Goal: Transaction & Acquisition: Complete application form

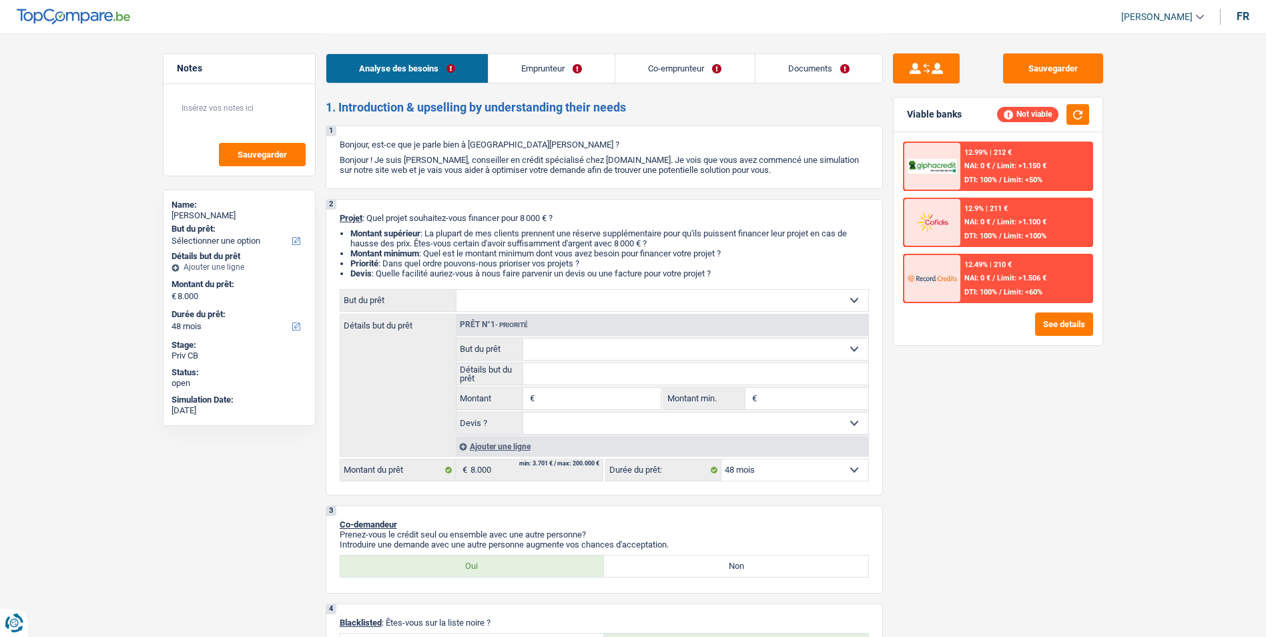
select select "48"
select select "mutuality"
select select "mutualityIndemnity"
select select "rents"
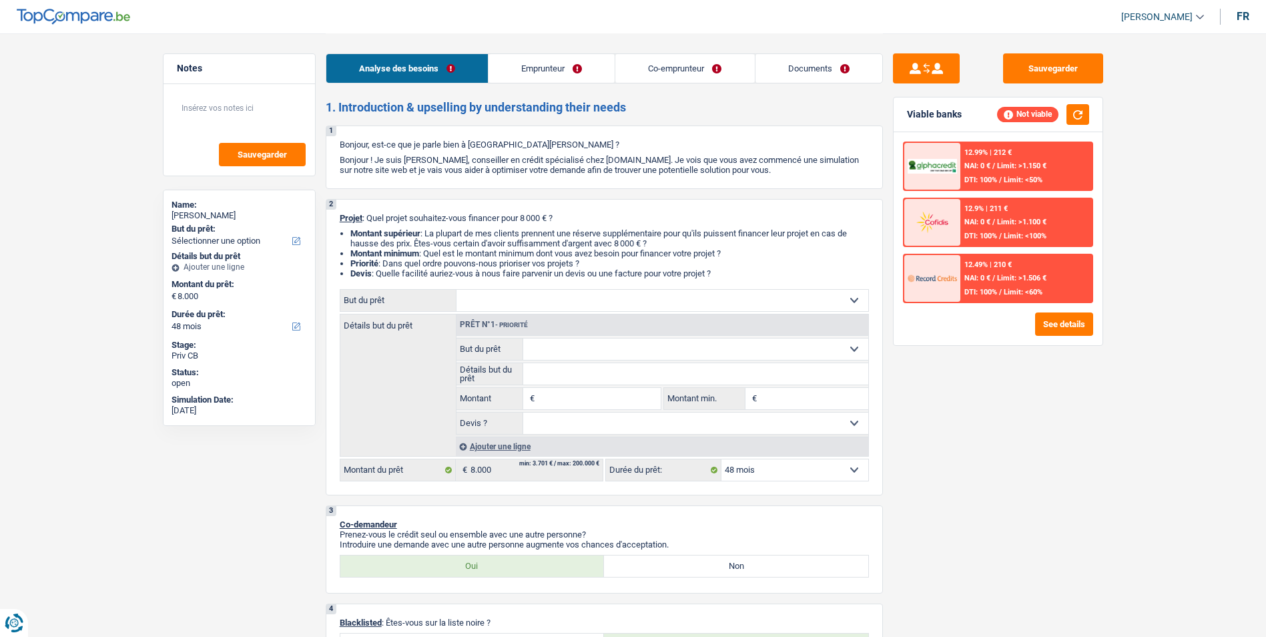
select select "personalLoan"
select select "drivingLicense"
select select "48"
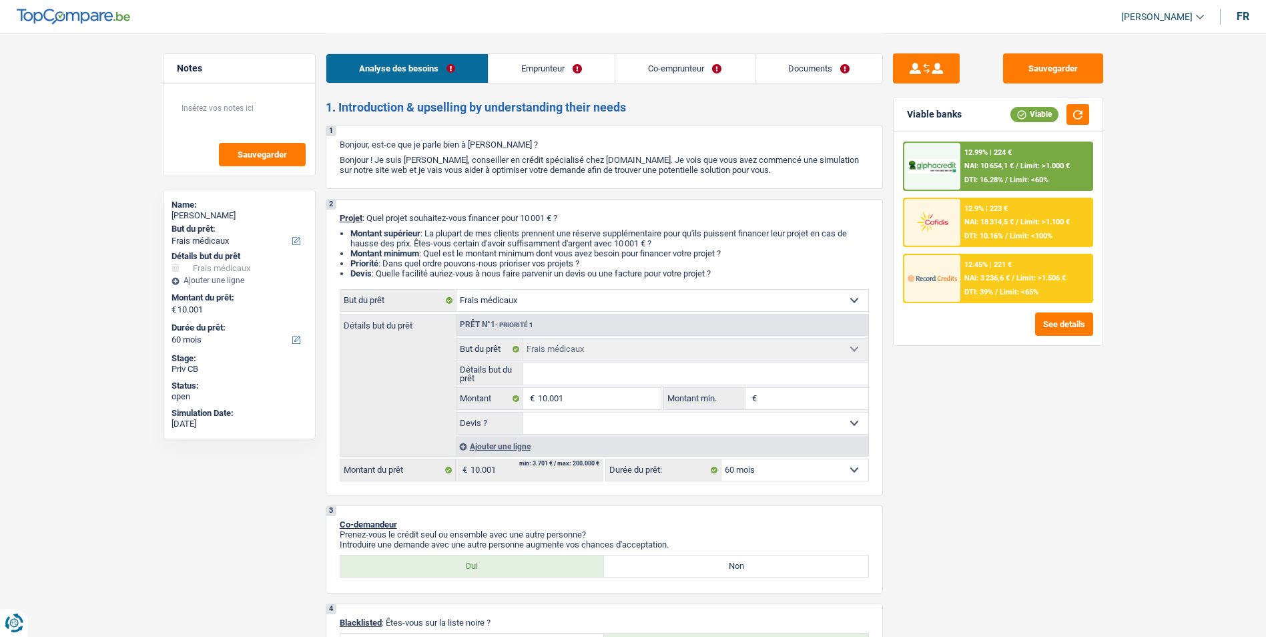
select select "medical"
select select "60"
select select "medical"
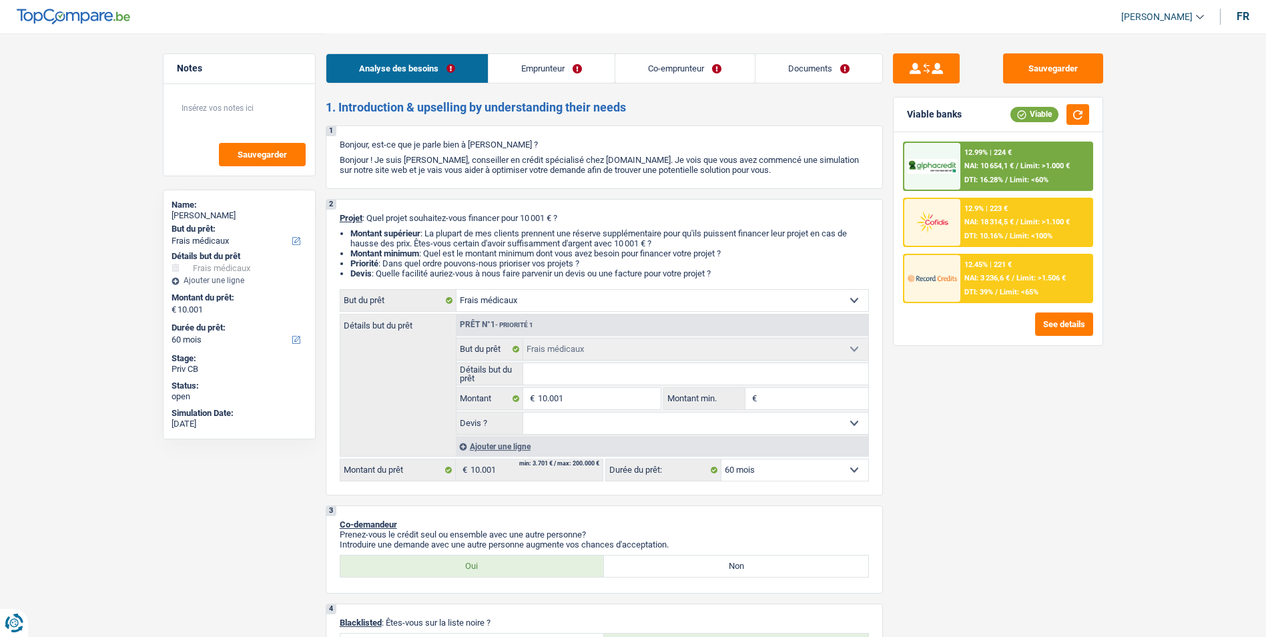
select select "60"
select select "privateEmployee"
select select "familyAllowances"
select select "netSalary"
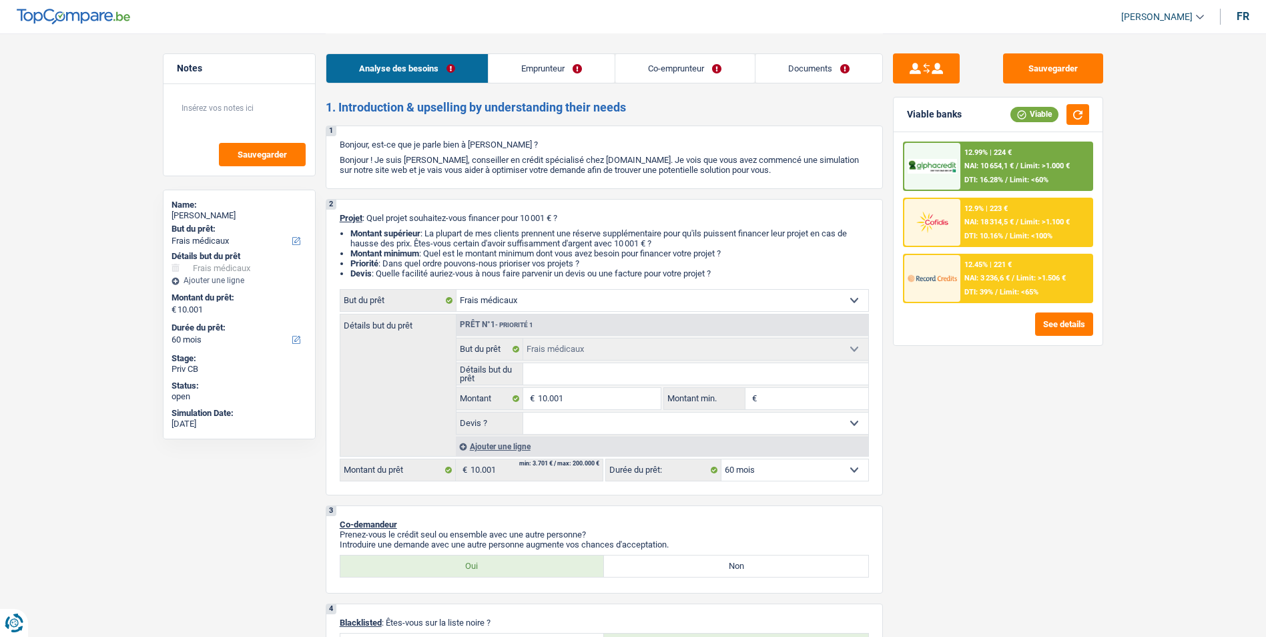
select select "mealVouchers"
select select "alimony"
select select "netSalary"
select select "mealVouchers"
select select "ownerWithMortgage"
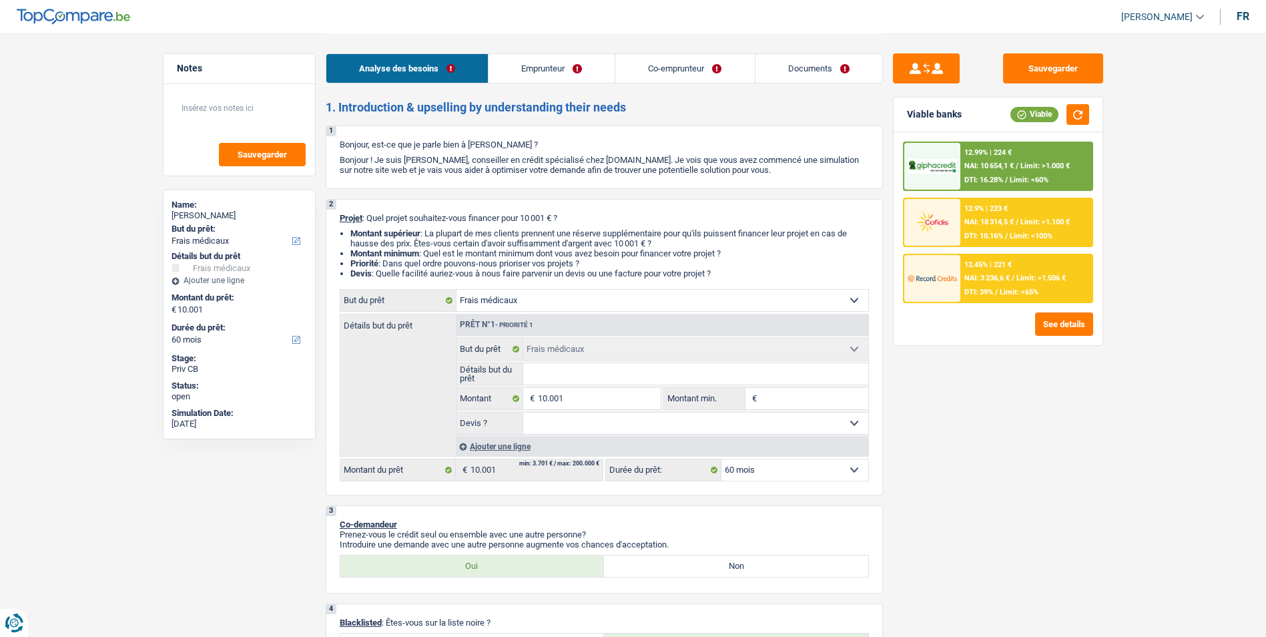
select select "mortgage"
select select "300"
select select "renovationLoan"
select select "120"
select select "carLoan"
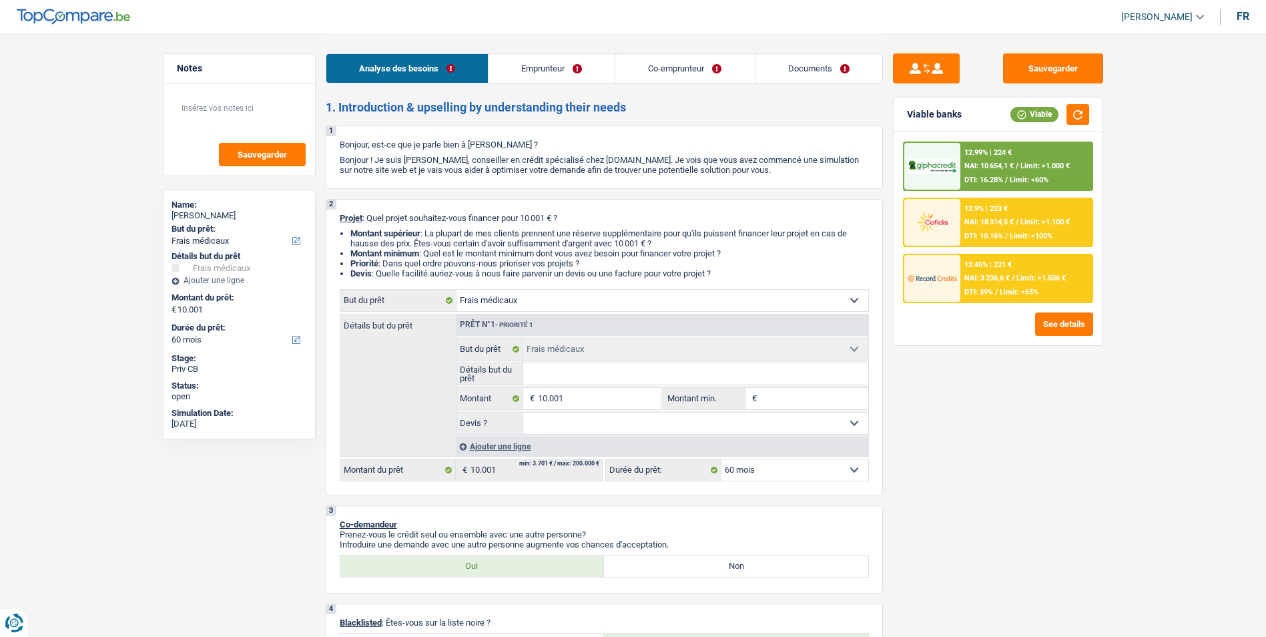
select select "60"
select select "renovationLoan"
select select "84"
select select "medical"
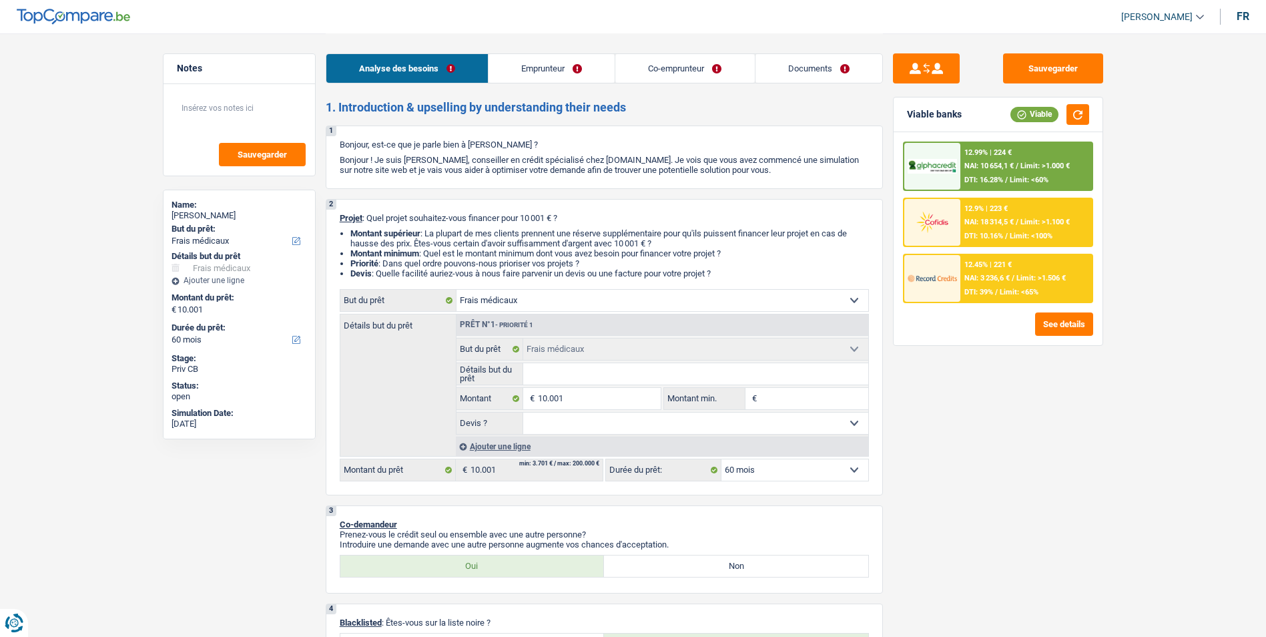
select select "60"
click at [573, 59] on link "Emprunteur" at bounding box center [551, 68] width 126 height 29
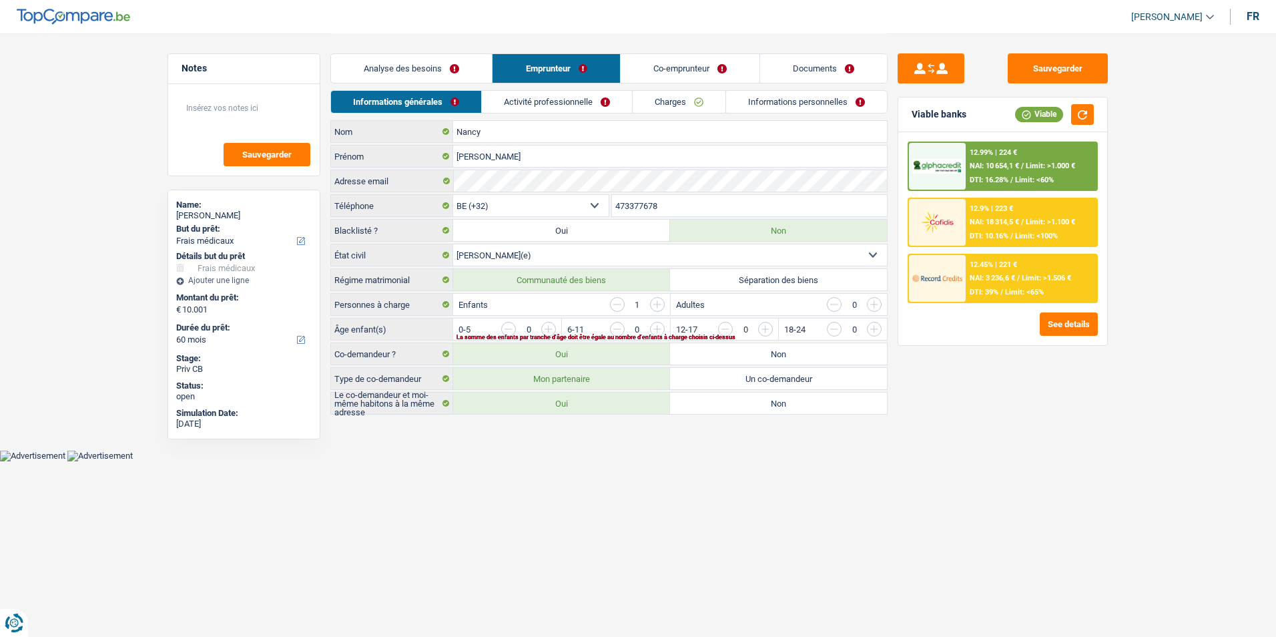
click at [643, 71] on link "Co-emprunteur" at bounding box center [690, 68] width 139 height 29
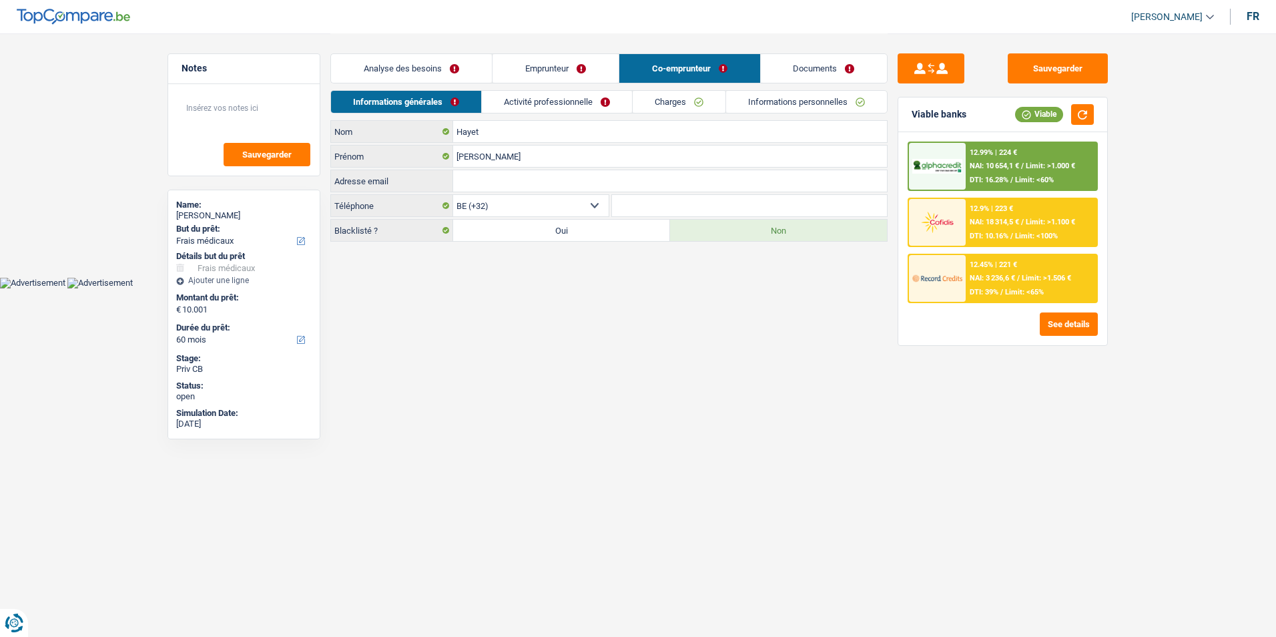
click at [785, 65] on link "Documents" at bounding box center [824, 68] width 127 height 29
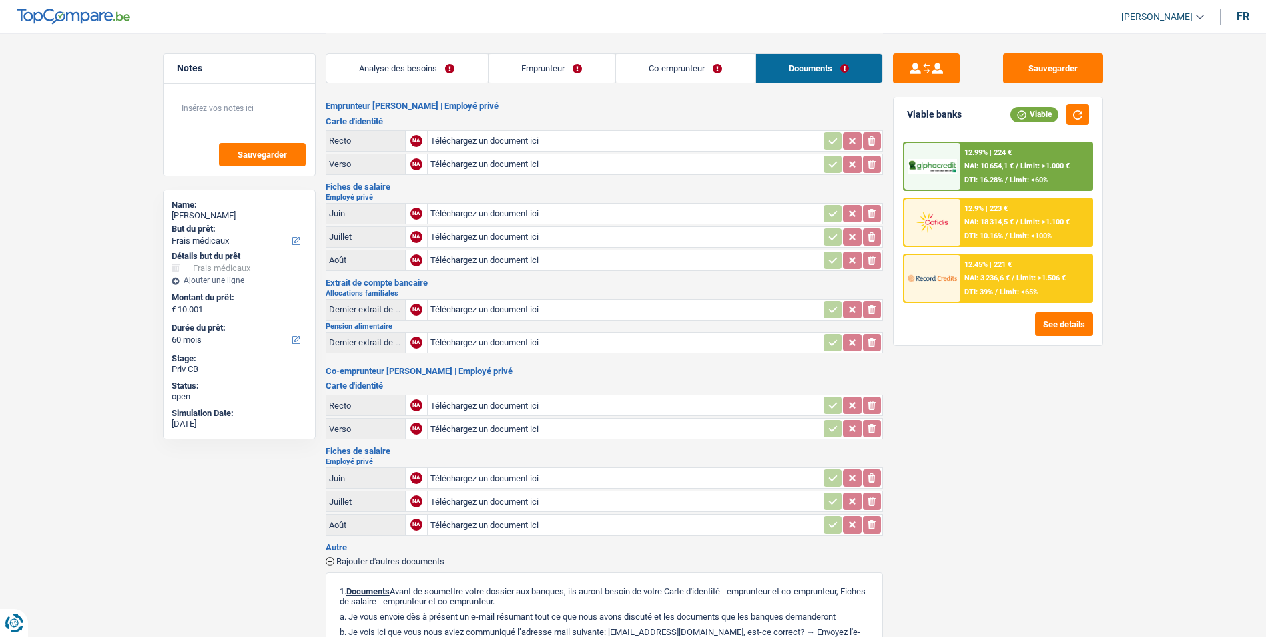
click at [460, 68] on link "Analyse des besoins" at bounding box center [406, 68] width 161 height 29
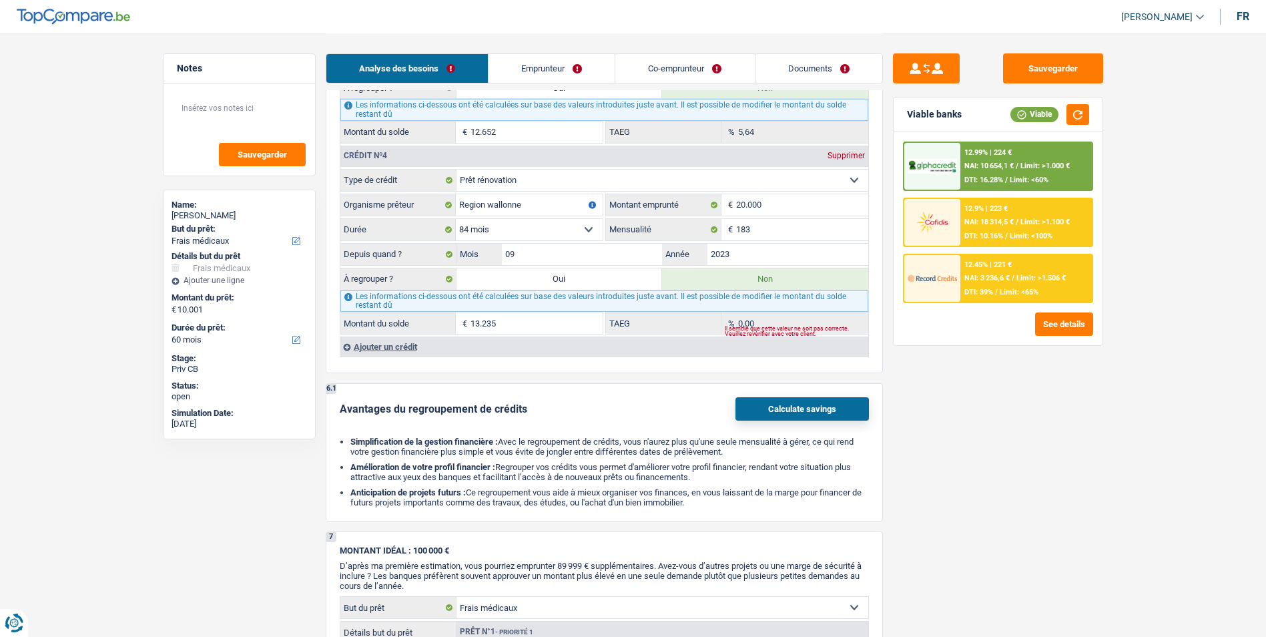
scroll to position [1668, 0]
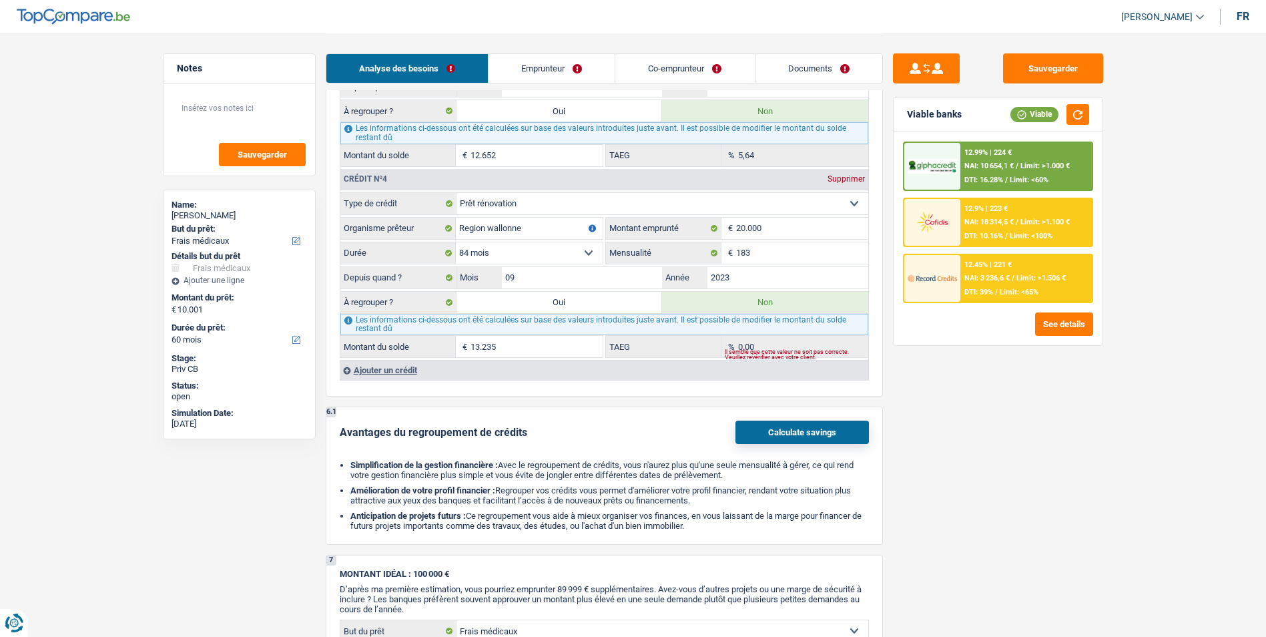
click at [562, 65] on link "Emprunteur" at bounding box center [551, 68] width 126 height 29
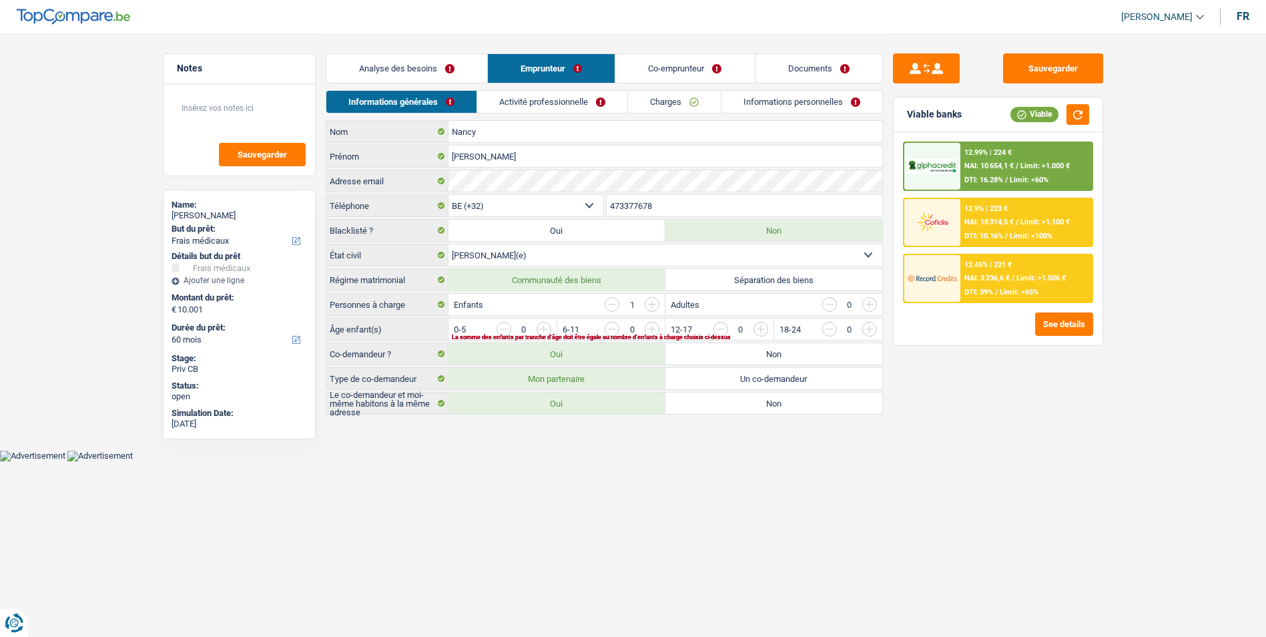
scroll to position [0, 0]
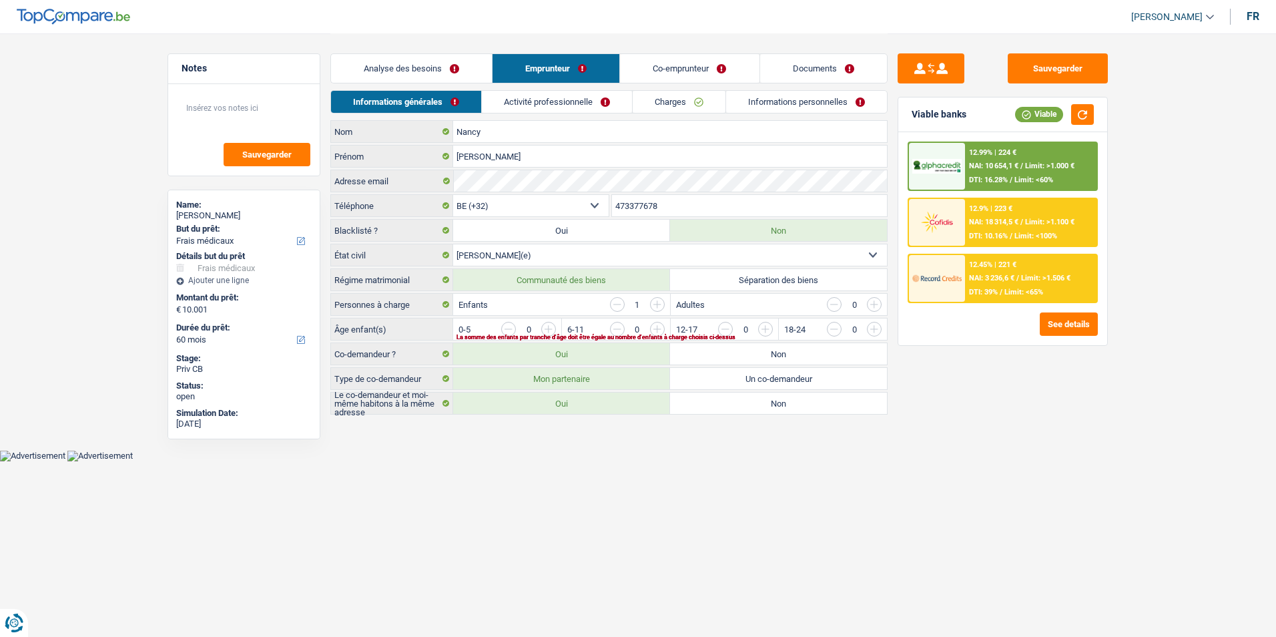
click at [650, 63] on link "Co-emprunteur" at bounding box center [690, 68] width 139 height 29
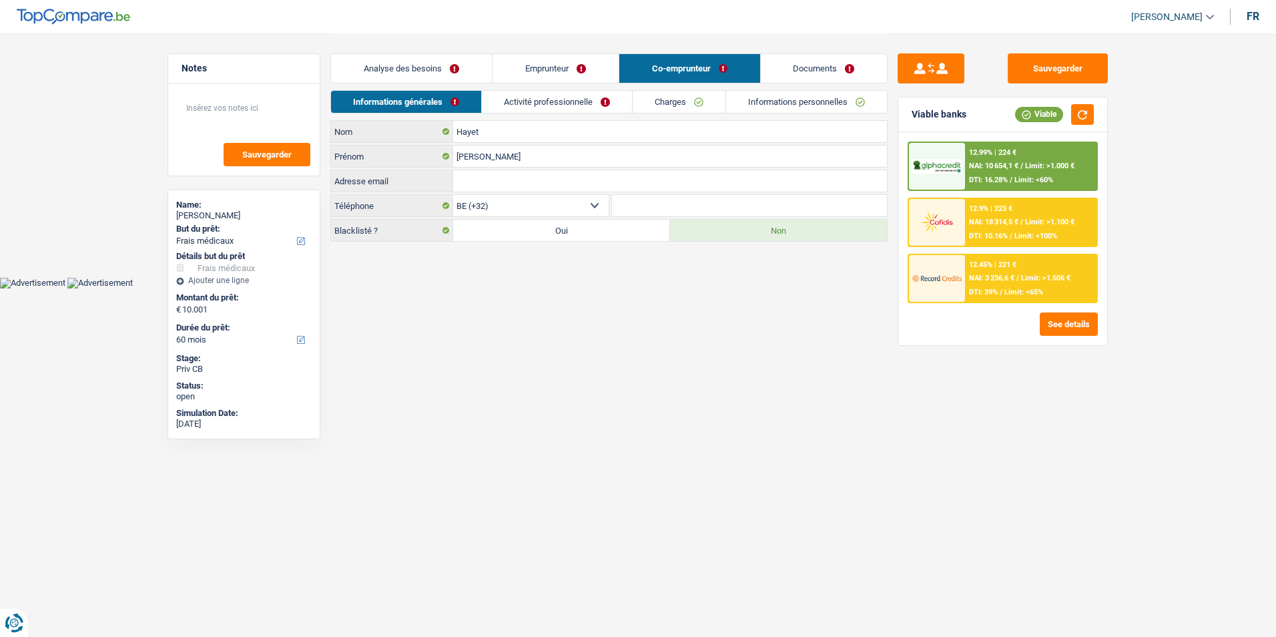
click at [779, 63] on link "Documents" at bounding box center [824, 68] width 127 height 29
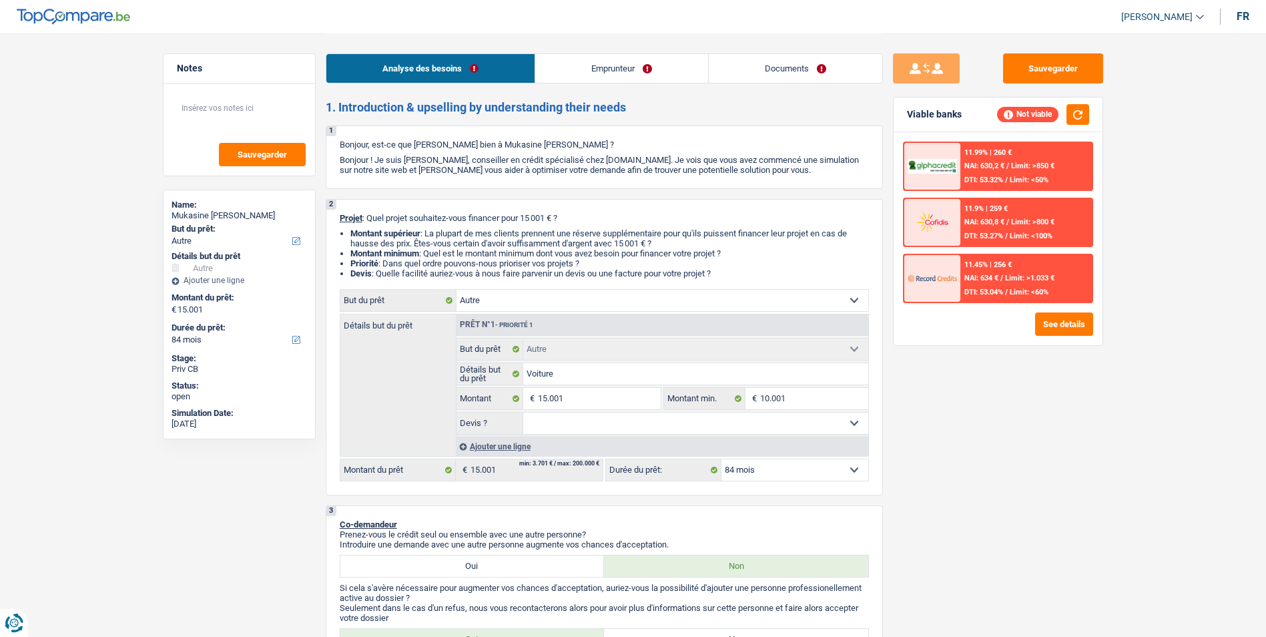
select select "other"
select select "84"
select select "other"
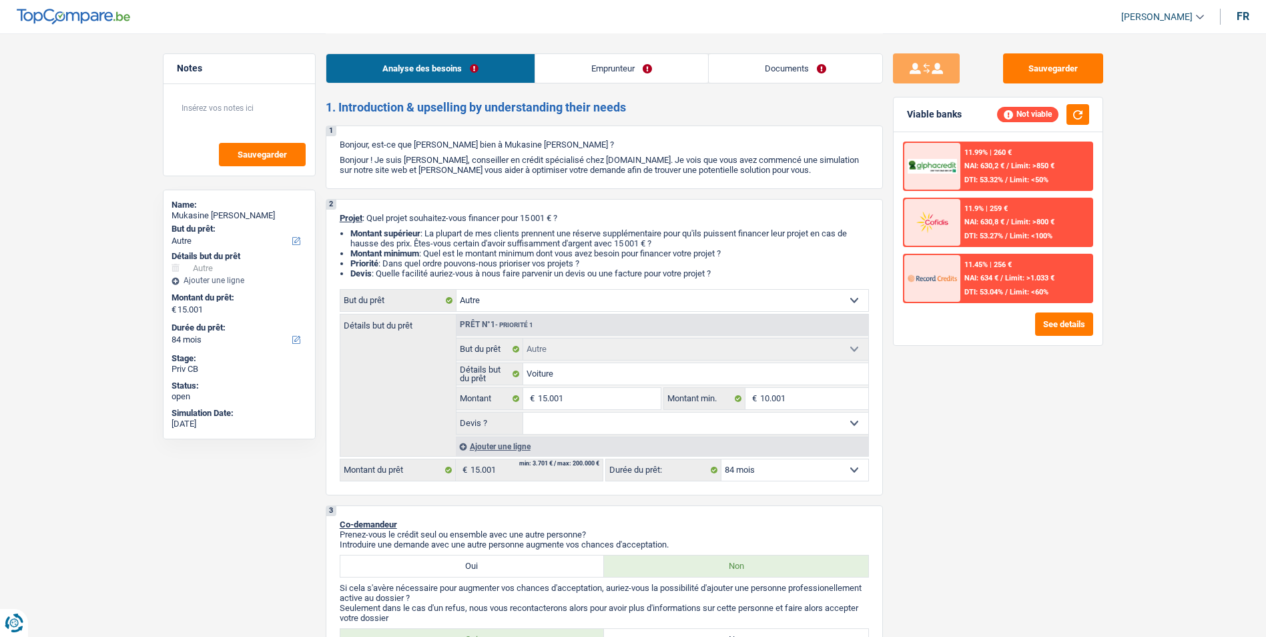
select select "84"
select select "retired"
select select "pension"
select select "rents"
select select "other"
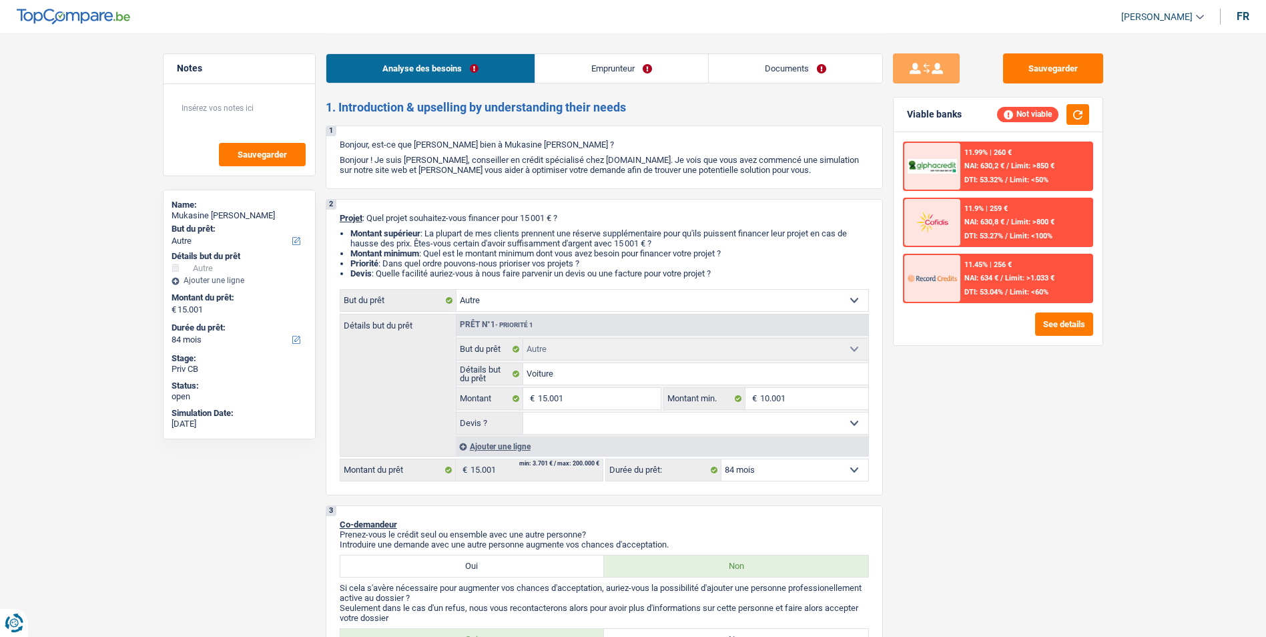
select select "other"
select select "84"
click at [591, 312] on div "Confort maison: meubles, textile, peinture, électroménager, outillage non-profe…" at bounding box center [604, 385] width 529 height 192
click at [591, 306] on select "Confort maison: meubles, textile, peinture, électroménager, outillage non-profe…" at bounding box center [662, 300] width 412 height 21
select select "car"
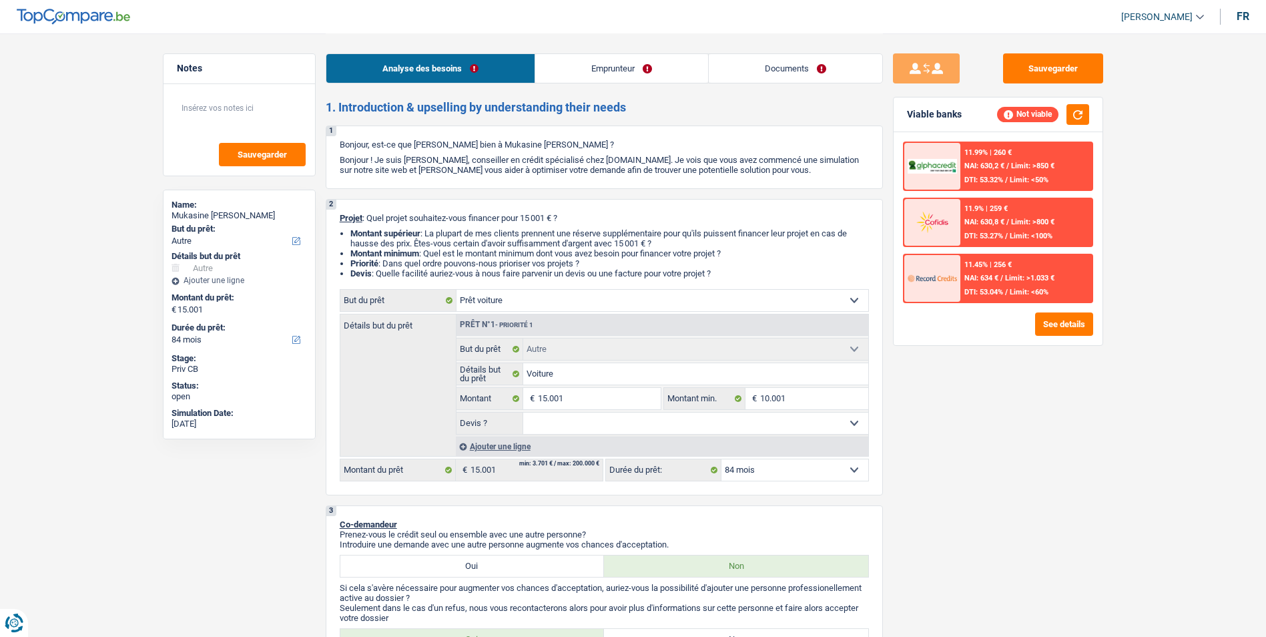
click at [456, 290] on select "Confort maison: meubles, textile, peinture, électroménager, outillage non-profe…" at bounding box center [662, 300] width 412 height 21
select select "car"
select select "60"
select select "car"
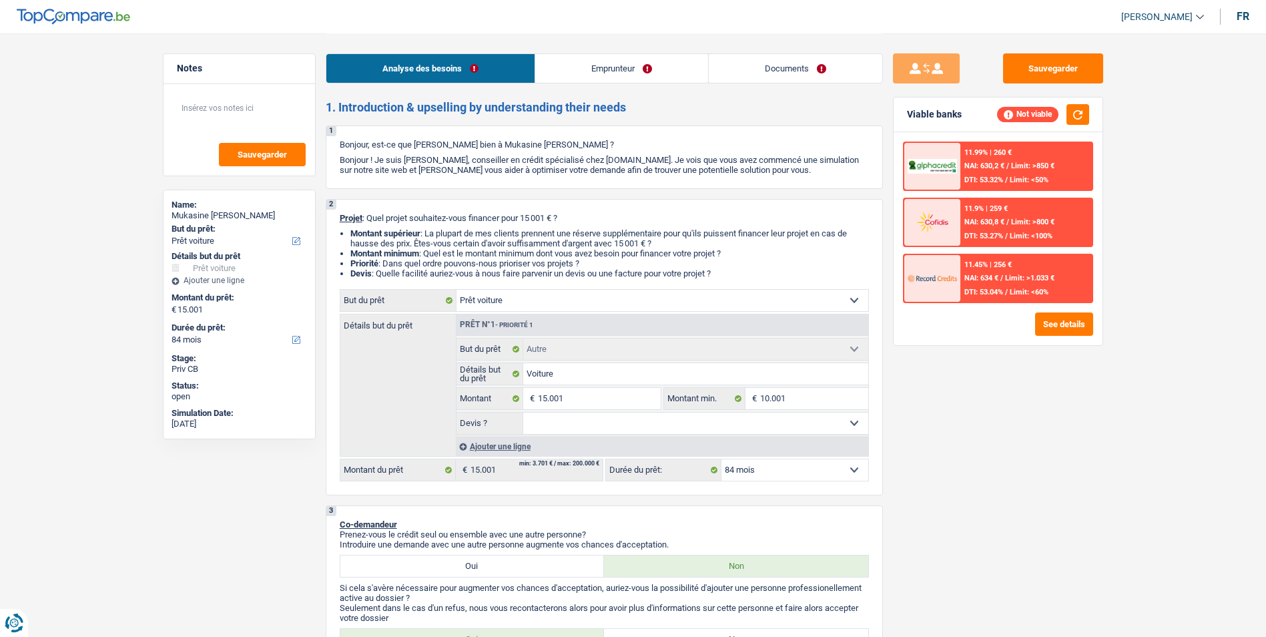
select select "60"
select select "car"
select select "60"
select select "other"
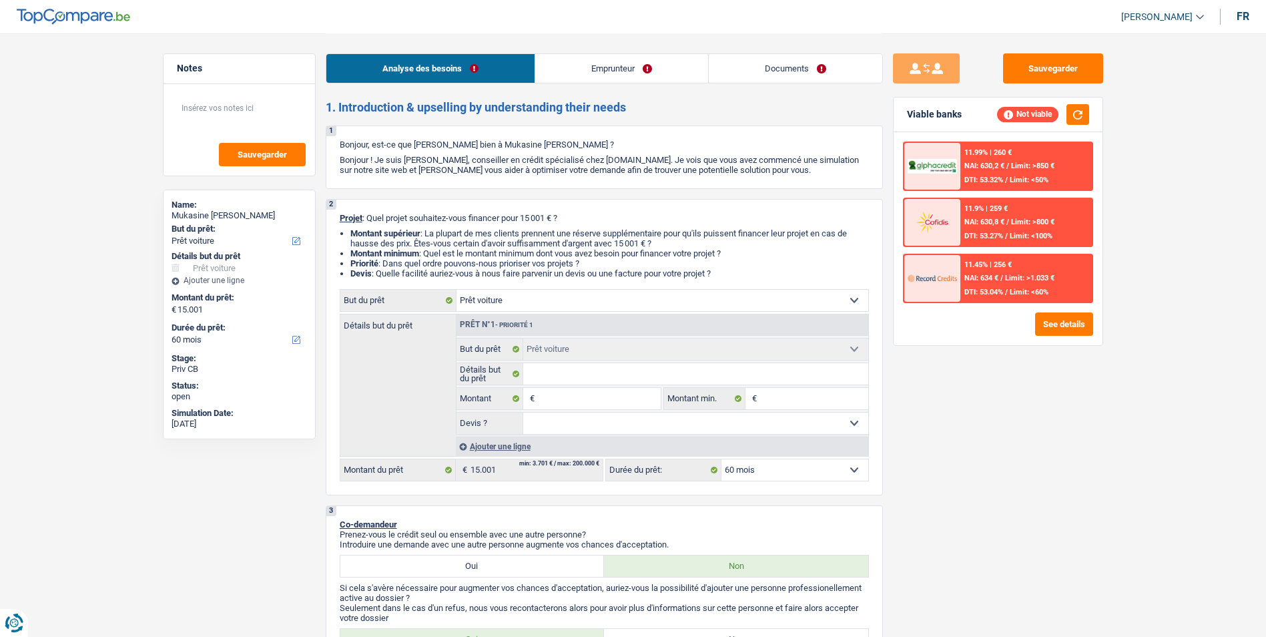
select select "other"
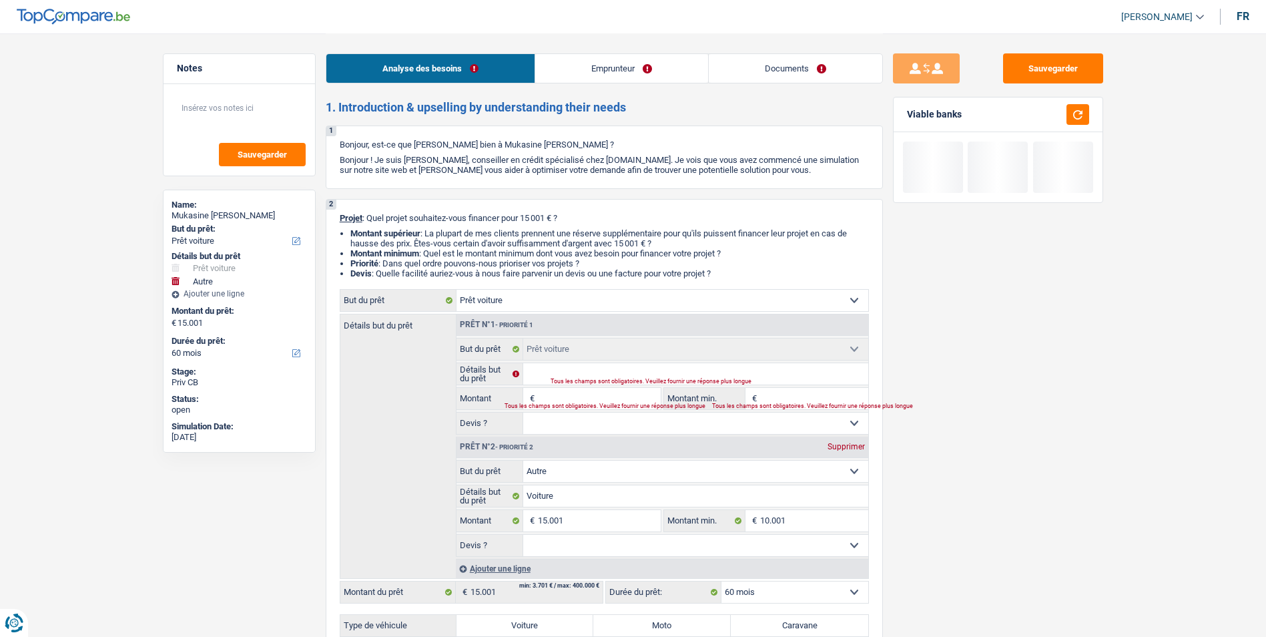
click at [848, 448] on div "Supprimer" at bounding box center [846, 446] width 44 height 8
type input "0"
select select
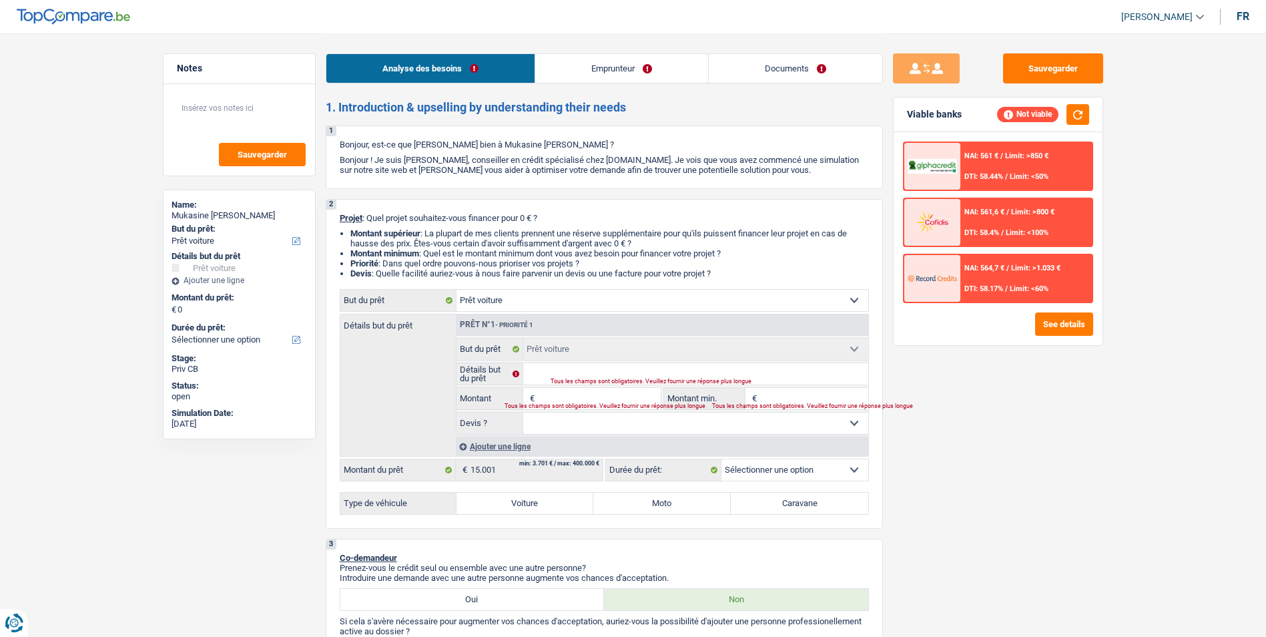
click at [563, 397] on input "Montant" at bounding box center [599, 398] width 122 height 21
type input "1"
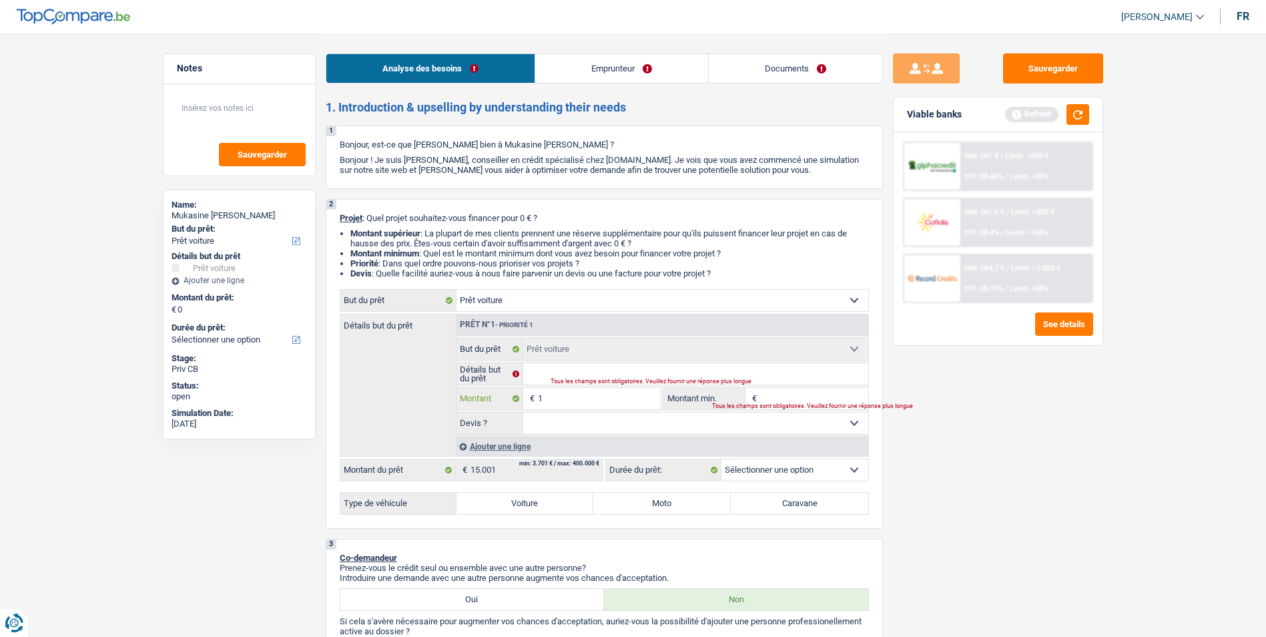
type input "15"
type input "150"
type input "1.500"
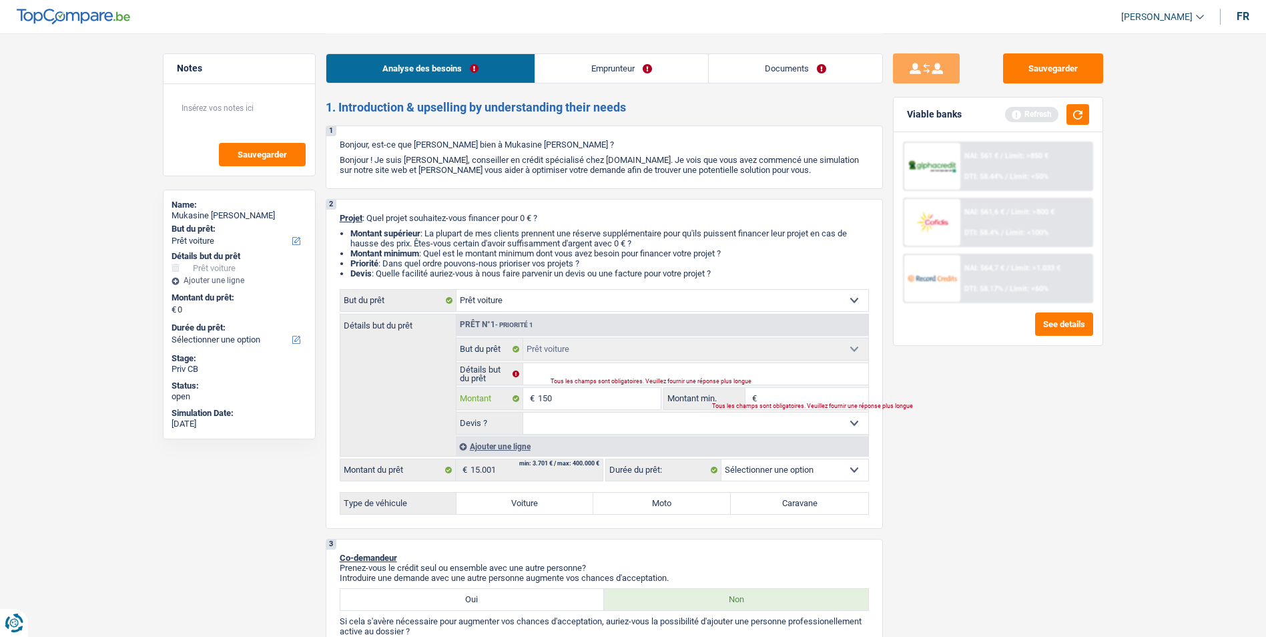
type input "1.500"
type input "15.001"
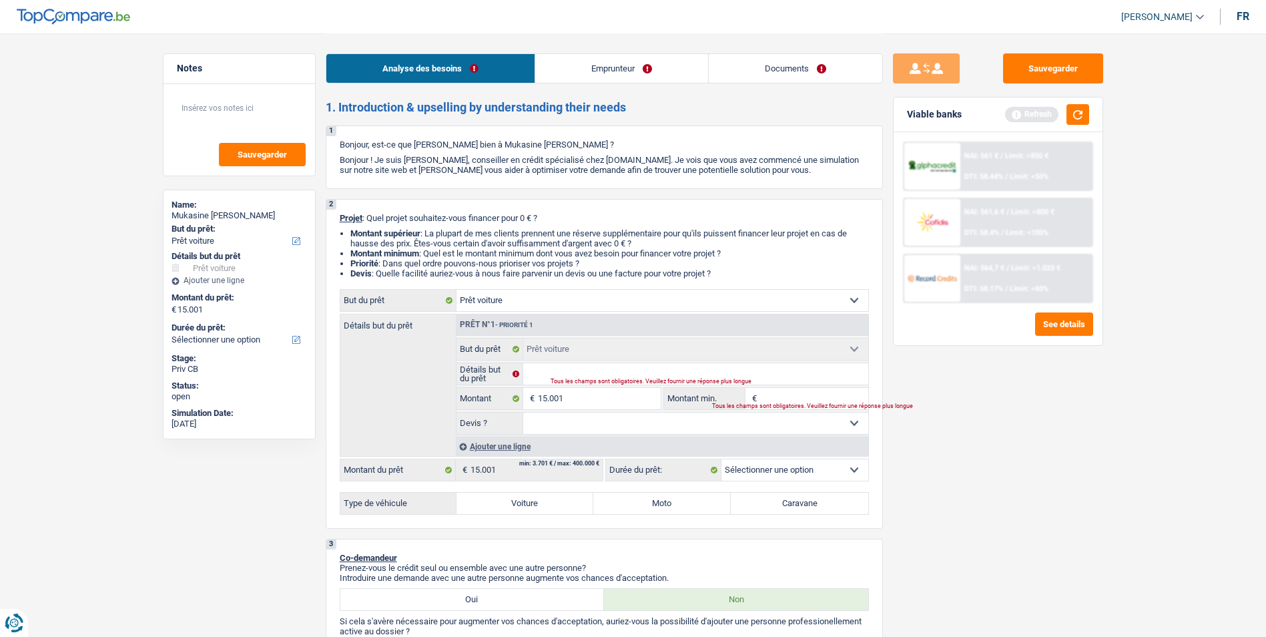
select select "60"
type input "1"
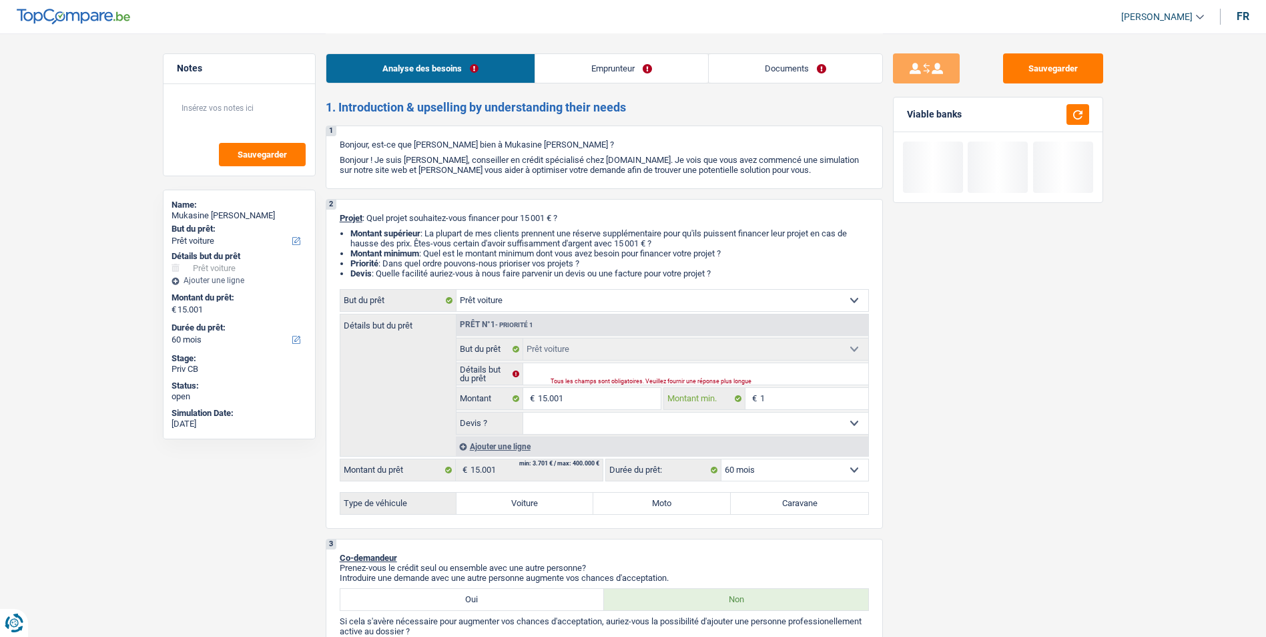
type input "10"
type input "100"
type input "1.000"
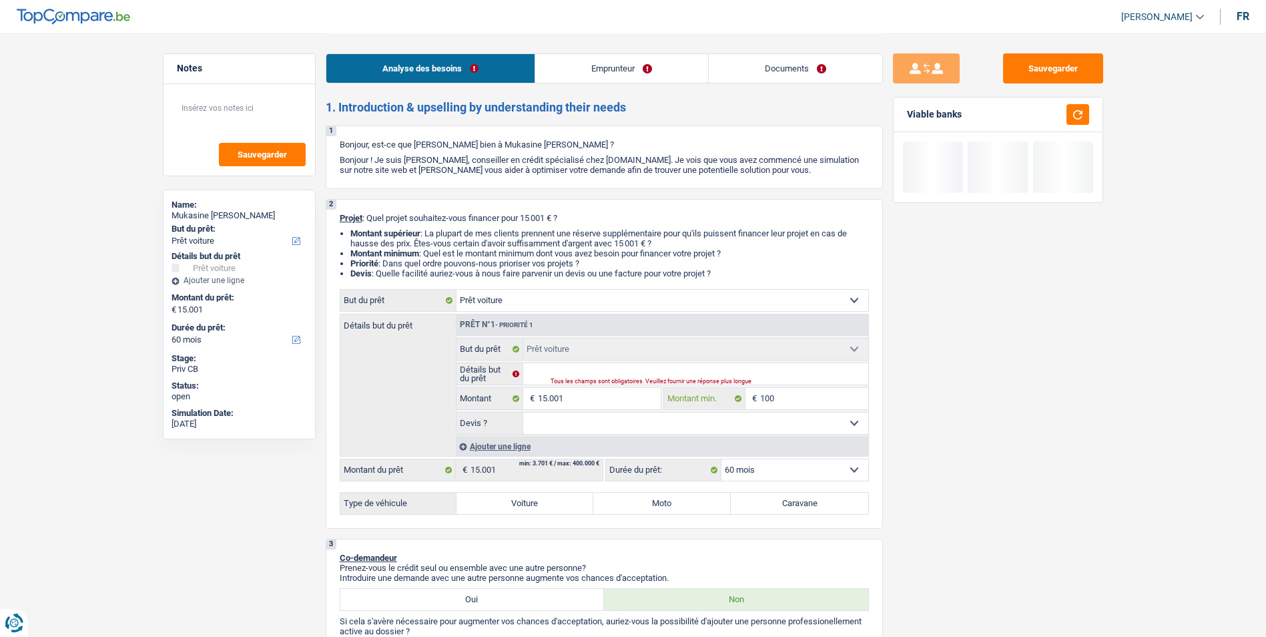
type input "1.000"
type input "10.001"
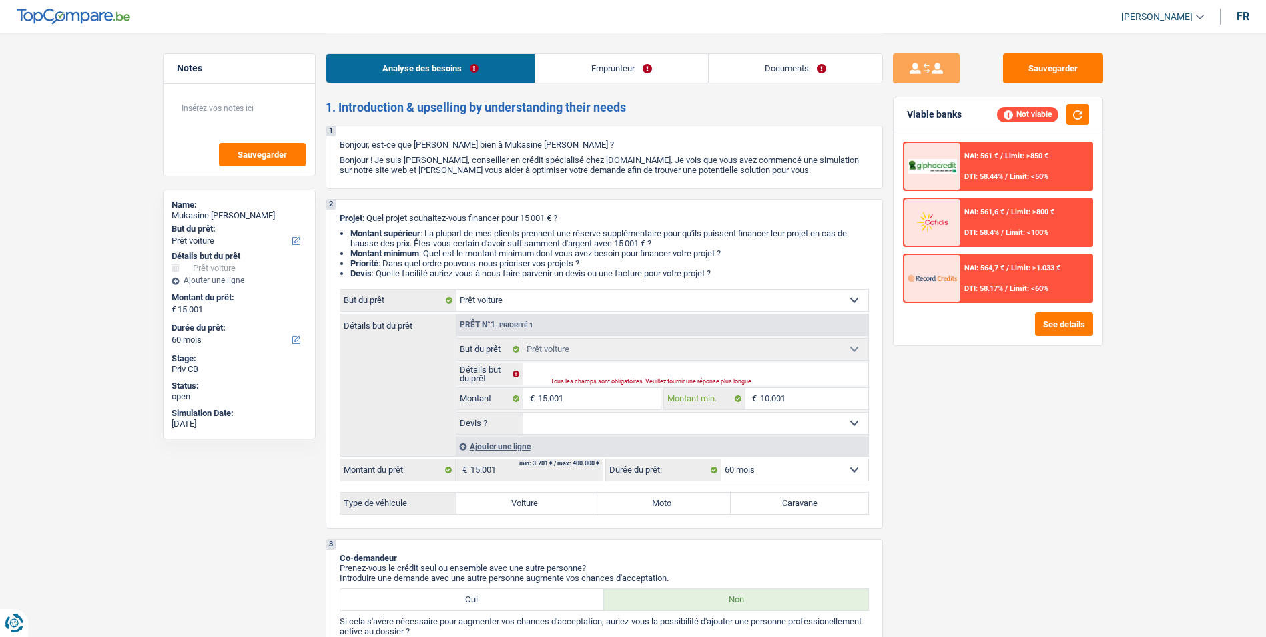
type input "10.001"
click at [635, 428] on select "Oui Non Non répondu Sélectionner une option" at bounding box center [695, 422] width 345 height 21
select select "false"
click at [523, 412] on select "Oui Non Non répondu Sélectionner une option" at bounding box center [695, 422] width 345 height 21
select select "false"
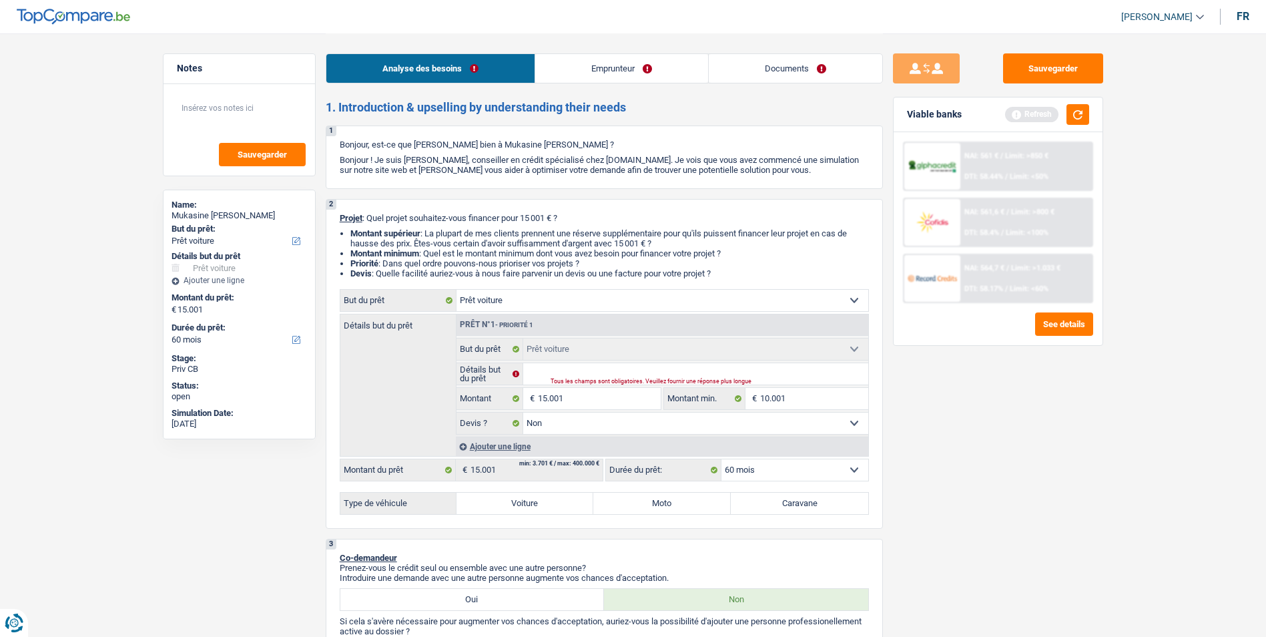
click at [565, 496] on label "Voiture" at bounding box center [524, 502] width 137 height 21
click at [565, 496] on input "Voiture" at bounding box center [524, 502] width 137 height 21
radio input "true"
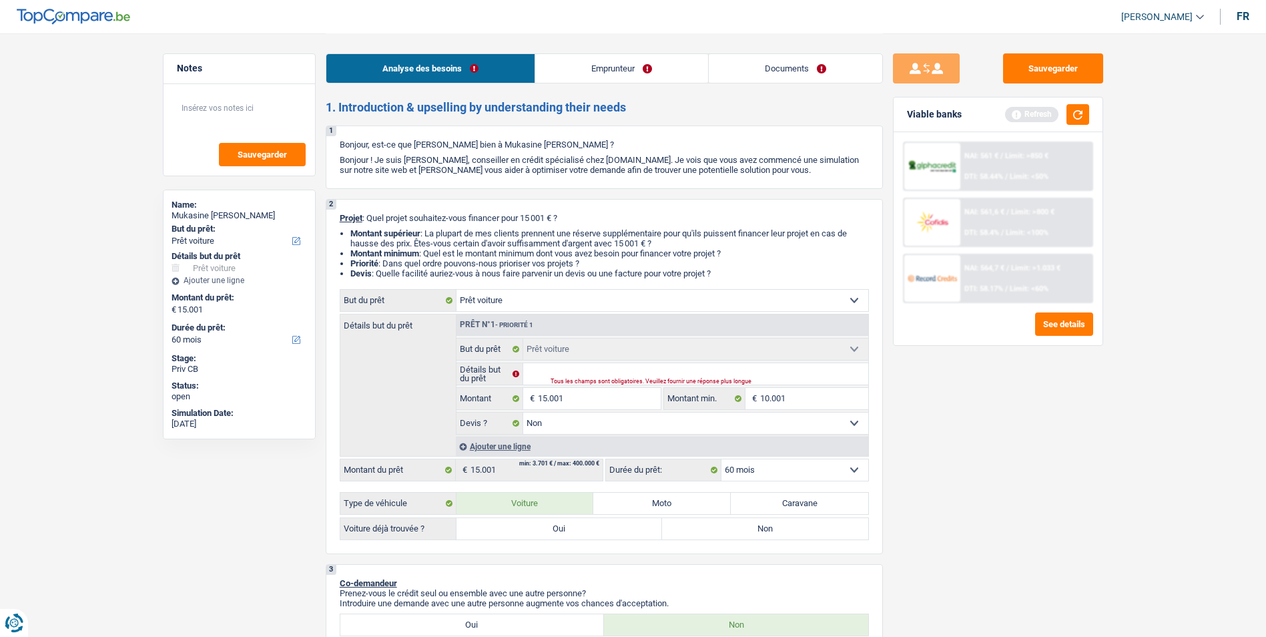
click at [729, 524] on label "Non" at bounding box center [765, 528] width 206 height 21
click at [729, 524] on input "Non" at bounding box center [765, 528] width 206 height 21
radio input "true"
click at [613, 370] on input "Détails but du prêt" at bounding box center [695, 373] width 345 height 21
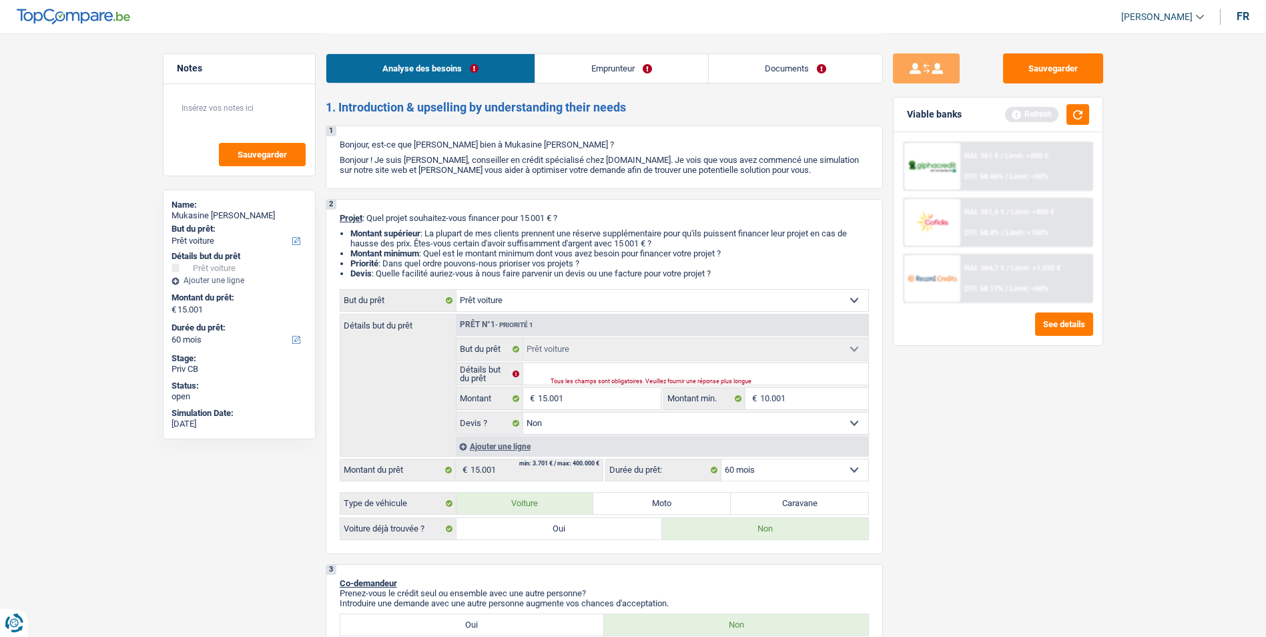
click at [784, 470] on select "12 mois 18 mois 24 mois 30 mois 36 mois 42 mois 48 mois 60 mois Sélectionner un…" at bounding box center [794, 469] width 147 height 21
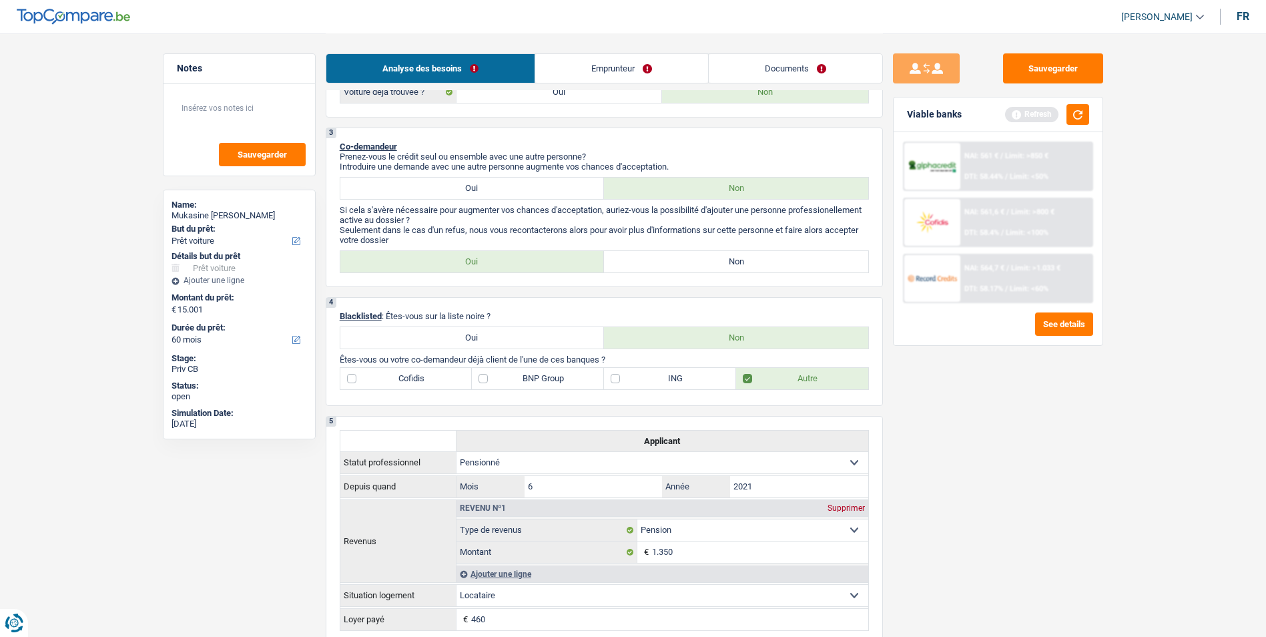
scroll to position [534, 0]
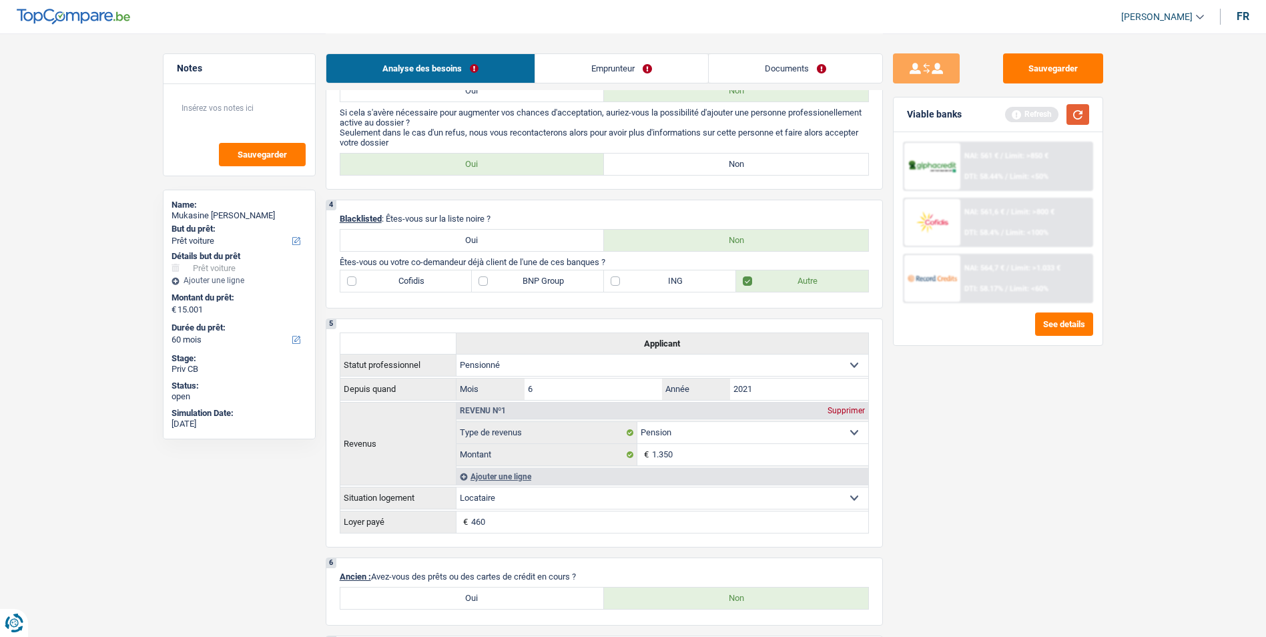
click at [1077, 111] on button "button" at bounding box center [1077, 114] width 23 height 21
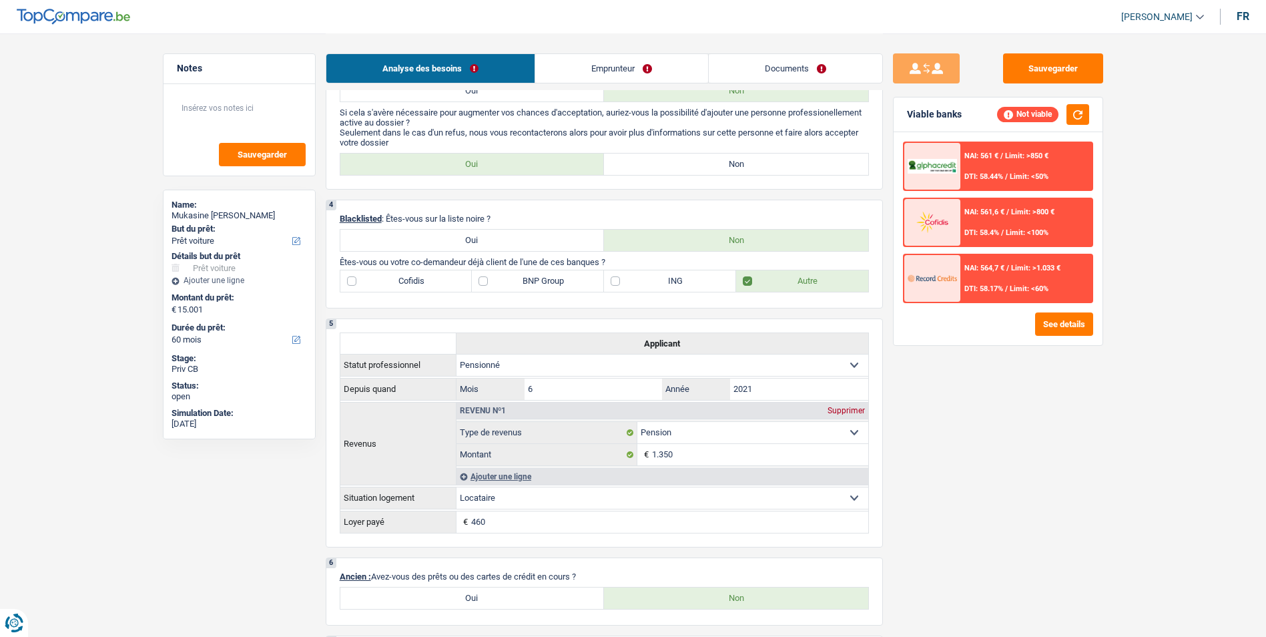
click at [485, 281] on label "BNP Group" at bounding box center [538, 280] width 132 height 21
click at [485, 281] on input "BNP Group" at bounding box center [538, 280] width 132 height 21
checkbox input "true"
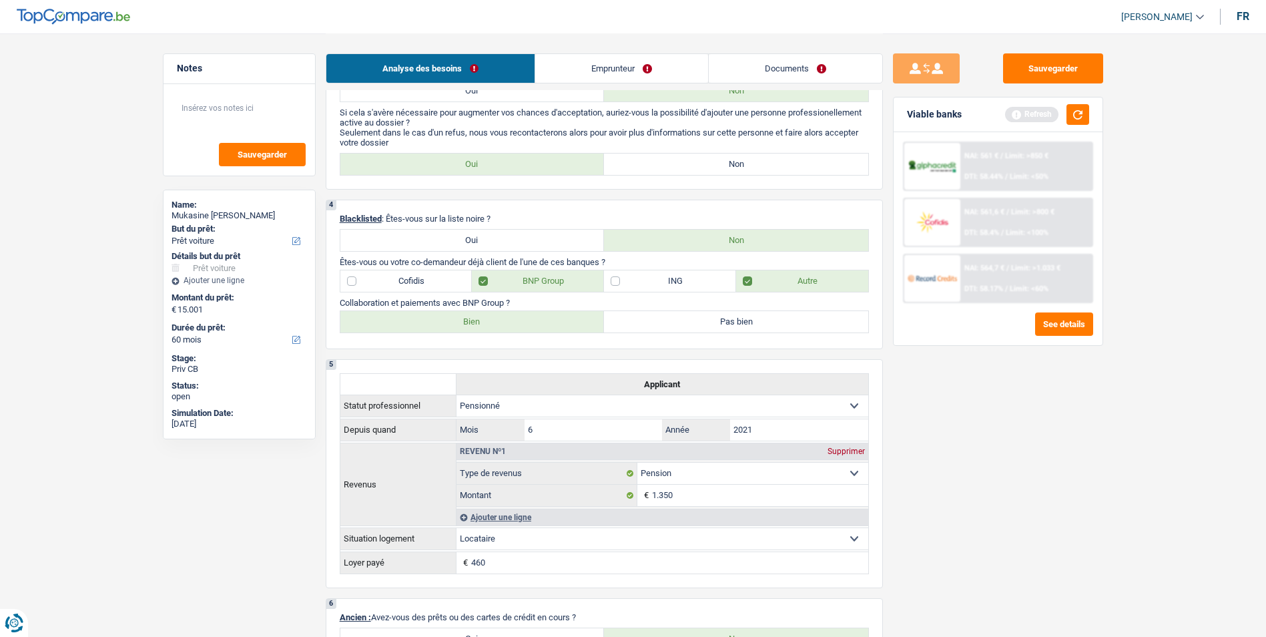
click at [531, 329] on label "Bien" at bounding box center [472, 321] width 264 height 21
click at [531, 329] on input "Bien" at bounding box center [472, 321] width 264 height 21
radio input "true"
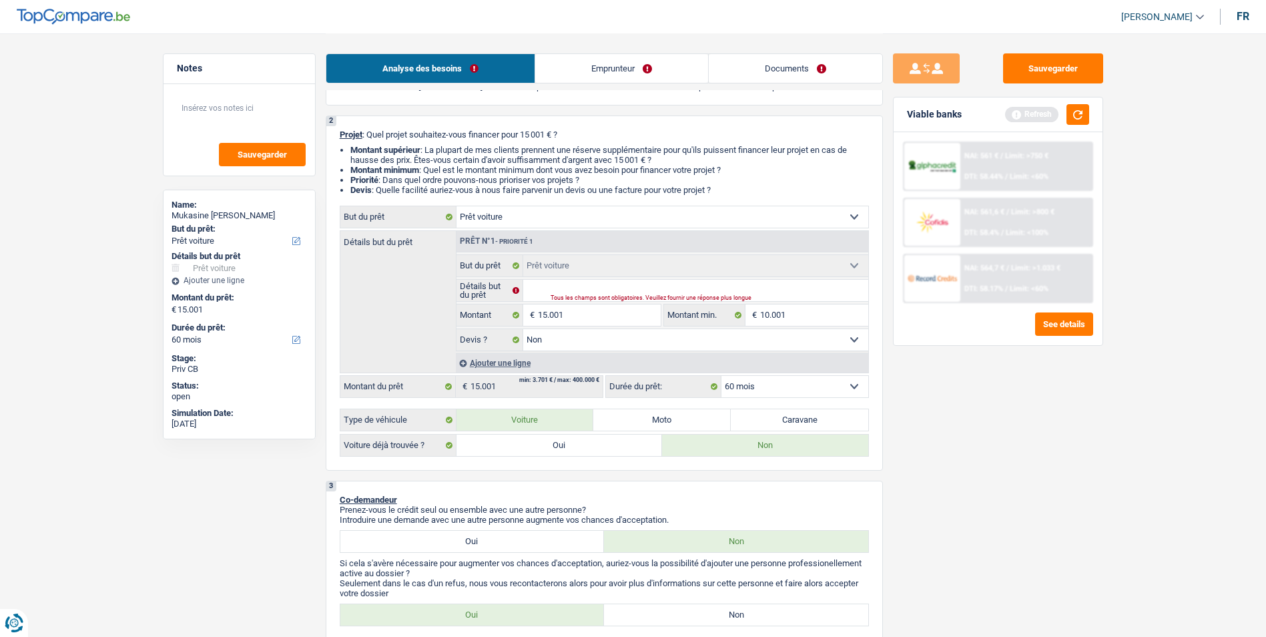
scroll to position [0, 0]
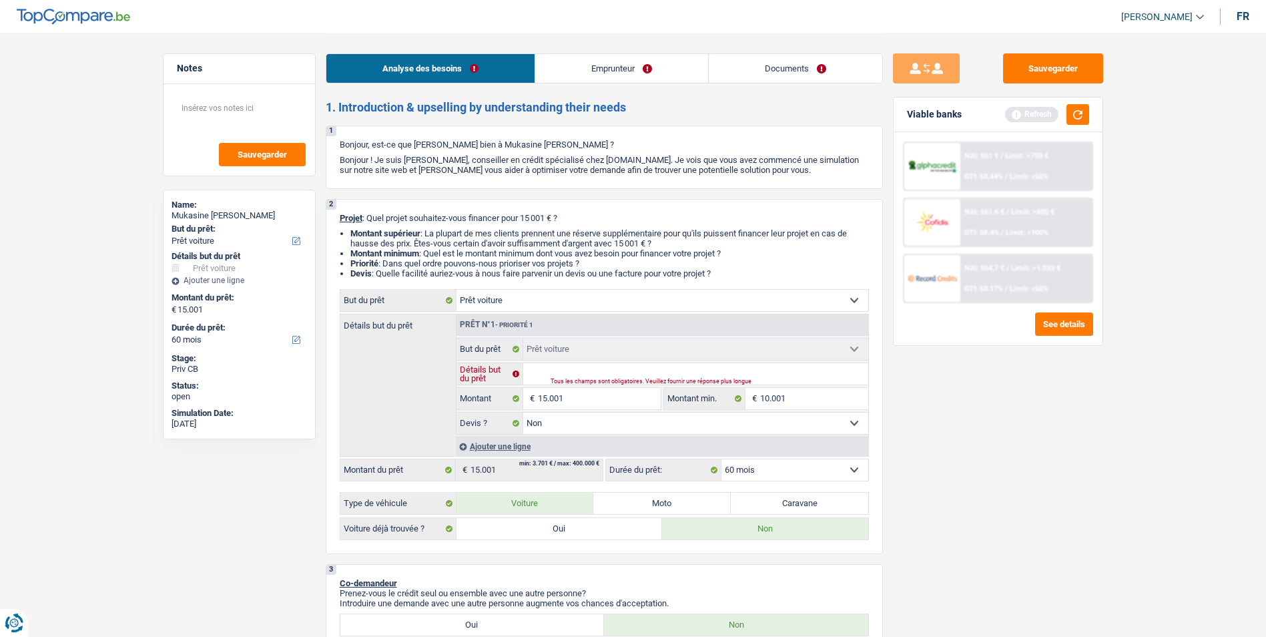
click at [639, 367] on input "Détails but du prêt" at bounding box center [695, 373] width 345 height 21
type input "V"
type input "Ve"
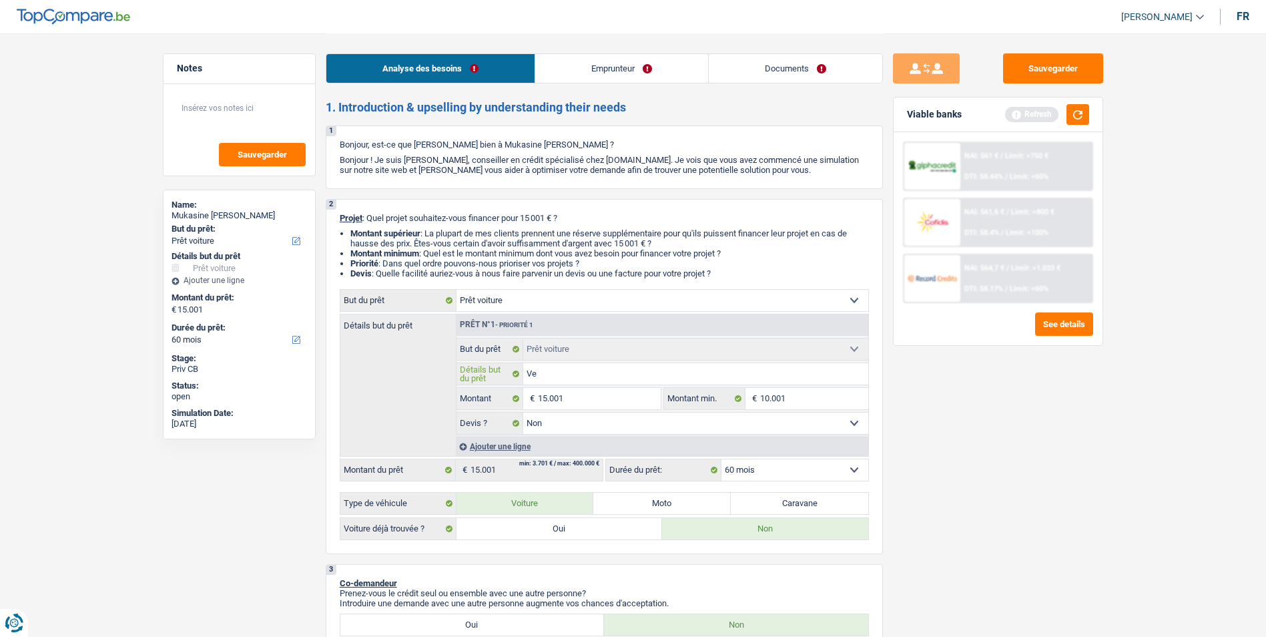
type input "Veh"
type input "Vehi"
type input "Vehic"
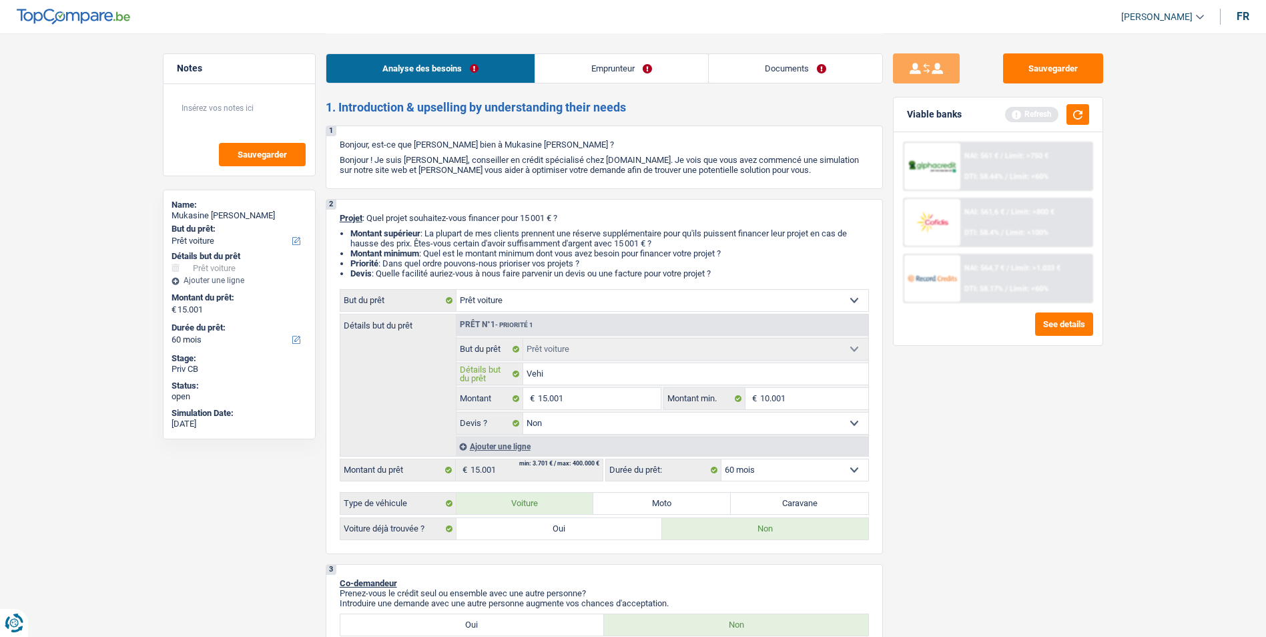
type input "Vehic"
type input "Vehicu"
type input "Vehicul"
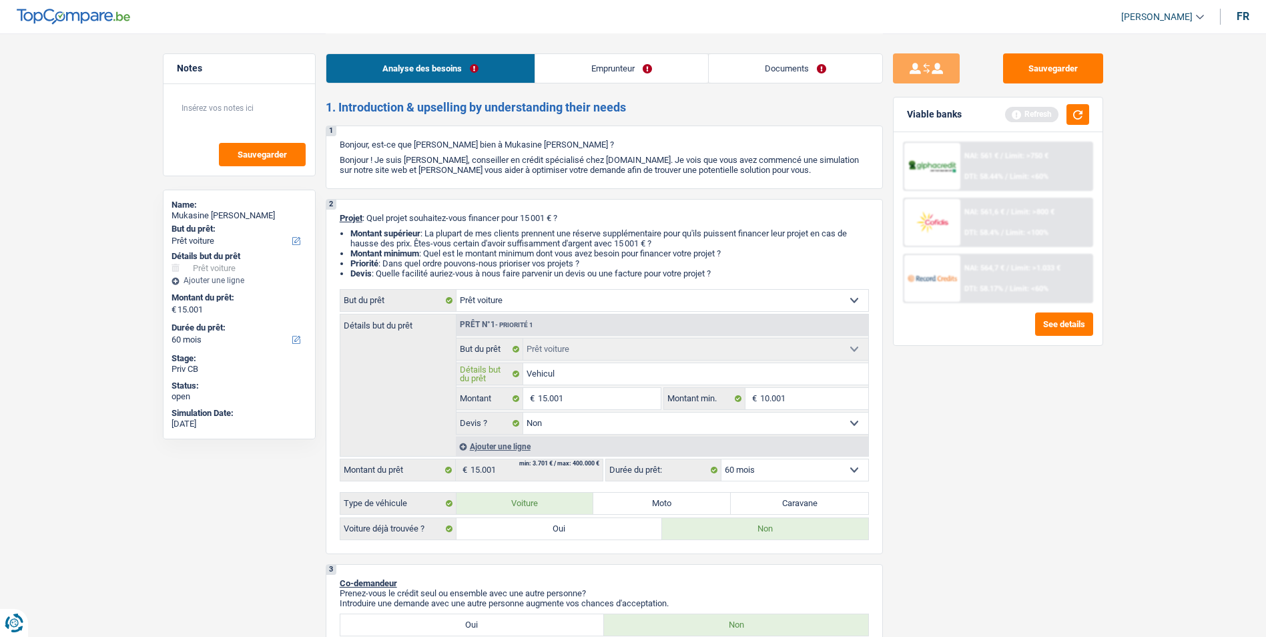
type input "Vehicule"
type input "Vehicule p"
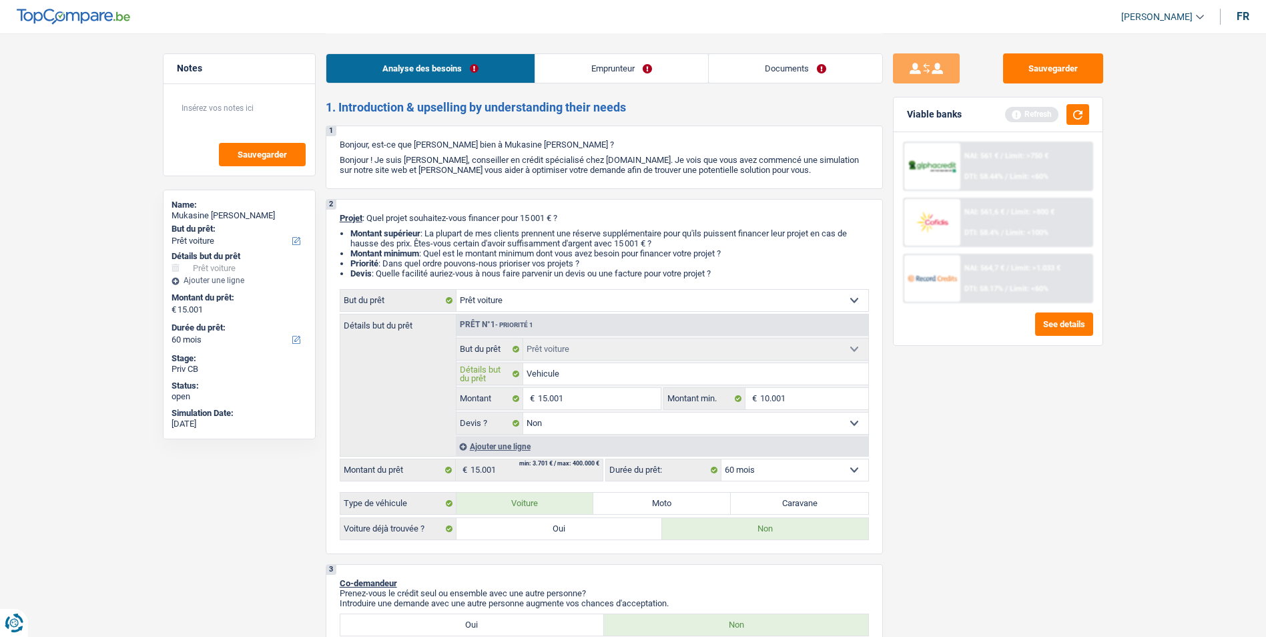
type input "Vehicule p"
type input "Vehicule pa"
type input "Vehicule pas"
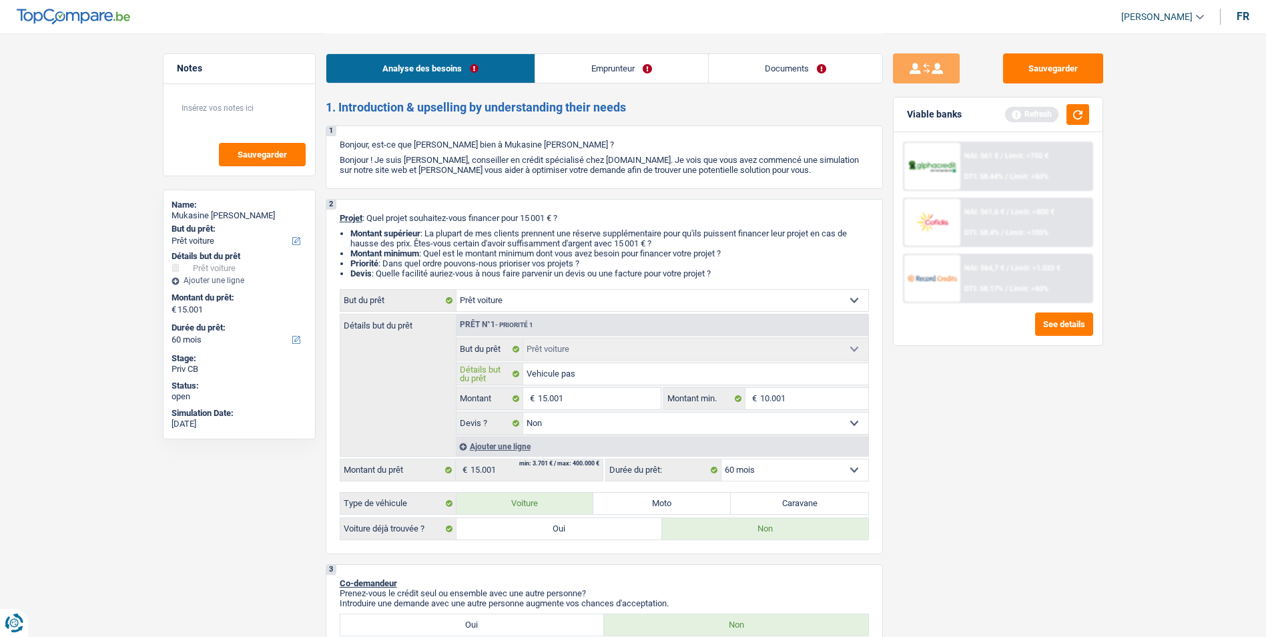
type input "Vehicule pas"
type input "Vehicule pas e"
type input "Vehicule pas en"
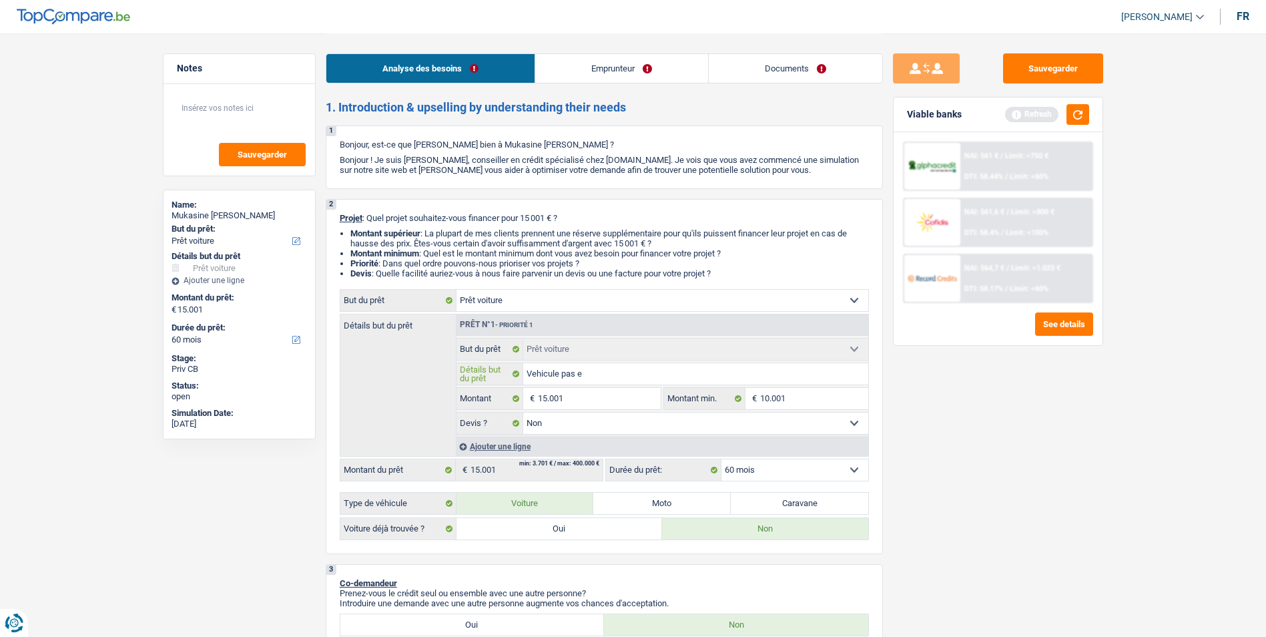
type input "Vehicule pas en"
type input "Vehicule pas enc"
type input "Vehicule pas enco"
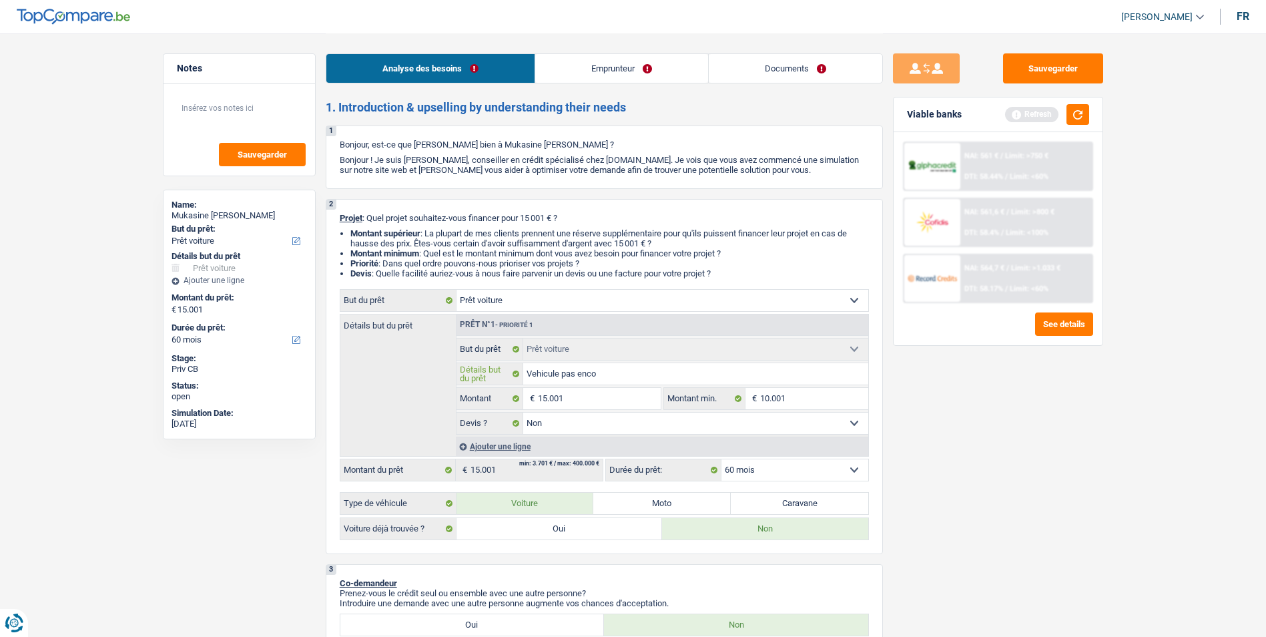
type input "Vehicule pas encor"
type input "Vehicule pas encore"
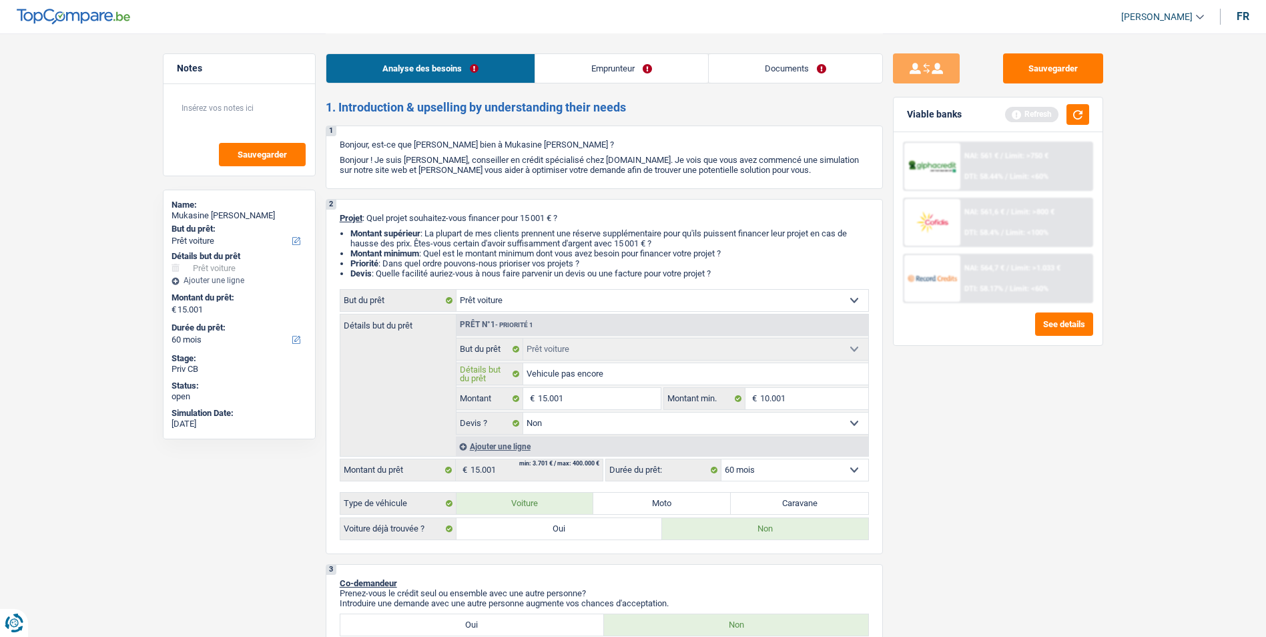
type input "Vehicule pas encore"
type input "Vehicule pas encore t"
type input "Vehicule pas encore tr"
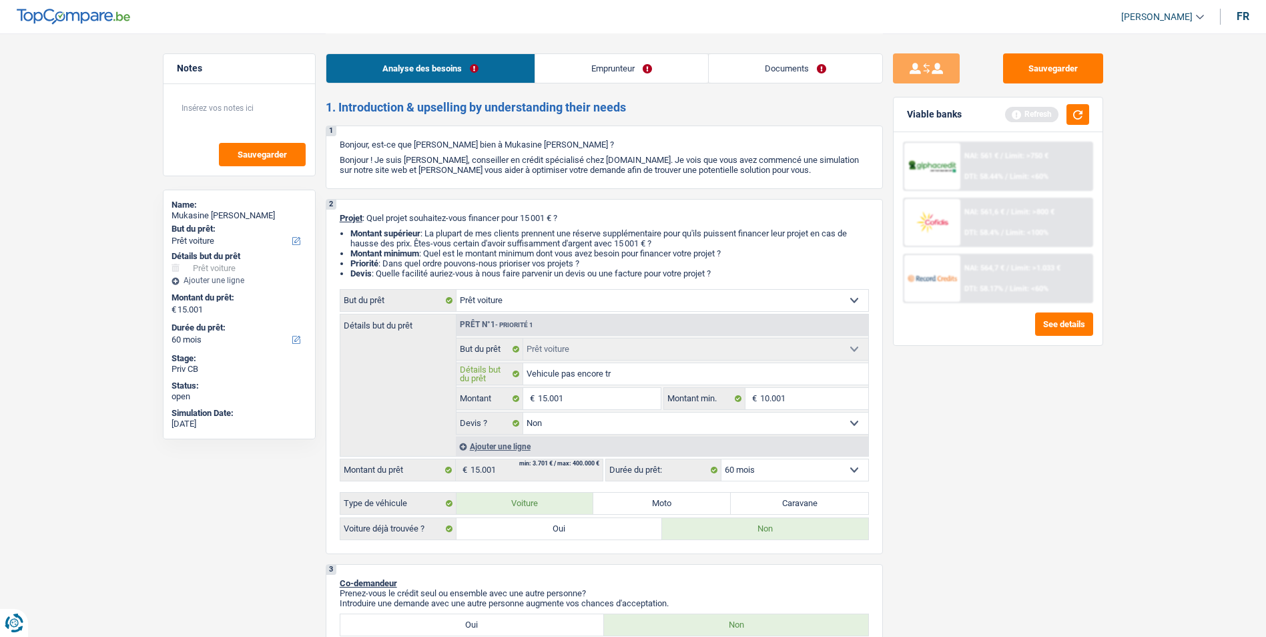
type input "Vehicule pas encore tro"
type input "Vehicule pas encore trou"
type input "Vehicule pas encore trouv"
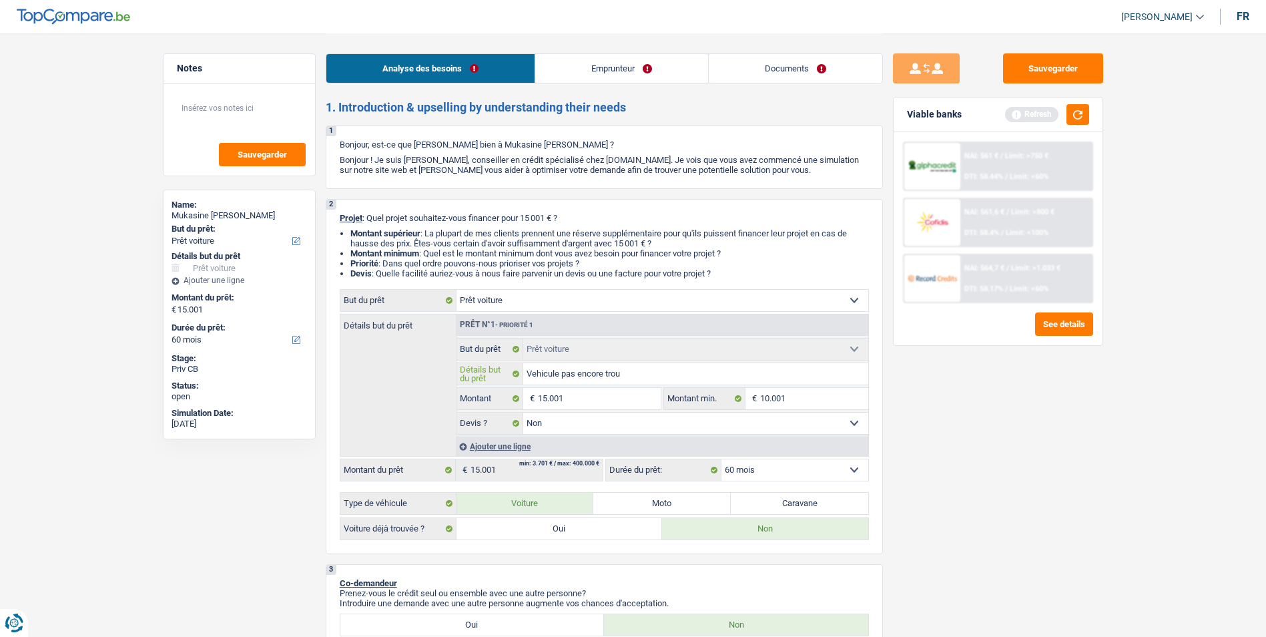
type input "Vehicule pas encore trouv"
type input "Vehicule pas encore trouvé"
click at [622, 55] on link "Emprunteur" at bounding box center [621, 68] width 173 height 29
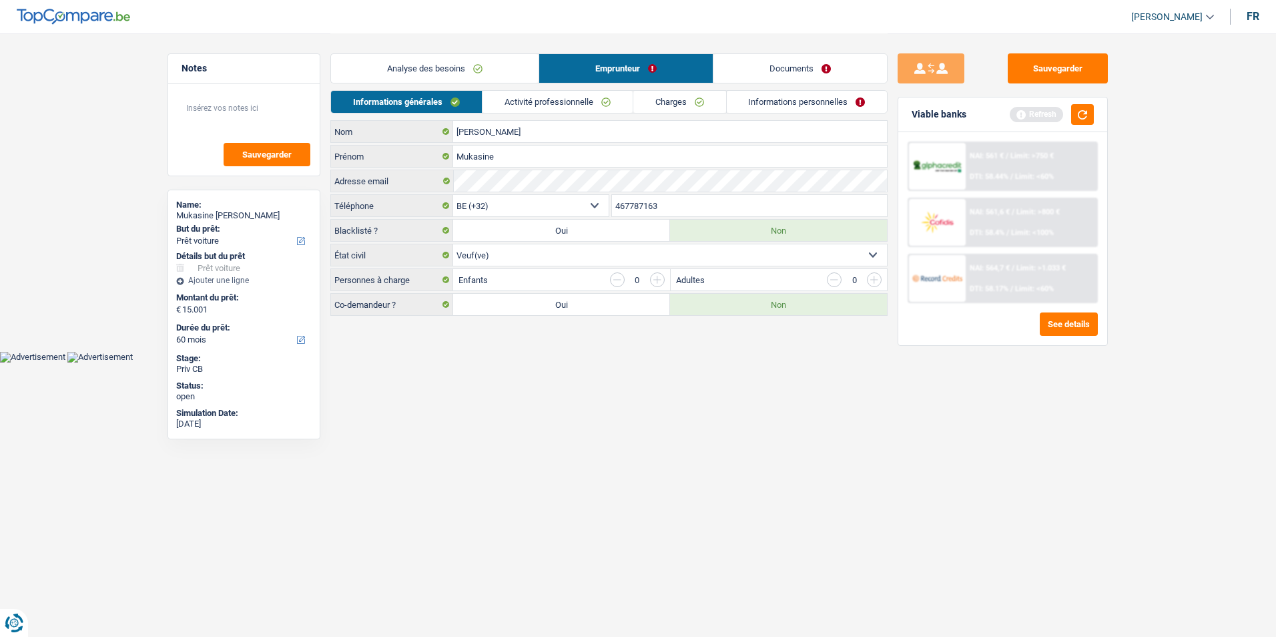
click at [565, 107] on link "Activité professionnelle" at bounding box center [557, 102] width 150 height 22
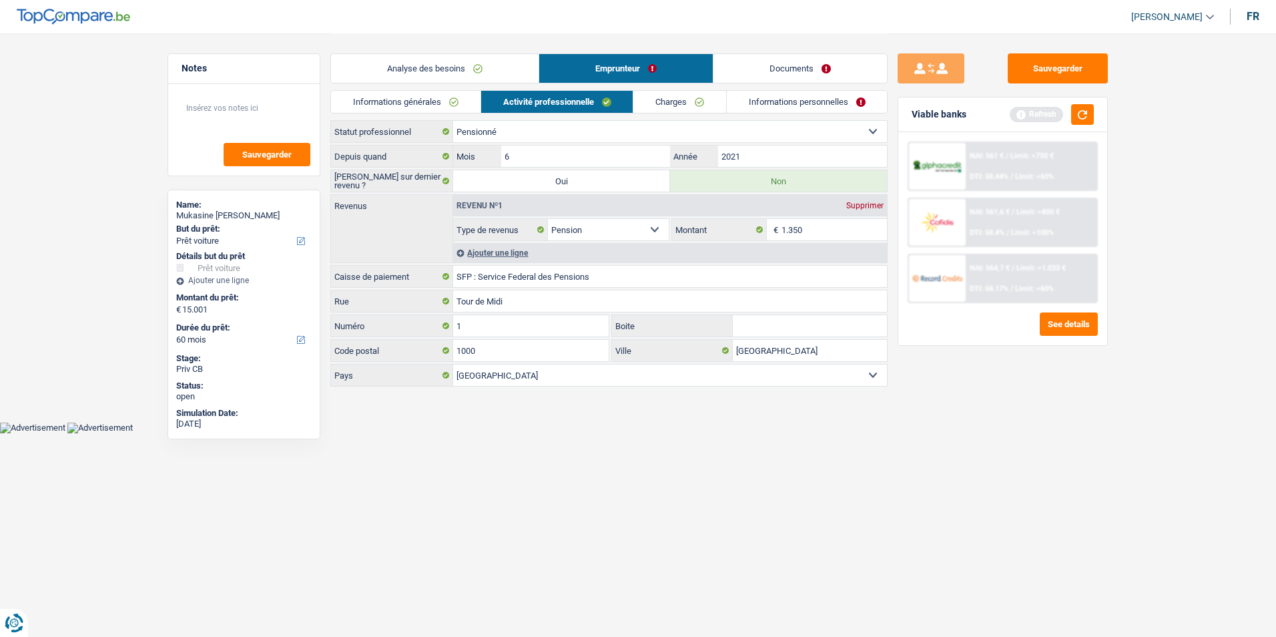
click at [673, 99] on link "Charges" at bounding box center [679, 102] width 93 height 22
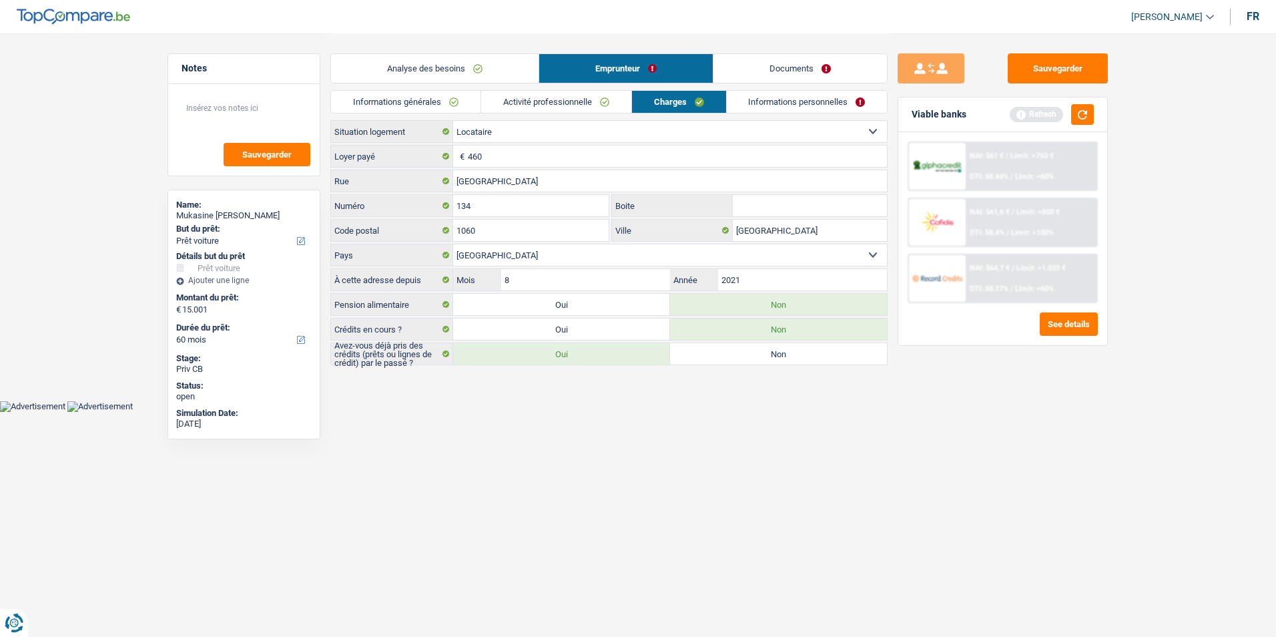
click at [448, 107] on link "Informations générales" at bounding box center [405, 102] width 149 height 22
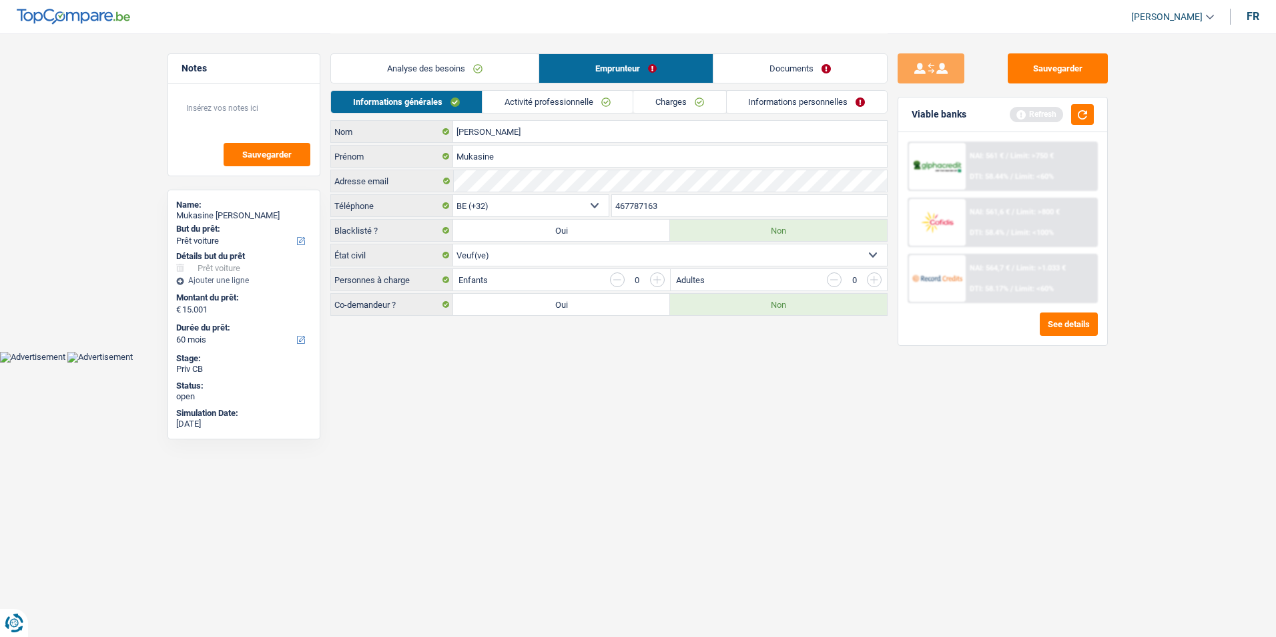
click at [555, 101] on link "Activité professionnelle" at bounding box center [557, 102] width 150 height 22
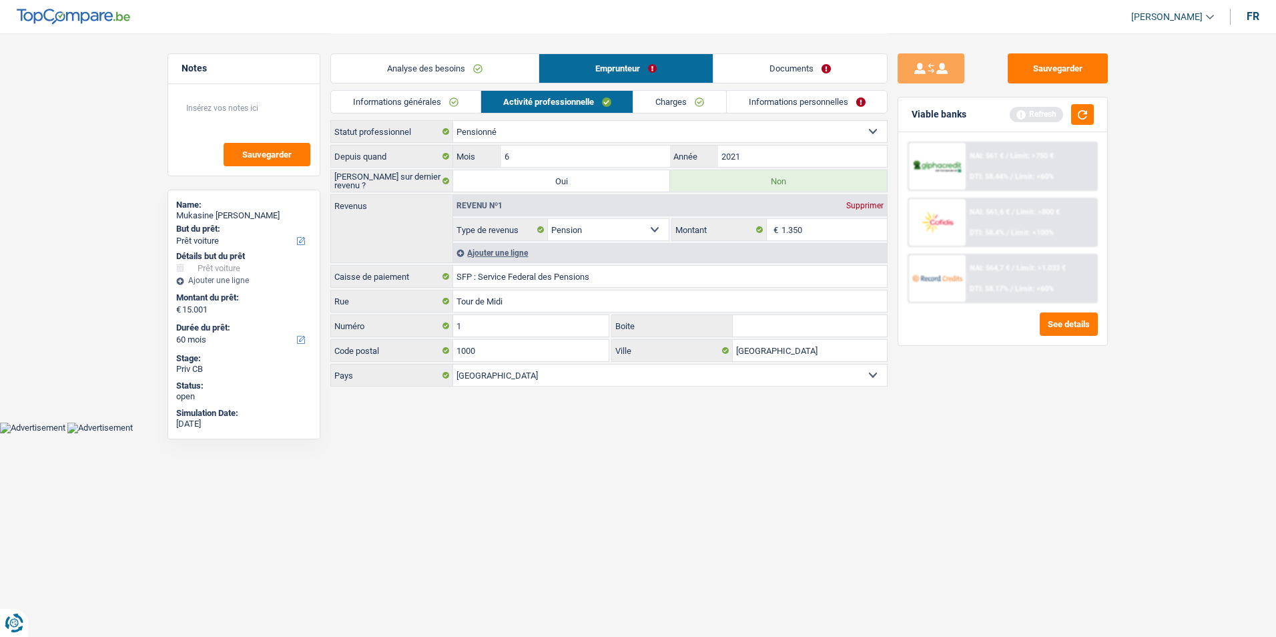
click at [681, 103] on link "Charges" at bounding box center [679, 102] width 93 height 22
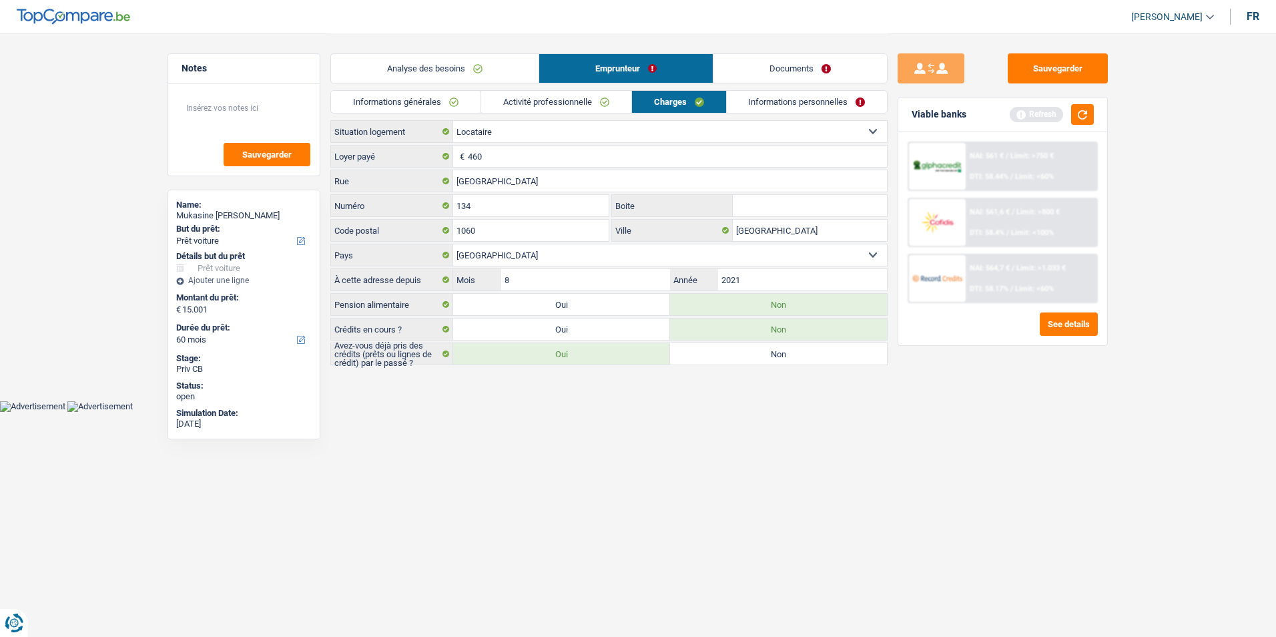
click at [759, 95] on link "Informations personnelles" at bounding box center [807, 102] width 161 height 22
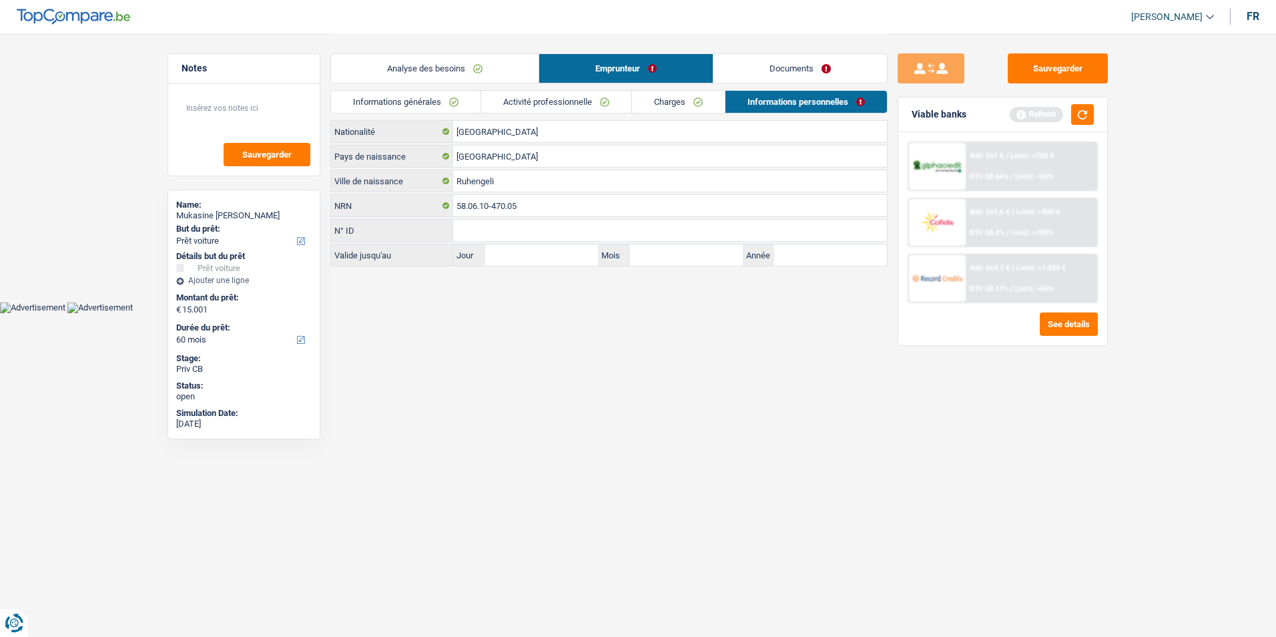
click at [553, 103] on link "Activité professionnelle" at bounding box center [556, 102] width 150 height 22
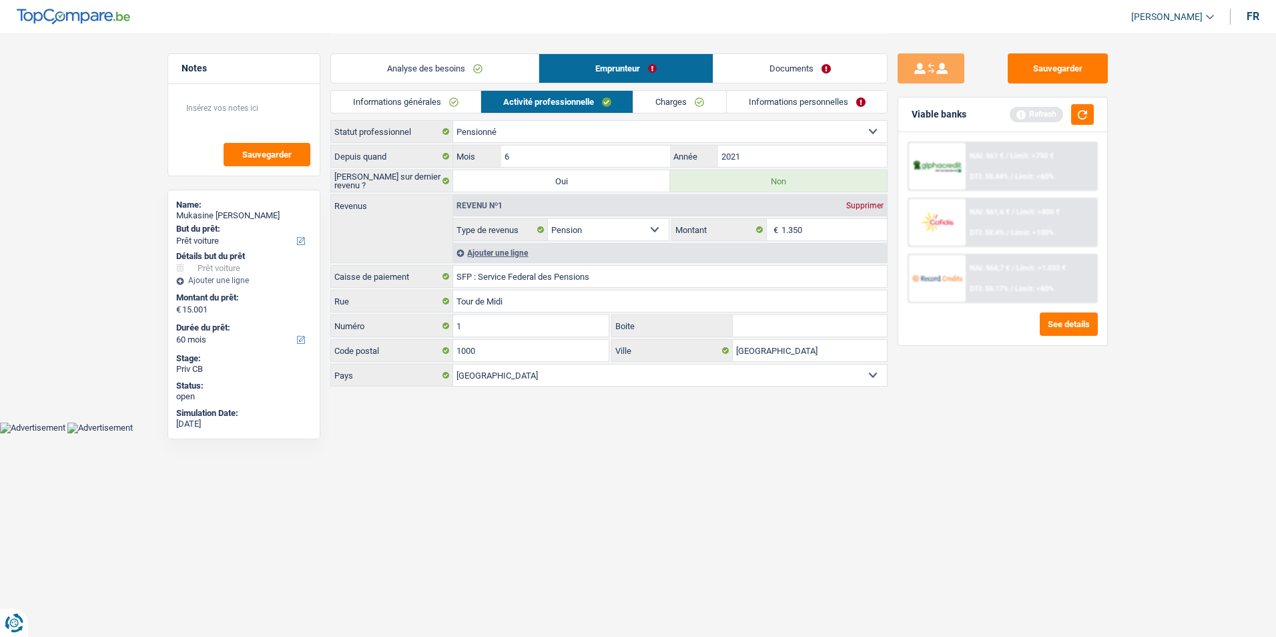
click at [666, 98] on link "Charges" at bounding box center [679, 102] width 93 height 22
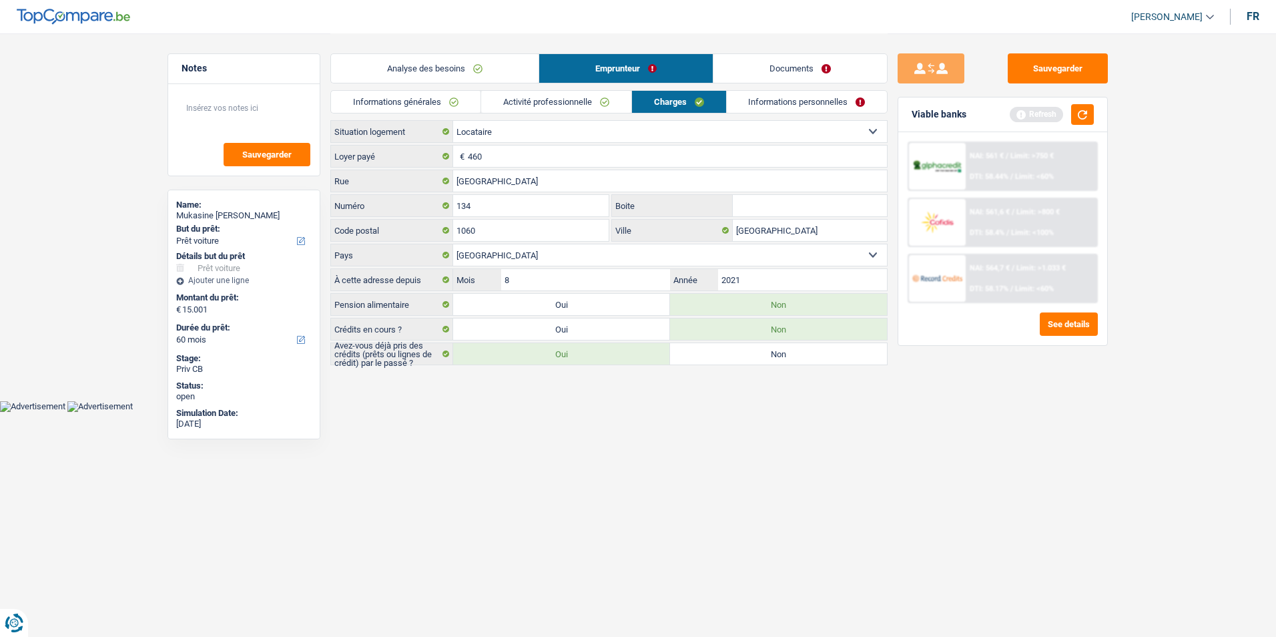
click at [439, 111] on link "Informations générales" at bounding box center [405, 102] width 149 height 22
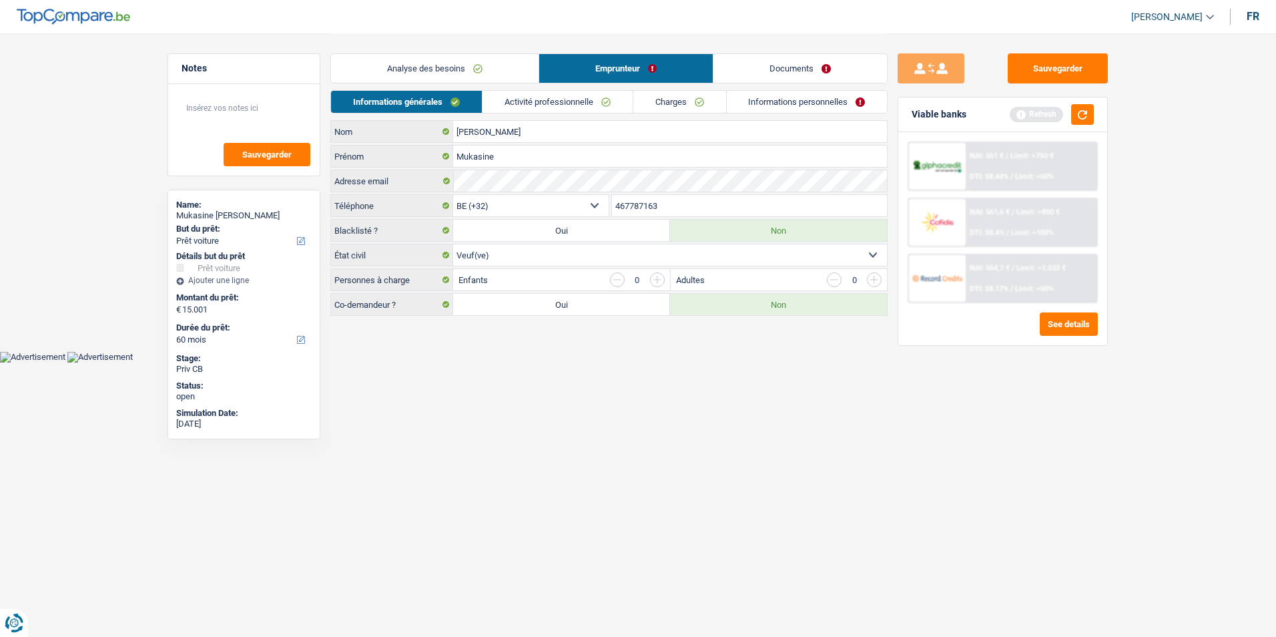
click at [473, 60] on link "Analyse des besoins" at bounding box center [435, 68] width 208 height 29
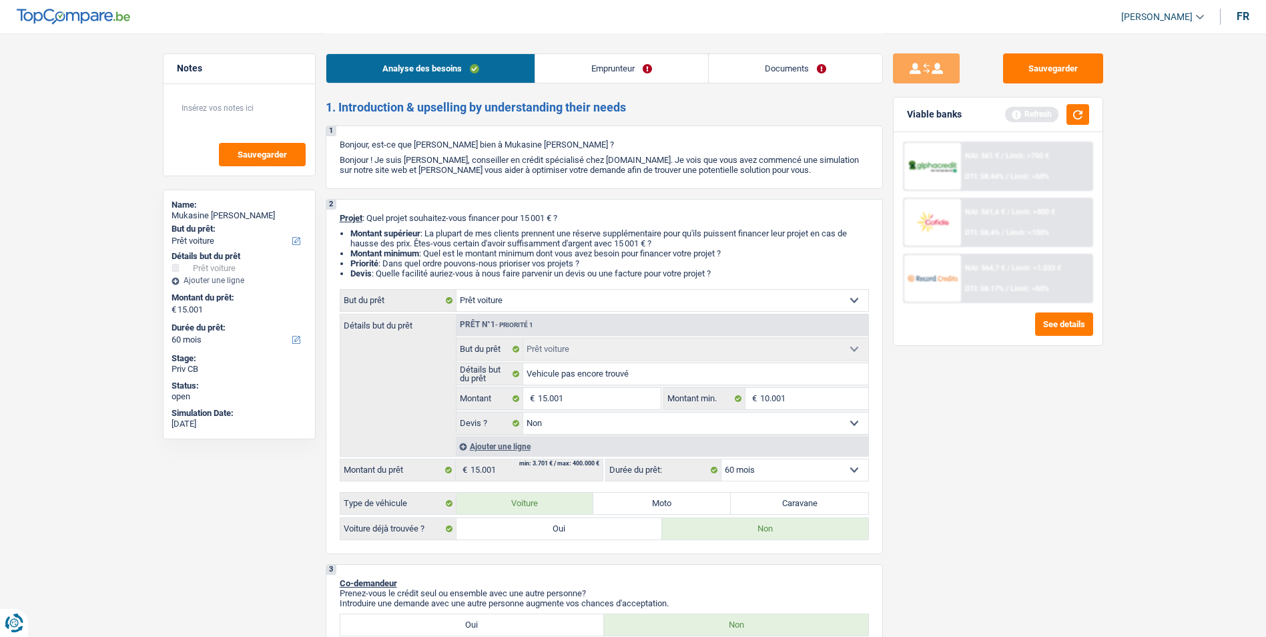
click at [622, 68] on link "Emprunteur" at bounding box center [621, 68] width 173 height 29
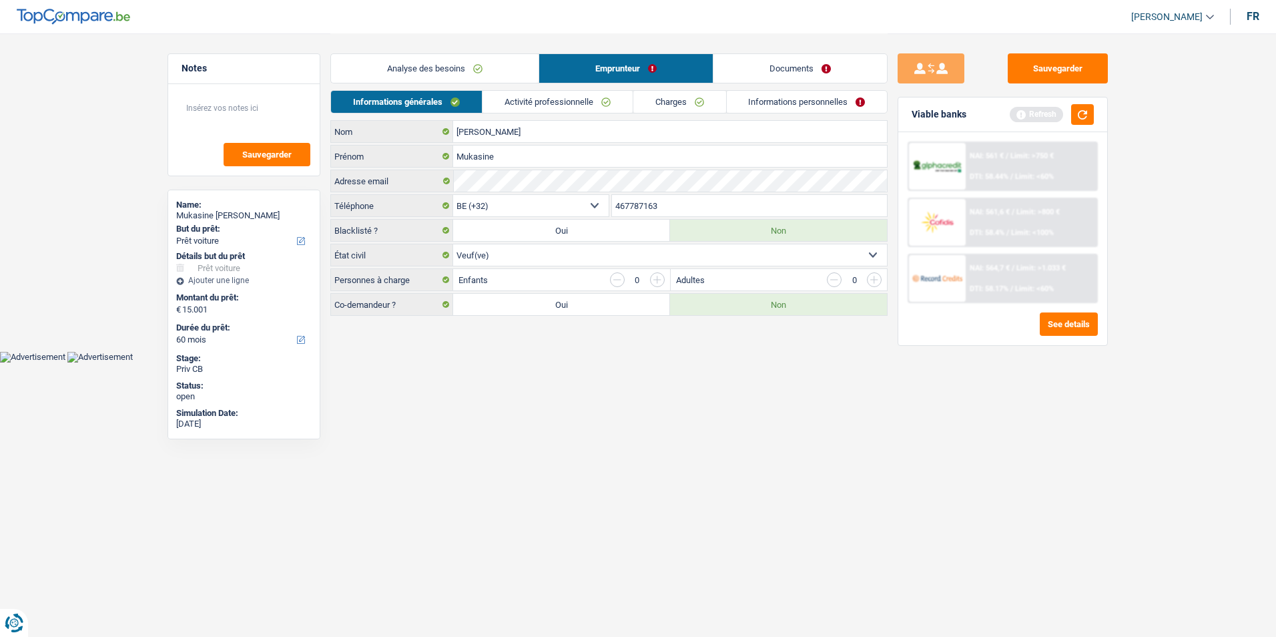
click at [734, 65] on link "Documents" at bounding box center [799, 68] width 173 height 29
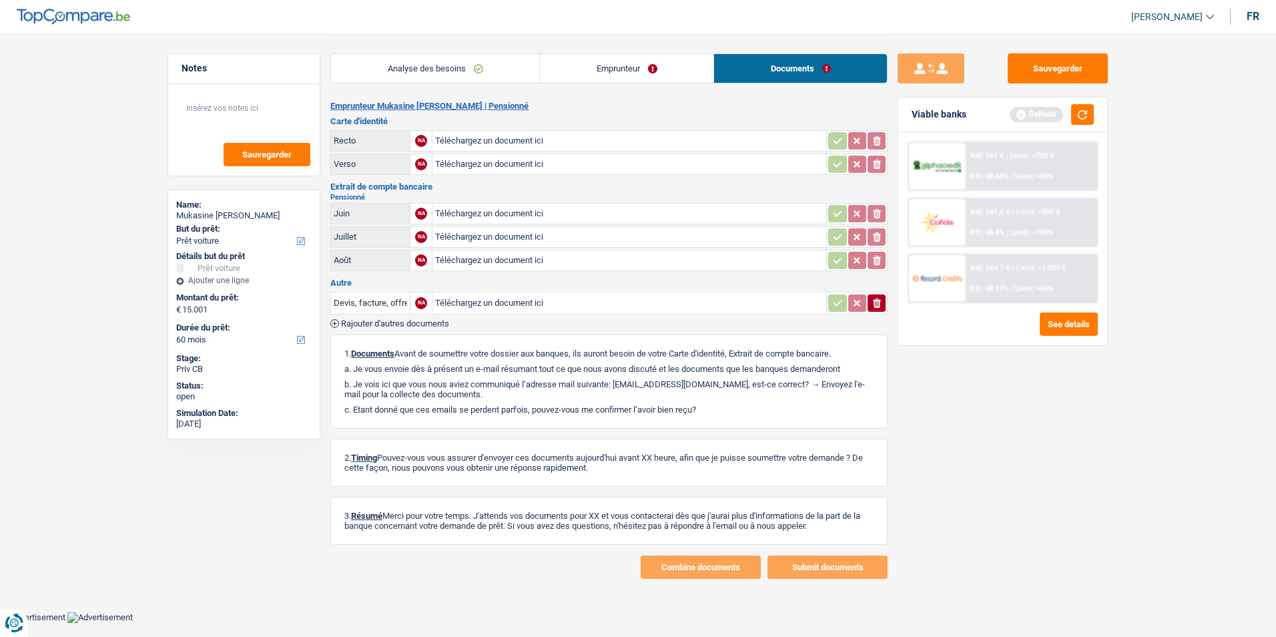
click at [472, 59] on link "Analyse des besoins" at bounding box center [435, 68] width 208 height 29
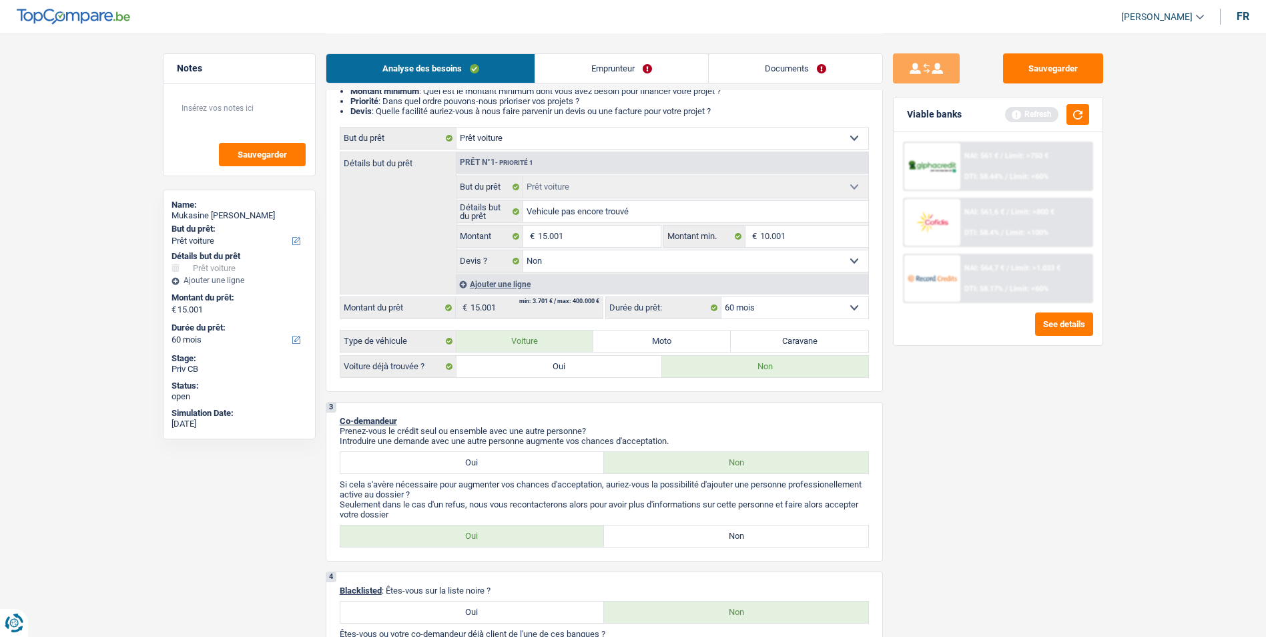
scroll to position [200, 0]
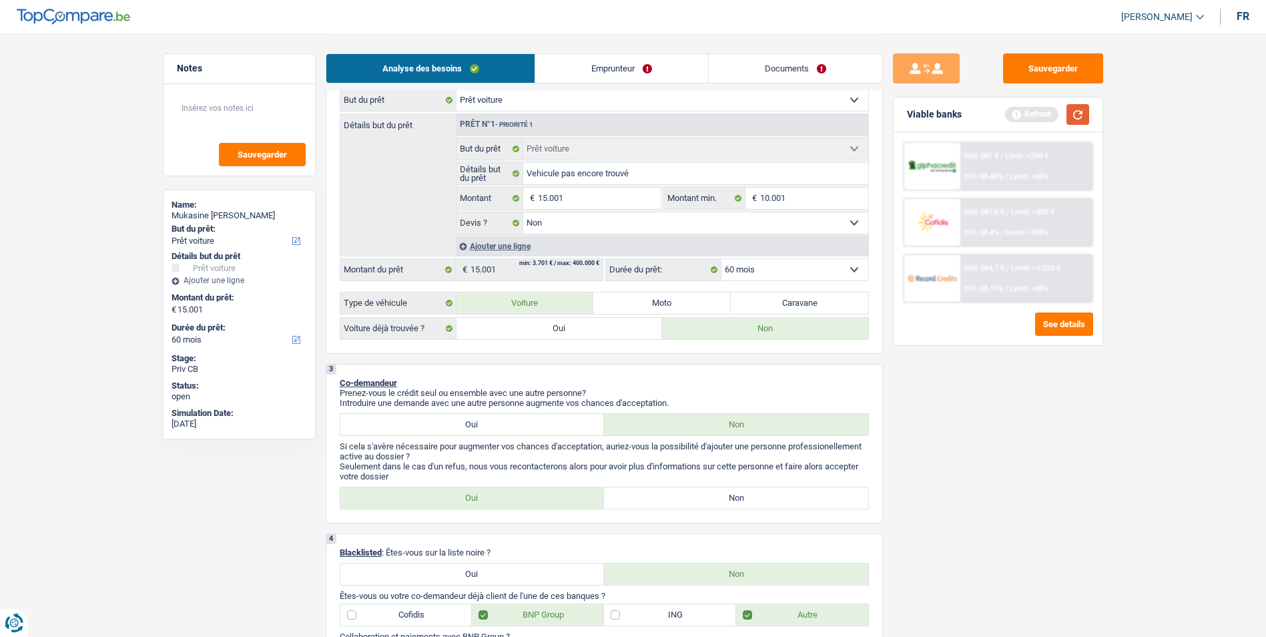
click at [1084, 111] on button "button" at bounding box center [1077, 114] width 23 height 21
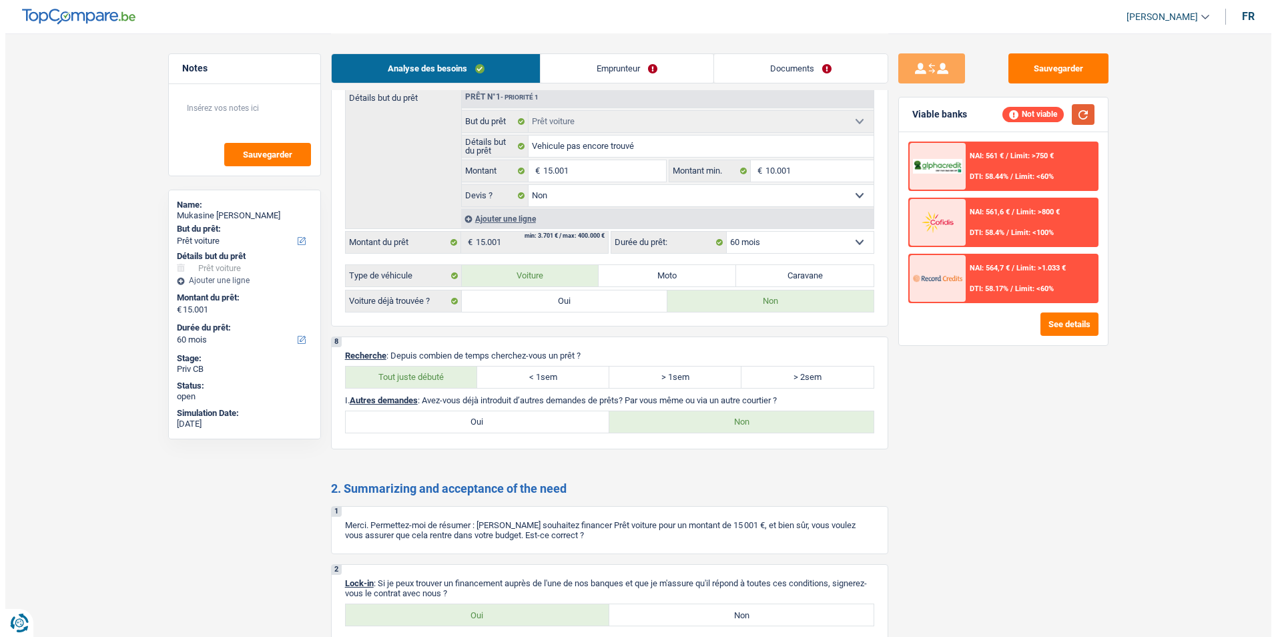
scroll to position [1201, 0]
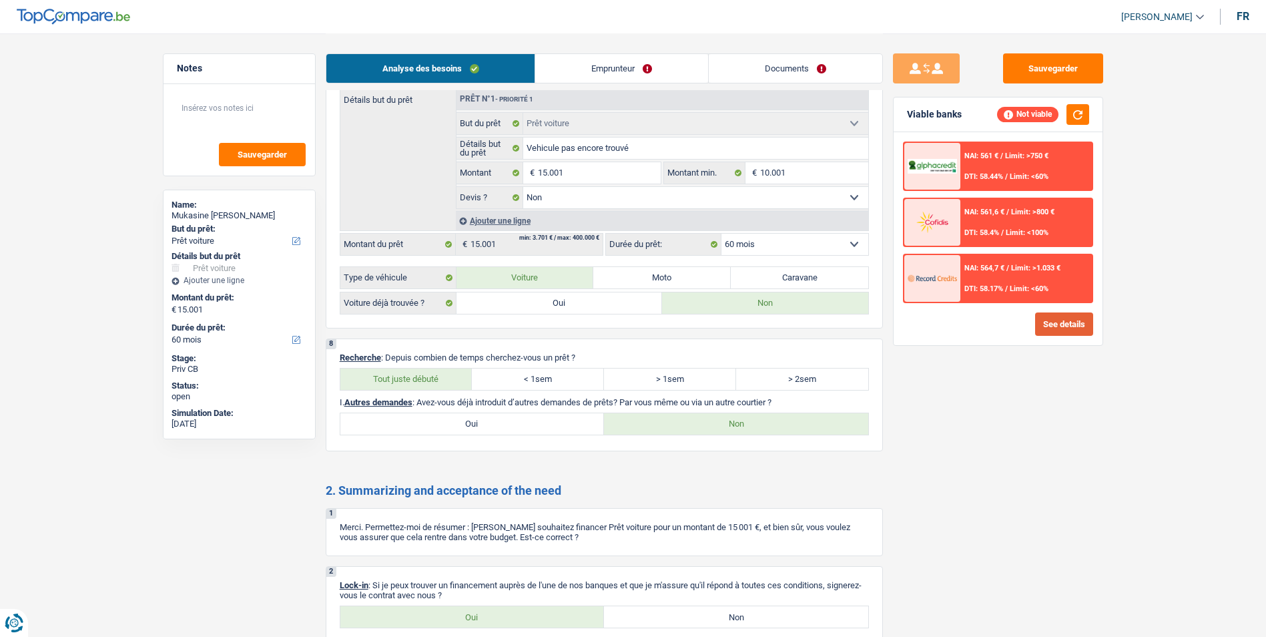
click at [1070, 321] on button "See details" at bounding box center [1064, 323] width 58 height 23
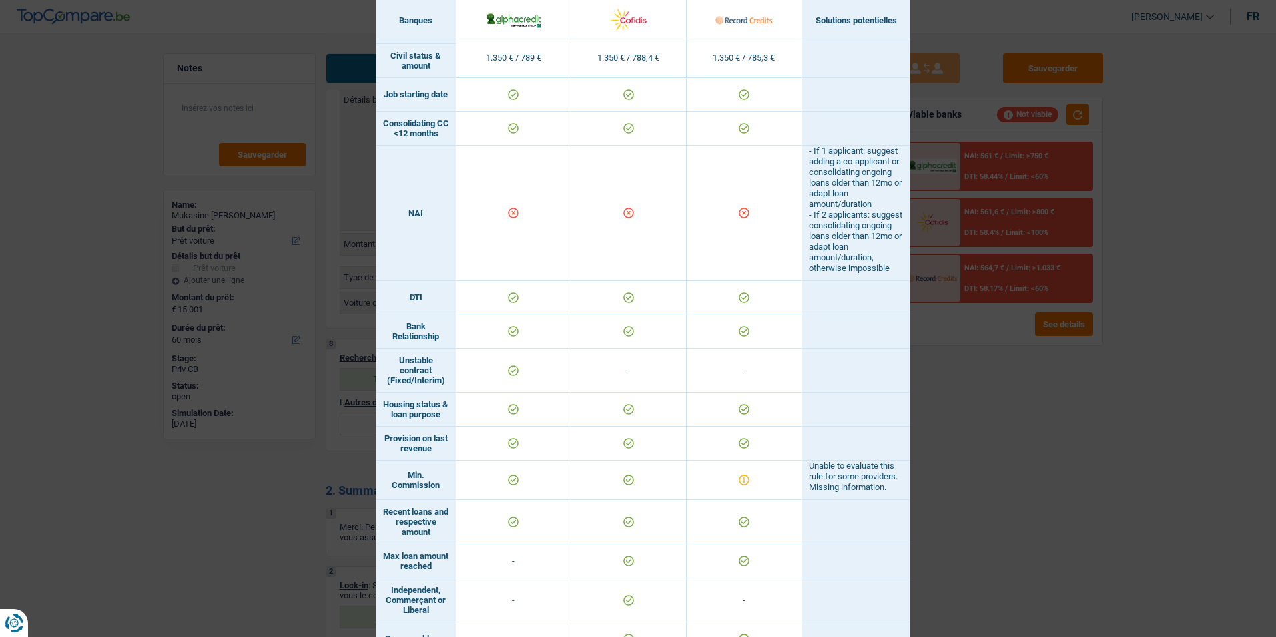
scroll to position [601, 0]
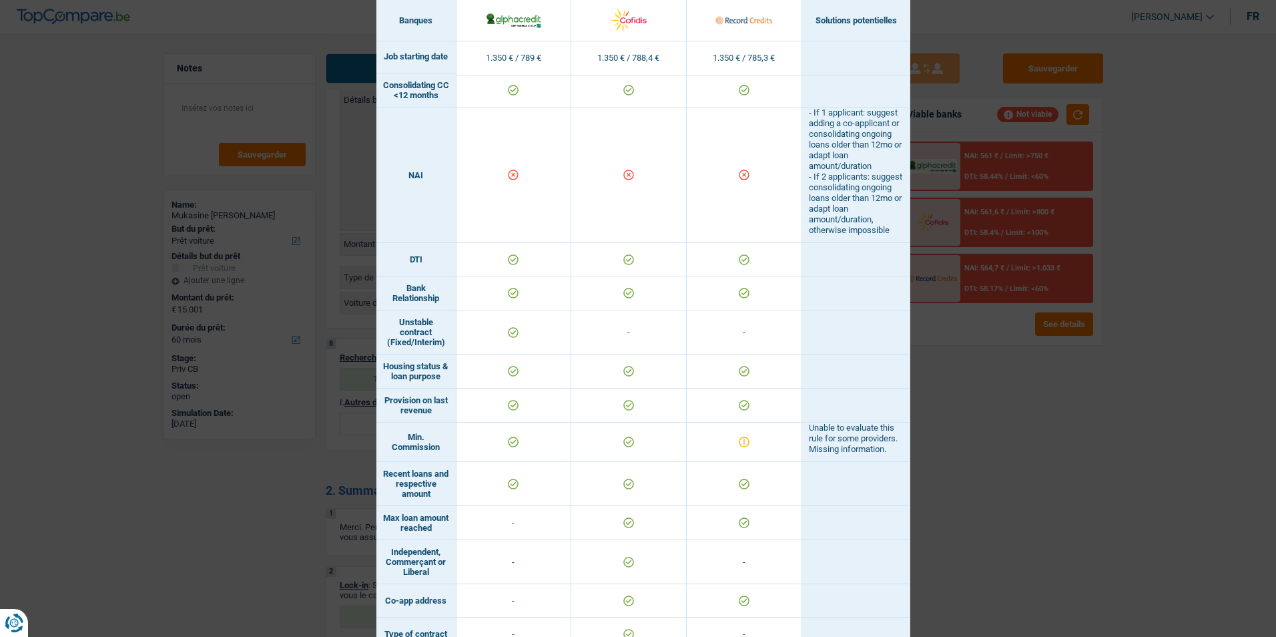
click at [926, 329] on div "Banks conditions × Banques Solutions potentielles Revenus / Charges 1.350 € / 7…" at bounding box center [638, 318] width 1276 height 637
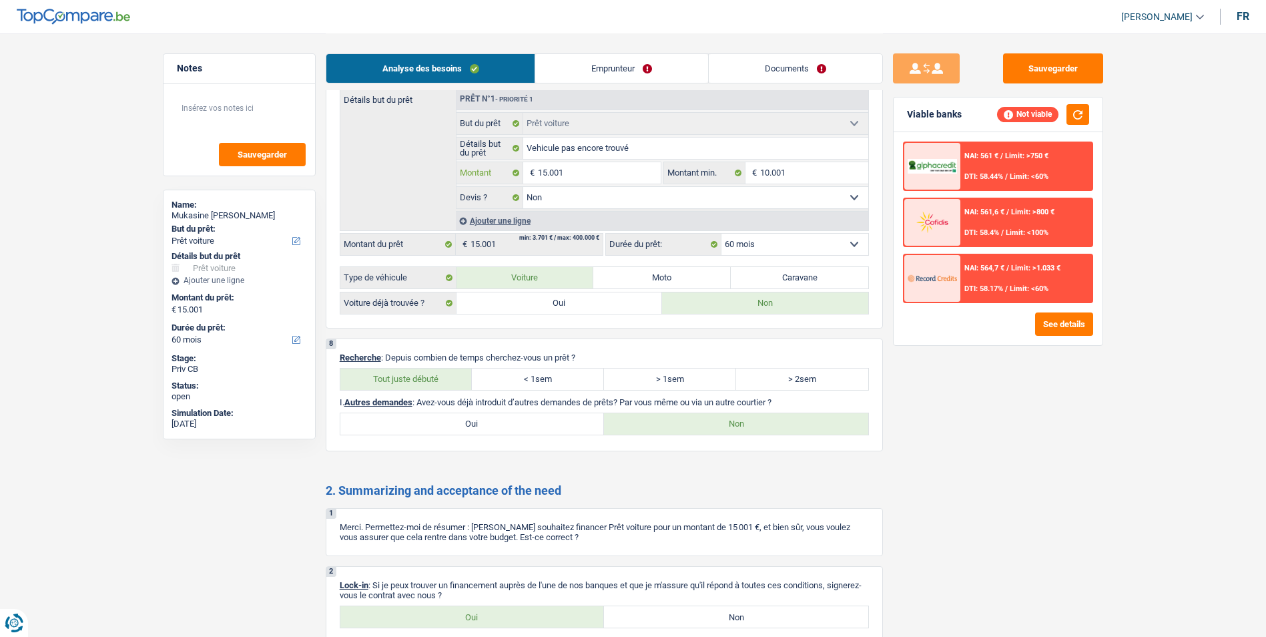
click at [614, 167] on input "15.001" at bounding box center [599, 172] width 122 height 21
type input "1.500"
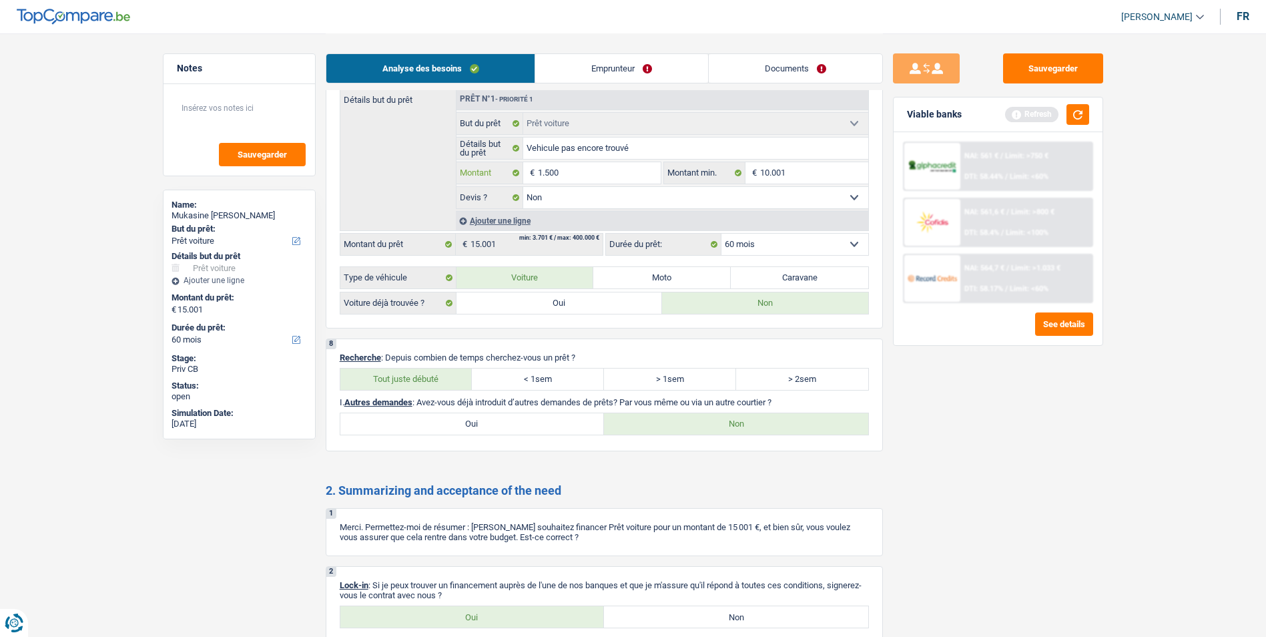
type input "150"
type input "15"
type input "1"
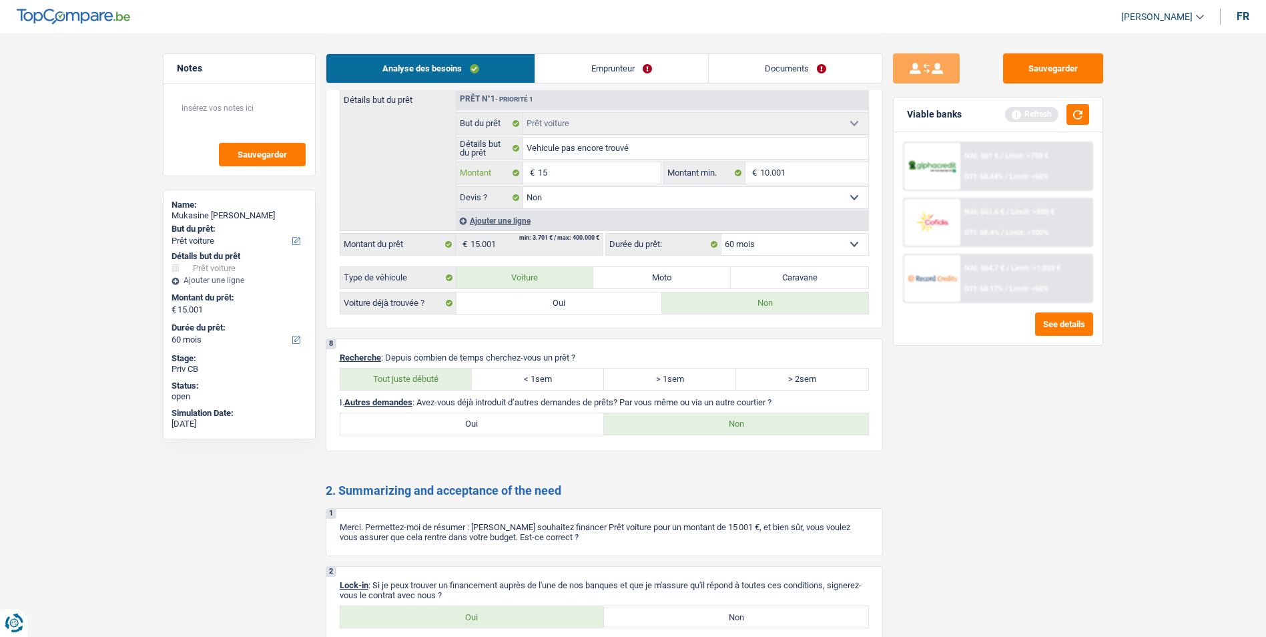
type input "1"
type input "10"
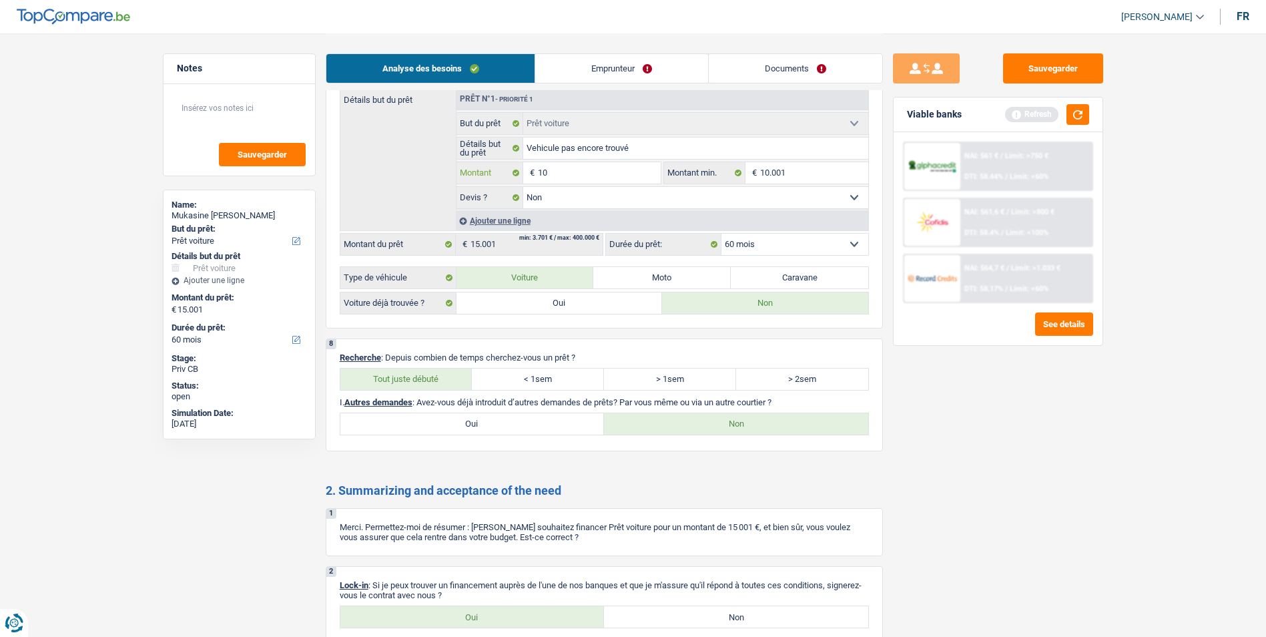
type input "100"
type input "1.000"
type input "10.001"
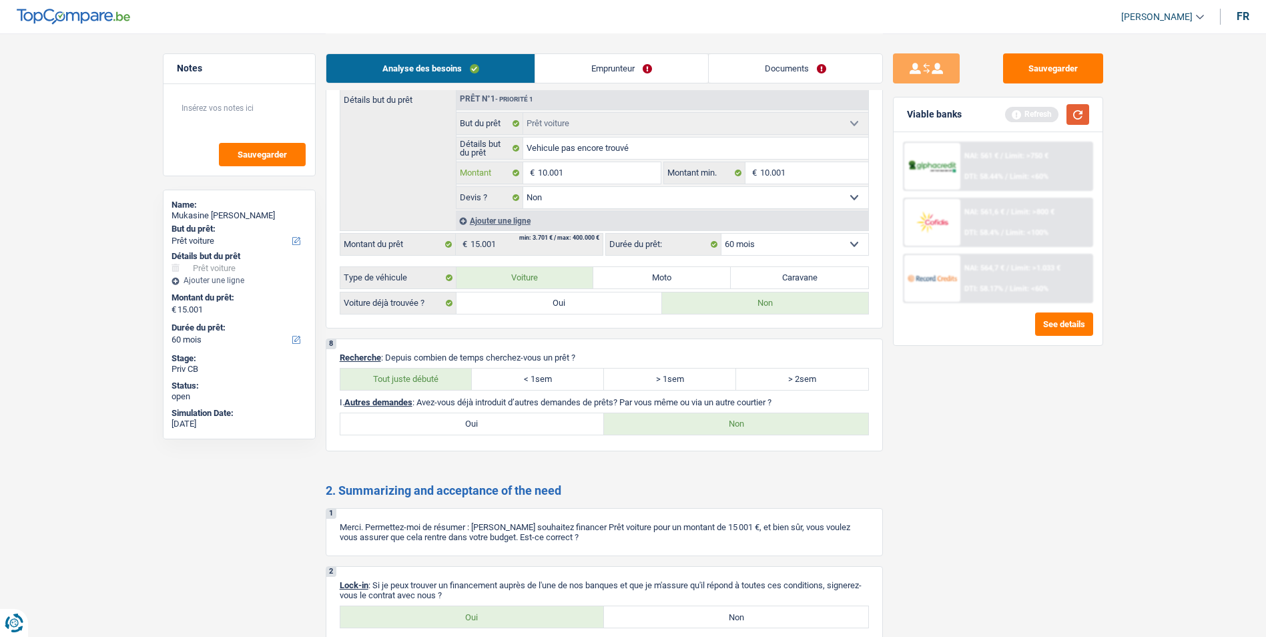
type input "10.001"
click at [1072, 109] on button "button" at bounding box center [1077, 114] width 23 height 21
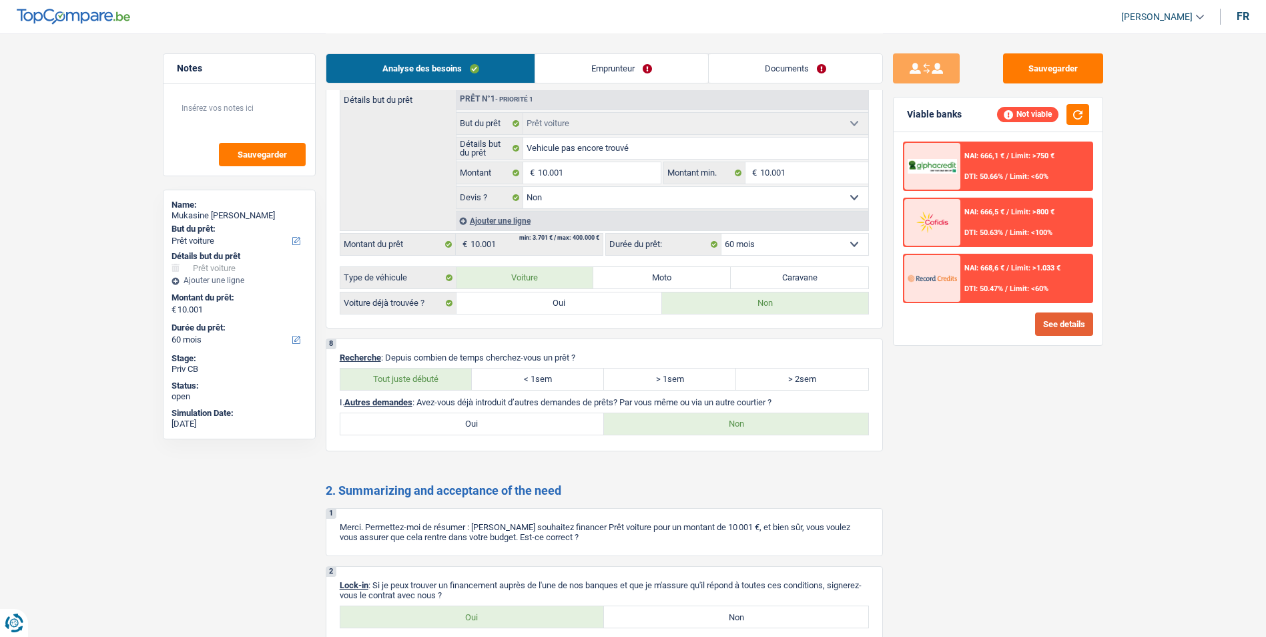
click at [1067, 324] on button "See details" at bounding box center [1064, 323] width 58 height 23
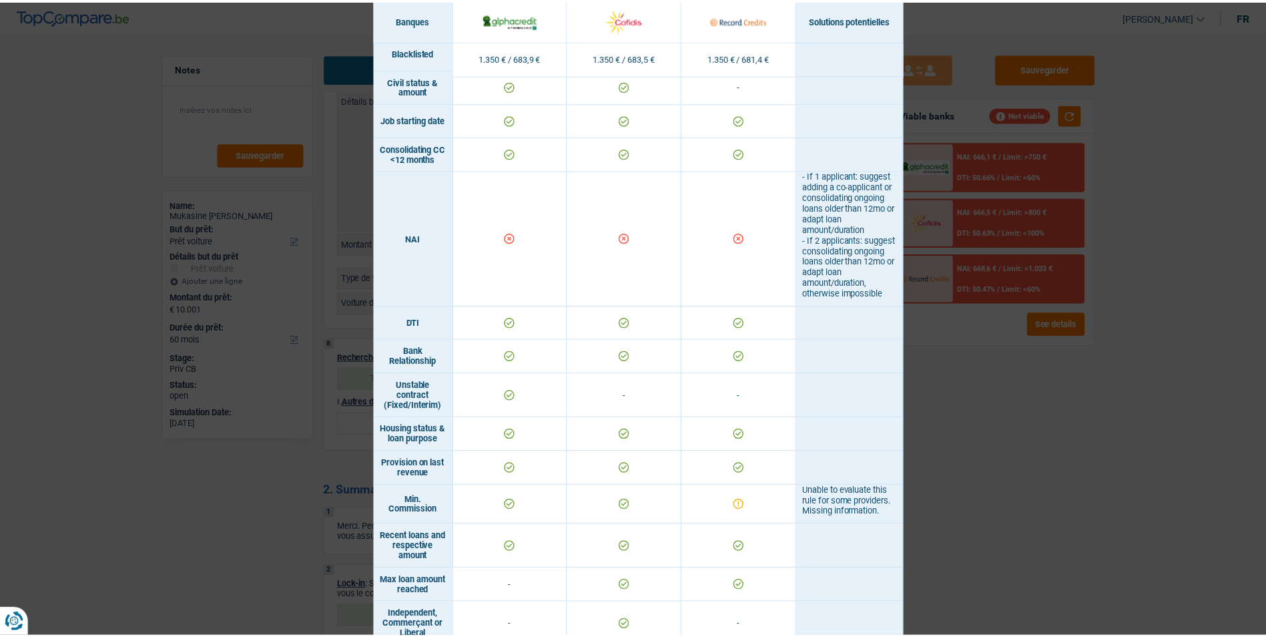
scroll to position [534, 0]
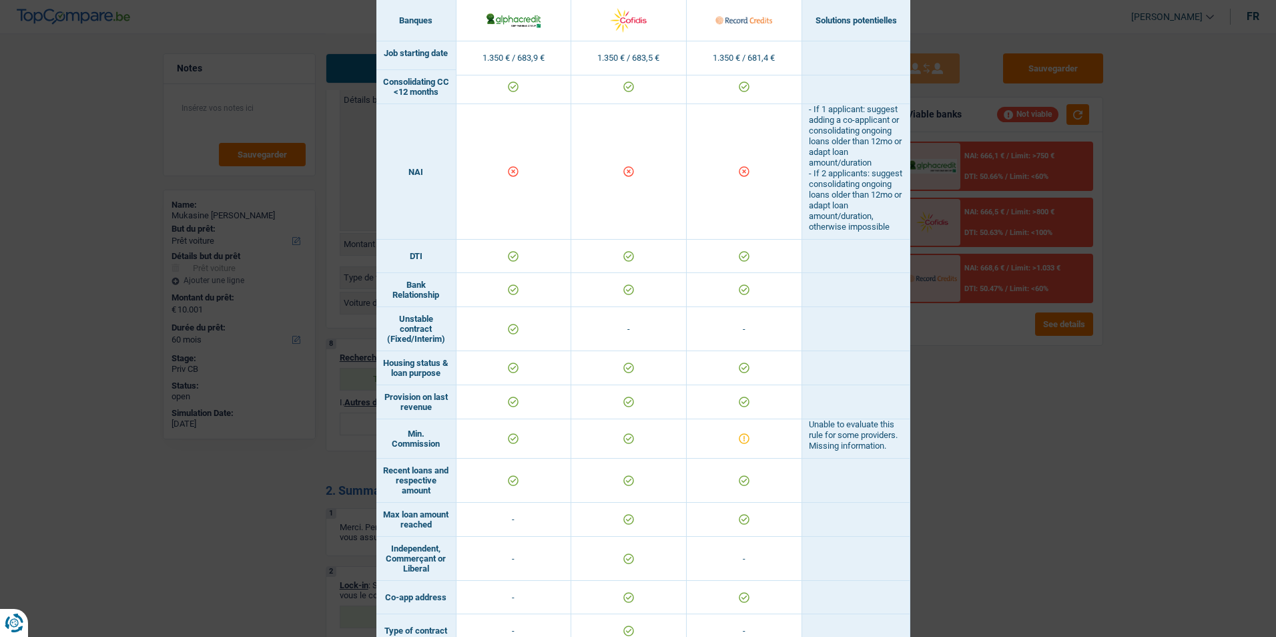
click at [1048, 390] on div "Banks conditions × Banques Solutions potentielles Revenus / Charges 1.350 € / 6…" at bounding box center [638, 318] width 1276 height 637
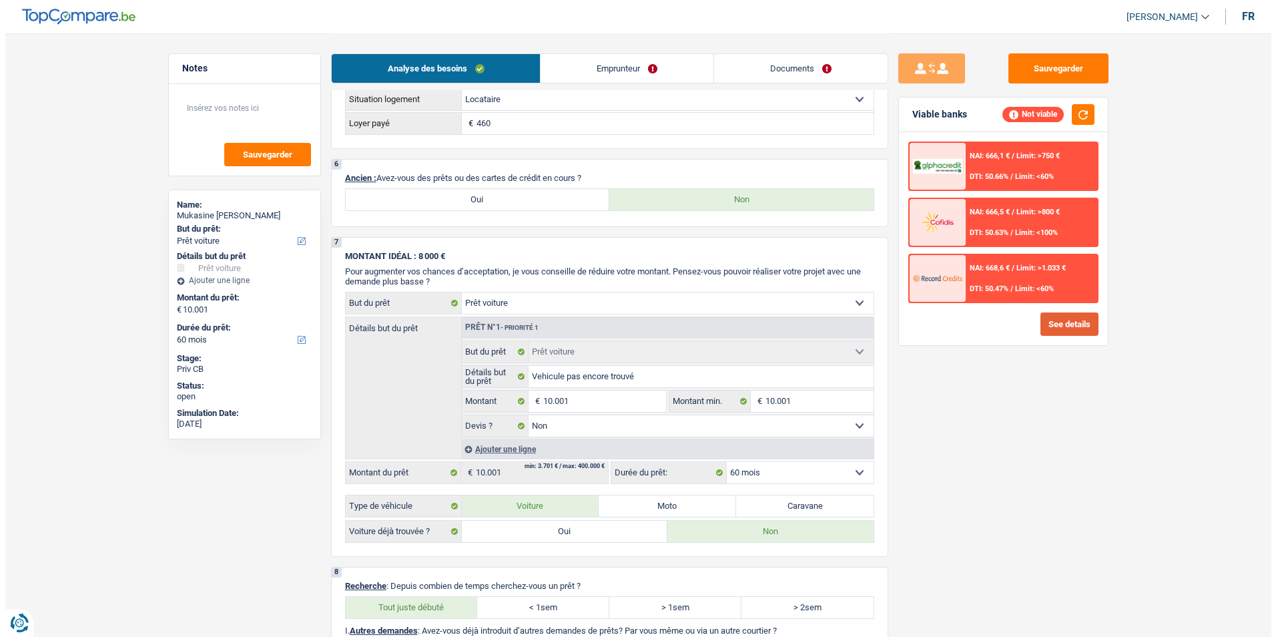
scroll to position [934, 0]
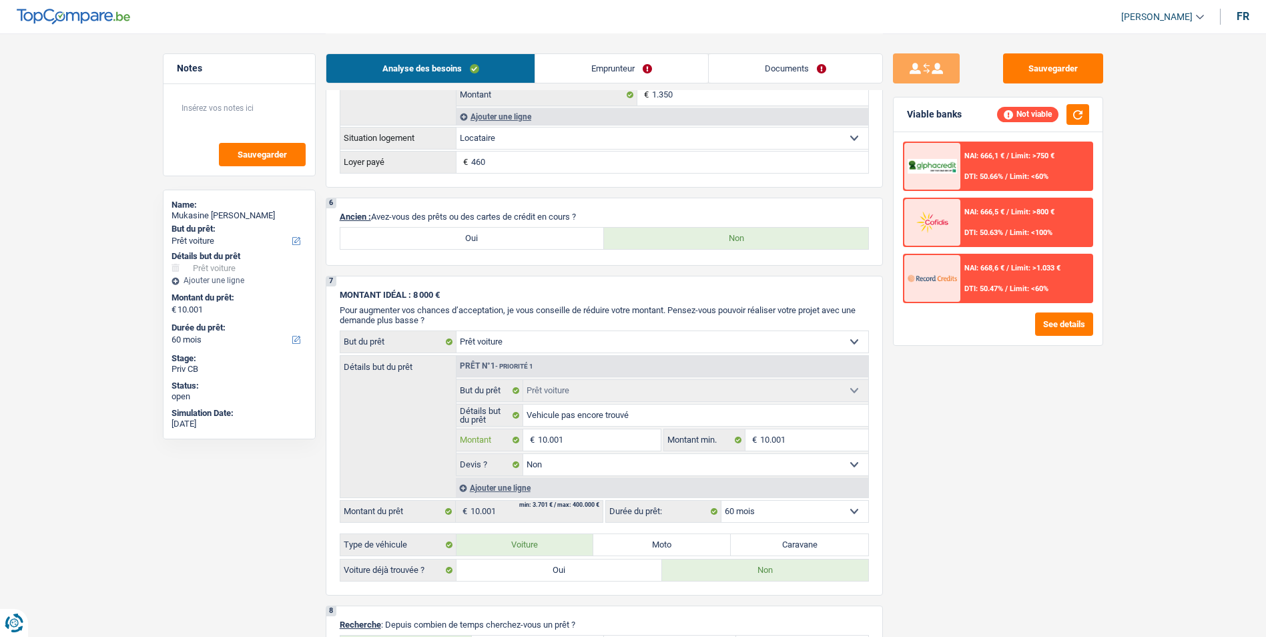
click at [611, 440] on input "10.001" at bounding box center [599, 439] width 122 height 21
type input "1.000"
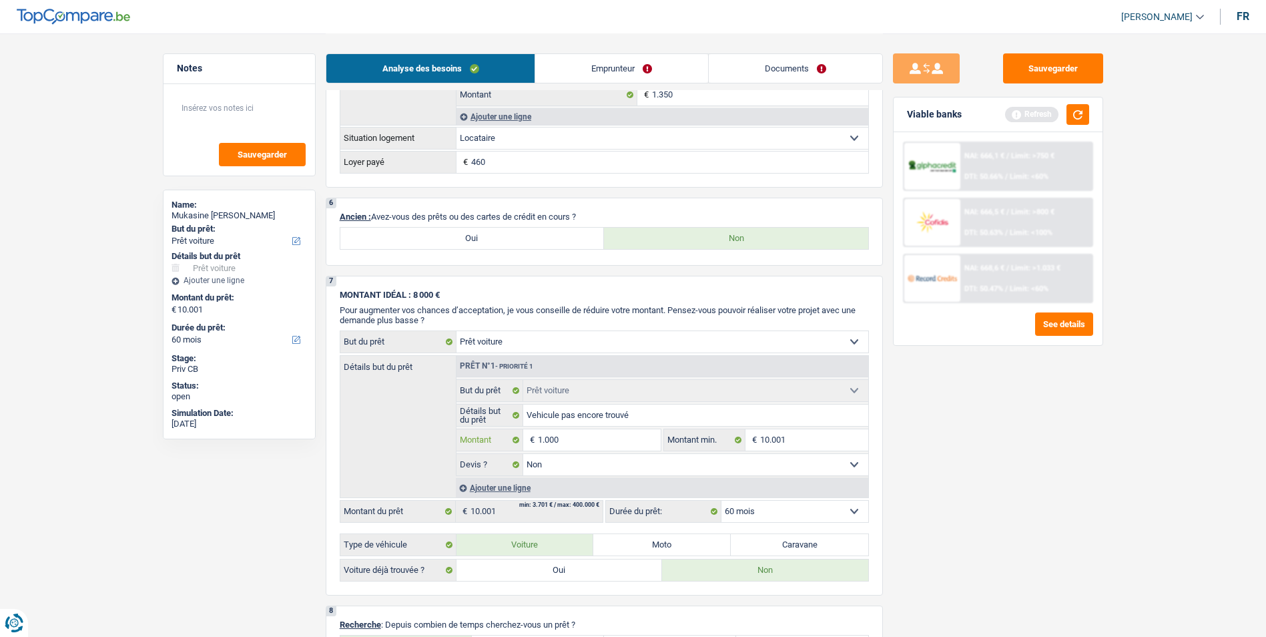
type input "100"
type input "10"
type input "1"
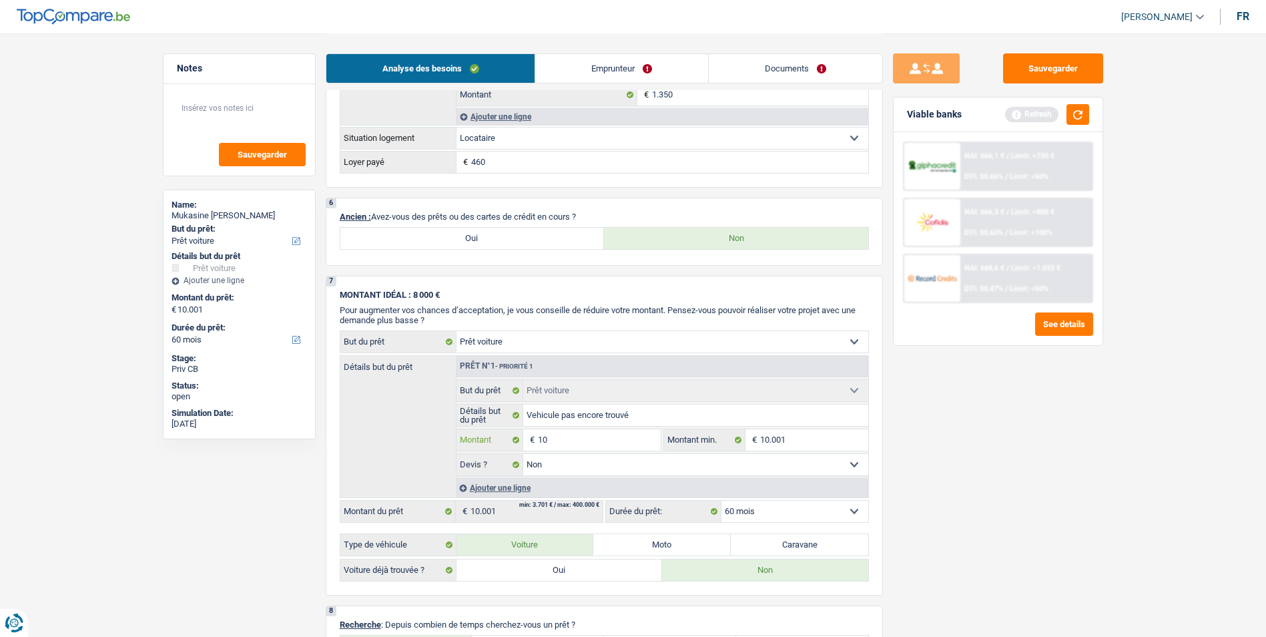
type input "1"
type input "0"
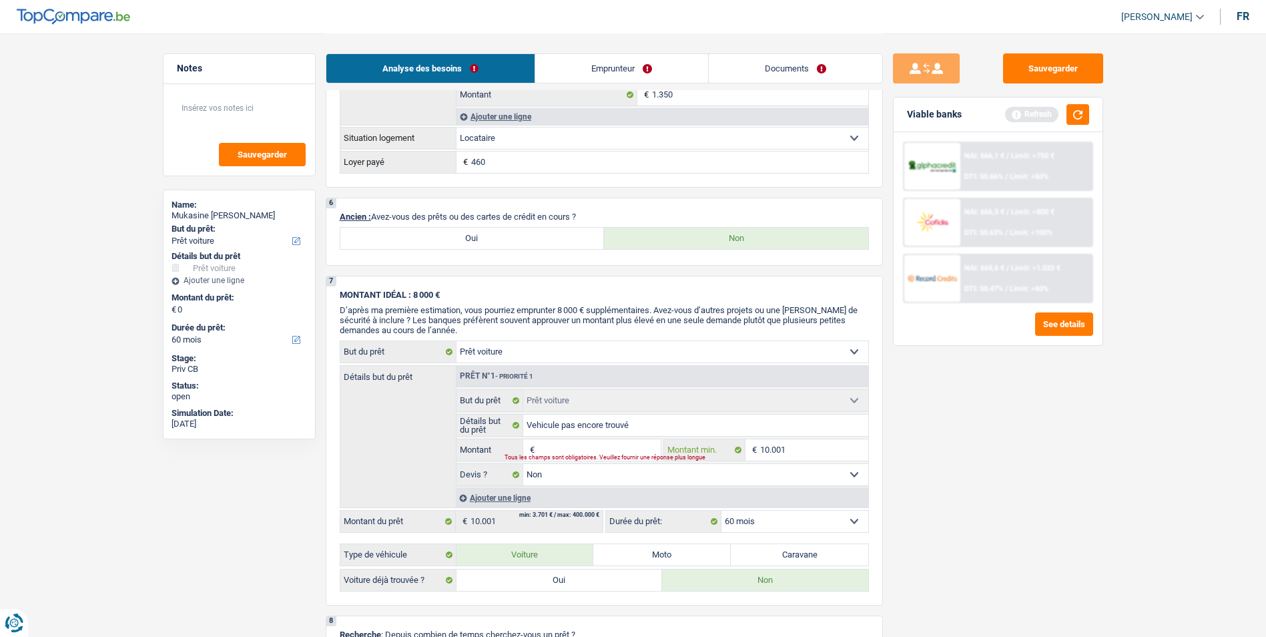
click at [827, 446] on input "10.001" at bounding box center [814, 449] width 108 height 21
type input "1.000"
type input "100"
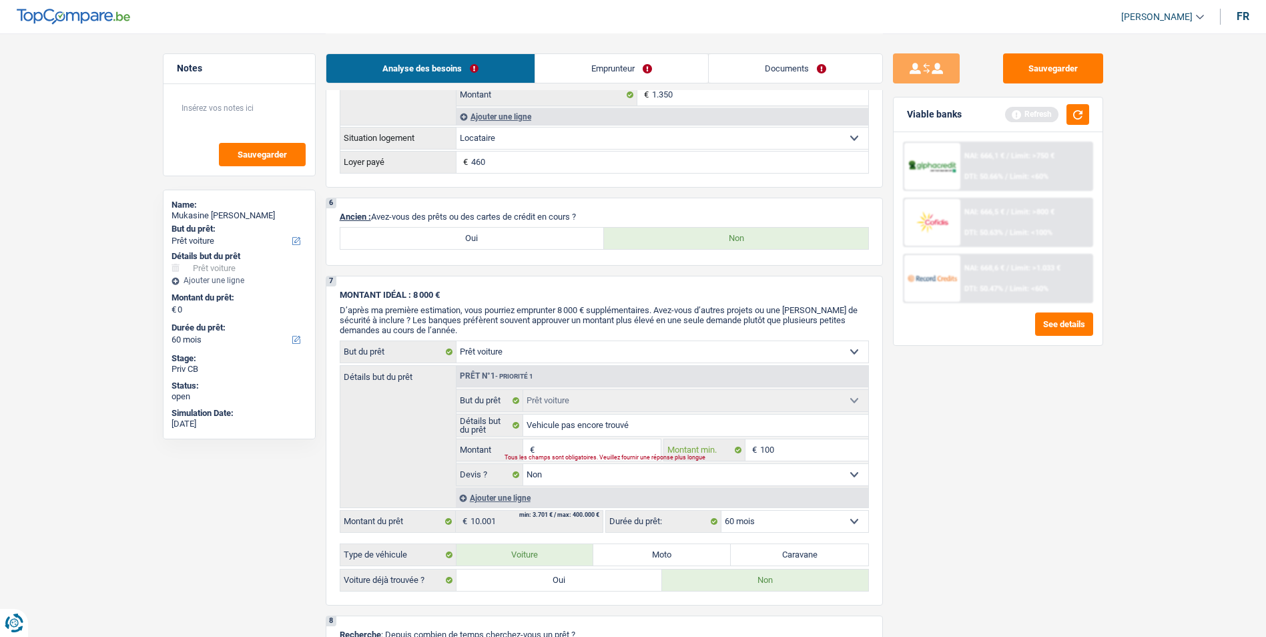
type input "10"
type input "1"
click at [617, 449] on input "Montant" at bounding box center [599, 449] width 122 height 21
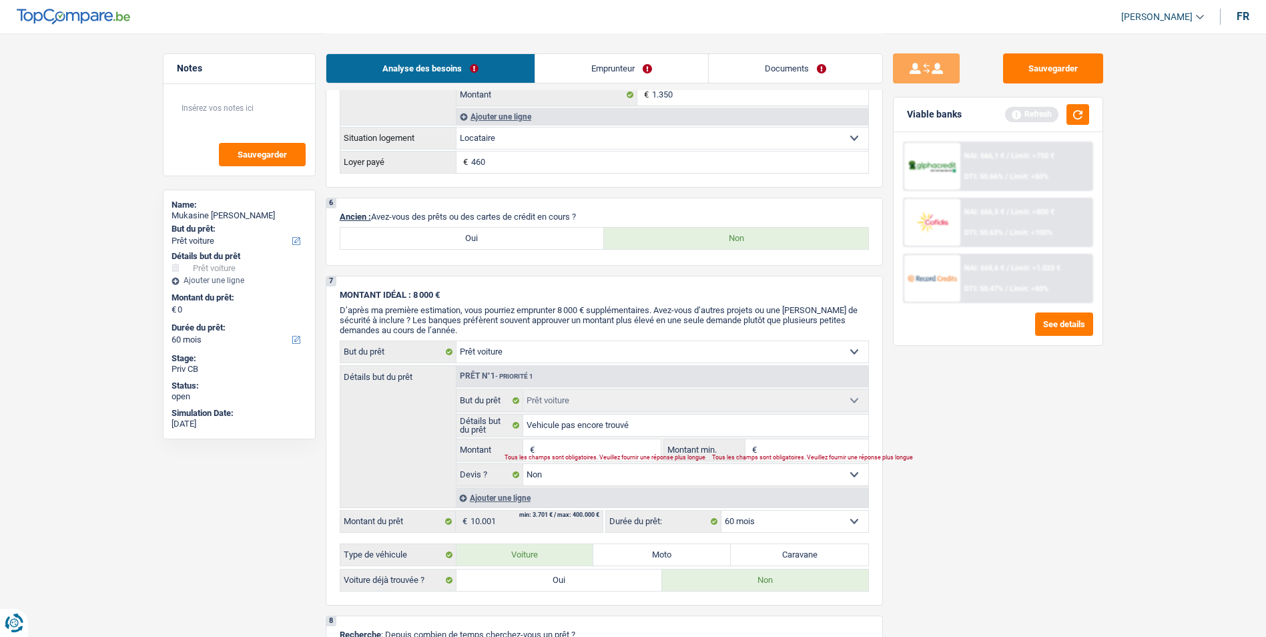
type input "7"
type input "75"
type input "750"
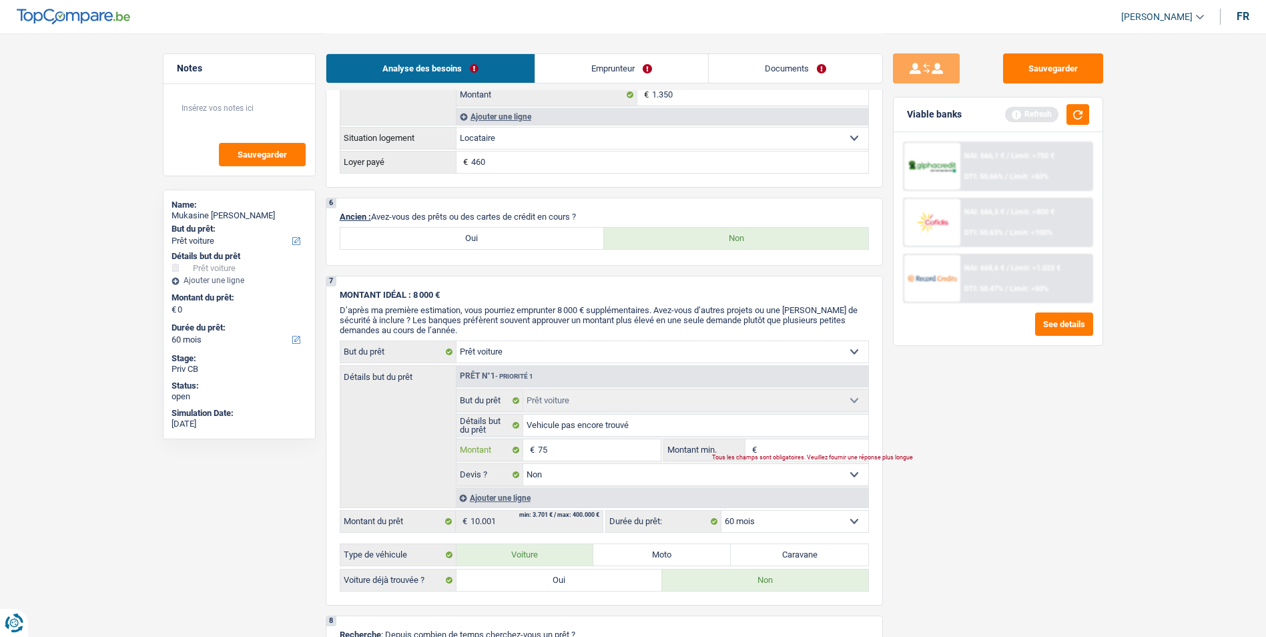
type input "750"
type input "7.500"
select select "42"
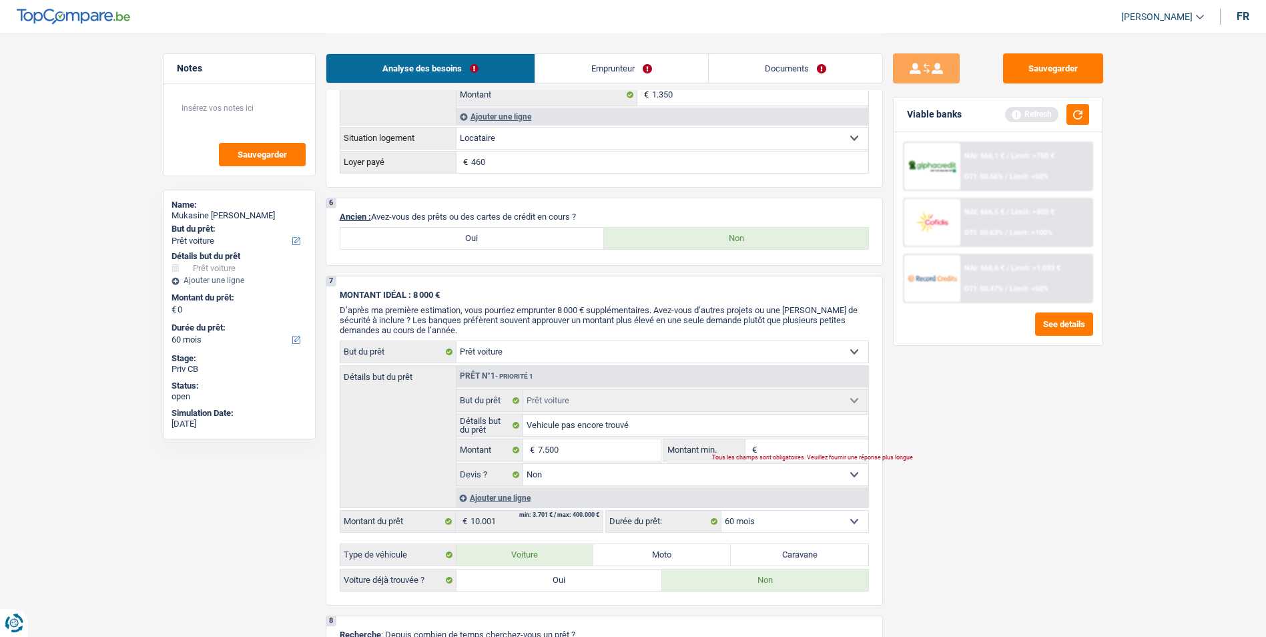
type input "7.500"
select select "42"
type input "7.500"
select select "42"
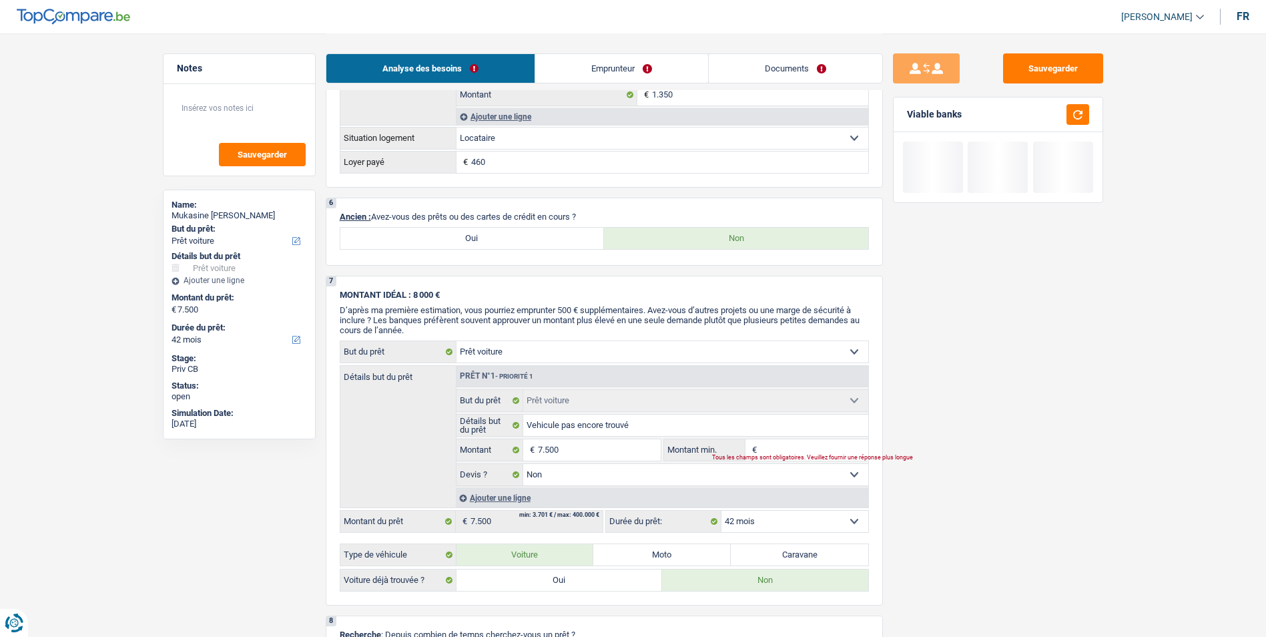
click at [824, 448] on input "Montant min." at bounding box center [814, 449] width 108 height 21
type input "7"
type input "75"
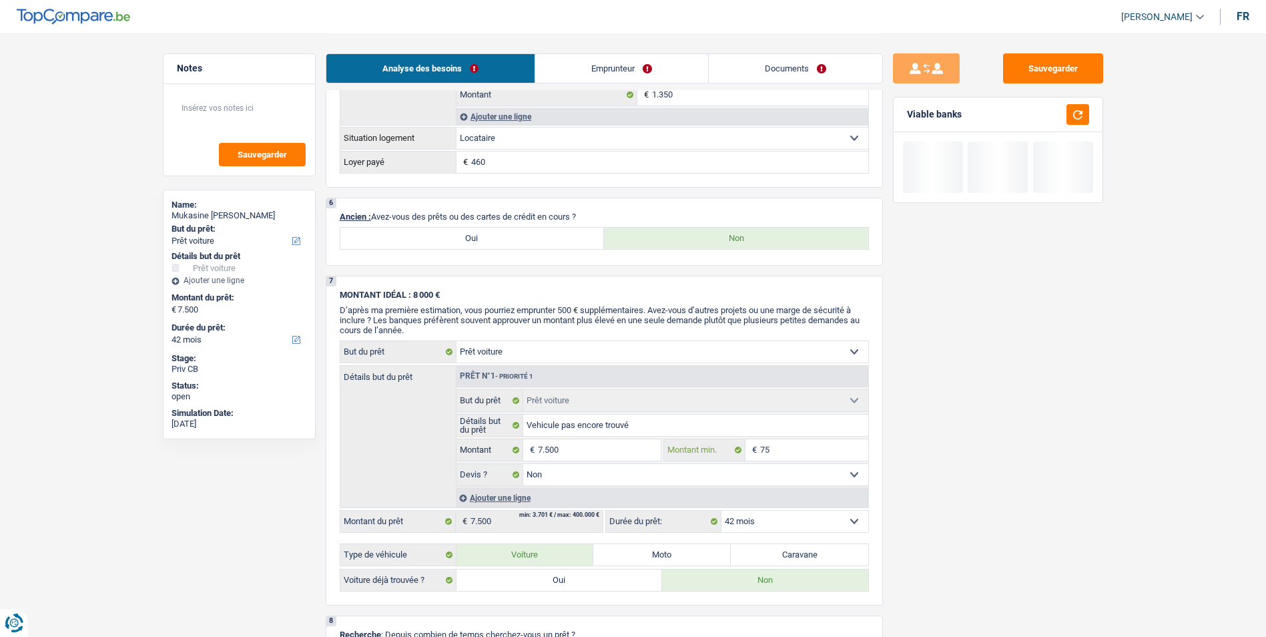
type input "750"
type input "7.500"
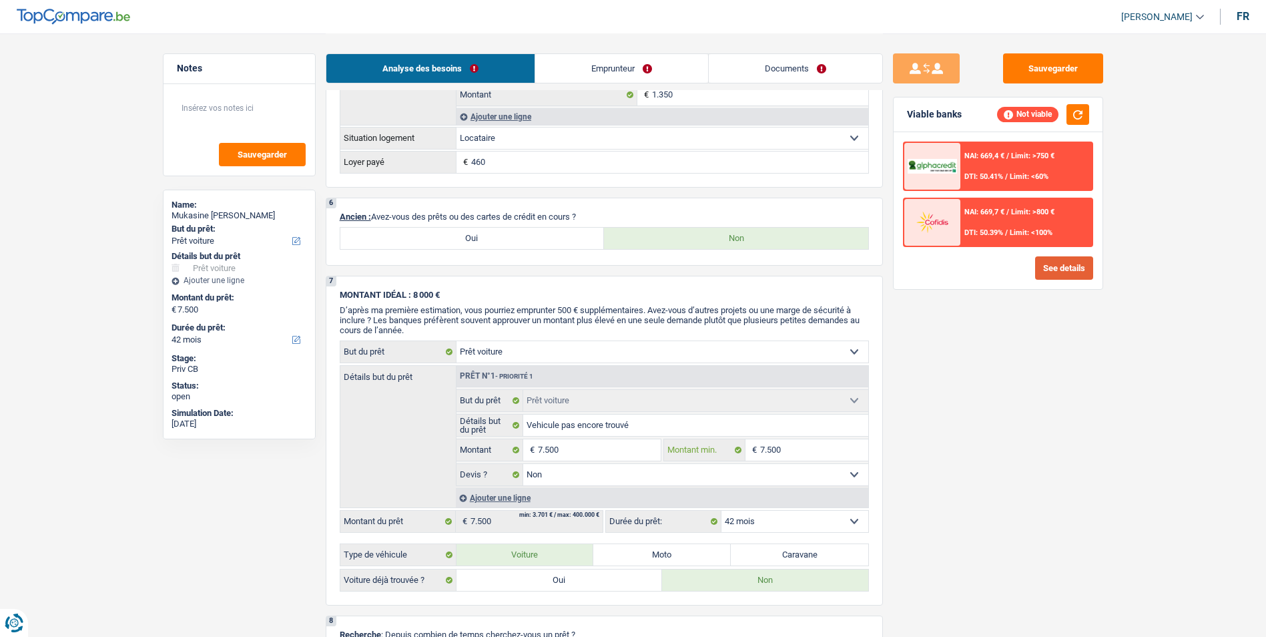
type input "7.500"
click at [1057, 260] on button "See details" at bounding box center [1064, 267] width 58 height 23
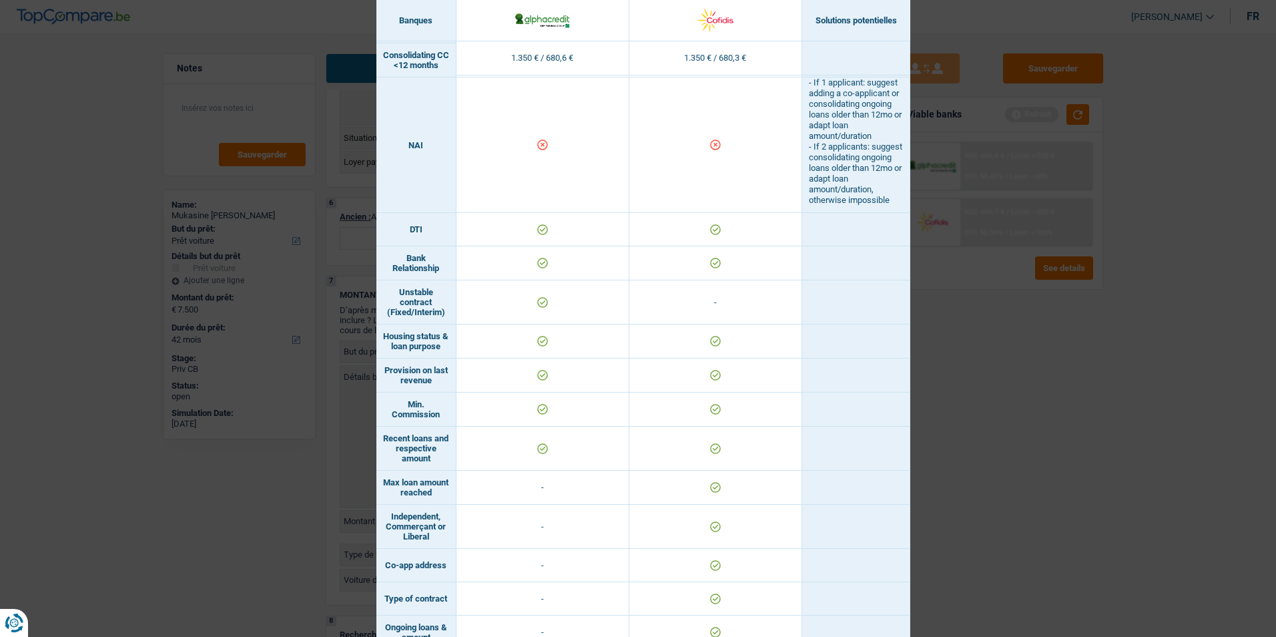
scroll to position [601, 0]
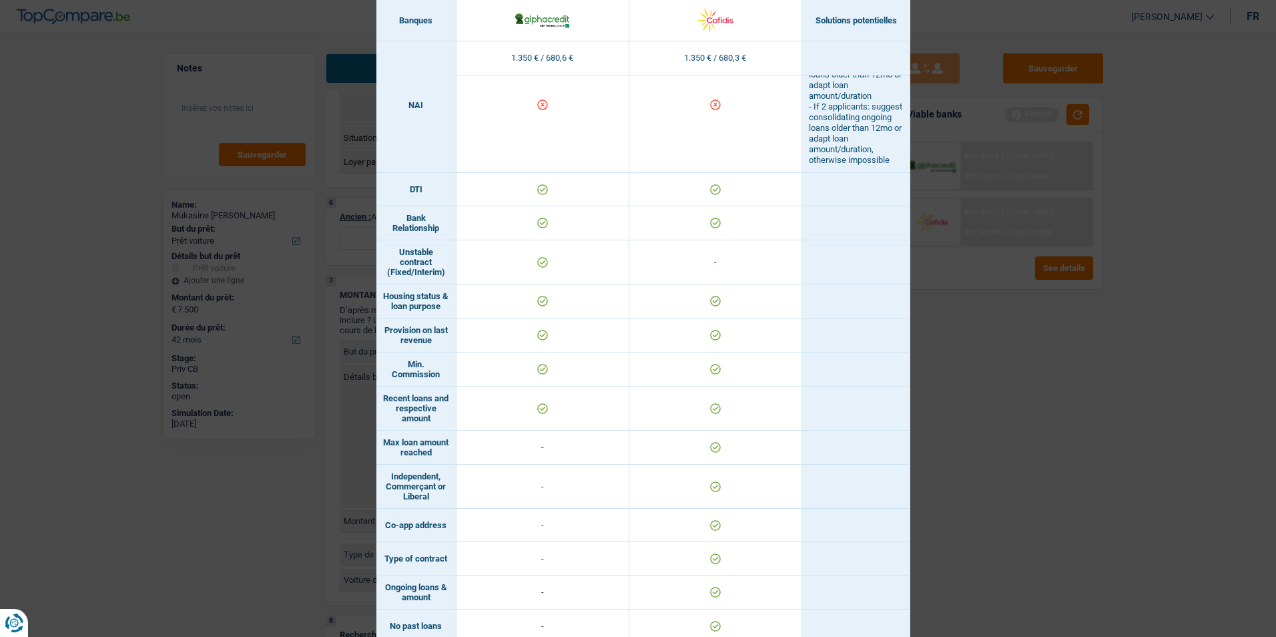
click at [966, 410] on div "Banks conditions × Banques Solutions potentielles Revenus / Charges 1.350 € / 6…" at bounding box center [638, 318] width 1276 height 637
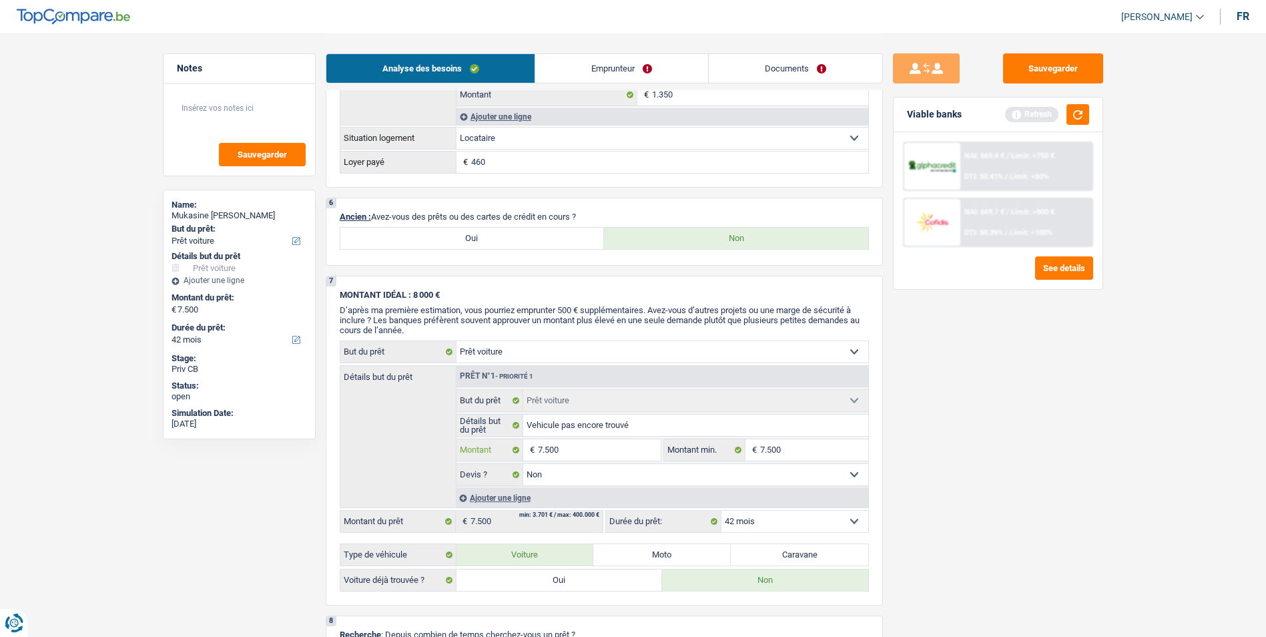
click at [591, 442] on input "7.500" at bounding box center [599, 449] width 122 height 21
type input "750"
type input "75"
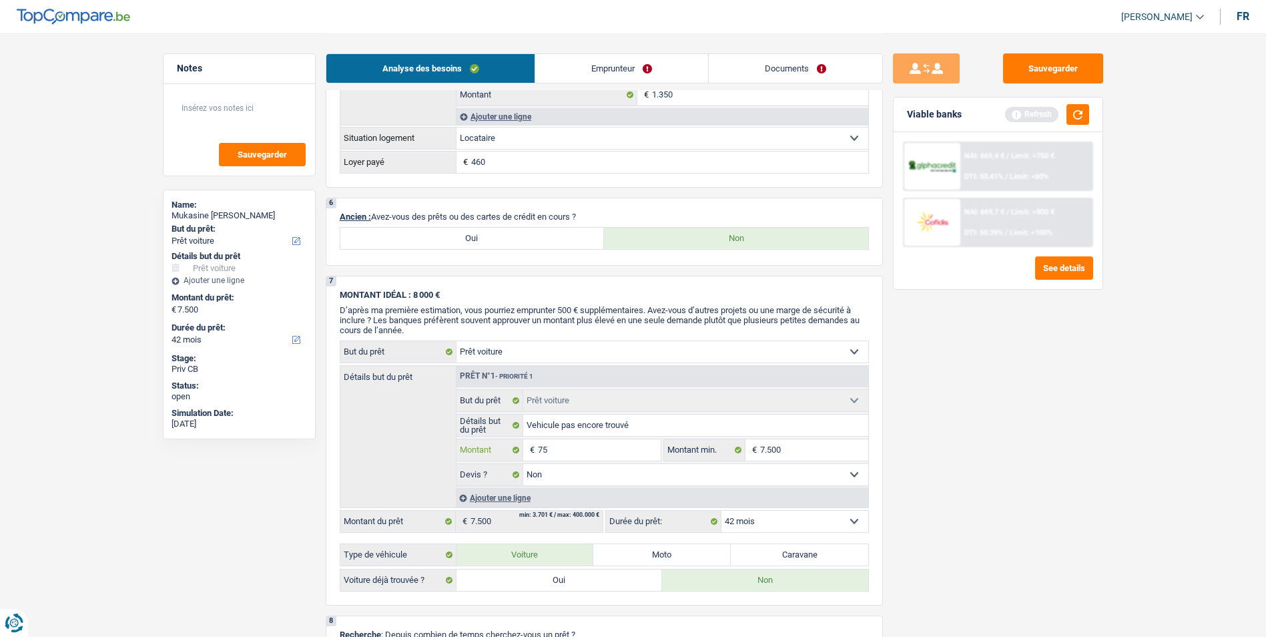
type input "7"
type input "5"
type input "50"
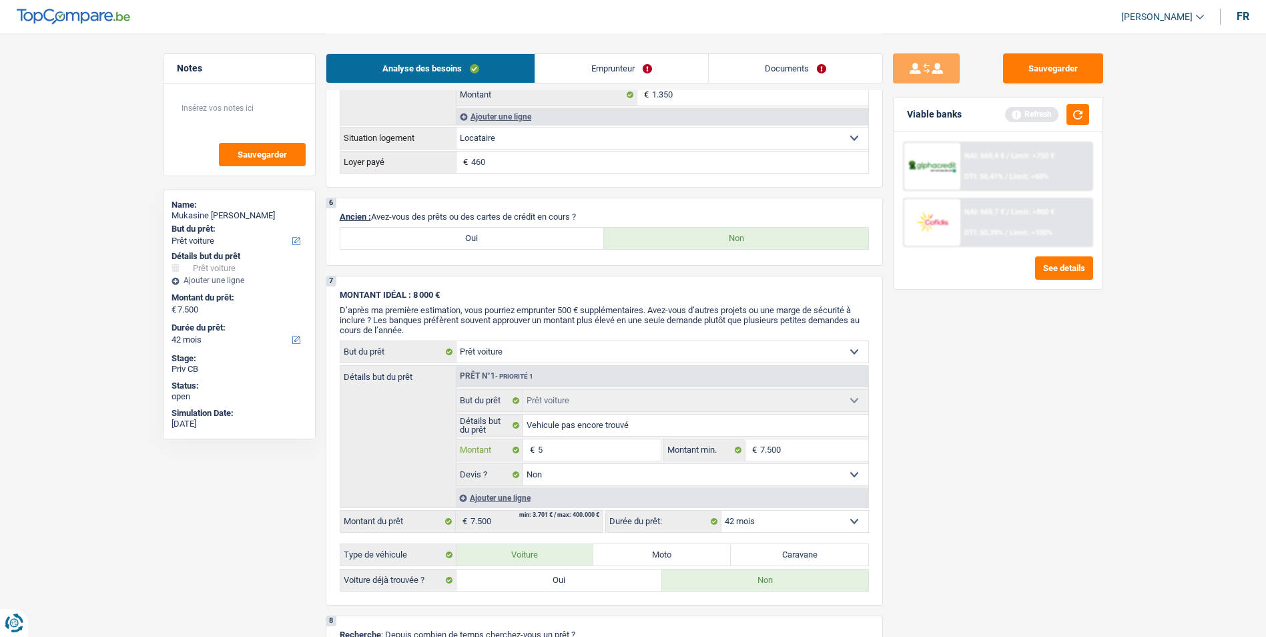
type input "50"
type input "500"
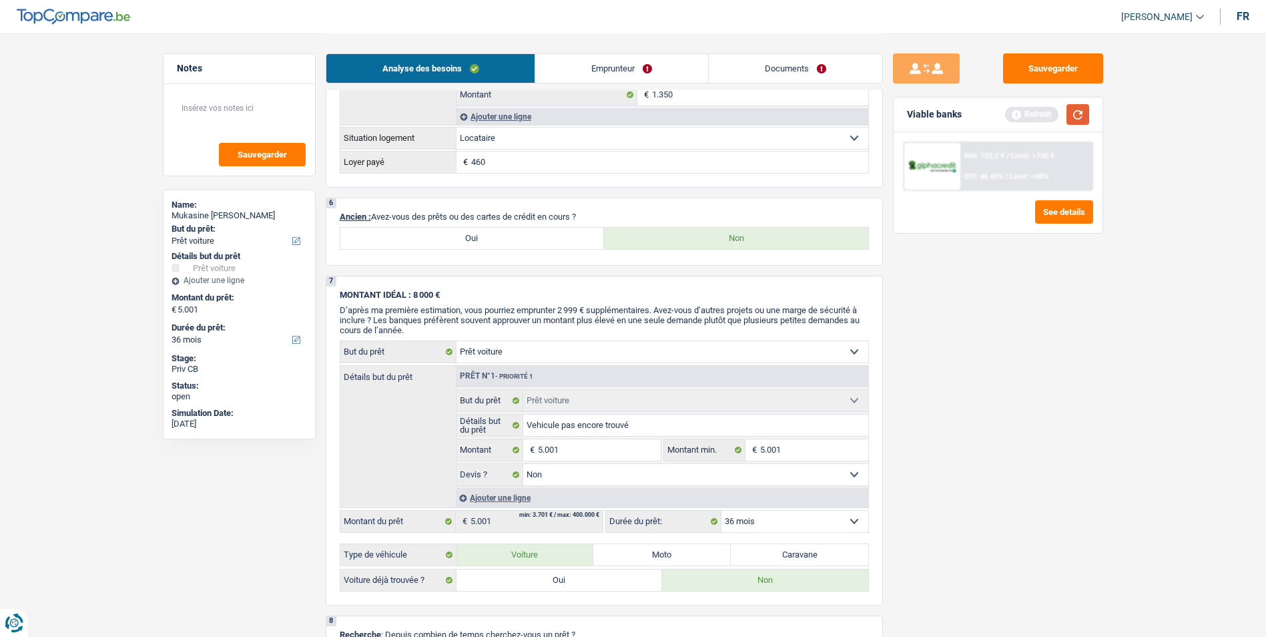
click at [1080, 114] on button "button" at bounding box center [1077, 114] width 23 height 21
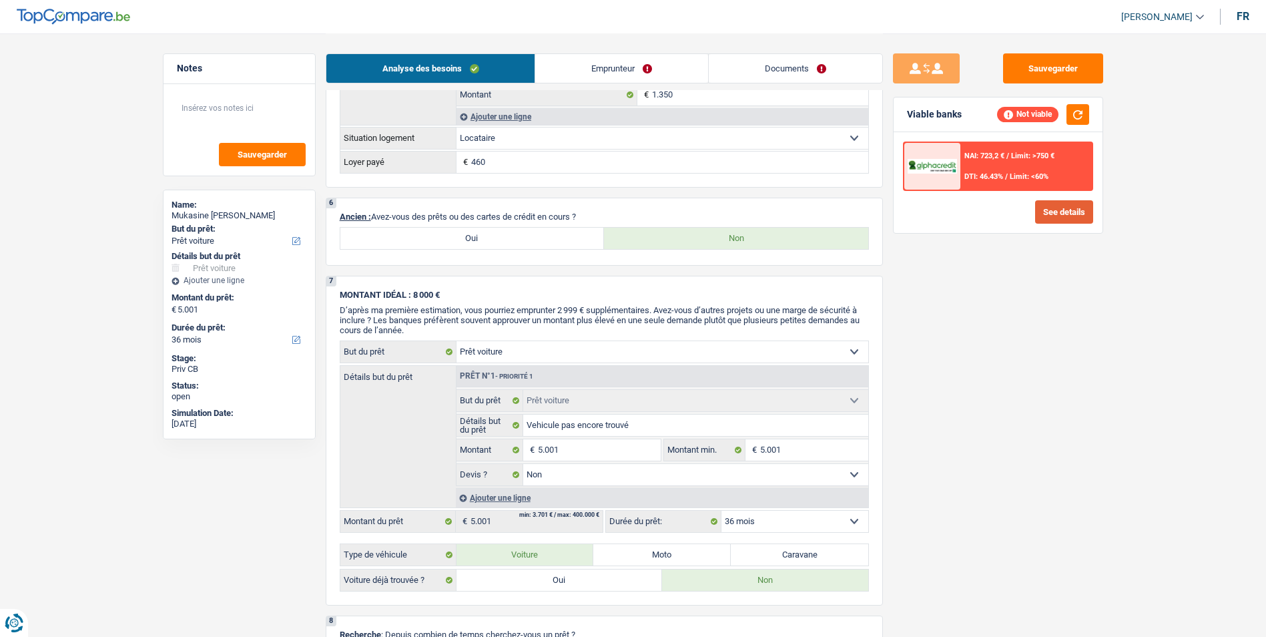
click at [1072, 217] on button "See details" at bounding box center [1064, 211] width 58 height 23
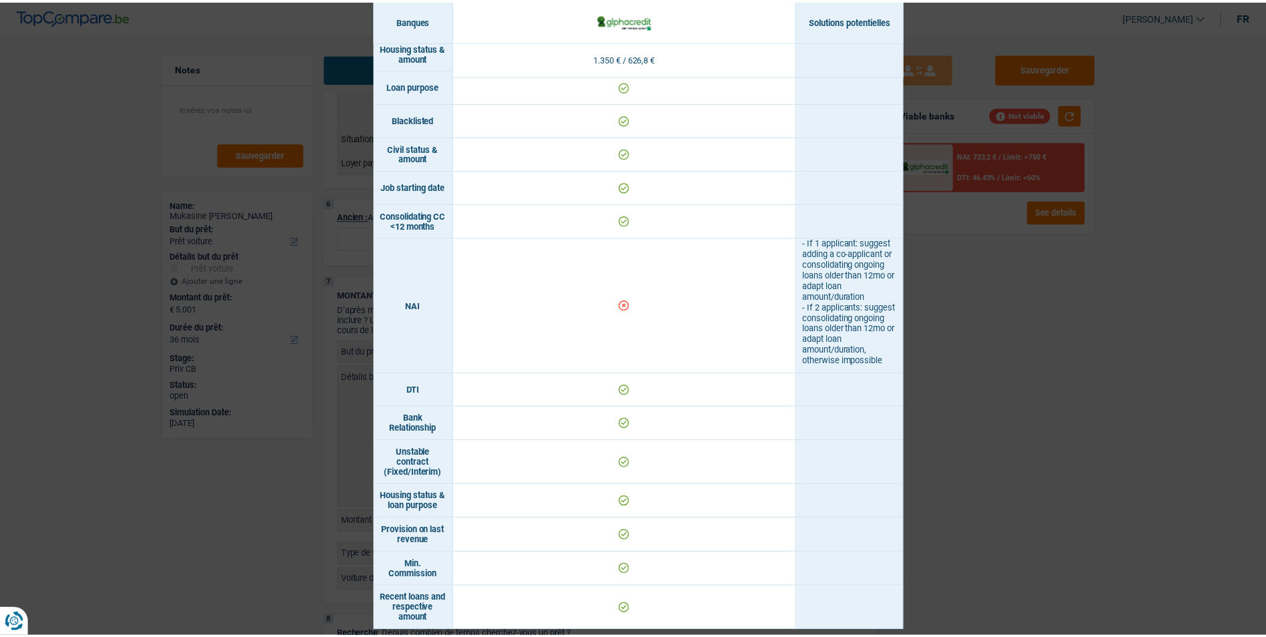
scroll to position [425, 0]
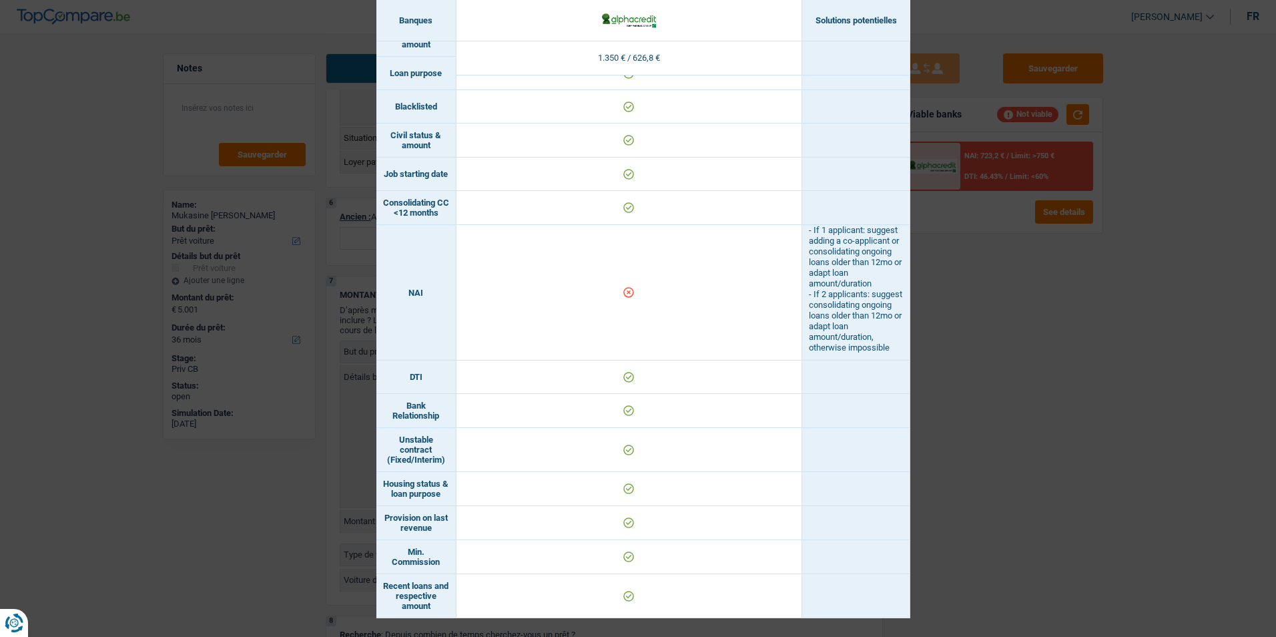
click at [994, 320] on div "Banks conditions × Banques Solutions potentielles Revenus / Charges 1.350 € / 6…" at bounding box center [638, 318] width 1276 height 637
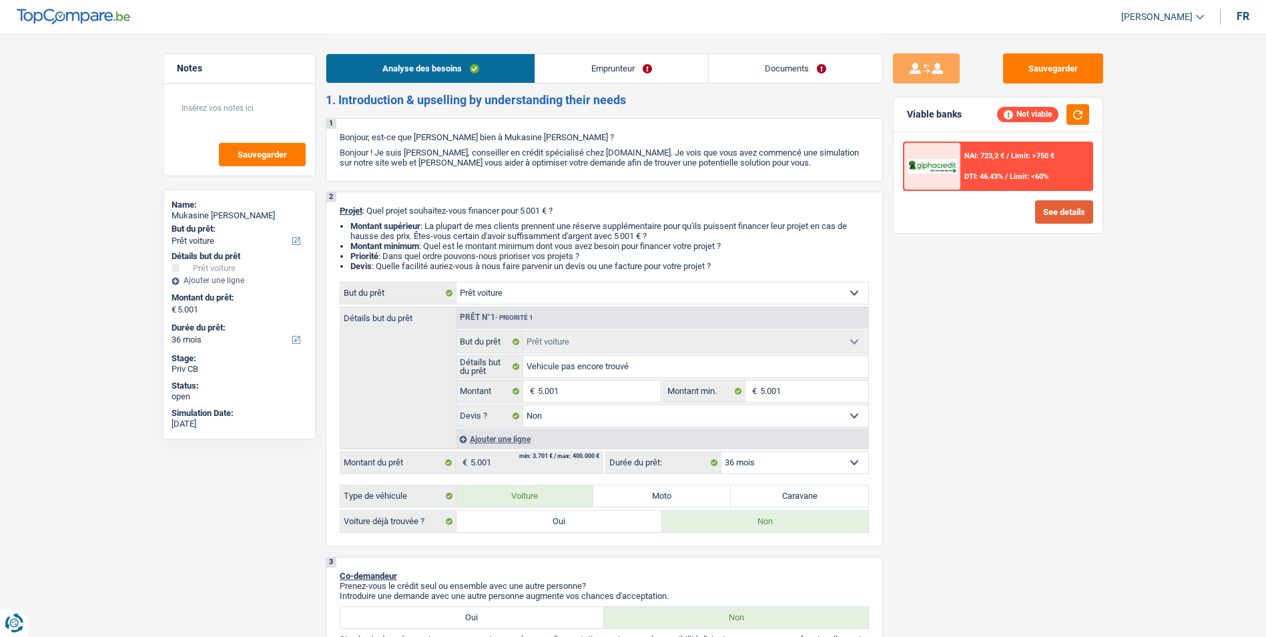
scroll to position [0, 0]
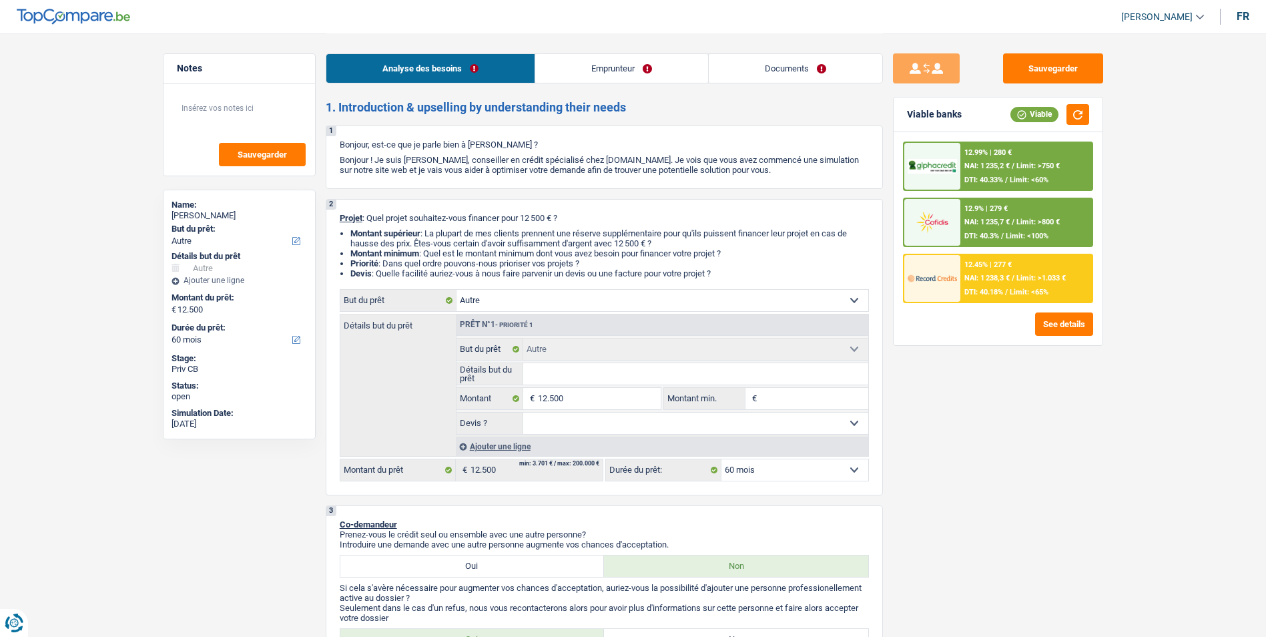
select select "other"
select select "60"
select select "other"
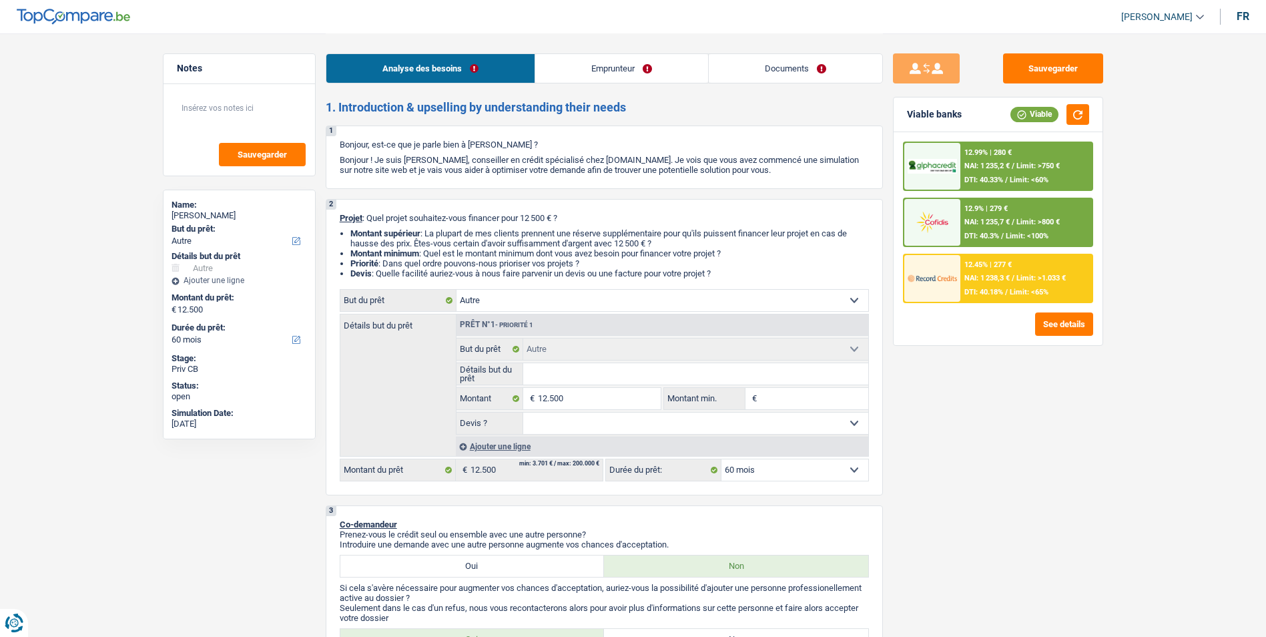
select select "60"
select select "mutuality"
select select "mutualityIndemnity"
select select "handicapAllowance"
select select "ownerWithMortgage"
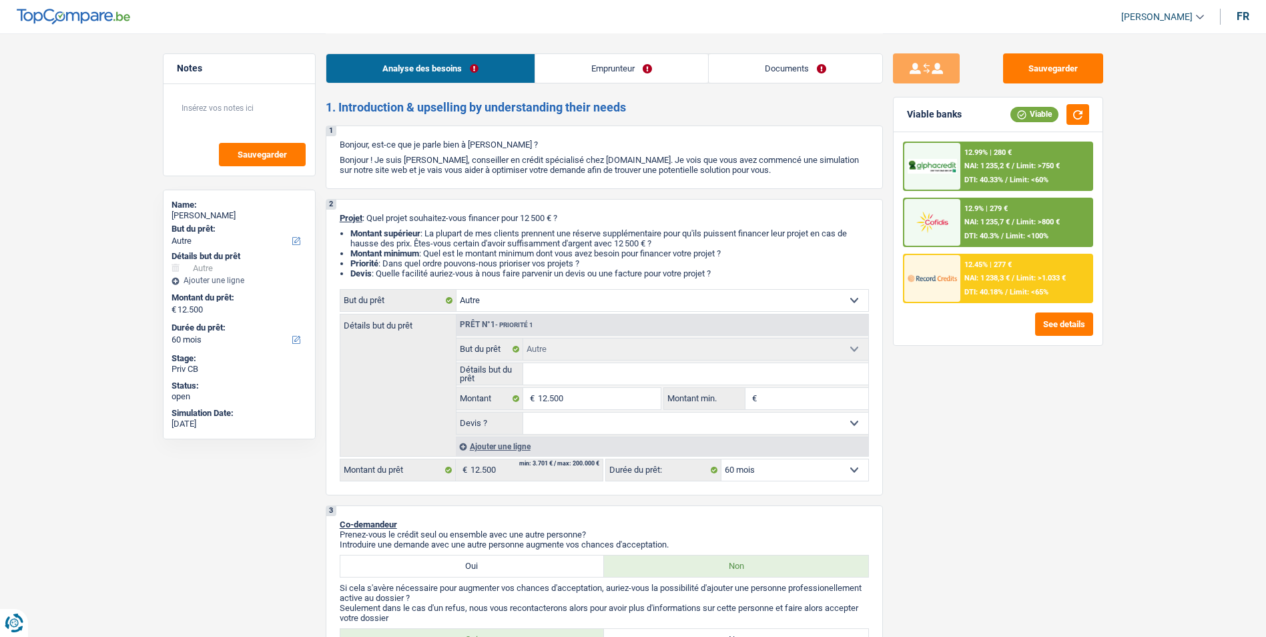
select select "mortgage"
select select "360"
select select "other"
select select "60"
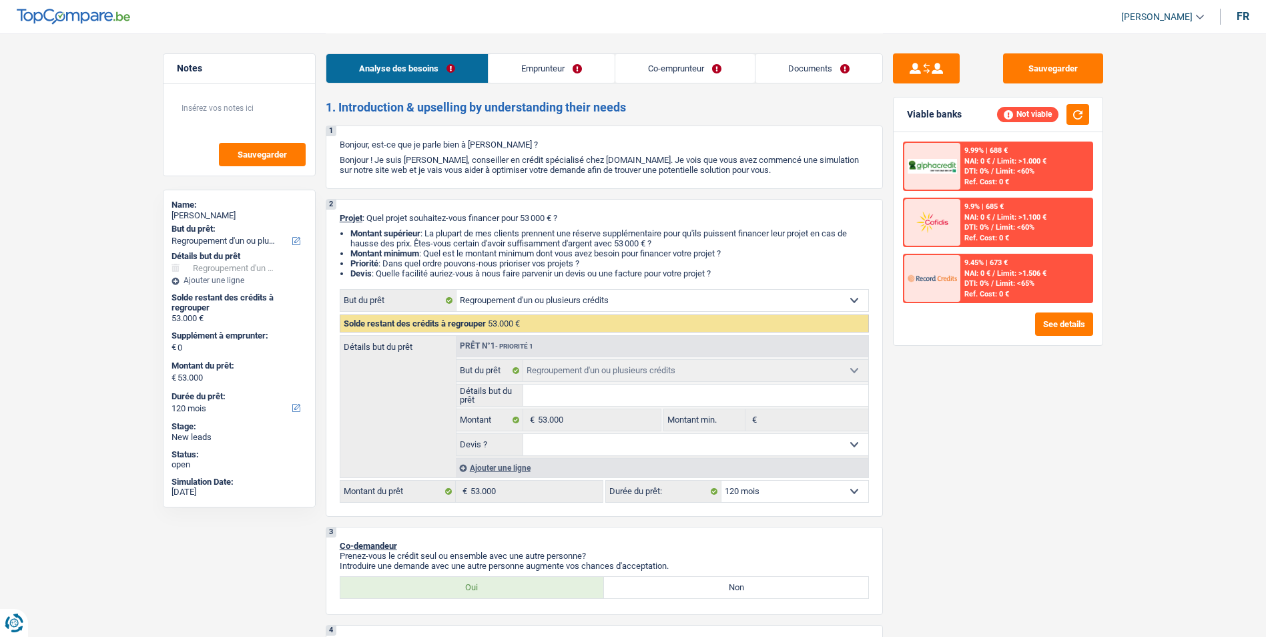
select select "refinancing"
select select "120"
select select "refinancing"
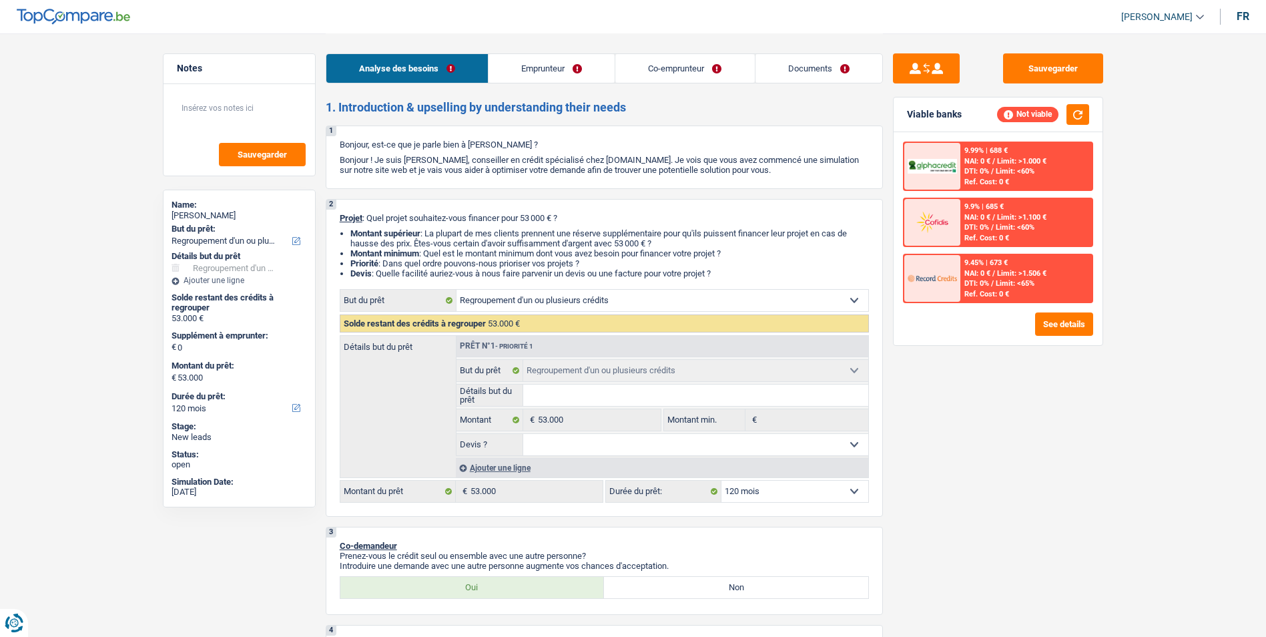
select select "120"
select select "privateEmployee"
select select "independent"
select select "netSalary"
select select "mealVouchers"
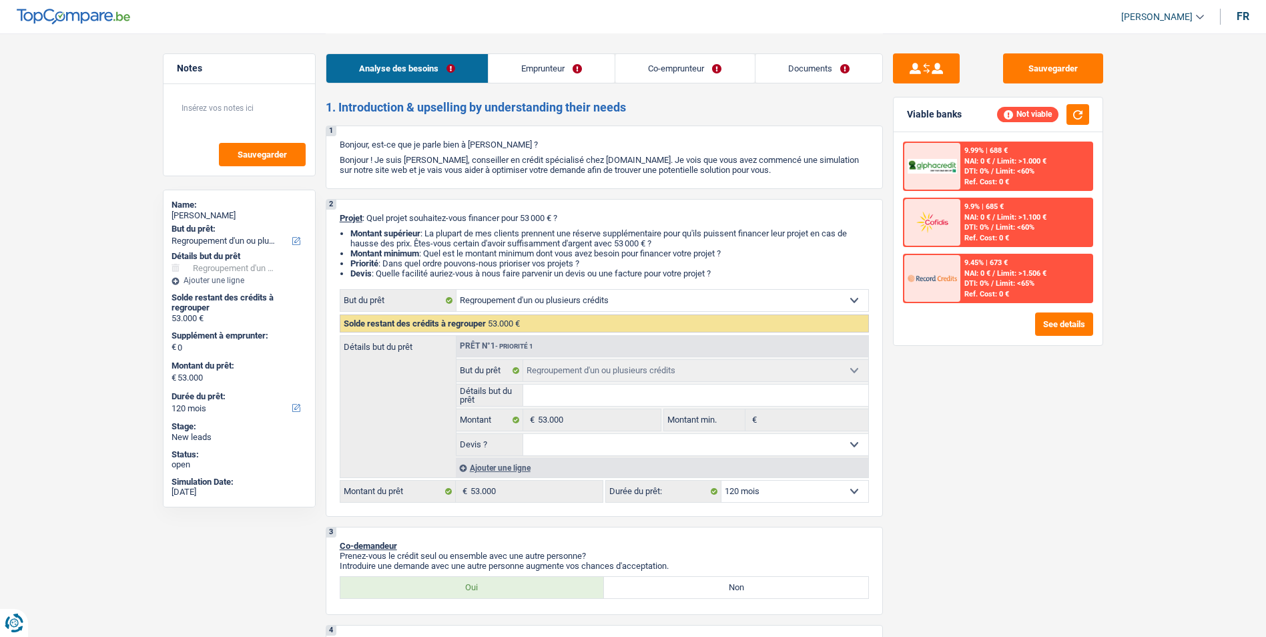
select select "netSalary"
select select "ownerWithMortgage"
select select "mortgage"
select select "refinancing"
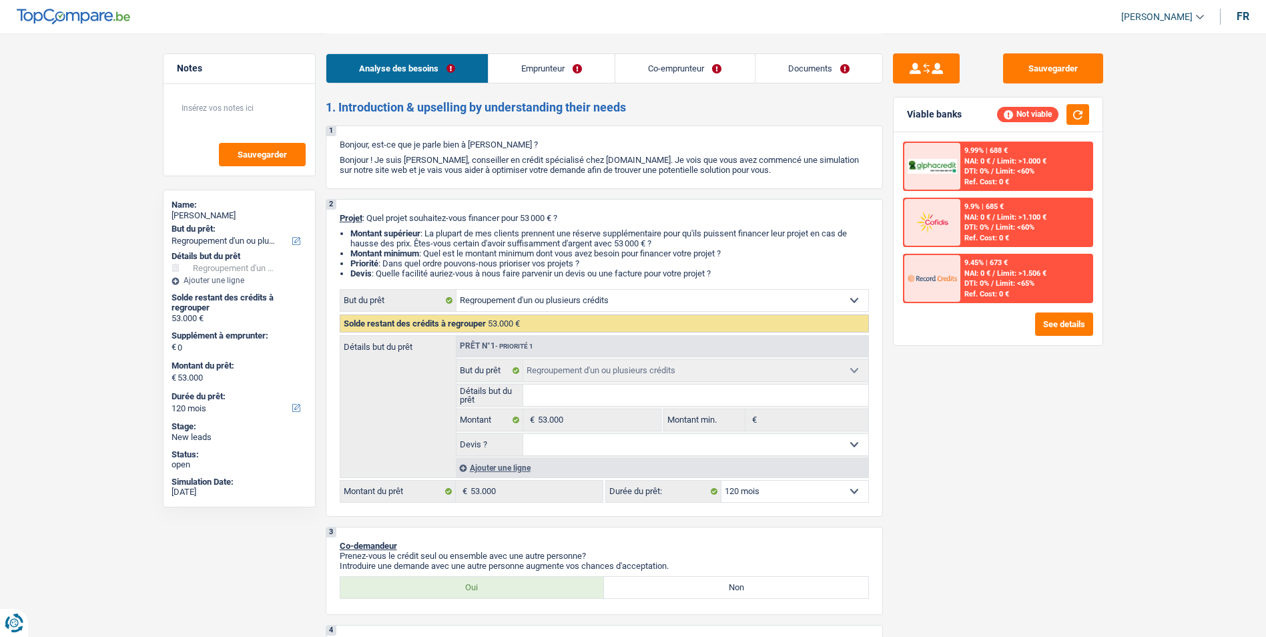
select select "120"
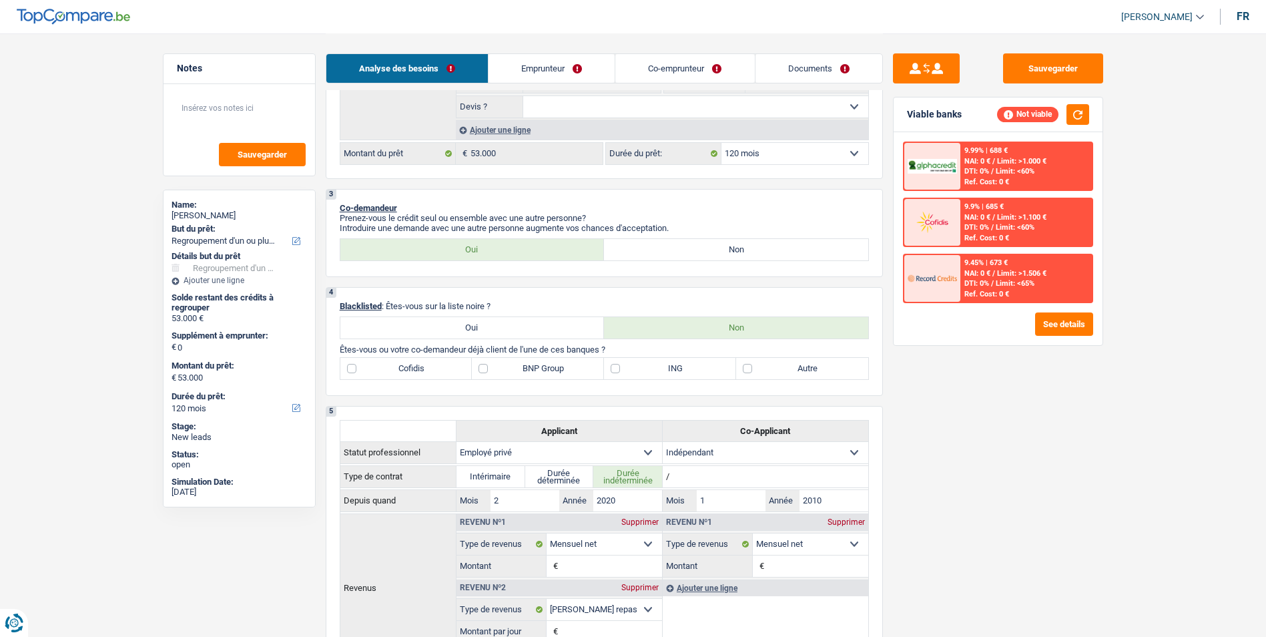
scroll to position [334, 0]
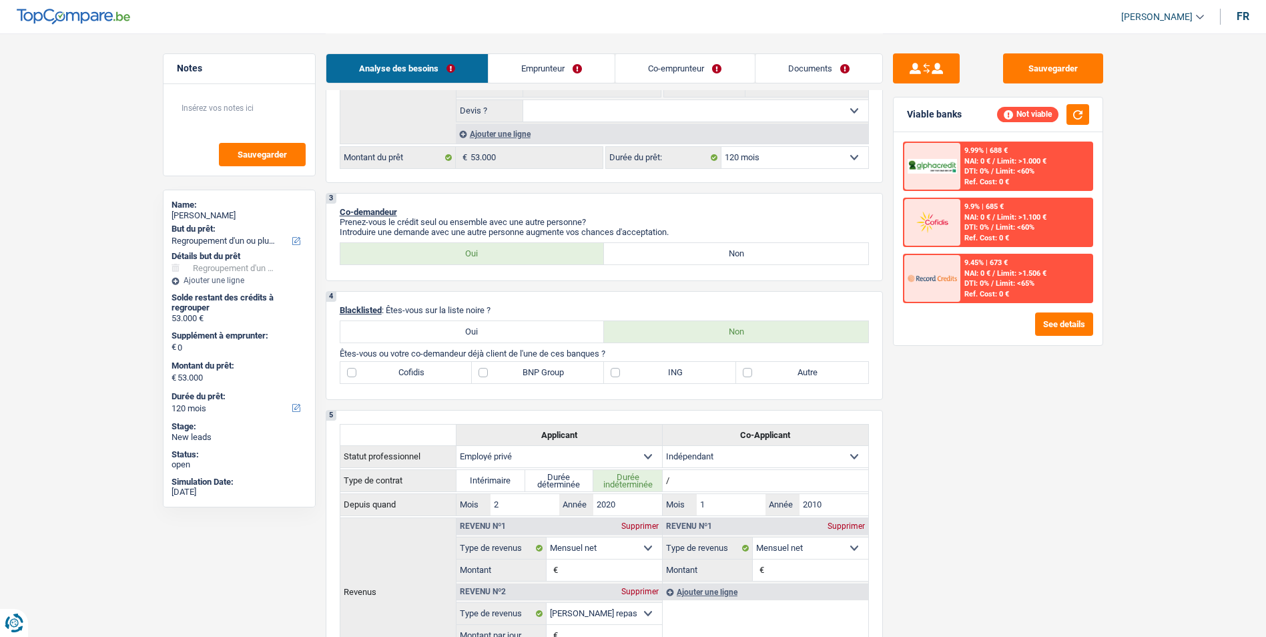
click at [611, 374] on label "ING" at bounding box center [670, 372] width 132 height 21
click at [611, 374] on input "ING" at bounding box center [670, 372] width 132 height 21
checkbox input "true"
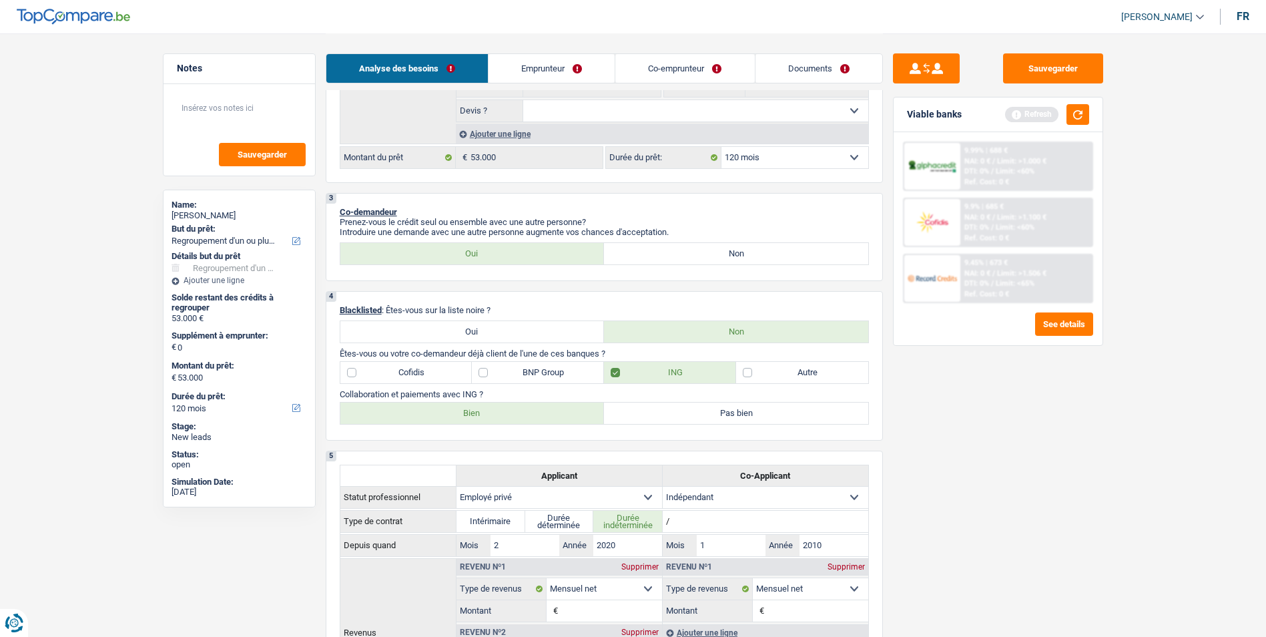
click at [541, 415] on label "Bien" at bounding box center [472, 412] width 264 height 21
click at [541, 415] on input "Bien" at bounding box center [472, 412] width 264 height 21
radio input "true"
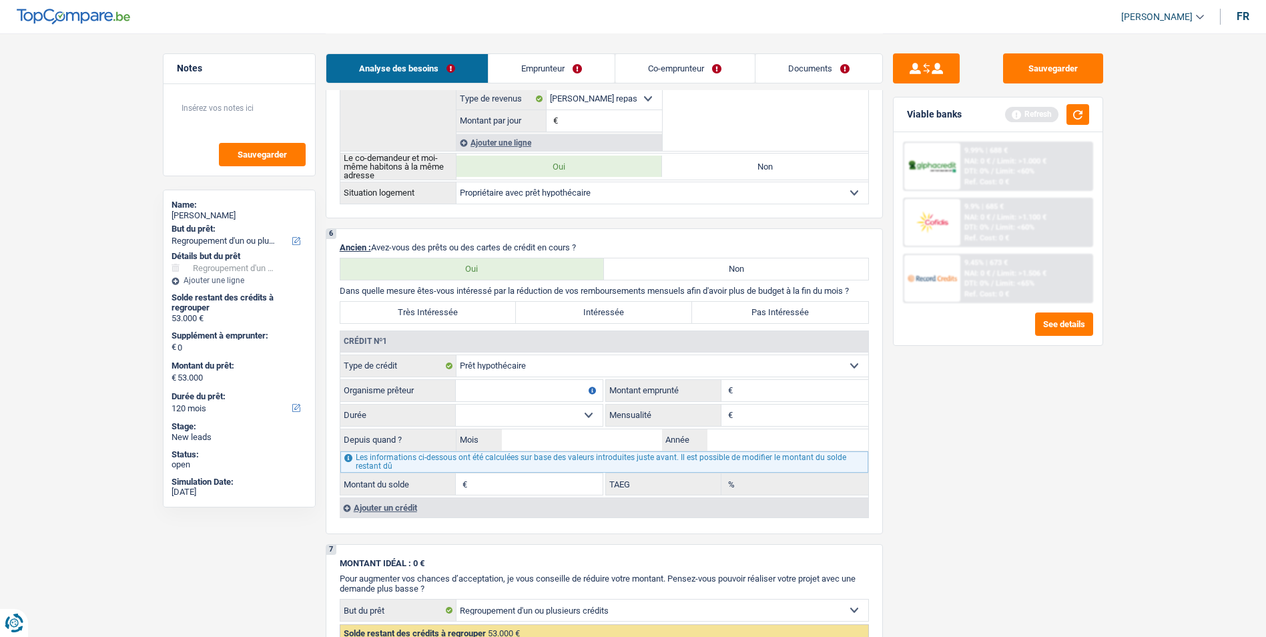
scroll to position [934, 0]
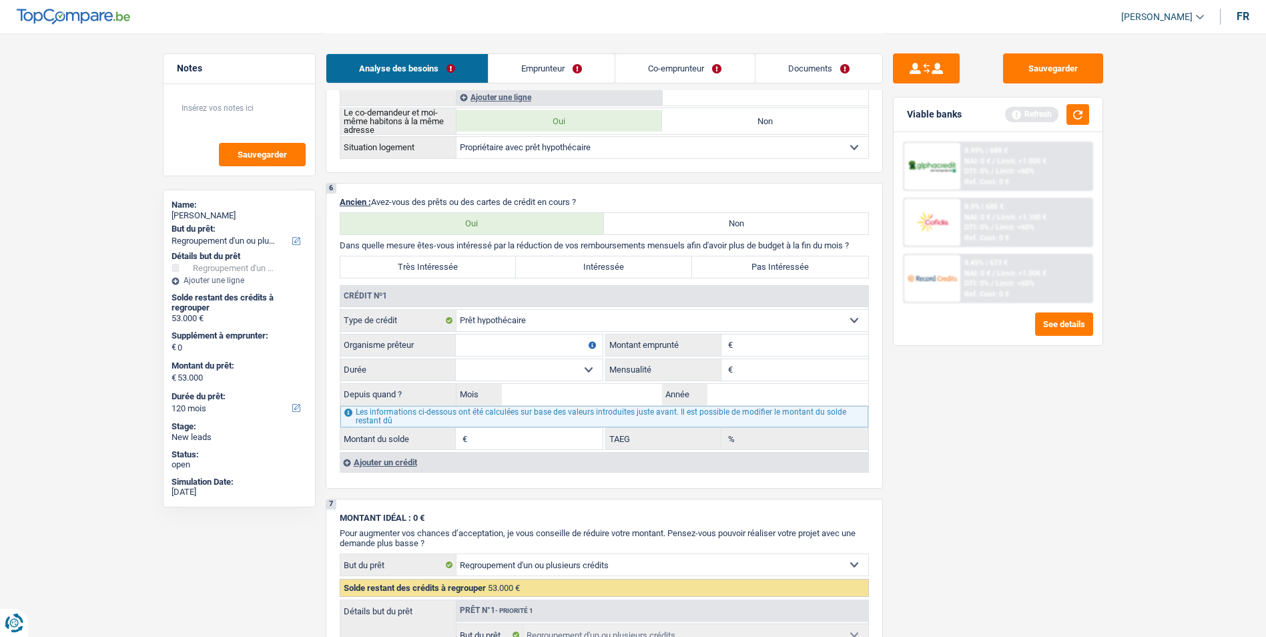
click at [551, 340] on input "Organisme prêteur" at bounding box center [529, 344] width 147 height 21
type input "Crelan"
click at [398, 462] on div "Ajouter un crédit" at bounding box center [604, 462] width 529 height 20
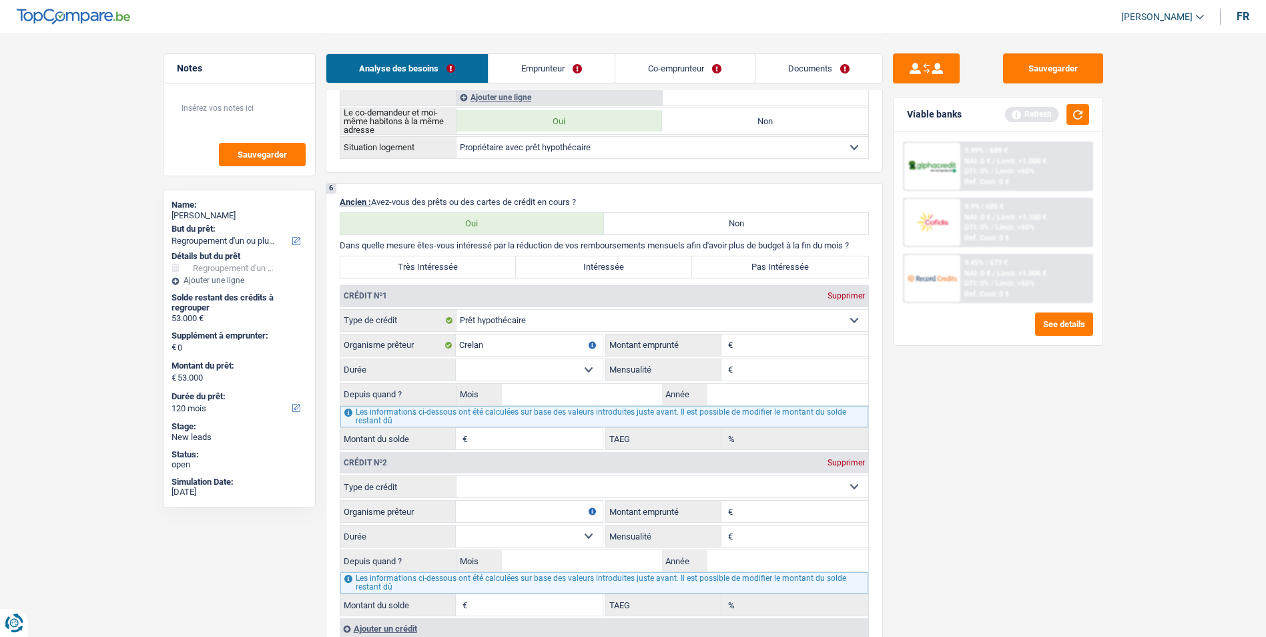
scroll to position [1001, 0]
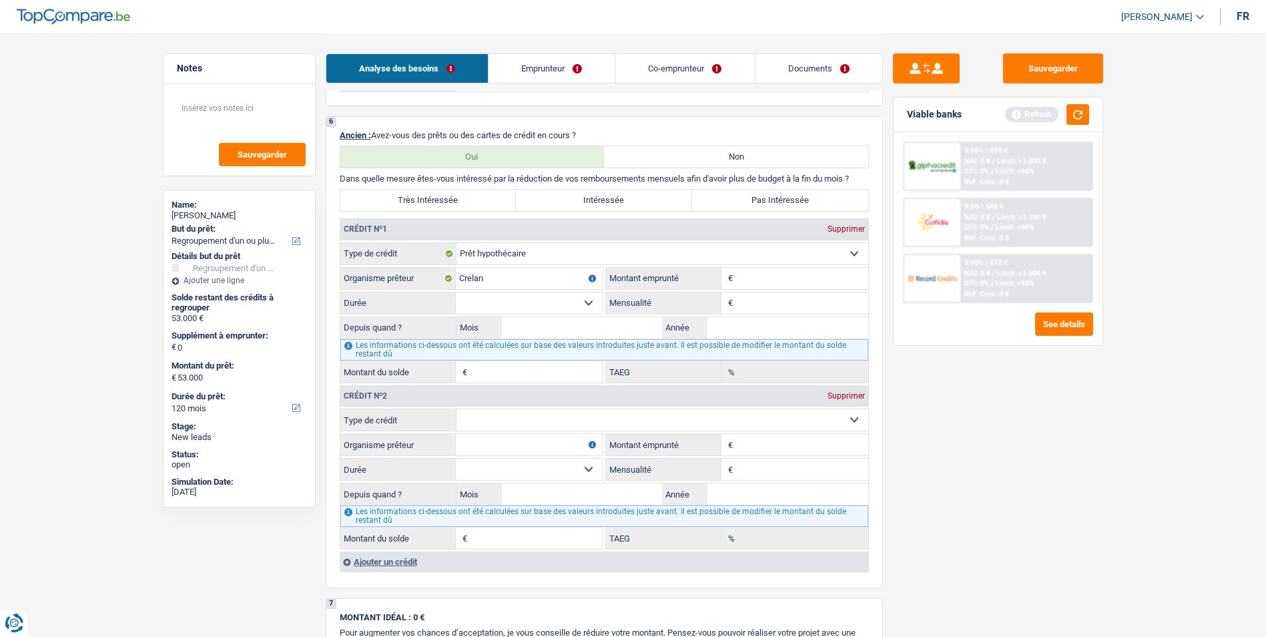
click at [580, 416] on select "Carte ou ouverture de crédit Prêt hypothécaire Vente à tempérament Prêt à tempé…" at bounding box center [662, 419] width 412 height 21
select select "renovationLoan"
type input "0"
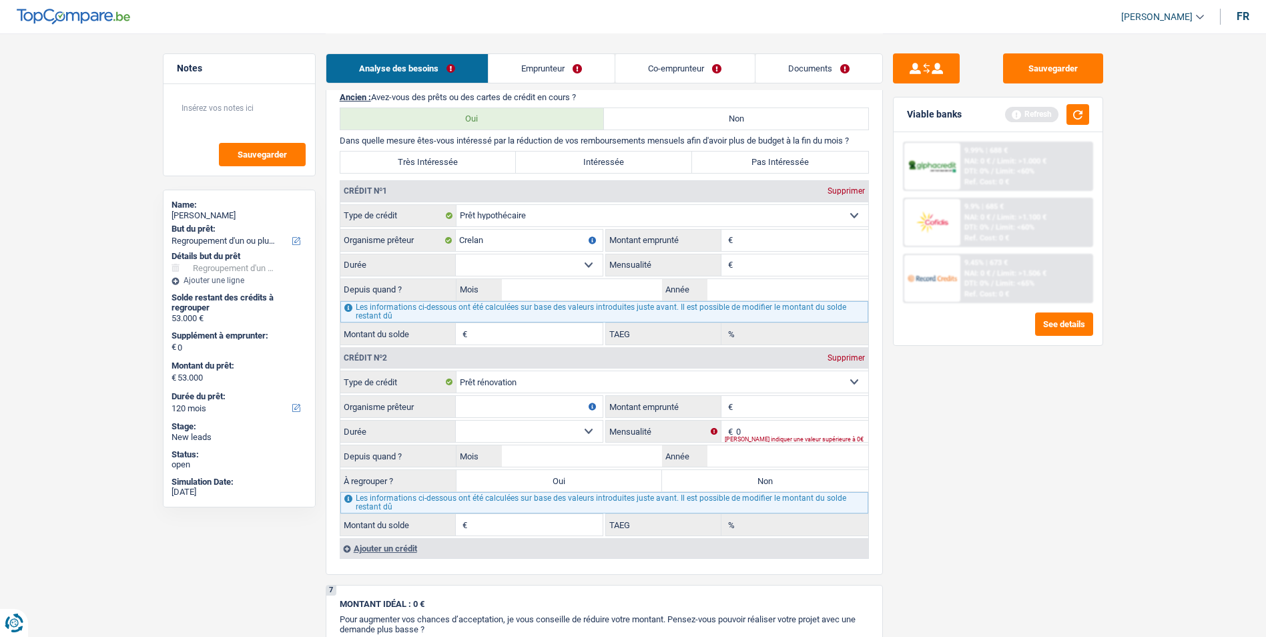
scroll to position [1134, 0]
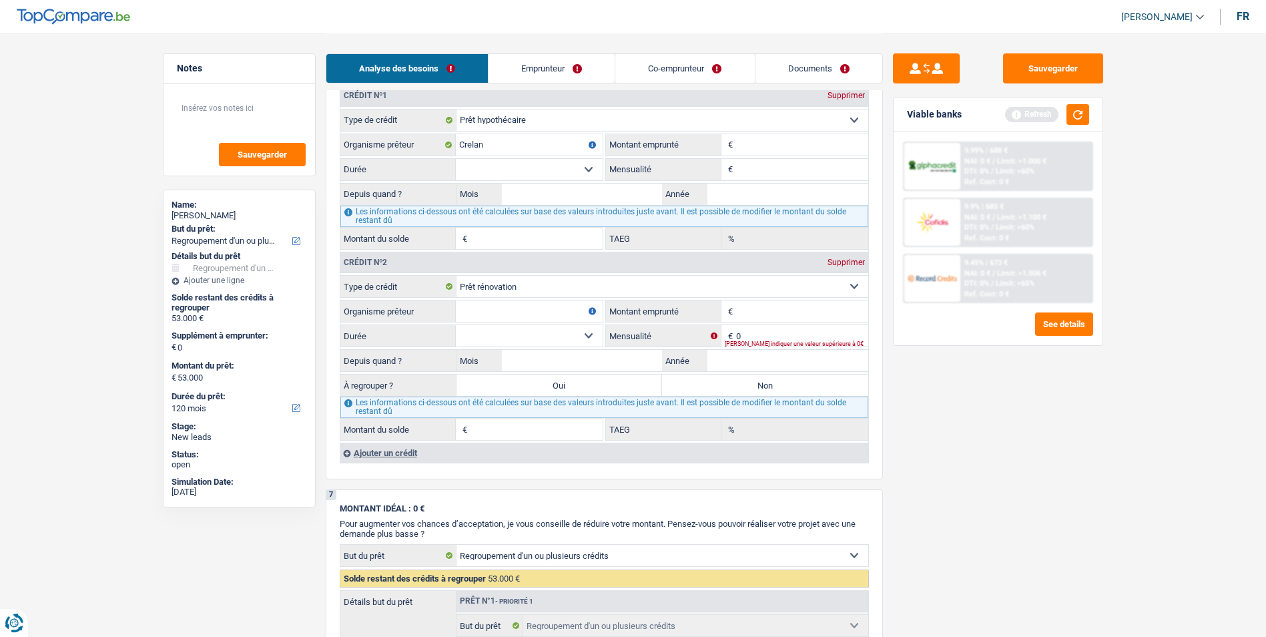
click at [414, 456] on div "Ajouter un crédit" at bounding box center [604, 452] width 529 height 20
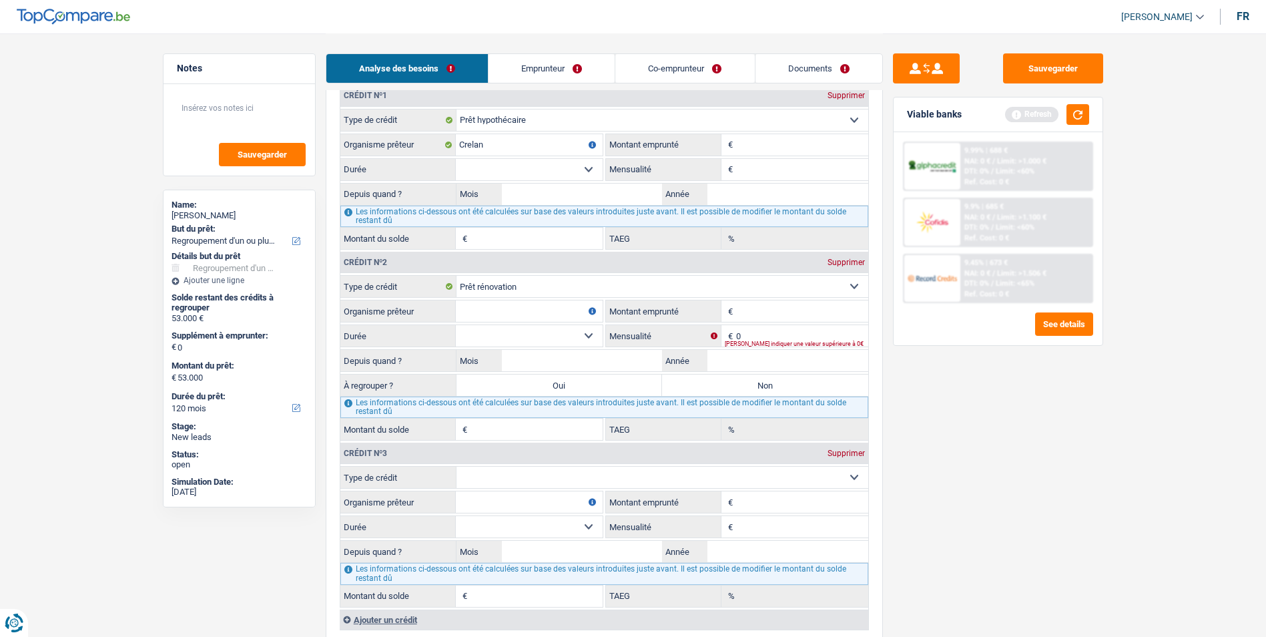
click at [528, 478] on select "Carte ou ouverture de crédit Prêt hypothécaire Vente à tempérament Prêt à tempé…" at bounding box center [662, 476] width 412 height 21
select select "personalLoan"
type input "0"
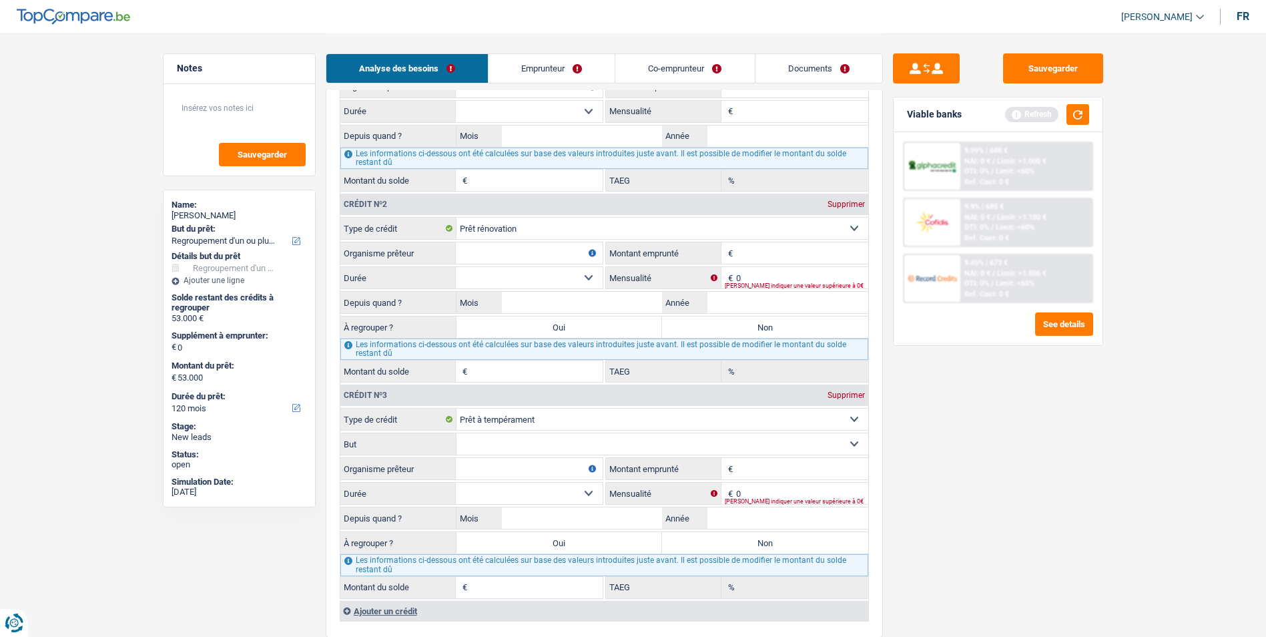
scroll to position [1335, 0]
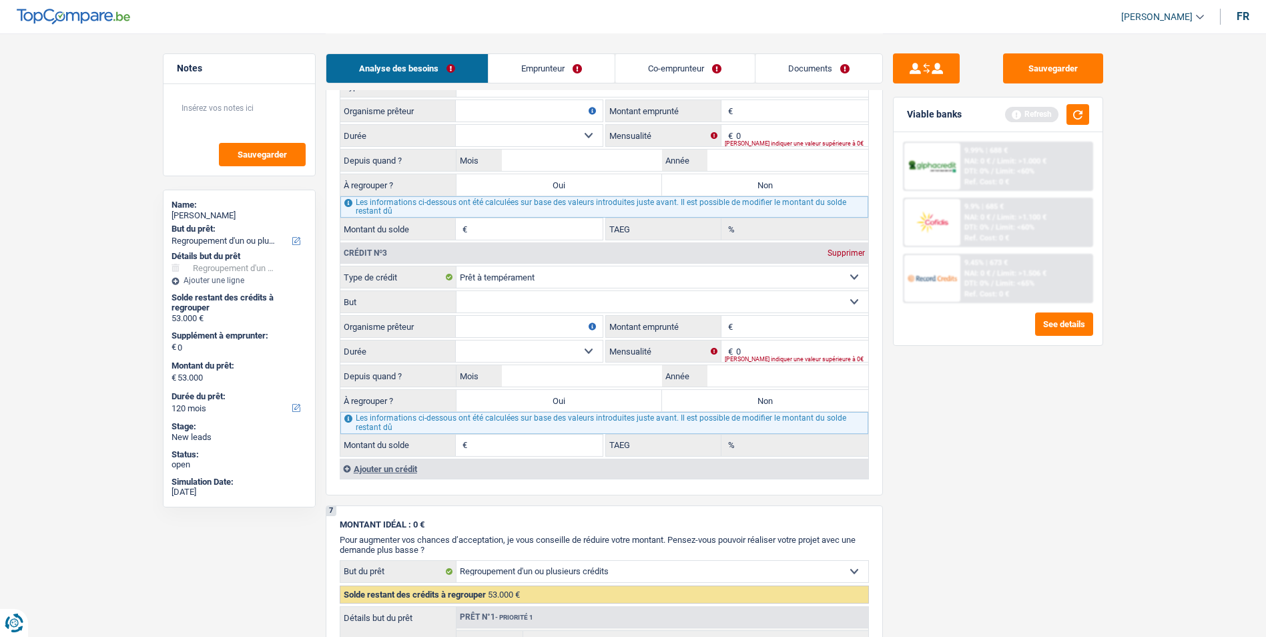
click at [410, 470] on div "Ajouter un crédit" at bounding box center [604, 468] width 529 height 20
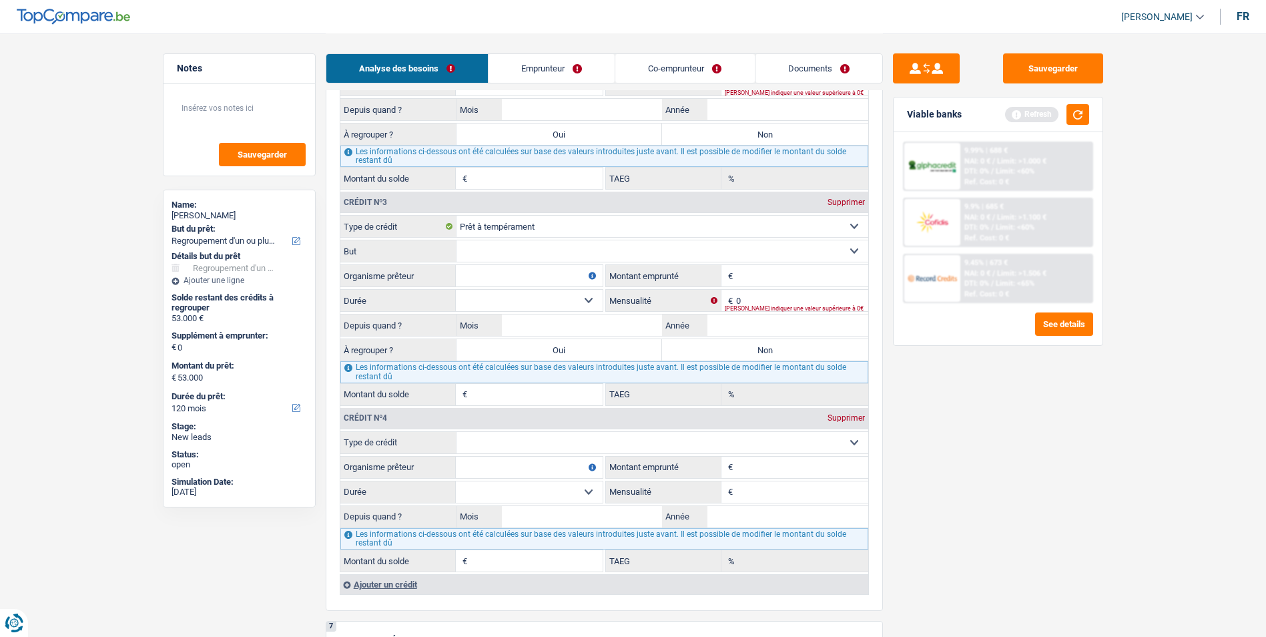
scroll to position [1468, 0]
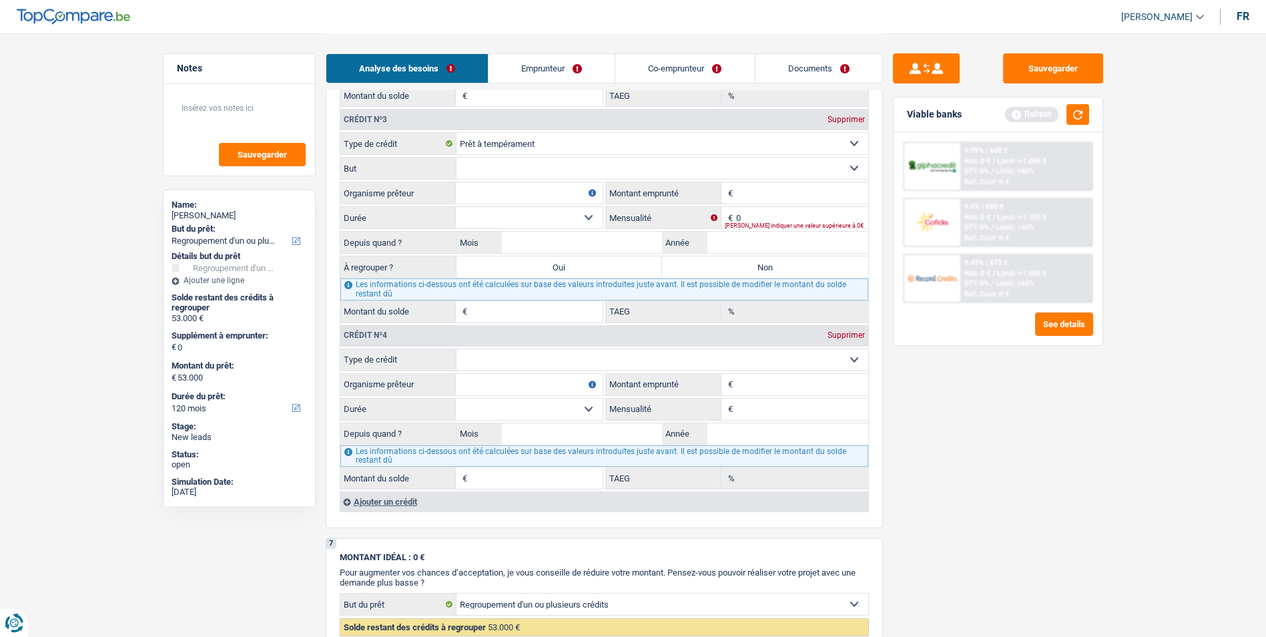
click at [761, 354] on select "Carte ou ouverture de crédit Prêt hypothécaire Vente à tempérament Prêt à tempé…" at bounding box center [662, 359] width 412 height 21
select select "carLoan"
type input "0"
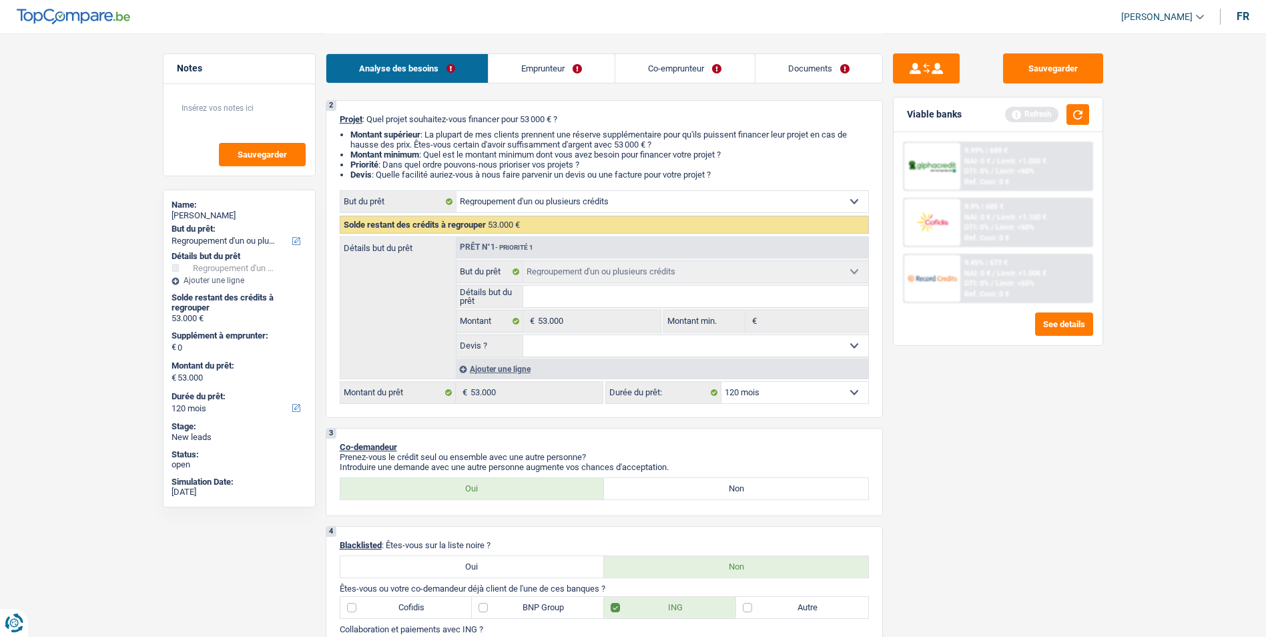
scroll to position [0, 0]
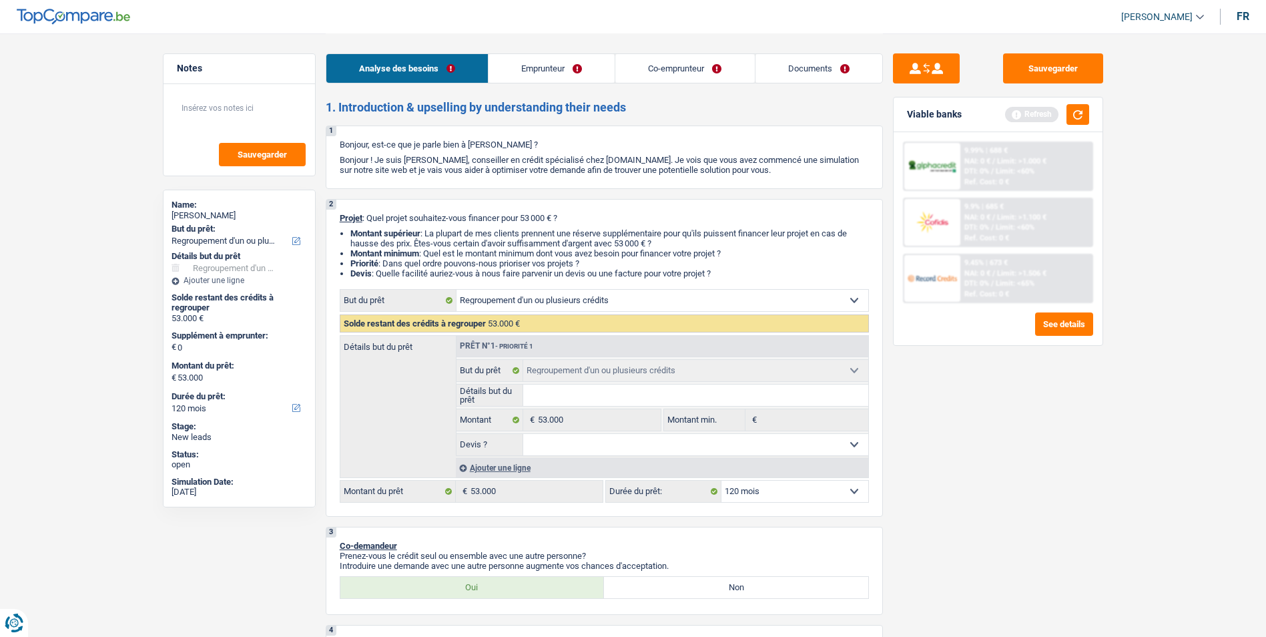
click at [603, 303] on select "Confort maison: meubles, textile, peinture, électroménager, outillage non-profe…" at bounding box center [662, 300] width 412 height 21
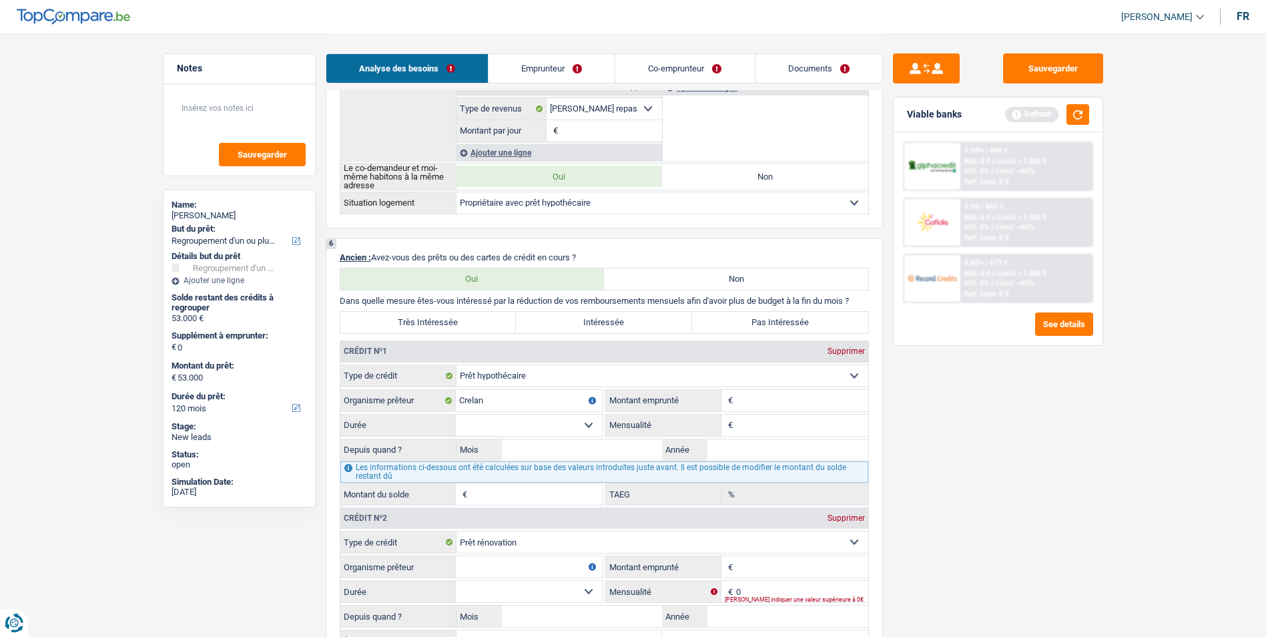
scroll to position [1001, 0]
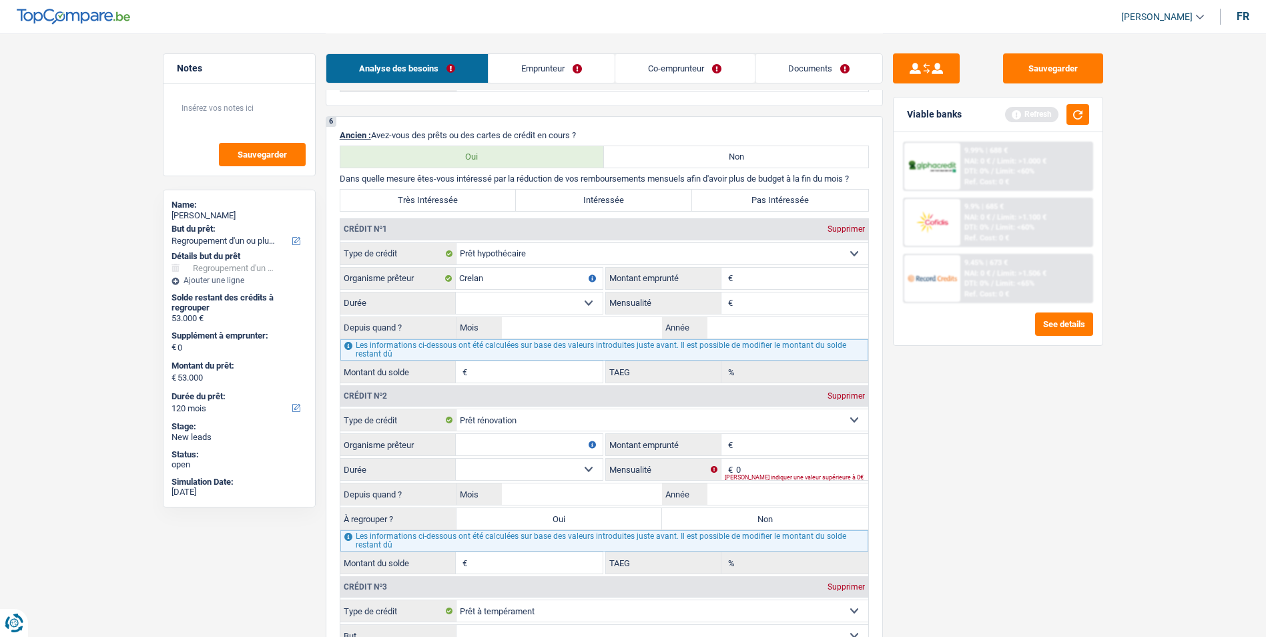
click at [770, 274] on input "Montant" at bounding box center [802, 278] width 132 height 21
type input "125.000"
click at [589, 301] on select "120 mois 132 mois 144 mois 180 mois 240 mois 300 mois 360 mois 420 mois Sélecti…" at bounding box center [529, 302] width 147 height 21
click at [591, 300] on select "120 mois 132 mois 144 mois 180 mois 240 mois 300 mois 360 mois 420 mois Sélecti…" at bounding box center [529, 302] width 147 height 21
click at [749, 436] on input "Montant emprunté" at bounding box center [802, 444] width 132 height 21
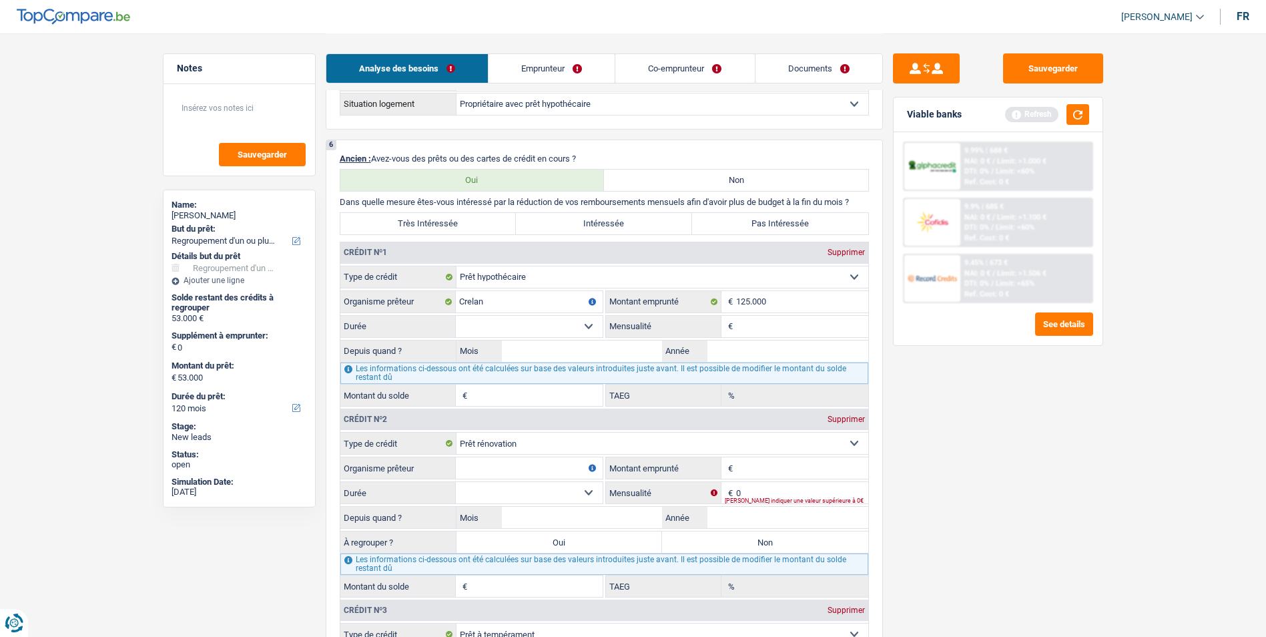
scroll to position [934, 0]
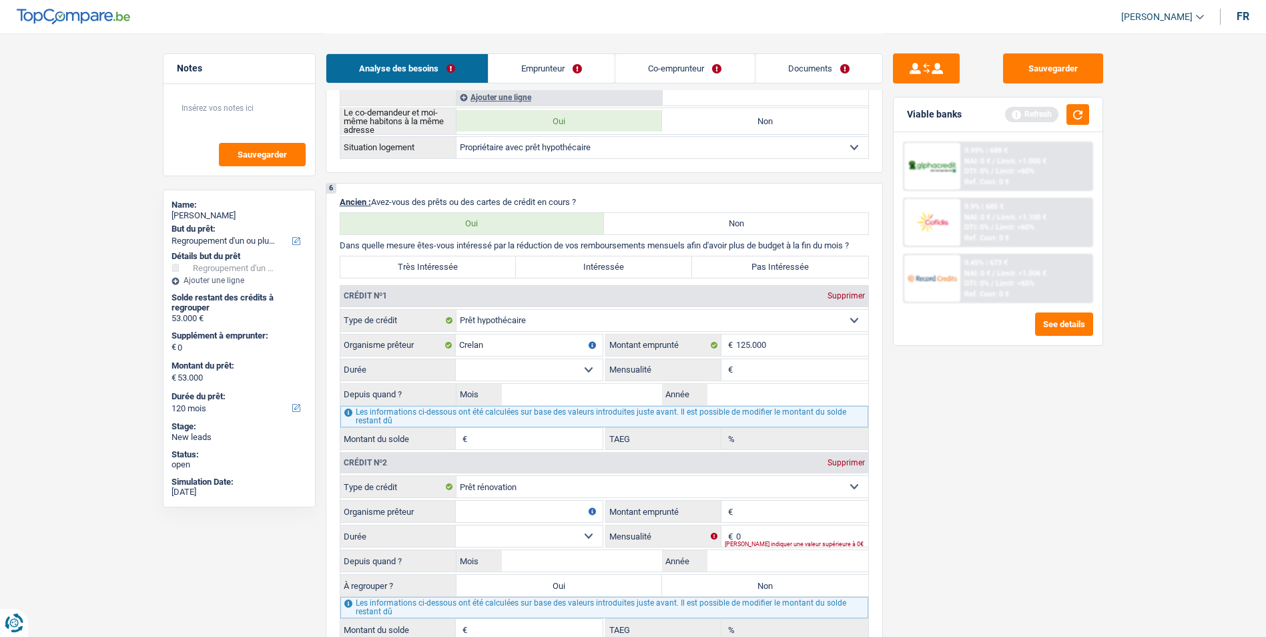
click at [590, 367] on select "120 mois 132 mois 144 mois 180 mois 240 mois 300 mois 360 mois 420 mois Sélecti…" at bounding box center [529, 369] width 147 height 21
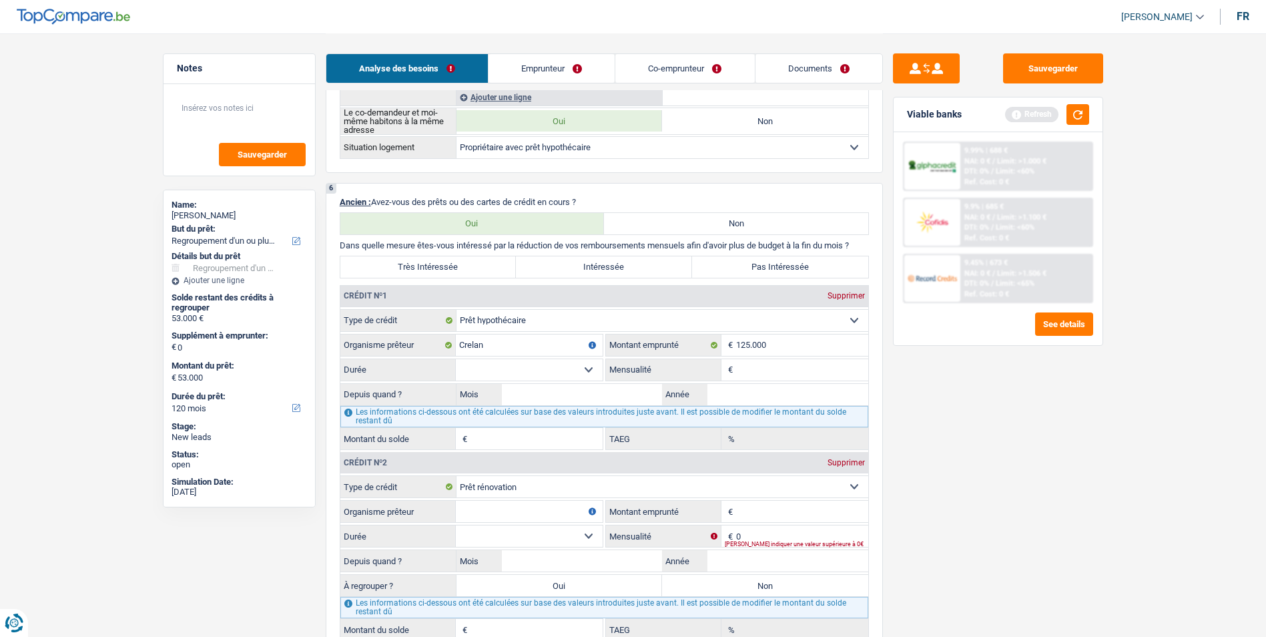
click at [590, 367] on select "120 mois 132 mois 144 mois 180 mois 240 mois 300 mois 360 mois 420 mois Sélecti…" at bounding box center [529, 369] width 147 height 21
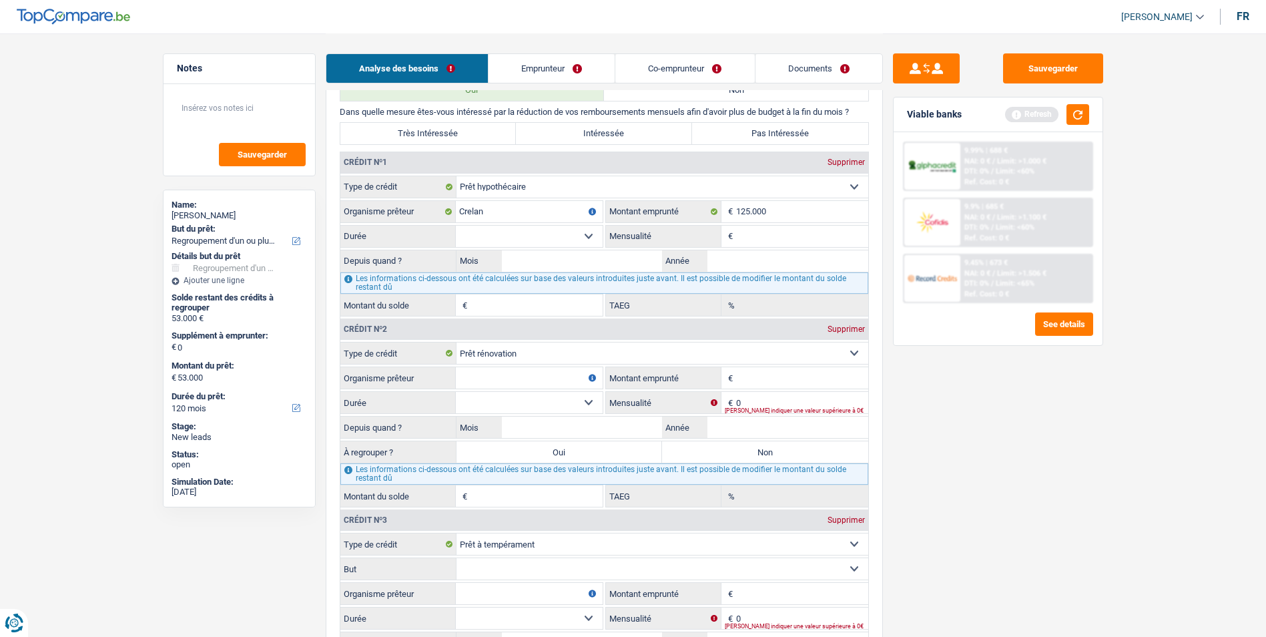
click at [751, 378] on input "Montant emprunté" at bounding box center [802, 377] width 132 height 21
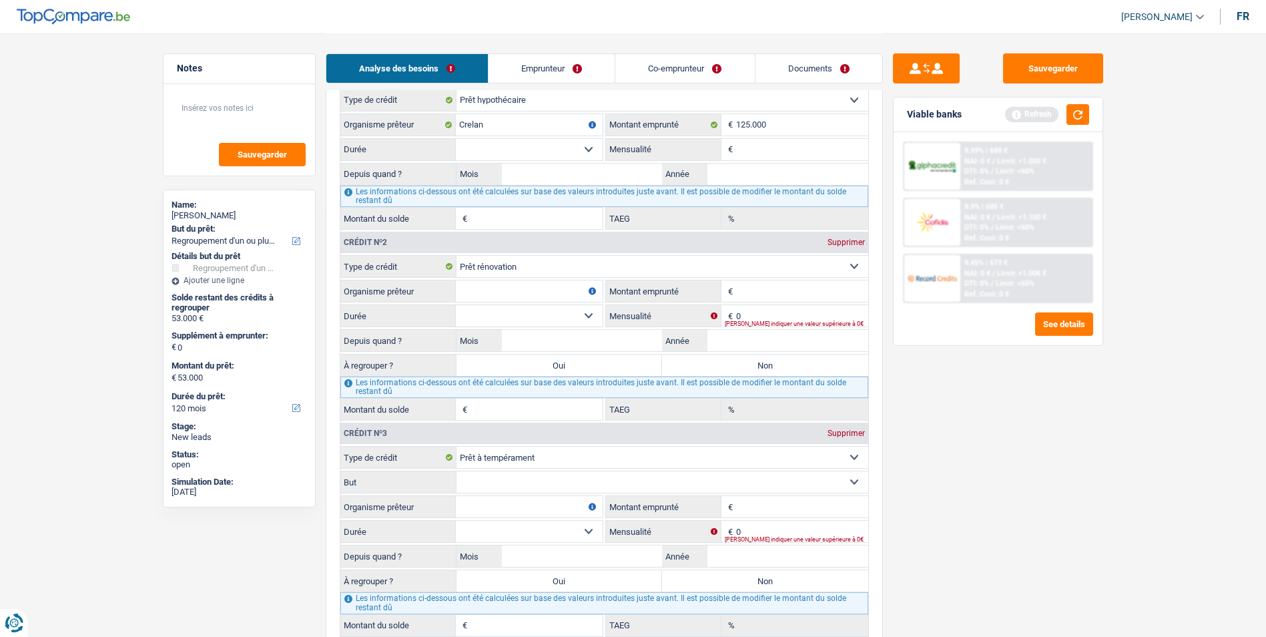
scroll to position [1134, 0]
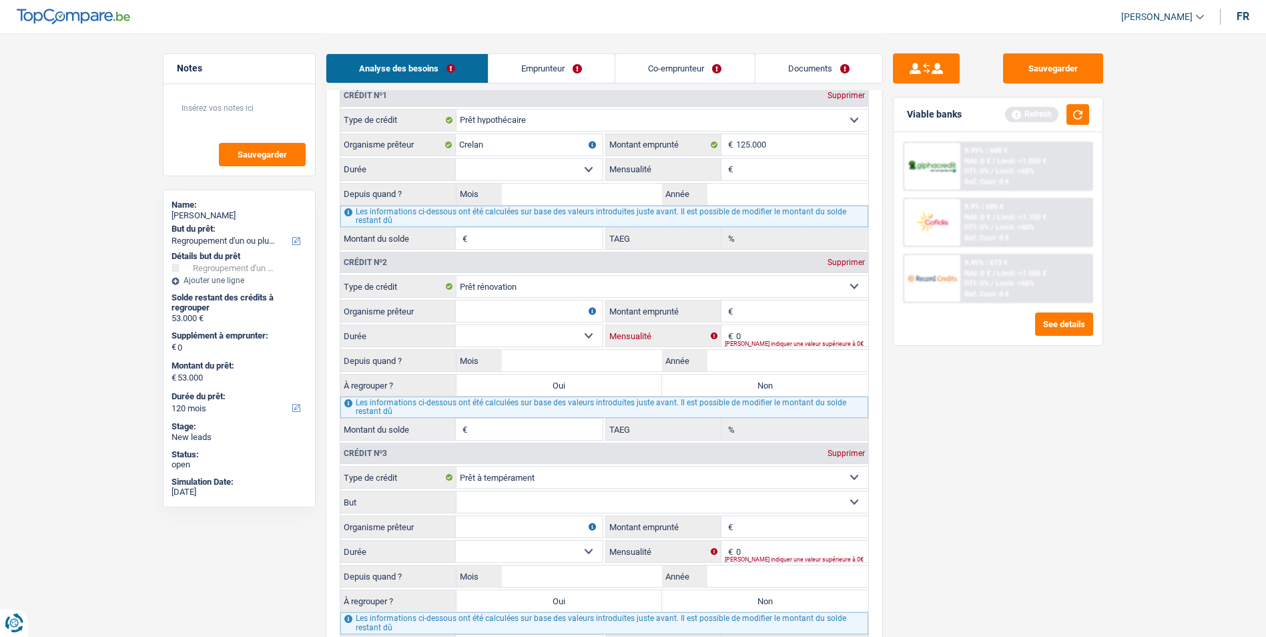
click at [757, 337] on input "0" at bounding box center [802, 335] width 132 height 21
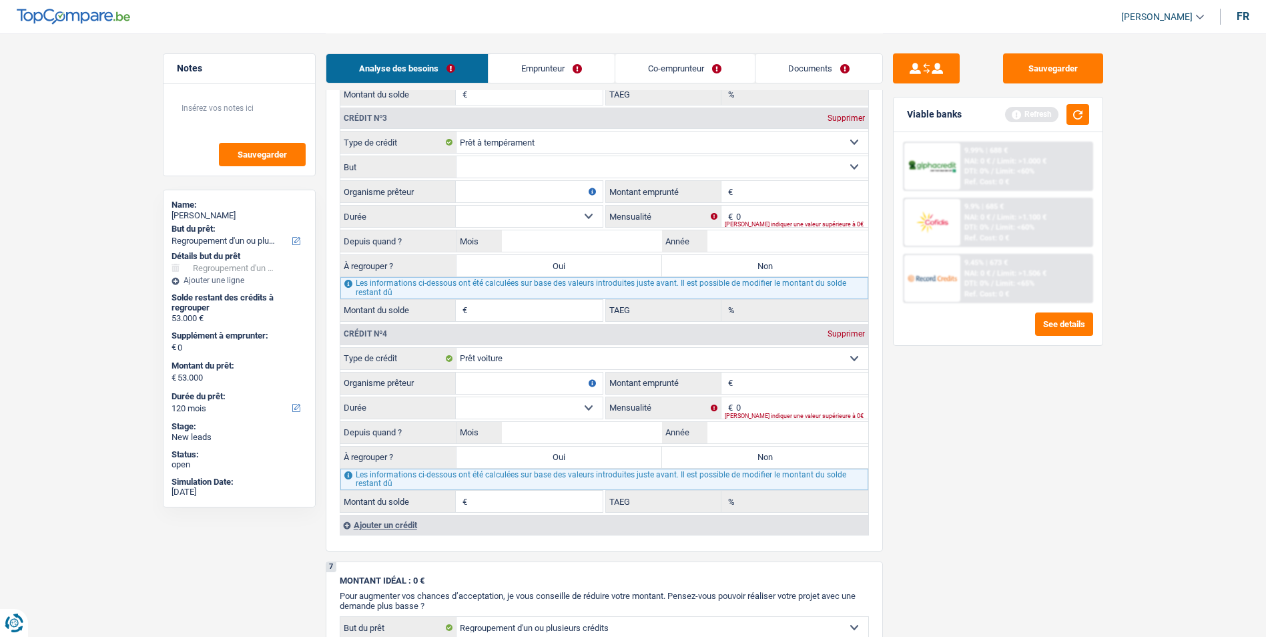
scroll to position [1535, 0]
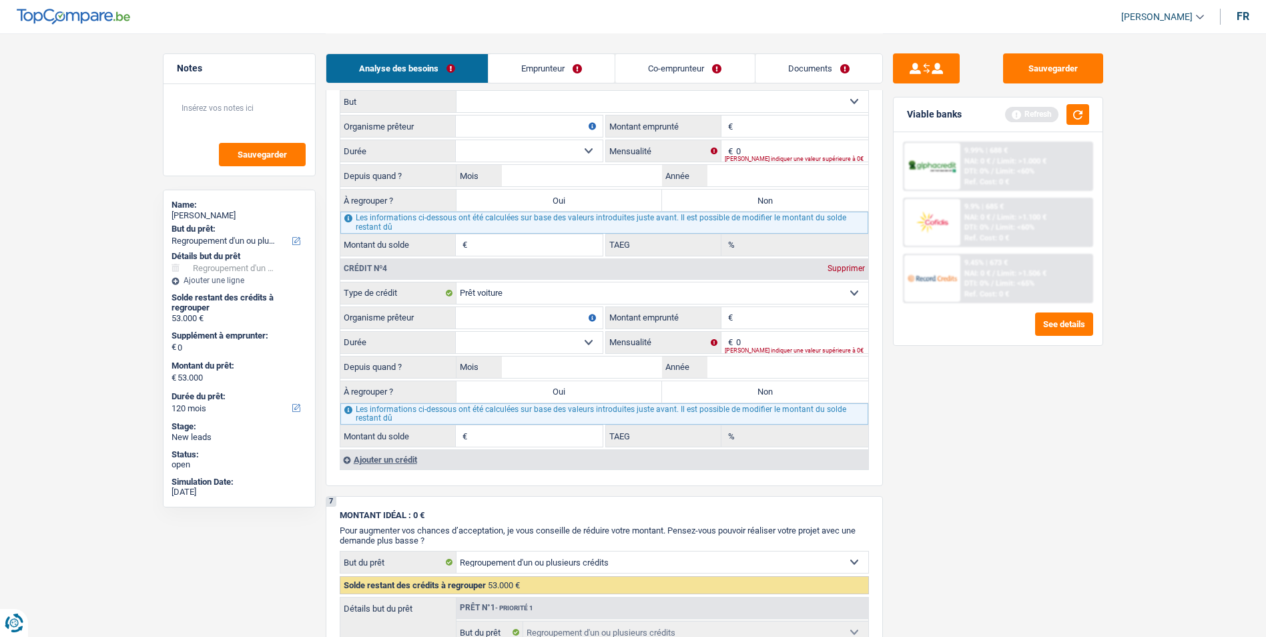
type input "160"
click at [582, 366] on input "Mois" at bounding box center [582, 366] width 161 height 21
type input "10"
type input "224"
click at [749, 332] on input "0" at bounding box center [802, 342] width 132 height 21
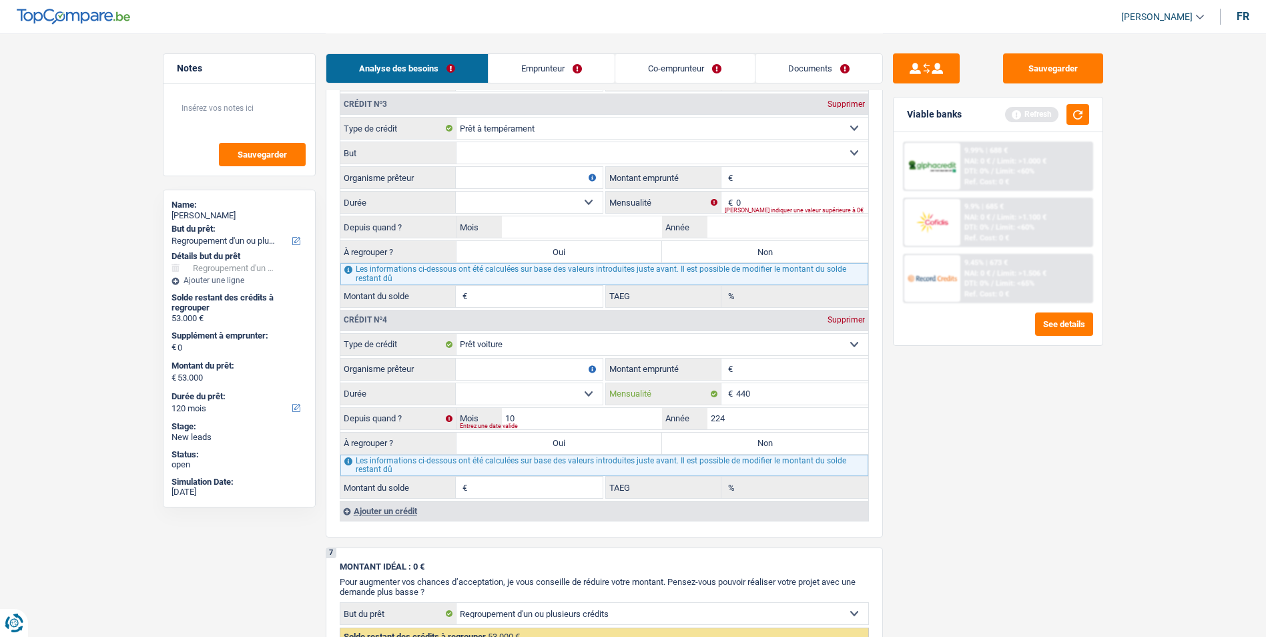
scroll to position [1468, 0]
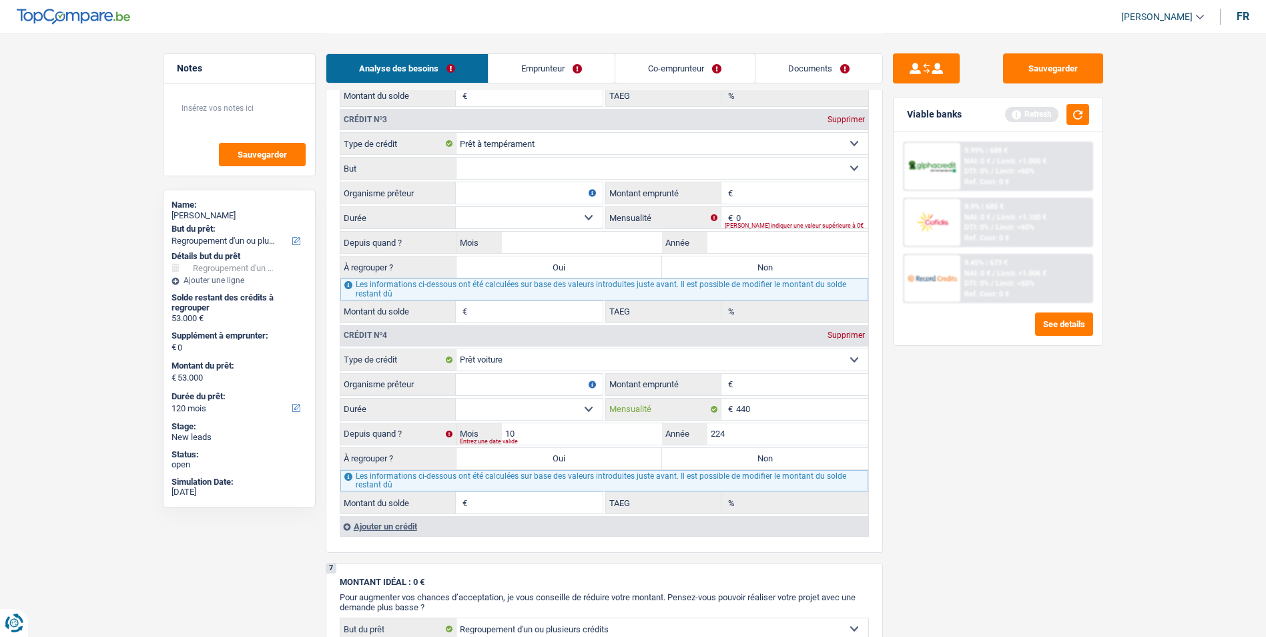
type input "440"
click at [734, 439] on div "Entrez une date valide" at bounding box center [643, 441] width 366 height 5
click at [738, 427] on input "224" at bounding box center [787, 433] width 161 height 21
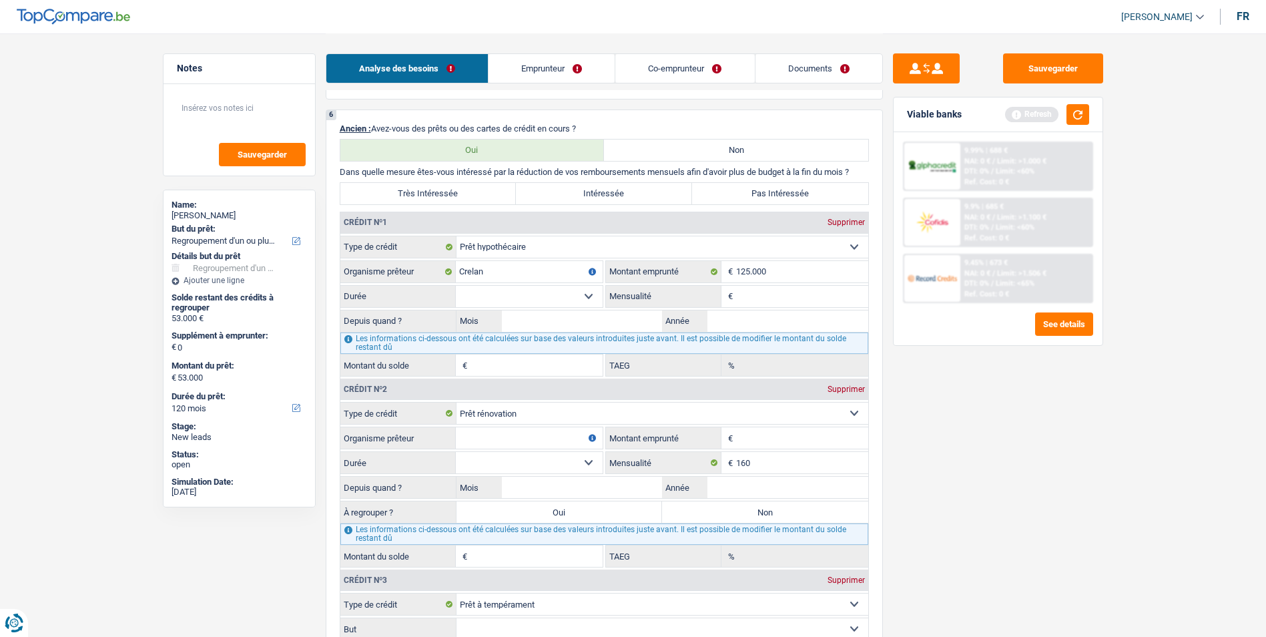
scroll to position [867, 0]
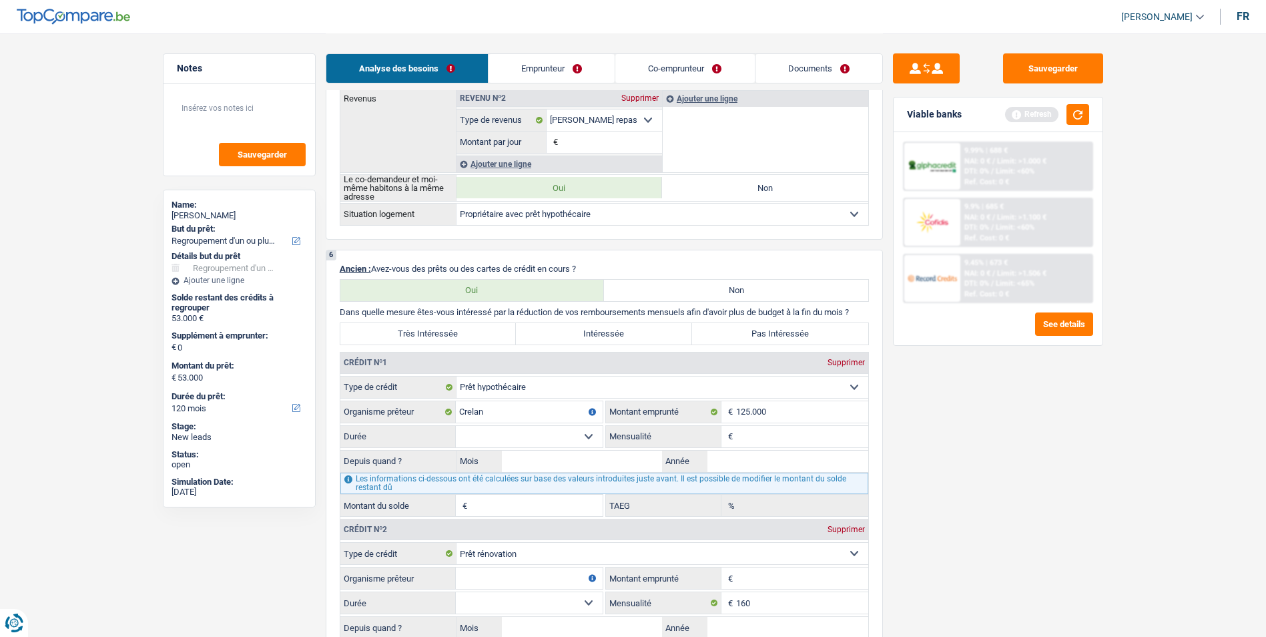
type input "2024"
click at [591, 433] on select "120 mois 132 mois 144 mois 180 mois 240 mois 300 mois 360 mois 420 mois Sélecti…" at bounding box center [529, 436] width 147 height 21
select select "240"
click at [456, 426] on select "120 mois 132 mois 144 mois 180 mois 240 mois 300 mois 360 mois 420 mois Sélecti…" at bounding box center [529, 436] width 147 height 21
click at [758, 433] on input "Mensualité" at bounding box center [802, 436] width 132 height 21
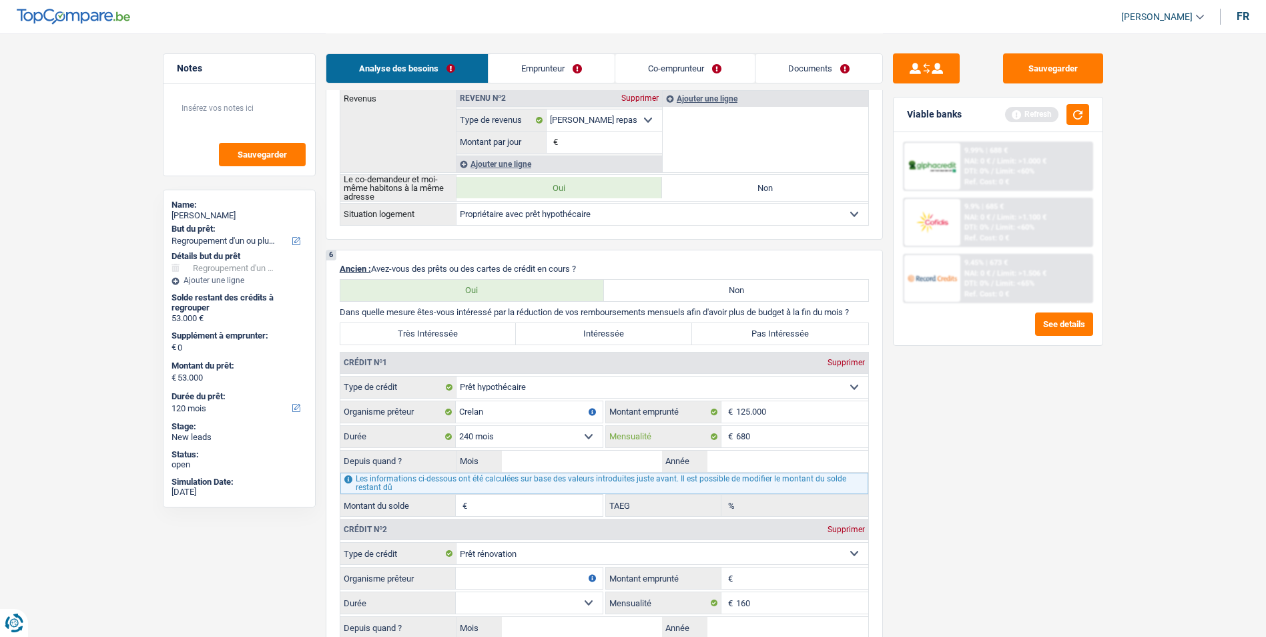
type input "680"
click at [566, 460] on input "Mois" at bounding box center [582, 460] width 161 height 21
click at [587, 460] on input "Mois" at bounding box center [582, 460] width 161 height 21
click at [835, 57] on link "Documents" at bounding box center [818, 68] width 127 height 29
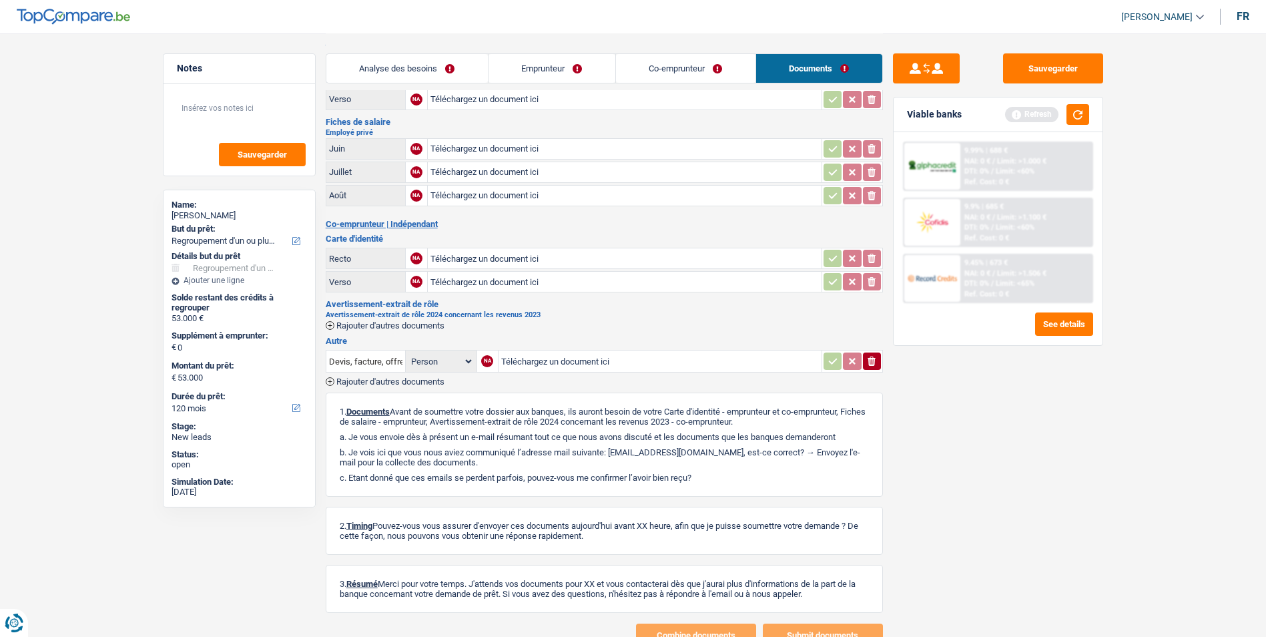
scroll to position [0, 0]
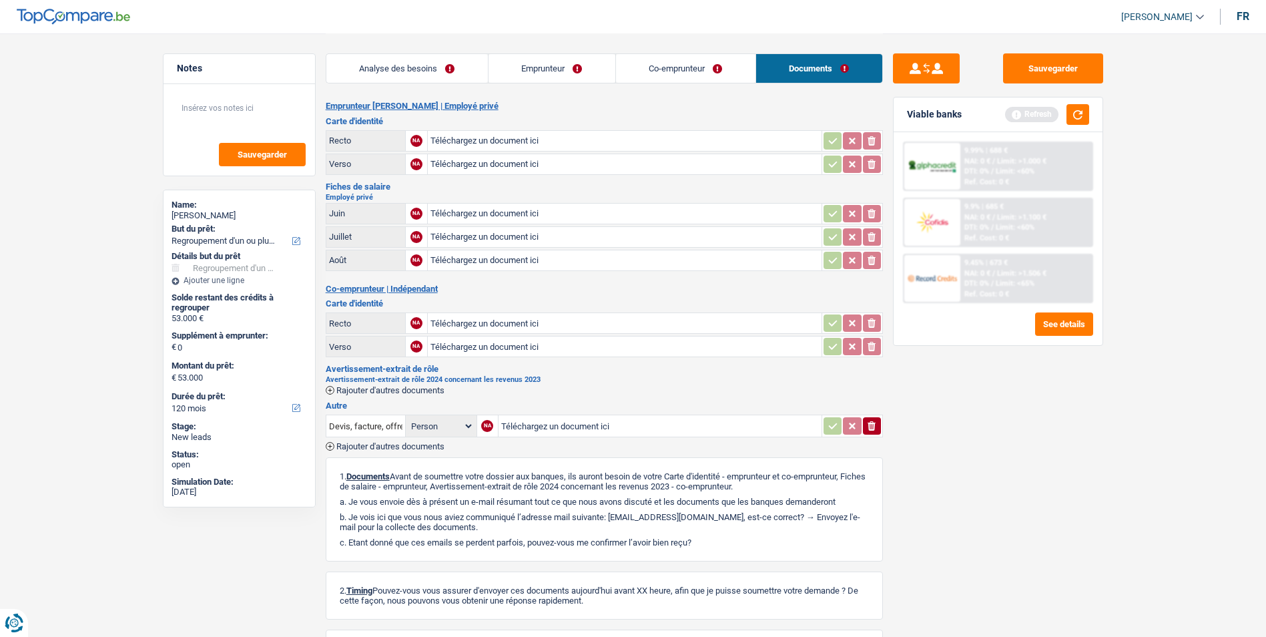
click at [559, 77] on link "Emprunteur" at bounding box center [551, 68] width 127 height 29
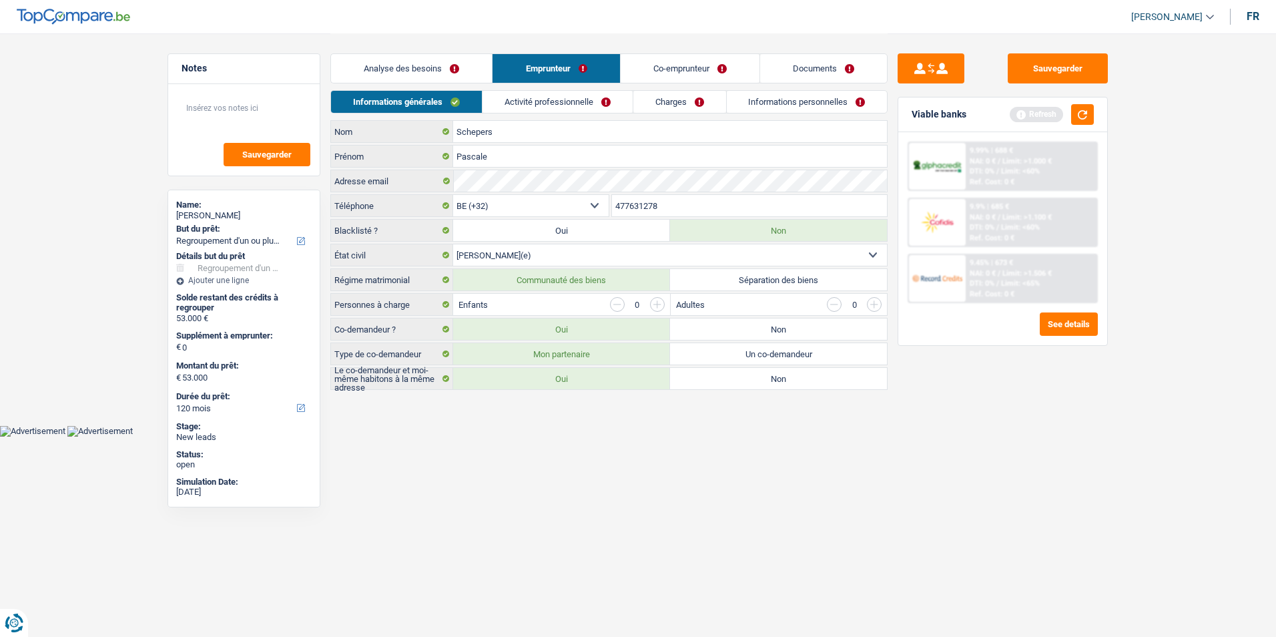
click at [667, 75] on link "Co-emprunteur" at bounding box center [690, 68] width 139 height 29
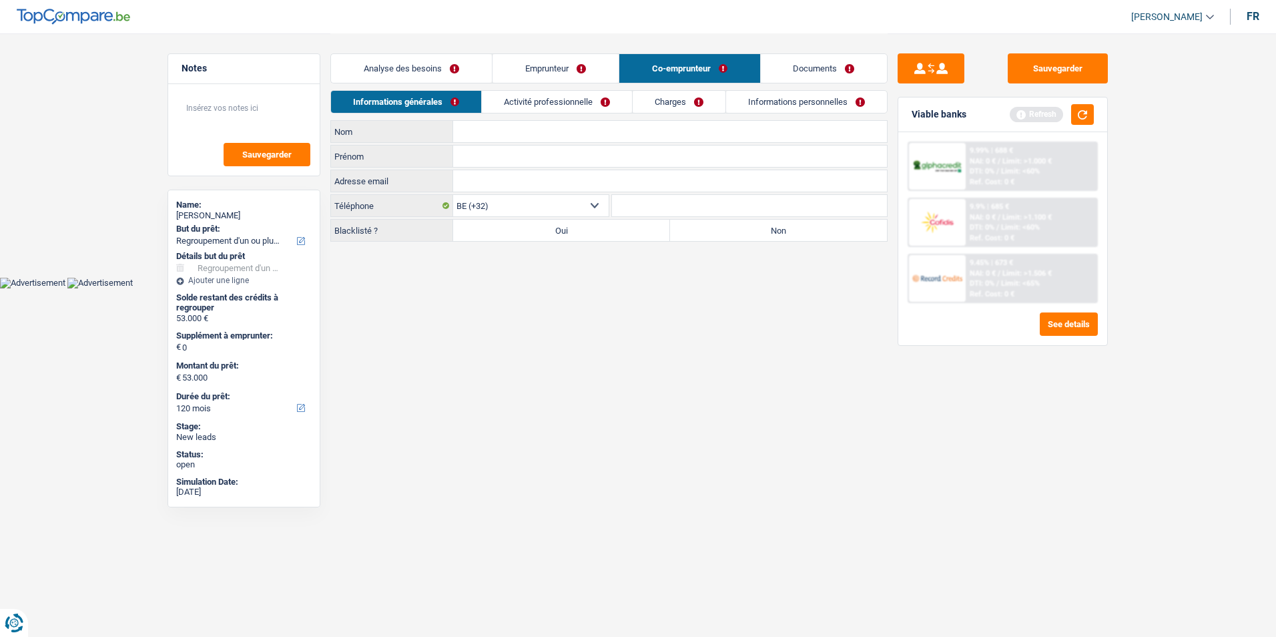
click at [583, 68] on link "Emprunteur" at bounding box center [555, 68] width 126 height 29
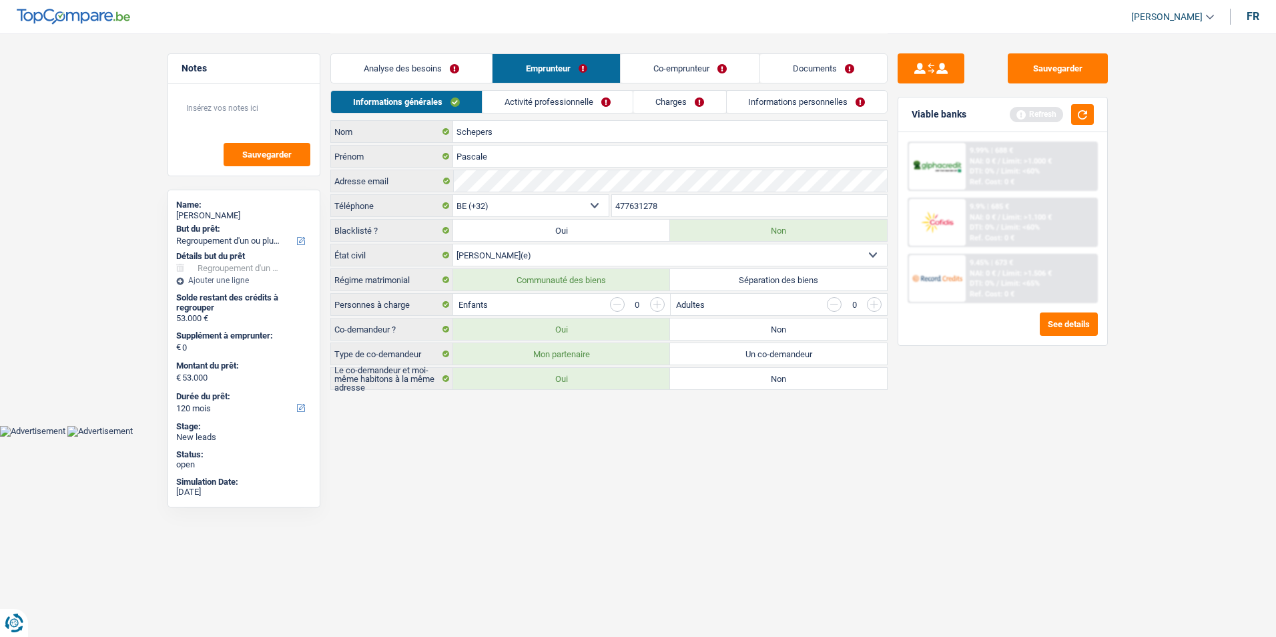
click at [572, 100] on link "Activité professionnelle" at bounding box center [557, 102] width 150 height 22
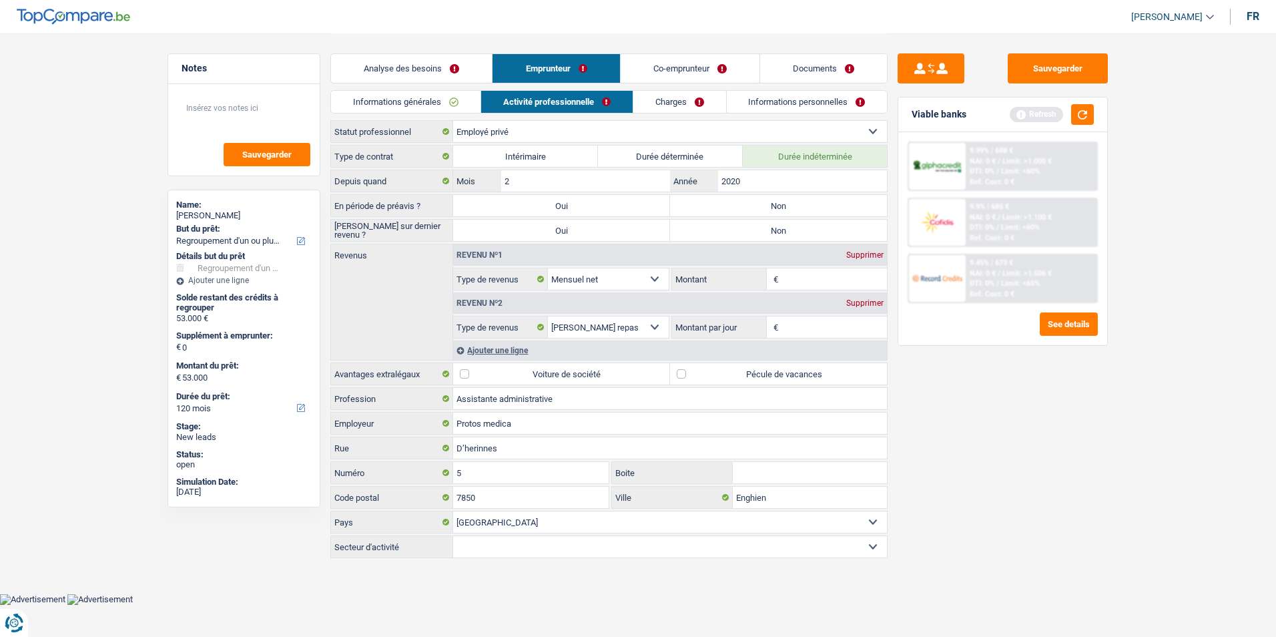
click at [378, 67] on link "Analyse des besoins" at bounding box center [411, 68] width 161 height 29
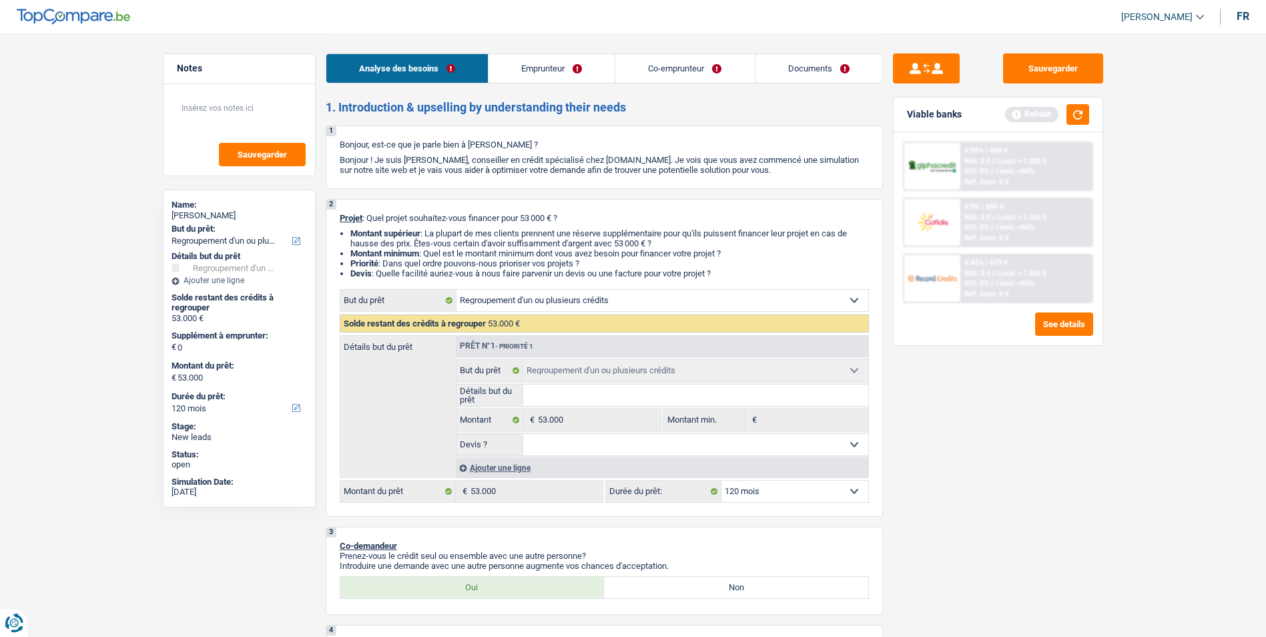
click at [535, 65] on link "Emprunteur" at bounding box center [551, 68] width 126 height 29
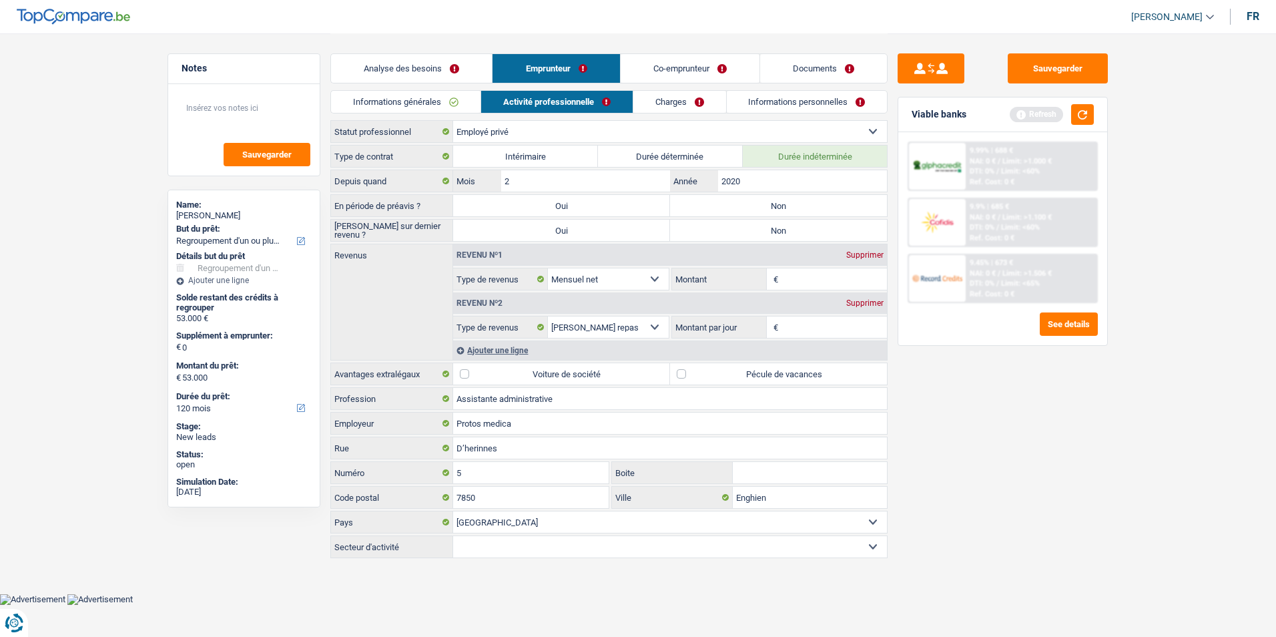
click at [666, 69] on link "Co-emprunteur" at bounding box center [690, 68] width 139 height 29
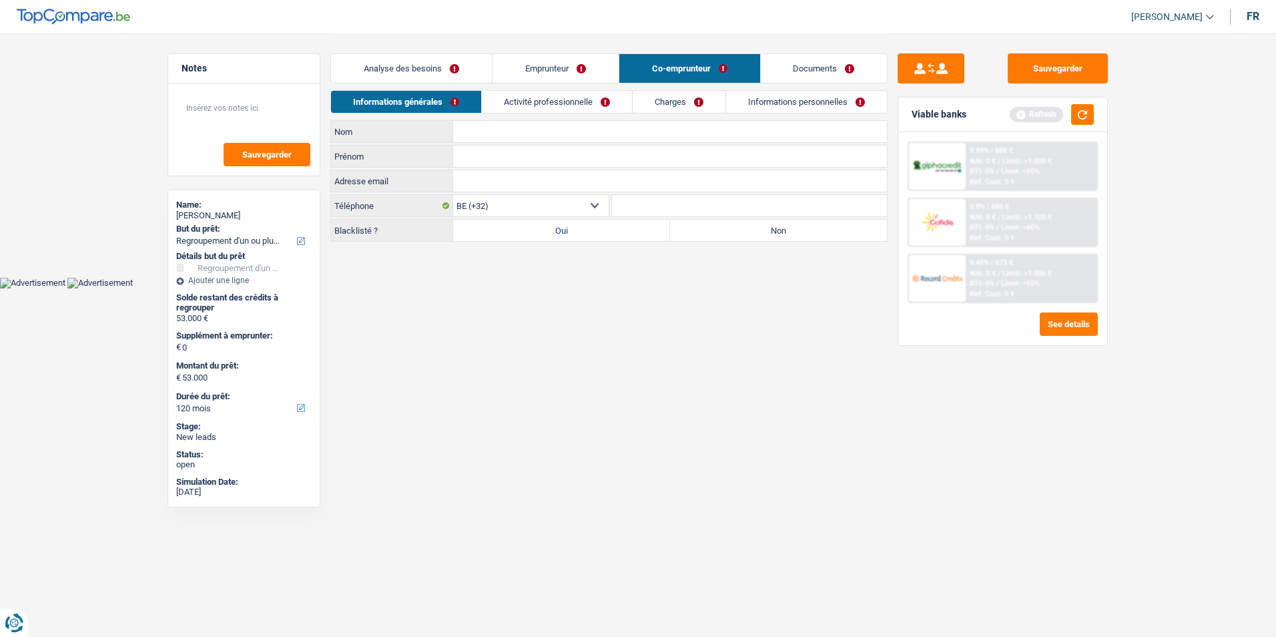
click at [598, 103] on link "Activité professionnelle" at bounding box center [557, 102] width 150 height 22
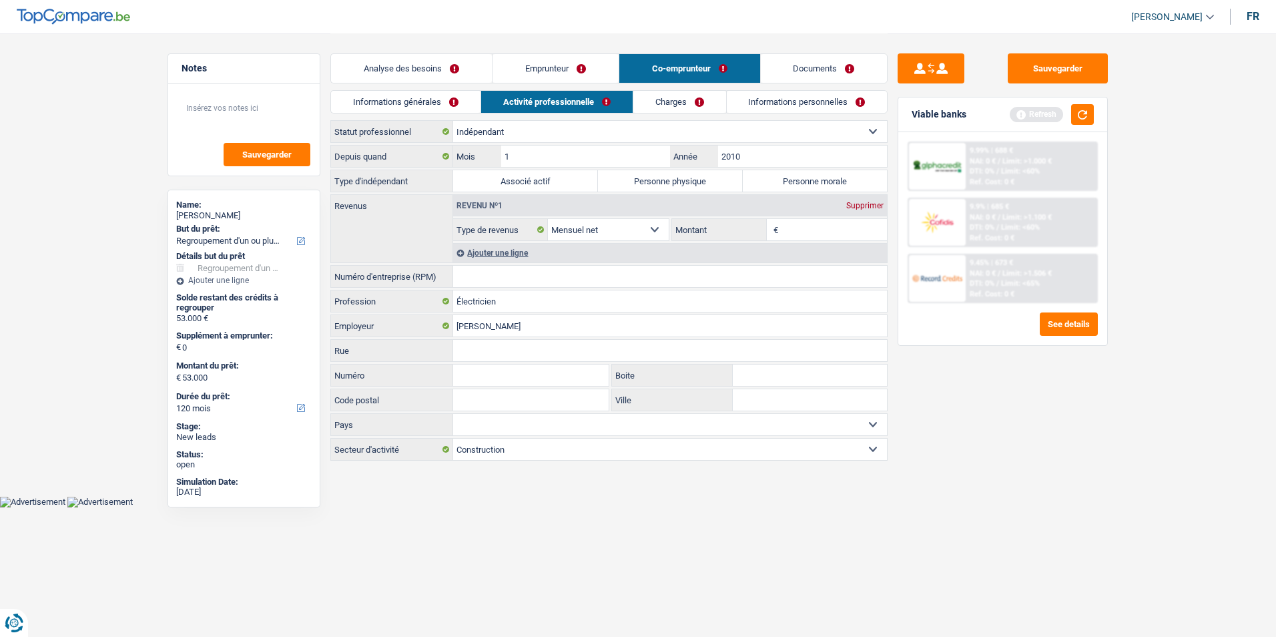
click at [695, 103] on link "Charges" at bounding box center [679, 102] width 93 height 22
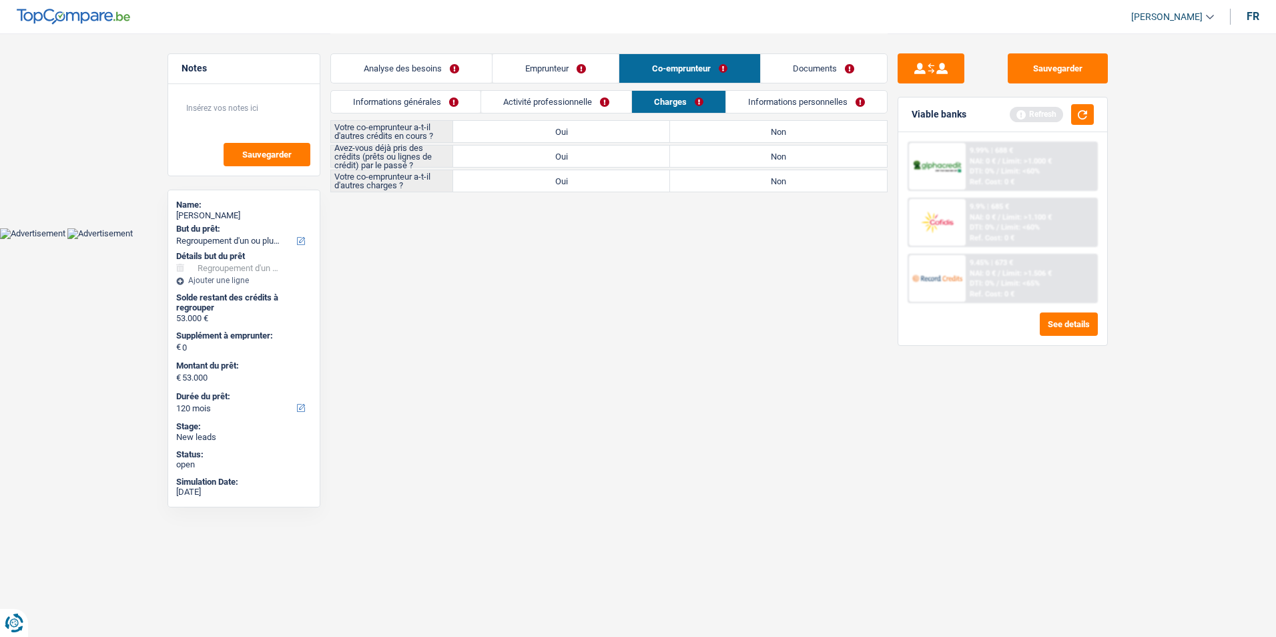
click at [785, 100] on link "Informations personnelles" at bounding box center [806, 102] width 161 height 22
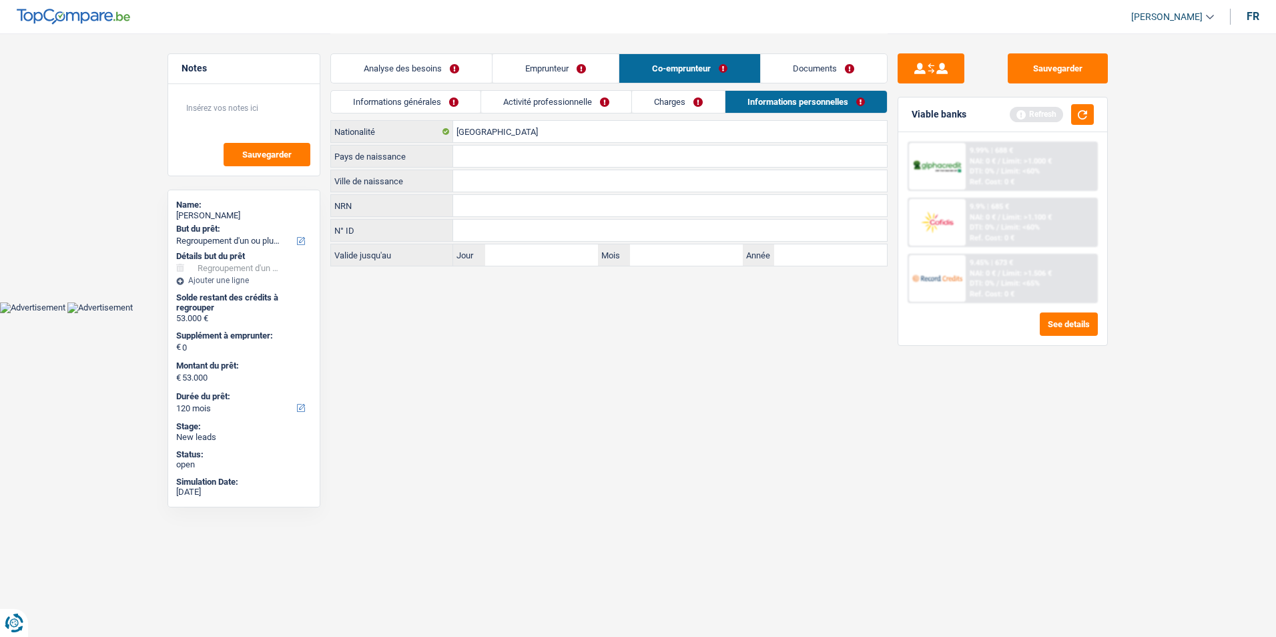
click at [819, 59] on link "Documents" at bounding box center [824, 68] width 127 height 29
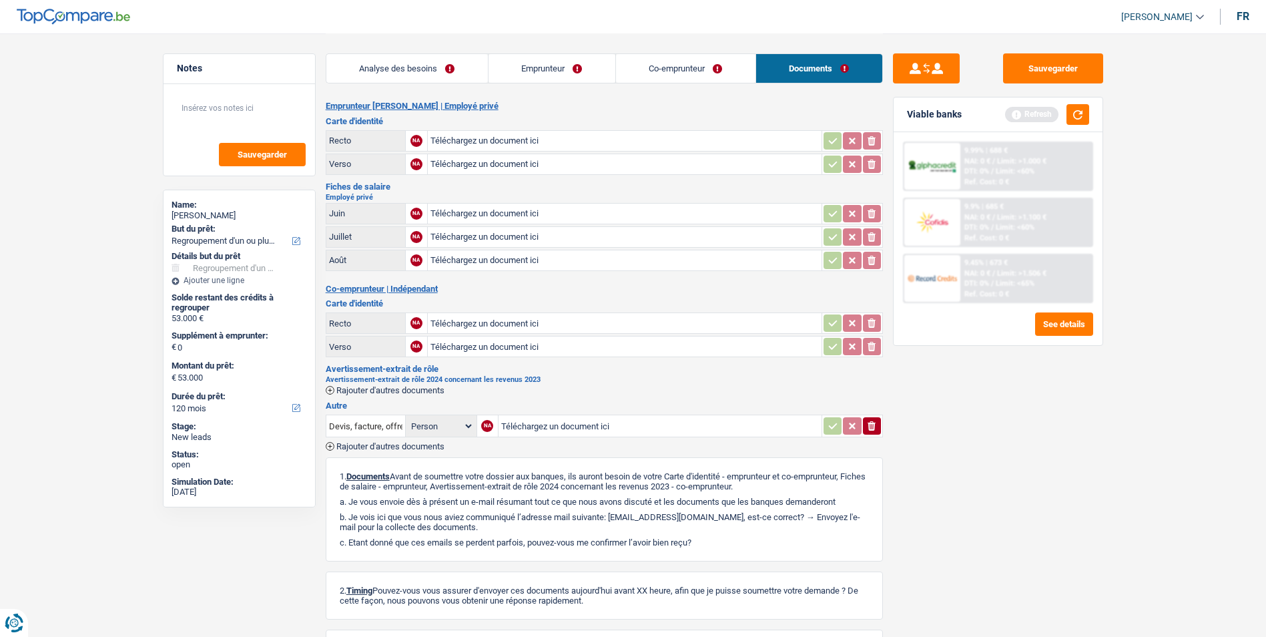
click at [606, 71] on link "Emprunteur" at bounding box center [551, 68] width 127 height 29
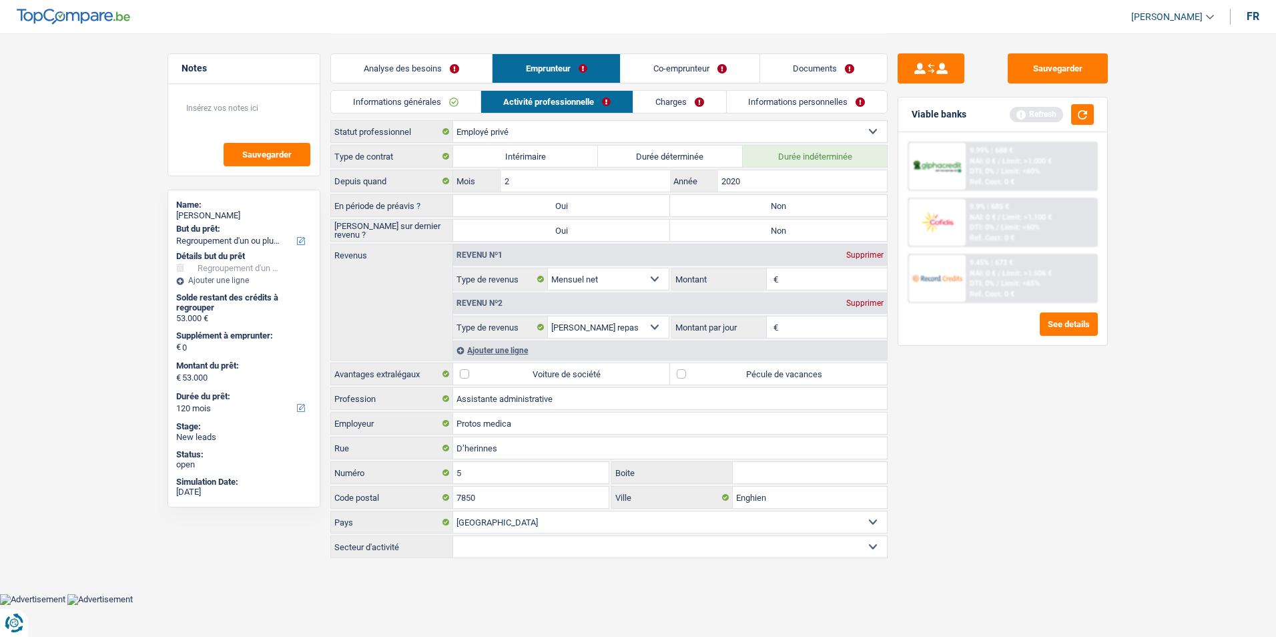
click at [467, 77] on link "Analyse des besoins" at bounding box center [411, 68] width 161 height 29
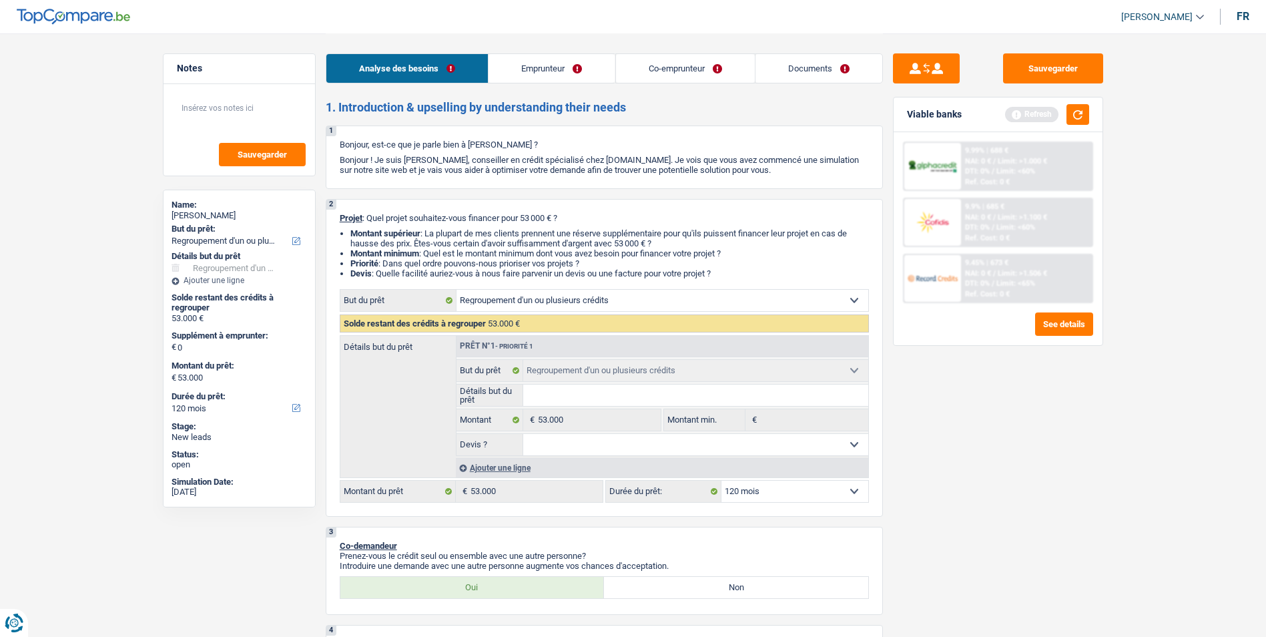
click at [643, 64] on link "Co-emprunteur" at bounding box center [684, 68] width 139 height 29
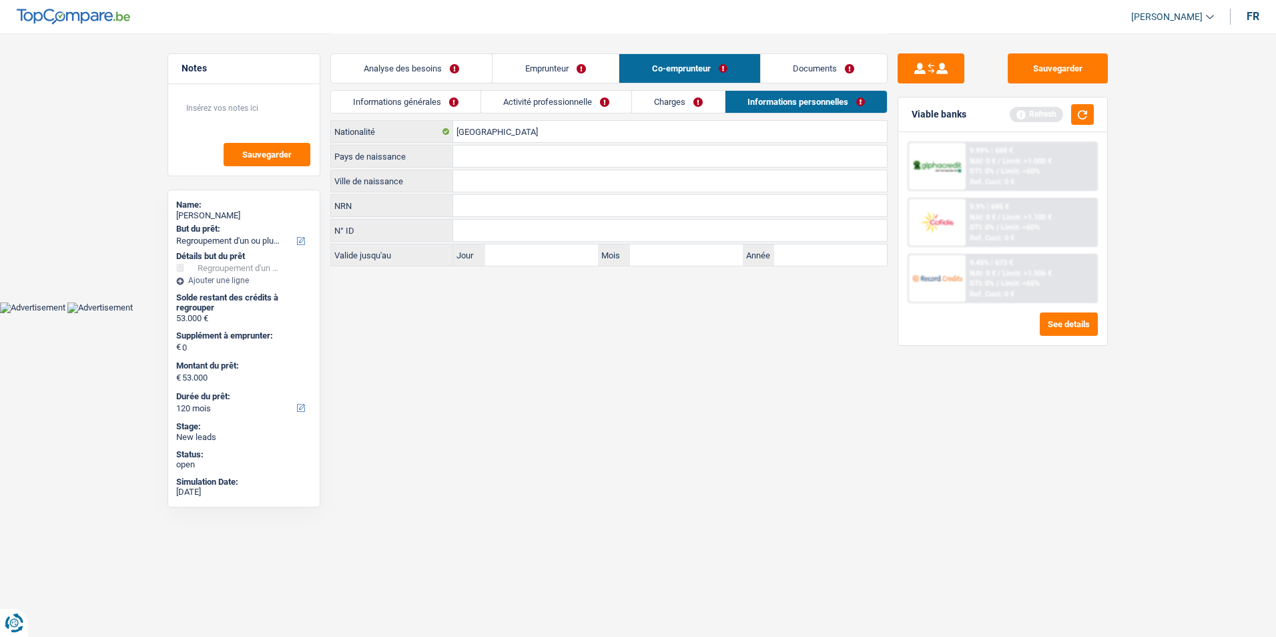
click at [831, 58] on link "Documents" at bounding box center [824, 68] width 127 height 29
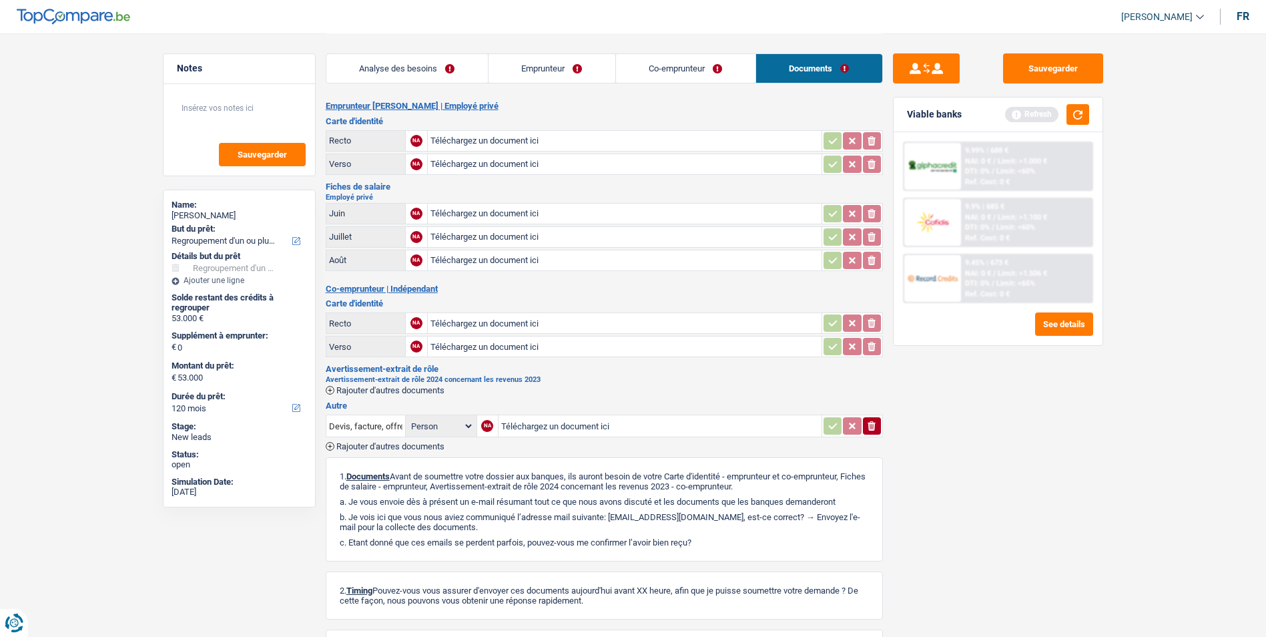
click at [627, 64] on link "Co-emprunteur" at bounding box center [685, 68] width 139 height 29
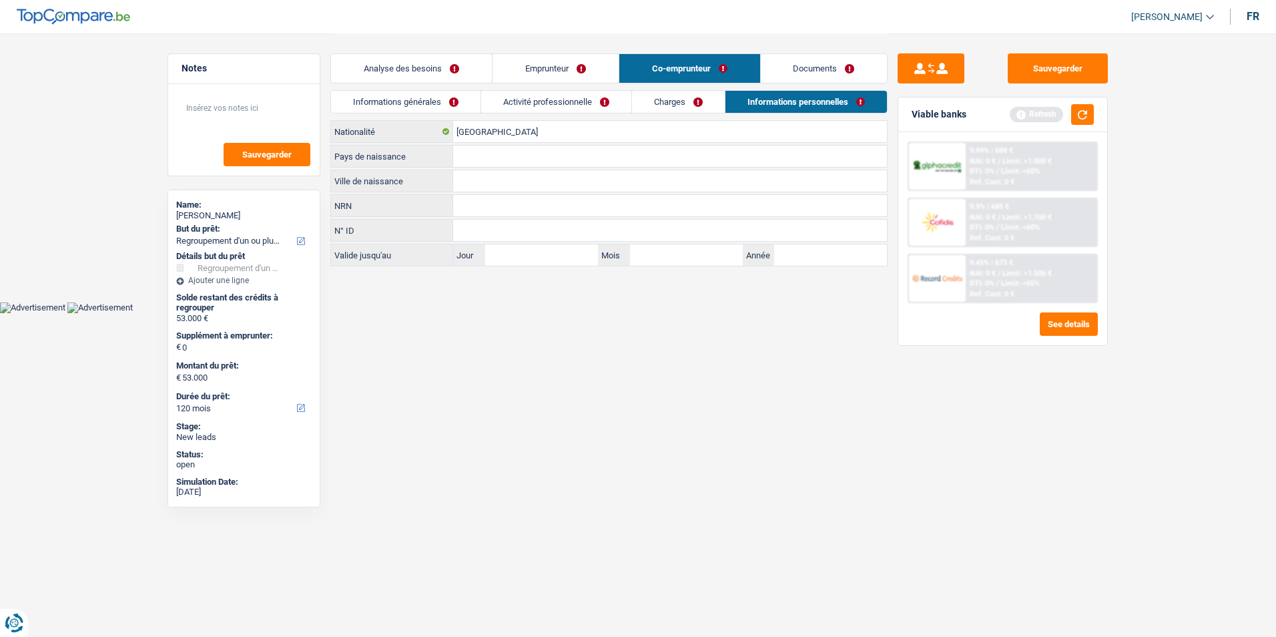
click at [549, 72] on link "Emprunteur" at bounding box center [555, 68] width 126 height 29
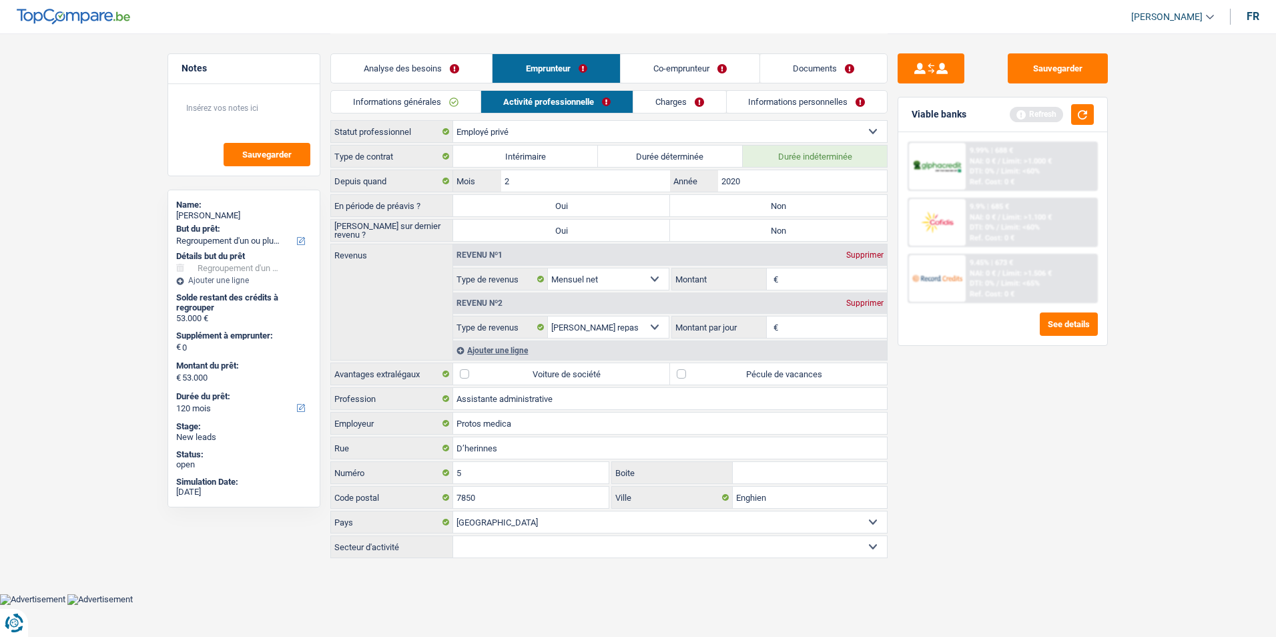
click at [472, 75] on link "Analyse des besoins" at bounding box center [411, 68] width 161 height 29
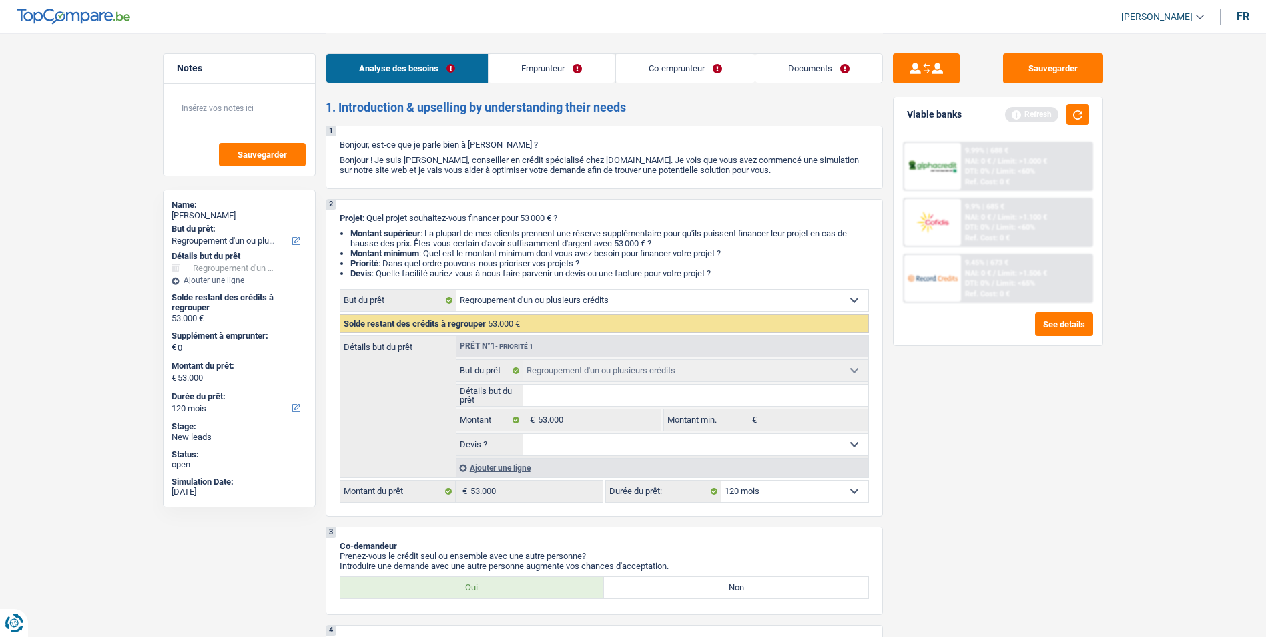
click at [642, 69] on link "Co-emprunteur" at bounding box center [684, 68] width 139 height 29
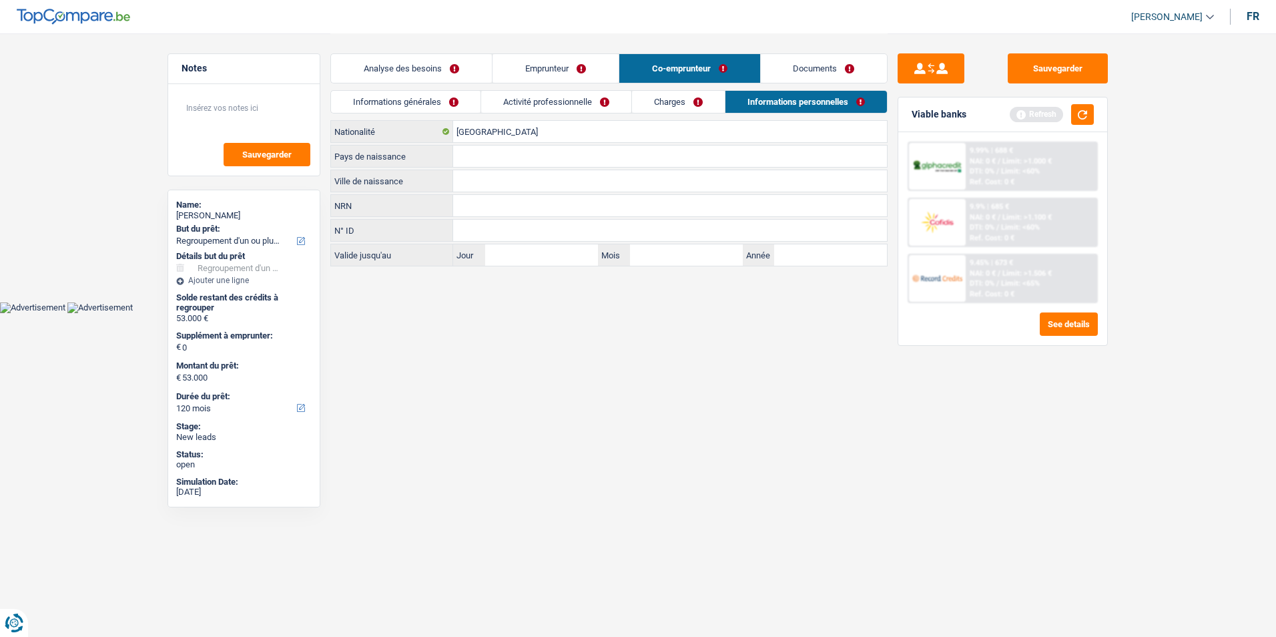
click at [764, 60] on link "Documents" at bounding box center [824, 68] width 127 height 29
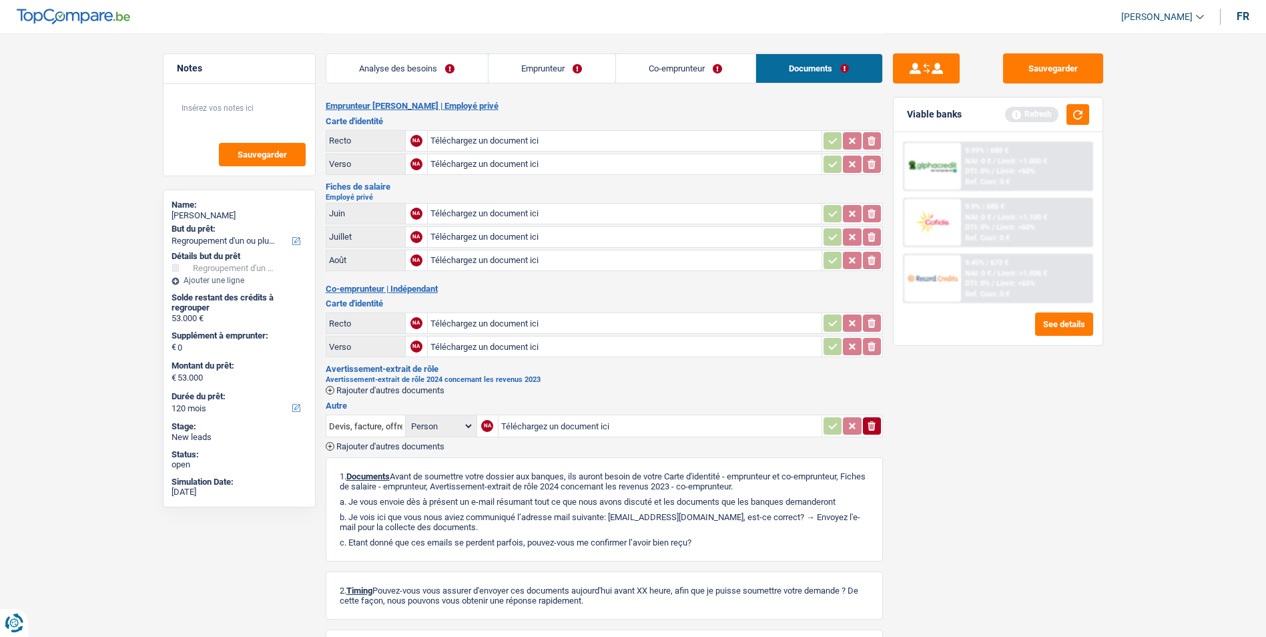
click at [652, 68] on link "Co-emprunteur" at bounding box center [685, 68] width 139 height 29
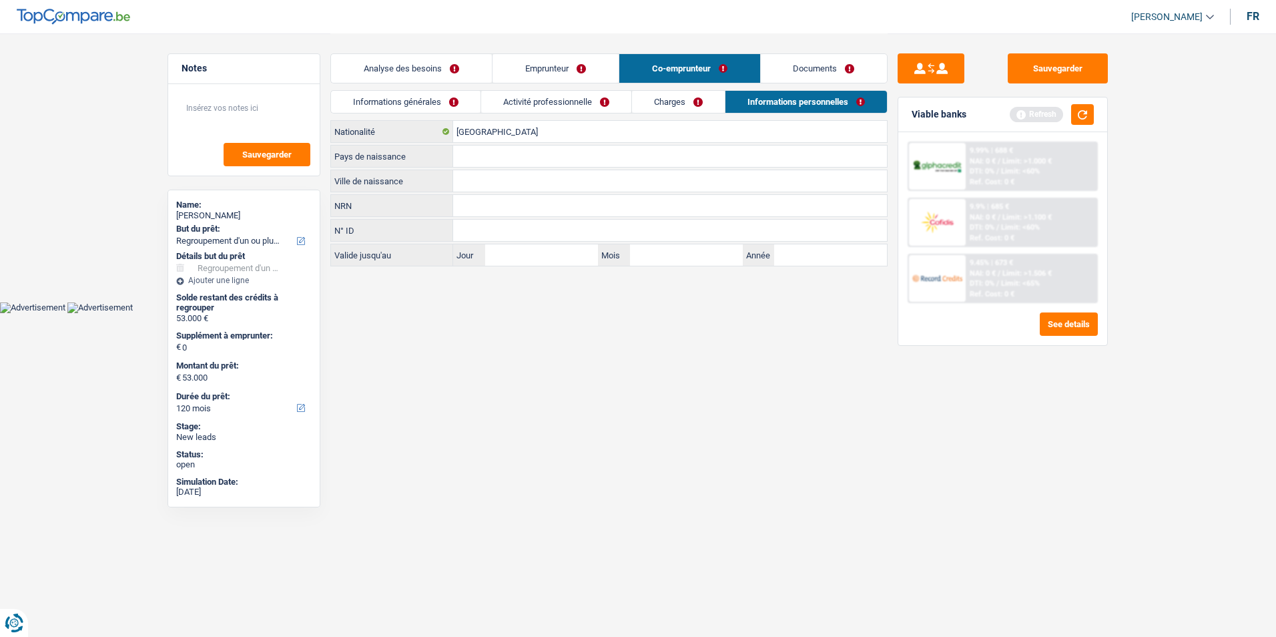
click at [575, 67] on link "Emprunteur" at bounding box center [555, 68] width 126 height 29
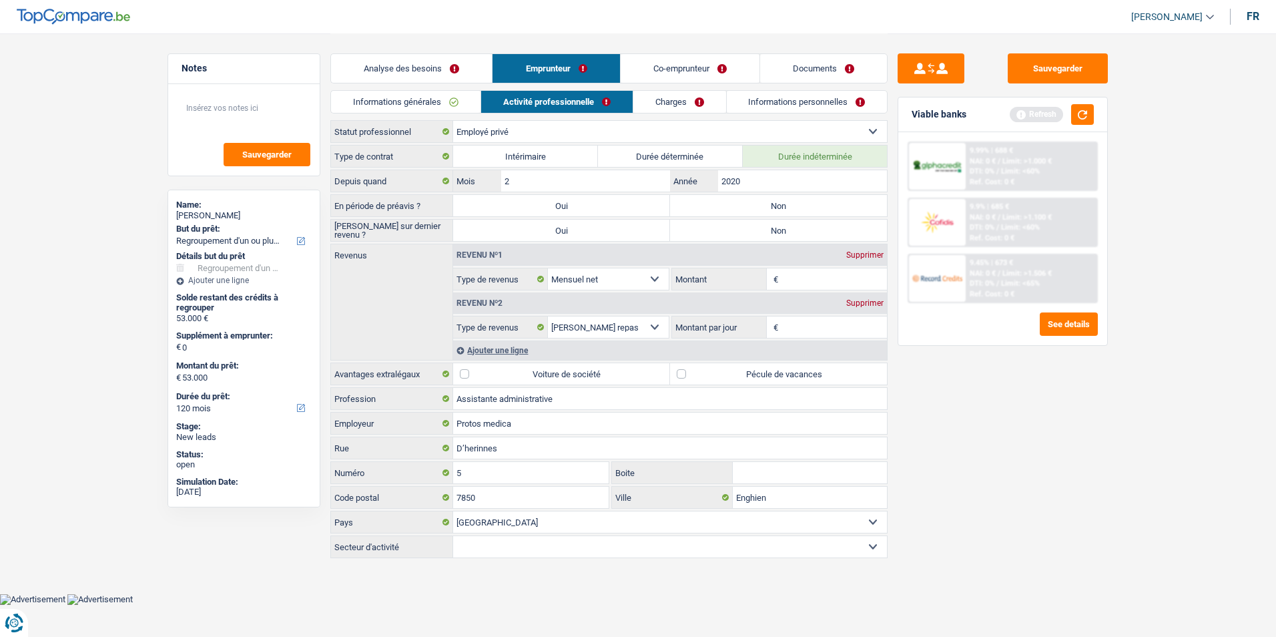
click at [453, 68] on link "Analyse des besoins" at bounding box center [411, 68] width 161 height 29
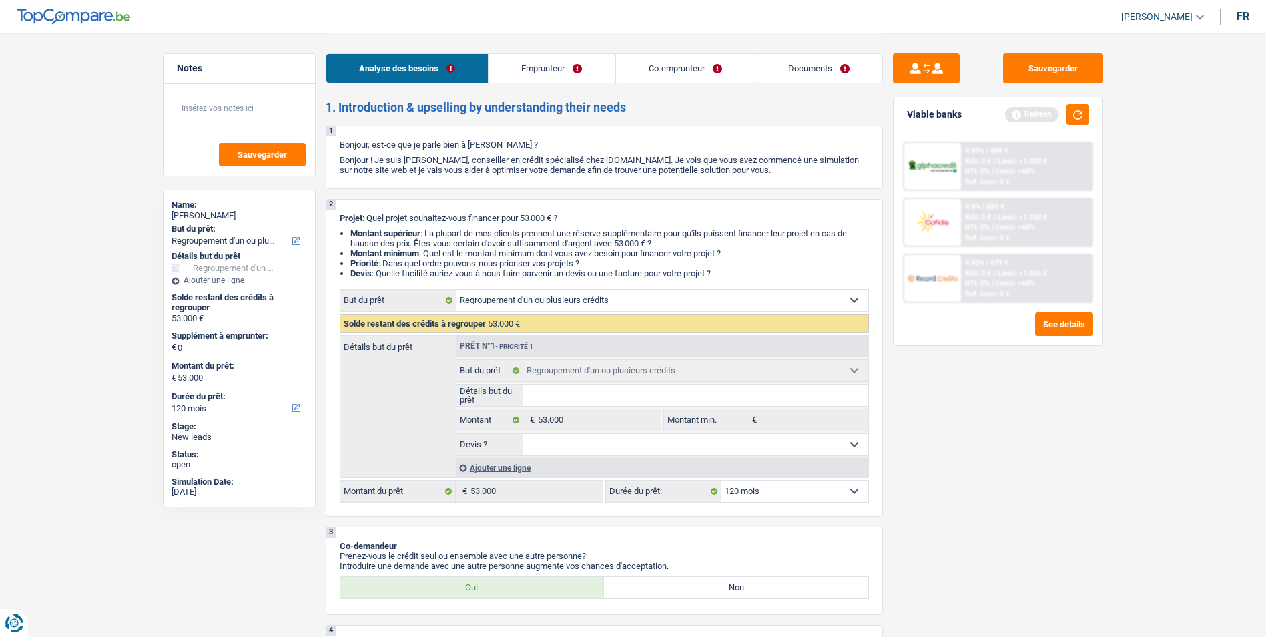
click at [527, 66] on link "Emprunteur" at bounding box center [551, 68] width 126 height 29
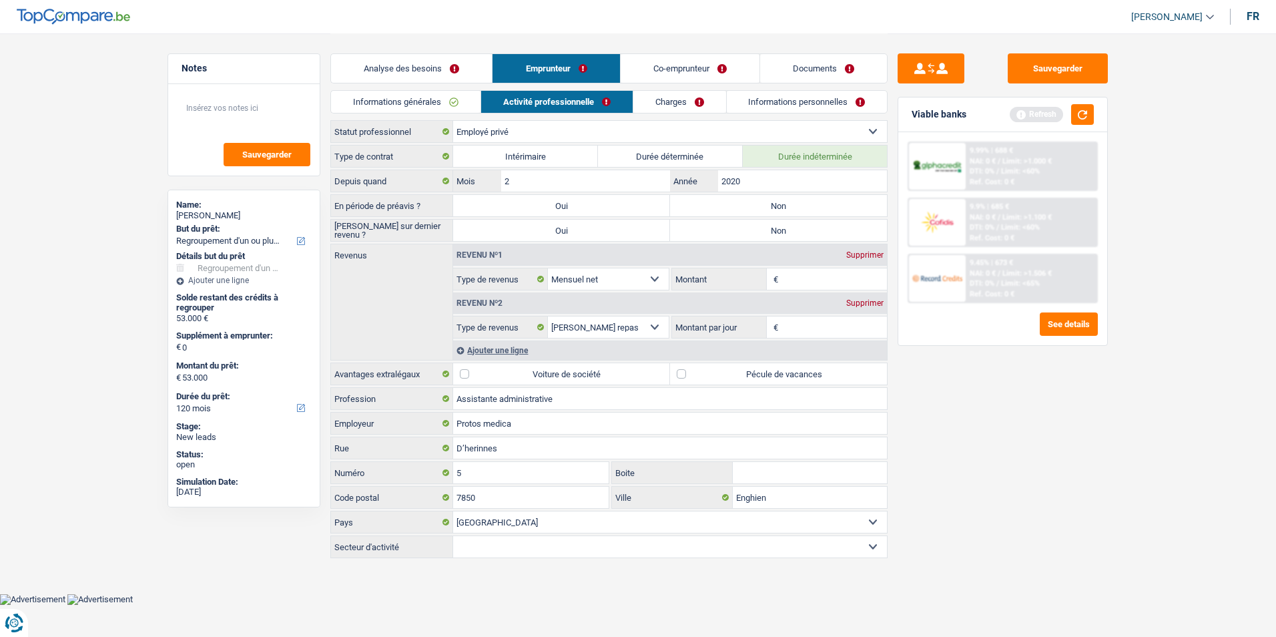
click at [685, 63] on link "Co-emprunteur" at bounding box center [690, 68] width 139 height 29
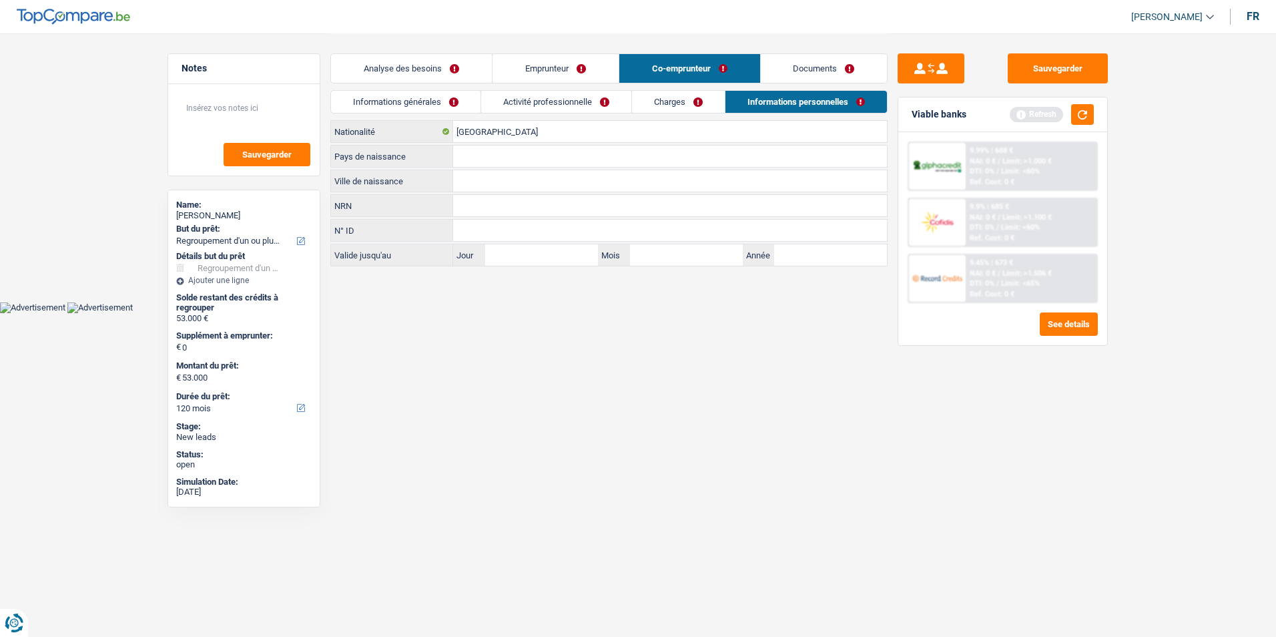
click at [795, 57] on link "Documents" at bounding box center [824, 68] width 127 height 29
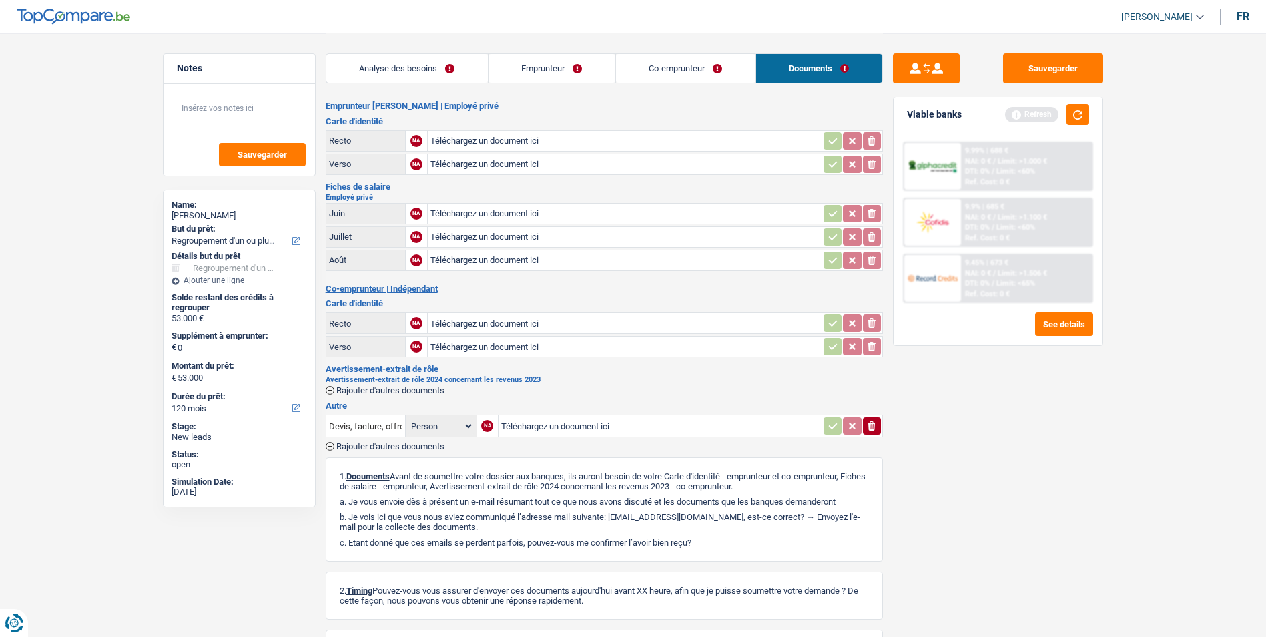
click at [725, 74] on link "Co-emprunteur" at bounding box center [685, 68] width 139 height 29
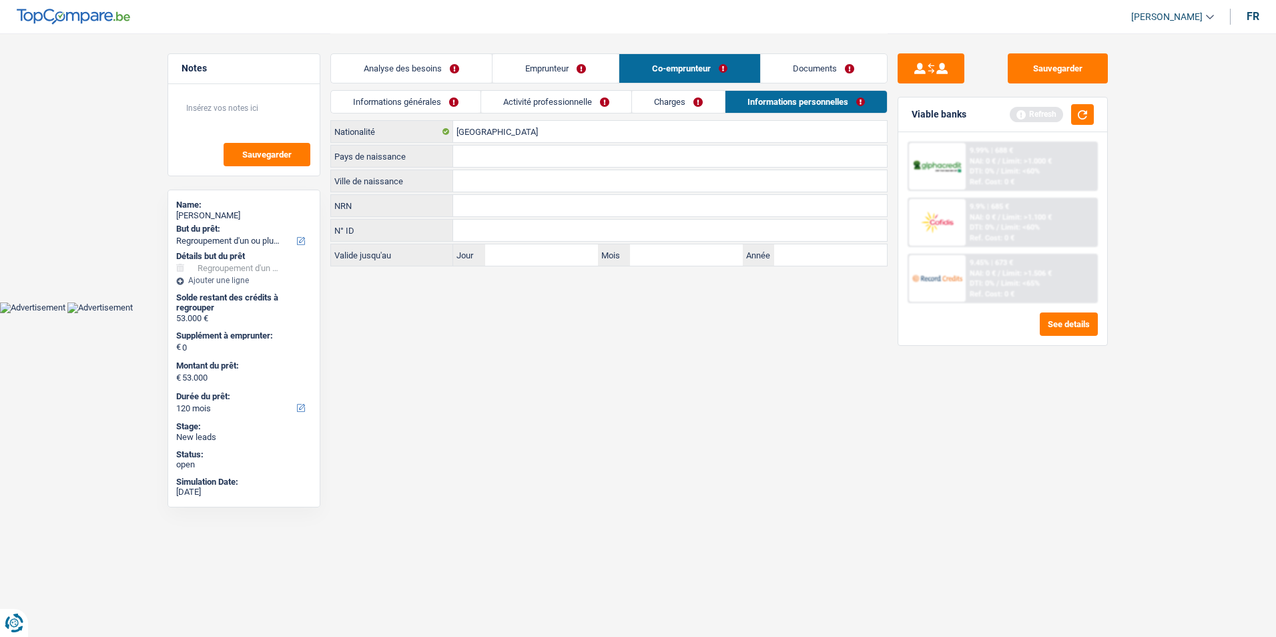
click at [559, 74] on link "Emprunteur" at bounding box center [555, 68] width 126 height 29
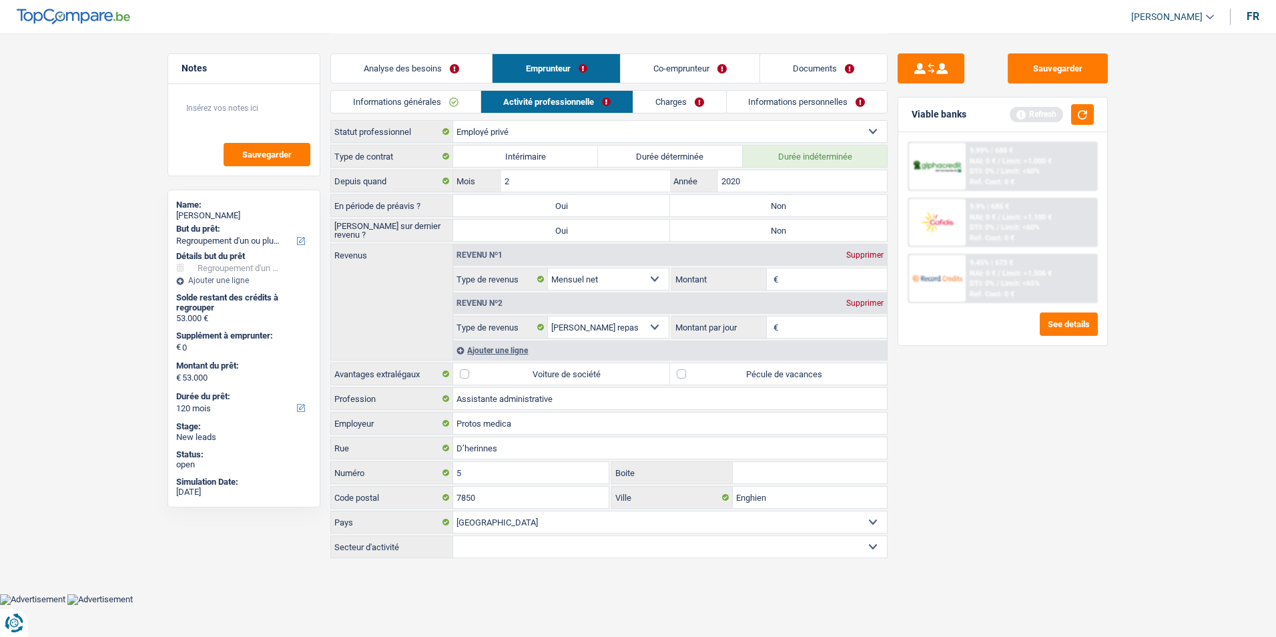
click at [445, 81] on link "Analyse des besoins" at bounding box center [411, 68] width 161 height 29
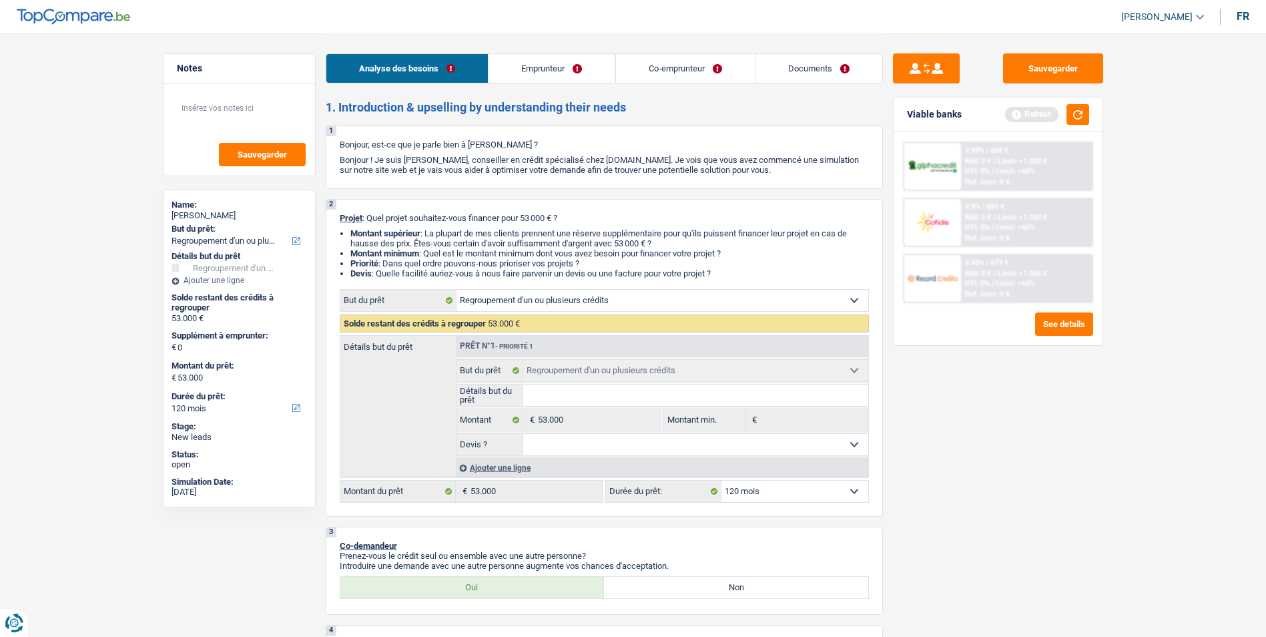
click at [550, 73] on link "Emprunteur" at bounding box center [551, 68] width 126 height 29
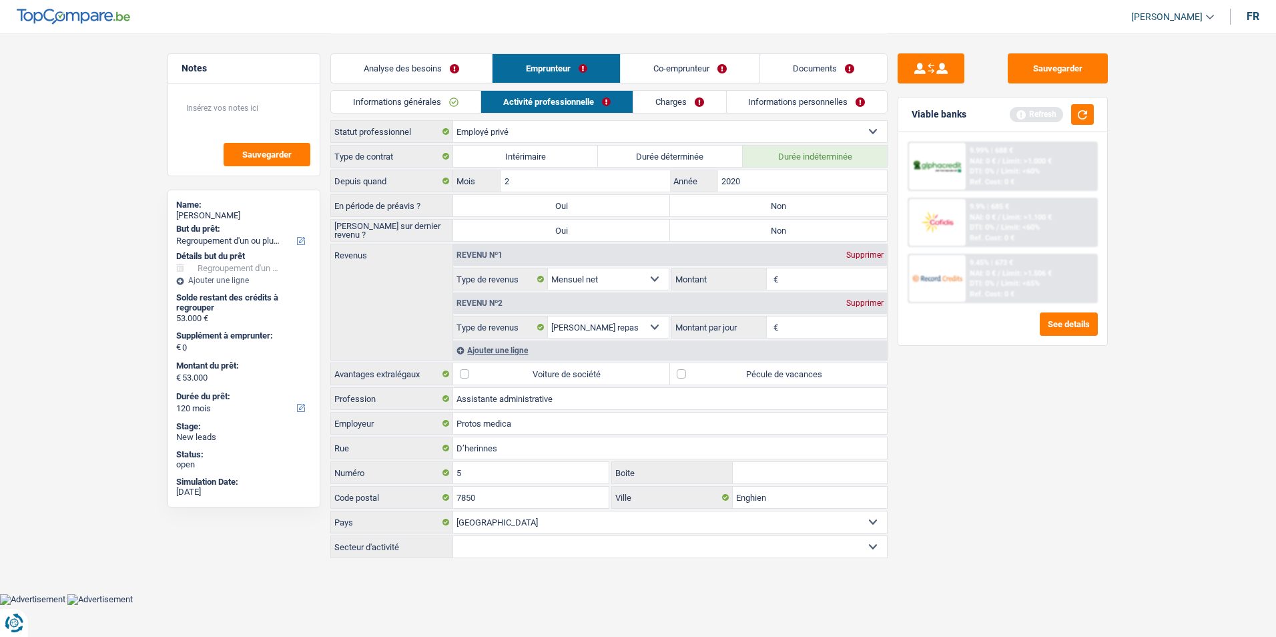
click at [671, 67] on link "Co-emprunteur" at bounding box center [690, 68] width 139 height 29
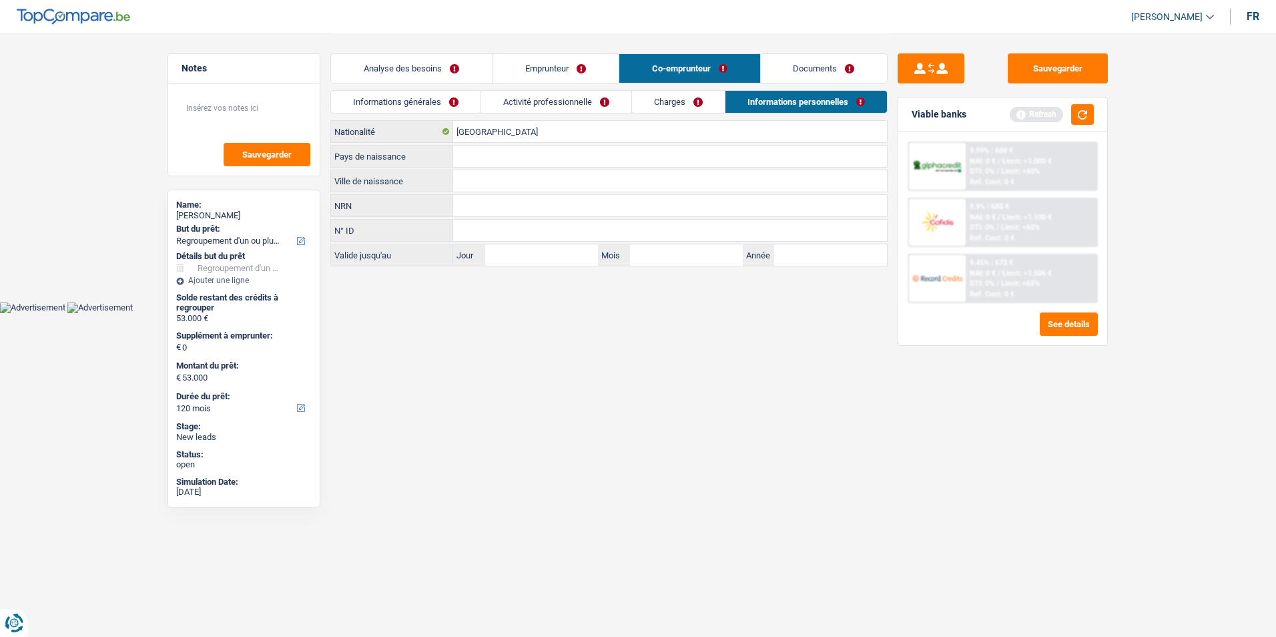
click at [771, 64] on link "Documents" at bounding box center [824, 68] width 127 height 29
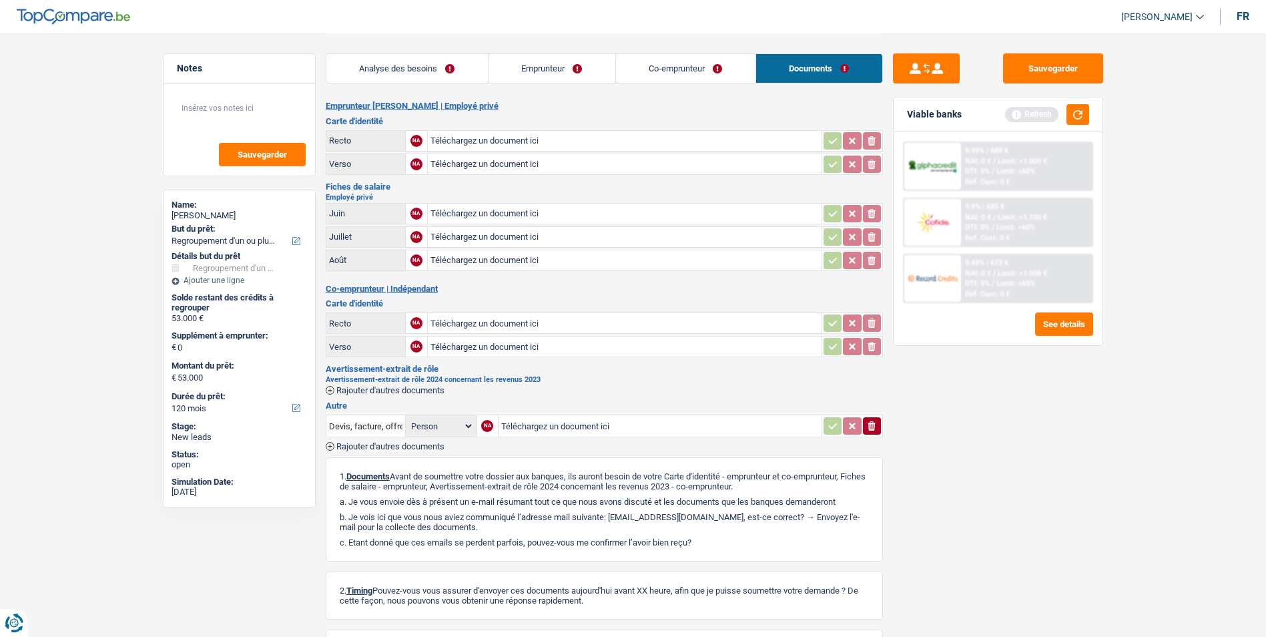
click at [707, 69] on link "Co-emprunteur" at bounding box center [685, 68] width 139 height 29
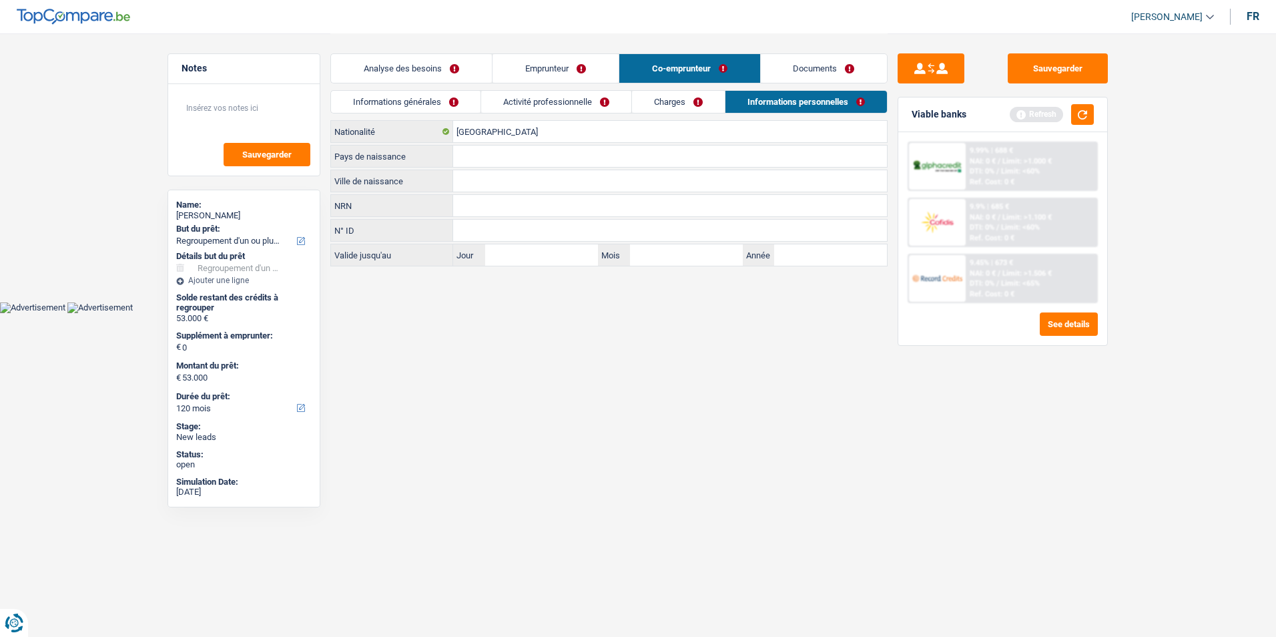
click at [564, 71] on link "Emprunteur" at bounding box center [555, 68] width 126 height 29
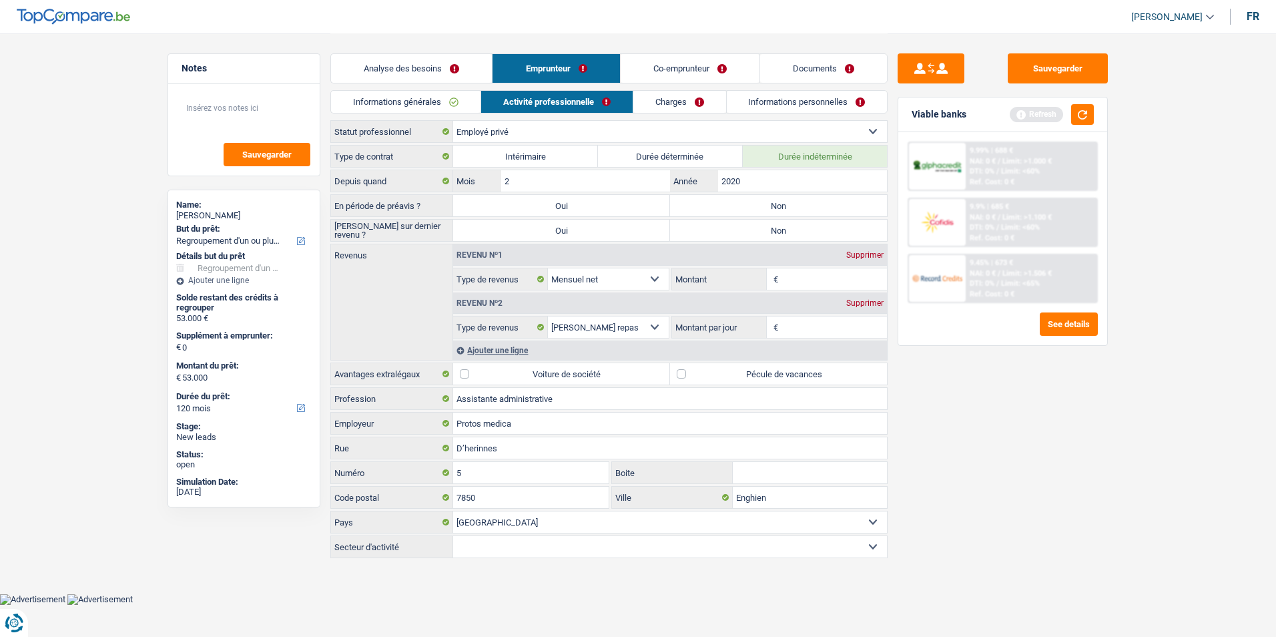
click at [458, 68] on link "Analyse des besoins" at bounding box center [411, 68] width 161 height 29
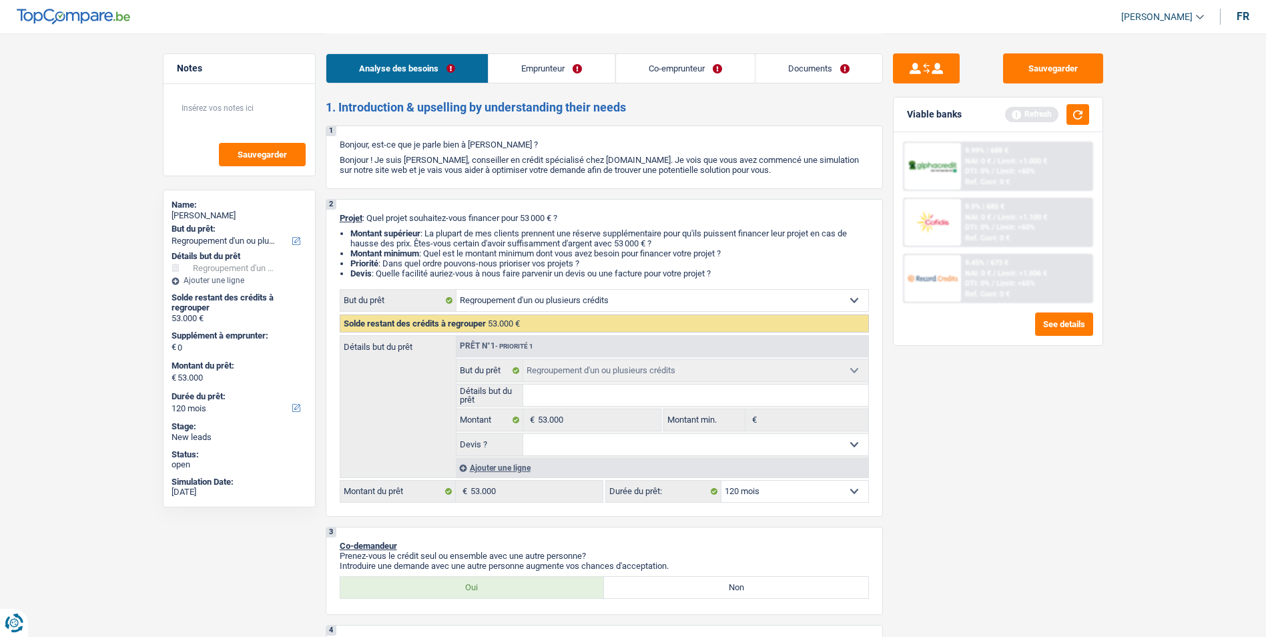
click at [562, 65] on link "Emprunteur" at bounding box center [551, 68] width 126 height 29
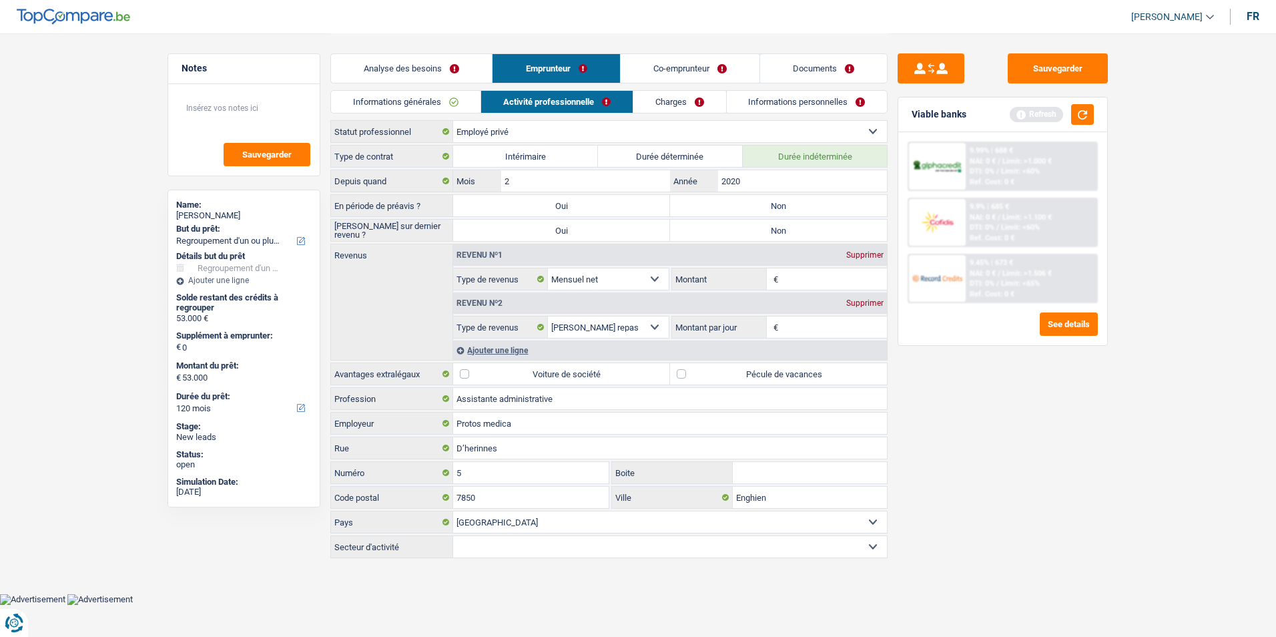
click at [668, 63] on link "Co-emprunteur" at bounding box center [690, 68] width 139 height 29
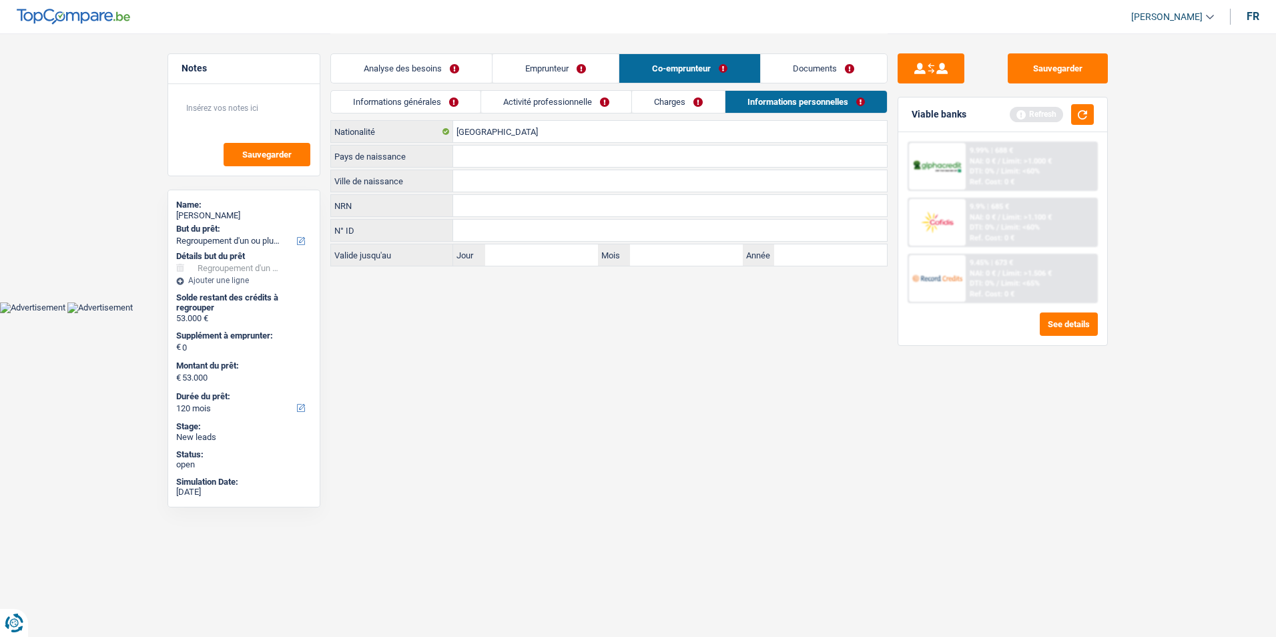
click at [789, 63] on link "Documents" at bounding box center [824, 68] width 127 height 29
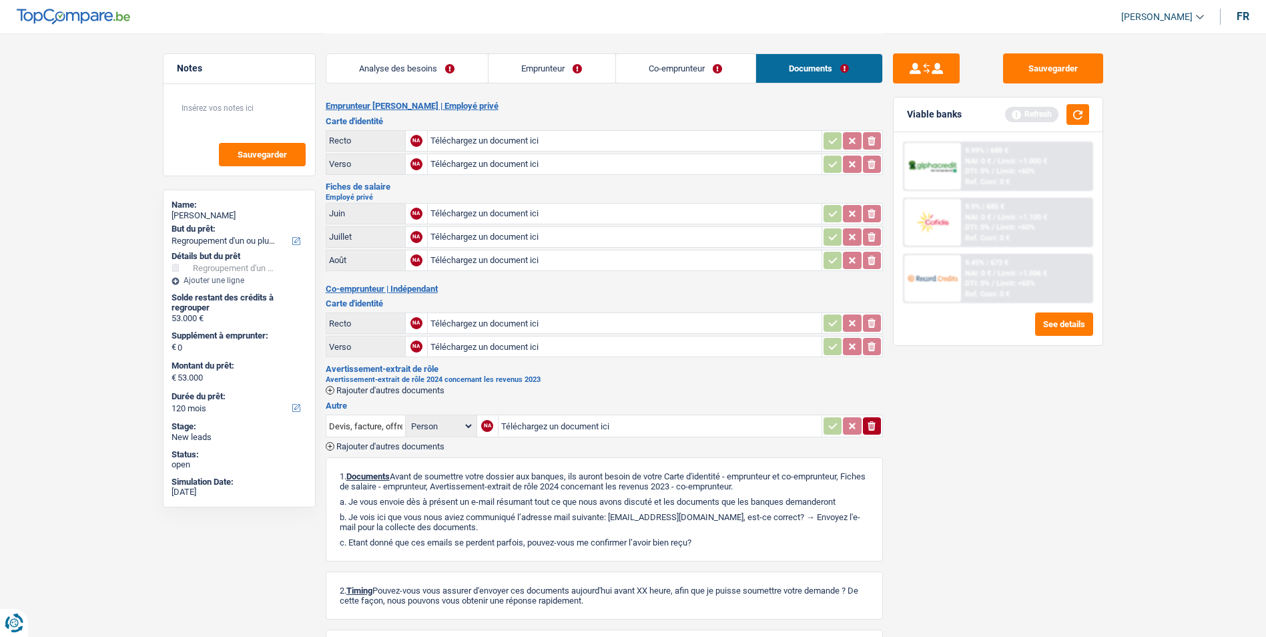
click at [693, 64] on link "Co-emprunteur" at bounding box center [685, 68] width 139 height 29
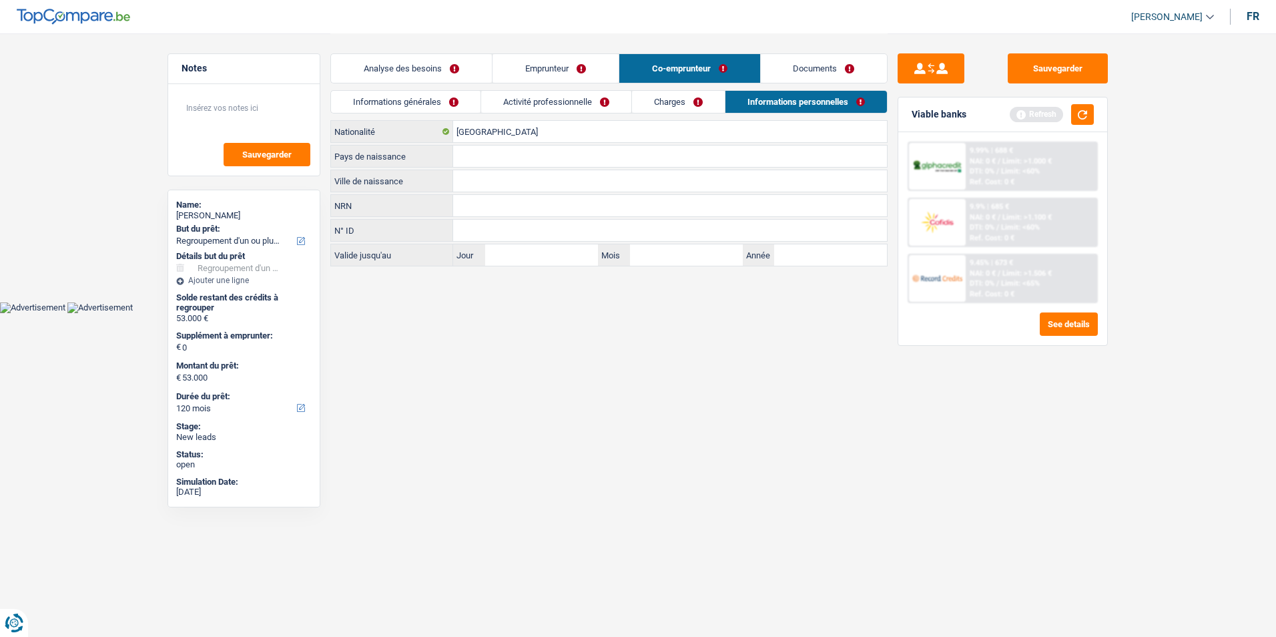
click at [593, 66] on link "Emprunteur" at bounding box center [555, 68] width 126 height 29
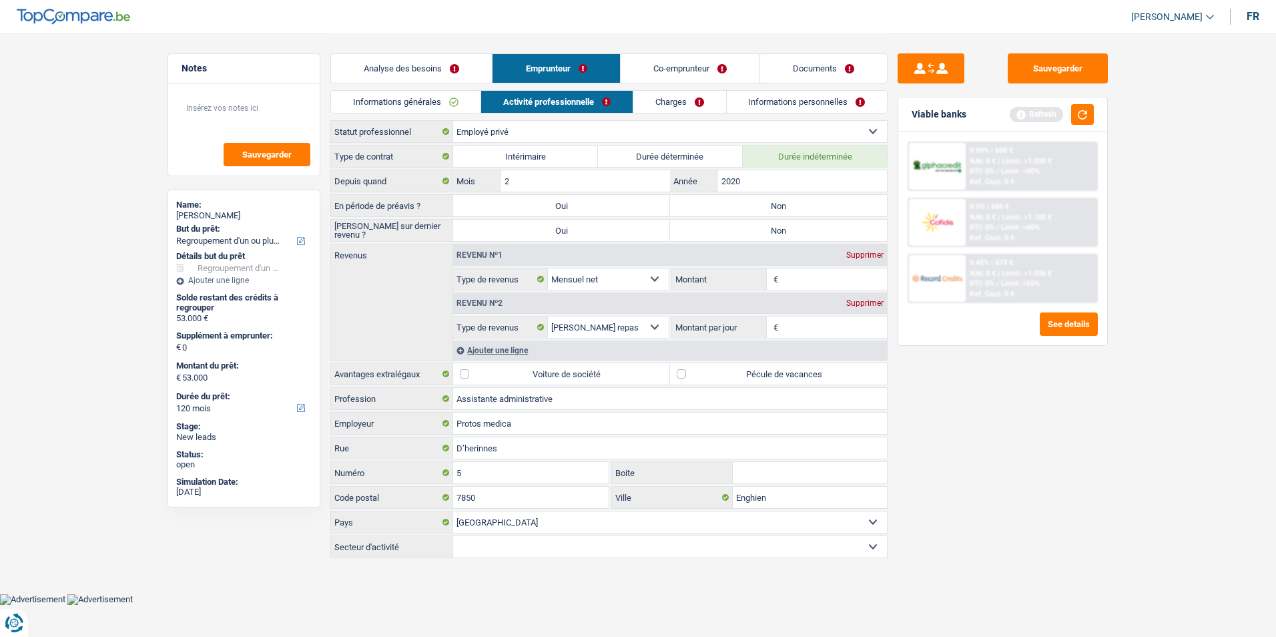
click at [458, 74] on link "Analyse des besoins" at bounding box center [411, 68] width 161 height 29
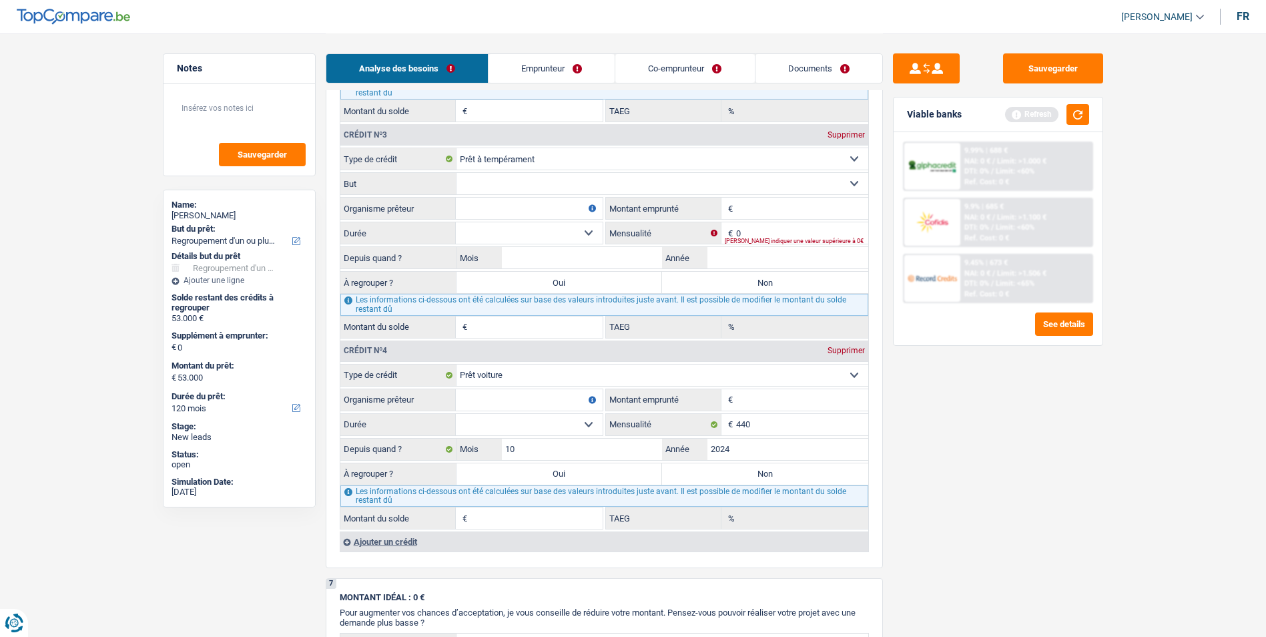
scroll to position [1452, 0]
drag, startPoint x: 541, startPoint y: 323, endPoint x: 536, endPoint y: 330, distance: 8.1
drag, startPoint x: 536, startPoint y: 330, endPoint x: 989, endPoint y: 449, distance: 468.6
click at [989, 449] on div "Sauvegarder Viable banks Refresh 9.99% | 688 € NAI: 0 € / Limit: >1.000 € DTI: …" at bounding box center [998, 334] width 230 height 562
click at [1070, 67] on button "Sauvegarder" at bounding box center [1053, 68] width 100 height 30
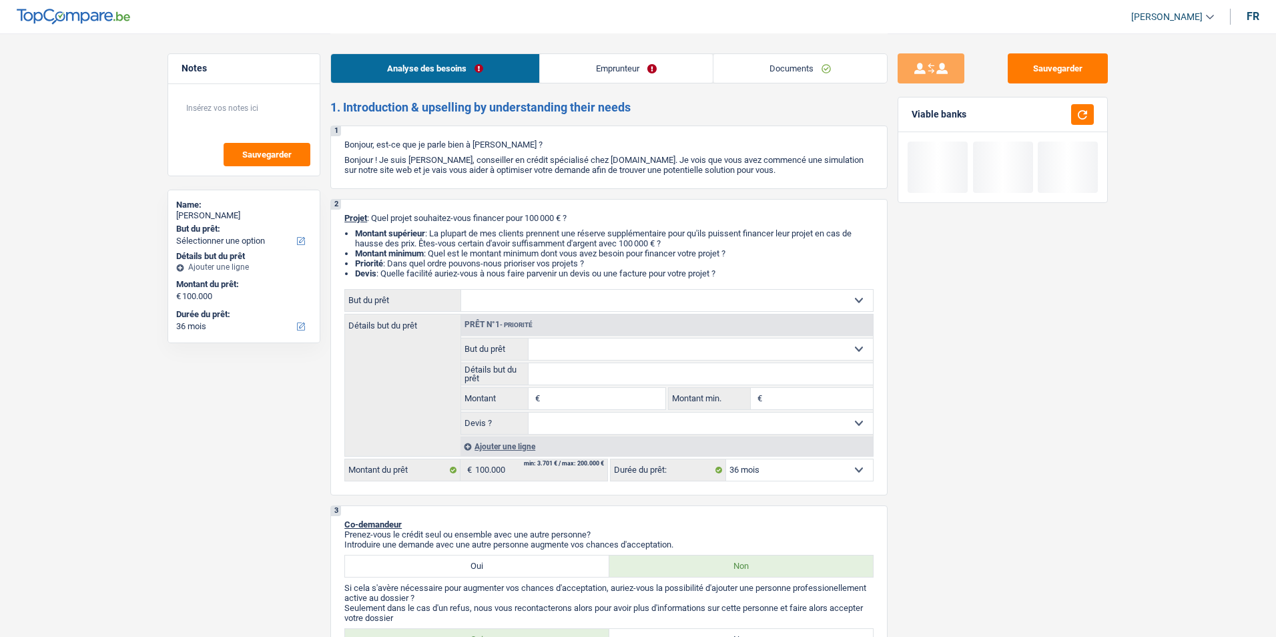
select select "36"
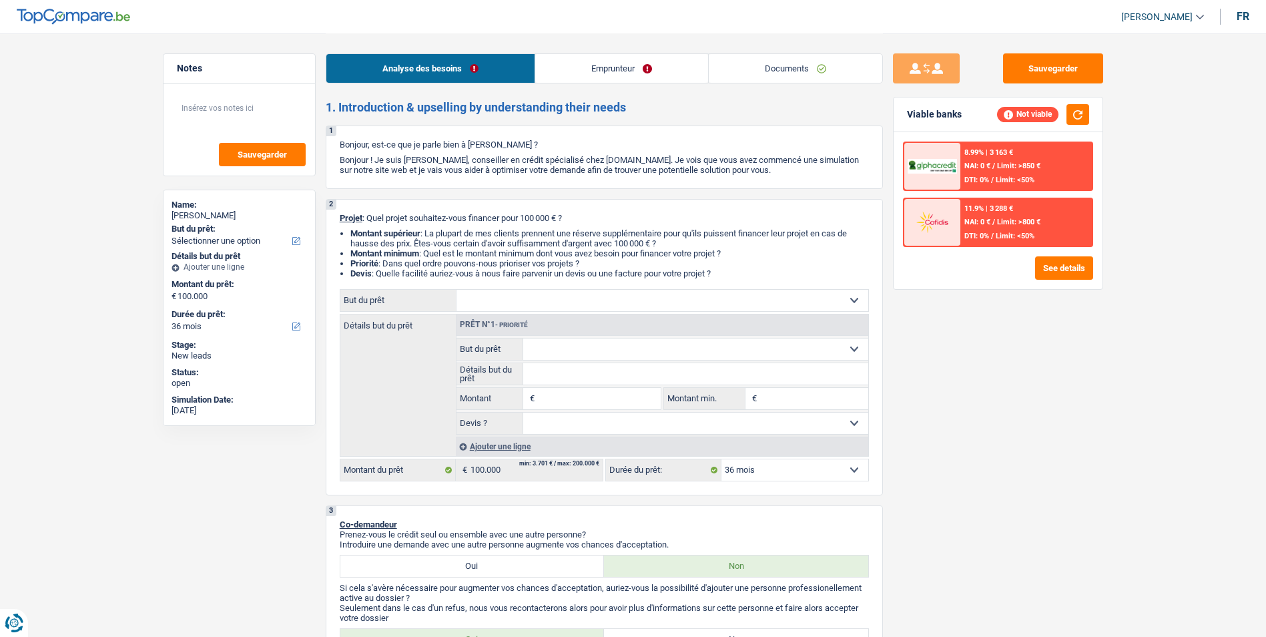
click at [569, 300] on select "Confort maison: meubles, textile, peinture, électroménager, outillage non-profe…" at bounding box center [662, 300] width 412 height 21
click at [1049, 333] on div "Sauvegarder Viable banks Not viable 8.99% | 3 163 € NAI: 0 € / Limit: >850 € DT…" at bounding box center [998, 334] width 230 height 562
click at [765, 304] on select "Confort maison: meubles, textile, peinture, électroménager, outillage non-profe…" at bounding box center [662, 300] width 412 height 21
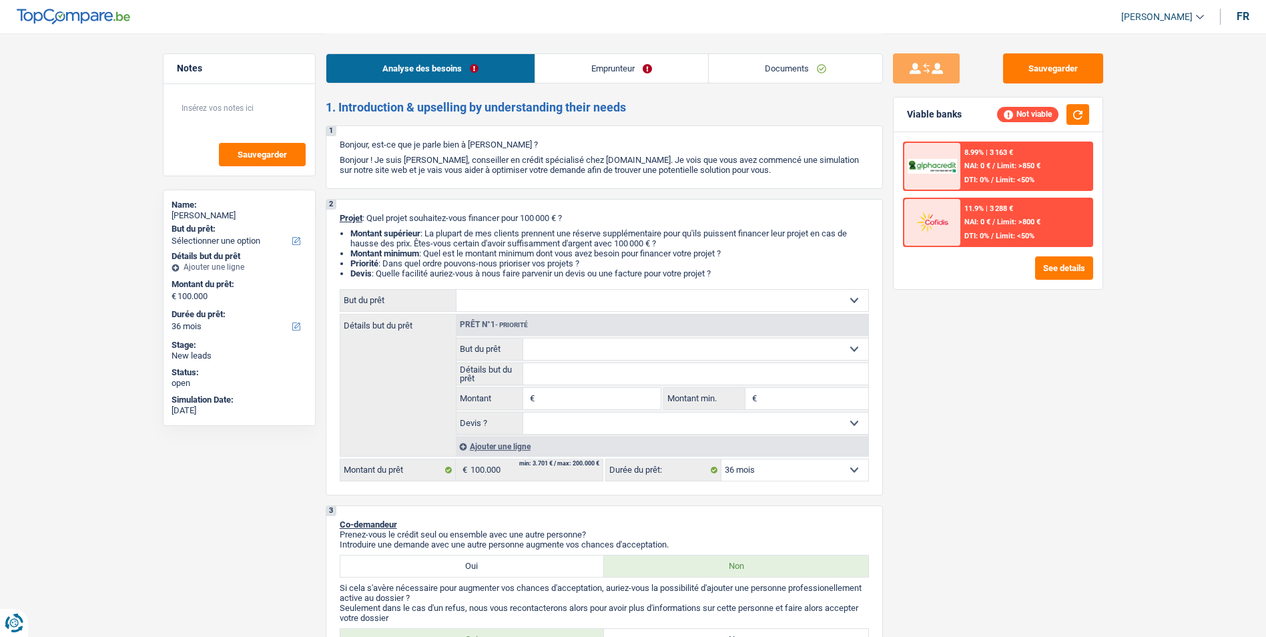
select select "study"
click at [456, 290] on select "Confort maison: meubles, textile, peinture, électroménager, outillage non-profe…" at bounding box center [662, 300] width 412 height 21
select select "study"
type input "100.000"
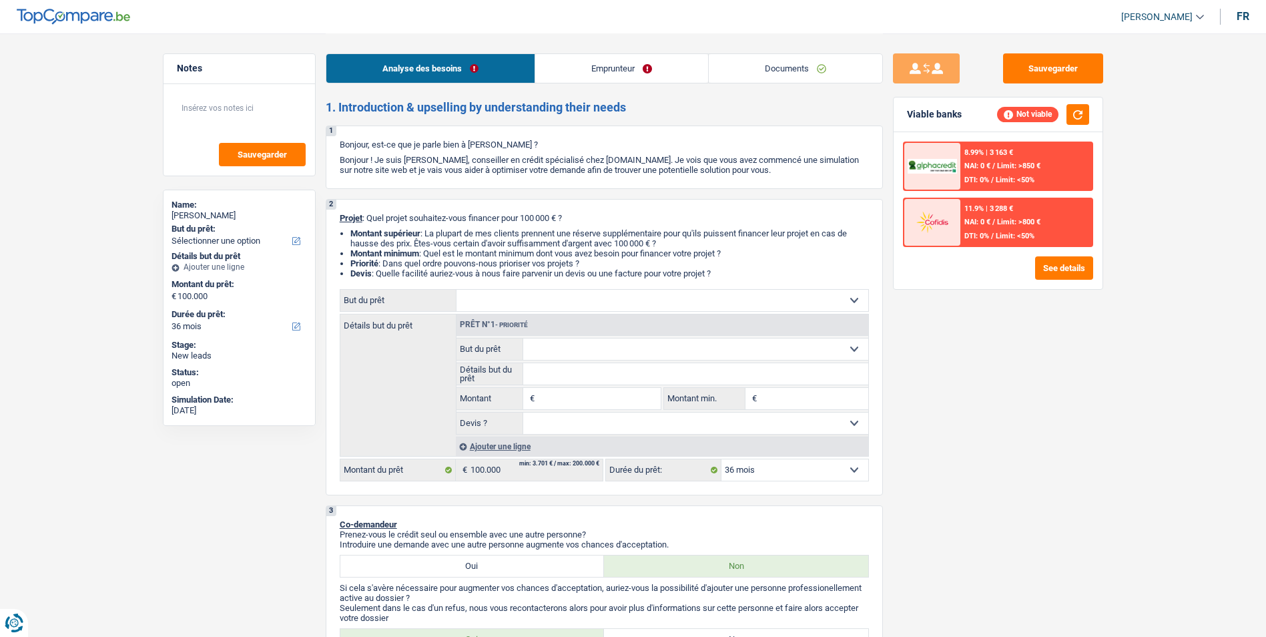
select select "study"
type input "100.000"
select select "study"
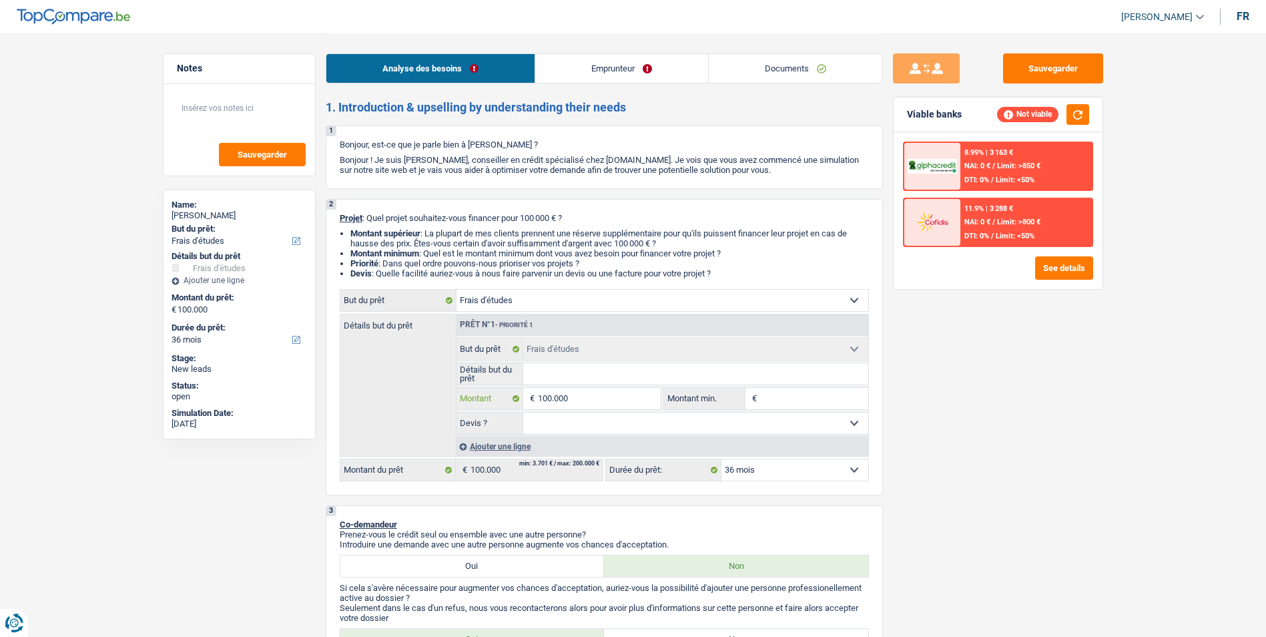
click at [593, 402] on input "100.000" at bounding box center [599, 398] width 122 height 21
type input "10.000"
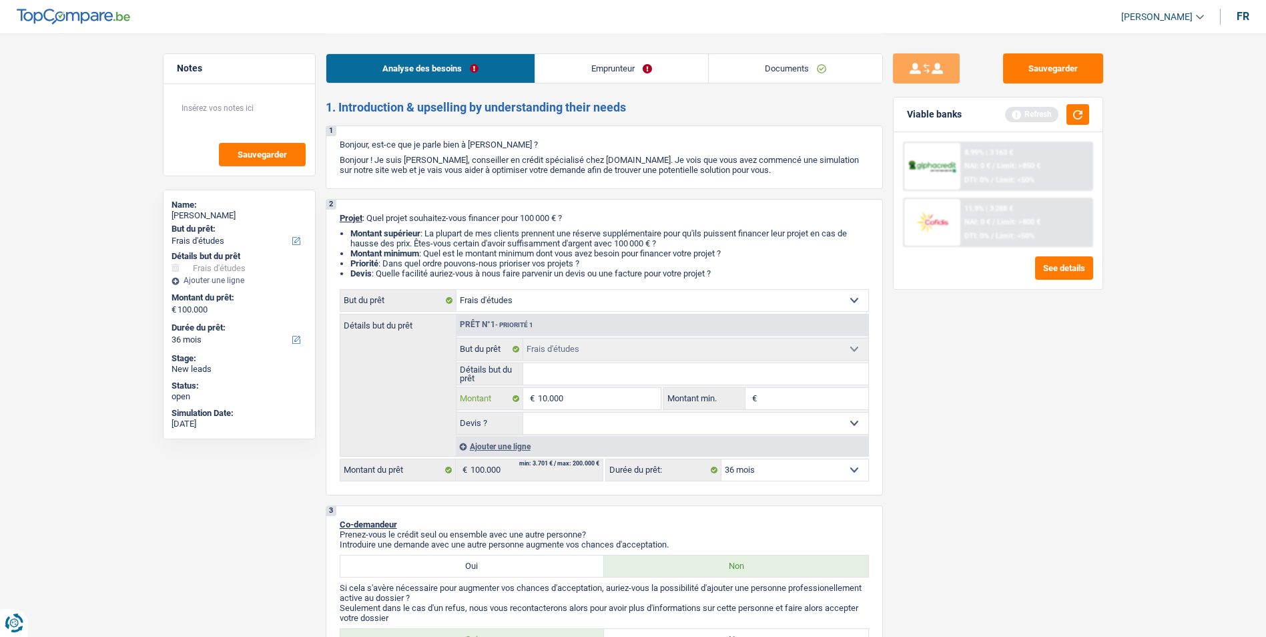
type input "1.000"
type input "100"
type input "10"
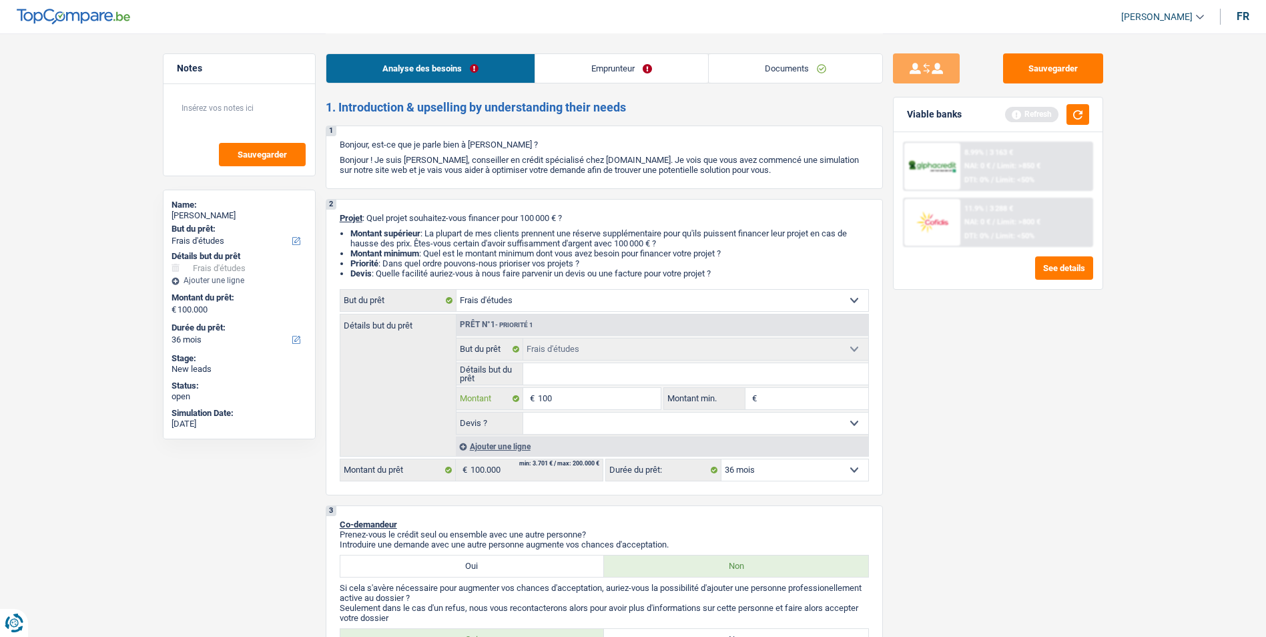
type input "10"
type input "1"
type input "5"
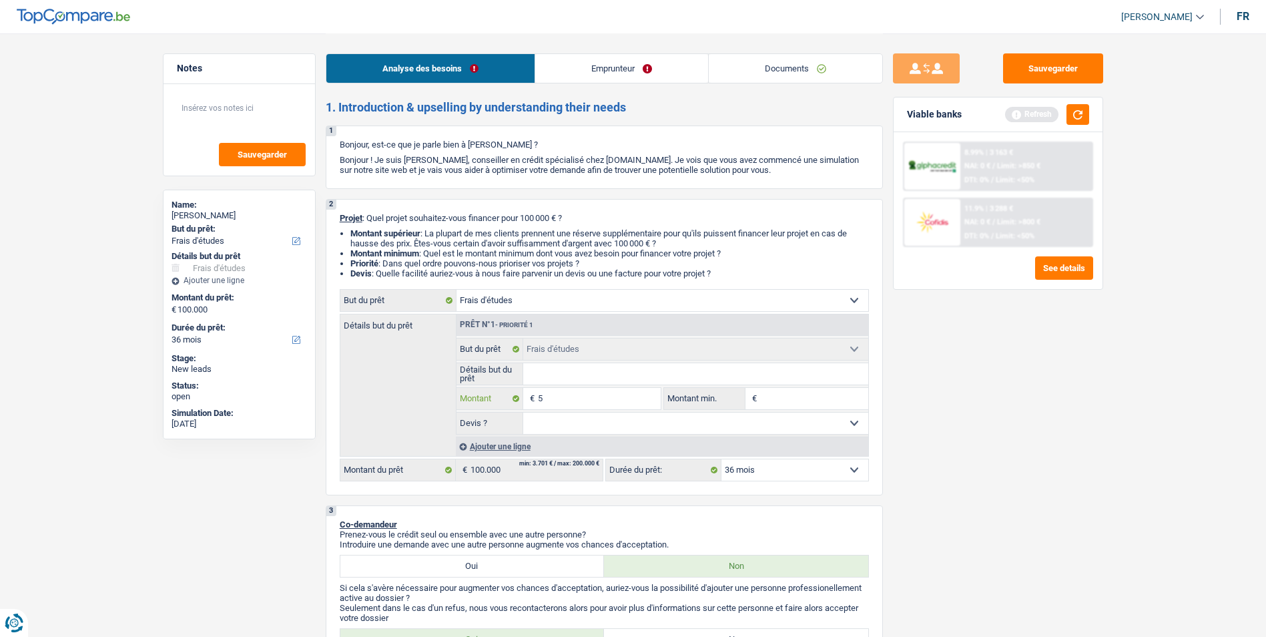
type input "50"
type input "500"
type input "5.000"
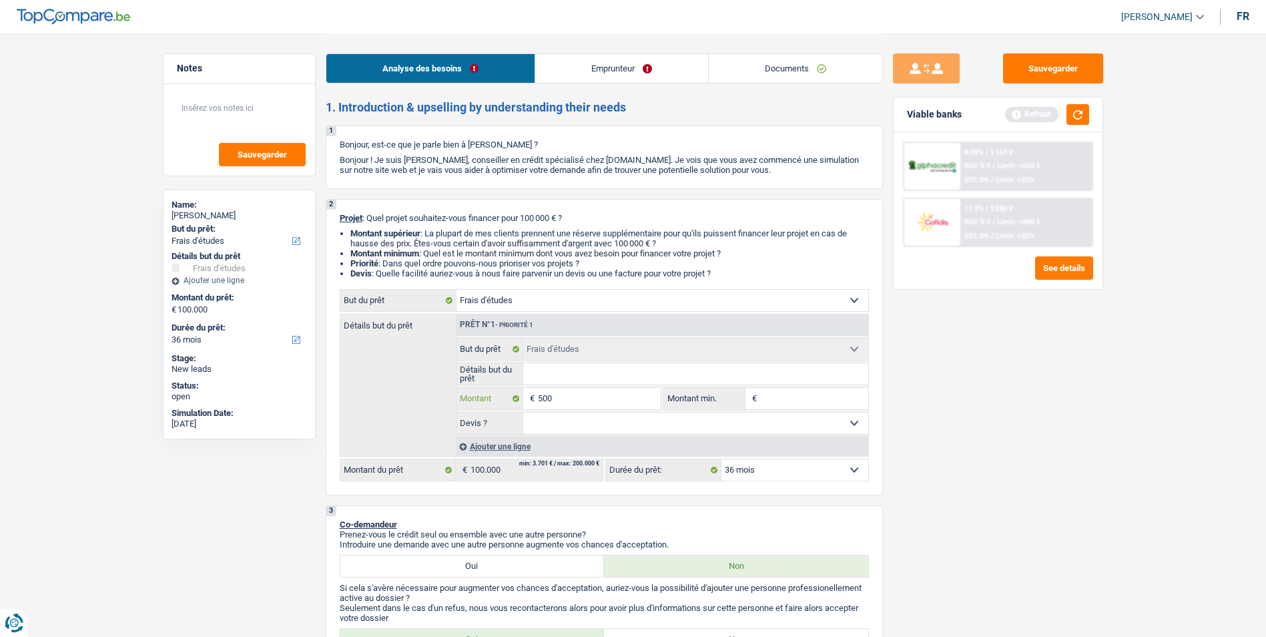
type input "5.000"
type input "50.000"
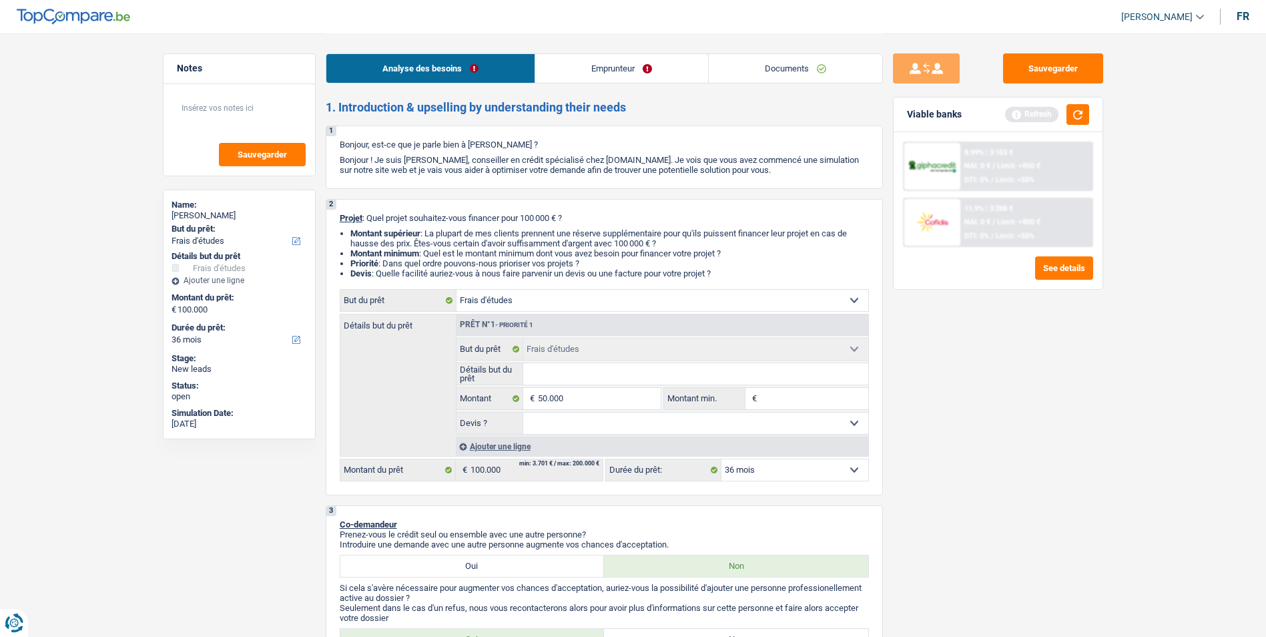
select select "144"
type input "50.000"
select select "144"
type input "50.000"
select select "144"
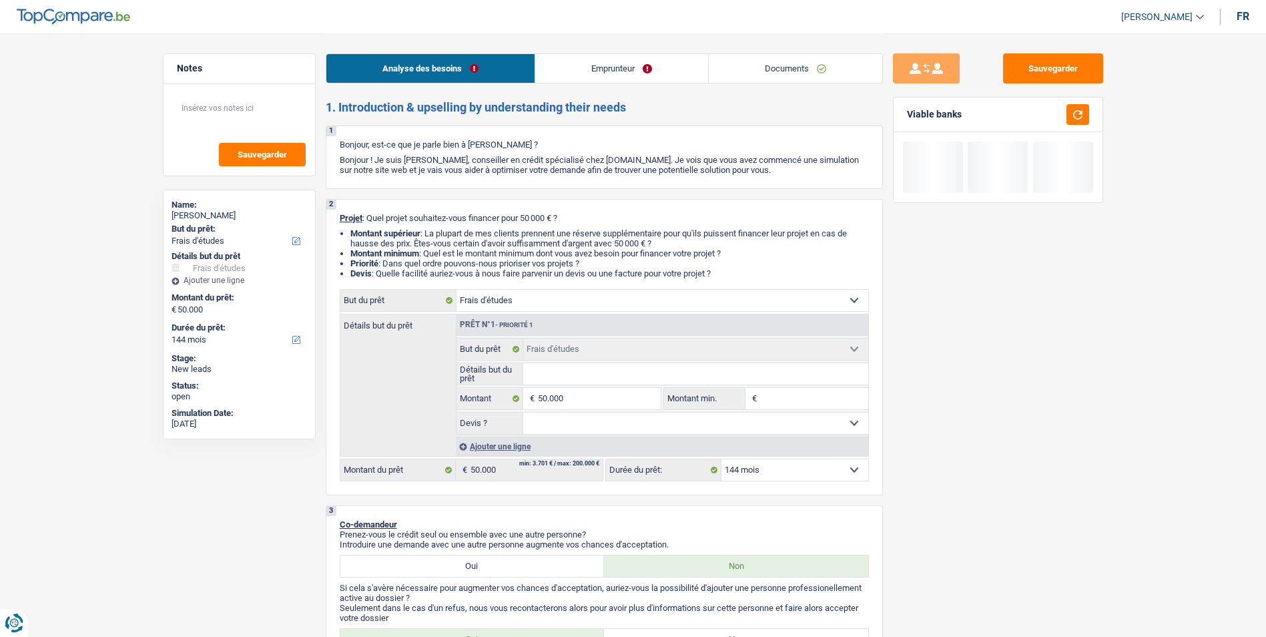
click at [593, 377] on input "Détails but du prêt" at bounding box center [695, 373] width 345 height 21
click at [610, 67] on link "Emprunteur" at bounding box center [621, 68] width 173 height 29
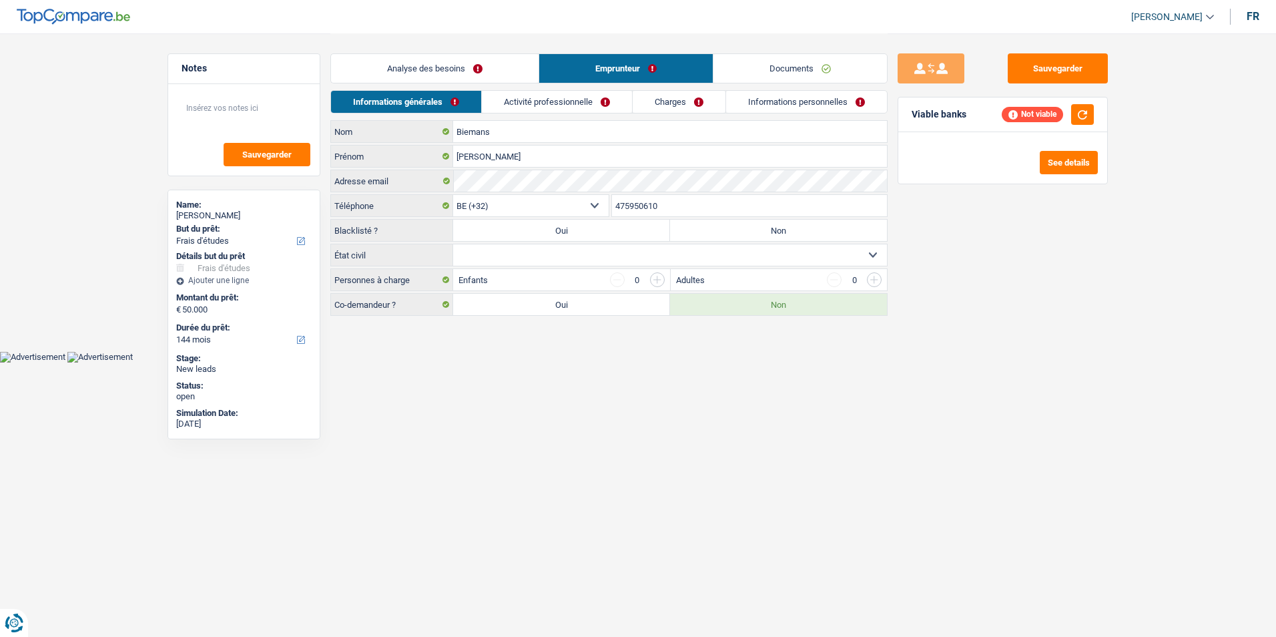
click at [752, 66] on link "Documents" at bounding box center [799, 68] width 173 height 29
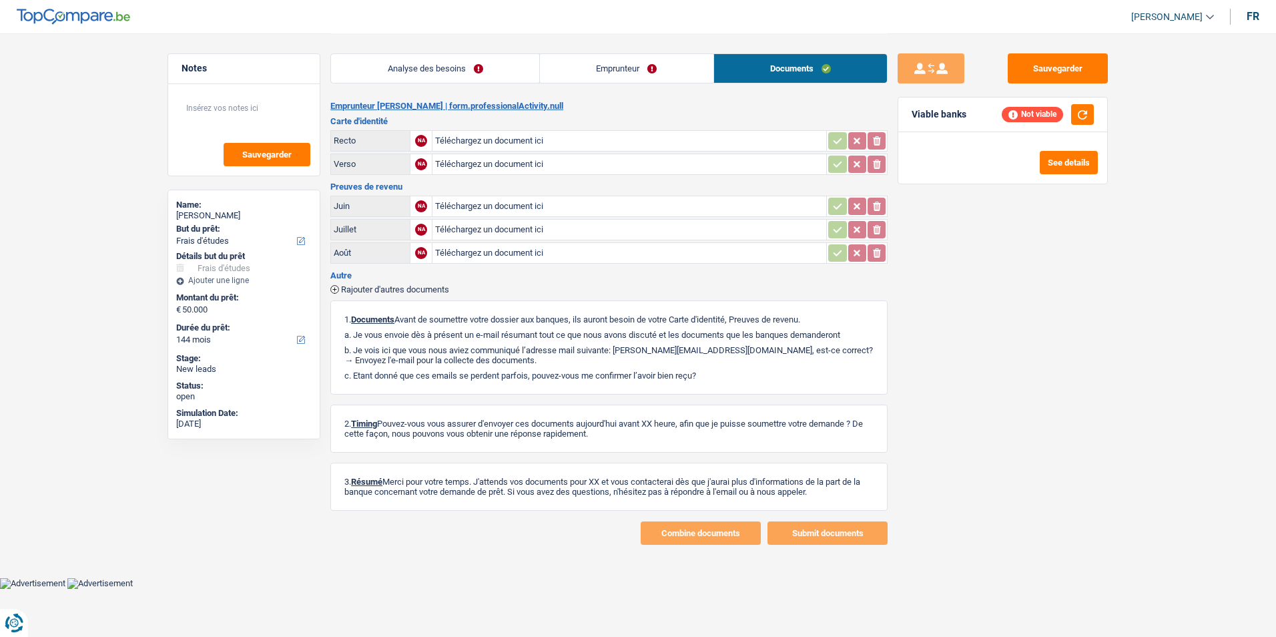
click at [629, 73] on link "Emprunteur" at bounding box center [626, 68] width 173 height 29
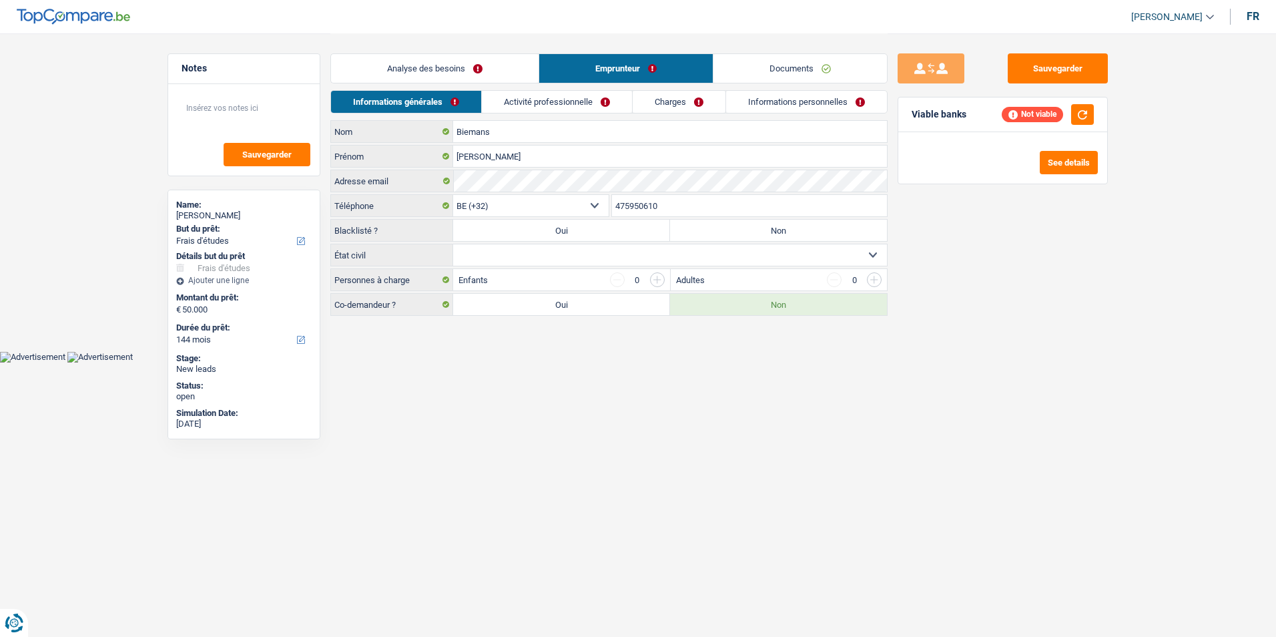
click at [547, 99] on link "Activité professionnelle" at bounding box center [557, 102] width 150 height 22
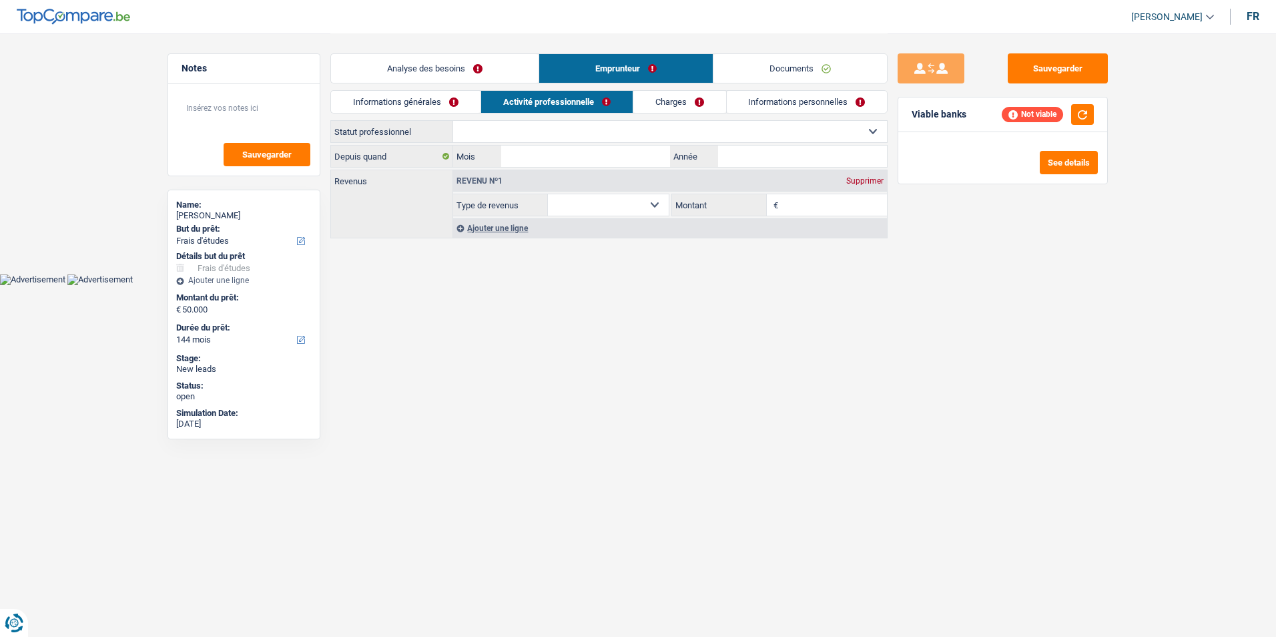
click at [484, 71] on link "Analyse des besoins" at bounding box center [435, 68] width 208 height 29
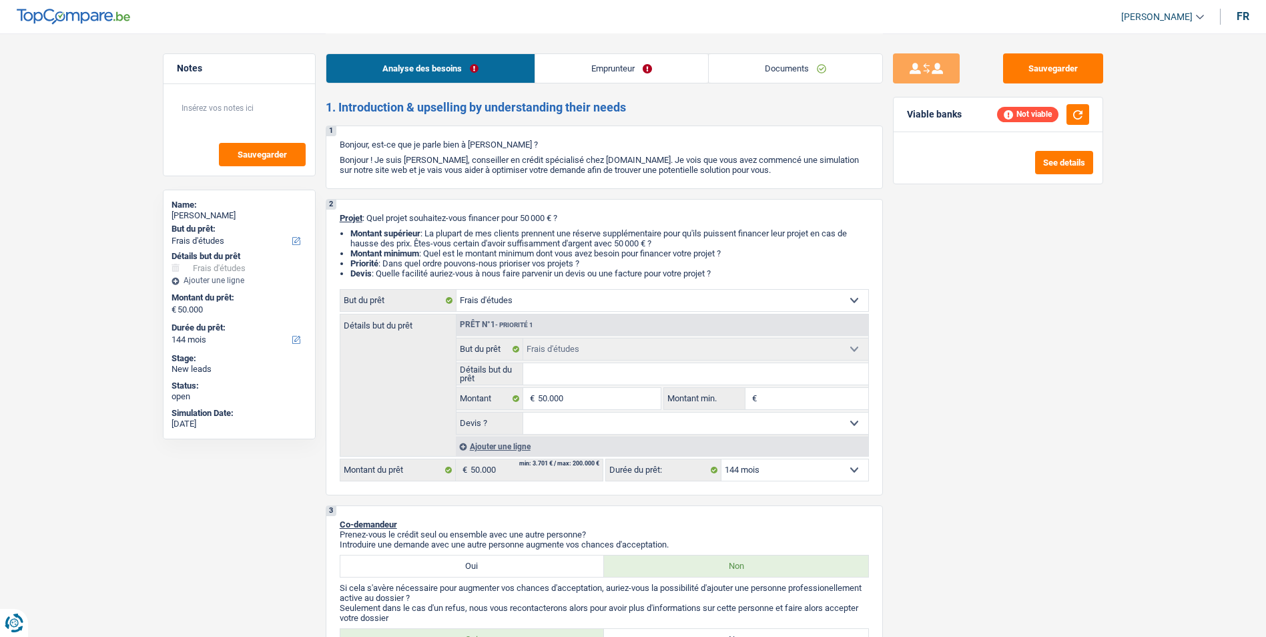
click at [586, 72] on link "Emprunteur" at bounding box center [621, 68] width 173 height 29
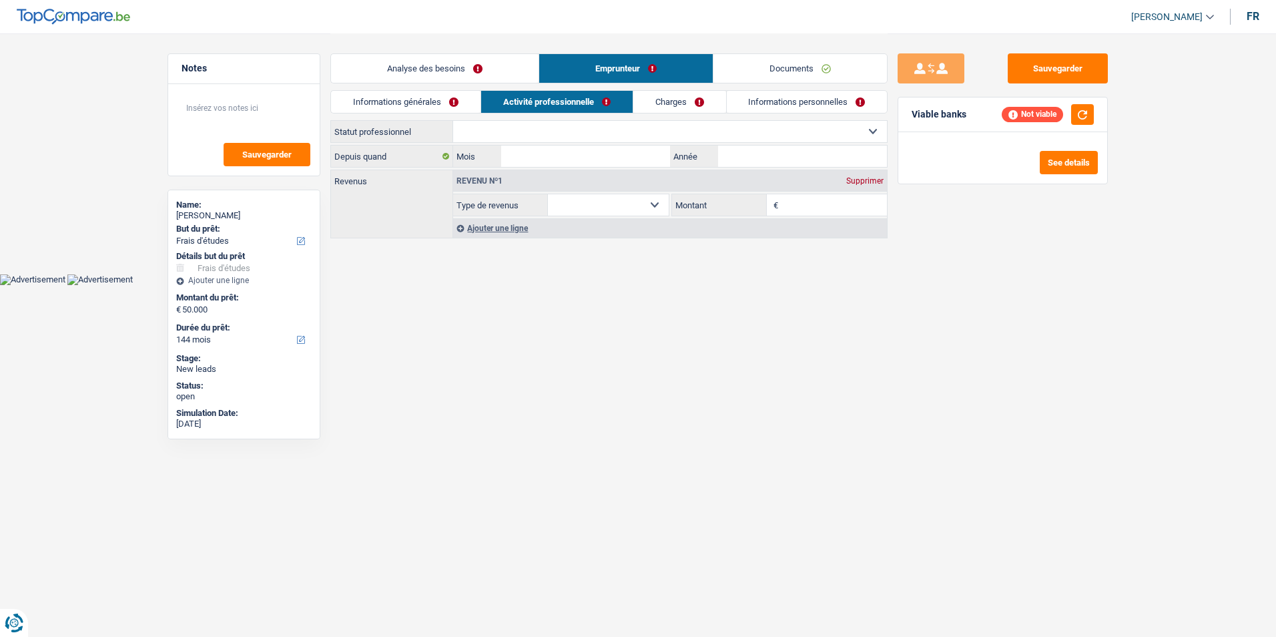
click at [479, 71] on link "Analyse des besoins" at bounding box center [435, 68] width 208 height 29
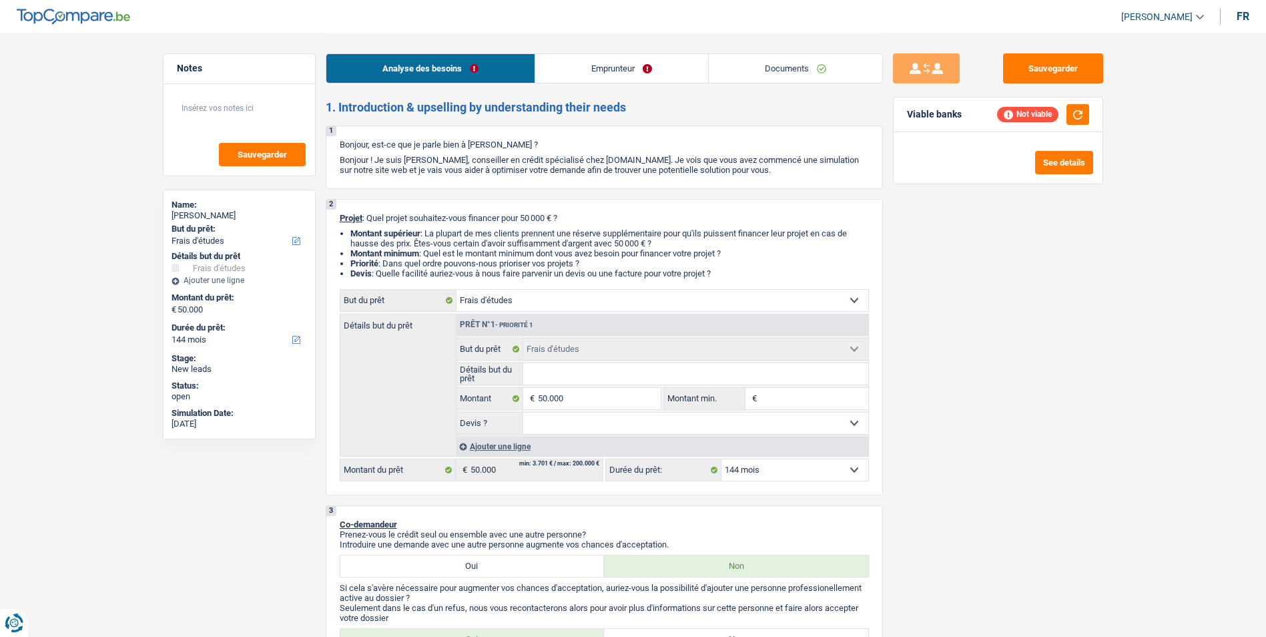
click at [587, 75] on link "Emprunteur" at bounding box center [621, 68] width 173 height 29
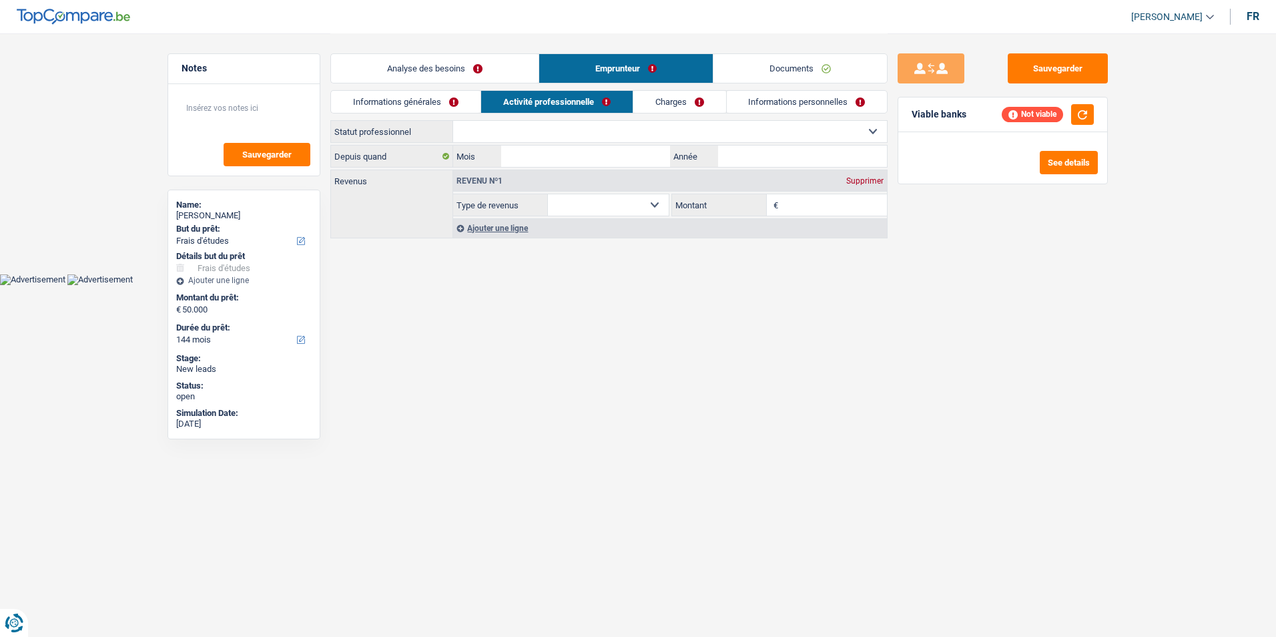
click at [516, 71] on link "Analyse des besoins" at bounding box center [435, 68] width 208 height 29
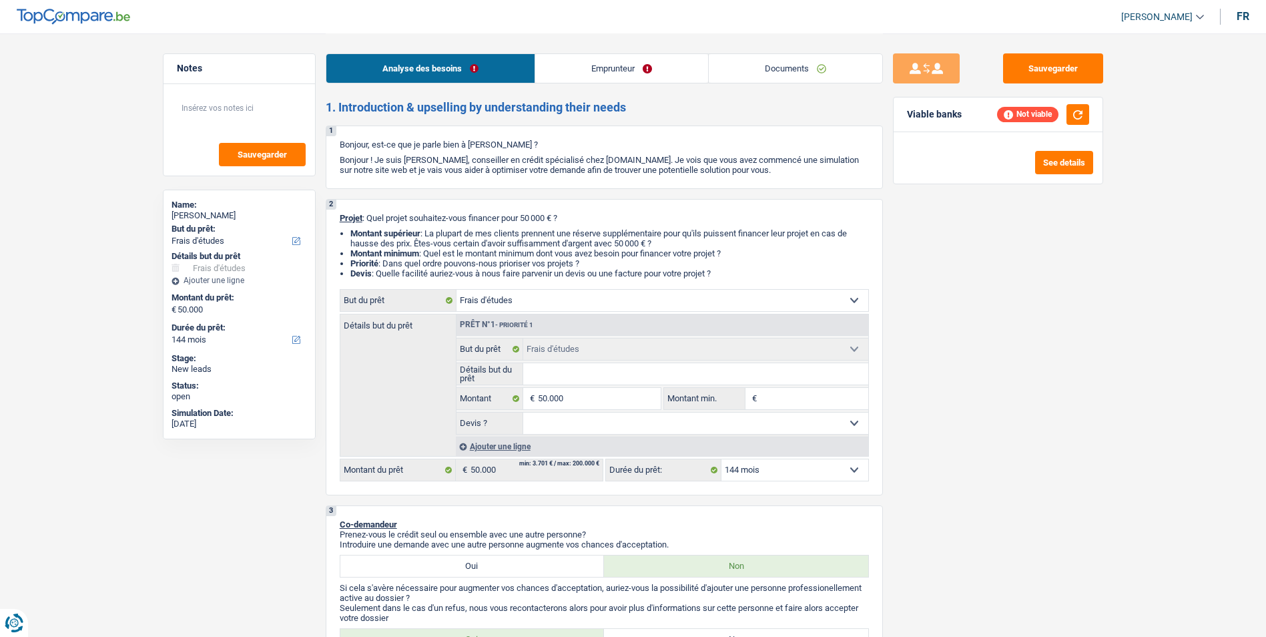
click at [577, 70] on link "Emprunteur" at bounding box center [621, 68] width 173 height 29
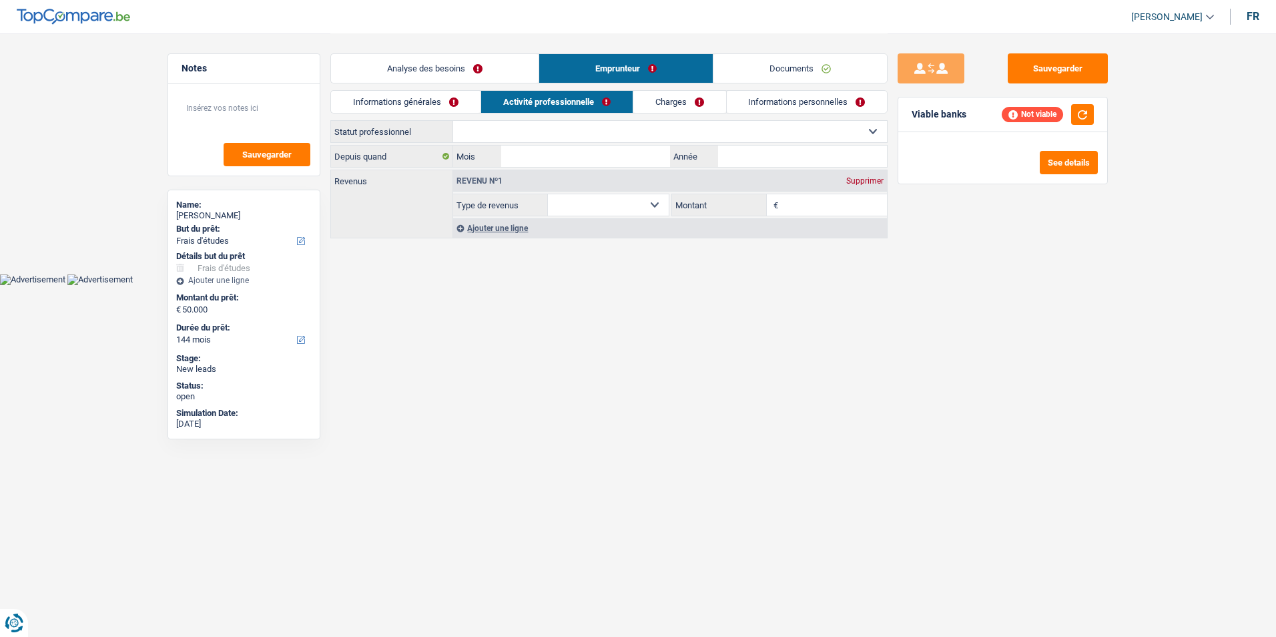
click at [507, 72] on link "Analyse des besoins" at bounding box center [435, 68] width 208 height 29
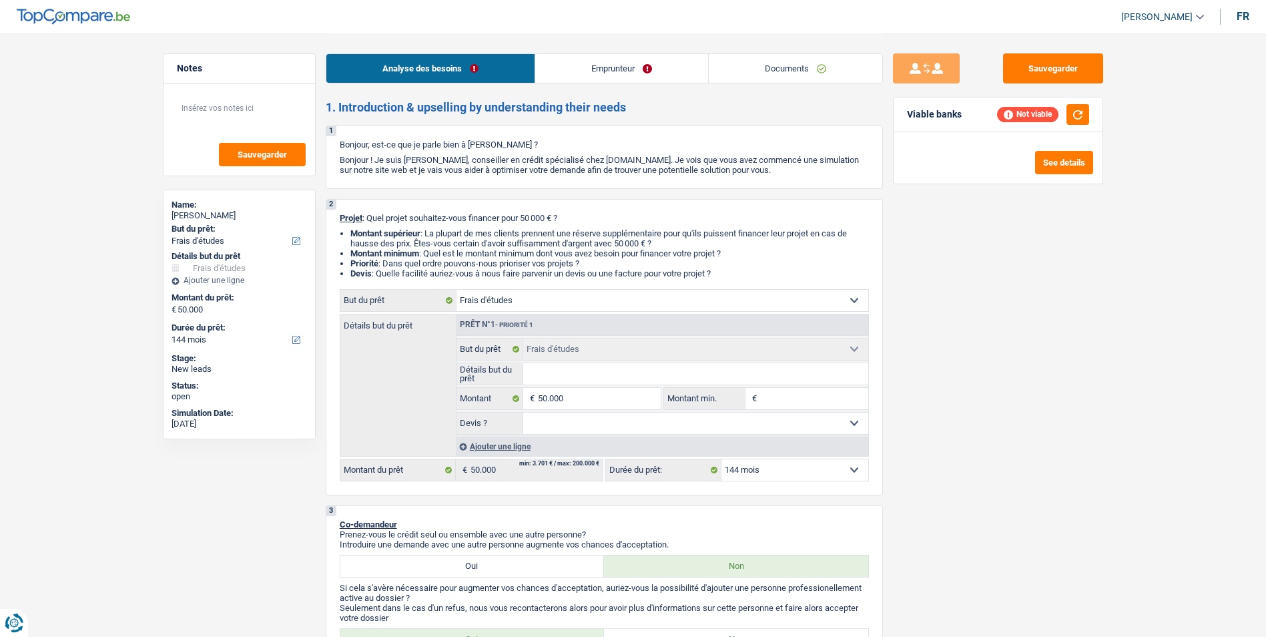
click at [563, 70] on link "Emprunteur" at bounding box center [621, 68] width 173 height 29
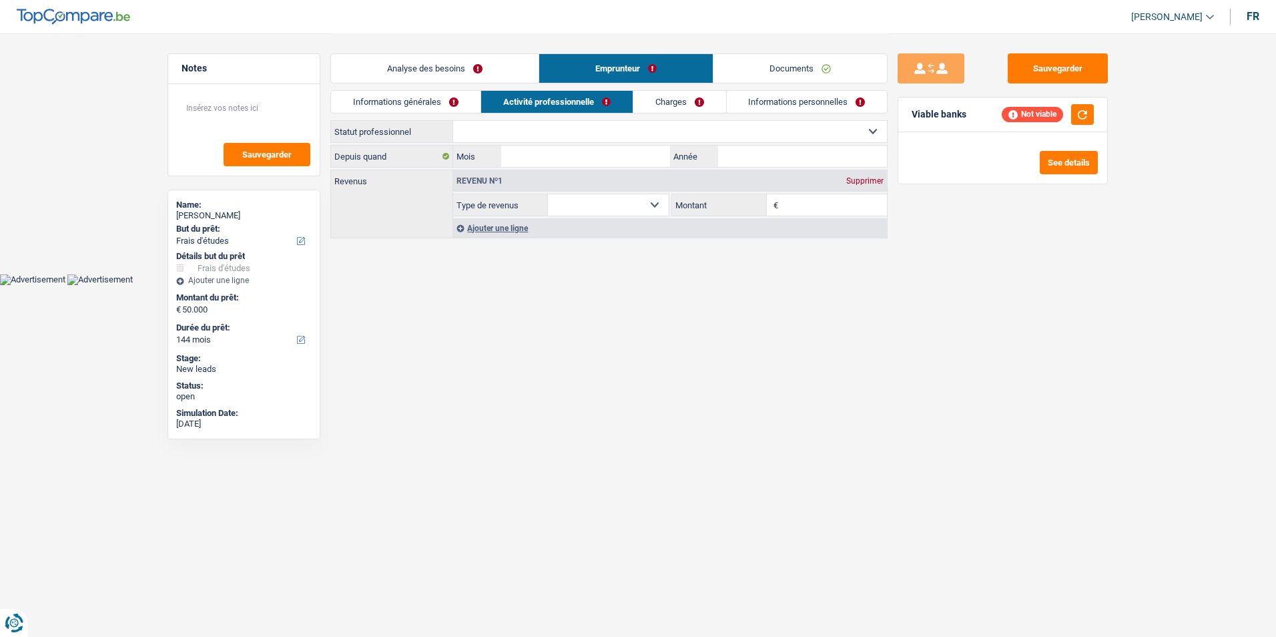
click at [510, 72] on link "Analyse des besoins" at bounding box center [435, 68] width 208 height 29
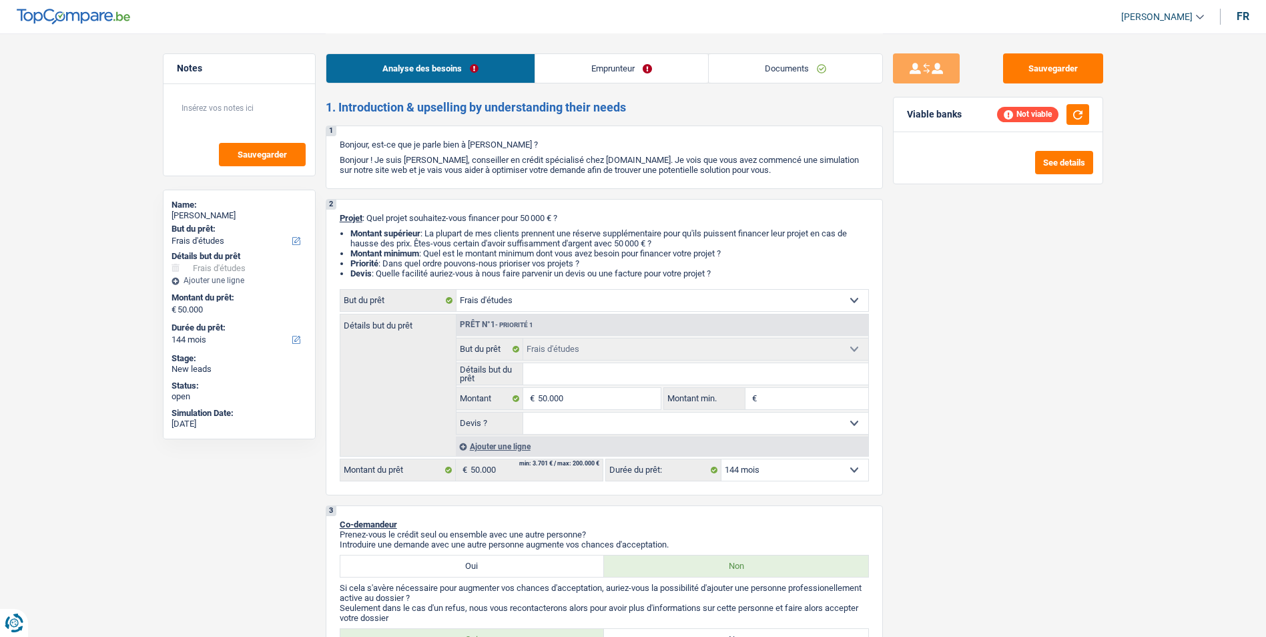
click at [573, 73] on link "Emprunteur" at bounding box center [621, 68] width 173 height 29
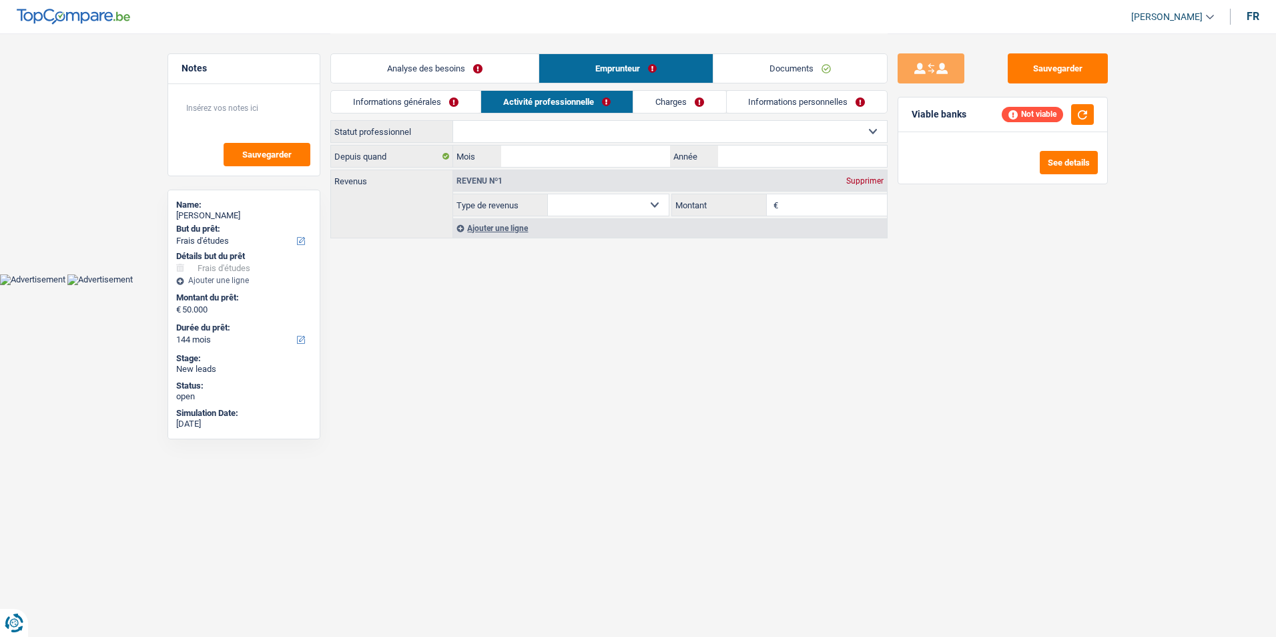
click at [509, 75] on link "Analyse des besoins" at bounding box center [435, 68] width 208 height 29
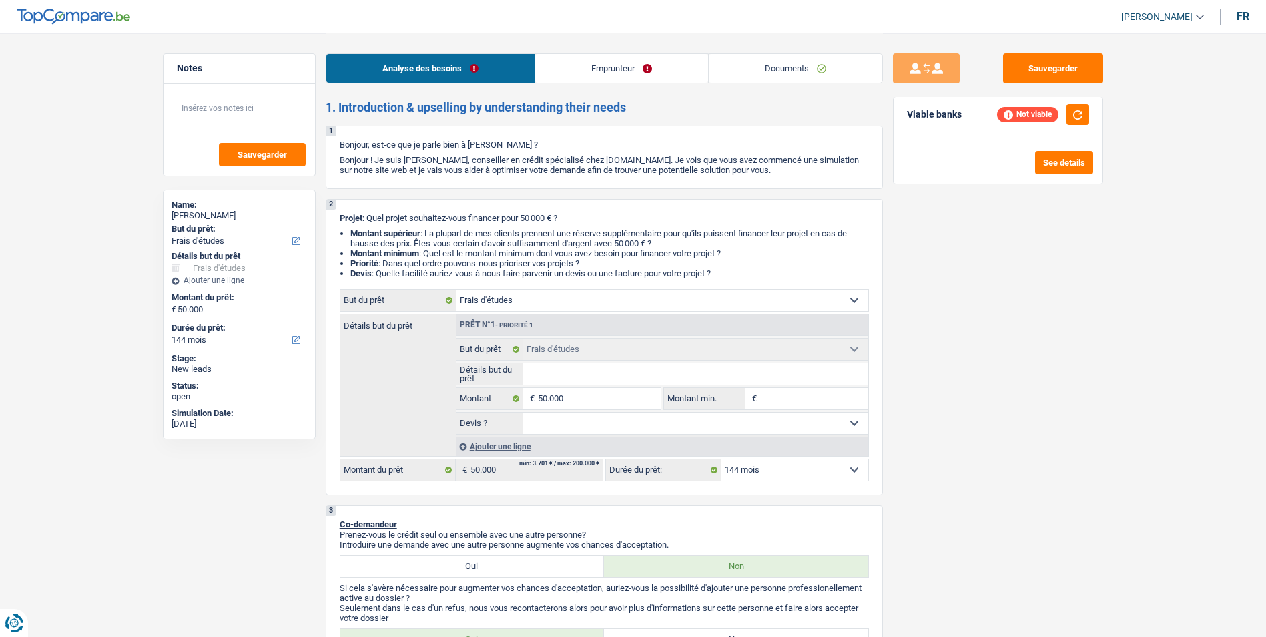
click at [586, 74] on link "Emprunteur" at bounding box center [621, 68] width 173 height 29
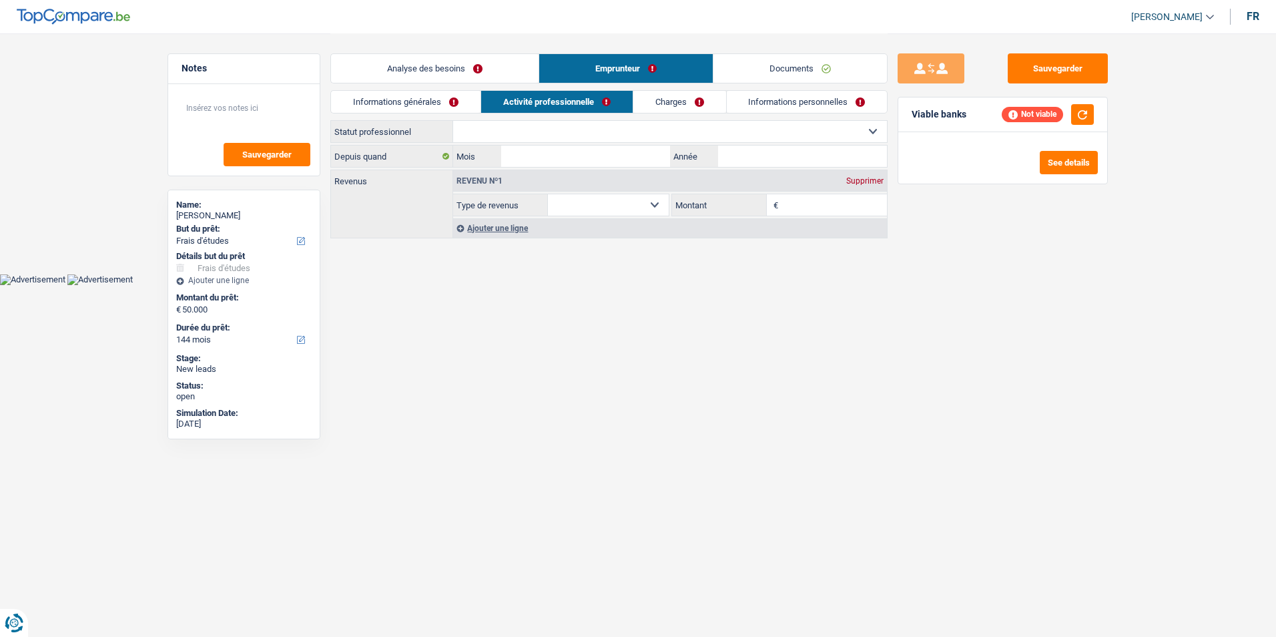
click at [502, 75] on link "Analyse des besoins" at bounding box center [435, 68] width 208 height 29
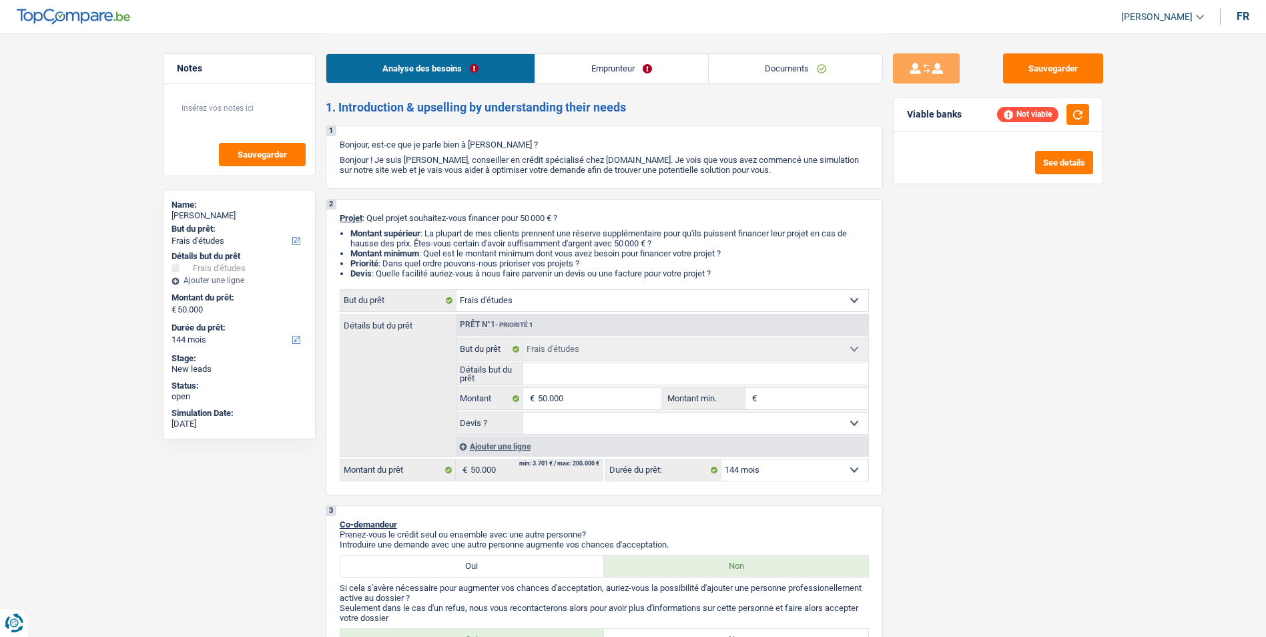
click at [592, 73] on link "Emprunteur" at bounding box center [621, 68] width 173 height 29
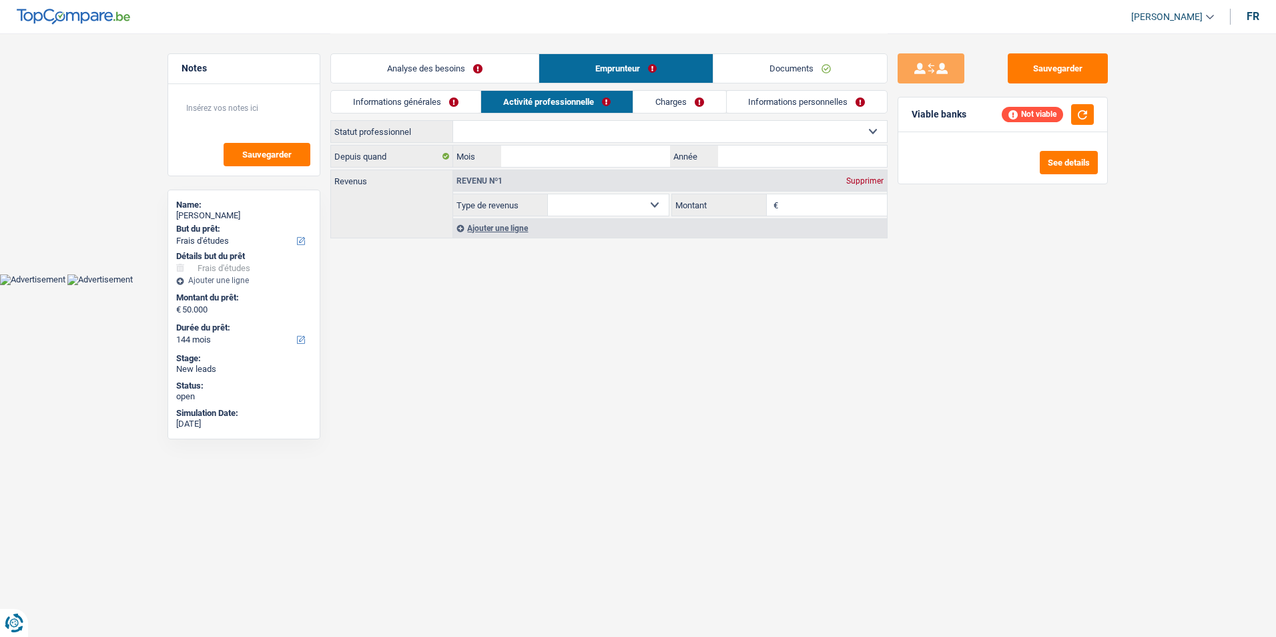
click at [524, 71] on link "Analyse des besoins" at bounding box center [435, 68] width 208 height 29
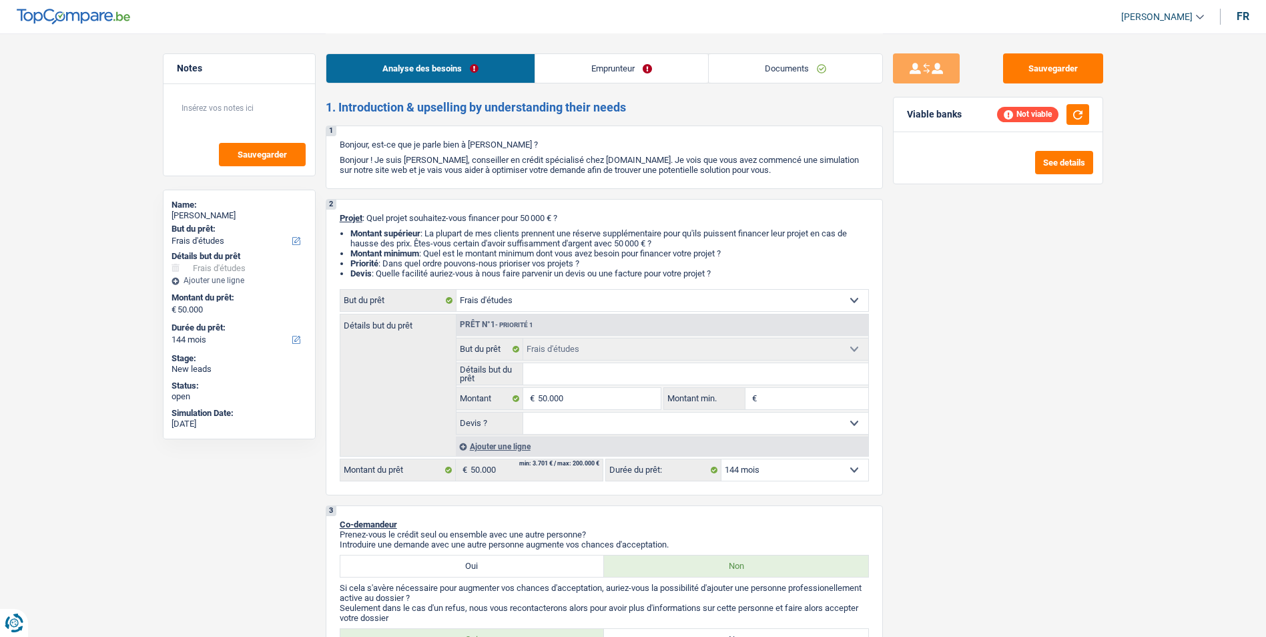
click at [591, 69] on link "Emprunteur" at bounding box center [621, 68] width 173 height 29
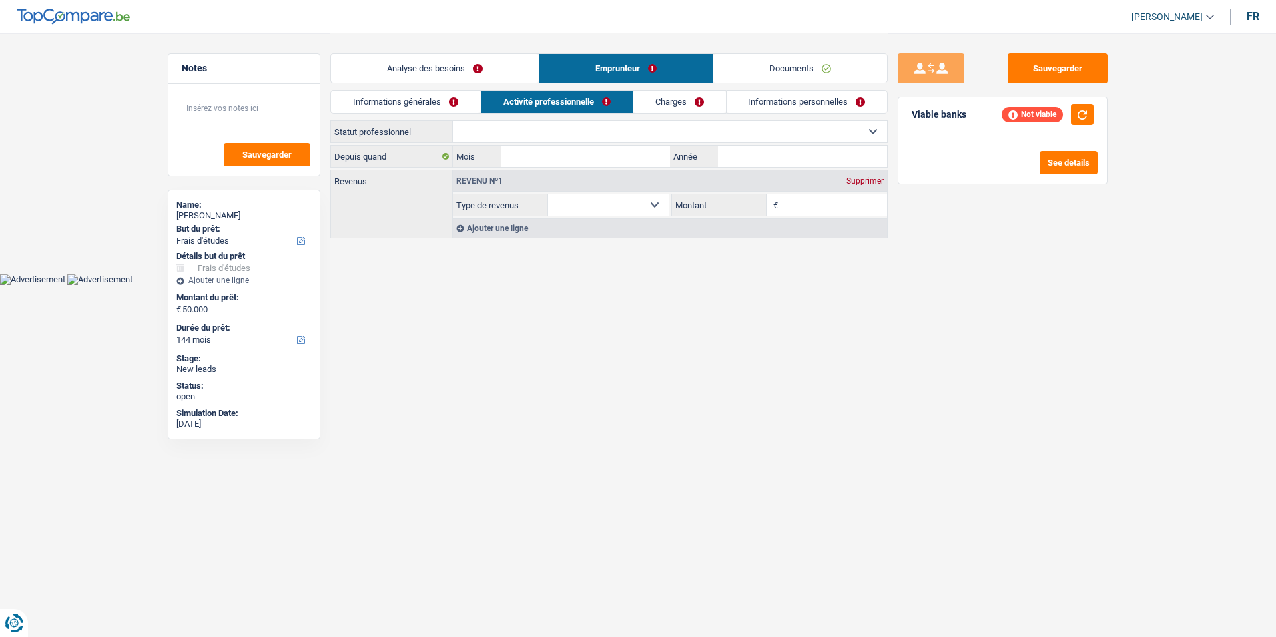
click at [510, 76] on link "Analyse des besoins" at bounding box center [435, 68] width 208 height 29
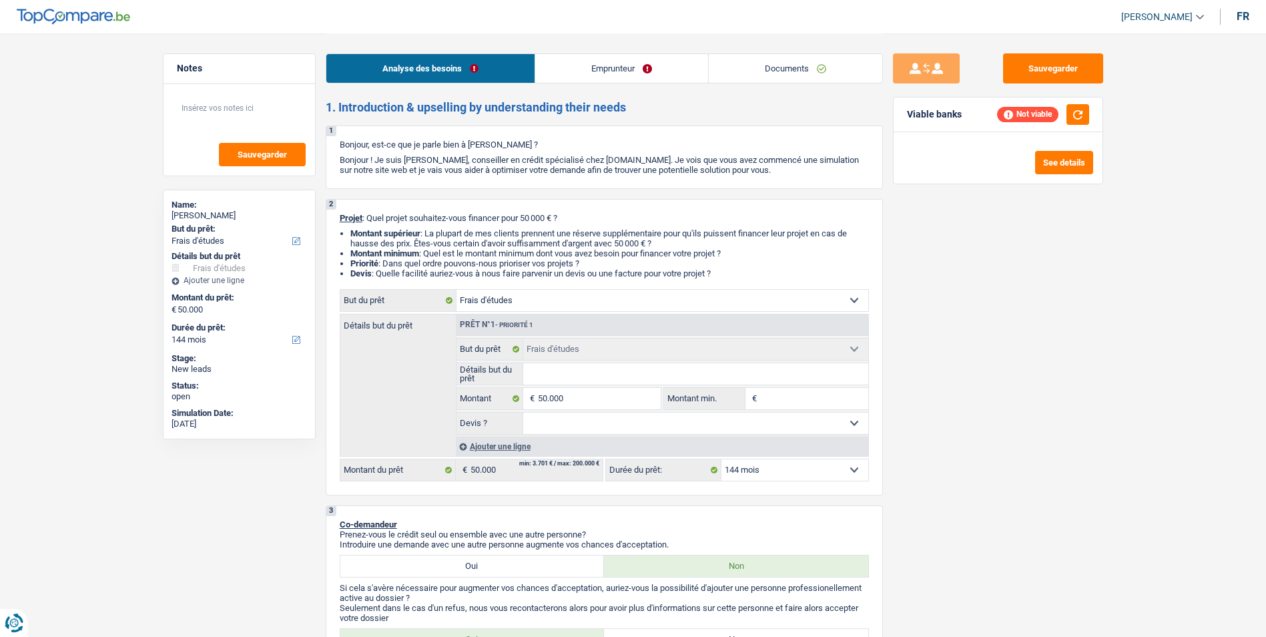
click at [581, 74] on link "Emprunteur" at bounding box center [621, 68] width 173 height 29
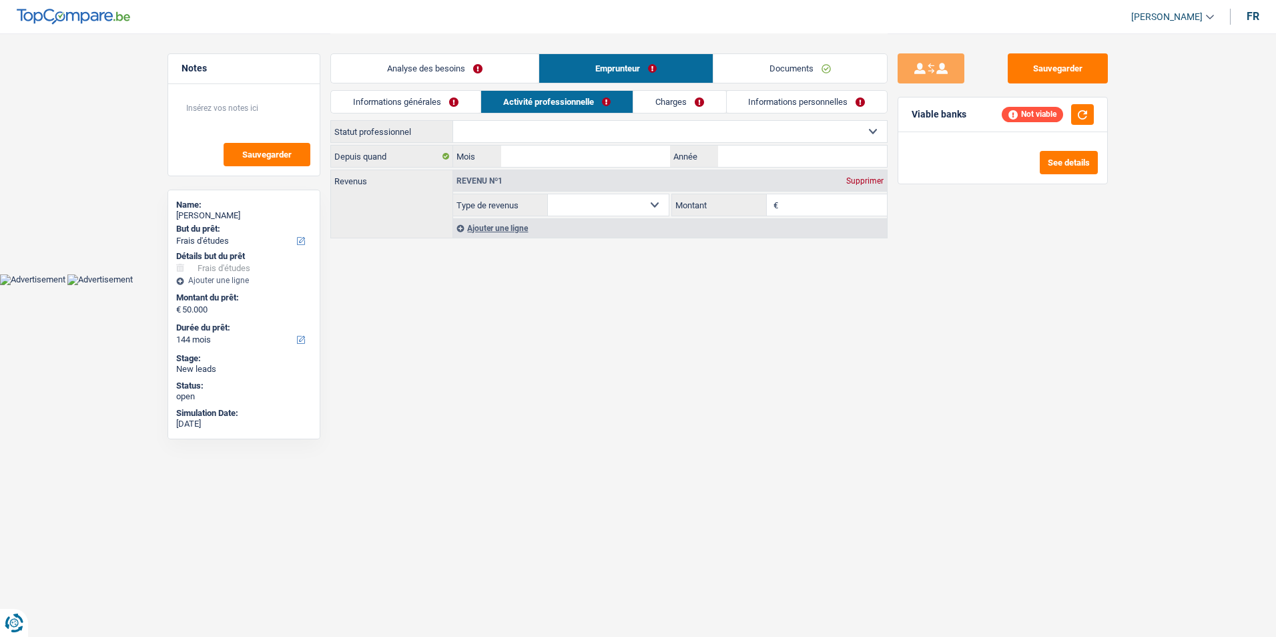
click at [512, 71] on link "Analyse des besoins" at bounding box center [435, 68] width 208 height 29
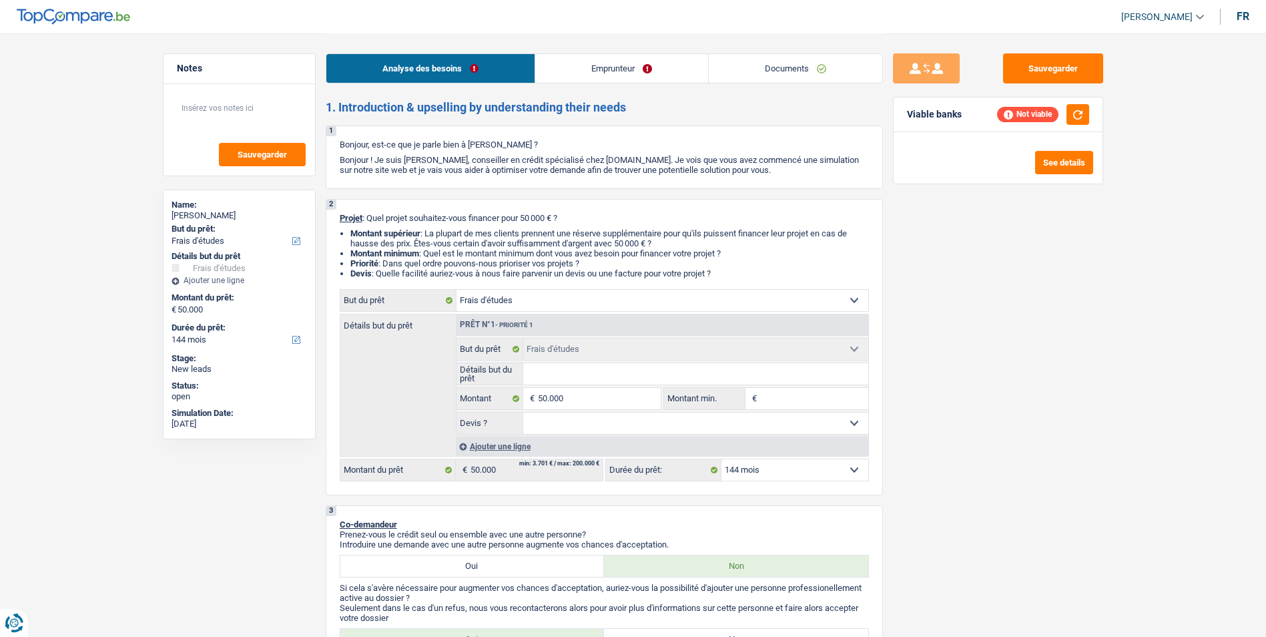
click at [608, 78] on link "Emprunteur" at bounding box center [621, 68] width 173 height 29
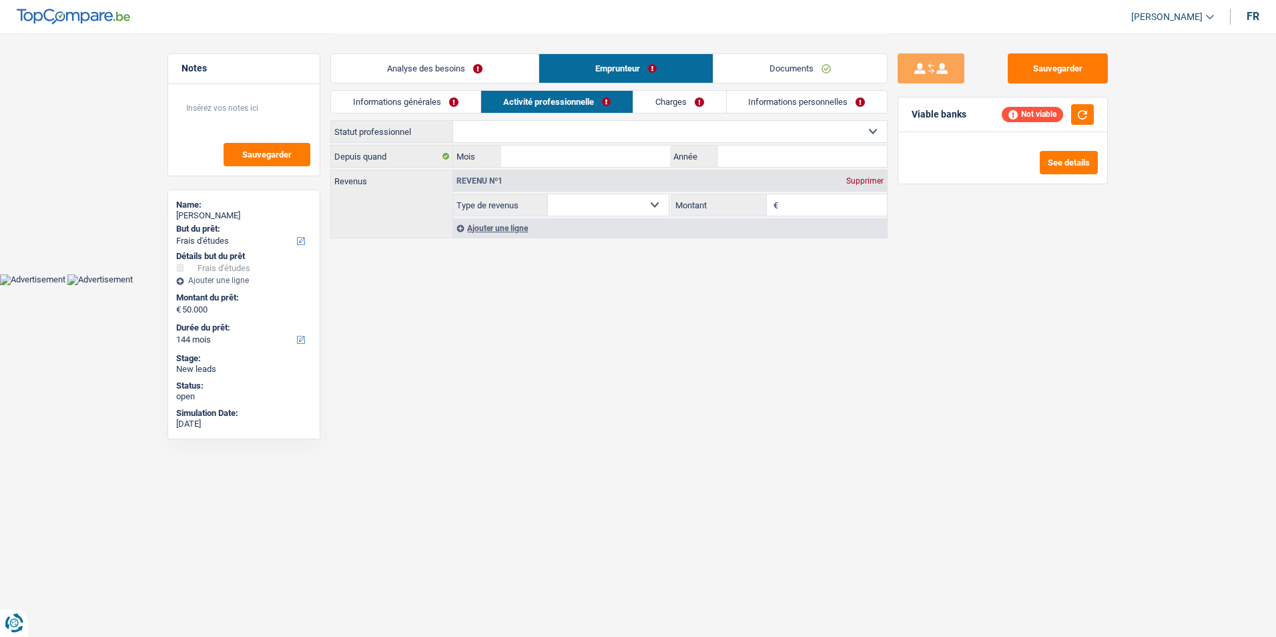
click at [498, 70] on link "Analyse des besoins" at bounding box center [435, 68] width 208 height 29
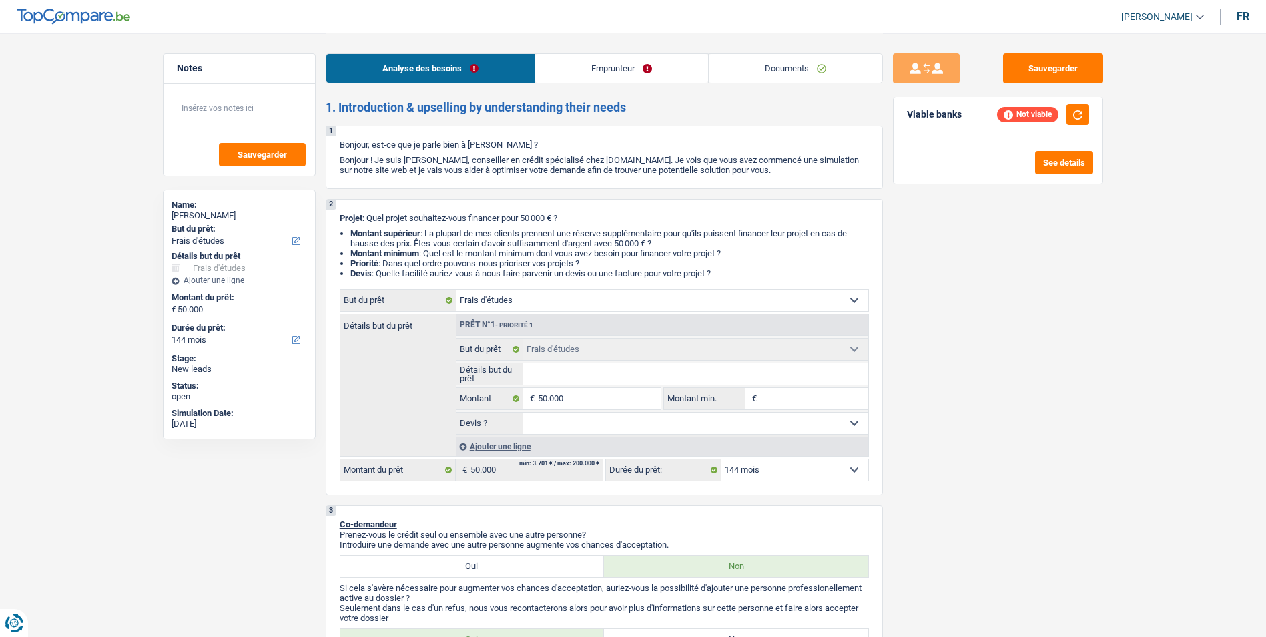
click at [569, 70] on link "Emprunteur" at bounding box center [621, 68] width 173 height 29
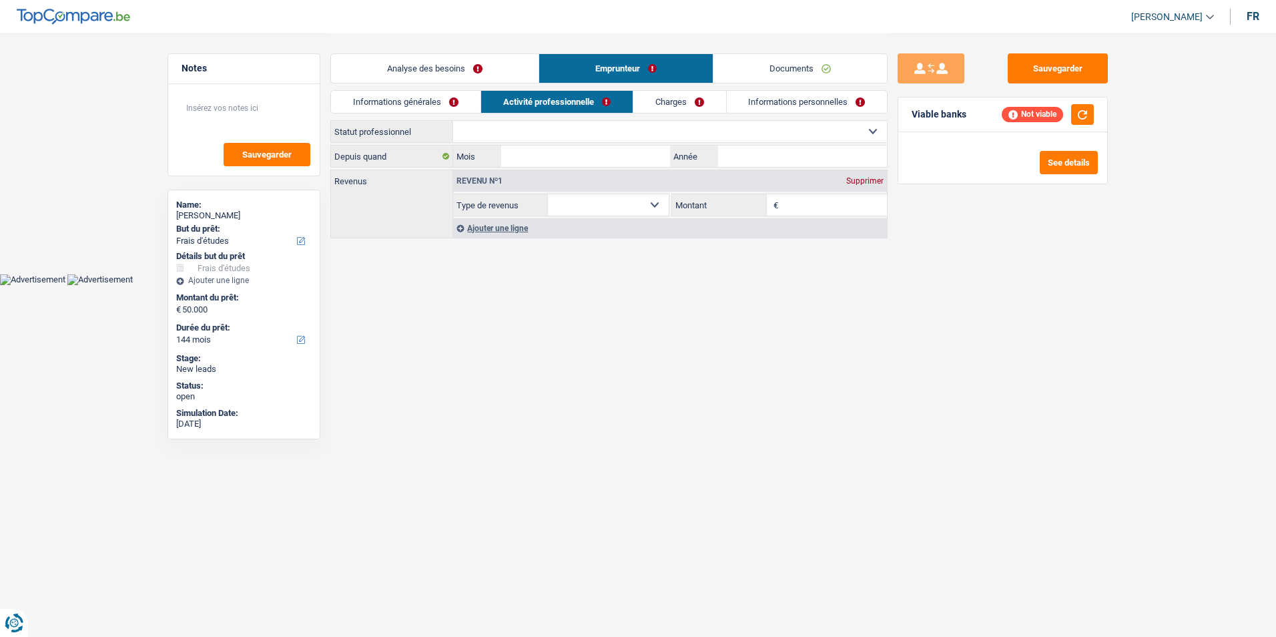
click at [472, 59] on link "Analyse des besoins" at bounding box center [435, 68] width 208 height 29
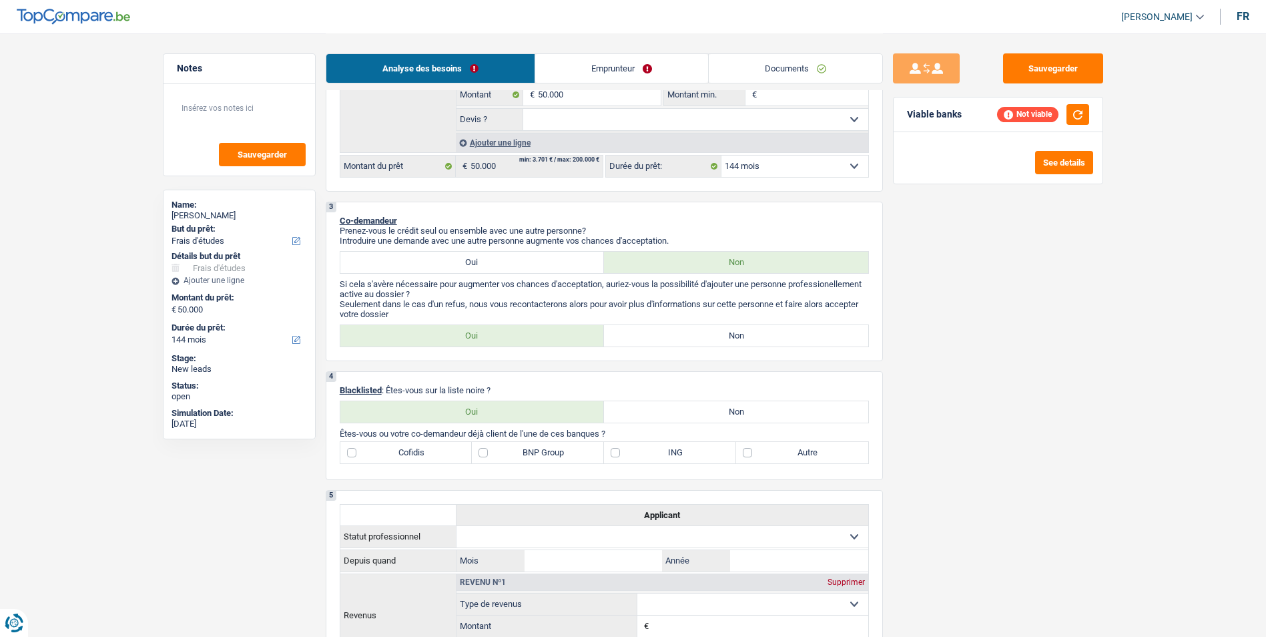
scroll to position [334, 0]
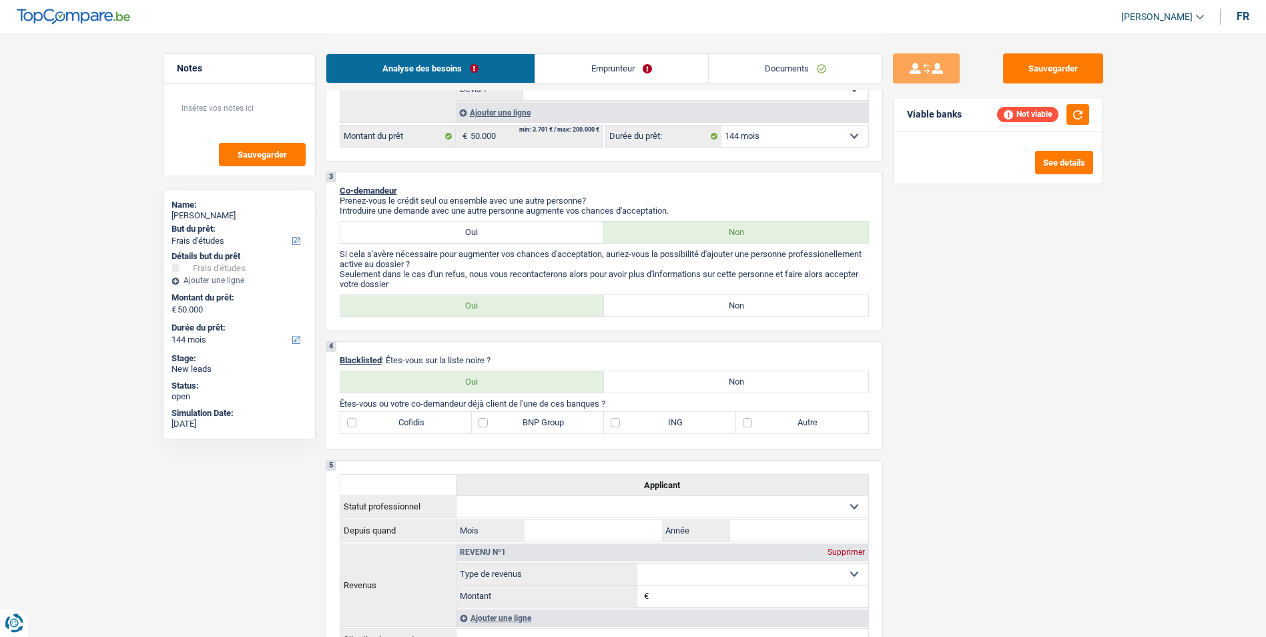
click at [687, 297] on label "Non" at bounding box center [736, 305] width 264 height 21
click at [687, 297] on input "Non" at bounding box center [736, 305] width 264 height 21
radio input "true"
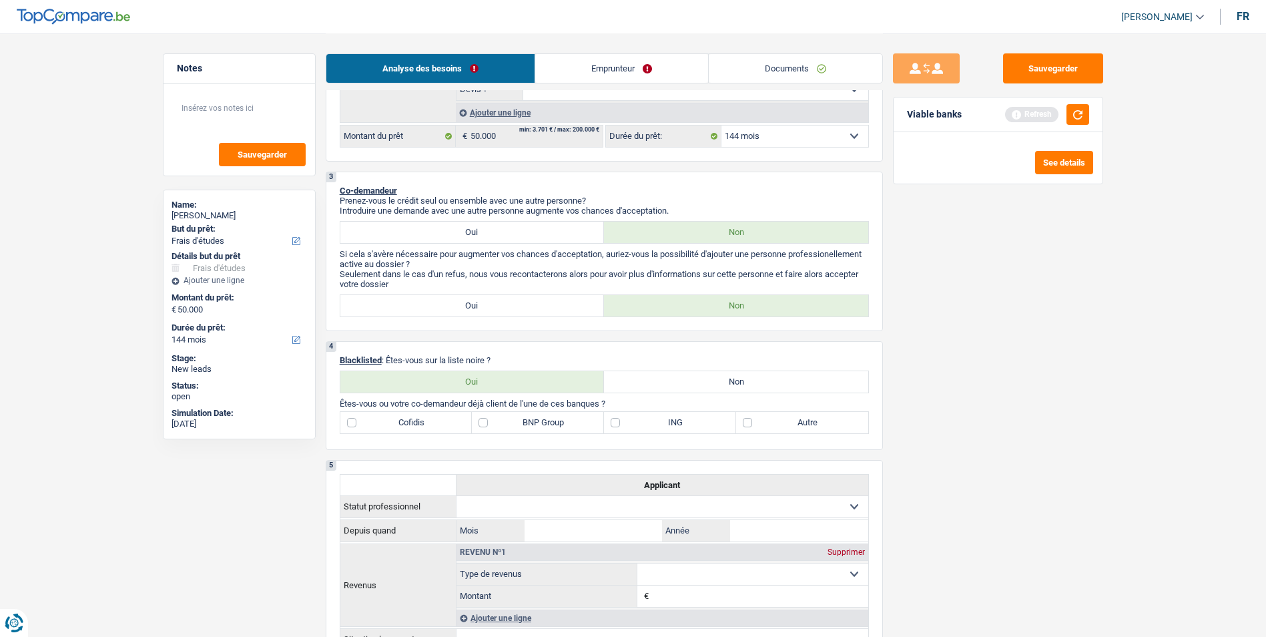
click at [651, 383] on label "Non" at bounding box center [736, 381] width 264 height 21
click at [651, 383] on input "Non" at bounding box center [736, 381] width 264 height 21
radio input "true"
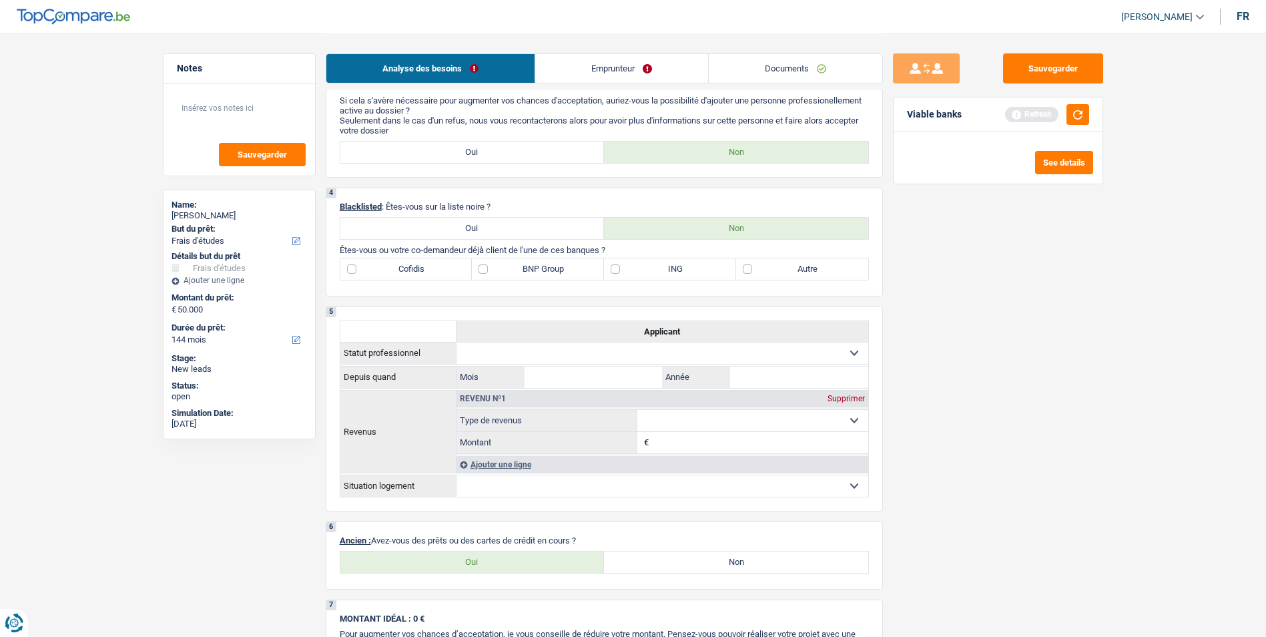
scroll to position [467, 0]
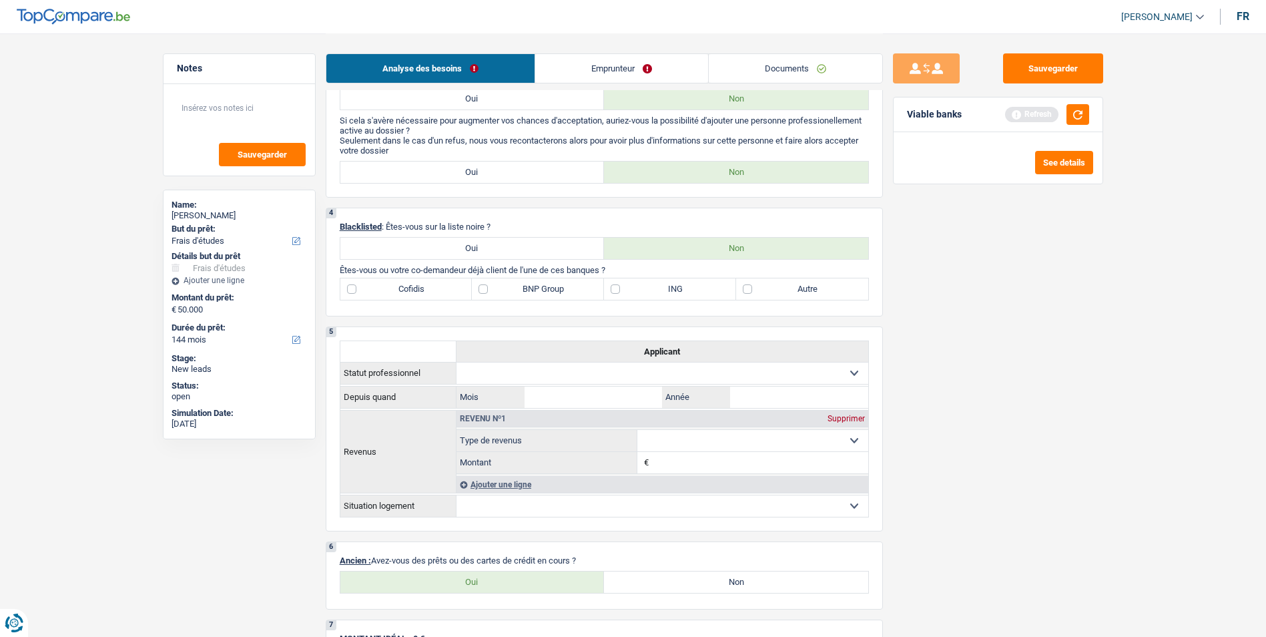
click at [747, 291] on label "Autre" at bounding box center [802, 288] width 132 height 21
click at [747, 291] on input "Autre" at bounding box center [802, 288] width 132 height 21
checkbox input "true"
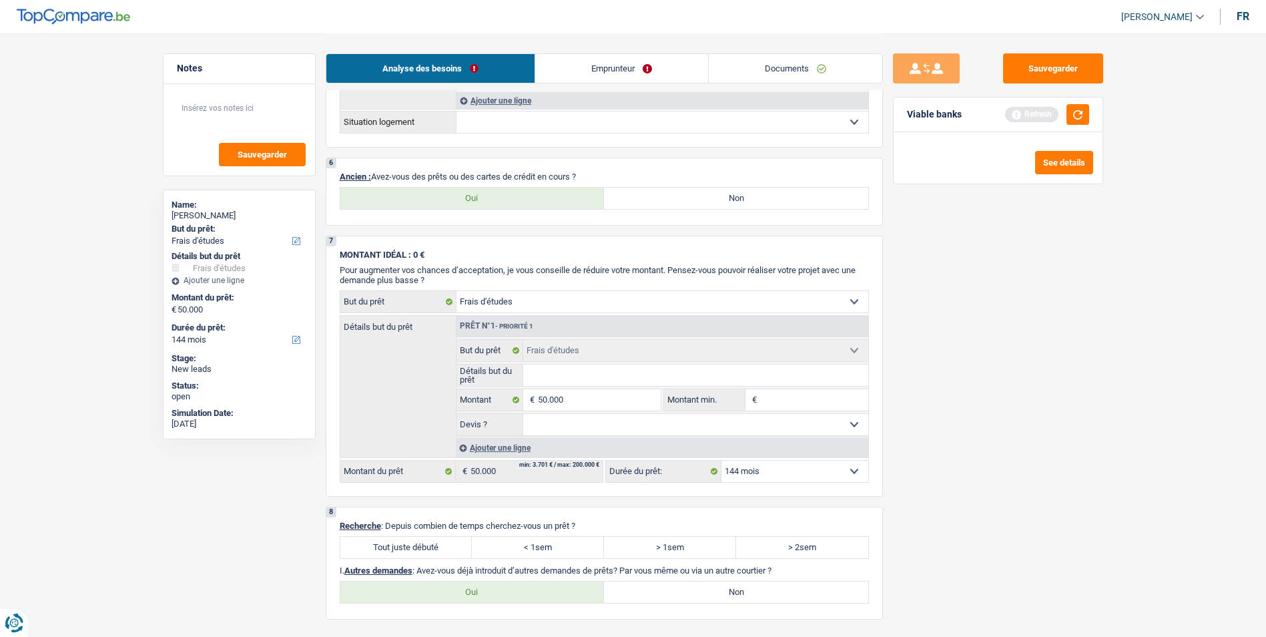
scroll to position [734, 0]
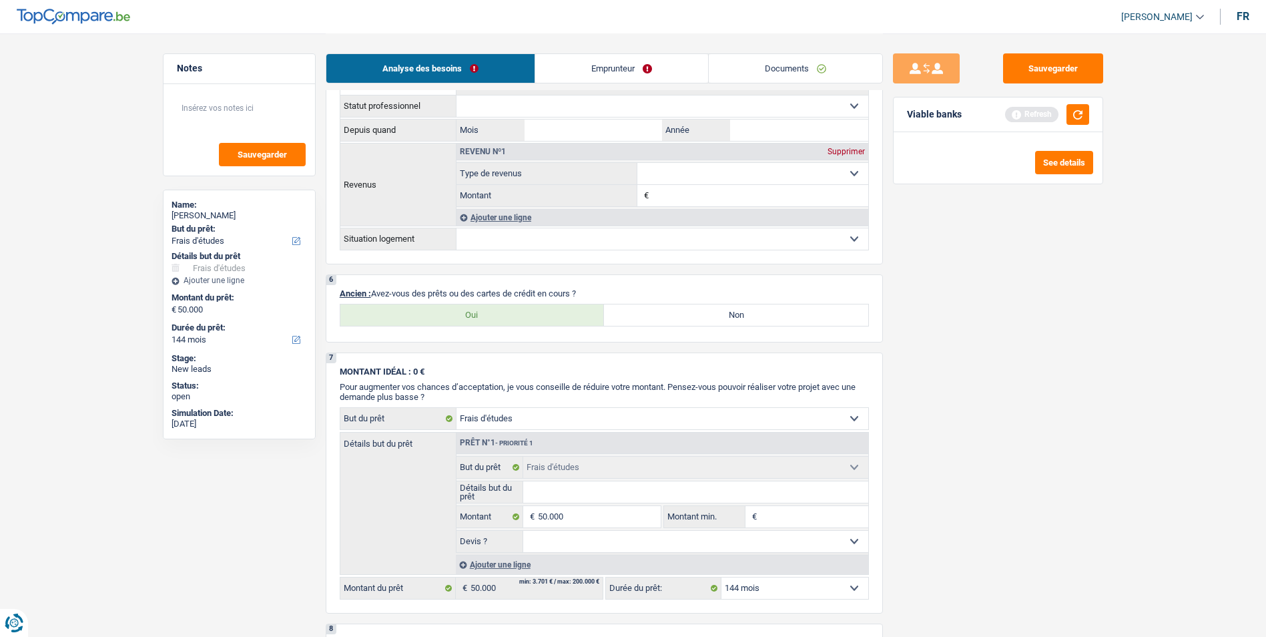
click at [662, 319] on label "Non" at bounding box center [736, 314] width 264 height 21
click at [662, 319] on input "Non" at bounding box center [736, 314] width 264 height 21
radio input "true"
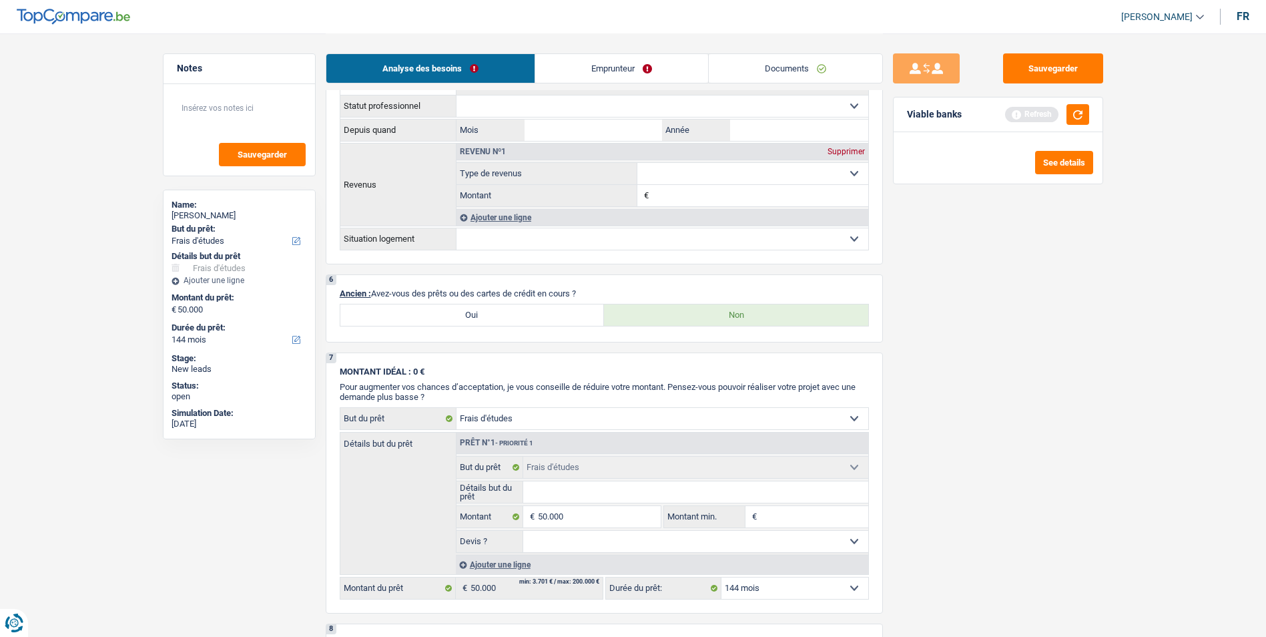
click at [549, 317] on label "Oui" at bounding box center [472, 314] width 264 height 21
click at [549, 317] on input "Oui" at bounding box center [472, 314] width 264 height 21
radio input "true"
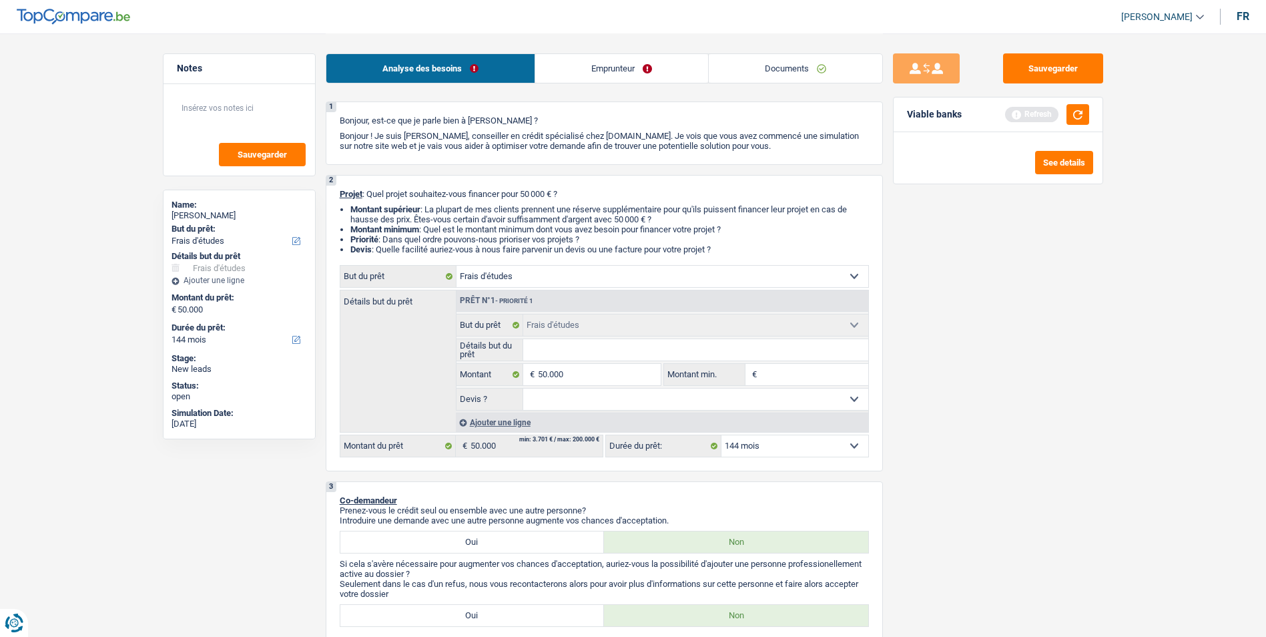
scroll to position [0, 0]
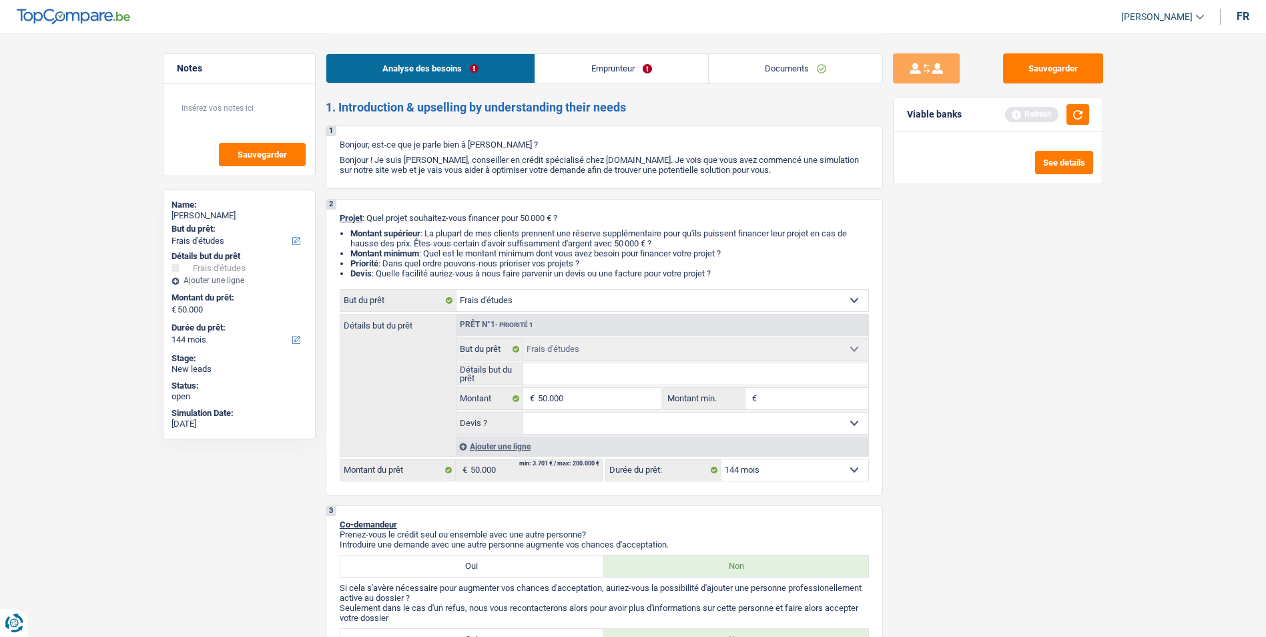
click at [624, 72] on link "Emprunteur" at bounding box center [621, 68] width 173 height 29
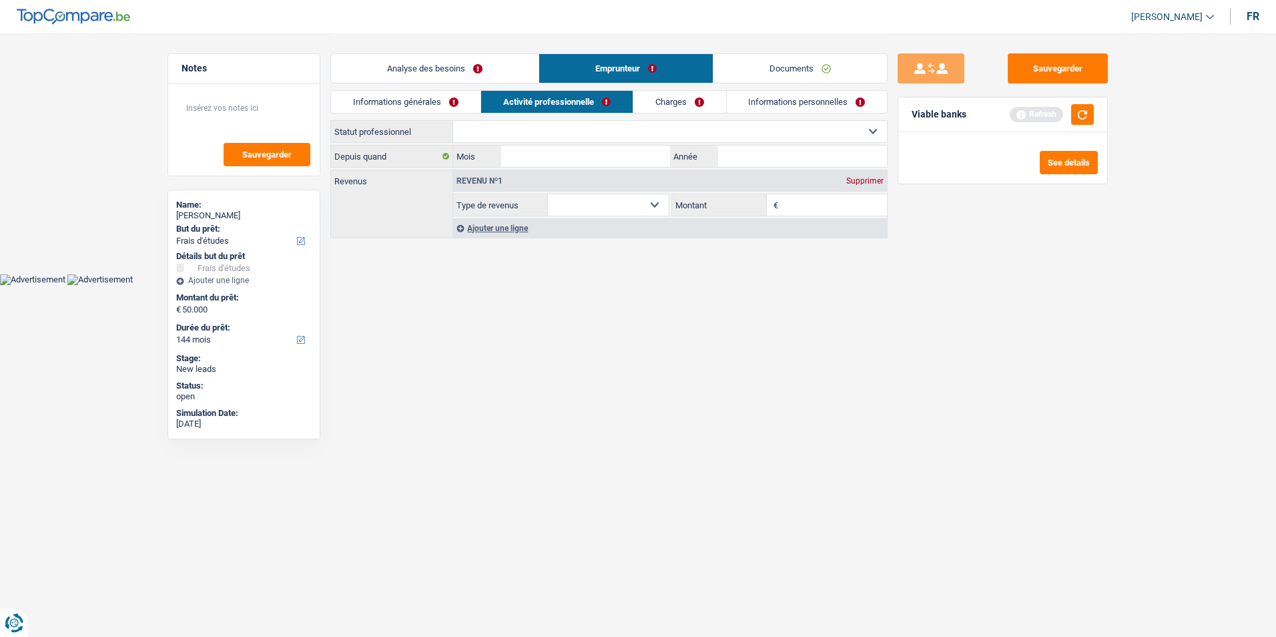
click at [760, 71] on link "Documents" at bounding box center [799, 68] width 173 height 29
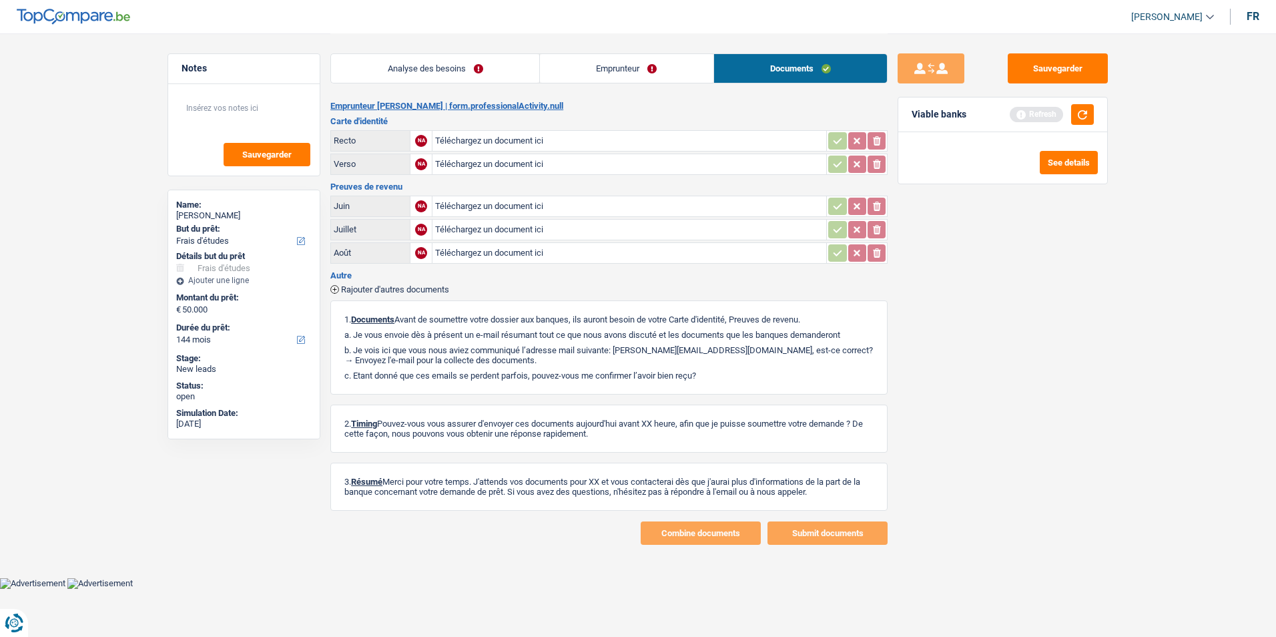
click at [658, 69] on link "Emprunteur" at bounding box center [626, 68] width 173 height 29
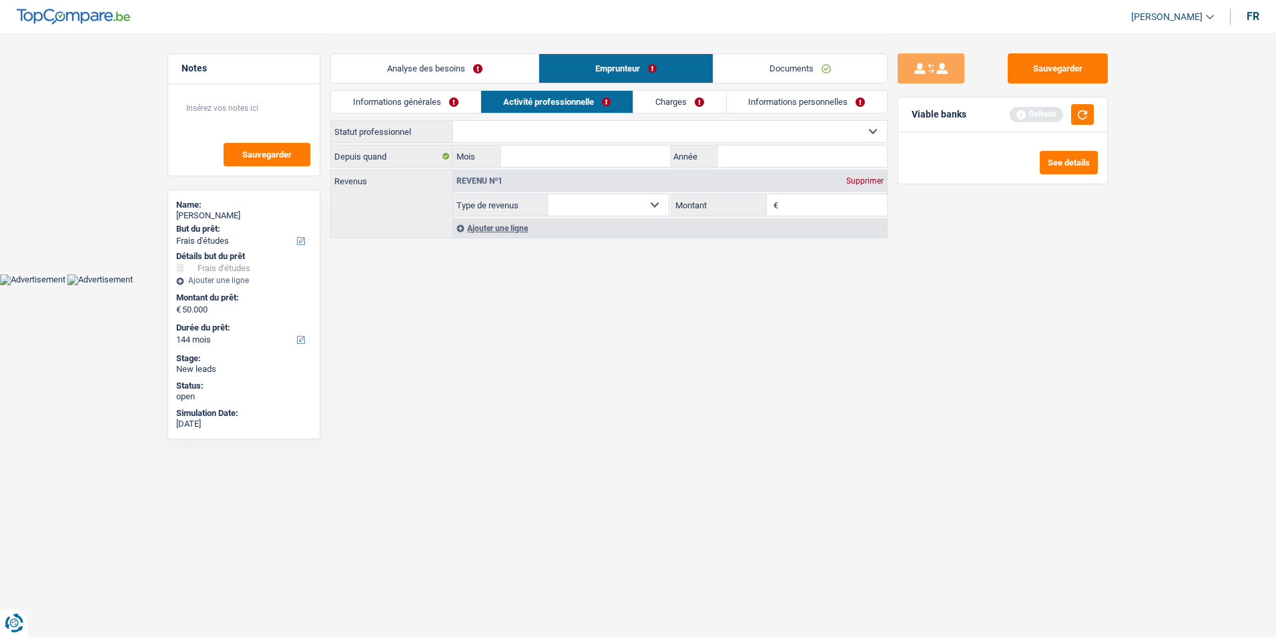
click at [496, 64] on link "Analyse des besoins" at bounding box center [435, 68] width 208 height 29
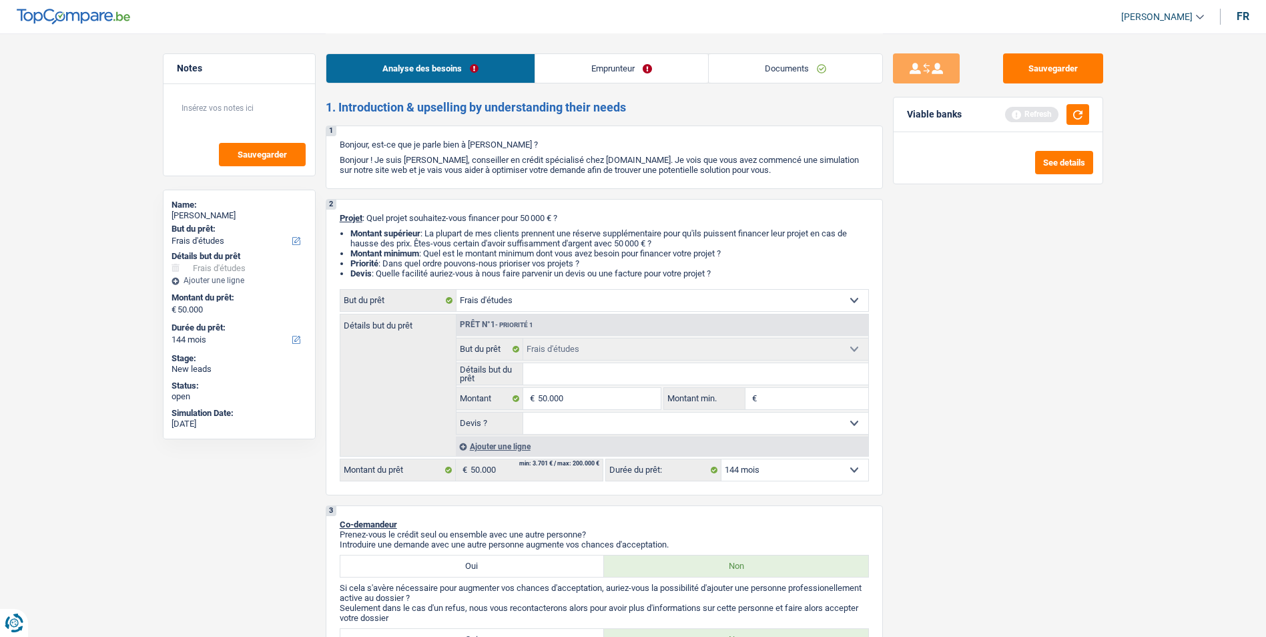
click at [603, 64] on link "Emprunteur" at bounding box center [621, 68] width 173 height 29
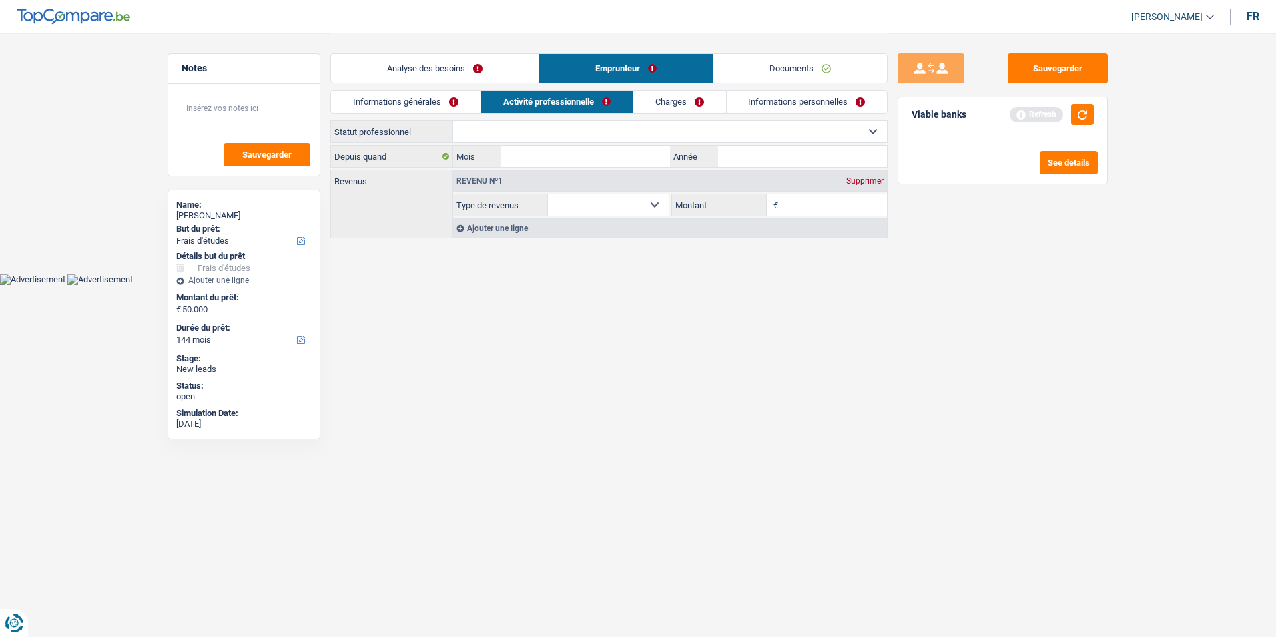
click at [757, 61] on link "Documents" at bounding box center [799, 68] width 173 height 29
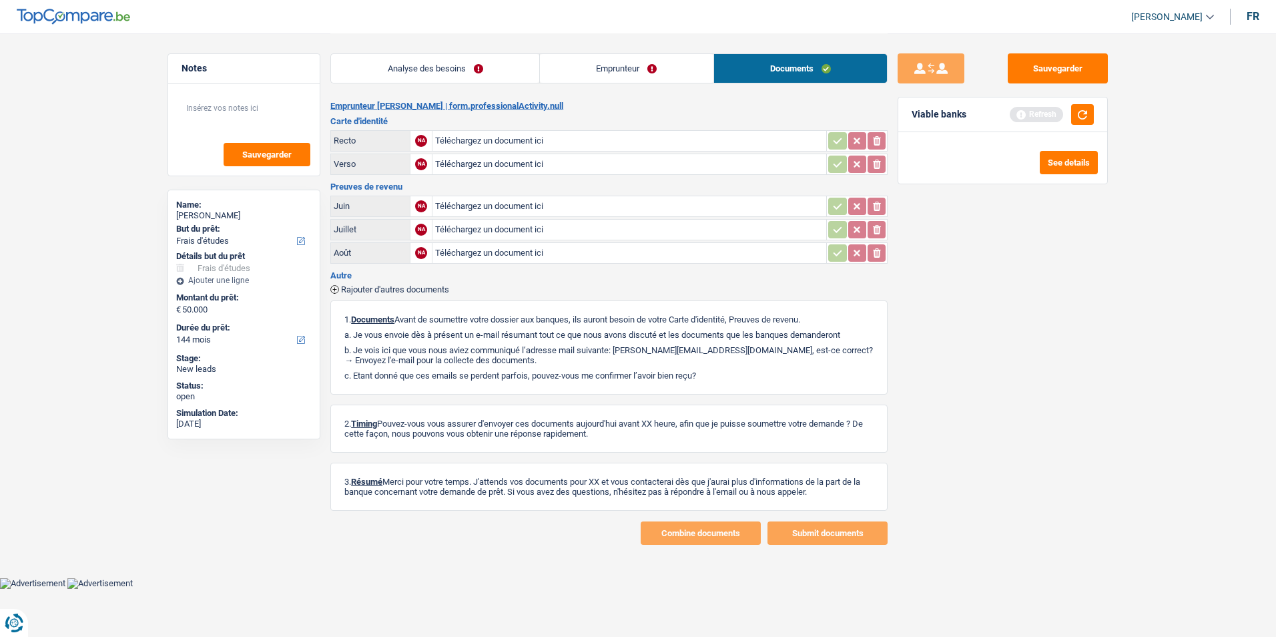
click at [647, 69] on link "Emprunteur" at bounding box center [626, 68] width 173 height 29
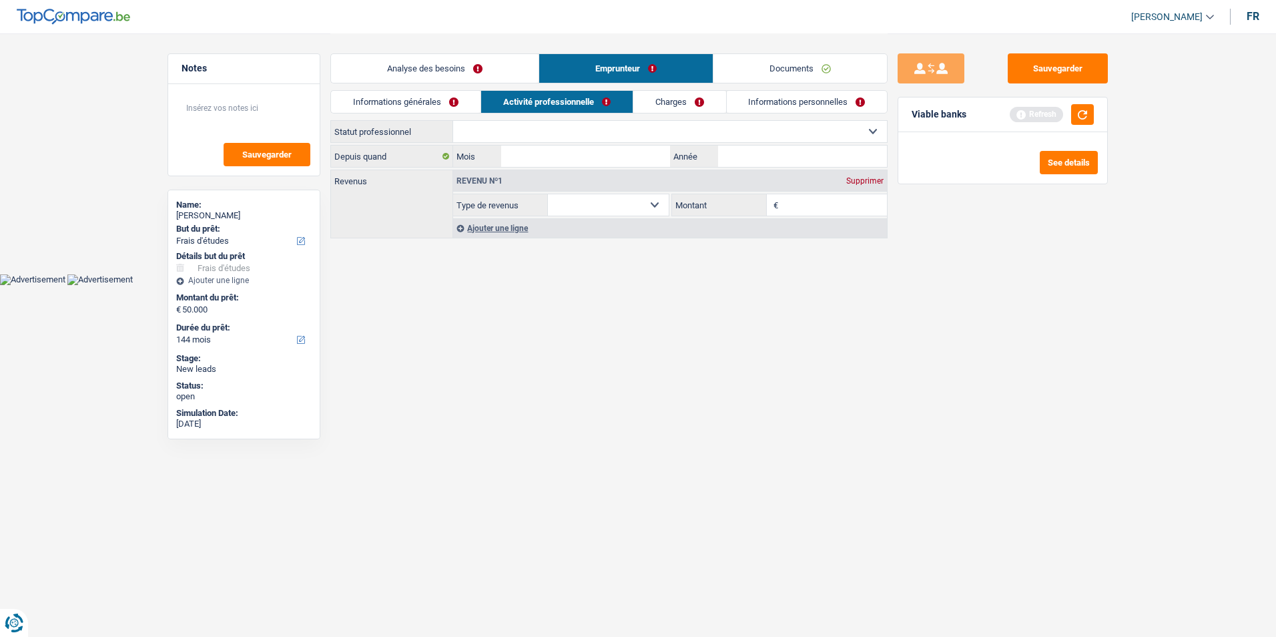
click at [471, 68] on link "Analyse des besoins" at bounding box center [435, 68] width 208 height 29
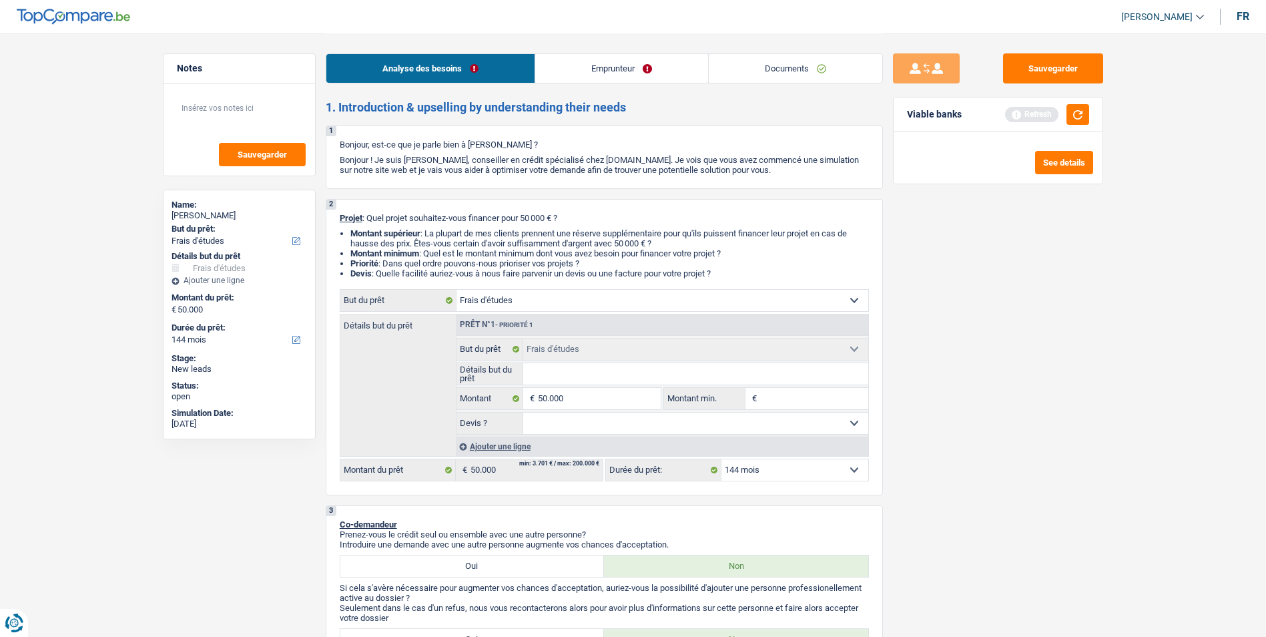
click at [585, 69] on link "Emprunteur" at bounding box center [621, 68] width 173 height 29
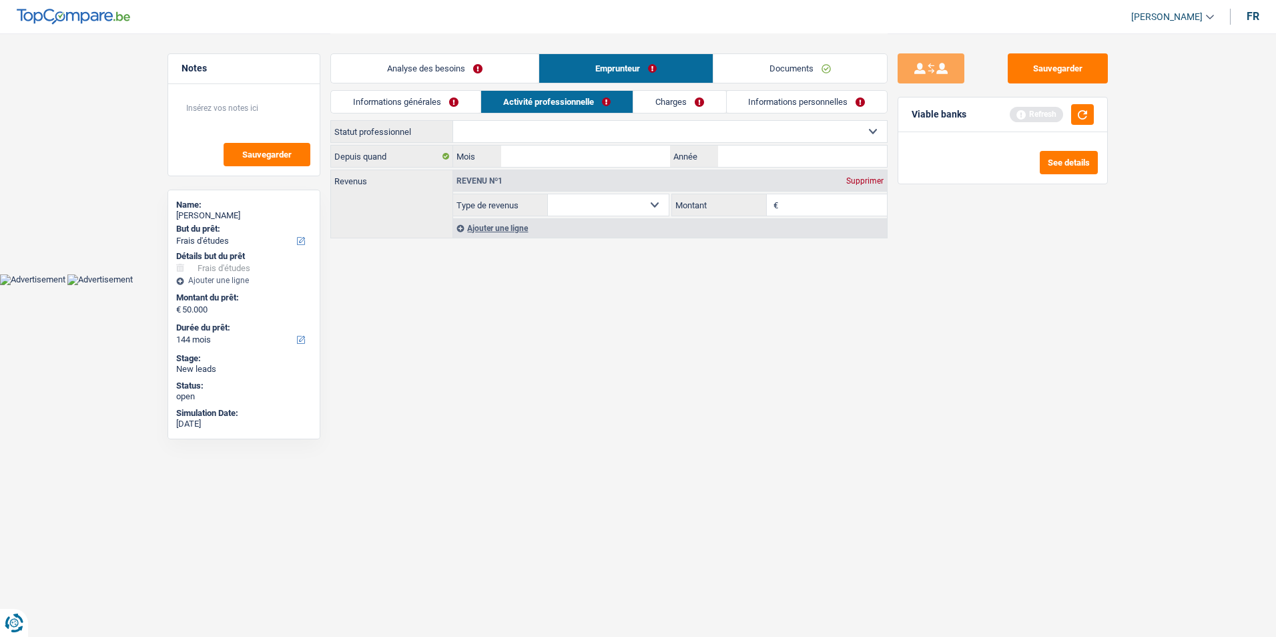
click at [733, 65] on link "Documents" at bounding box center [799, 68] width 173 height 29
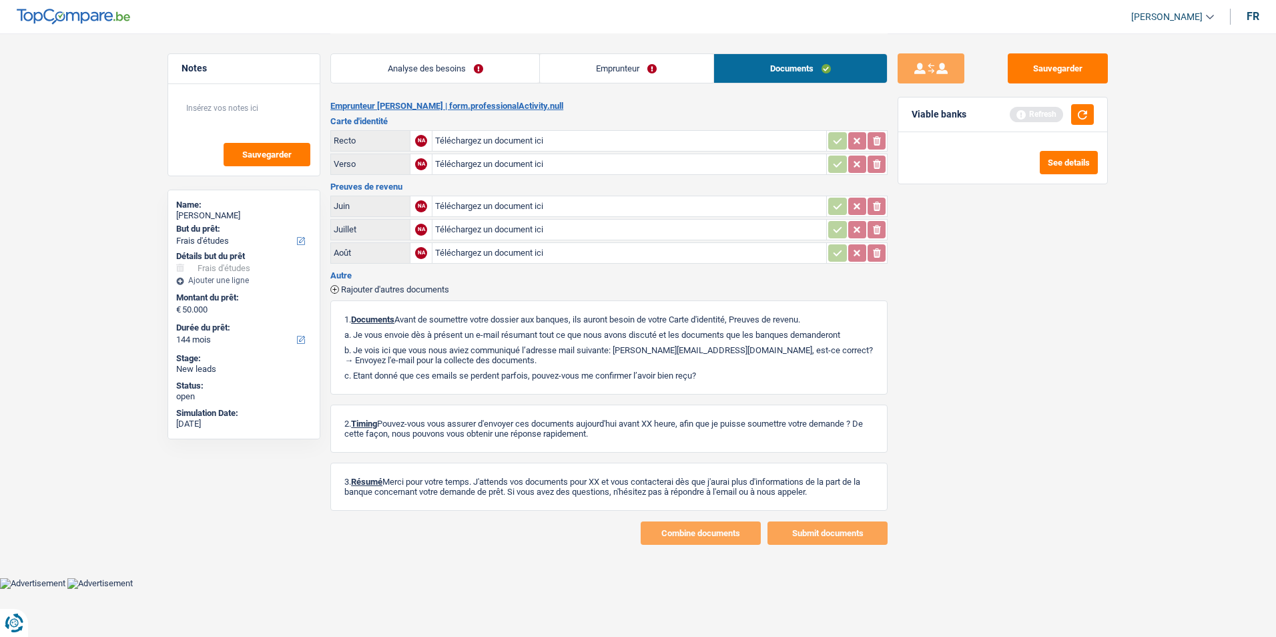
click at [617, 67] on link "Emprunteur" at bounding box center [626, 68] width 173 height 29
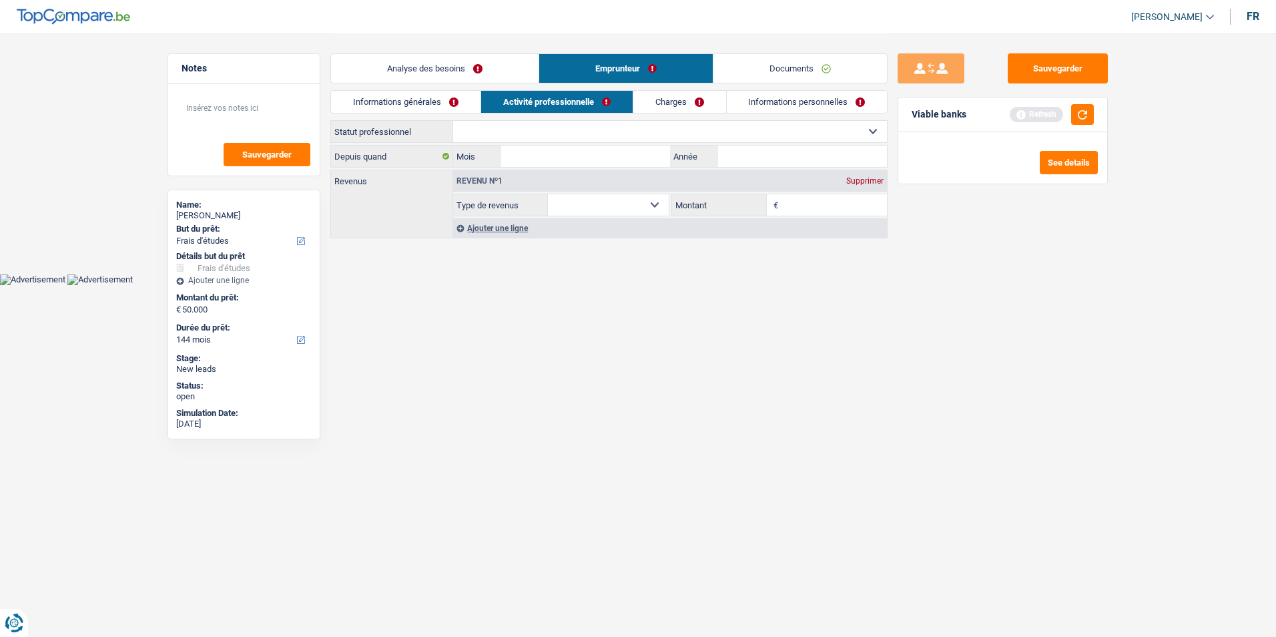
click at [473, 71] on link "Analyse des besoins" at bounding box center [435, 68] width 208 height 29
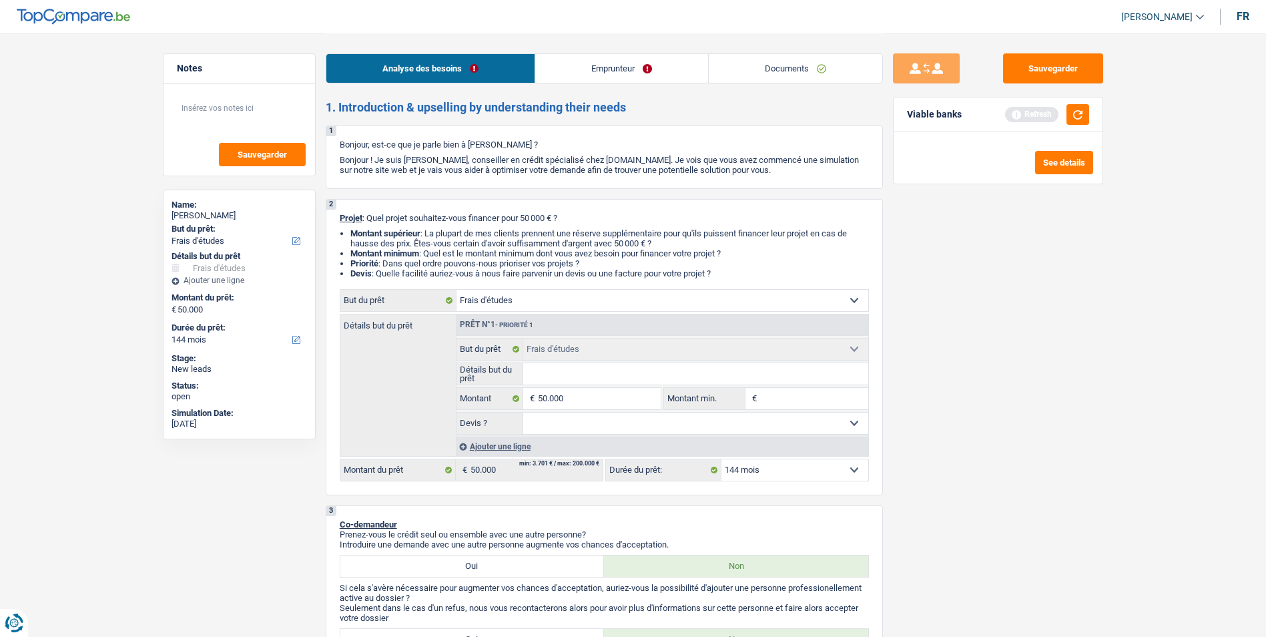
click at [590, 74] on link "Emprunteur" at bounding box center [621, 68] width 173 height 29
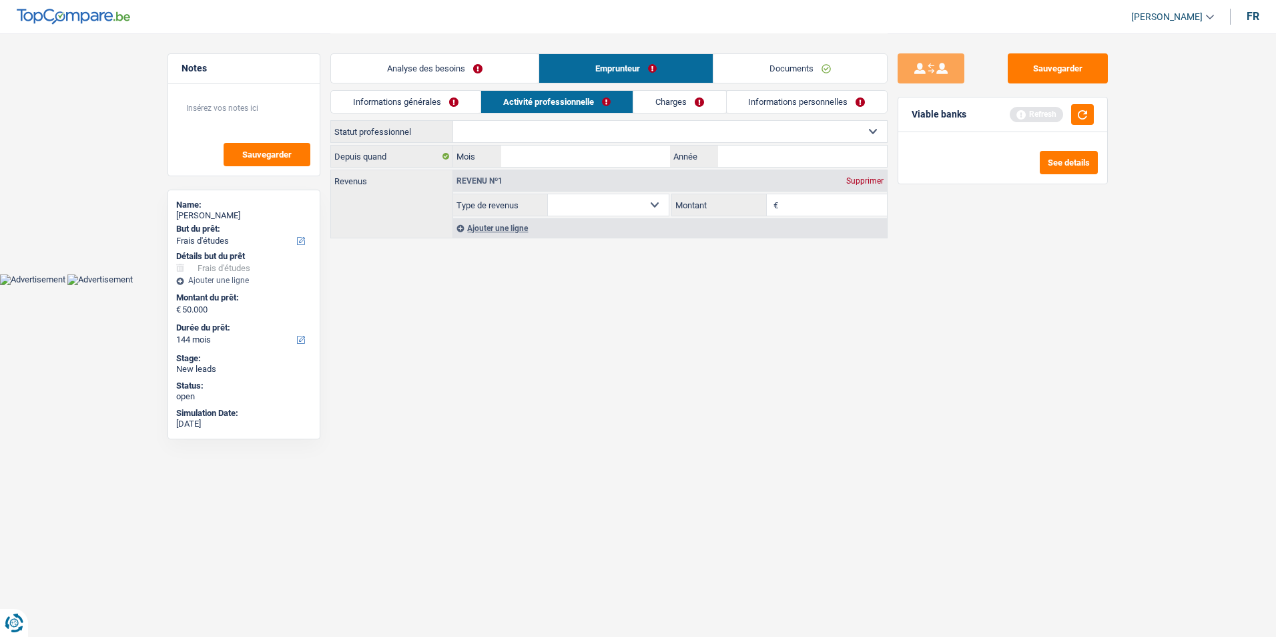
click at [761, 69] on link "Documents" at bounding box center [799, 68] width 173 height 29
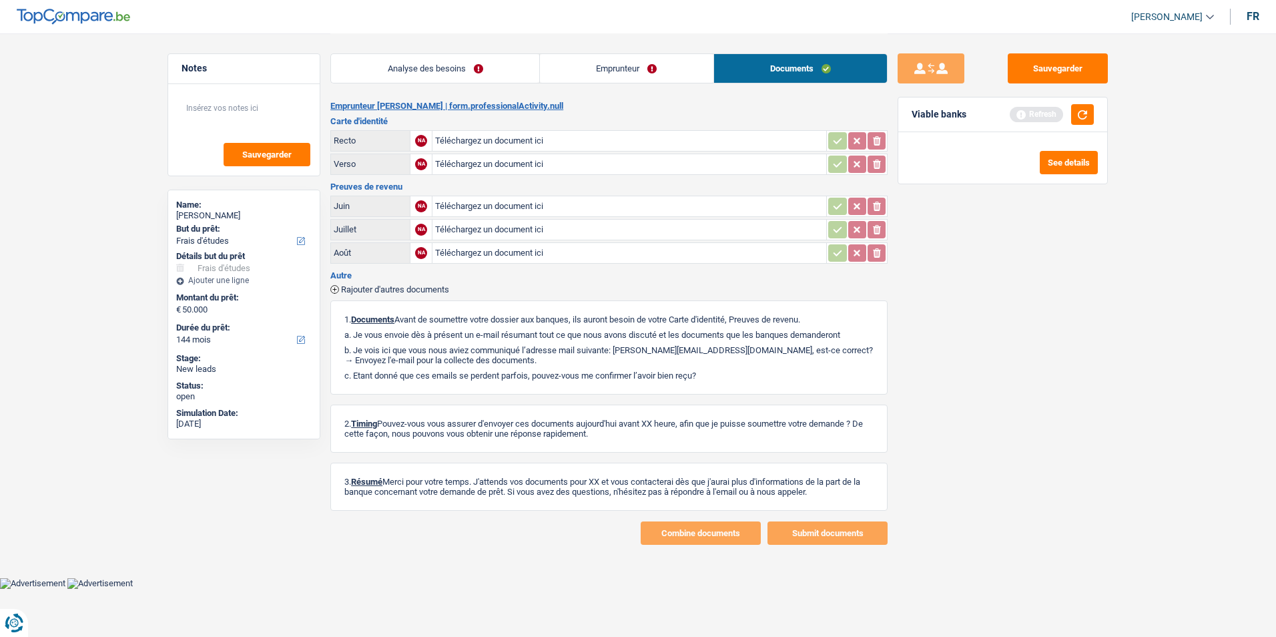
click at [622, 71] on link "Emprunteur" at bounding box center [626, 68] width 173 height 29
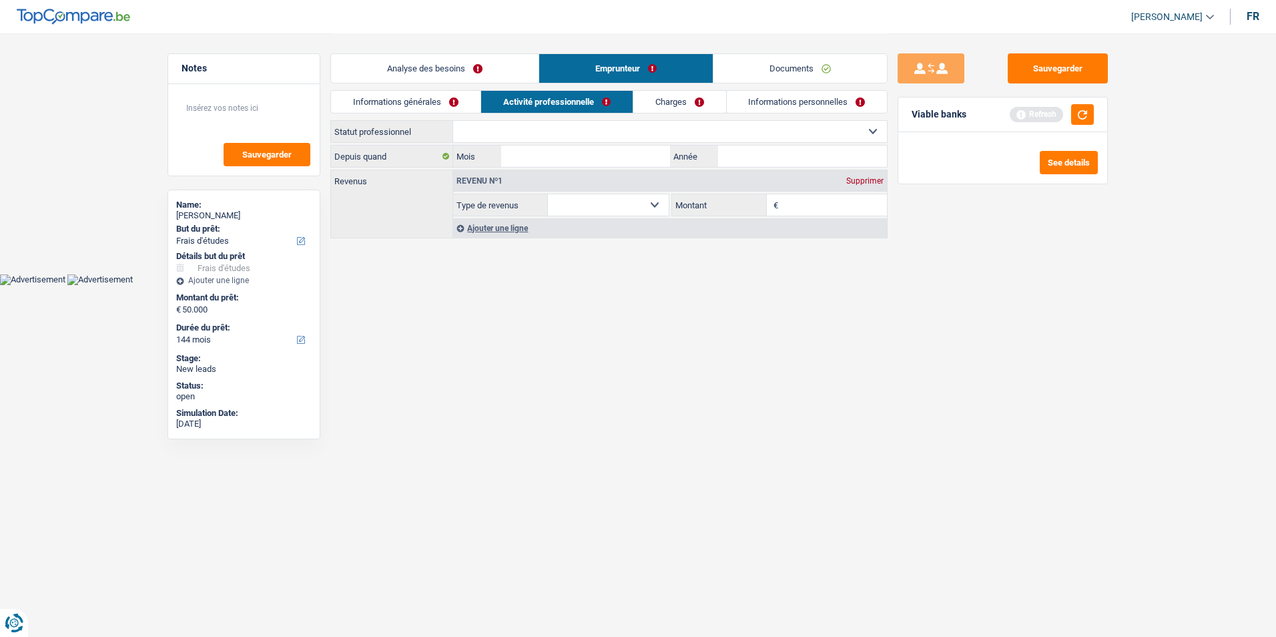
click at [474, 66] on link "Analyse des besoins" at bounding box center [435, 68] width 208 height 29
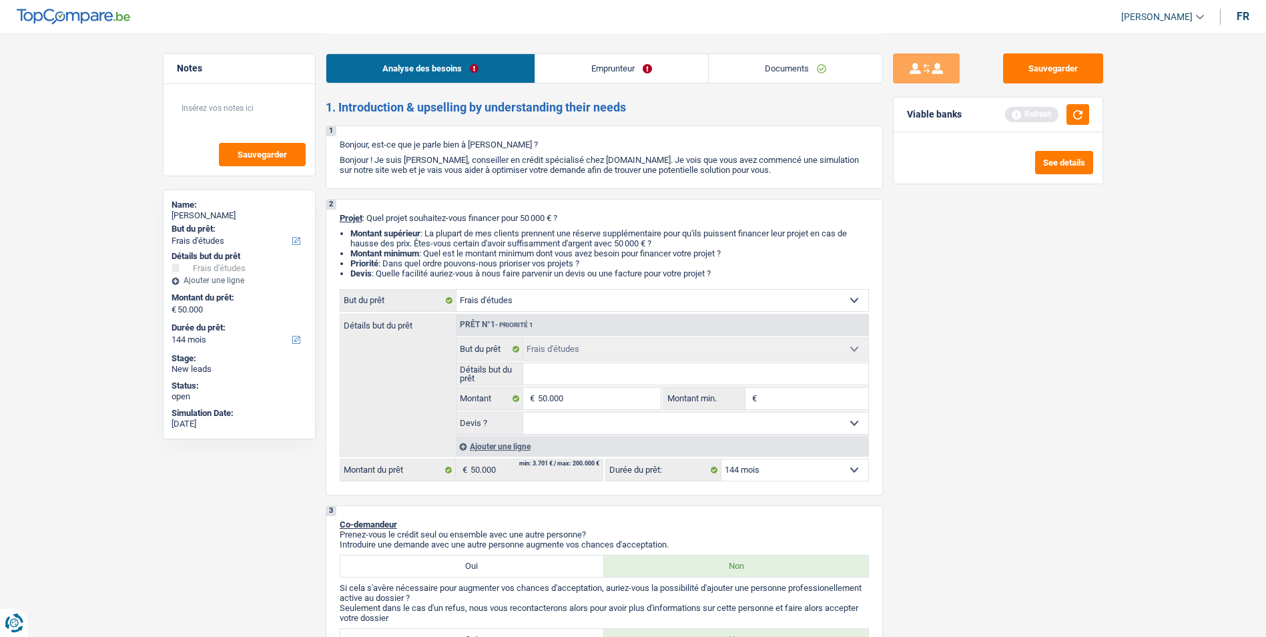
click at [595, 64] on link "Emprunteur" at bounding box center [621, 68] width 173 height 29
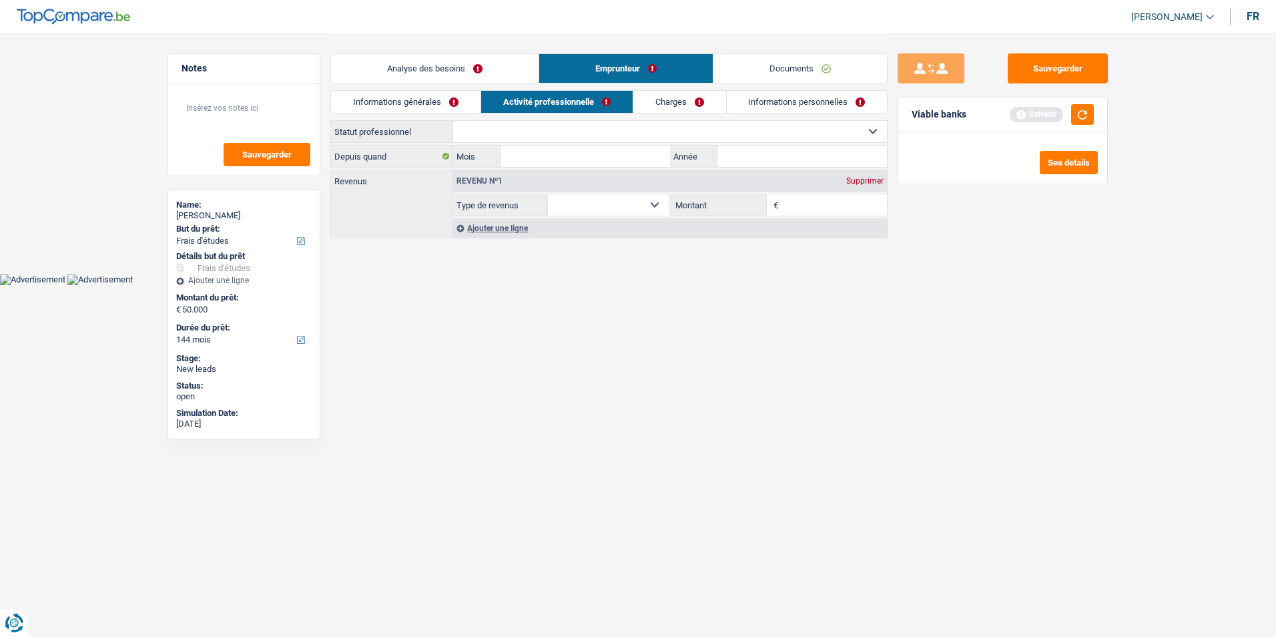
click at [756, 63] on link "Documents" at bounding box center [799, 68] width 173 height 29
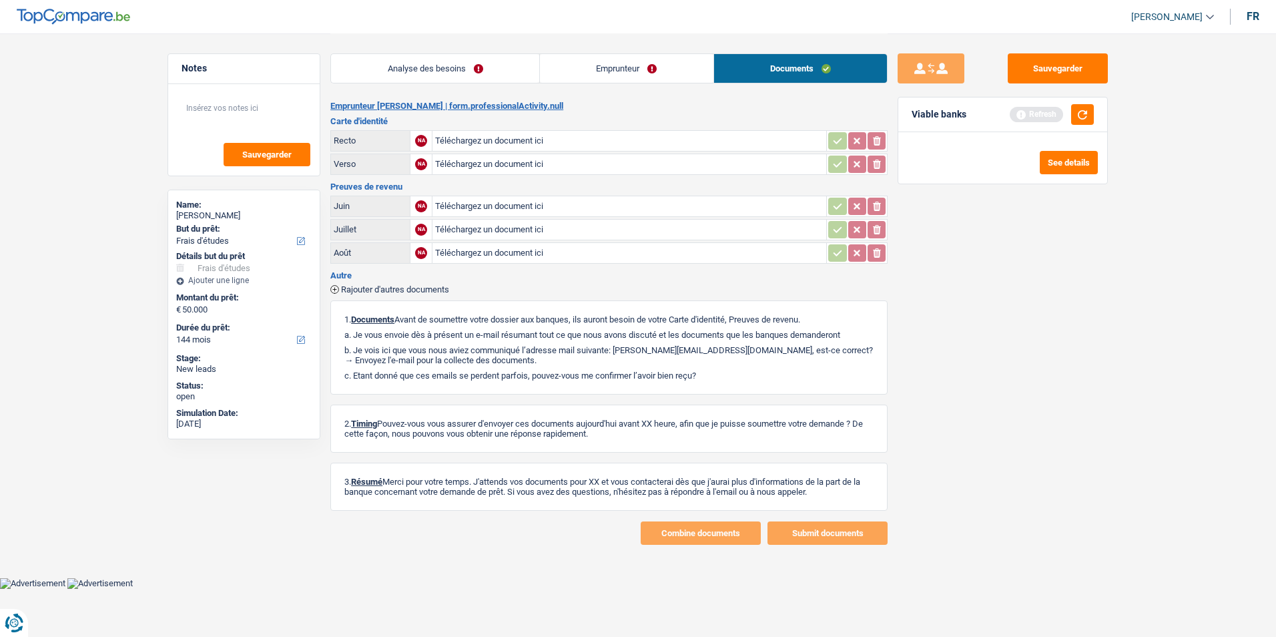
click at [637, 67] on link "Emprunteur" at bounding box center [626, 68] width 173 height 29
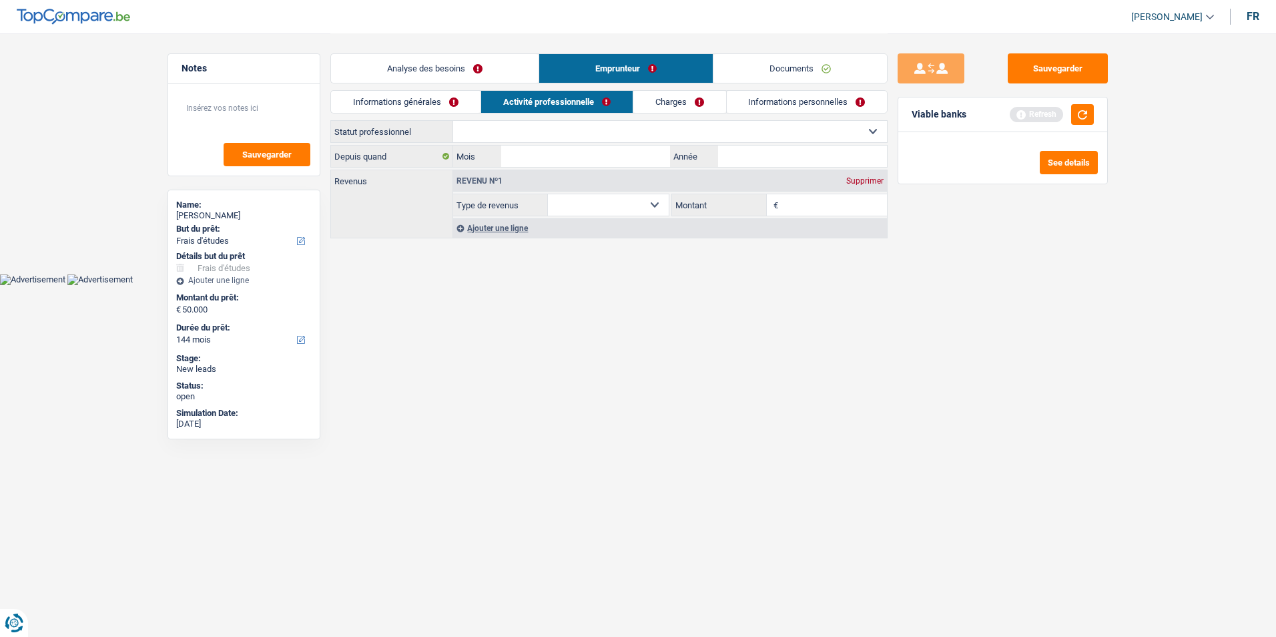
click at [467, 73] on link "Analyse des besoins" at bounding box center [435, 68] width 208 height 29
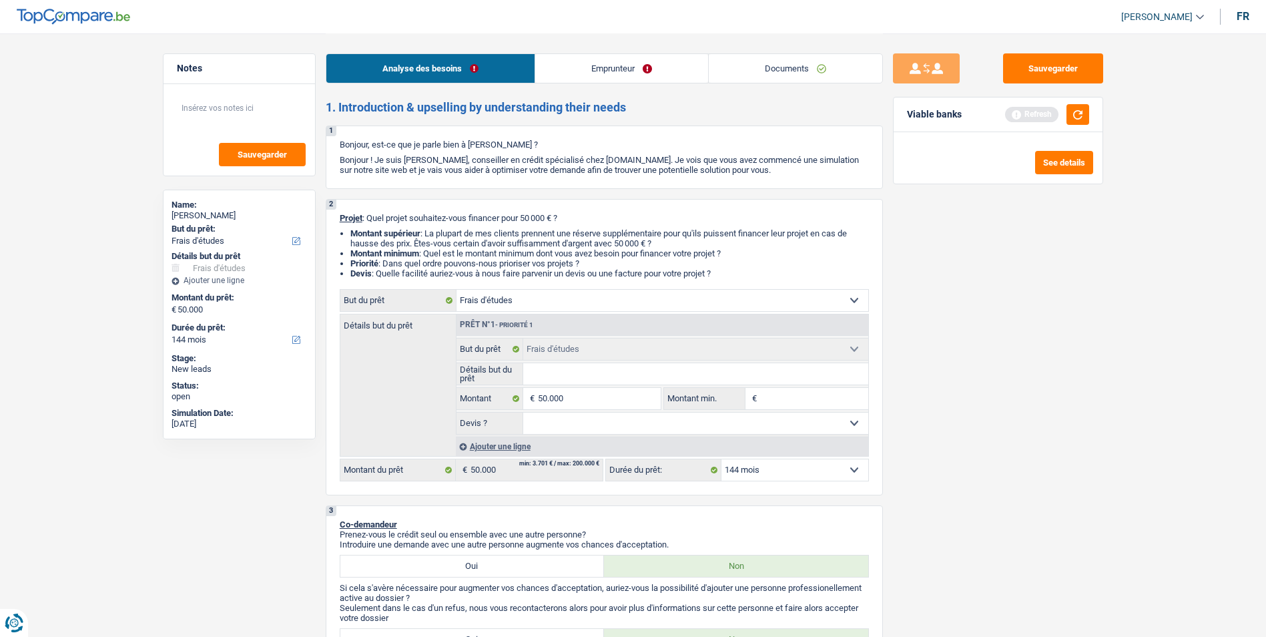
click at [635, 67] on link "Emprunteur" at bounding box center [621, 68] width 173 height 29
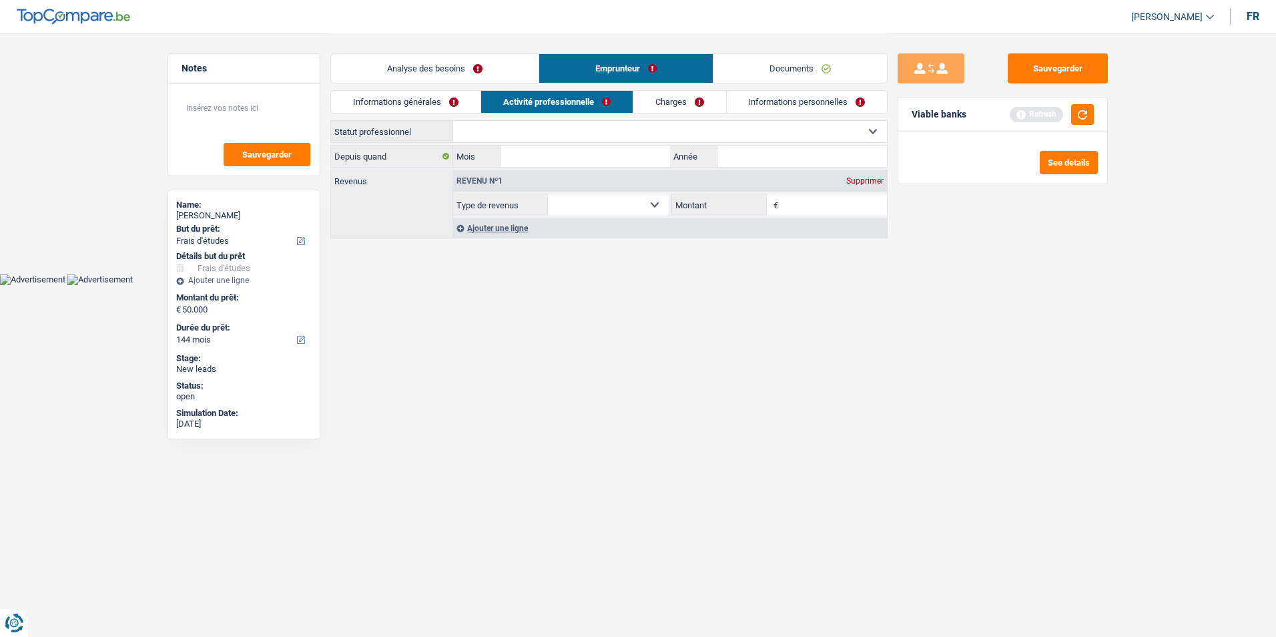
click at [751, 62] on link "Documents" at bounding box center [799, 68] width 173 height 29
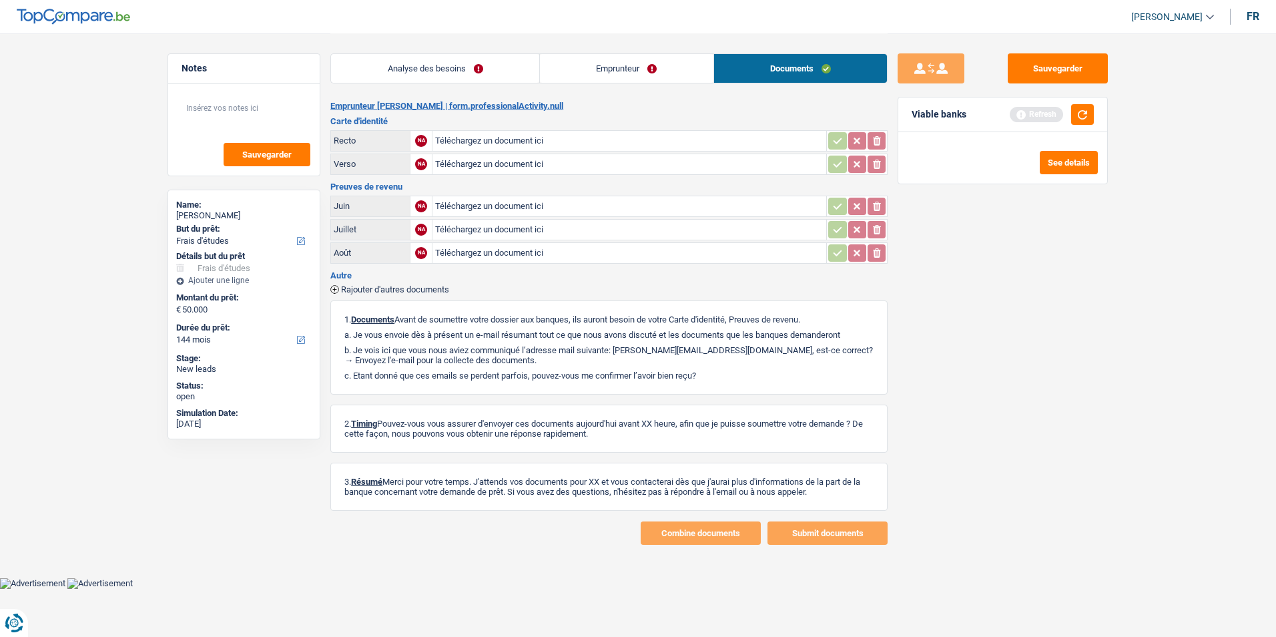
click at [598, 66] on link "Emprunteur" at bounding box center [626, 68] width 173 height 29
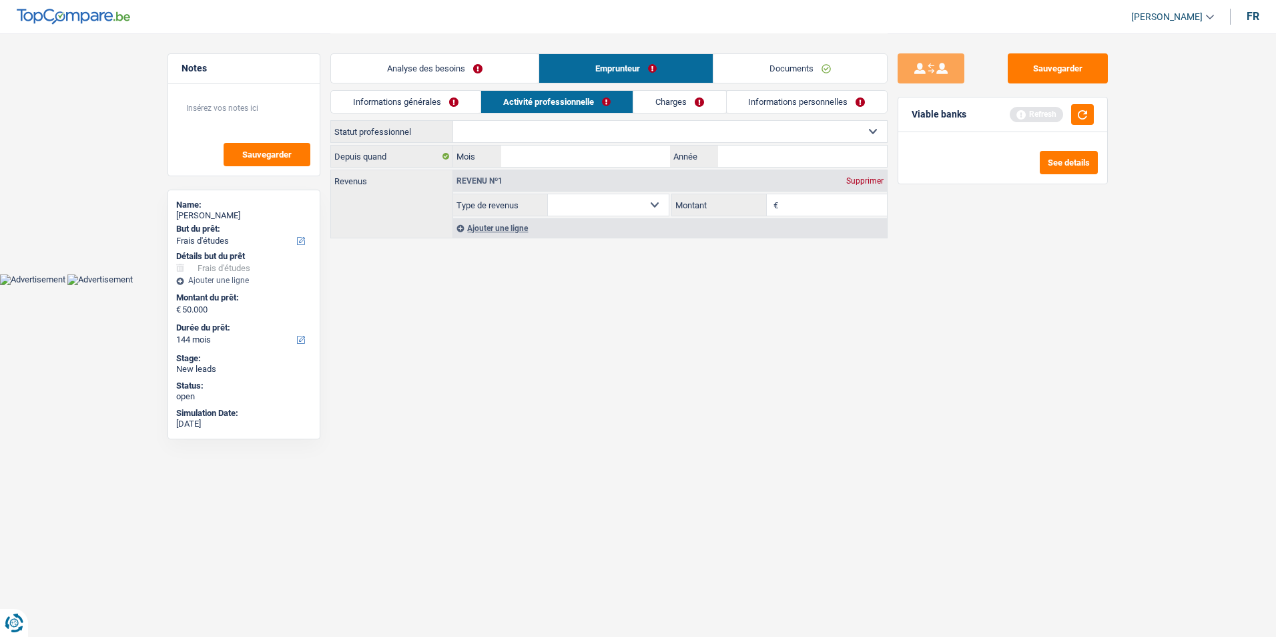
click at [478, 71] on link "Analyse des besoins" at bounding box center [435, 68] width 208 height 29
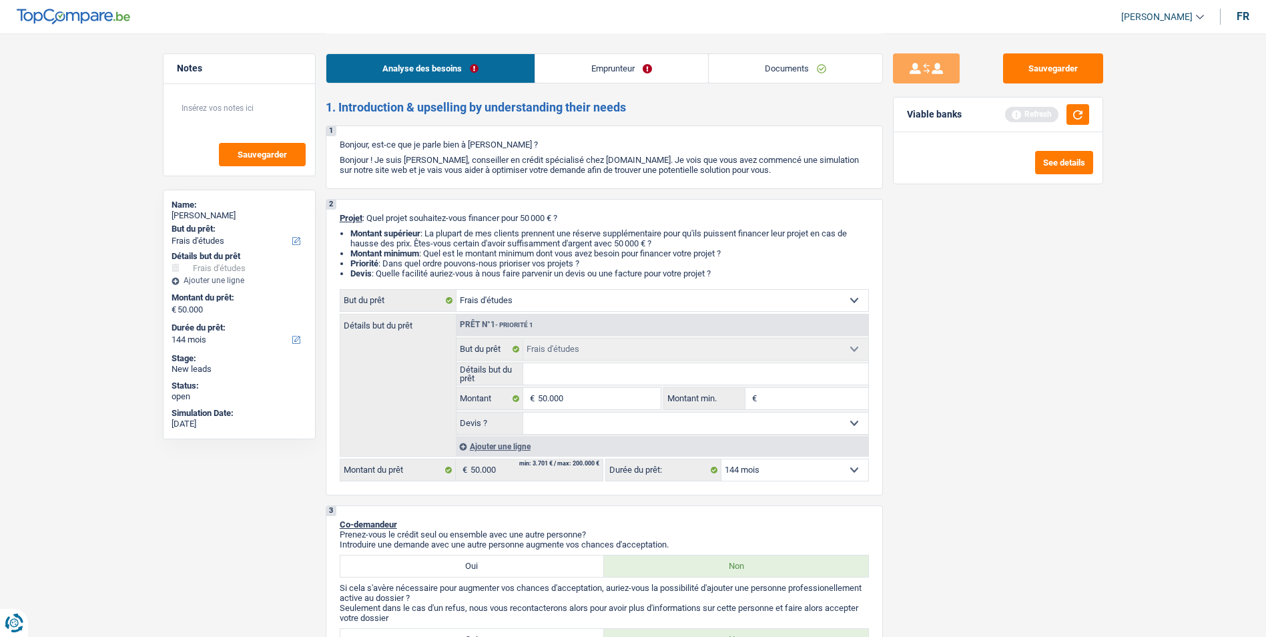
click at [600, 67] on link "Emprunteur" at bounding box center [621, 68] width 173 height 29
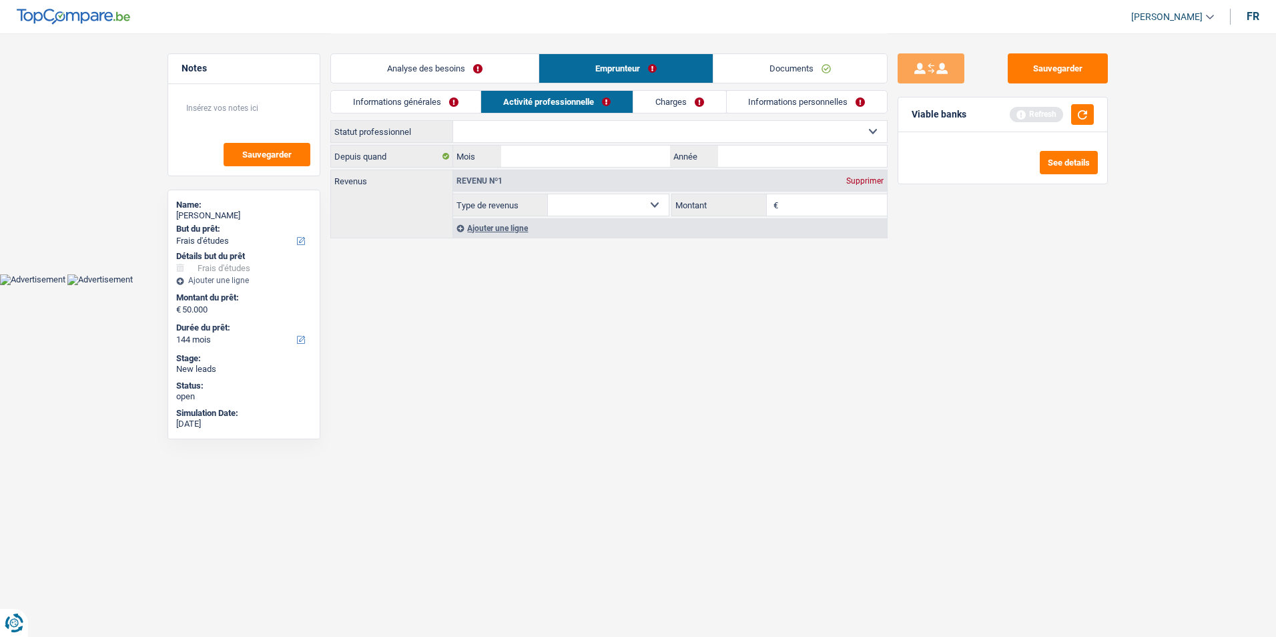
click at [763, 66] on link "Documents" at bounding box center [799, 68] width 173 height 29
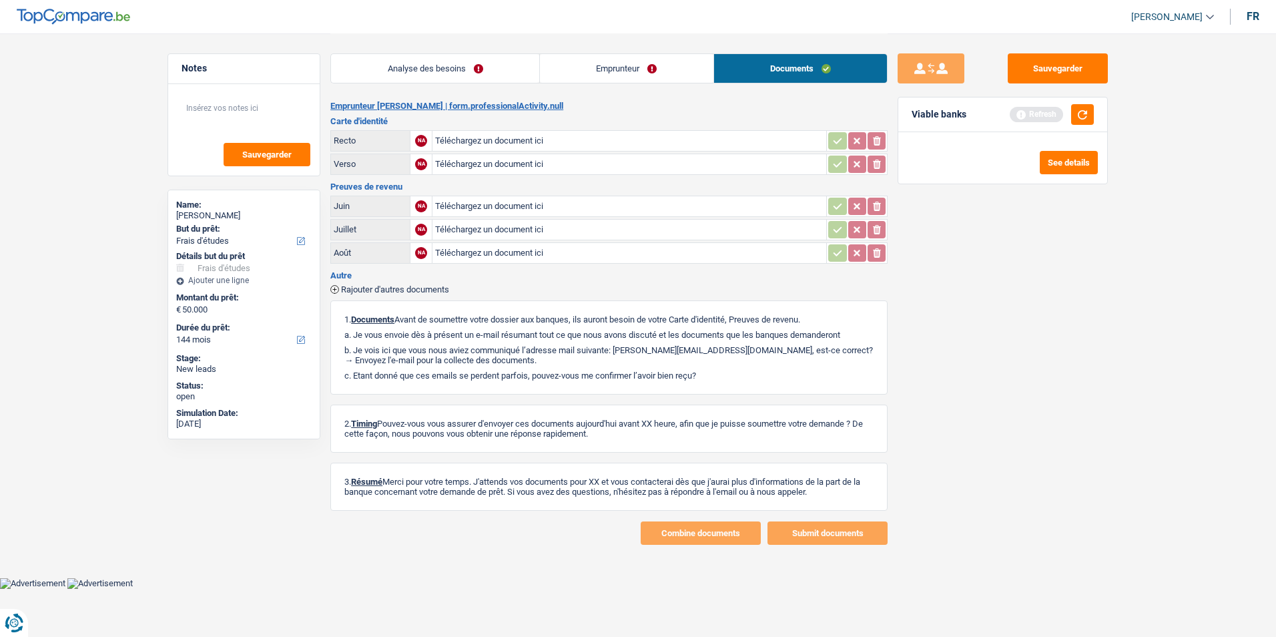
click at [599, 68] on link "Emprunteur" at bounding box center [626, 68] width 173 height 29
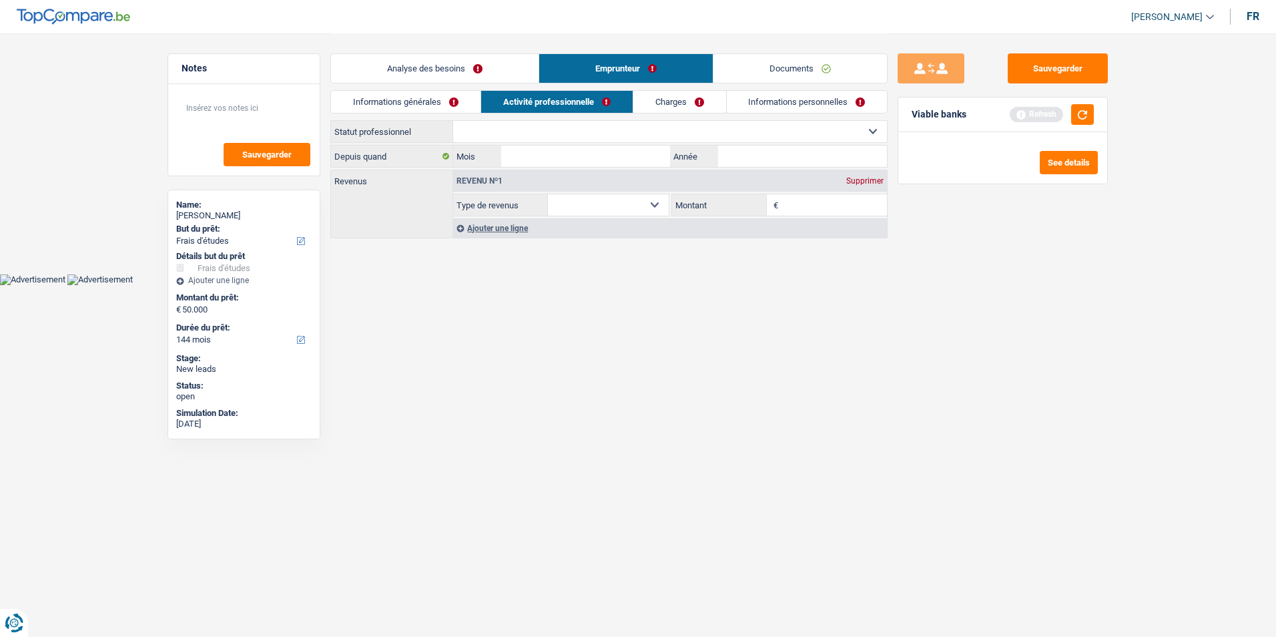
click at [483, 74] on link "Analyse des besoins" at bounding box center [435, 68] width 208 height 29
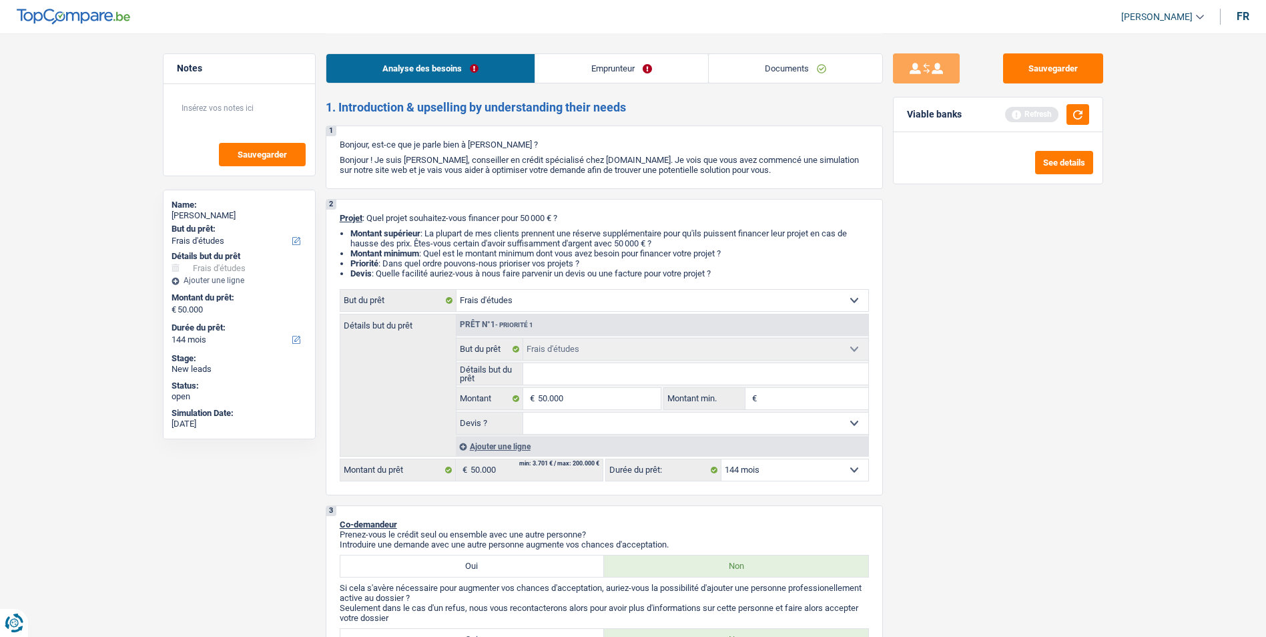
click at [621, 68] on link "Emprunteur" at bounding box center [621, 68] width 173 height 29
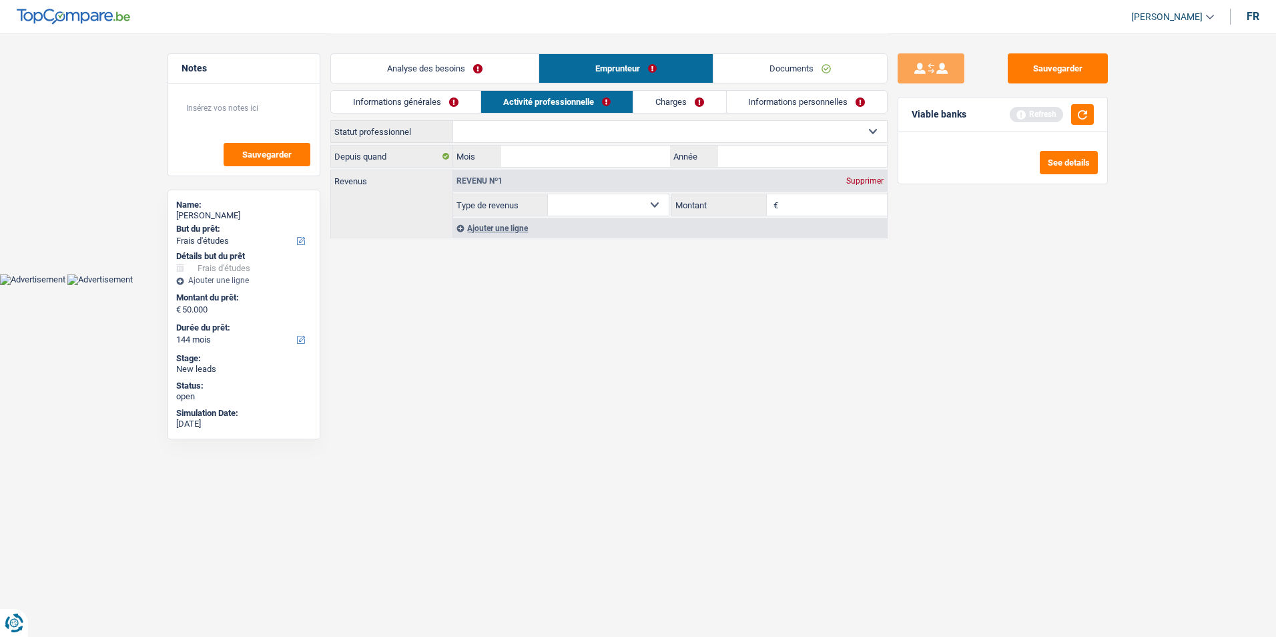
click at [790, 64] on link "Documents" at bounding box center [799, 68] width 173 height 29
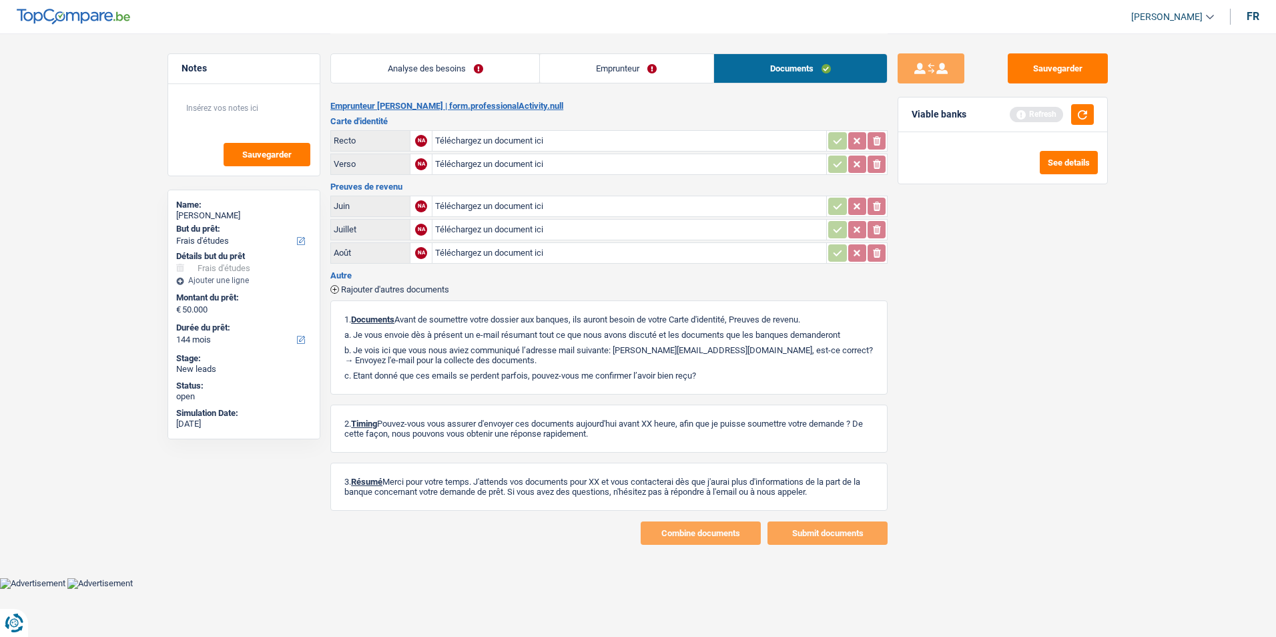
click at [645, 68] on link "Emprunteur" at bounding box center [626, 68] width 173 height 29
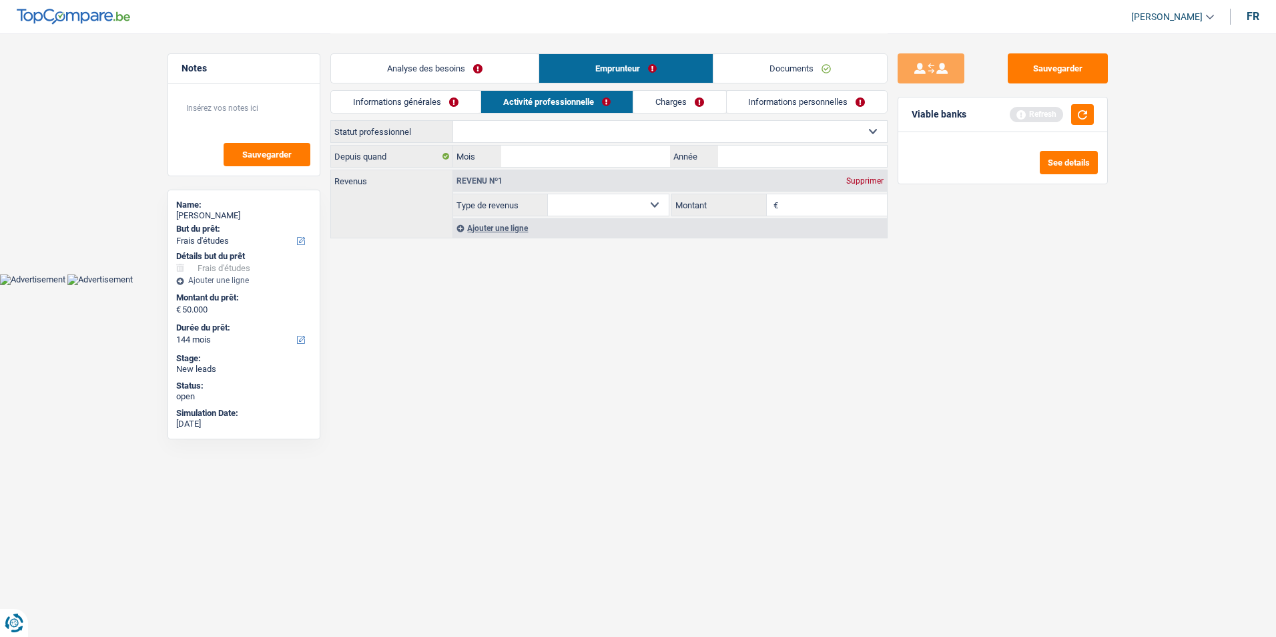
click at [480, 78] on link "Analyse des besoins" at bounding box center [435, 68] width 208 height 29
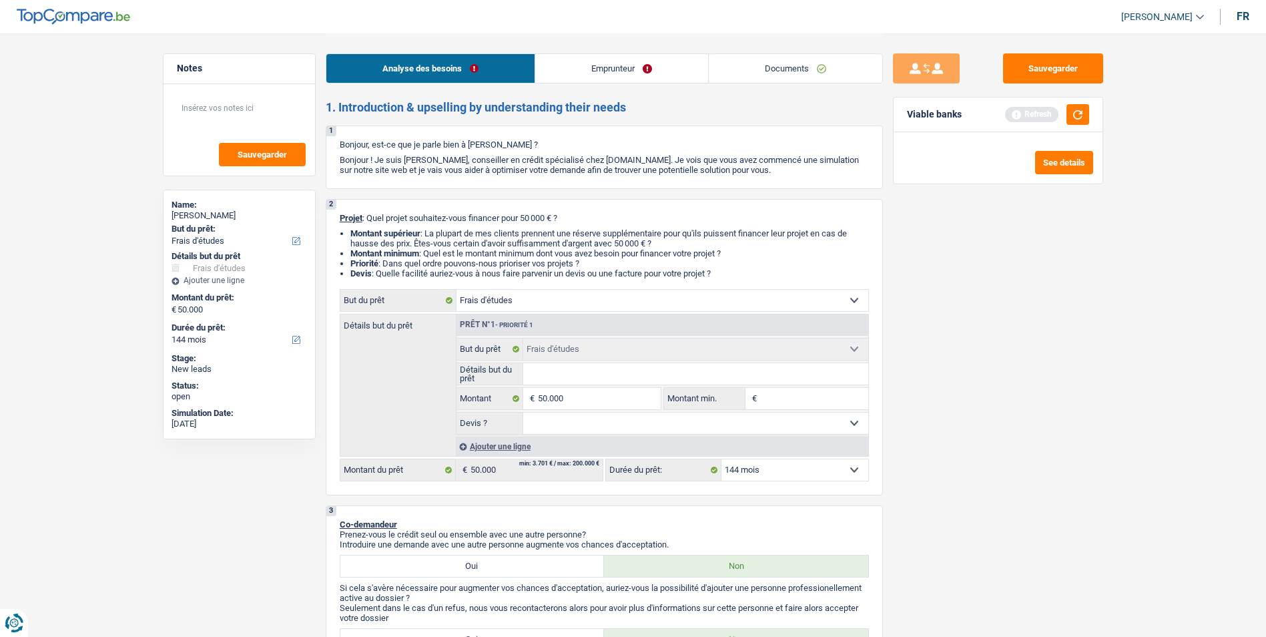
click at [625, 65] on link "Emprunteur" at bounding box center [621, 68] width 173 height 29
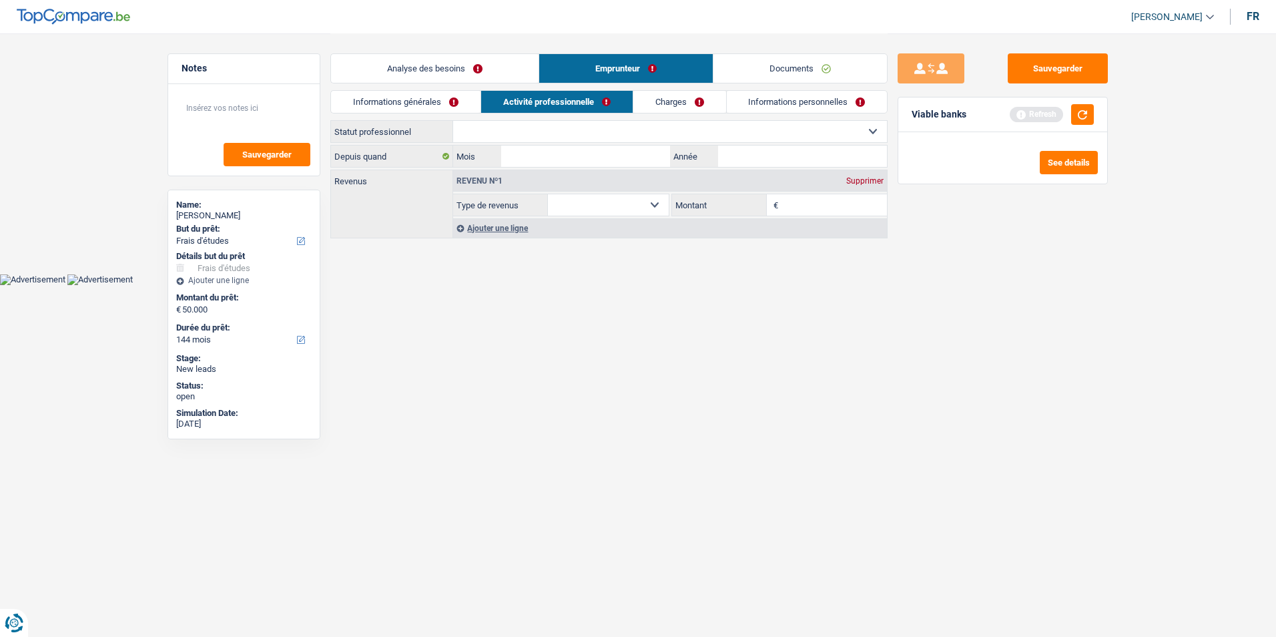
click at [744, 63] on link "Documents" at bounding box center [799, 68] width 173 height 29
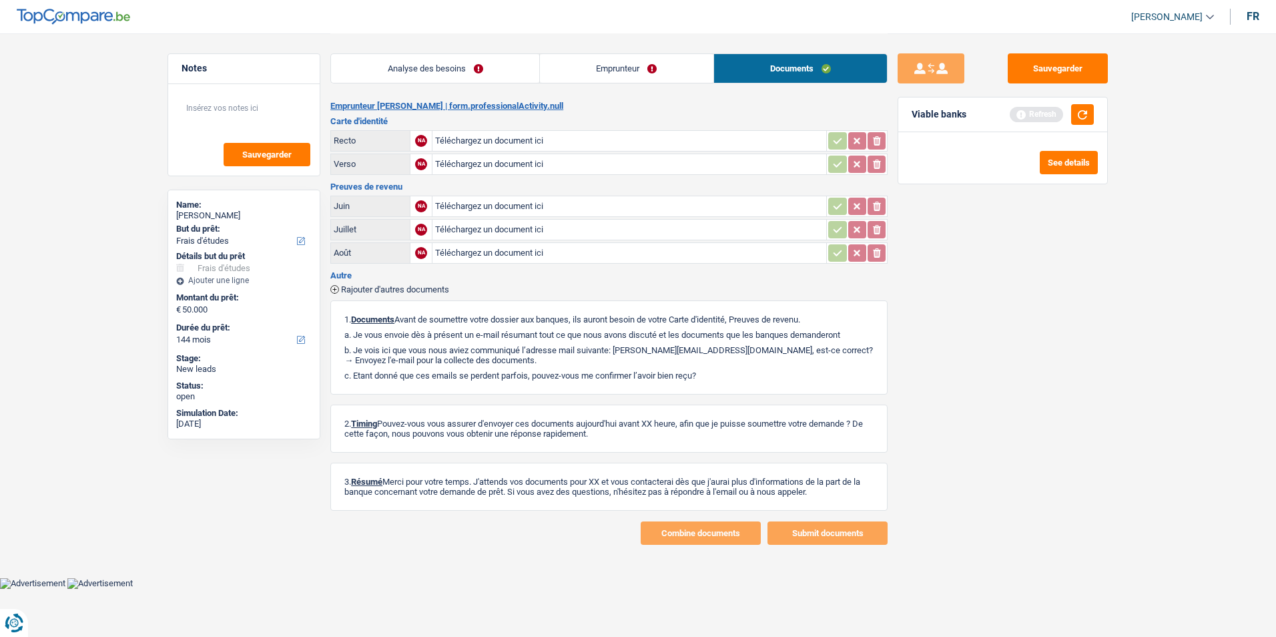
click at [594, 70] on link "Emprunteur" at bounding box center [626, 68] width 173 height 29
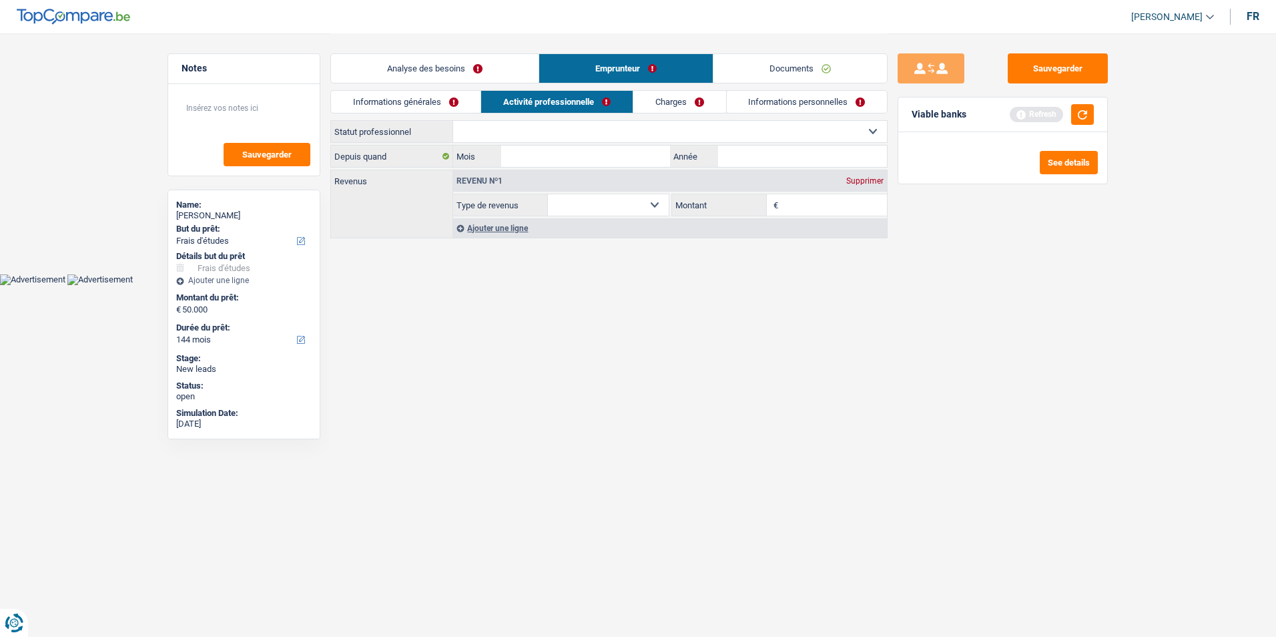
click at [455, 73] on link "Analyse des besoins" at bounding box center [435, 68] width 208 height 29
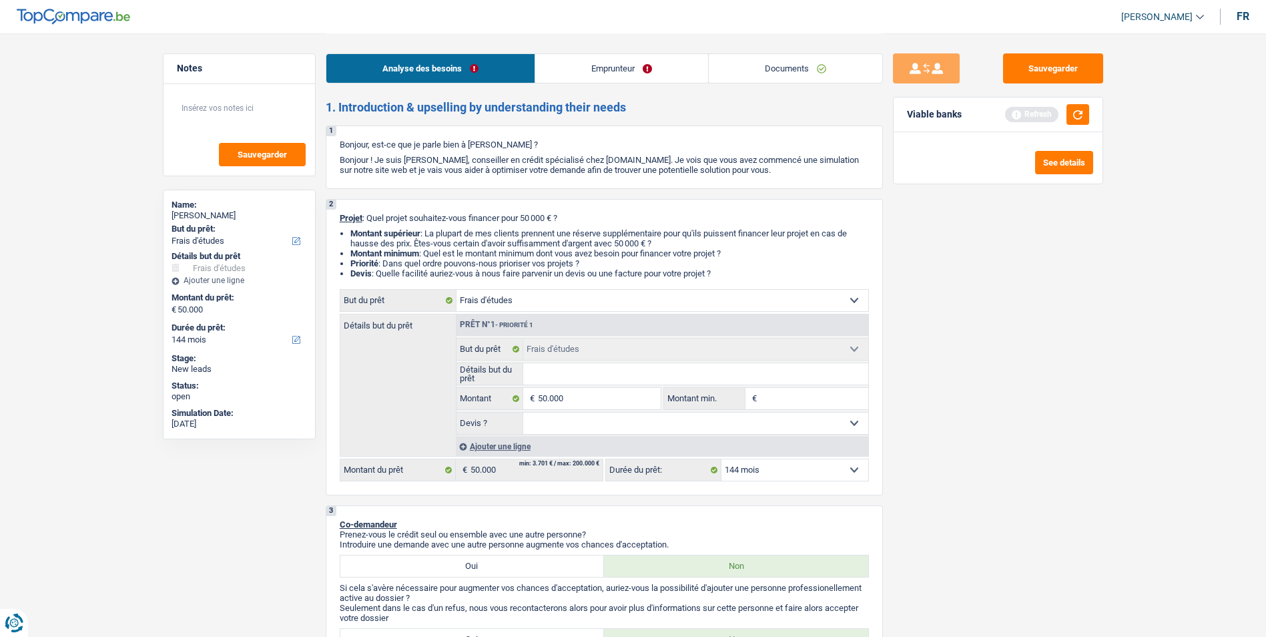
click at [605, 65] on link "Emprunteur" at bounding box center [621, 68] width 173 height 29
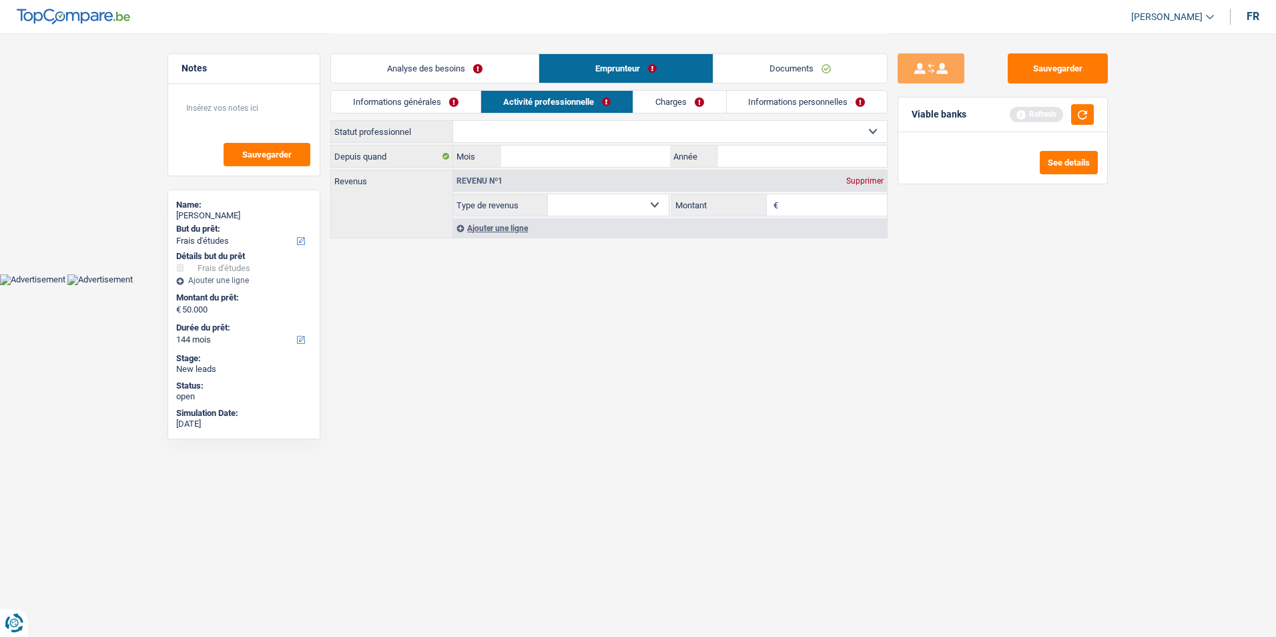
click at [742, 62] on link "Documents" at bounding box center [799, 68] width 173 height 29
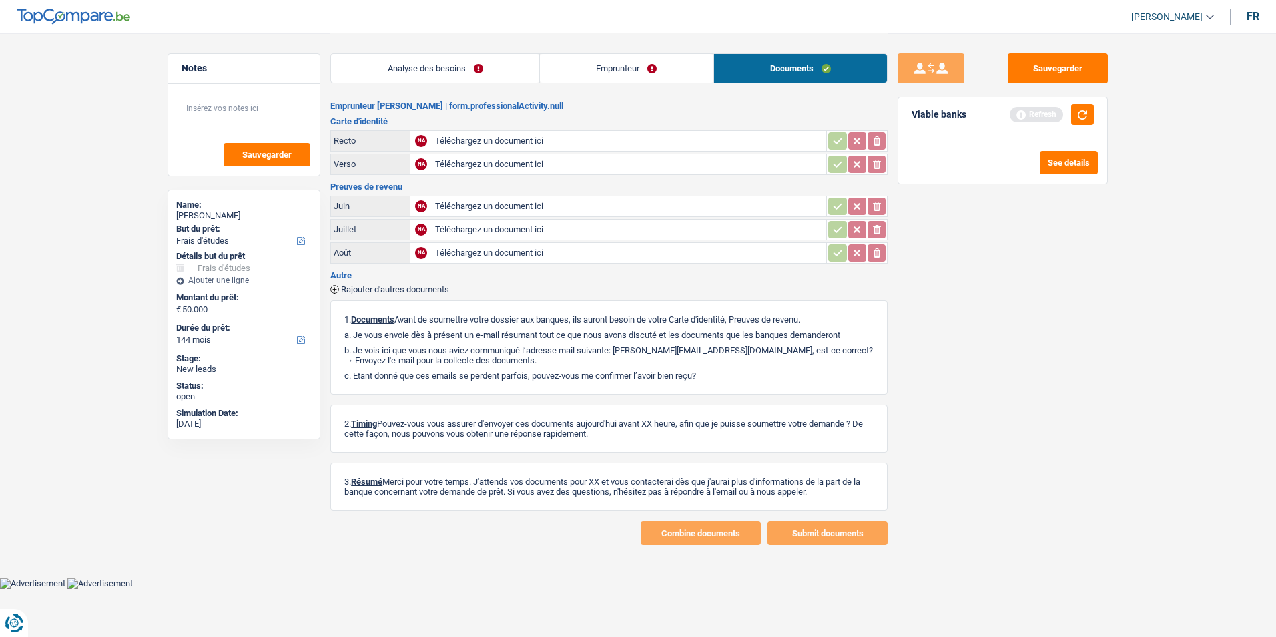
click at [610, 69] on link "Emprunteur" at bounding box center [626, 68] width 173 height 29
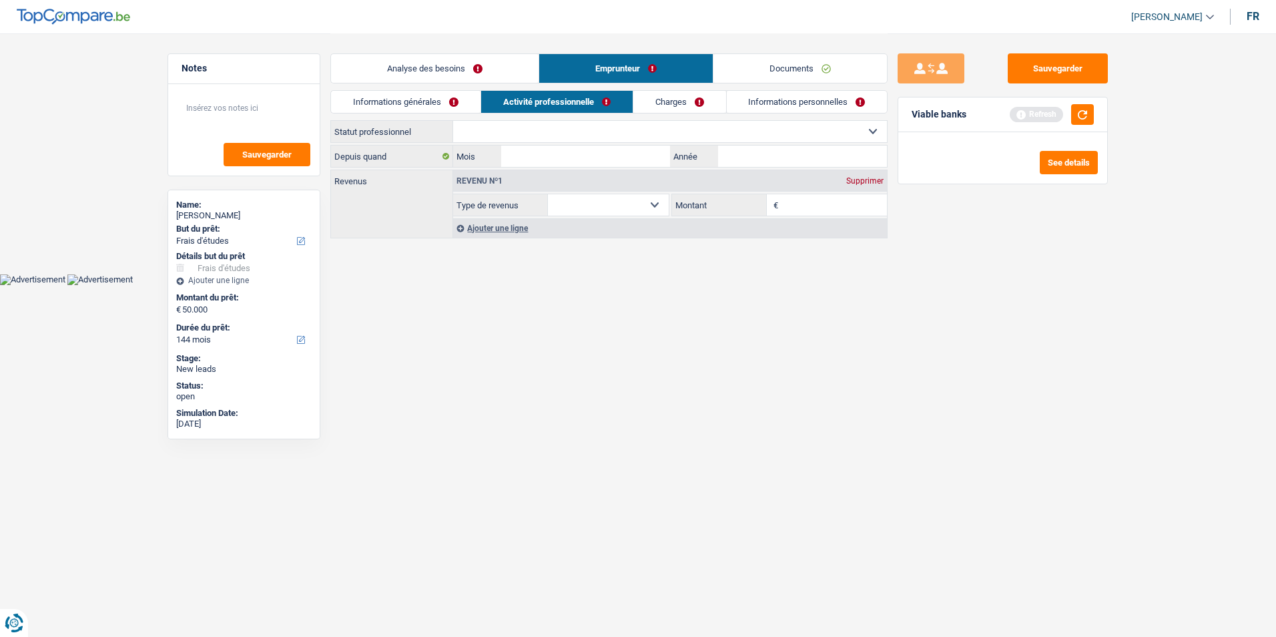
click at [457, 72] on link "Analyse des besoins" at bounding box center [435, 68] width 208 height 29
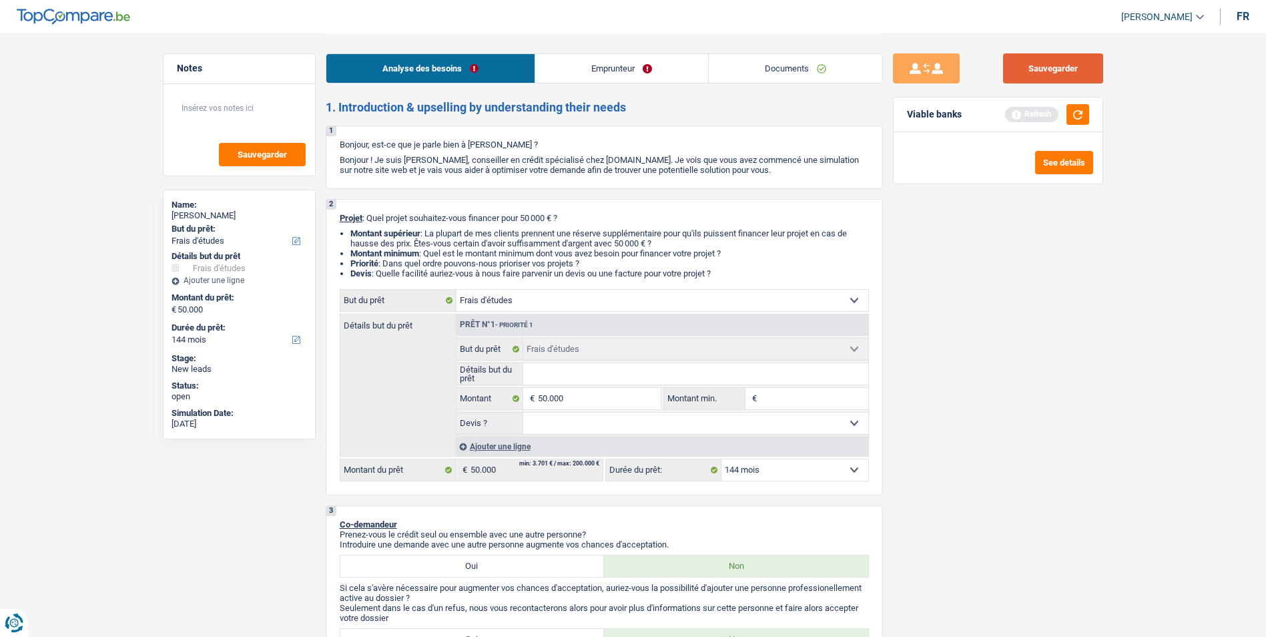
click at [1060, 67] on button "Sauvegarder" at bounding box center [1053, 68] width 100 height 30
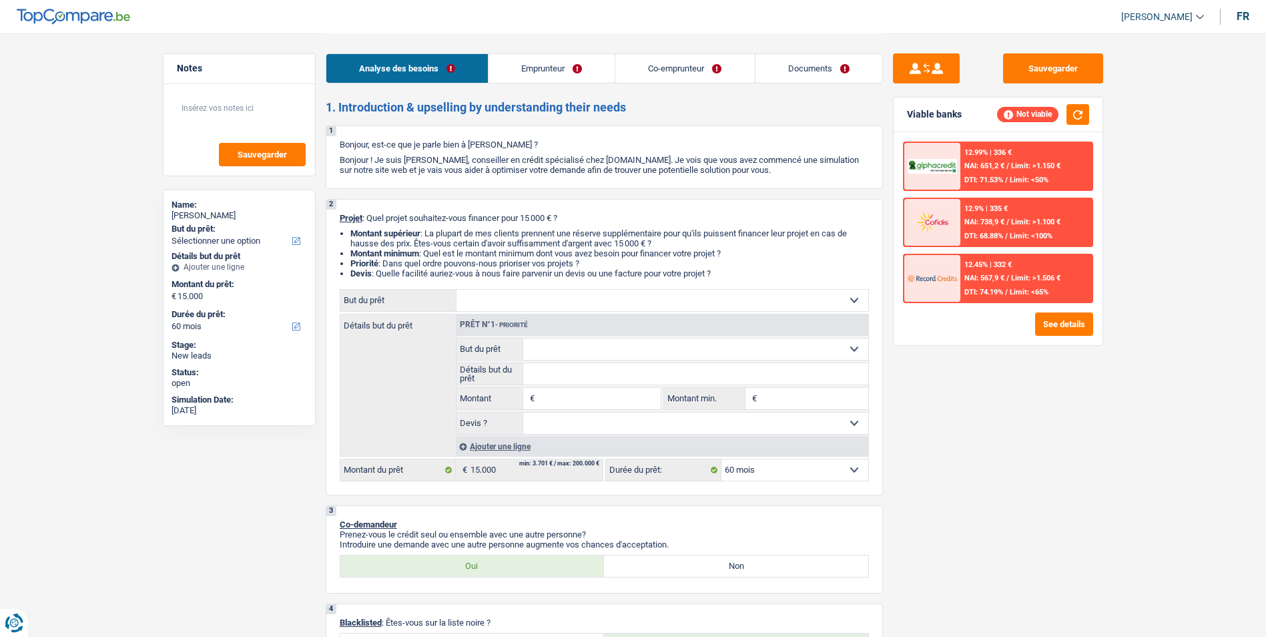
select select "60"
select select "worker"
select select "familyAllowances"
select select "netSalary"
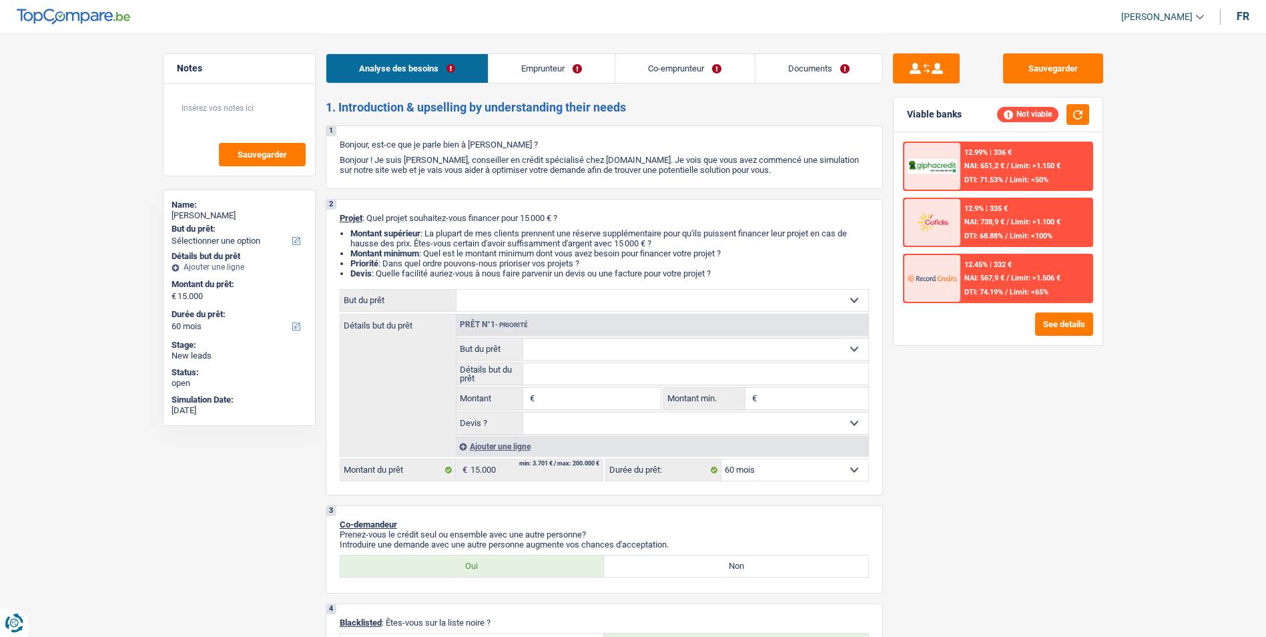
select select "rents"
select select "cardOrCredit"
select select "60"
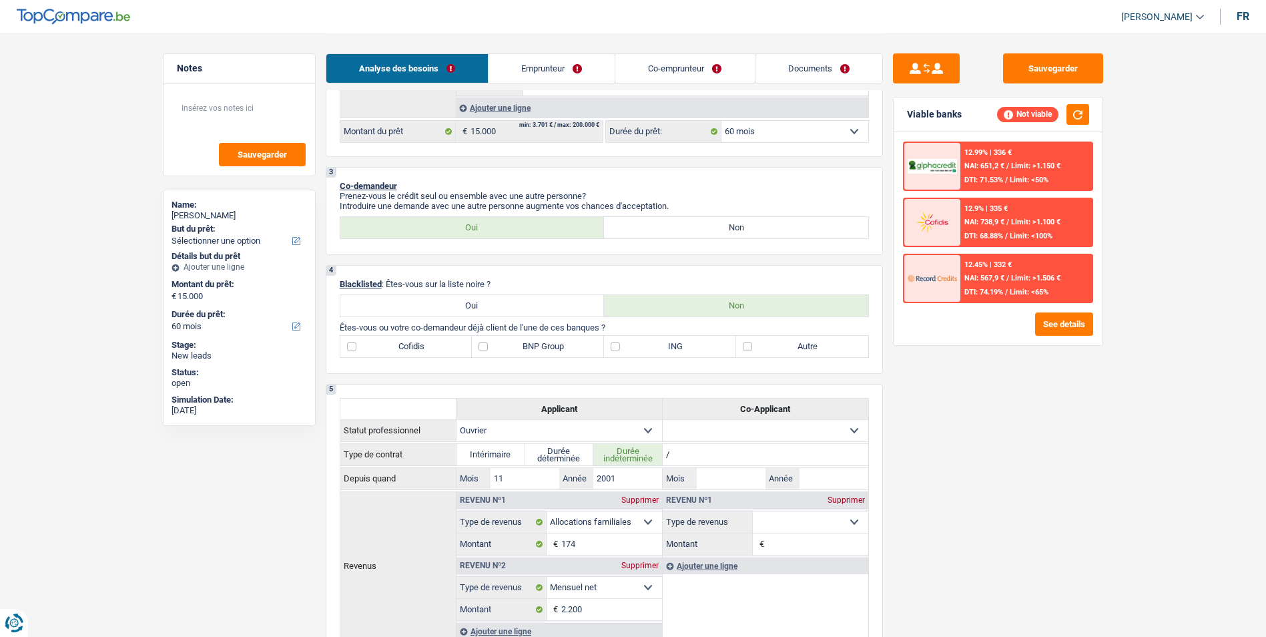
scroll to position [334, 0]
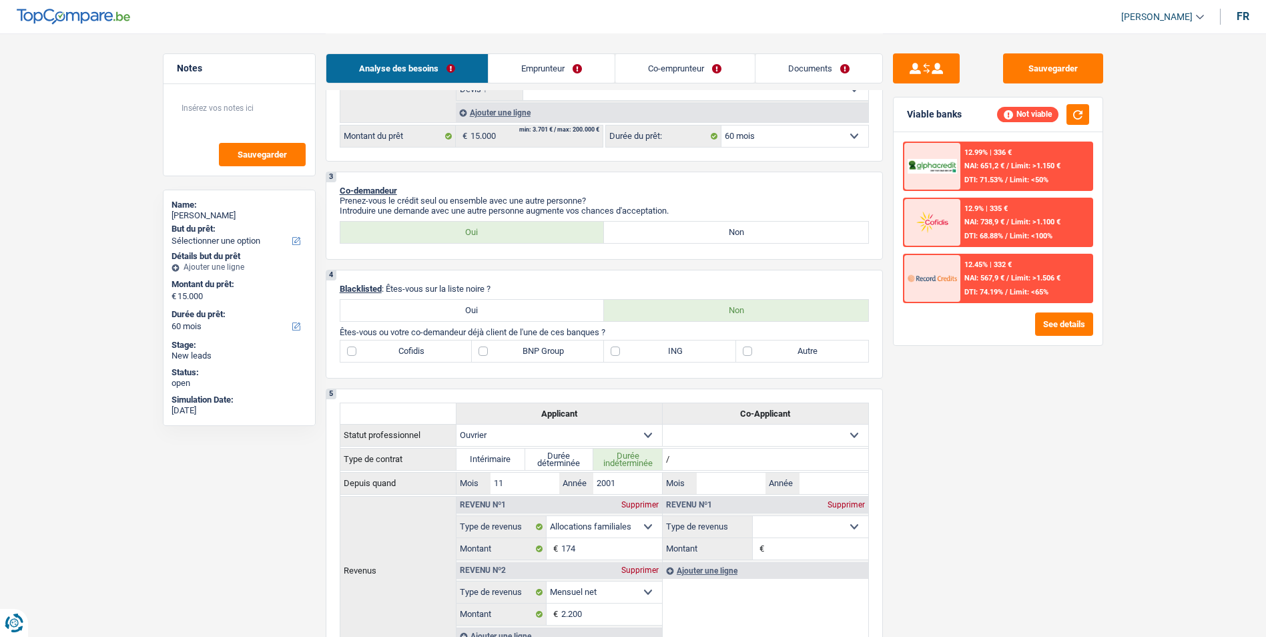
click at [735, 240] on label "Non" at bounding box center [736, 232] width 264 height 21
click at [735, 240] on input "Non" at bounding box center [736, 232] width 264 height 21
radio input "true"
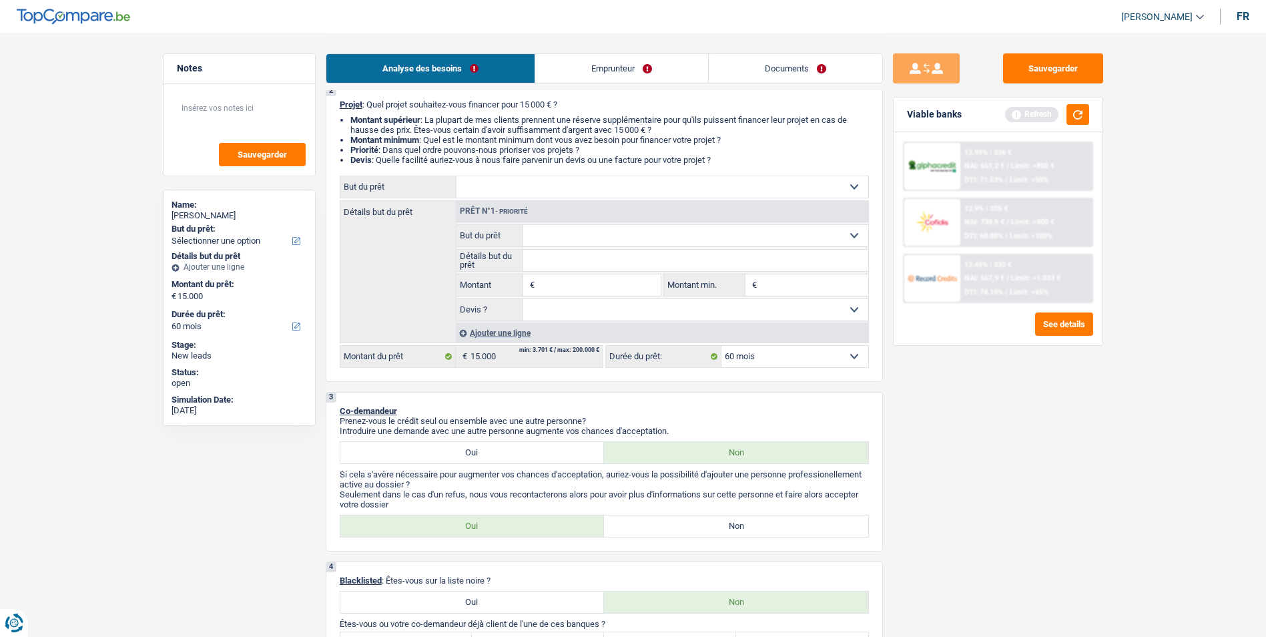
scroll to position [0, 0]
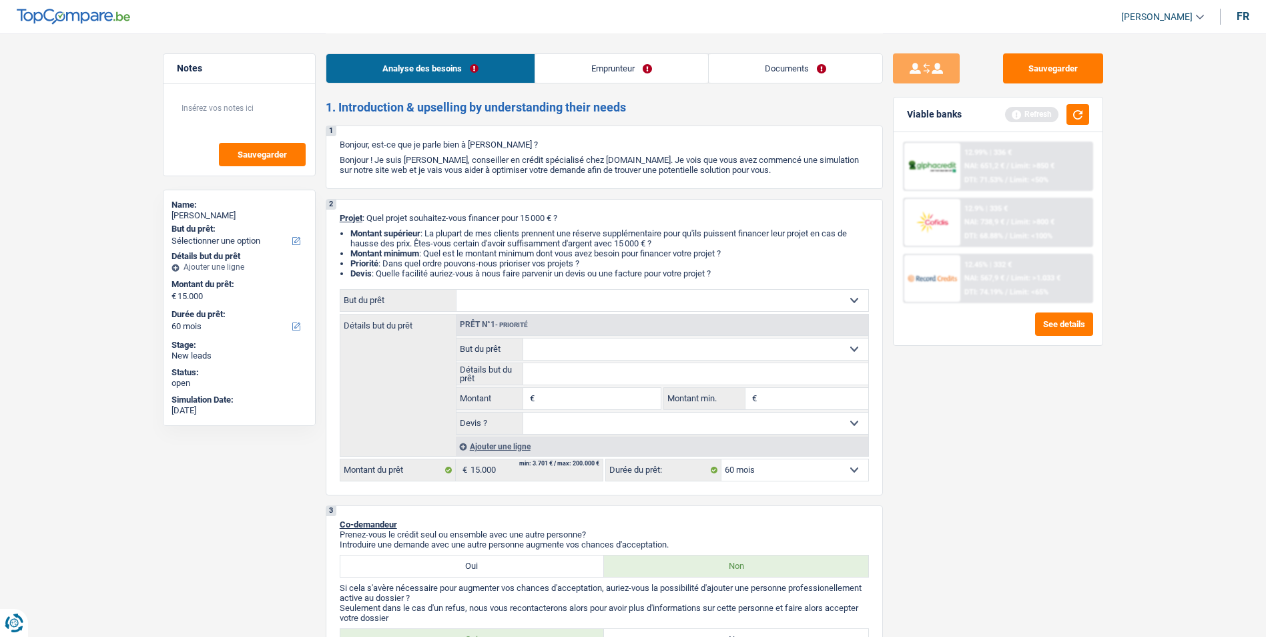
click at [714, 310] on select "Confort maison: meubles, textile, peinture, électroménager, outillage non-profe…" at bounding box center [662, 300] width 412 height 21
click at [801, 260] on li "Priorité : Dans quel ordre pouvons-nous prioriser vos projets ?" at bounding box center [609, 263] width 518 height 10
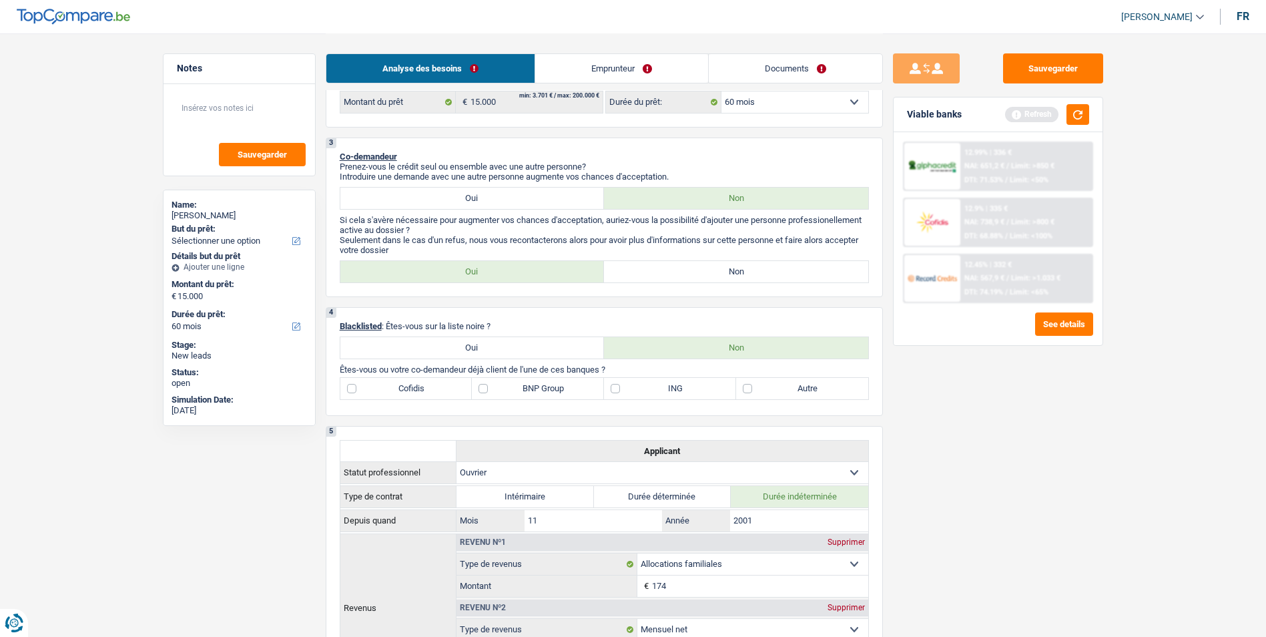
scroll to position [400, 0]
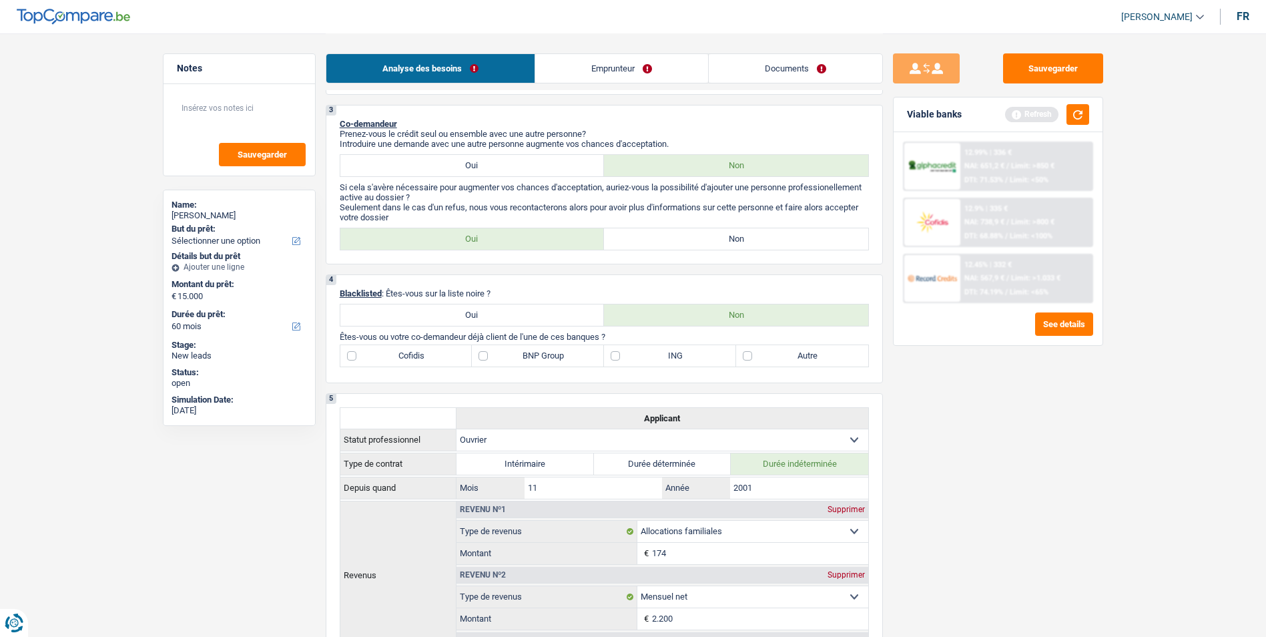
click at [677, 240] on label "Non" at bounding box center [736, 238] width 264 height 21
click at [677, 240] on input "Non" at bounding box center [736, 238] width 264 height 21
radio input "true"
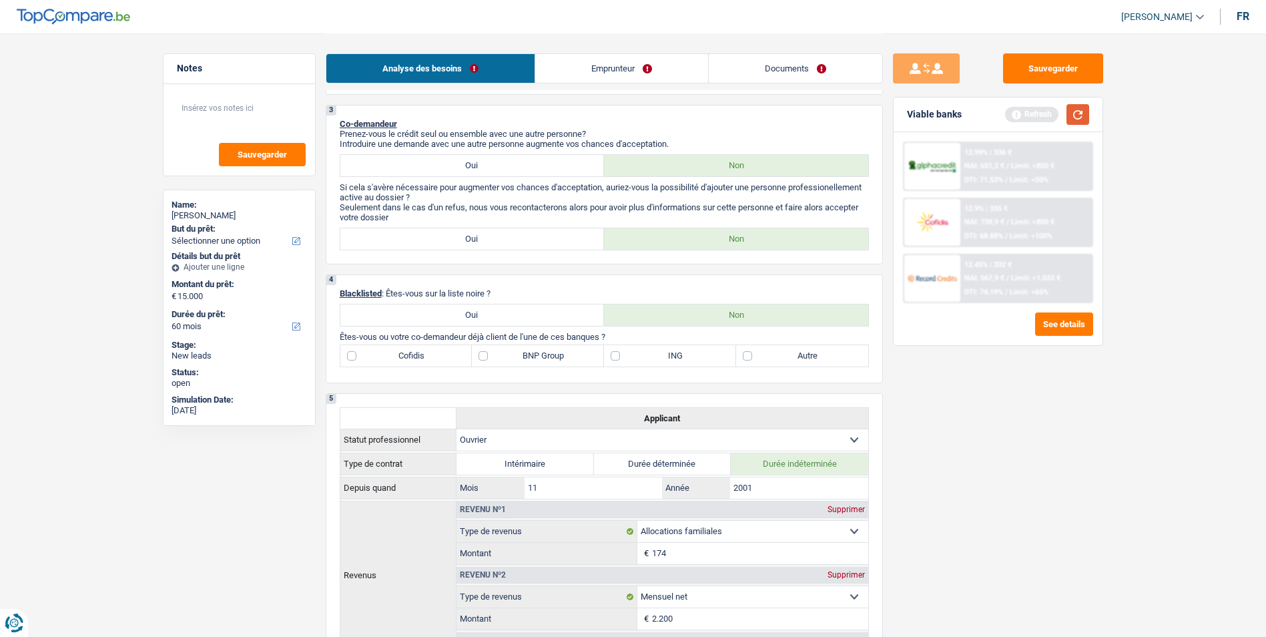
click at [1070, 115] on button "button" at bounding box center [1077, 114] width 23 height 21
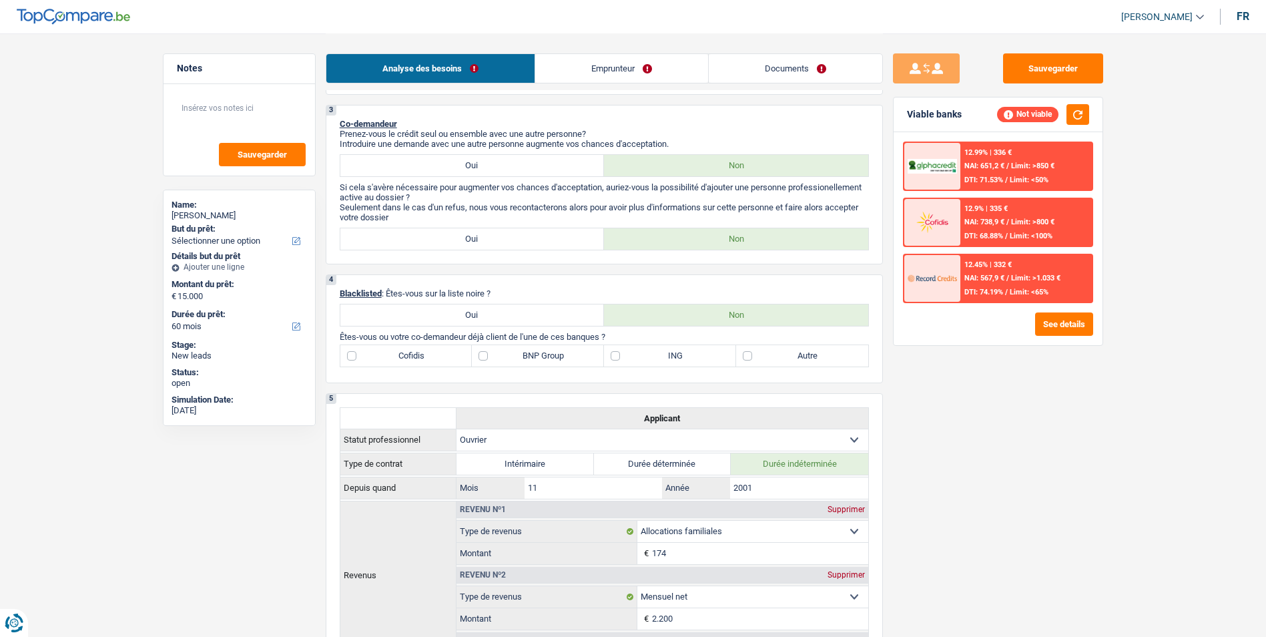
click at [485, 356] on label "BNP Group" at bounding box center [538, 355] width 132 height 21
click at [485, 356] on input "BNP Group" at bounding box center [538, 355] width 132 height 21
checkbox input "true"
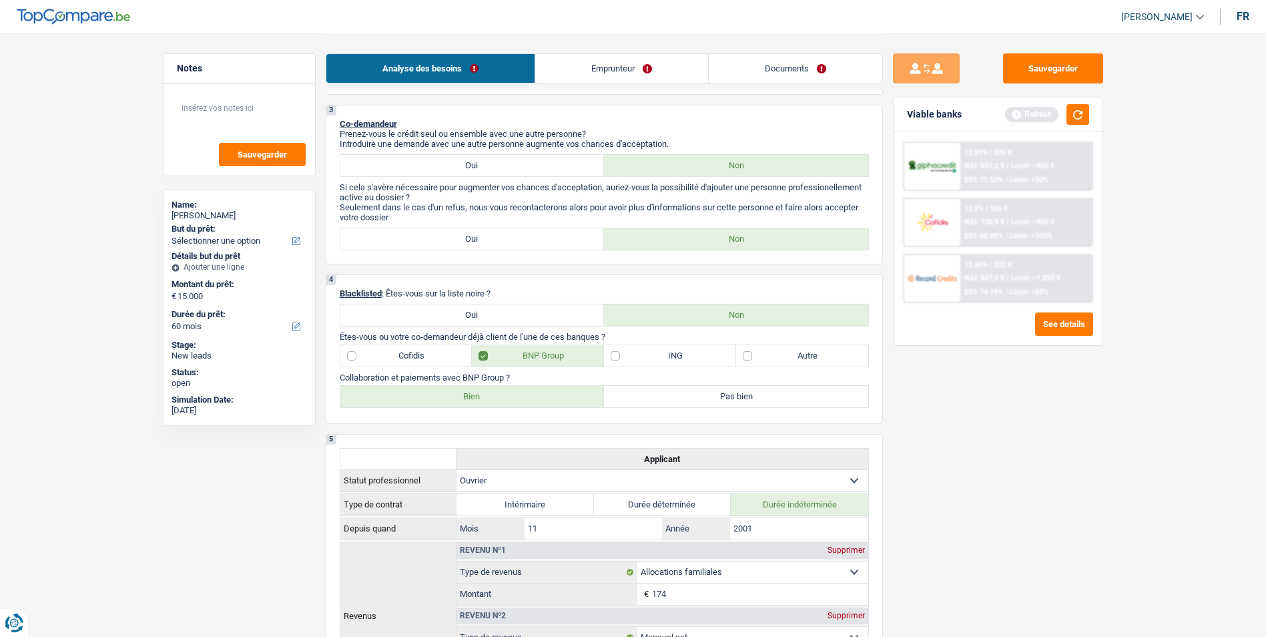
click at [547, 401] on label "Bien" at bounding box center [472, 396] width 264 height 21
click at [547, 401] on input "Bien" at bounding box center [472, 396] width 264 height 21
radio input "true"
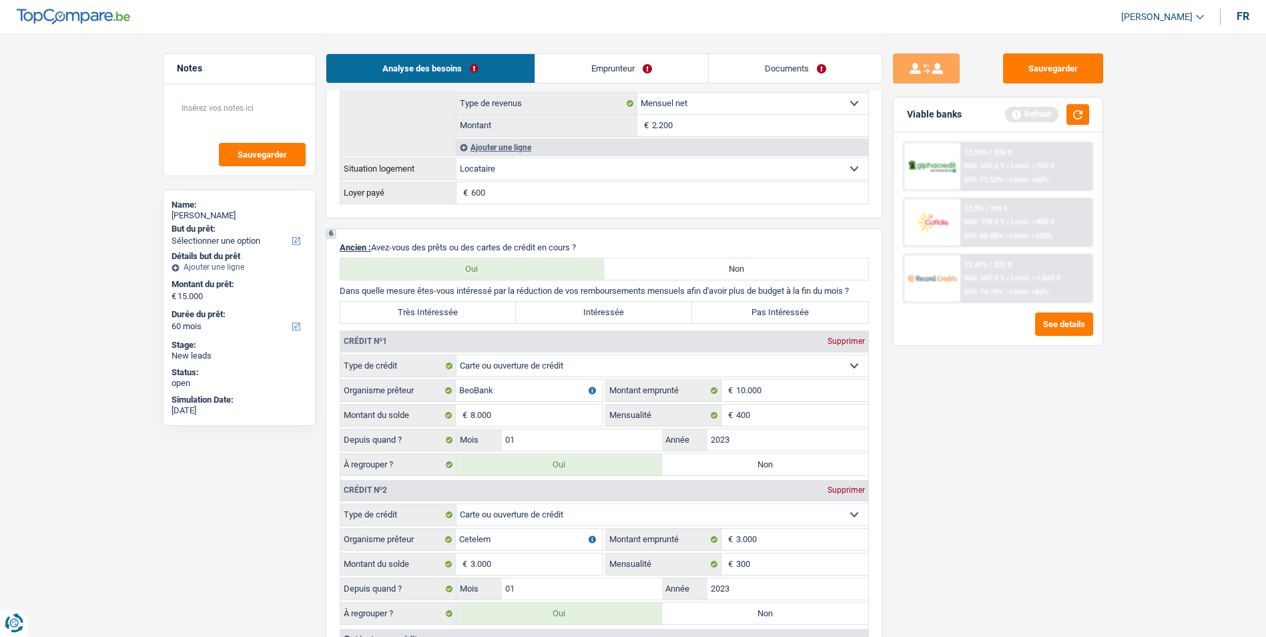
scroll to position [1001, 0]
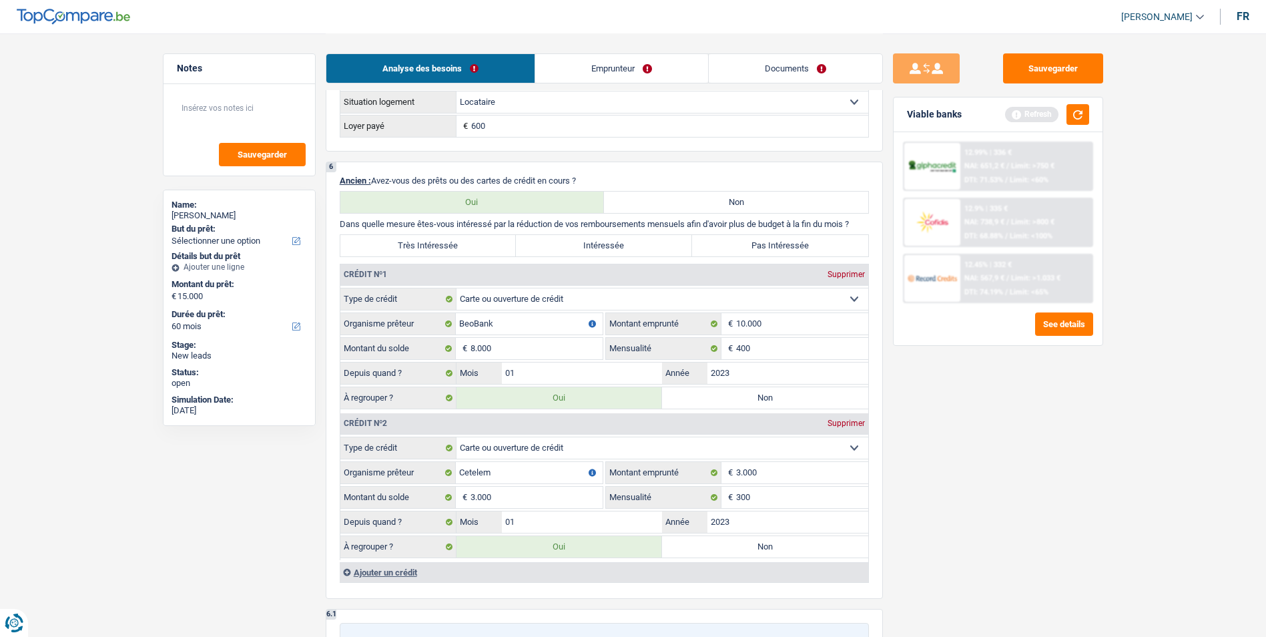
click at [473, 244] on label "Très Intéressée" at bounding box center [428, 245] width 176 height 21
click at [473, 244] on input "Très Intéressée" at bounding box center [428, 245] width 176 height 21
radio input "true"
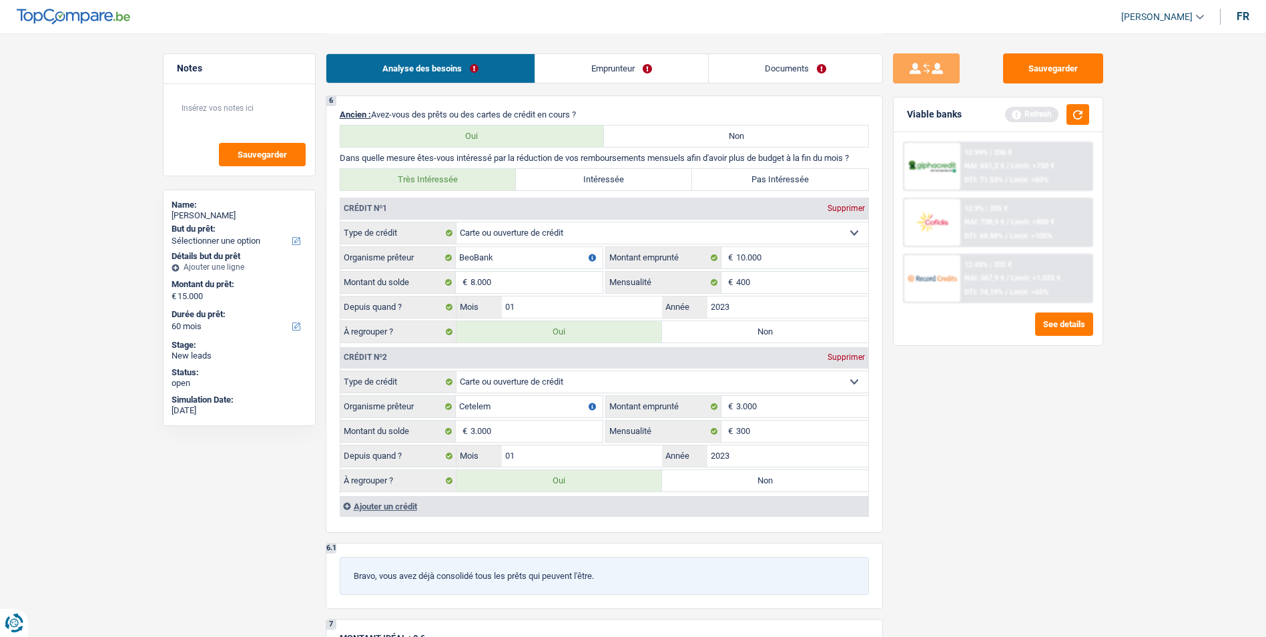
scroll to position [1068, 0]
click at [775, 406] on input "3.000" at bounding box center [802, 405] width 132 height 21
type input "3"
type input "5.000"
drag, startPoint x: 941, startPoint y: 429, endPoint x: 937, endPoint y: 440, distance: 12.0
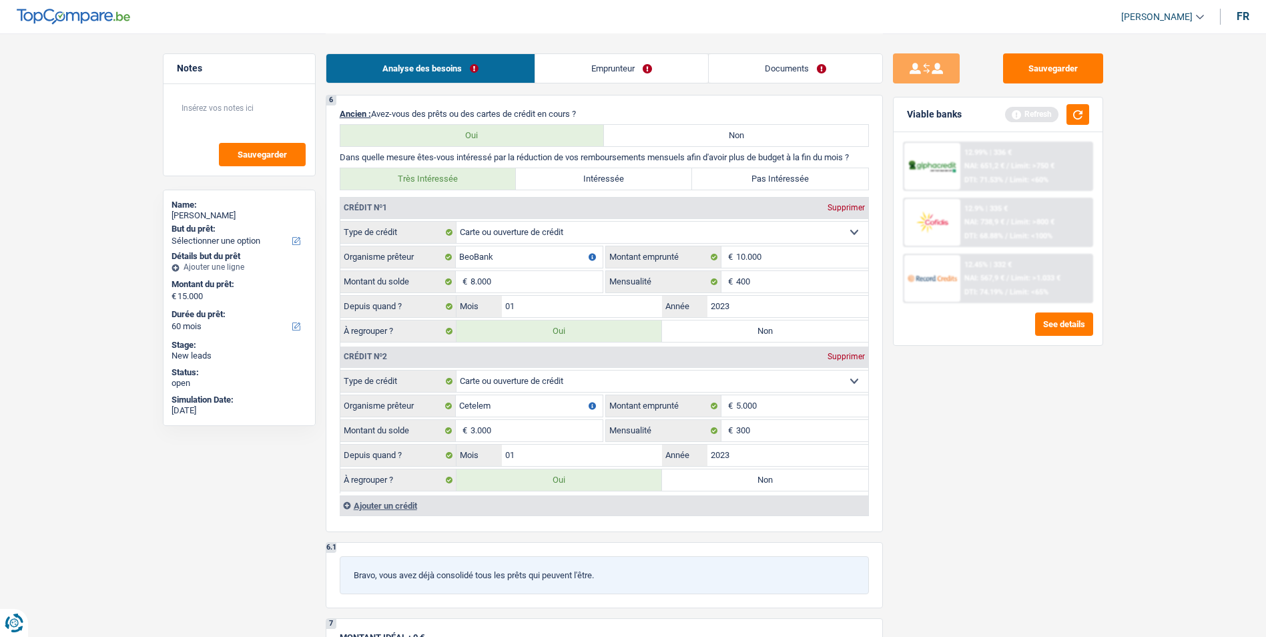
click at [940, 432] on div "Sauvegarder Viable banks Refresh 12.99% | 336 € NAI: 651,2 € / Limit: >750 € DT…" at bounding box center [998, 334] width 230 height 562
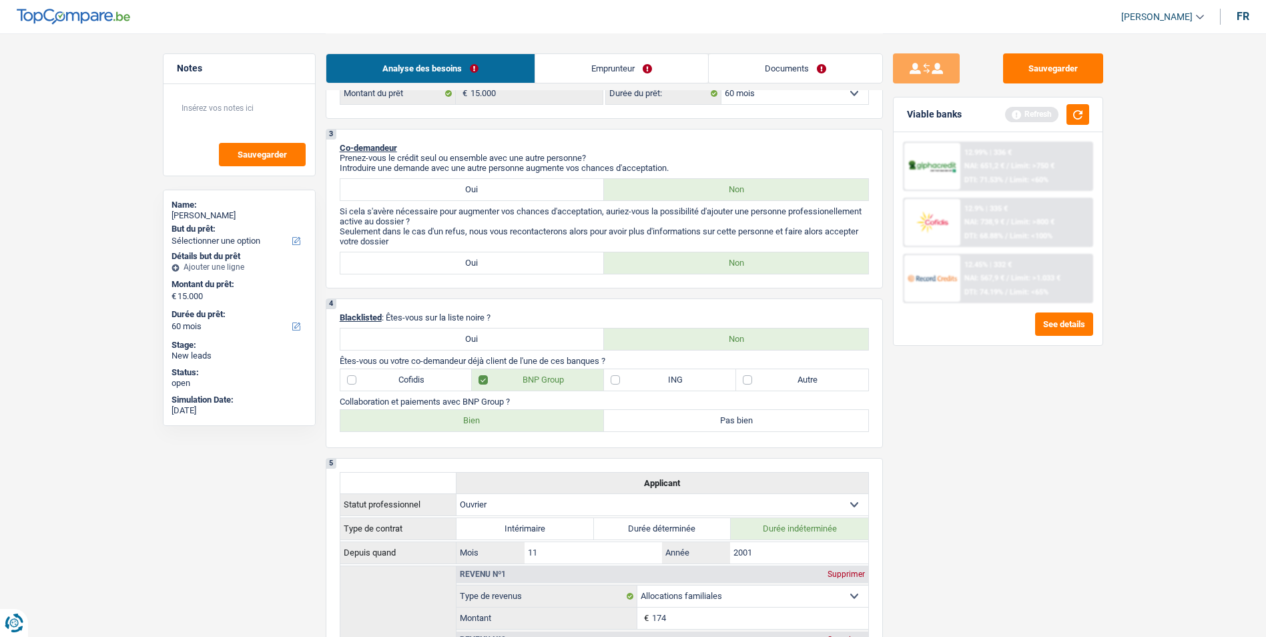
scroll to position [400, 0]
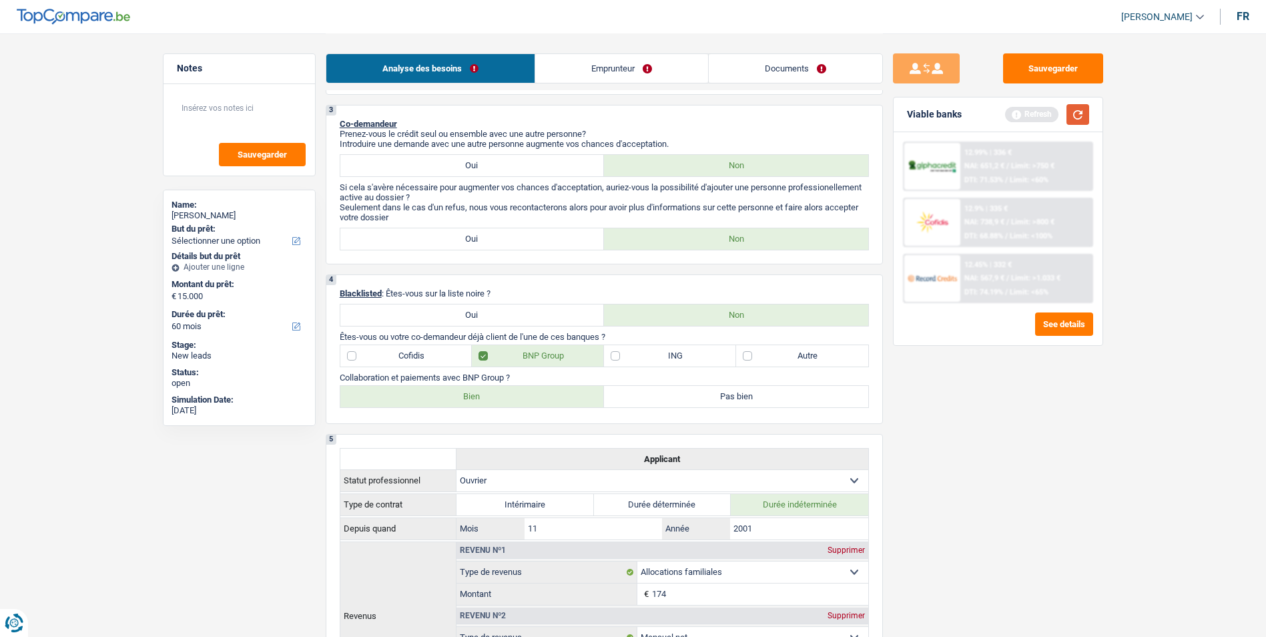
click at [1078, 113] on button "button" at bounding box center [1077, 114] width 23 height 21
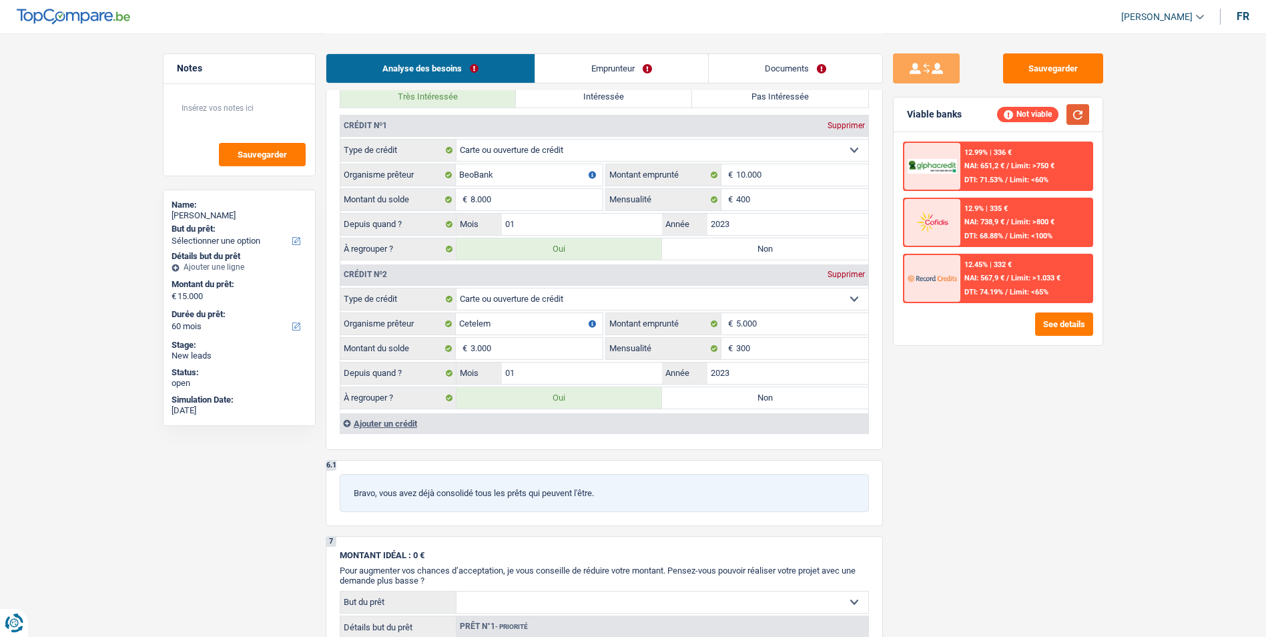
scroll to position [1134, 0]
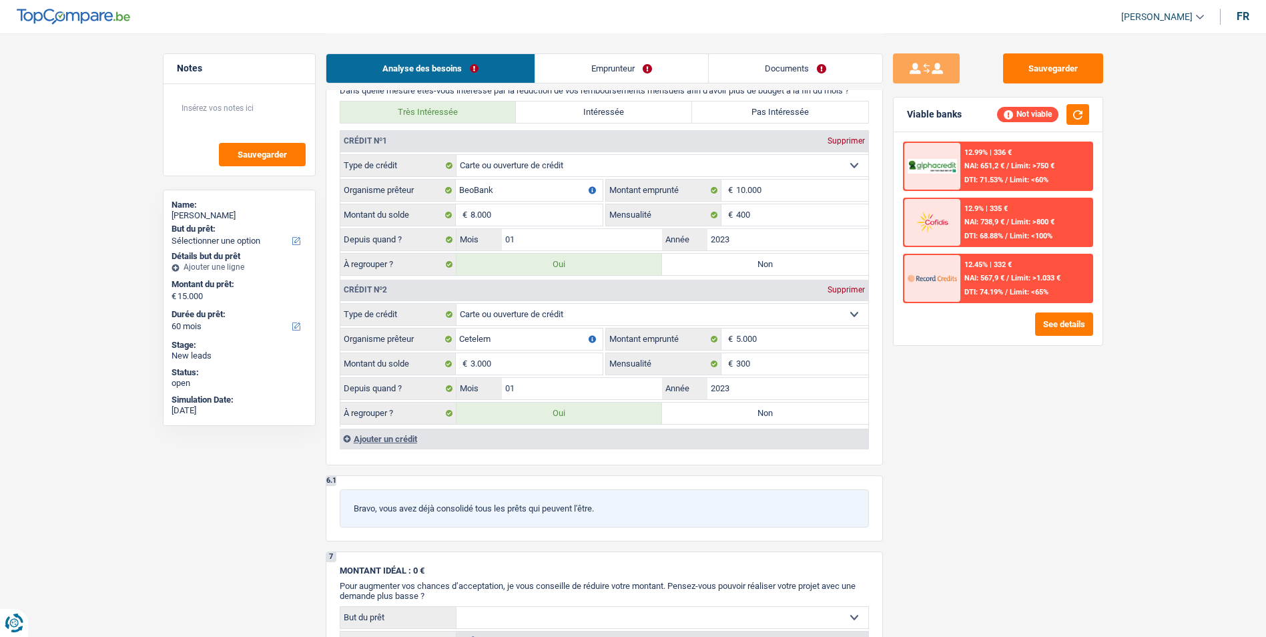
click at [769, 262] on label "Non" at bounding box center [765, 264] width 206 height 21
click at [769, 262] on input "Non" at bounding box center [765, 264] width 206 height 21
radio input "true"
type input "3.000"
select select "30"
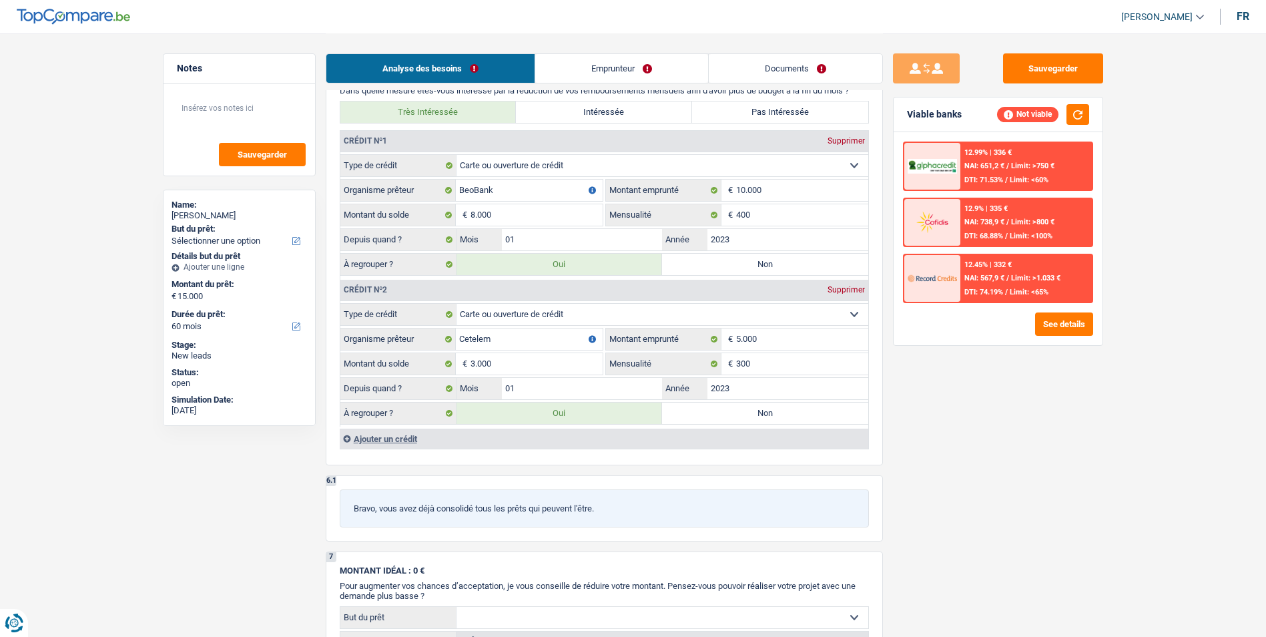
type input "3.000"
select select "30"
radio input "false"
type input "3.000"
select select "30"
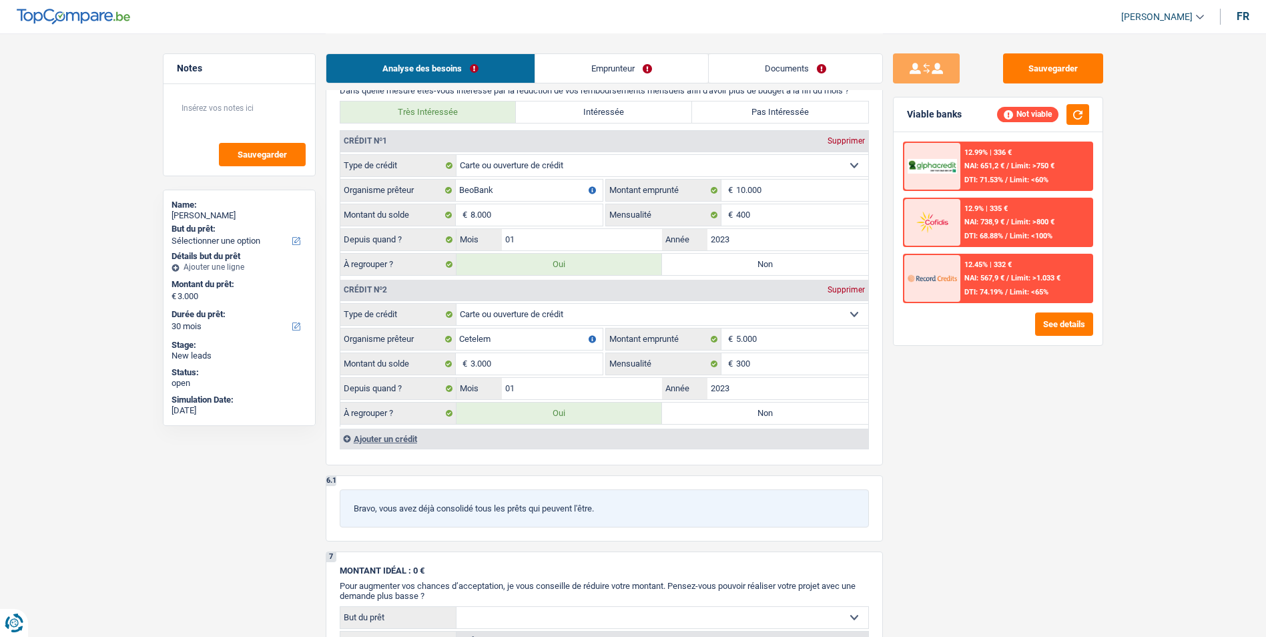
select select "refinancing"
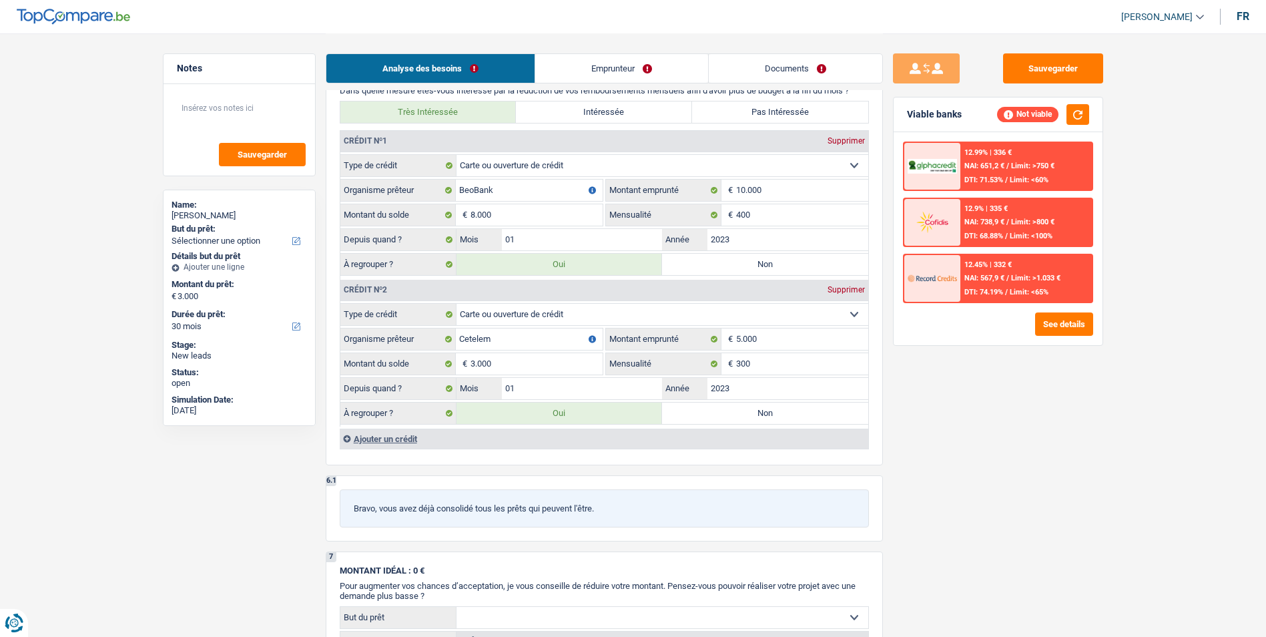
select select "refinancing"
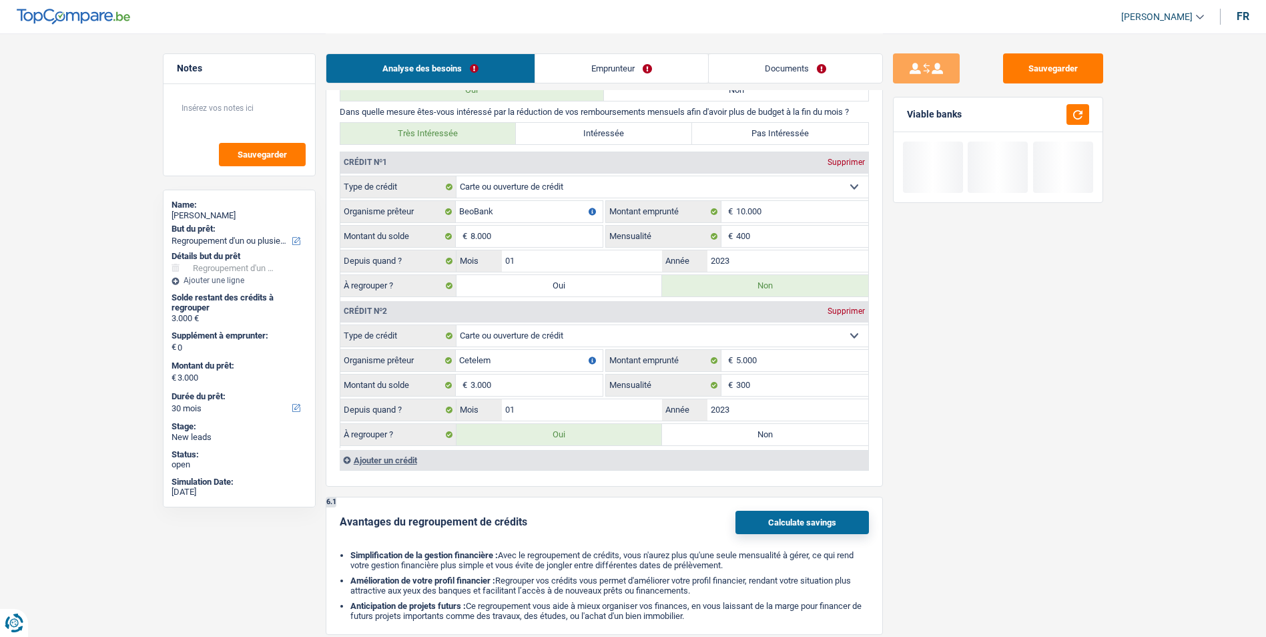
click at [757, 442] on label "Non" at bounding box center [765, 434] width 206 height 21
click at [757, 442] on input "Non" at bounding box center [765, 434] width 206 height 21
radio input "true"
select select
select select "24"
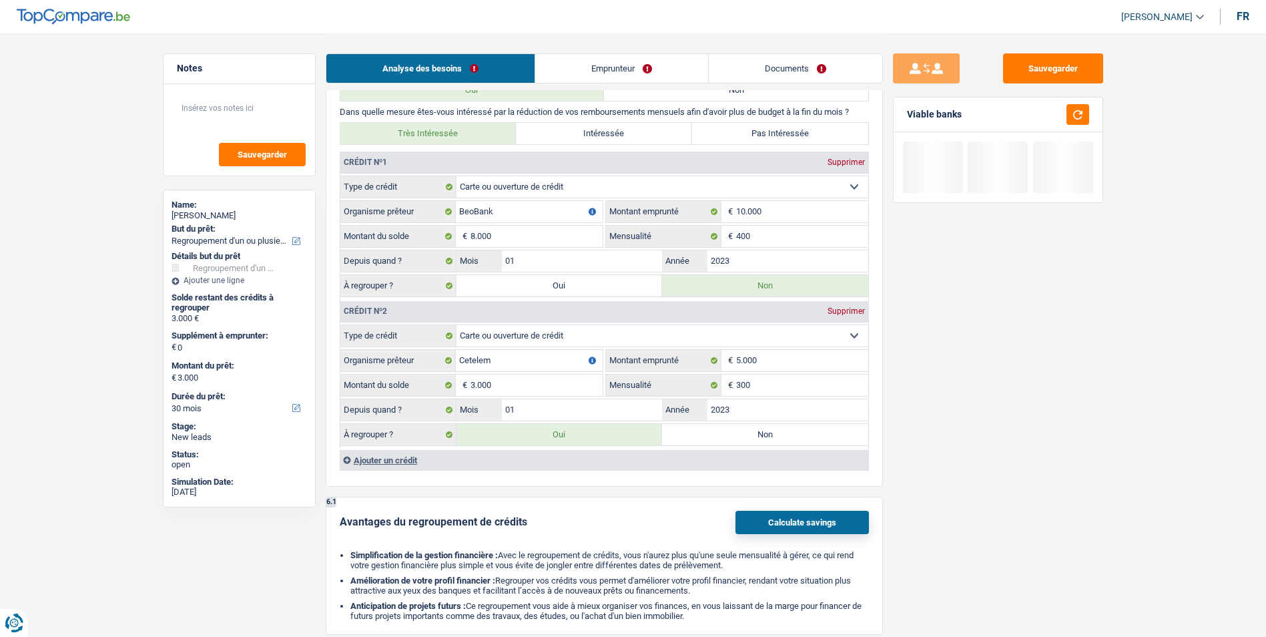
select select
select select "24"
radio input "false"
select select
select select "24"
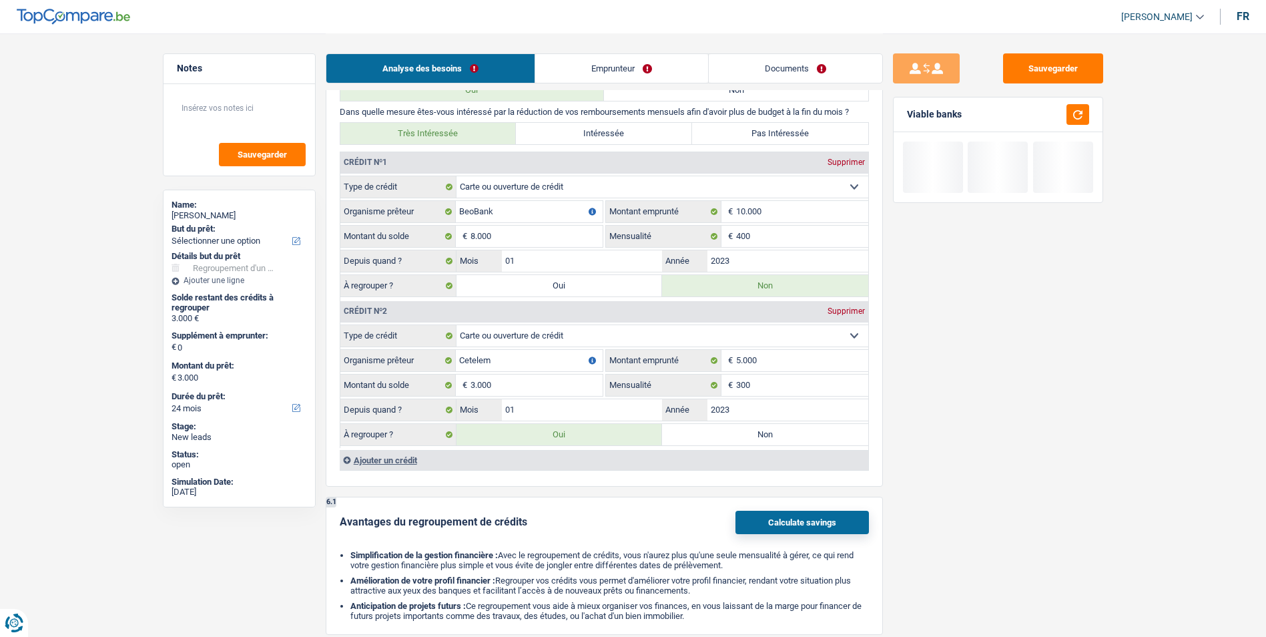
type input "0"
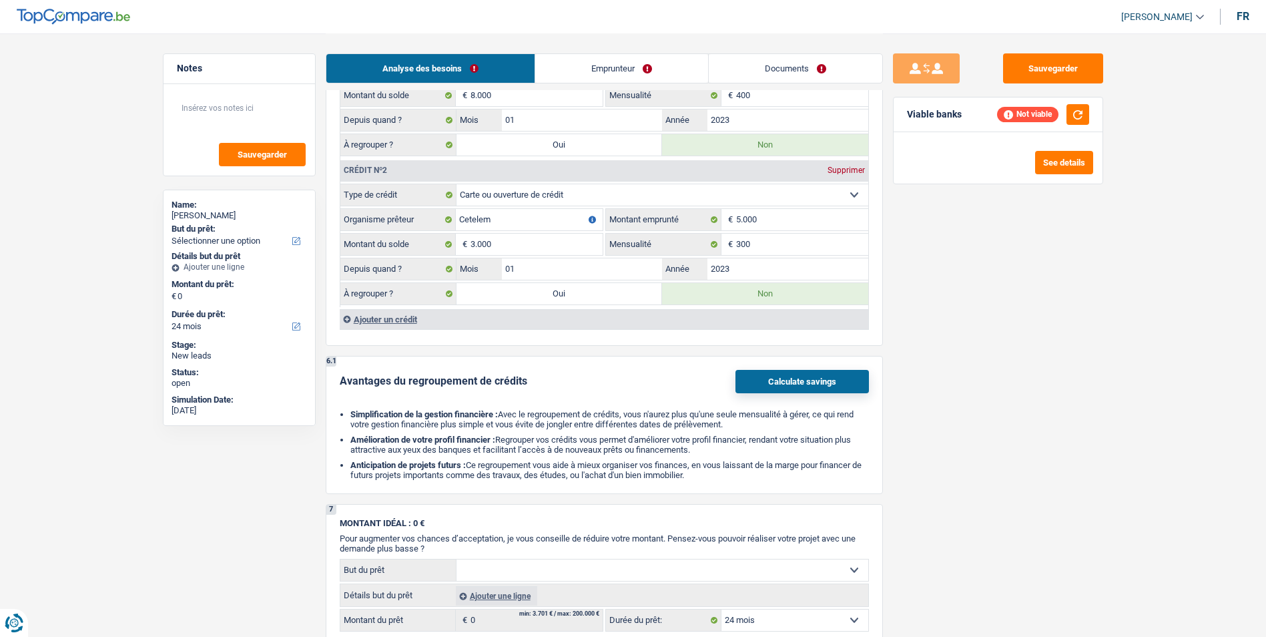
click at [561, 143] on label "Oui" at bounding box center [559, 144] width 206 height 21
click at [561, 143] on input "Oui" at bounding box center [559, 144] width 206 height 21
radio input "true"
radio input "false"
type input "8.000"
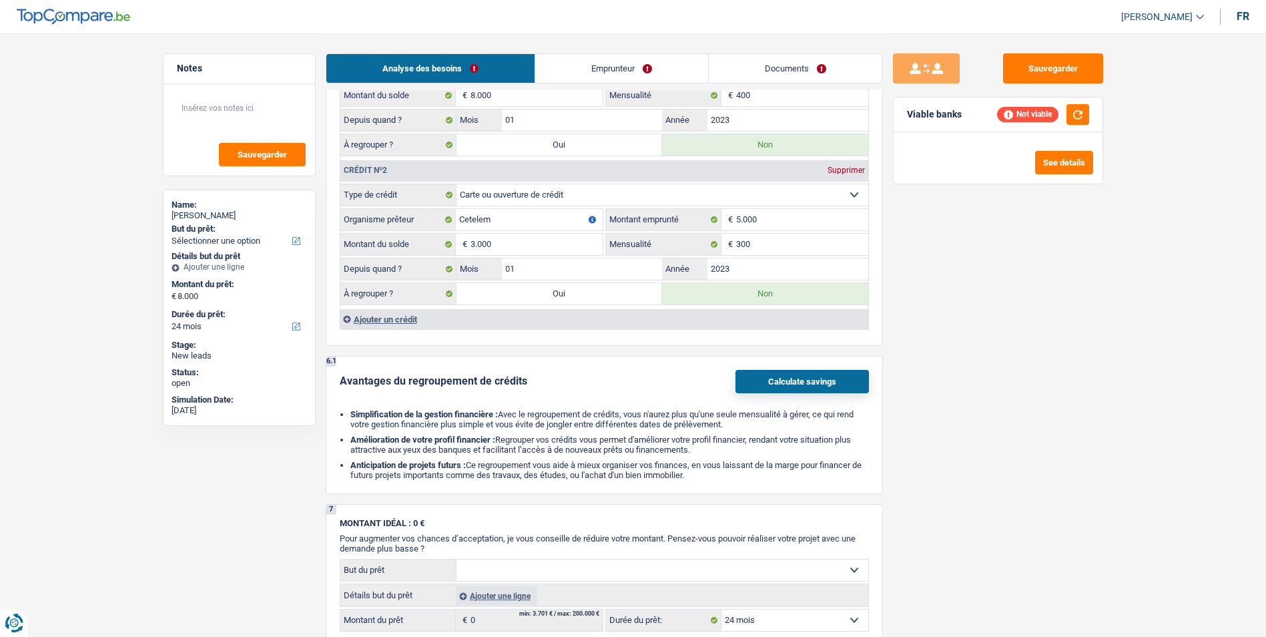
select select "refinancing"
select select "48"
select select "refinancing"
select select "48"
select select "refinancing"
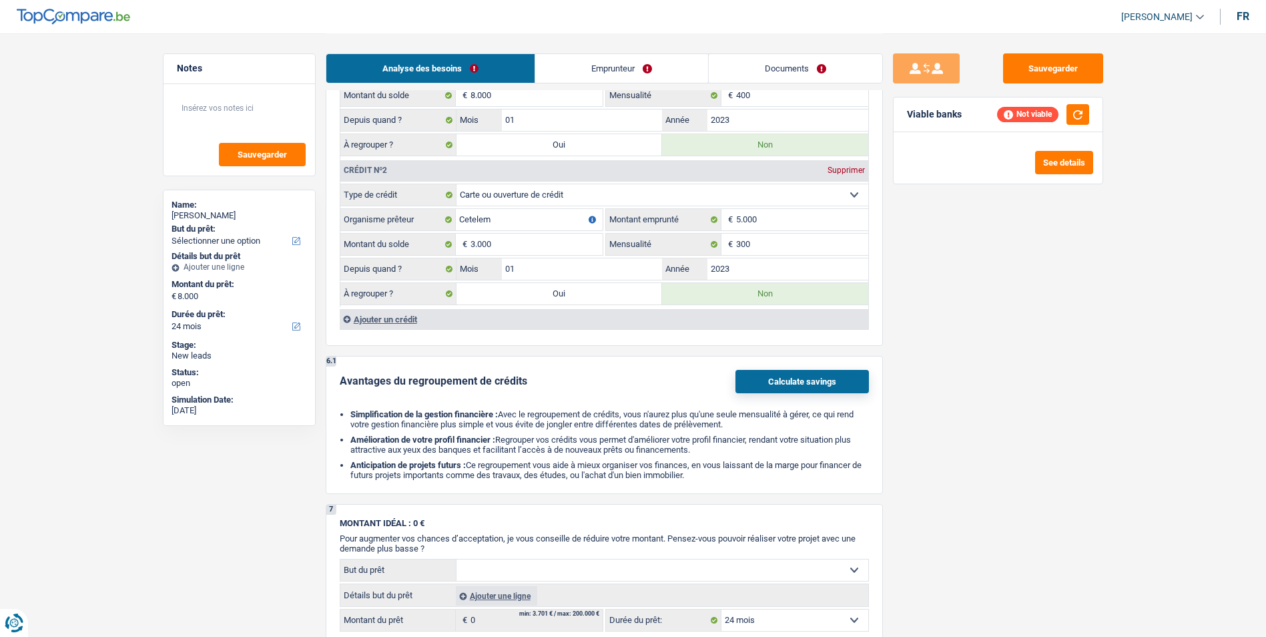
select select "48"
select select "refinancing"
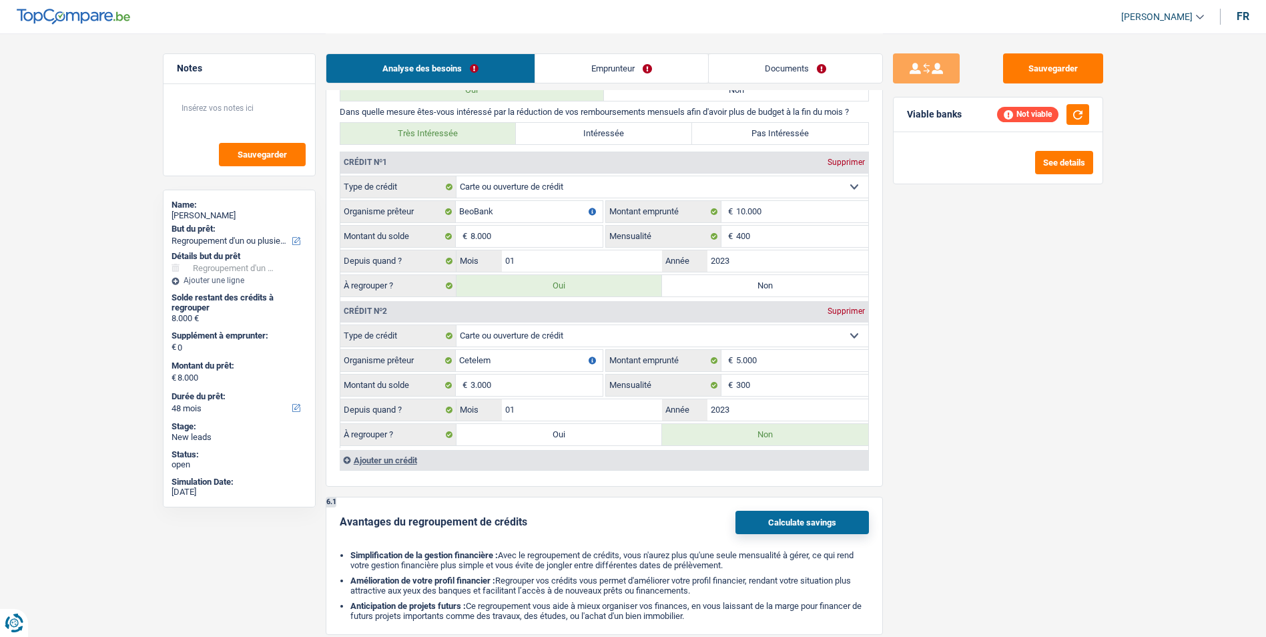
click at [565, 431] on label "Oui" at bounding box center [559, 434] width 206 height 21
click at [565, 431] on input "Oui" at bounding box center [559, 434] width 206 height 21
radio input "true"
radio input "false"
type input "11.000"
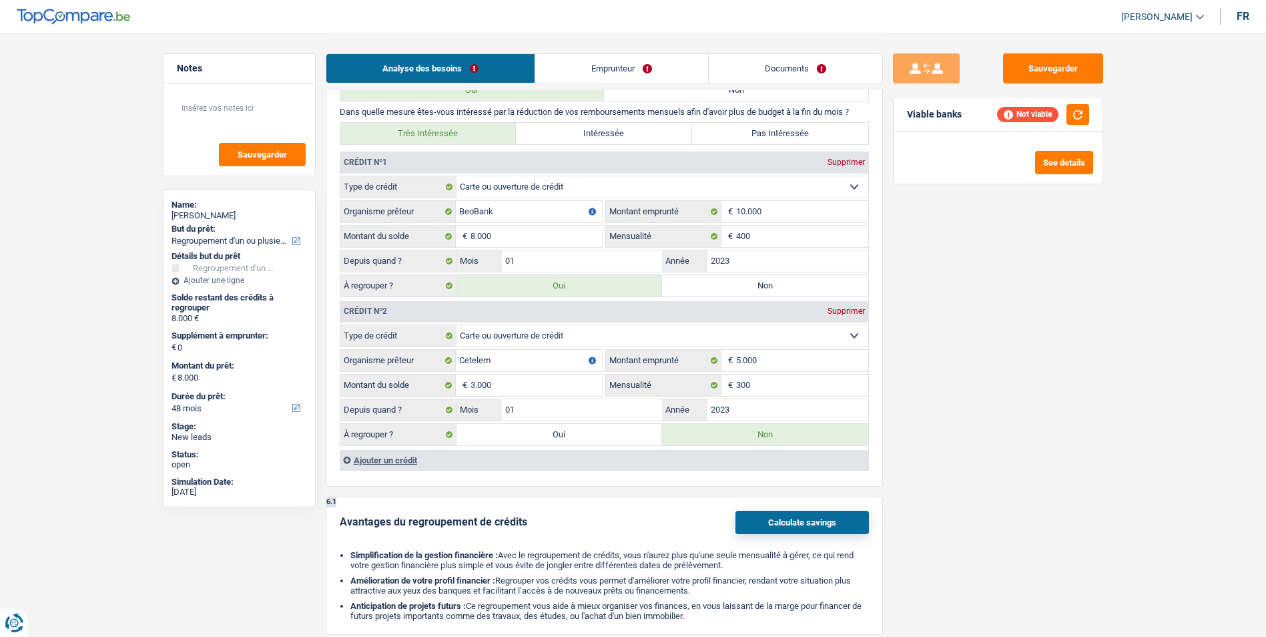
type input "11.000"
select select "60"
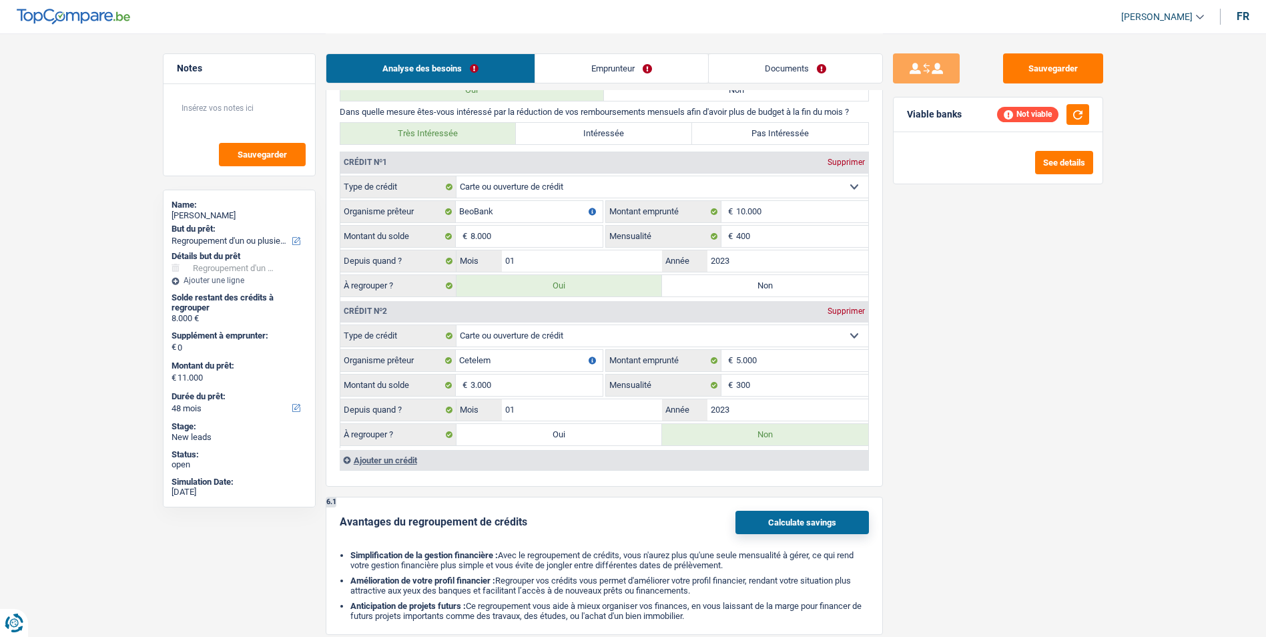
select select "60"
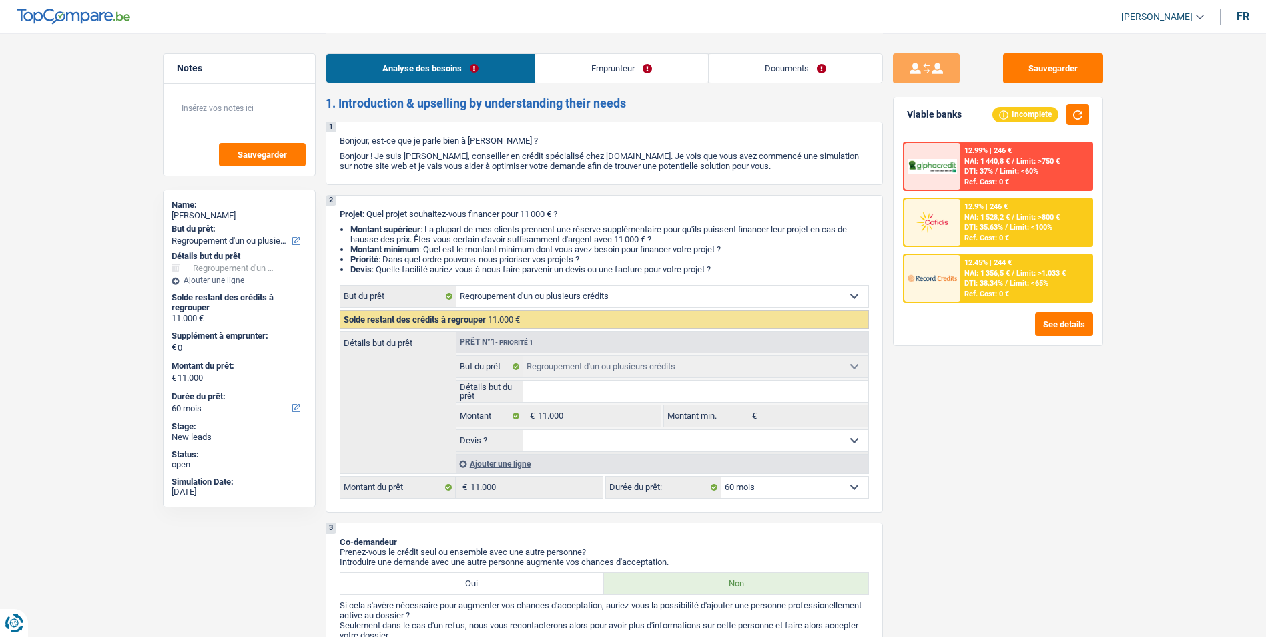
scroll to position [0, 0]
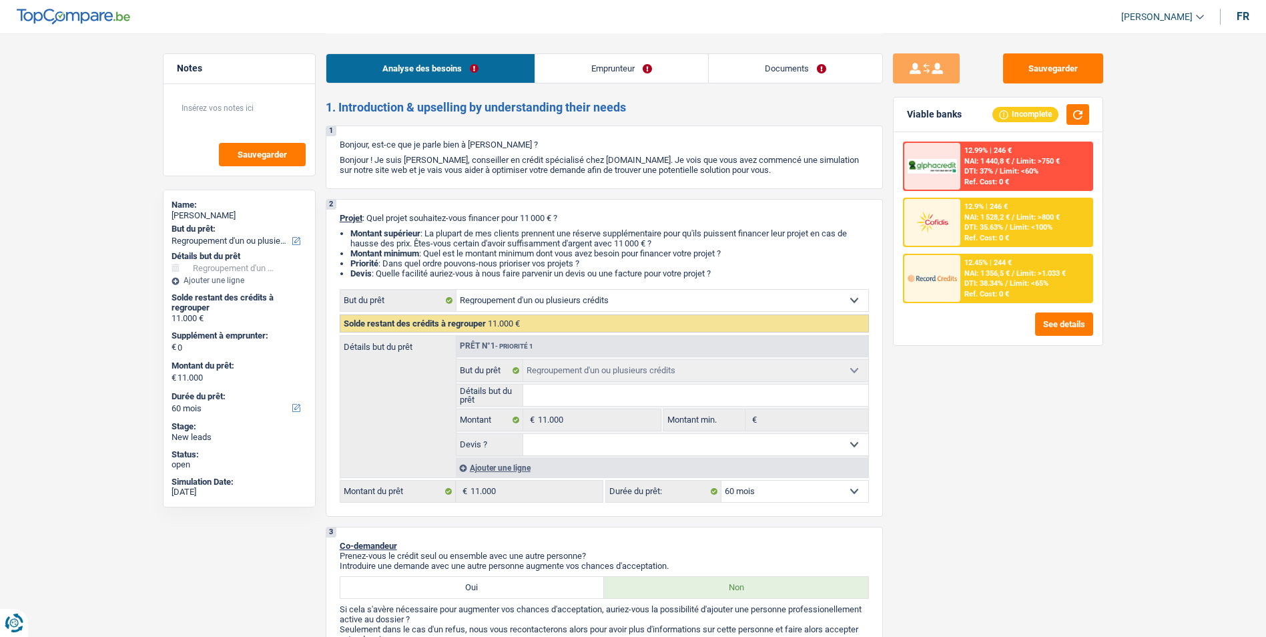
click at [607, 67] on link "Emprunteur" at bounding box center [621, 68] width 173 height 29
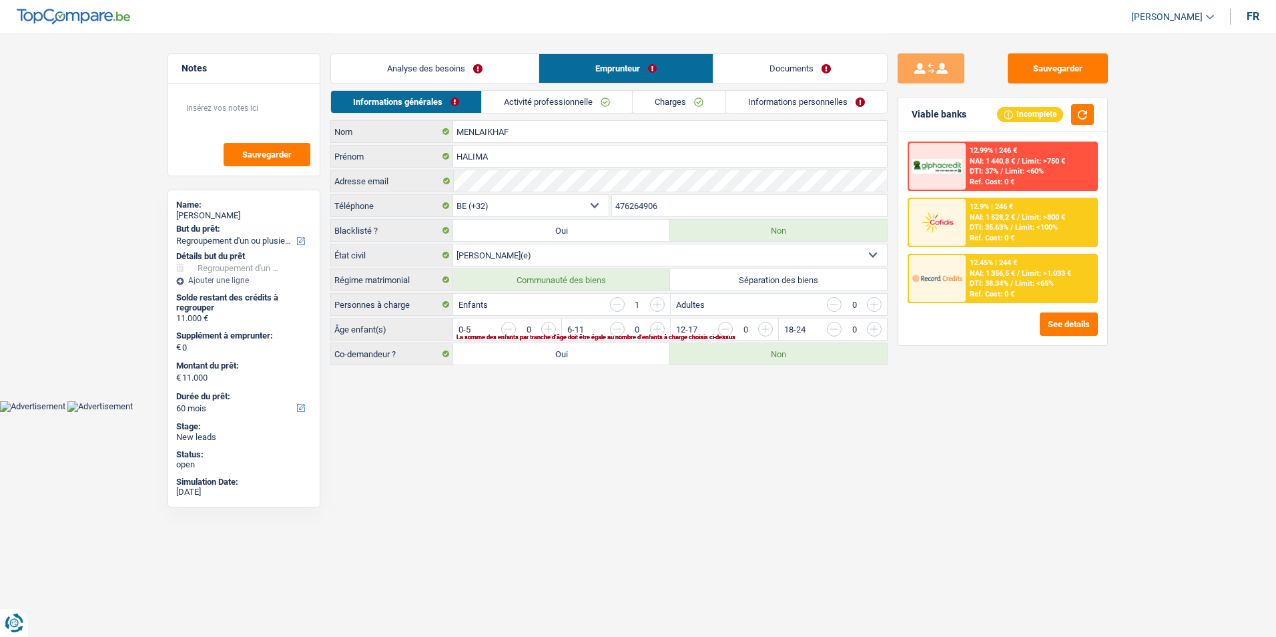
click at [766, 329] on input "button" at bounding box center [1036, 332] width 556 height 21
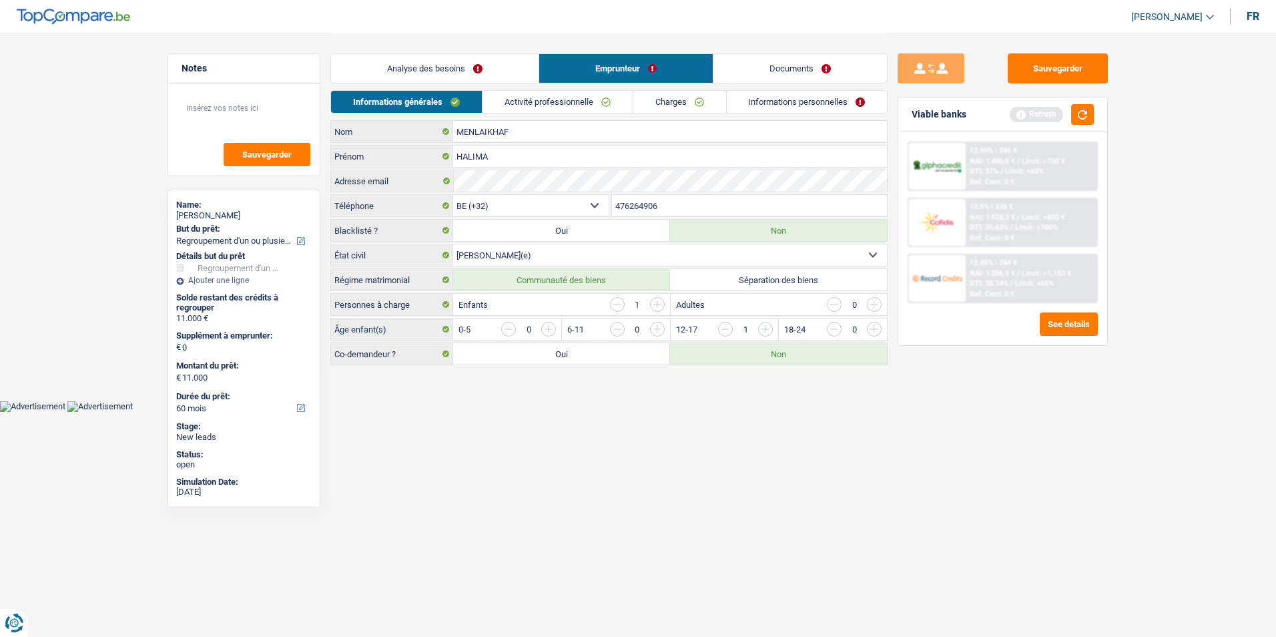
click at [577, 101] on link "Activité professionnelle" at bounding box center [557, 102] width 150 height 22
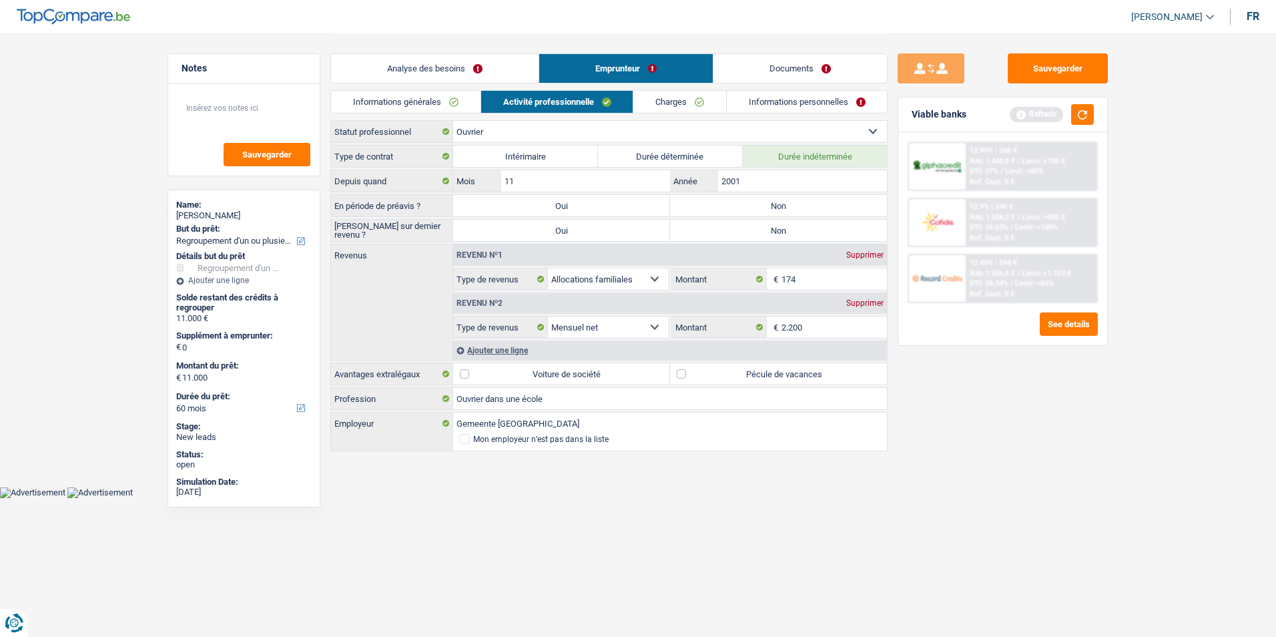
click at [683, 371] on label "Pécule de vacances" at bounding box center [778, 373] width 217 height 21
click at [683, 371] on input "Pécule de vacances" at bounding box center [778, 373] width 217 height 21
checkbox input "true"
click at [675, 102] on link "Charges" at bounding box center [679, 102] width 93 height 22
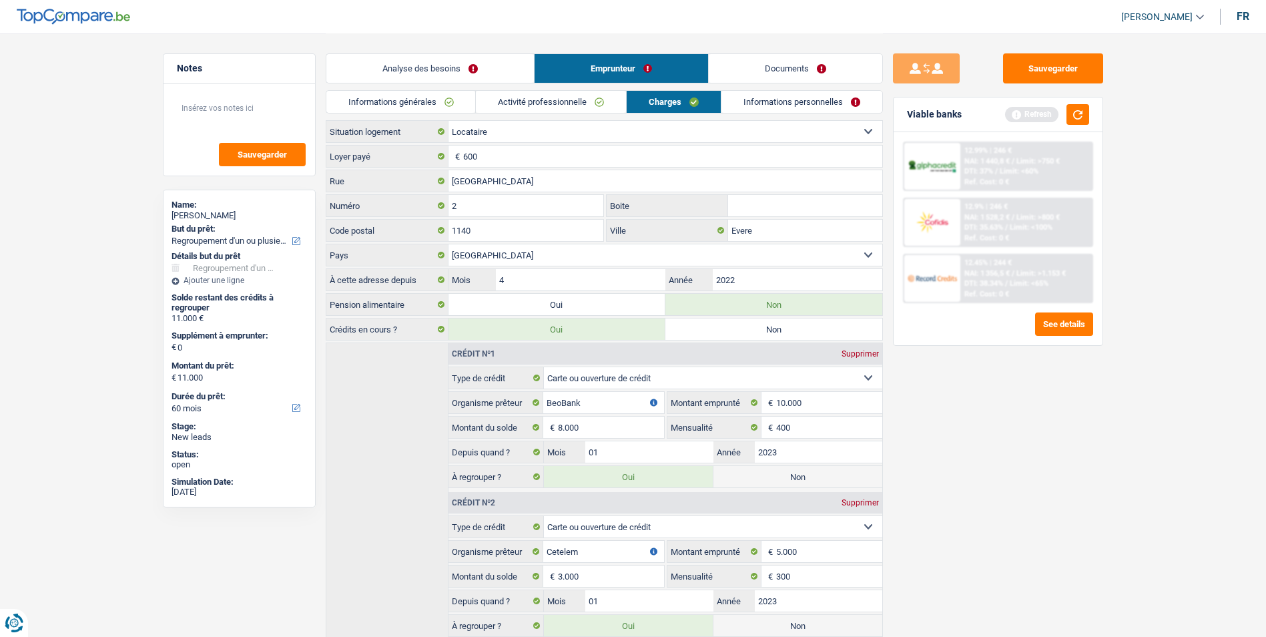
click at [540, 103] on link "Activité professionnelle" at bounding box center [551, 102] width 150 height 22
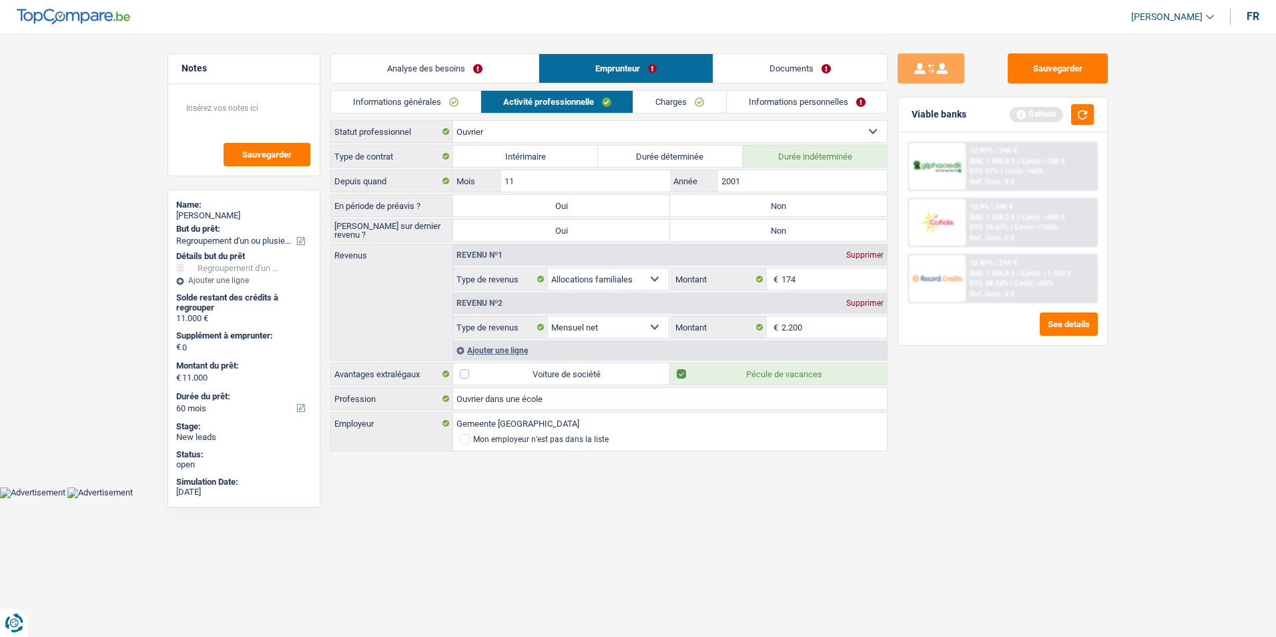
click at [525, 352] on div "Ajouter une ligne" at bounding box center [670, 349] width 434 height 19
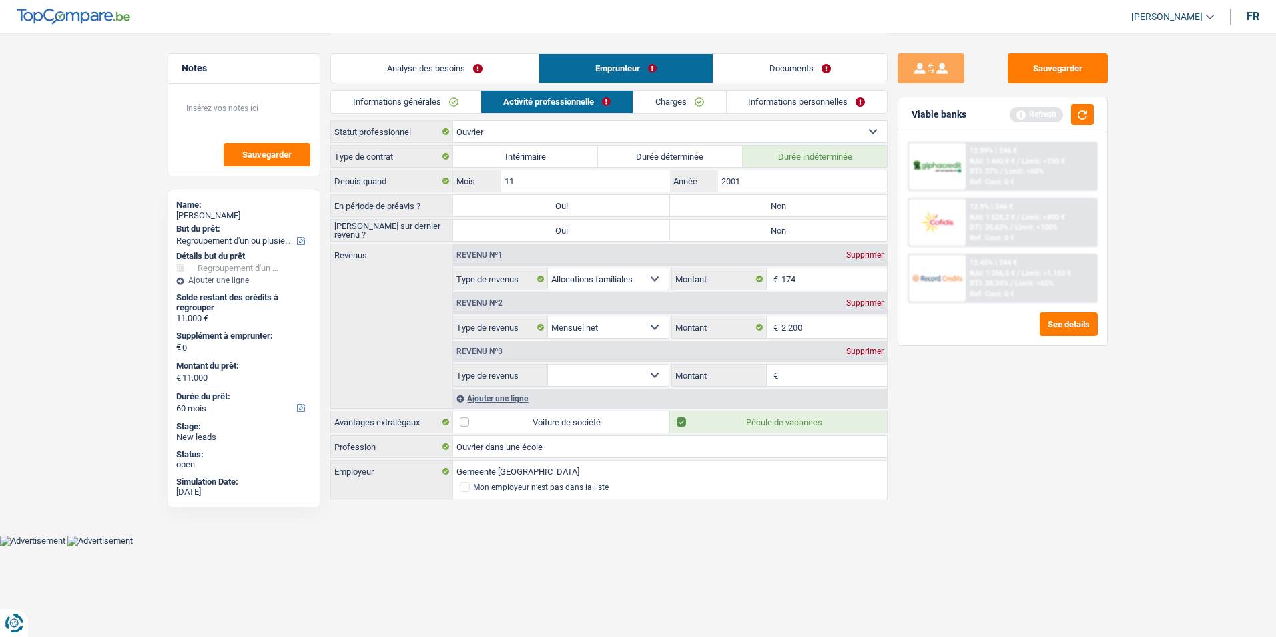
click at [629, 371] on select "Allocation d'handicap Allocations chômage Allocations familiales Chèques repas …" at bounding box center [608, 374] width 121 height 21
select select "mealVouchers"
click at [548, 364] on select "Allocation d'handicap Allocations chômage Allocations familiales Chèques repas …" at bounding box center [608, 374] width 121 height 21
drag, startPoint x: 795, startPoint y: 354, endPoint x: 799, endPoint y: 366, distance: 11.8
click at [797, 363] on div "Revenu nº3 Supprimer Allocation d'handicap Allocations chômage Allocations fami…" at bounding box center [670, 362] width 434 height 48
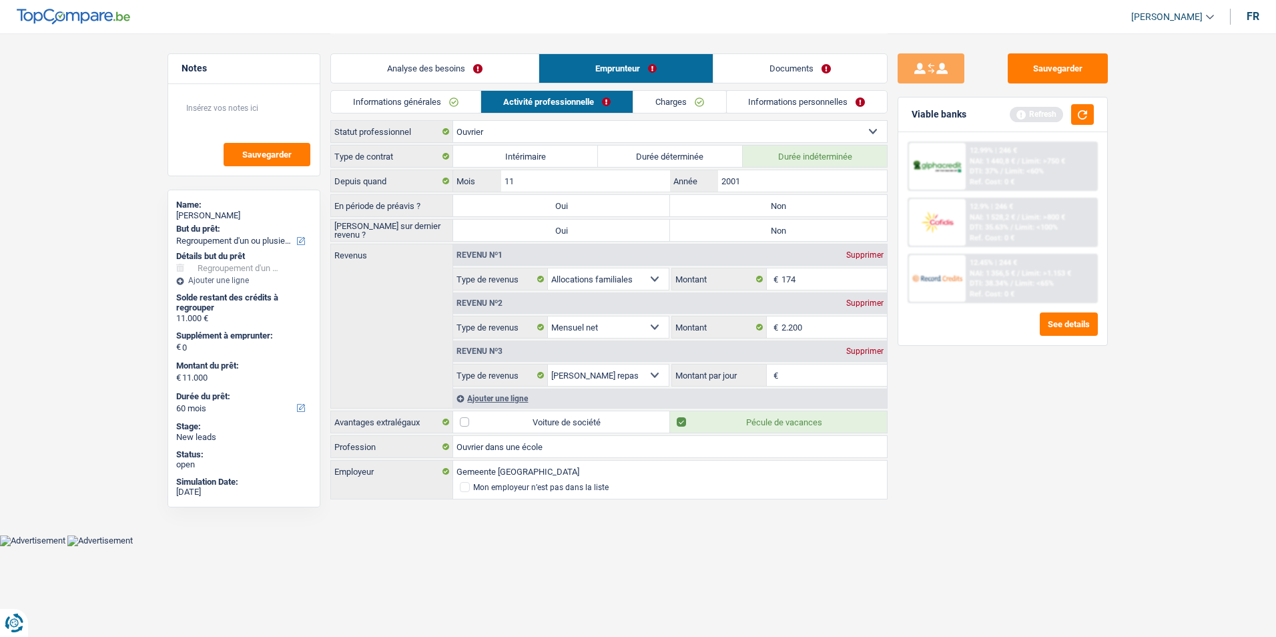
click at [799, 366] on input "Montant par jour" at bounding box center [834, 374] width 106 height 21
type input "6,0"
click at [677, 113] on div "Informations générales Activité professionnelle Charges Informations personnell…" at bounding box center [608, 105] width 557 height 30
click at [679, 107] on link "Charges" at bounding box center [679, 102] width 93 height 22
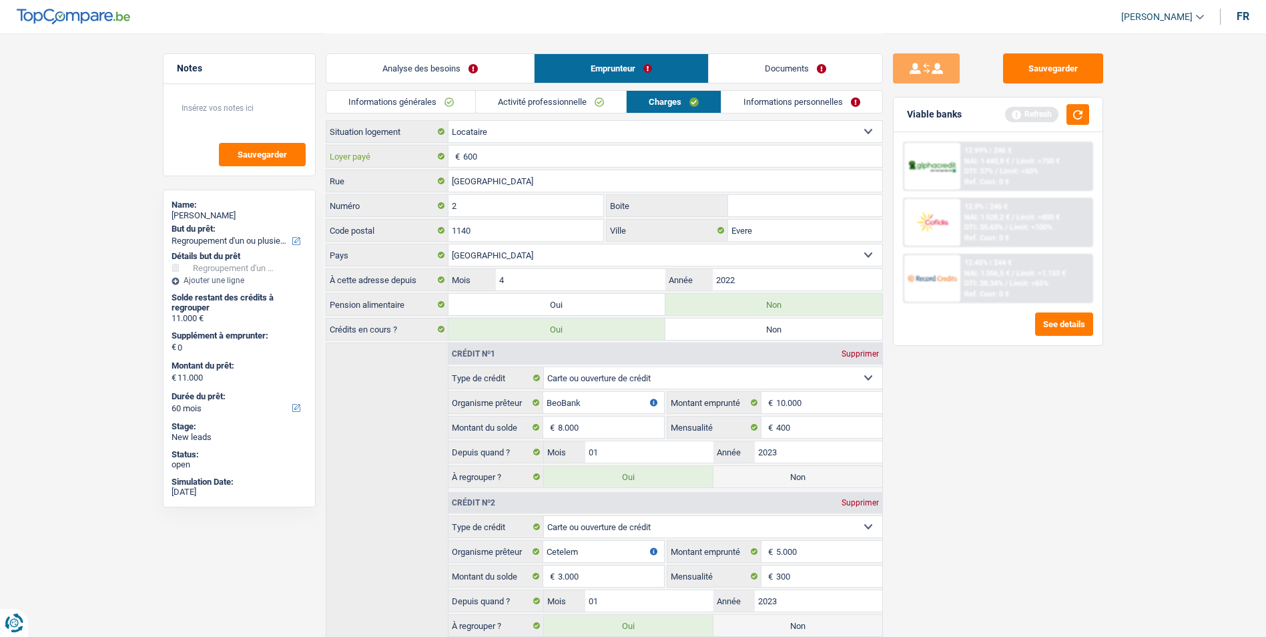
click at [512, 163] on input "600" at bounding box center [672, 155] width 419 height 21
type input "6"
type input "9"
type input "600"
click at [778, 104] on link "Informations personnelles" at bounding box center [801, 102] width 161 height 22
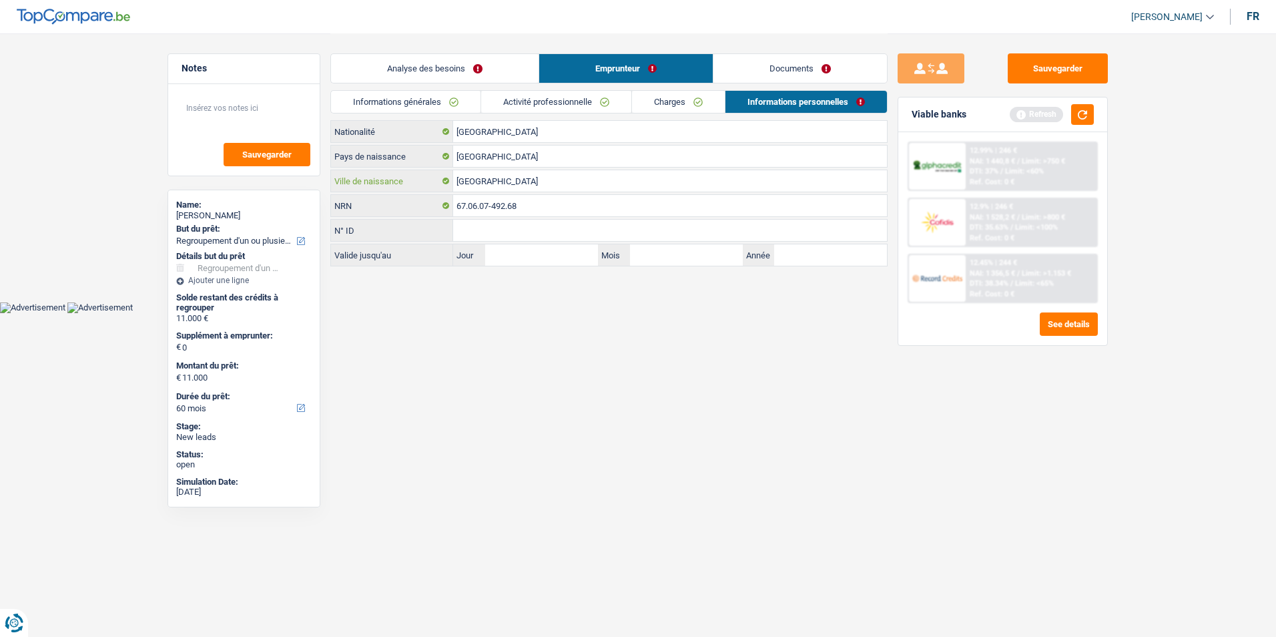
click at [514, 177] on input "[GEOGRAPHIC_DATA]" at bounding box center [670, 180] width 434 height 21
type input "A"
type input "Oran"
click at [543, 253] on input "Jour" at bounding box center [541, 254] width 113 height 21
click at [676, 252] on input "Mois" at bounding box center [686, 254] width 113 height 21
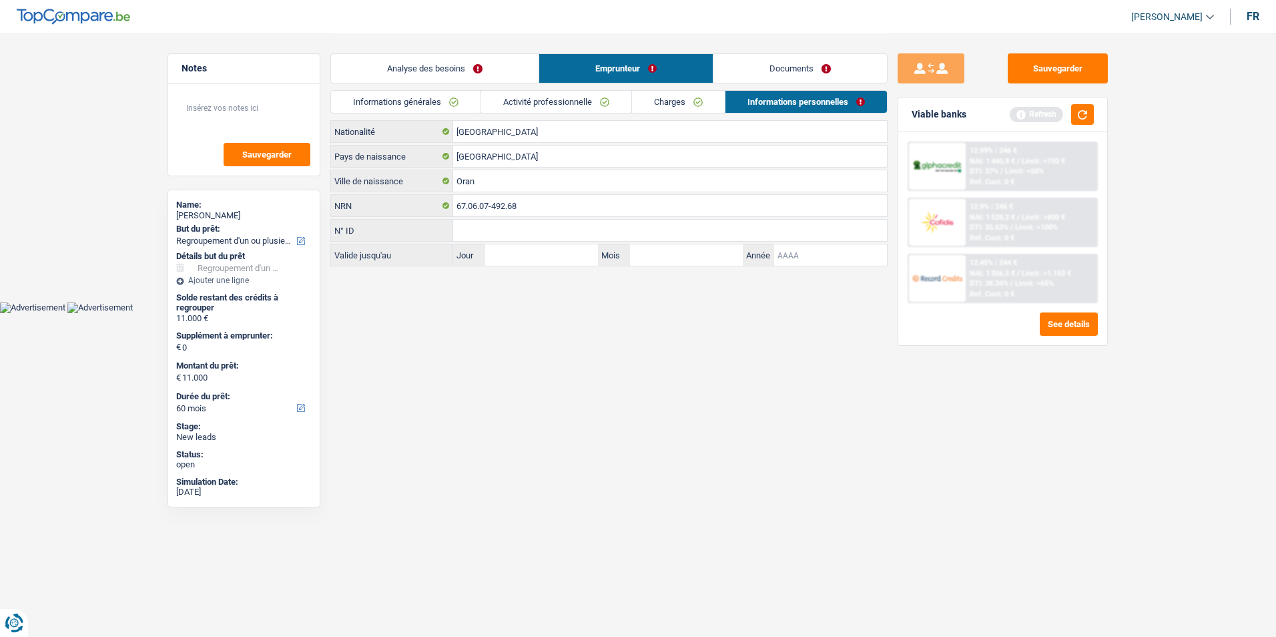
click at [789, 250] on input "Année" at bounding box center [830, 254] width 113 height 21
click at [662, 228] on input "N° ID" at bounding box center [670, 230] width 434 height 21
click at [572, 255] on input "Jour" at bounding box center [541, 254] width 113 height 21
click at [677, 244] on input "Mois" at bounding box center [686, 254] width 113 height 21
click at [817, 256] on input "Année" at bounding box center [830, 254] width 113 height 21
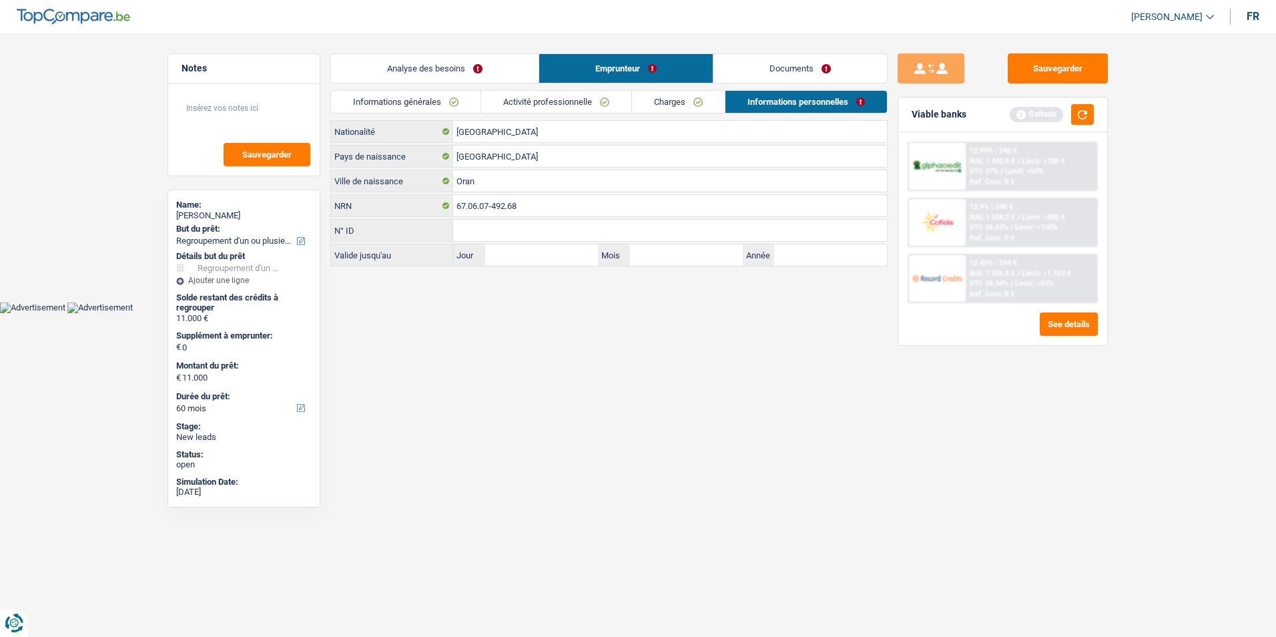
click at [493, 68] on link "Analyse des besoins" at bounding box center [435, 68] width 208 height 29
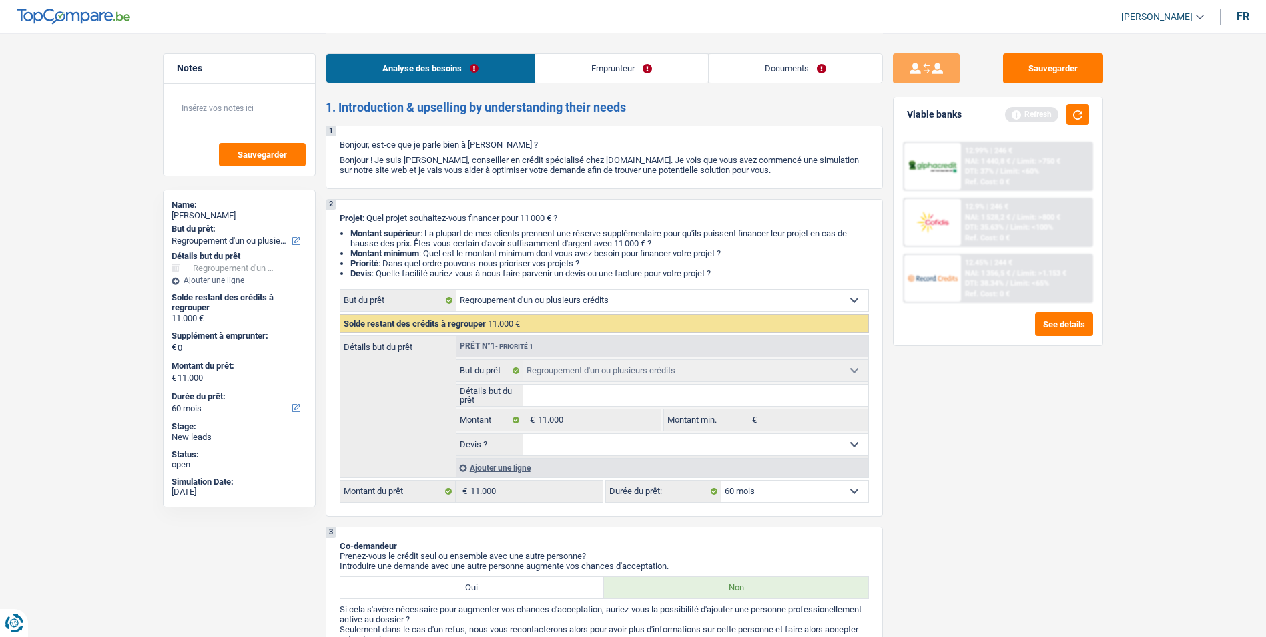
click at [619, 64] on link "Emprunteur" at bounding box center [621, 68] width 173 height 29
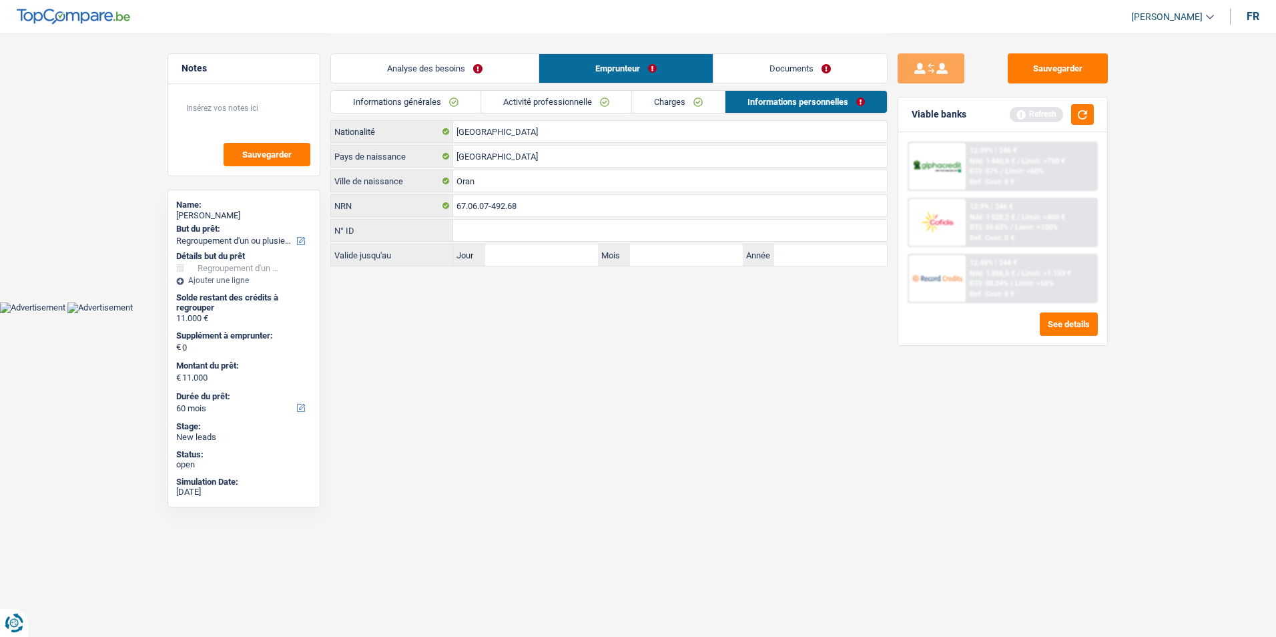
click at [779, 65] on link "Documents" at bounding box center [799, 68] width 173 height 29
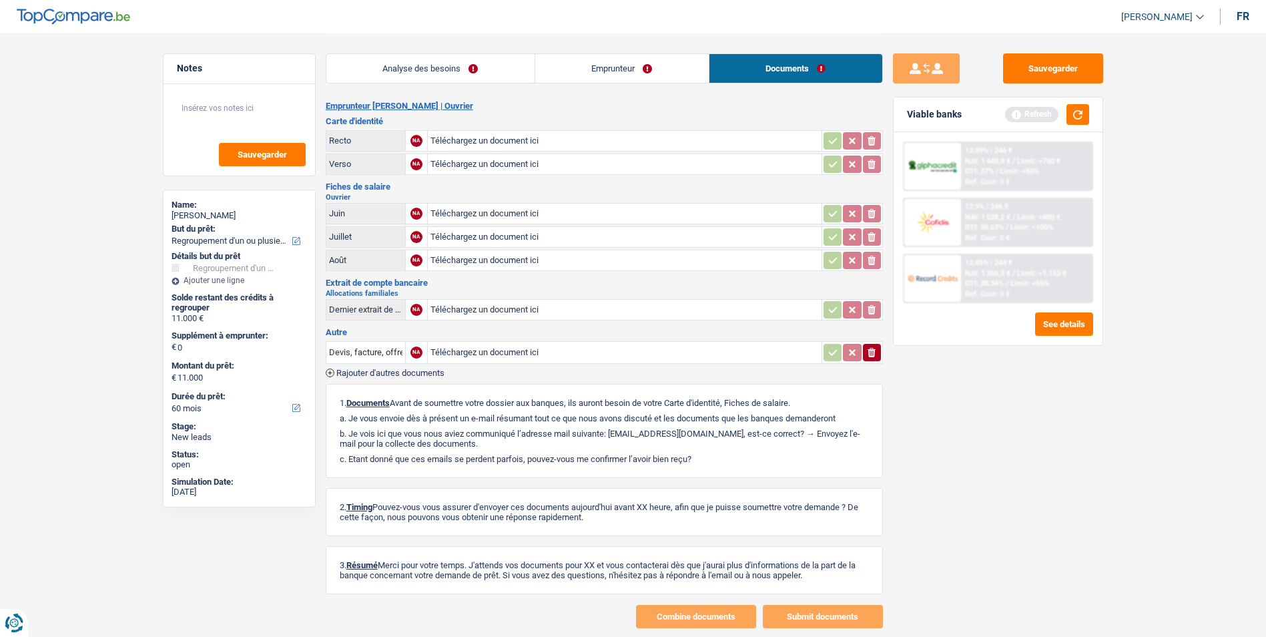
click at [621, 71] on link "Emprunteur" at bounding box center [621, 68] width 173 height 29
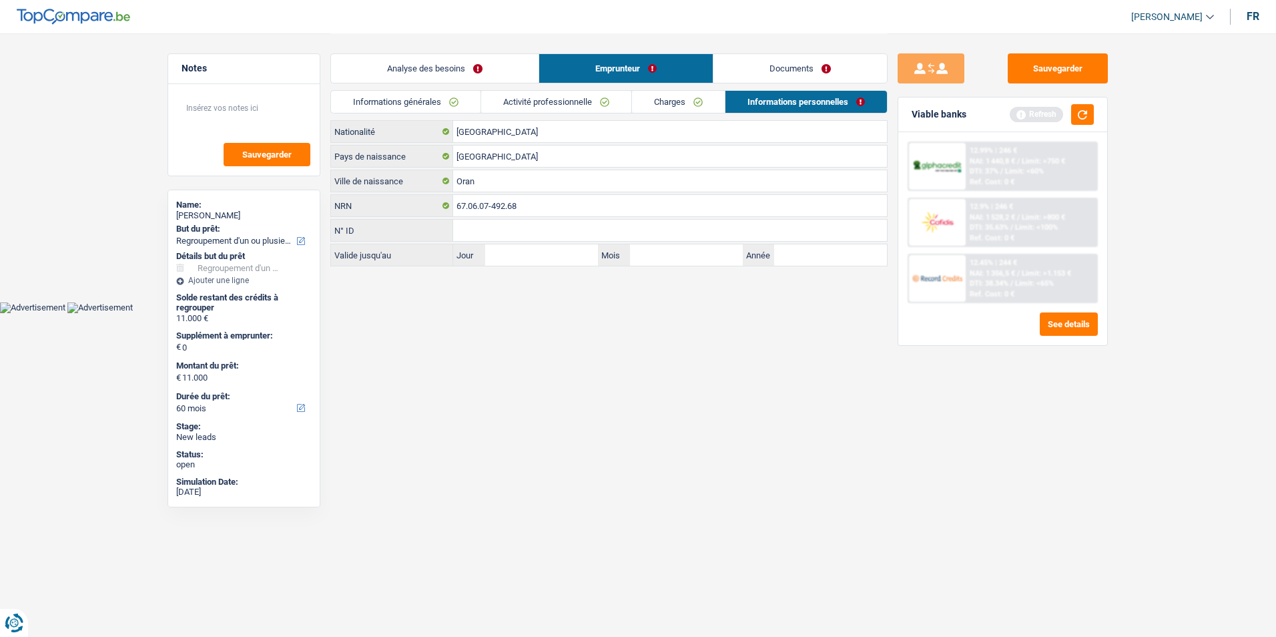
click at [502, 70] on link "Analyse des besoins" at bounding box center [435, 68] width 208 height 29
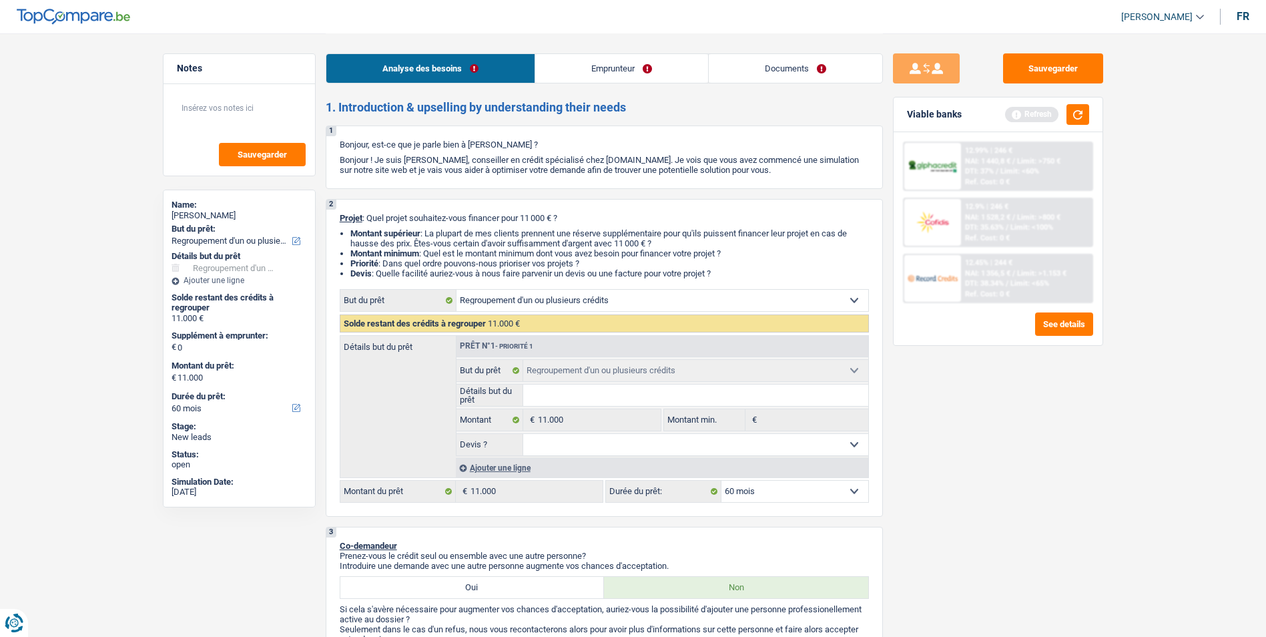
click at [645, 65] on link "Emprunteur" at bounding box center [621, 68] width 173 height 29
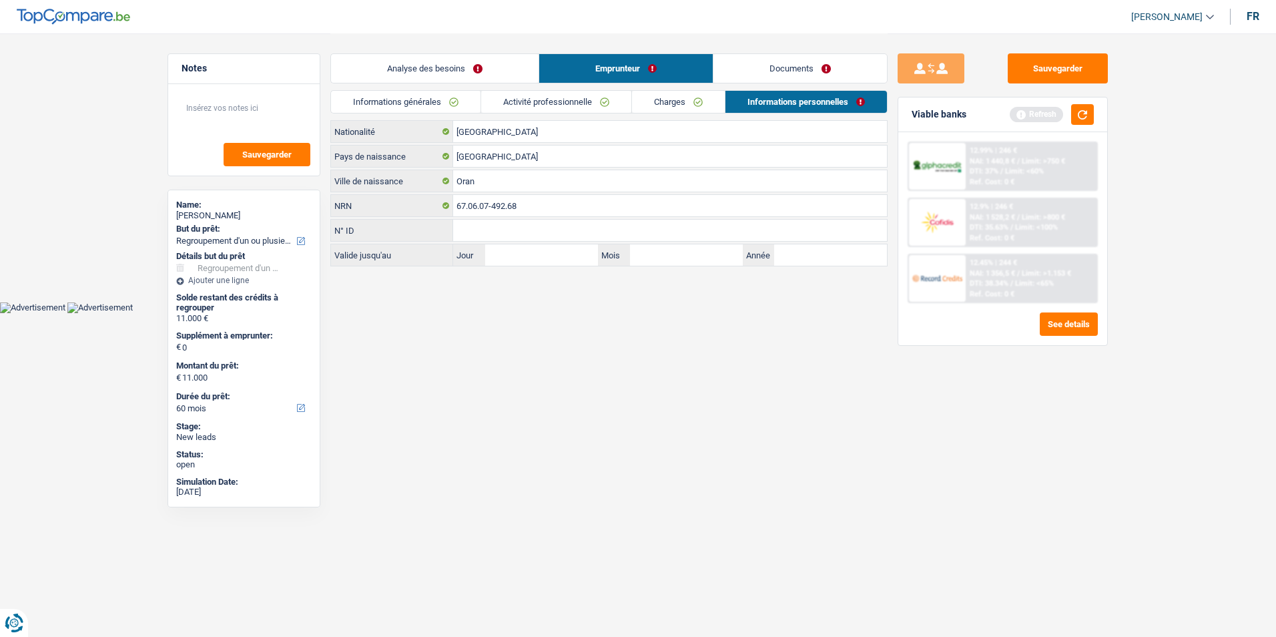
click at [741, 62] on link "Documents" at bounding box center [799, 68] width 173 height 29
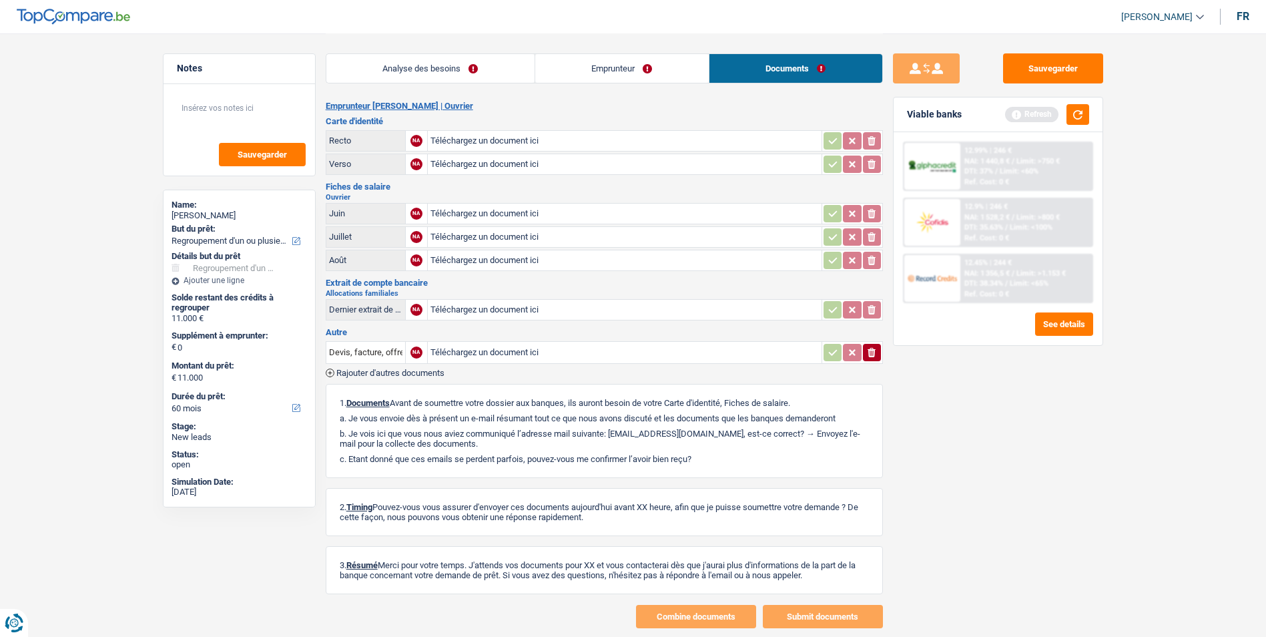
click at [480, 63] on link "Analyse des besoins" at bounding box center [430, 68] width 208 height 29
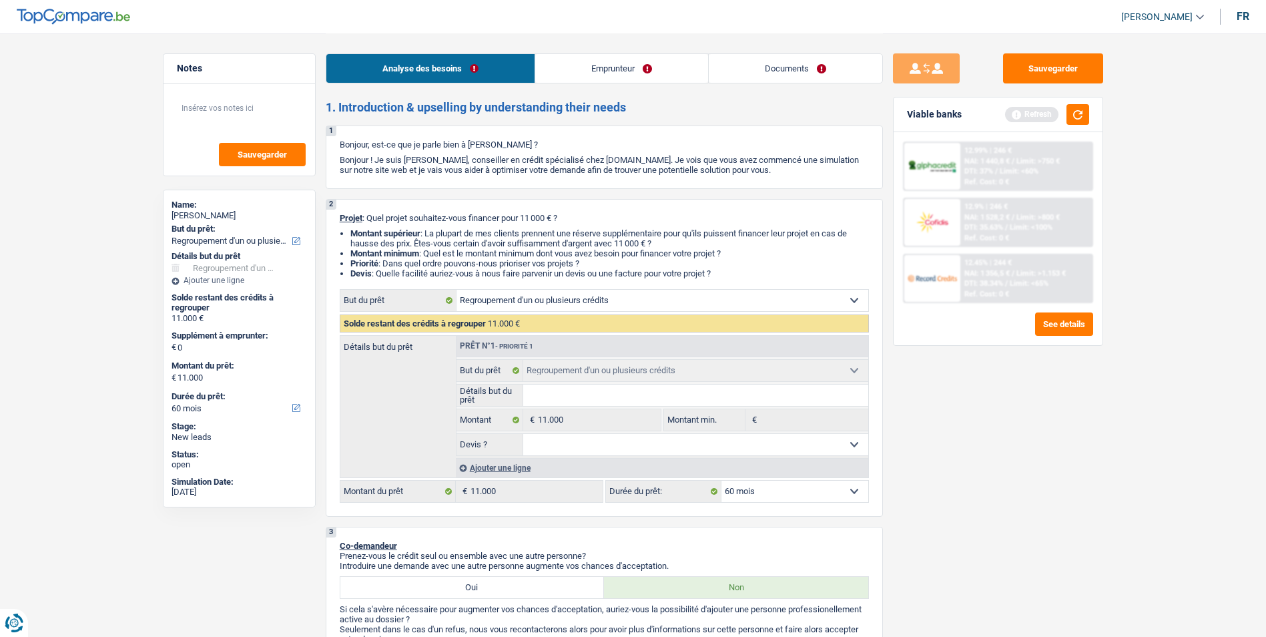
click at [683, 72] on link "Emprunteur" at bounding box center [621, 68] width 173 height 29
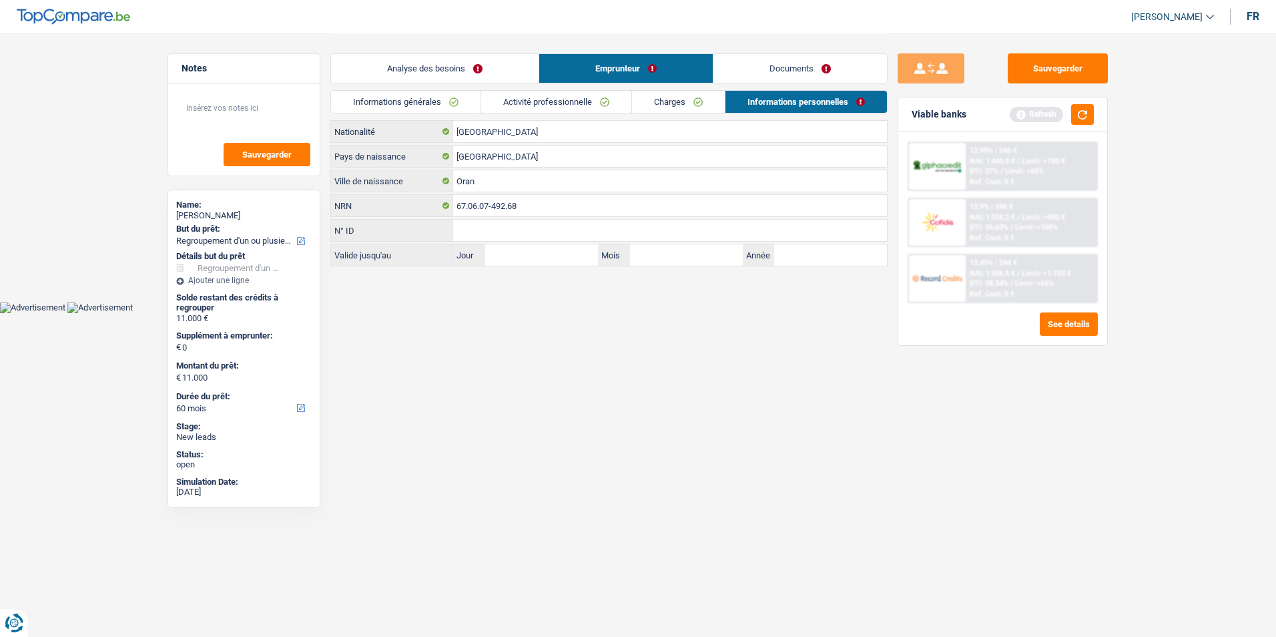
click at [766, 74] on link "Documents" at bounding box center [799, 68] width 173 height 29
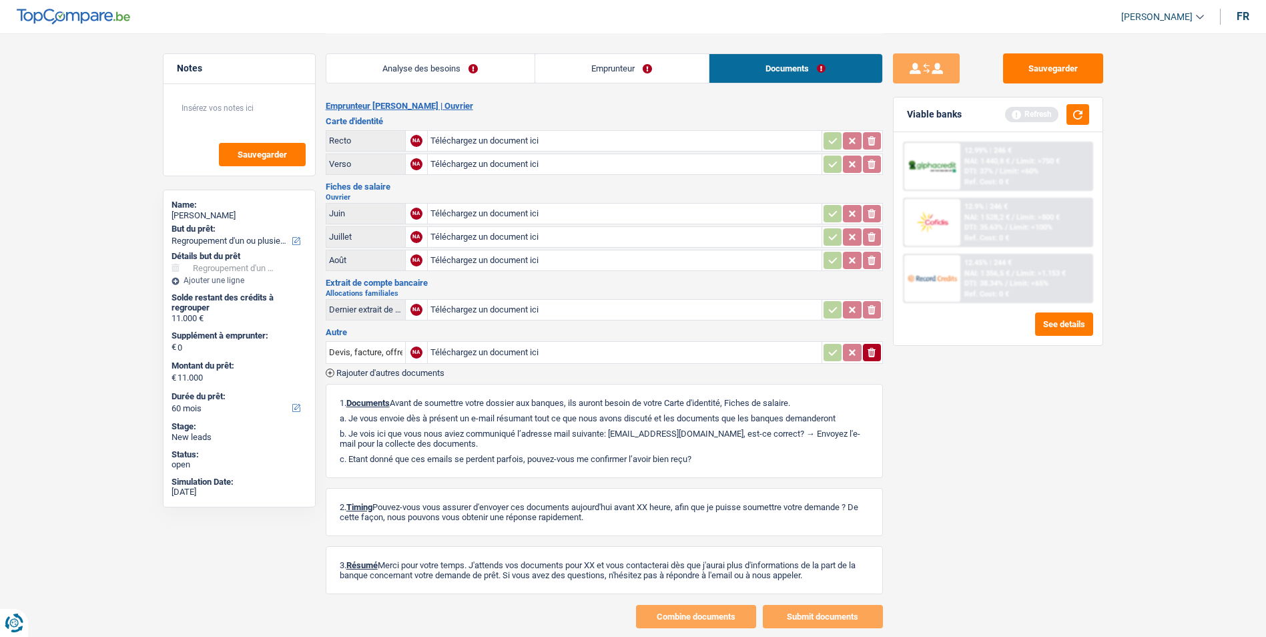
click at [483, 75] on link "Analyse des besoins" at bounding box center [430, 68] width 208 height 29
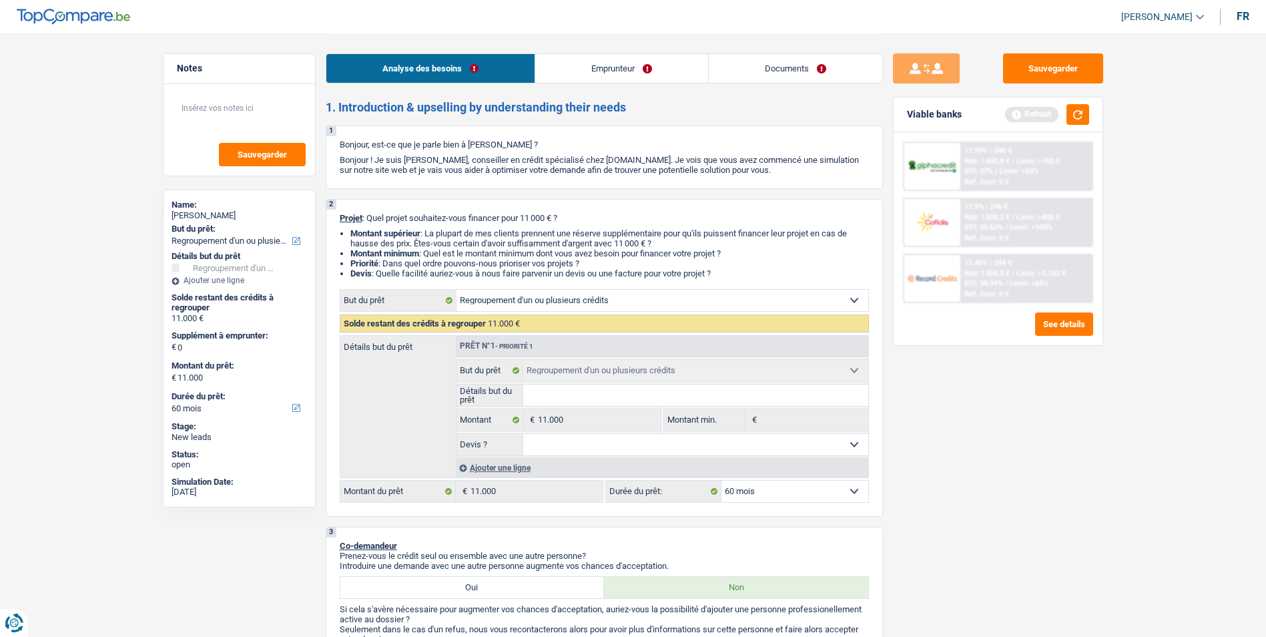
click at [629, 69] on link "Emprunteur" at bounding box center [621, 68] width 173 height 29
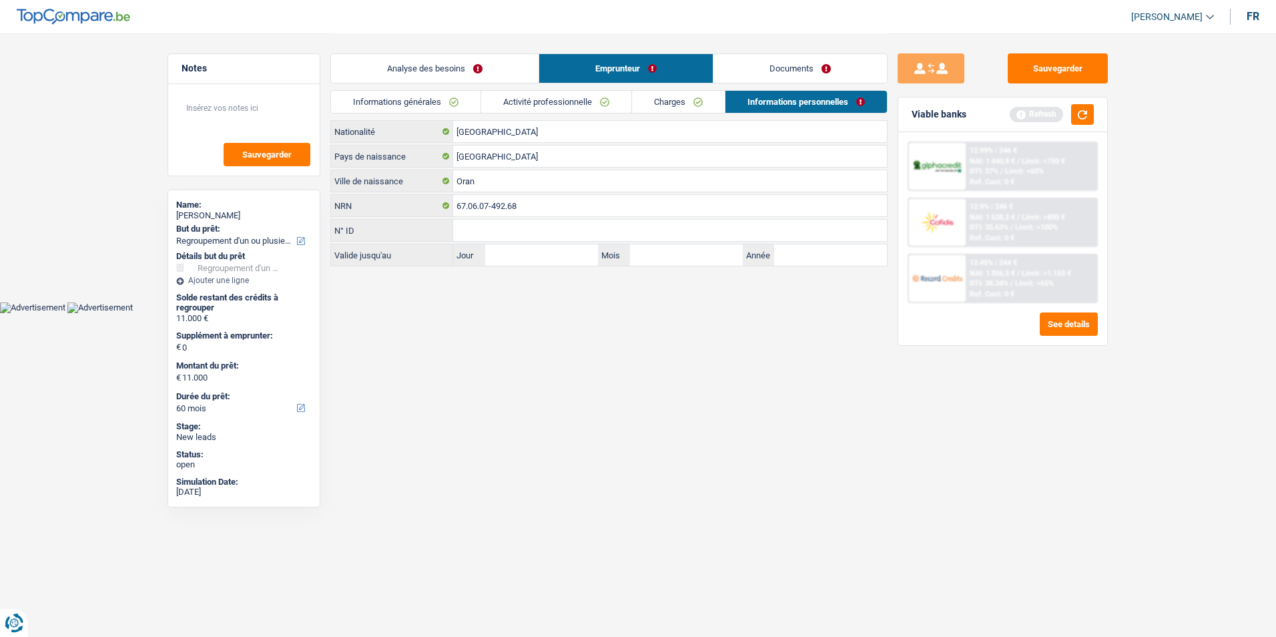
click at [755, 73] on link "Documents" at bounding box center [799, 68] width 173 height 29
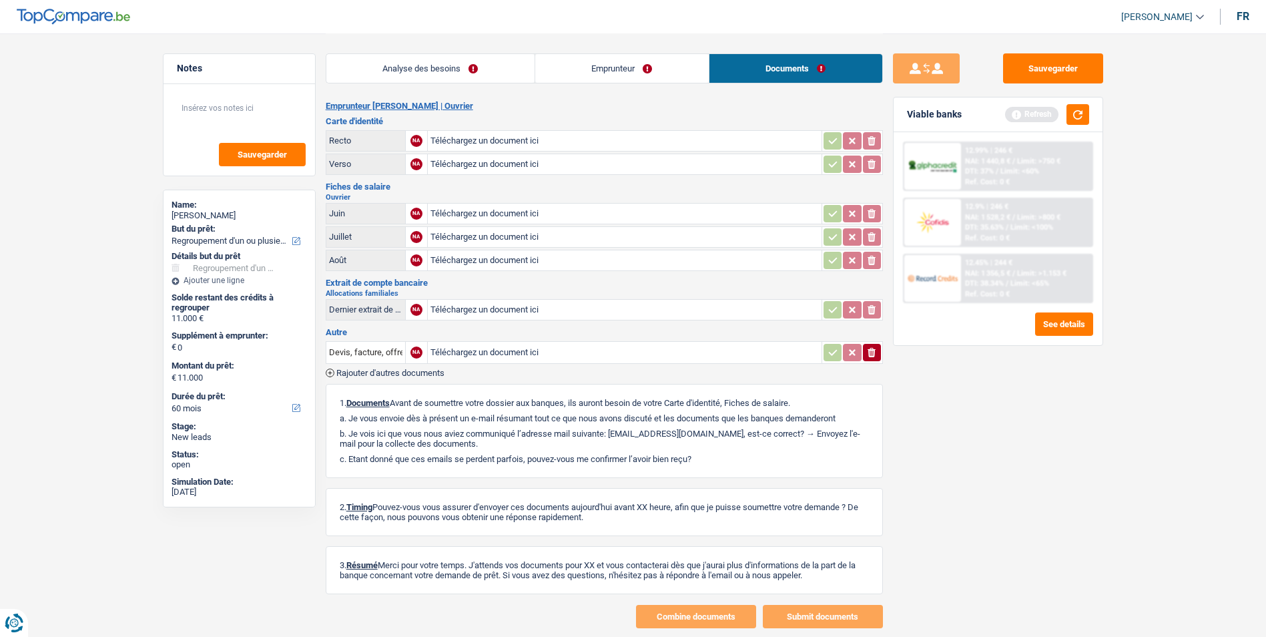
click at [613, 75] on link "Emprunteur" at bounding box center [621, 68] width 173 height 29
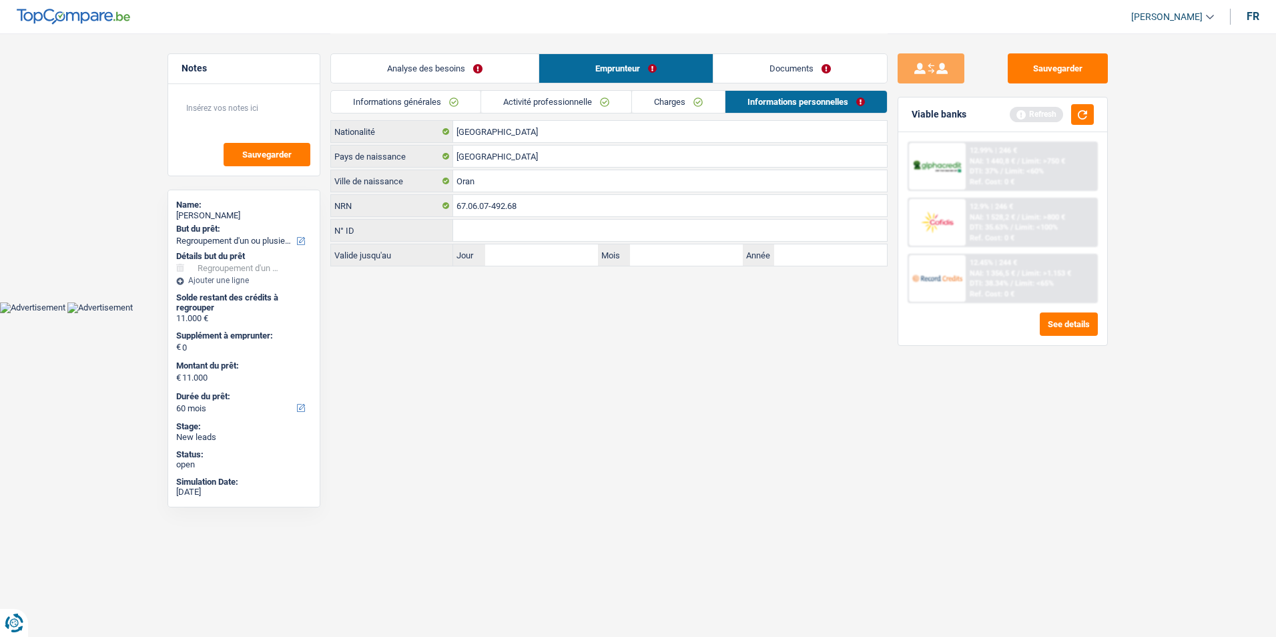
click at [515, 69] on link "Analyse des besoins" at bounding box center [435, 68] width 208 height 29
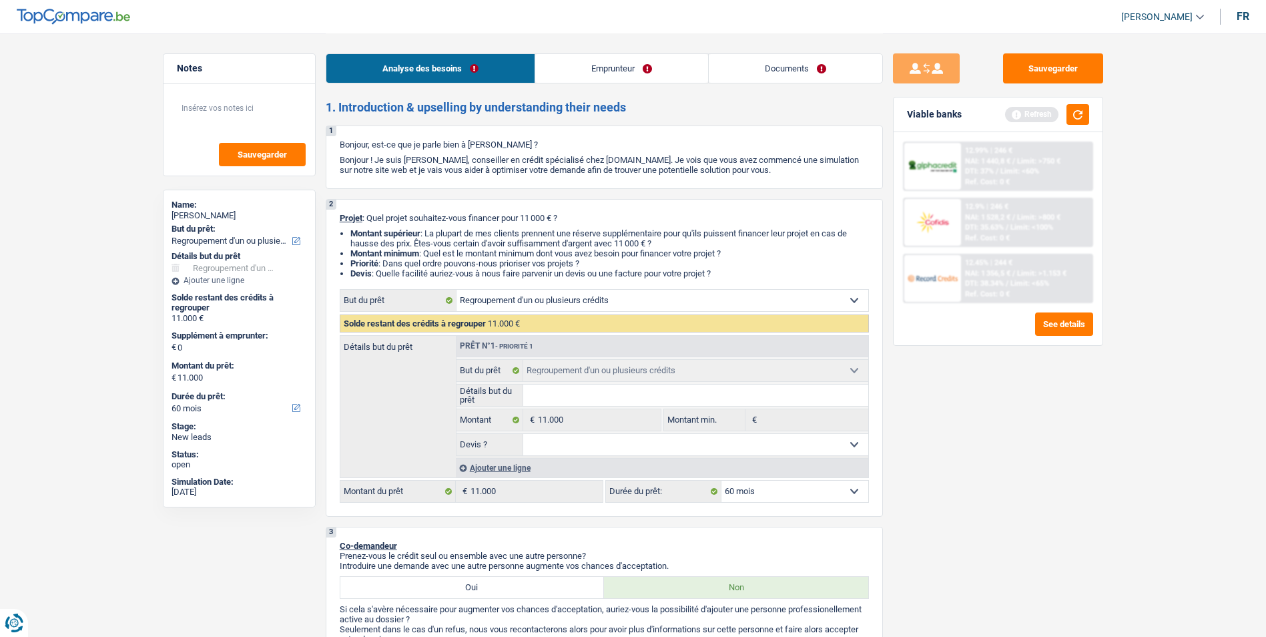
click at [656, 67] on link "Emprunteur" at bounding box center [621, 68] width 173 height 29
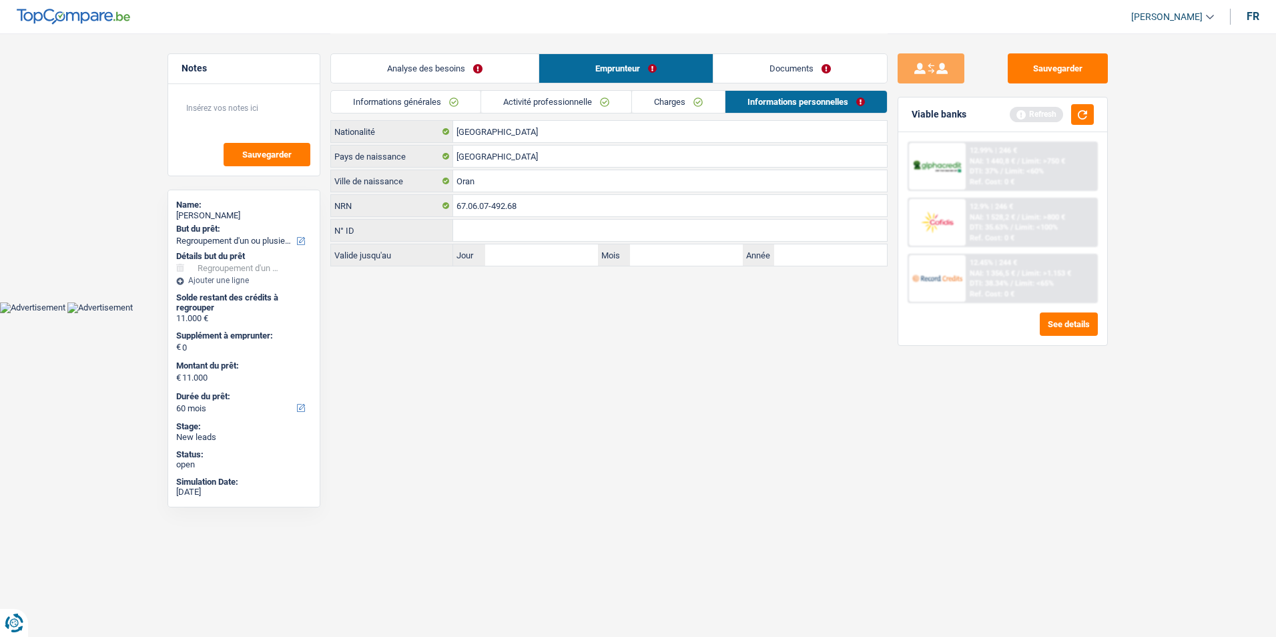
click at [779, 66] on link "Documents" at bounding box center [799, 68] width 173 height 29
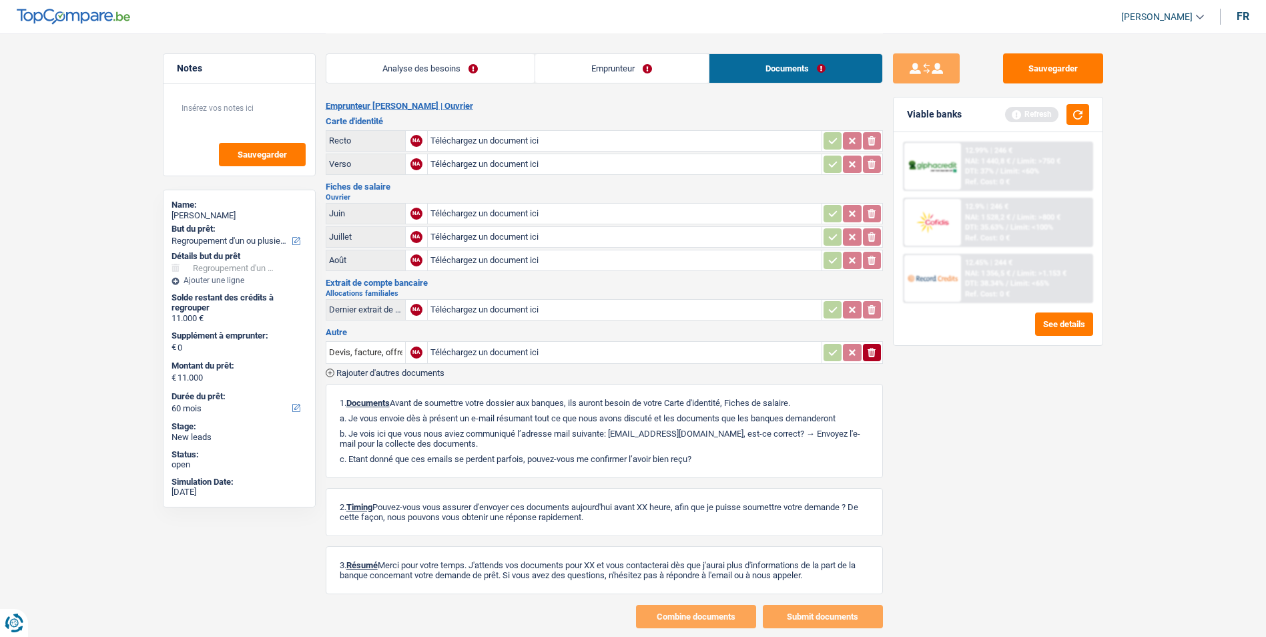
click at [639, 69] on link "Emprunteur" at bounding box center [621, 68] width 173 height 29
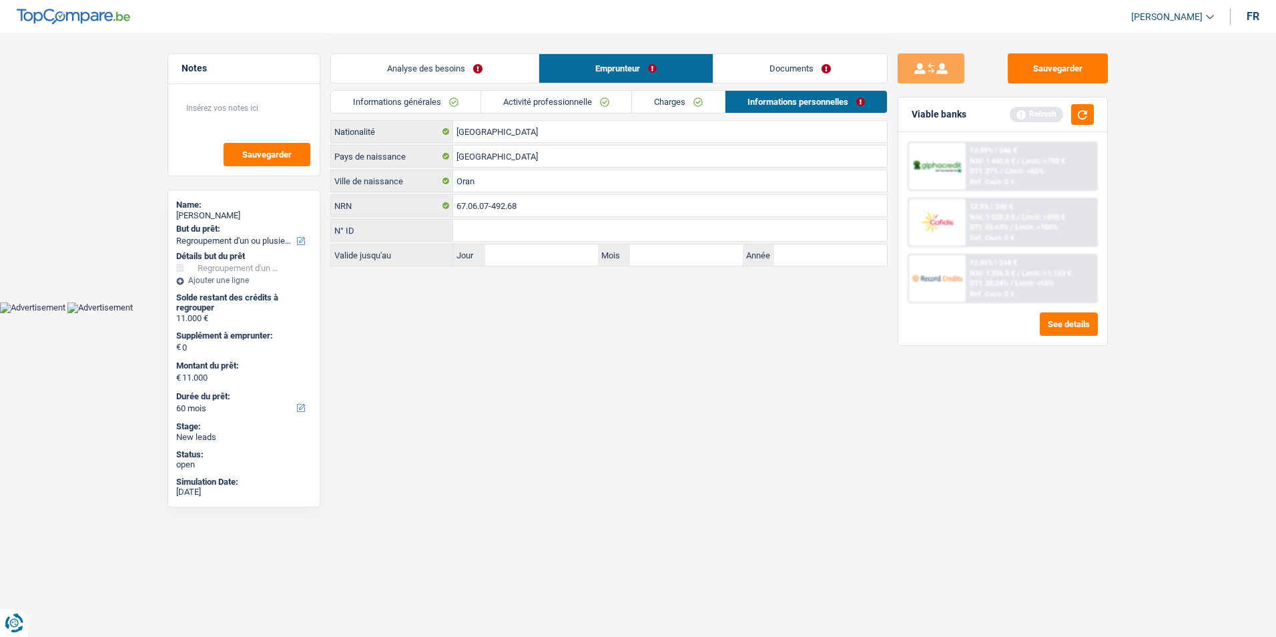
click at [507, 73] on link "Analyse des besoins" at bounding box center [435, 68] width 208 height 29
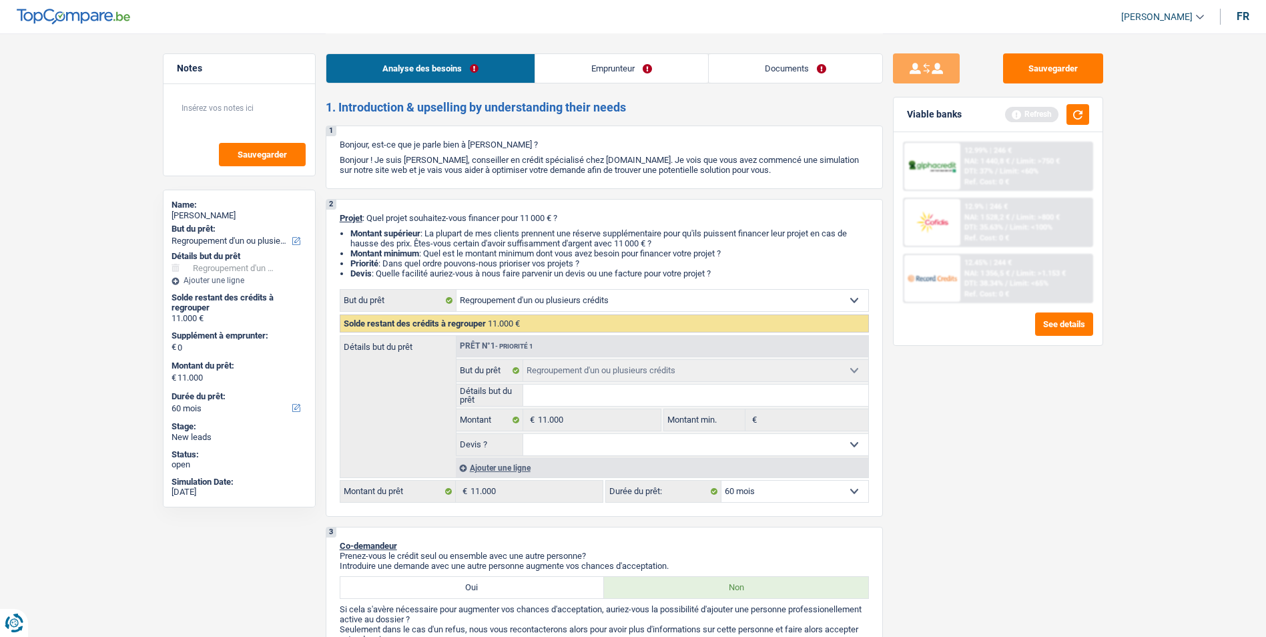
click at [761, 75] on link "Documents" at bounding box center [795, 68] width 173 height 29
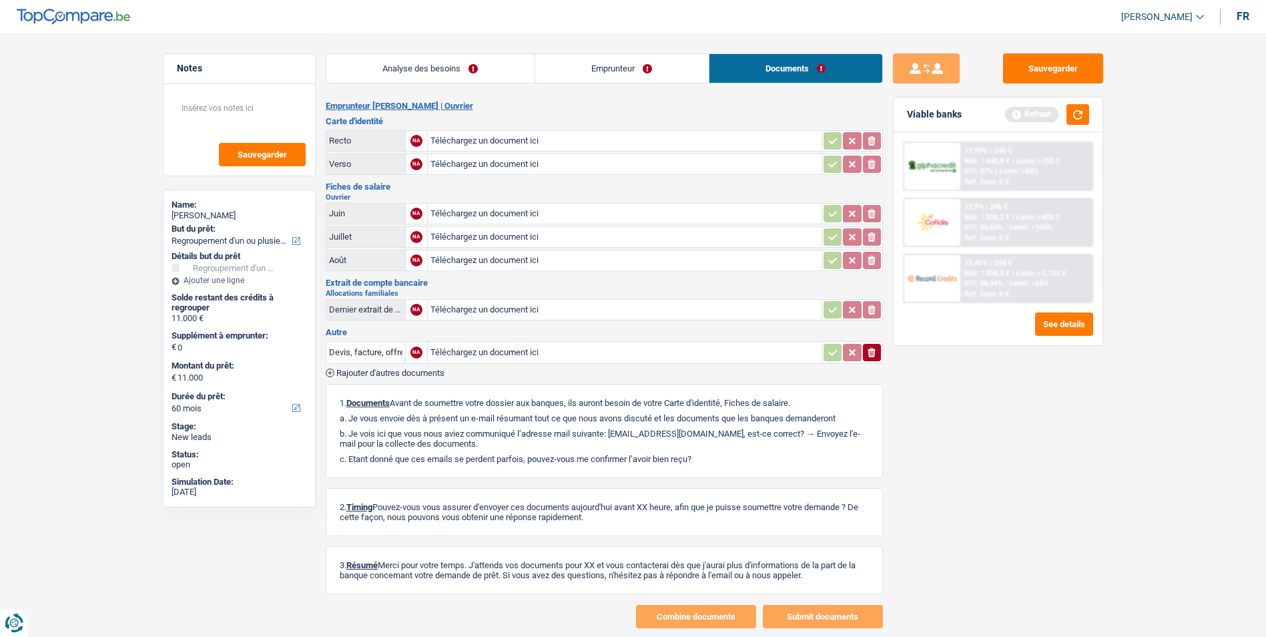
click at [649, 77] on link "Emprunteur" at bounding box center [621, 68] width 173 height 29
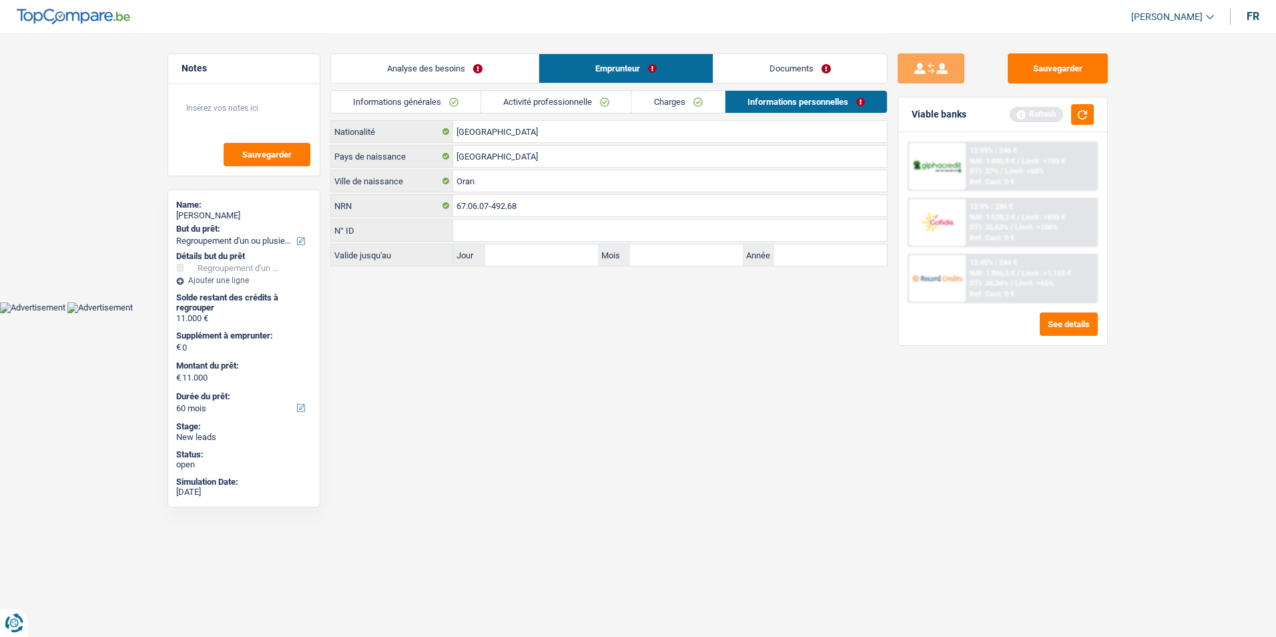
click at [472, 77] on link "Analyse des besoins" at bounding box center [435, 68] width 208 height 29
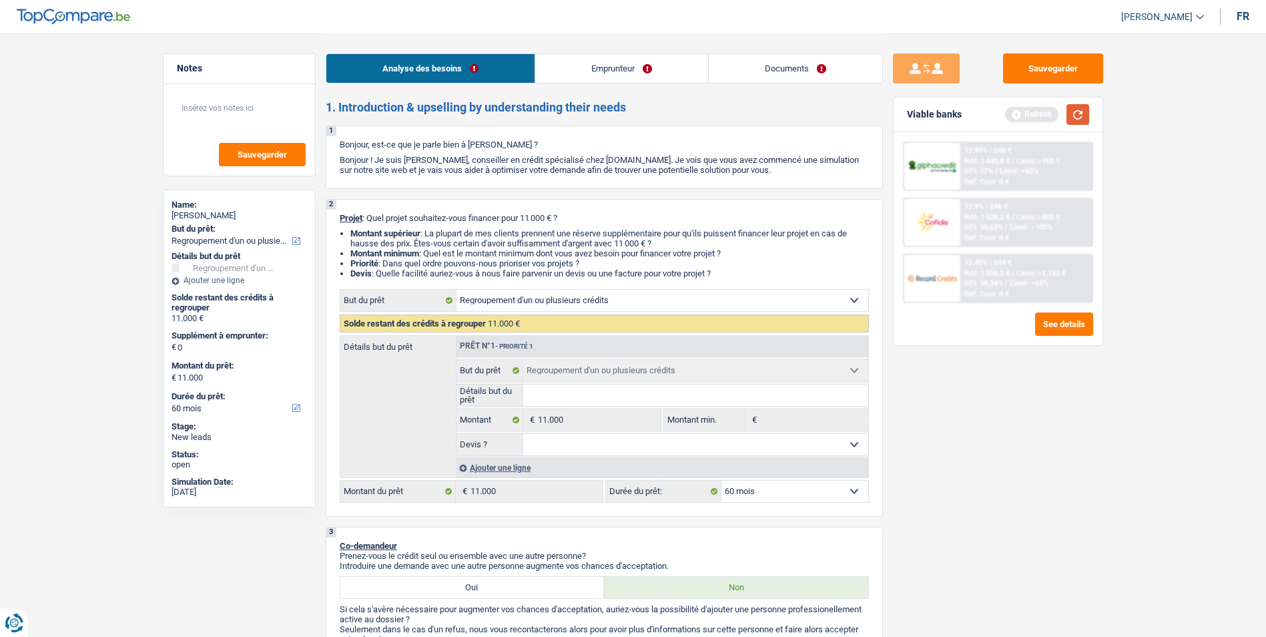
click at [1070, 119] on button "button" at bounding box center [1077, 114] width 23 height 21
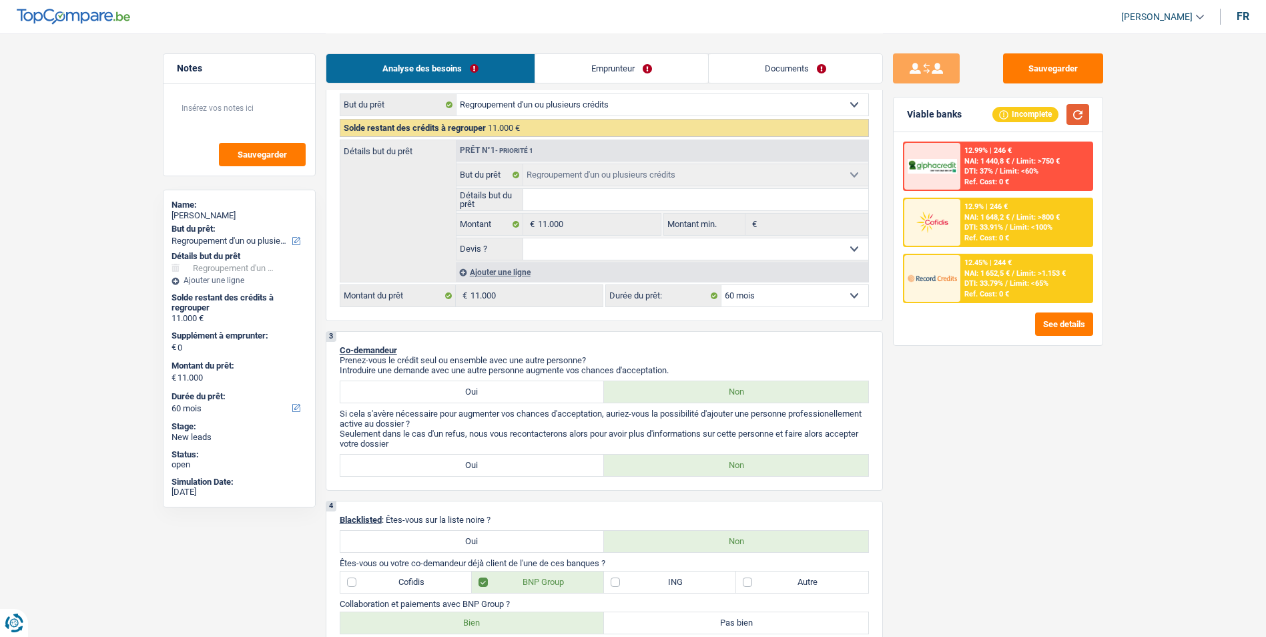
scroll to position [267, 0]
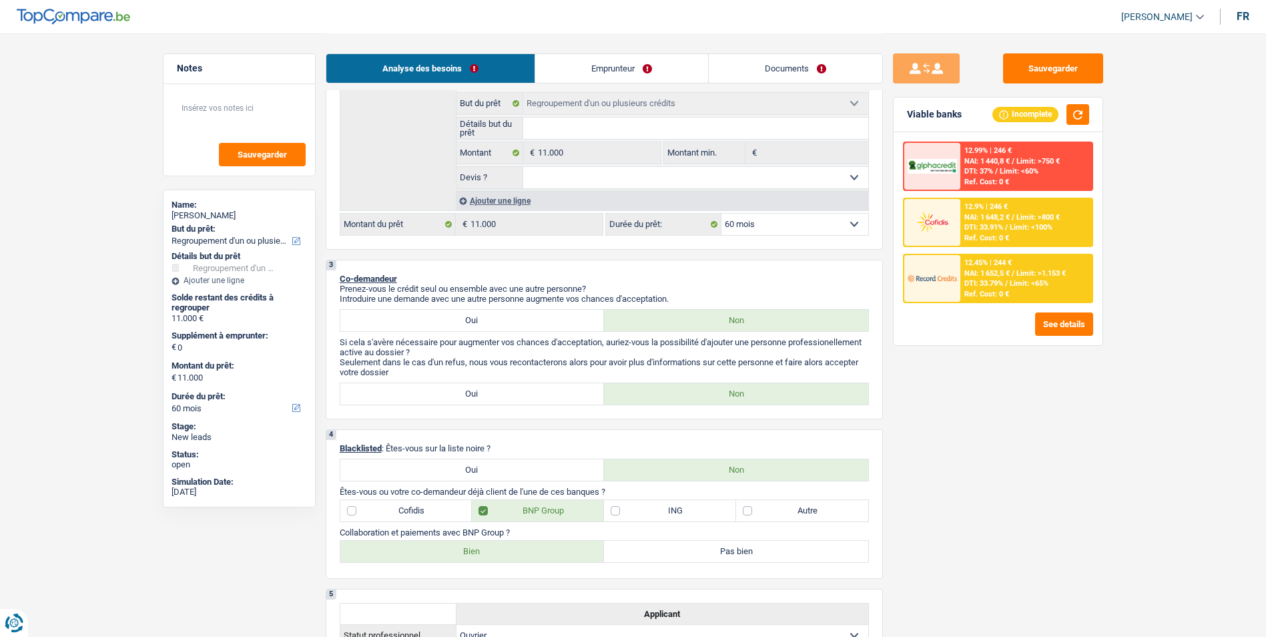
click at [789, 224] on select "12 mois 18 mois 24 mois 30 mois 36 mois 42 mois 48 mois 60 mois Sélectionner un…" at bounding box center [794, 224] width 147 height 21
click at [721, 214] on select "12 mois 18 mois 24 mois 30 mois 36 mois 42 mois 48 mois 60 mois Sélectionner un…" at bounding box center [794, 224] width 147 height 21
click at [1022, 225] on span "Limit: <100%" at bounding box center [1031, 227] width 43 height 9
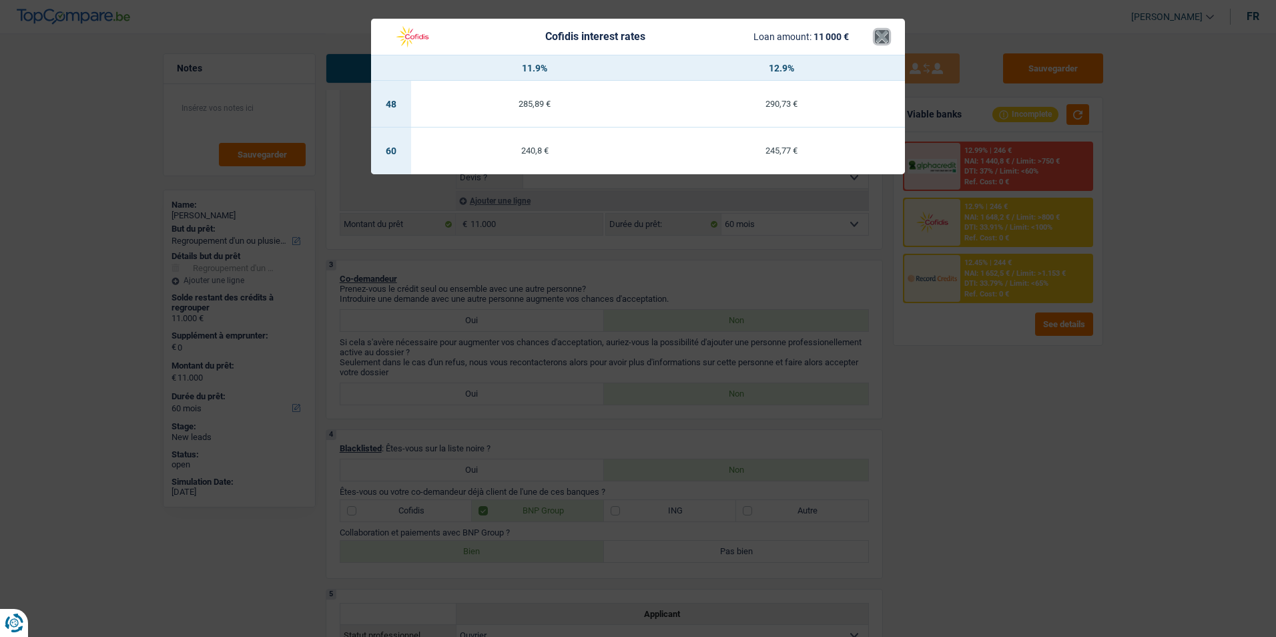
click at [882, 35] on button "×" at bounding box center [882, 36] width 14 height 13
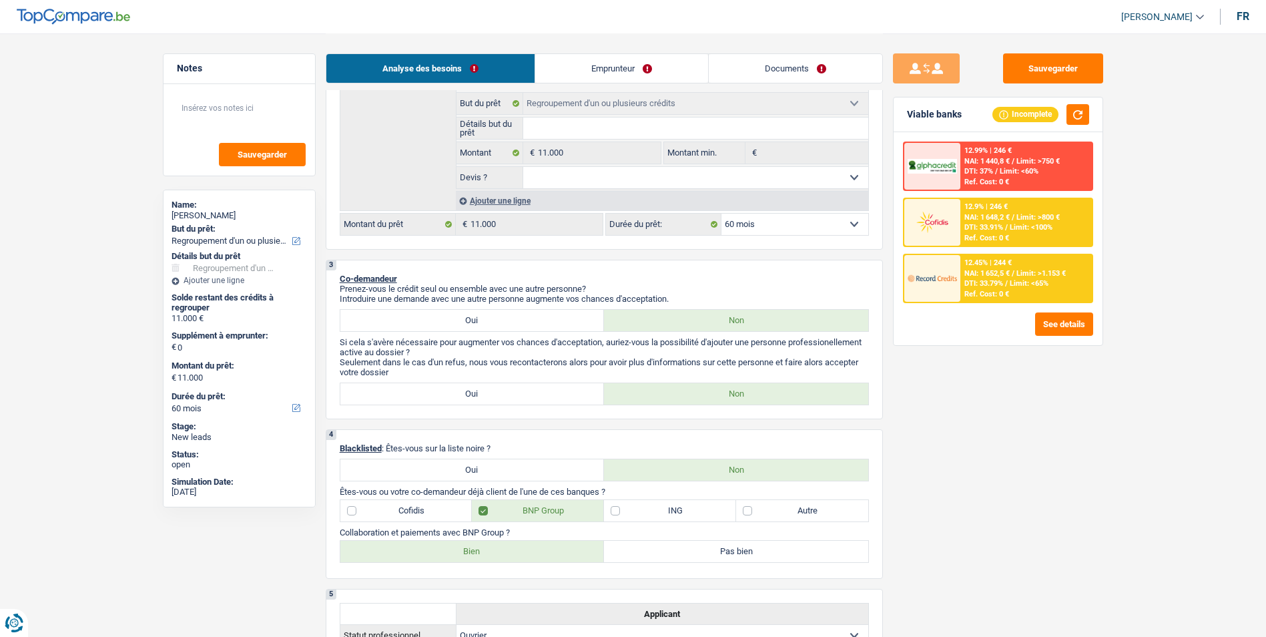
click at [996, 265] on div "12.45% | 244 €" at bounding box center [987, 262] width 47 height 9
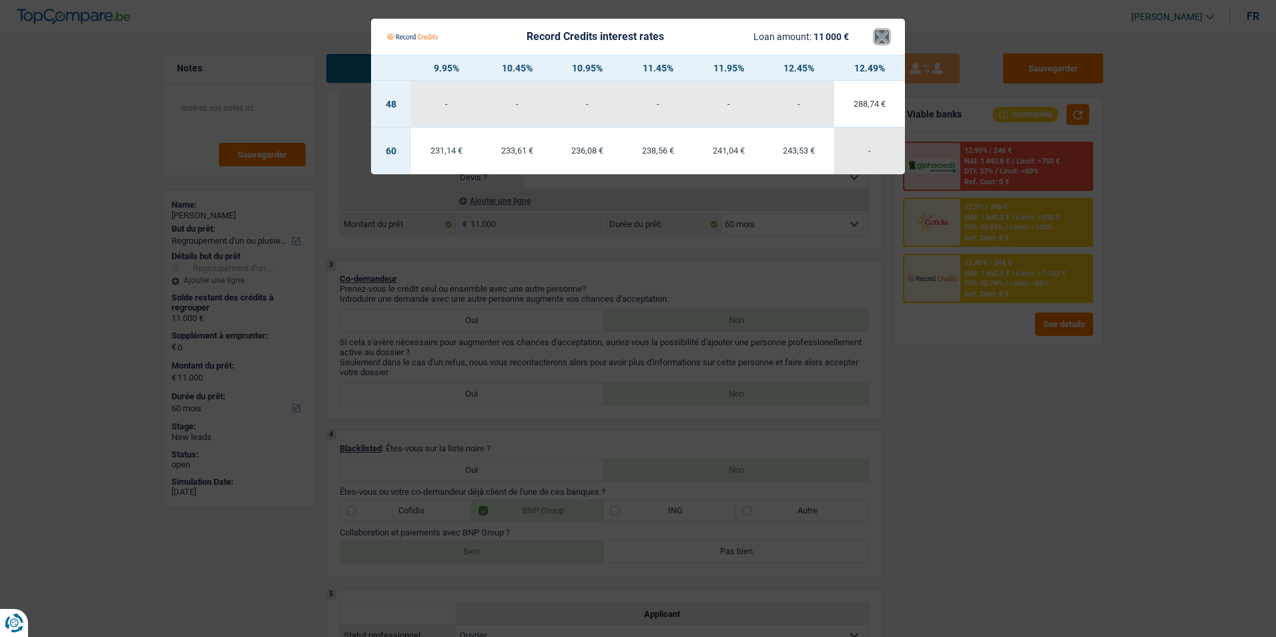
click at [882, 36] on button "×" at bounding box center [882, 36] width 14 height 13
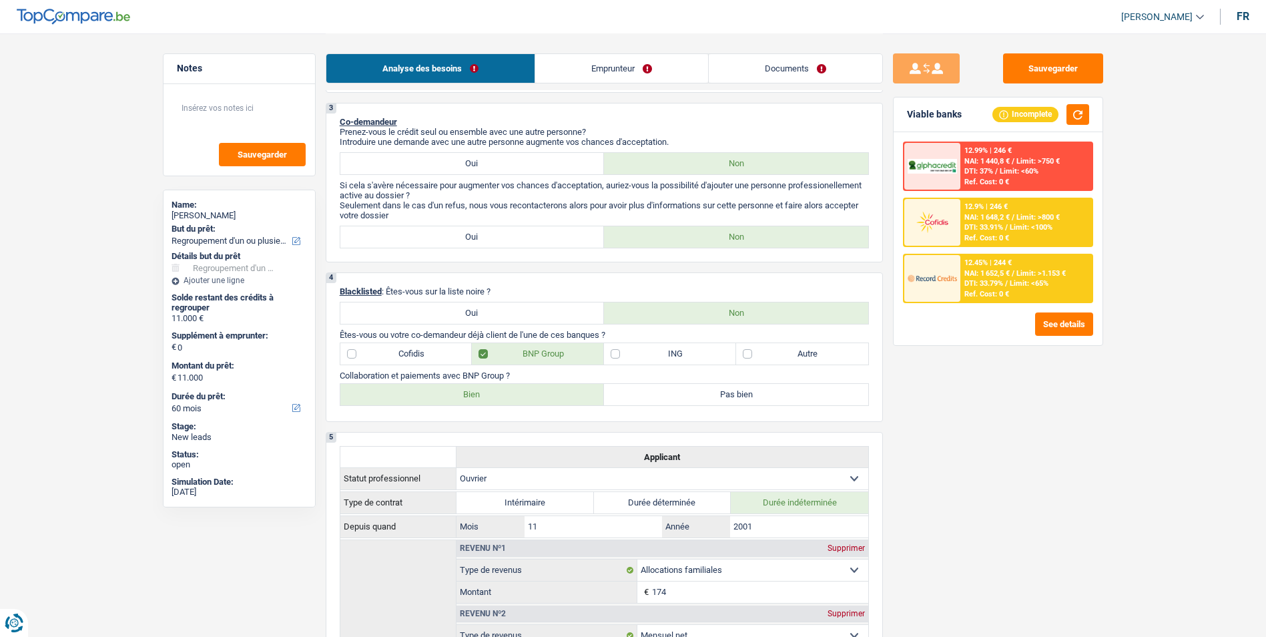
scroll to position [400, 0]
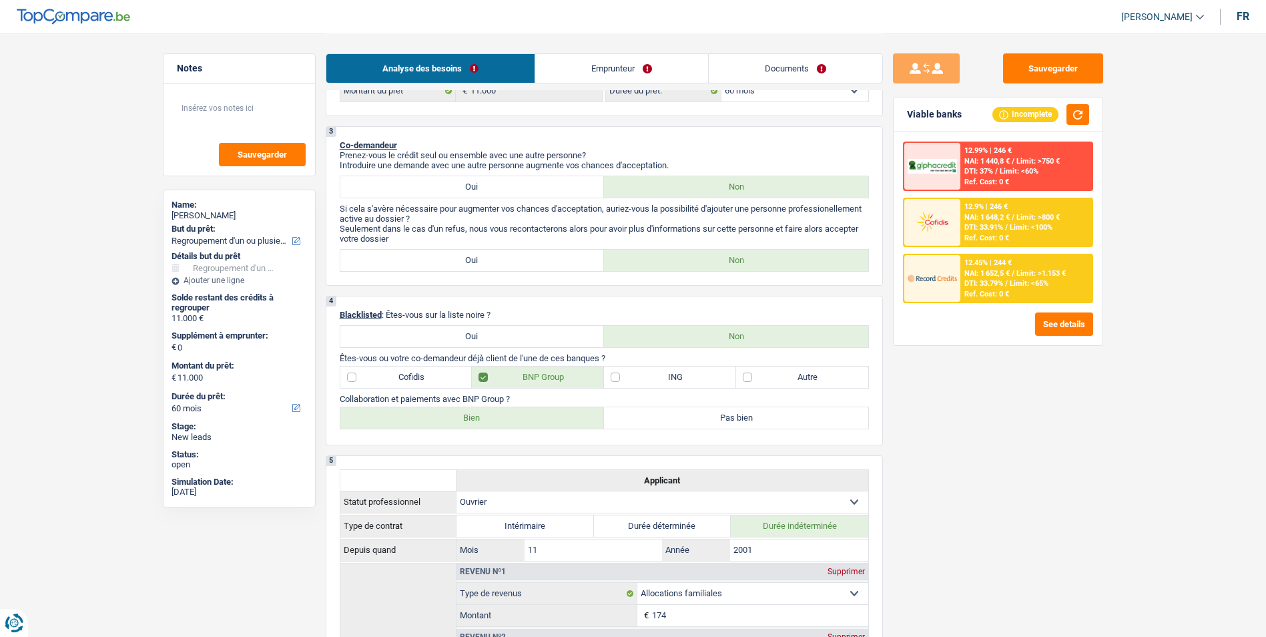
click at [237, 87] on div "Sauvegarder" at bounding box center [238, 129] width 151 height 91
click at [242, 96] on textarea at bounding box center [239, 113] width 133 height 40
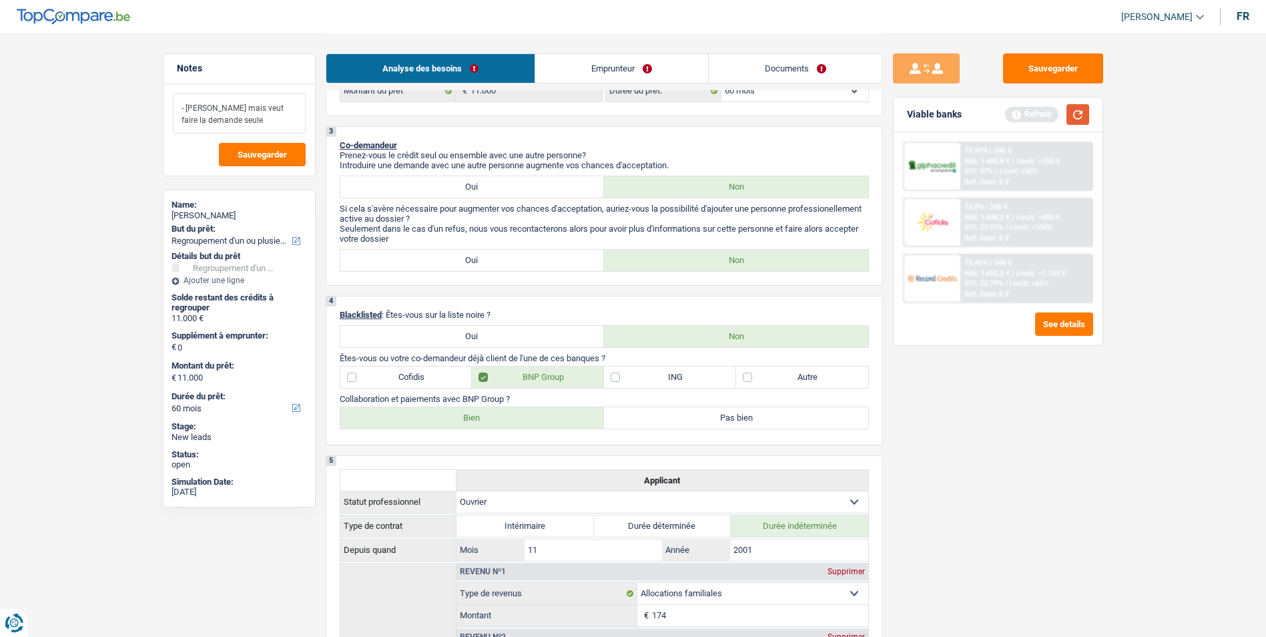
type textarea "- Marié mais veut faire la demande seule"
click at [1082, 115] on button "button" at bounding box center [1077, 114] width 23 height 21
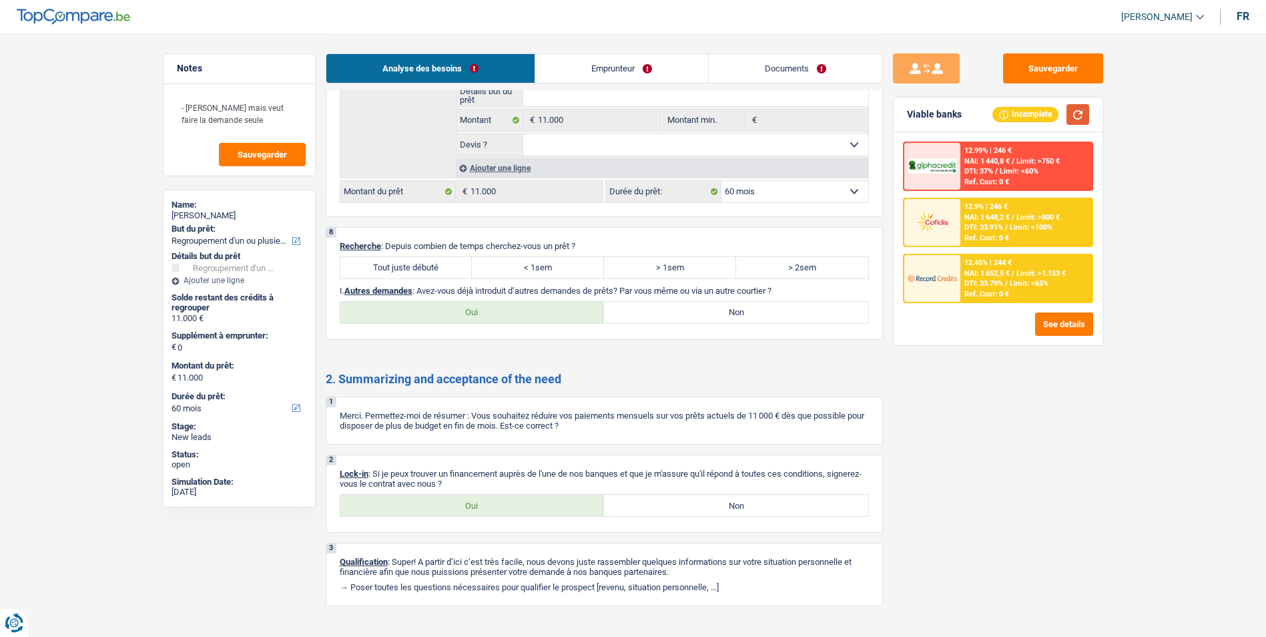
scroll to position [1870, 0]
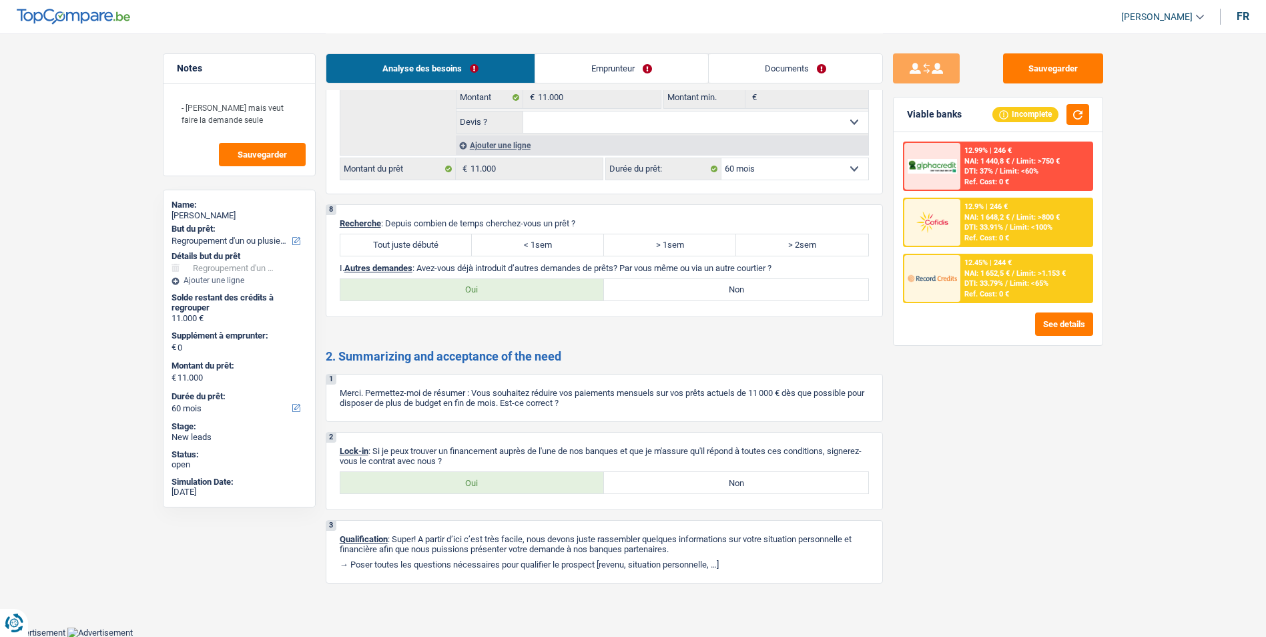
click at [408, 244] on label "Tout juste débuté" at bounding box center [406, 244] width 132 height 21
click at [408, 244] on input "Tout juste débuté" at bounding box center [406, 244] width 132 height 21
radio input "true"
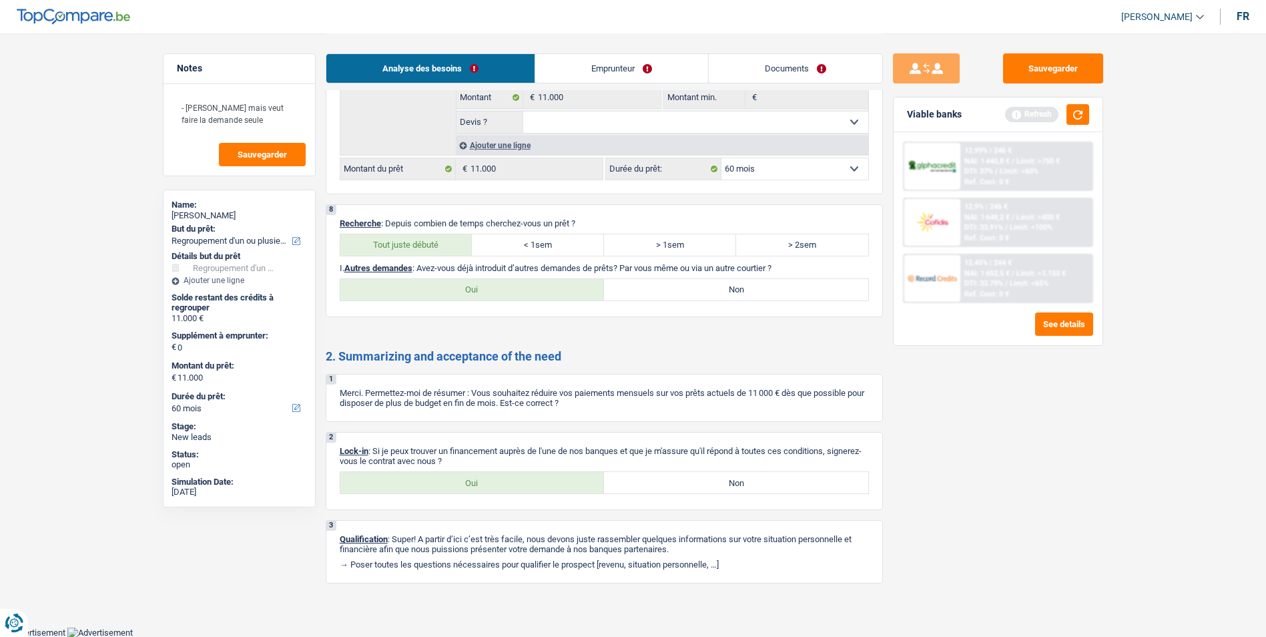
click at [641, 284] on label "Non" at bounding box center [736, 289] width 264 height 21
click at [641, 284] on input "Non" at bounding box center [736, 289] width 264 height 21
radio input "true"
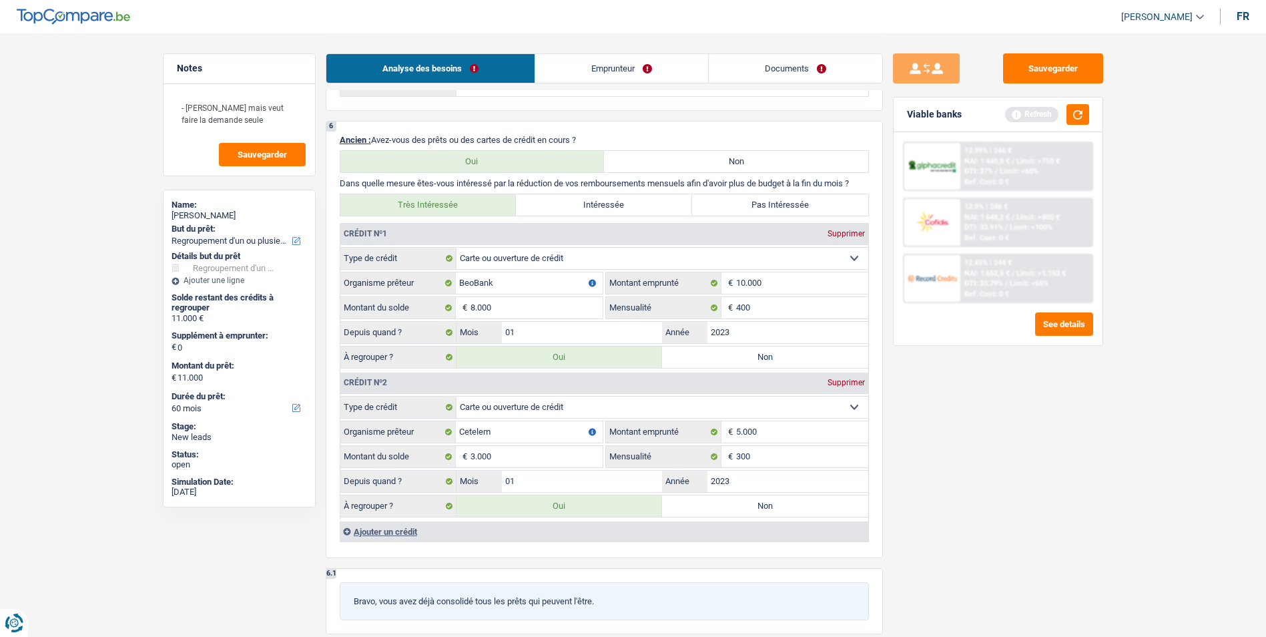
scroll to position [1136, 0]
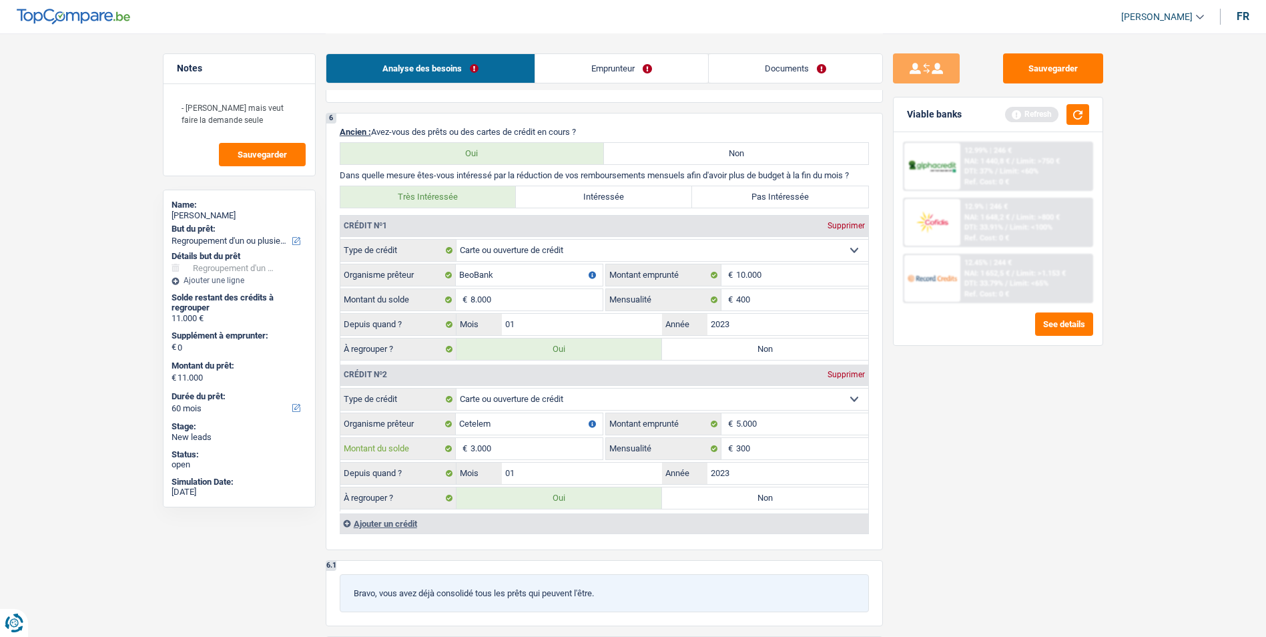
click at [531, 445] on input "3.000" at bounding box center [536, 448] width 132 height 21
type input "300"
select select "48"
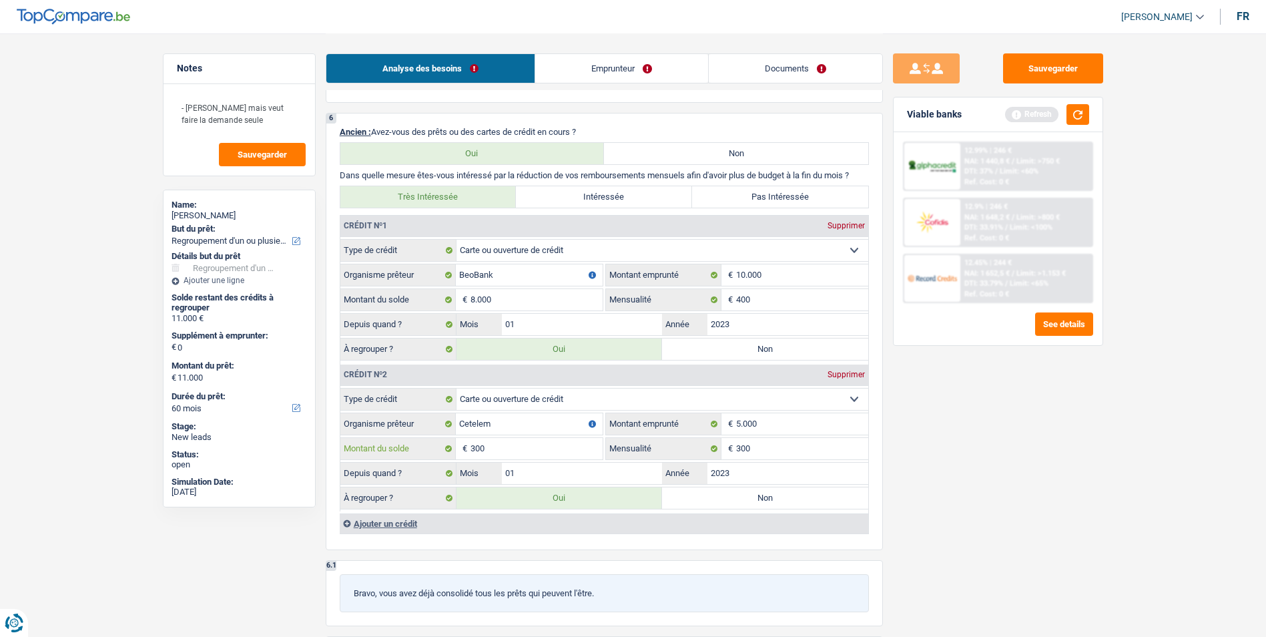
type input "8.300"
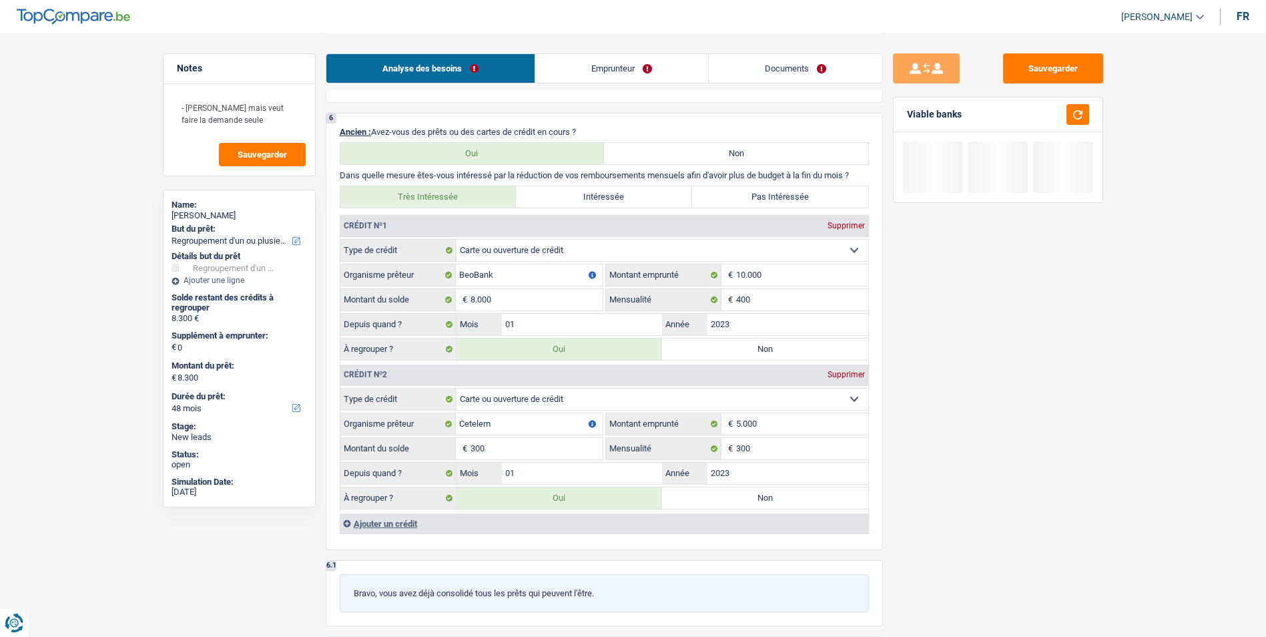
type input "30"
type input "8.030"
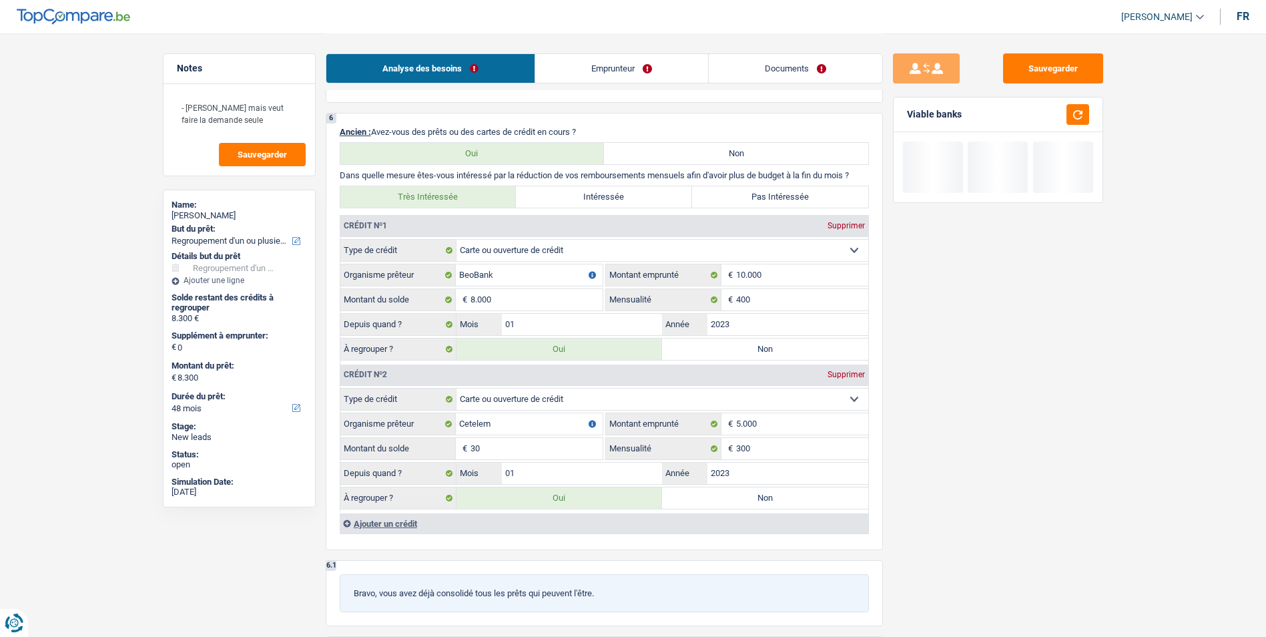
type input "8.030"
type input "3"
type input "8.003"
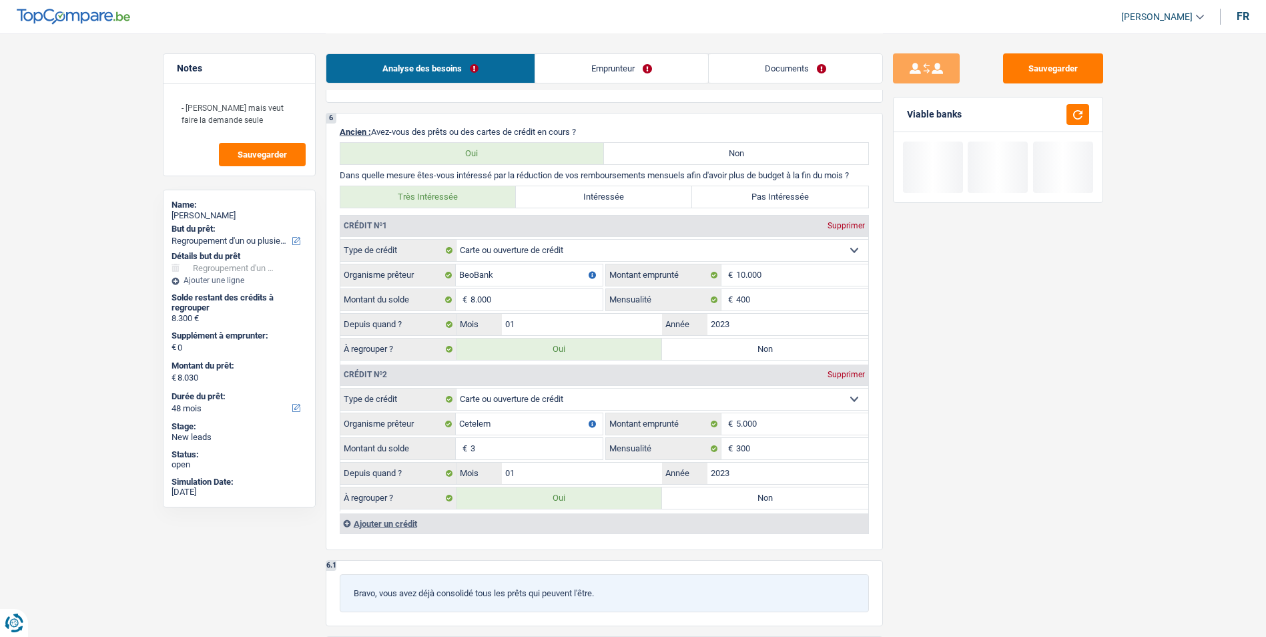
type input "8.003"
type input "5"
type input "8.005"
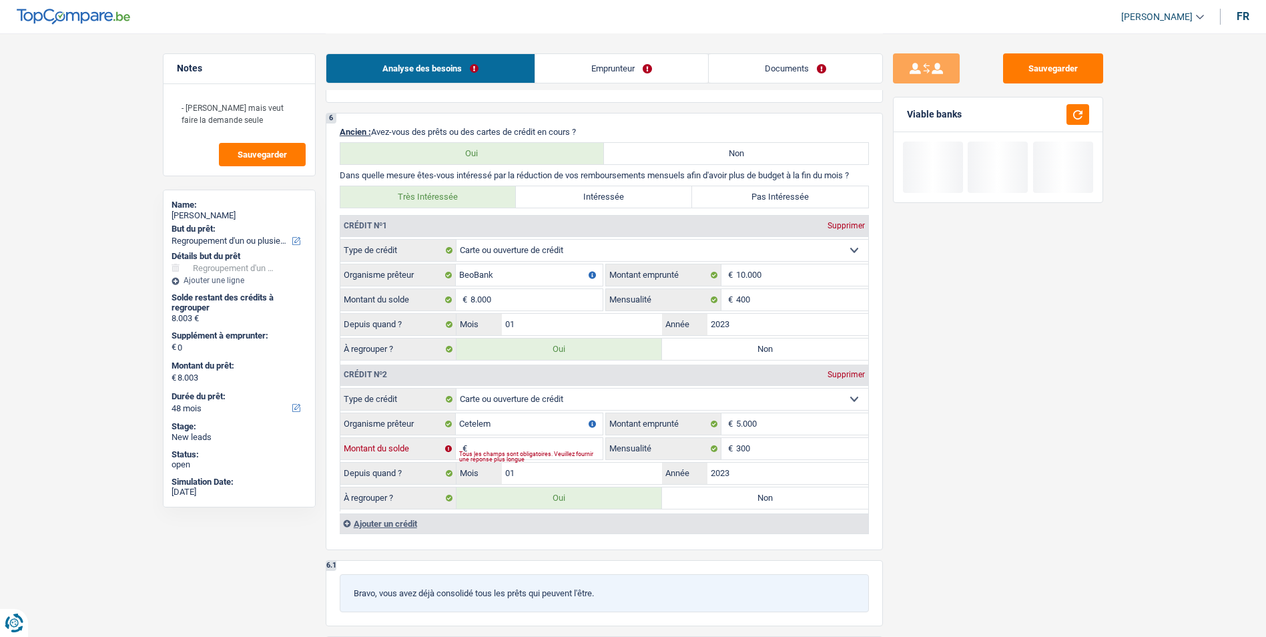
type input "8.005"
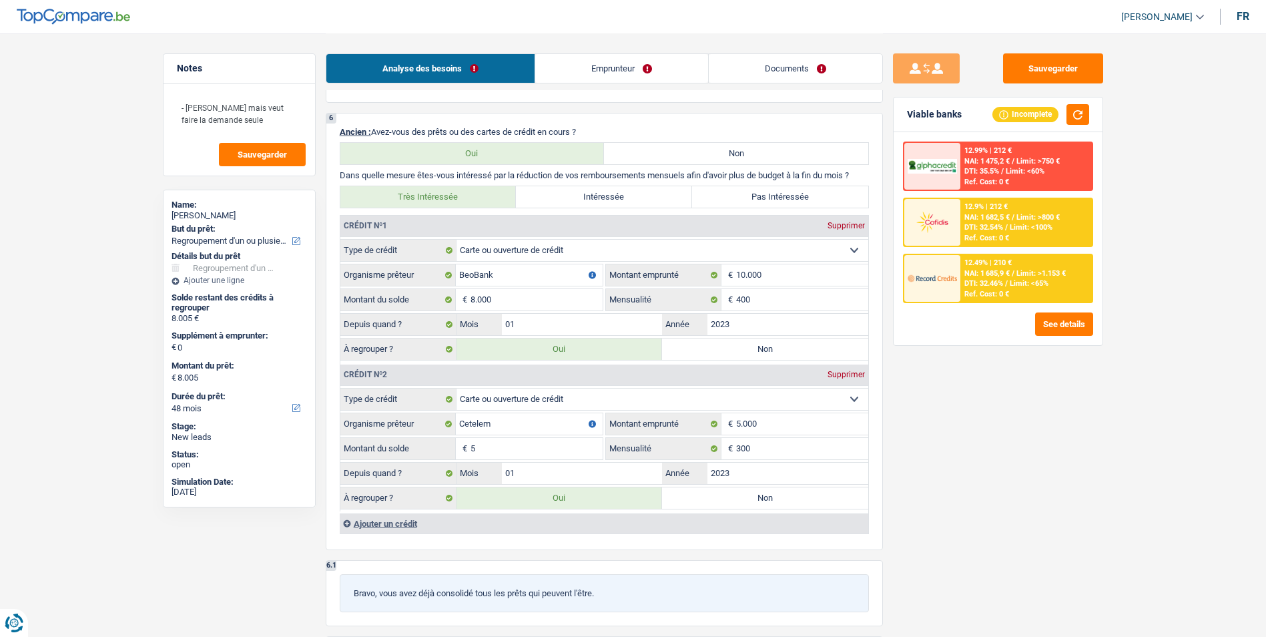
type input "50"
type input "8.050"
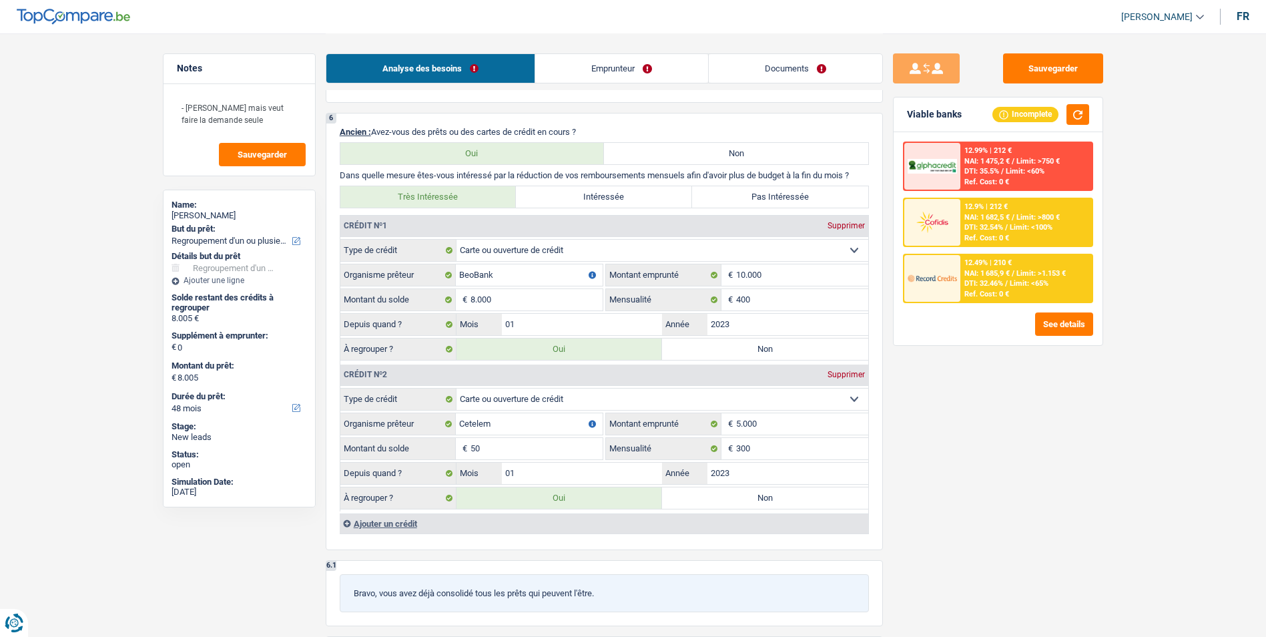
type input "8.050"
type input "500"
type input "8.500"
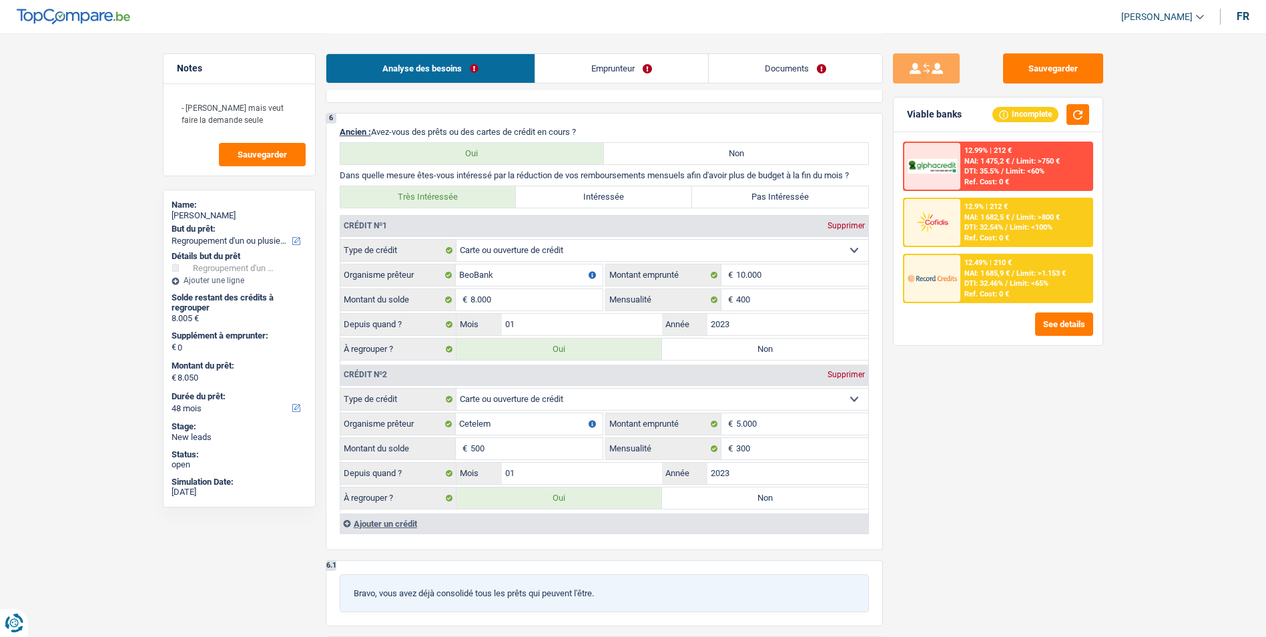
type input "8.500"
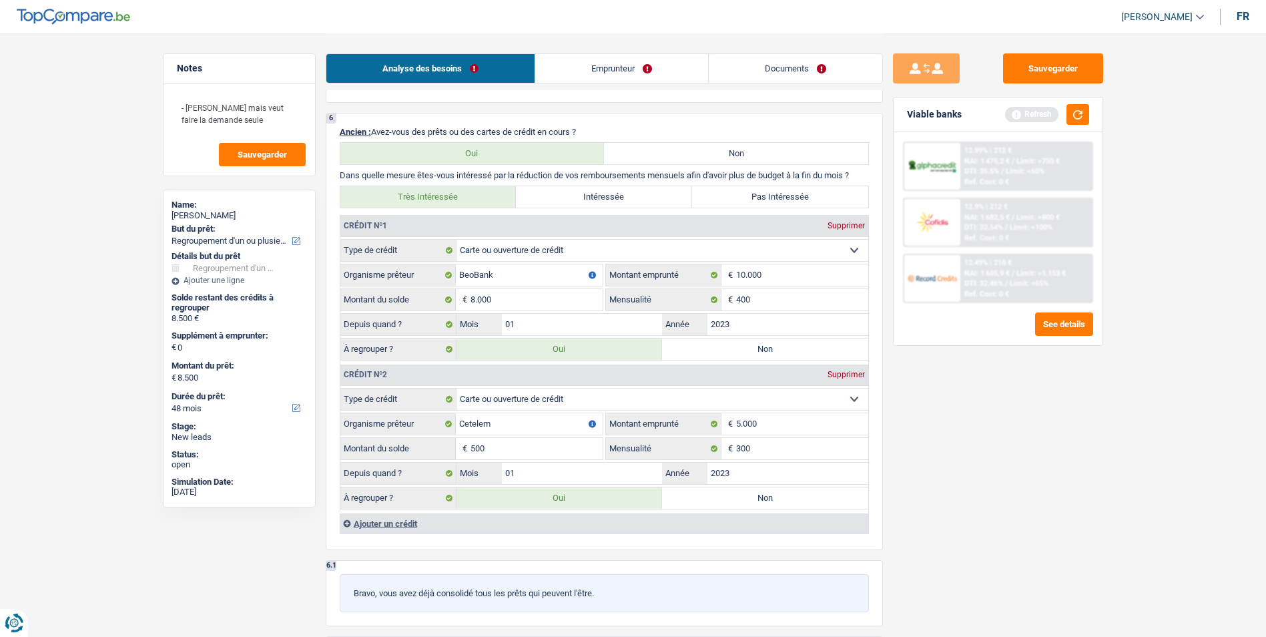
type input "5.000"
type input "13.000"
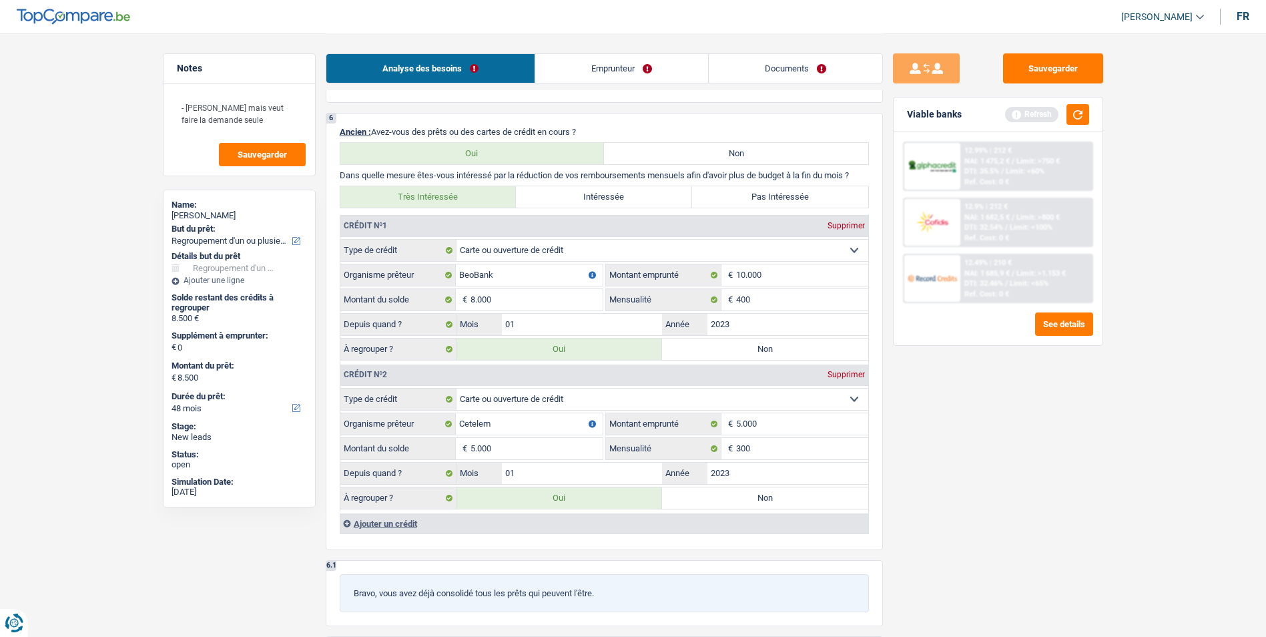
type input "13.000"
select select "60"
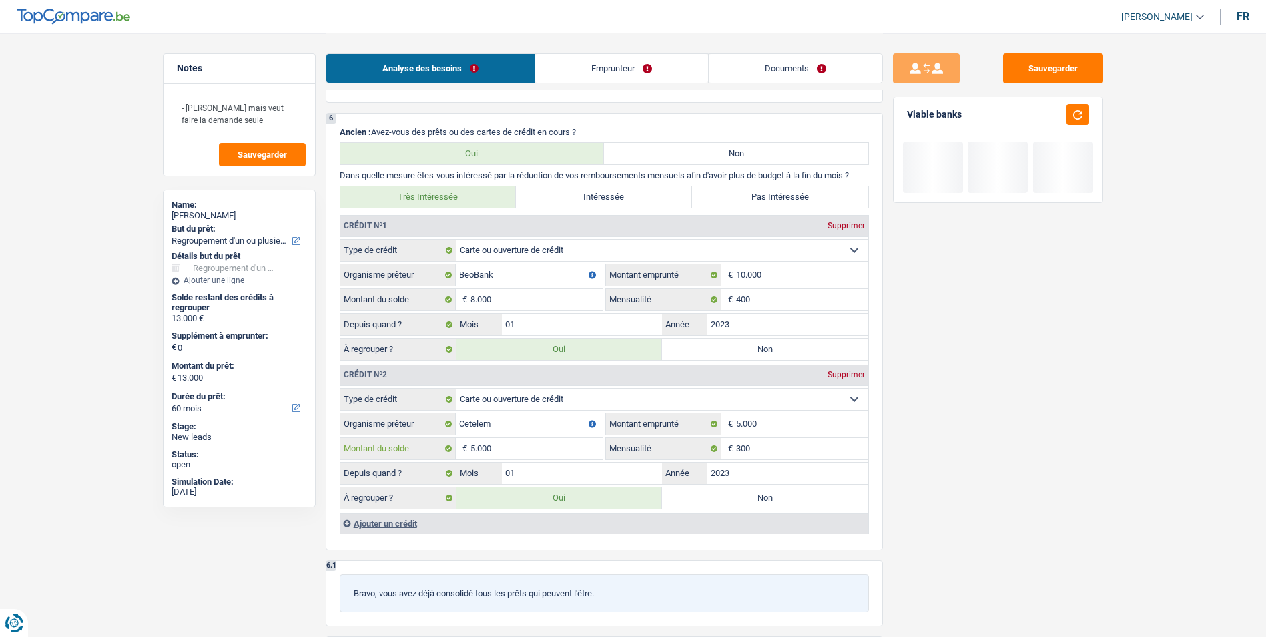
type input "5.000"
click at [519, 292] on input "8.000" at bounding box center [536, 299] width 132 height 21
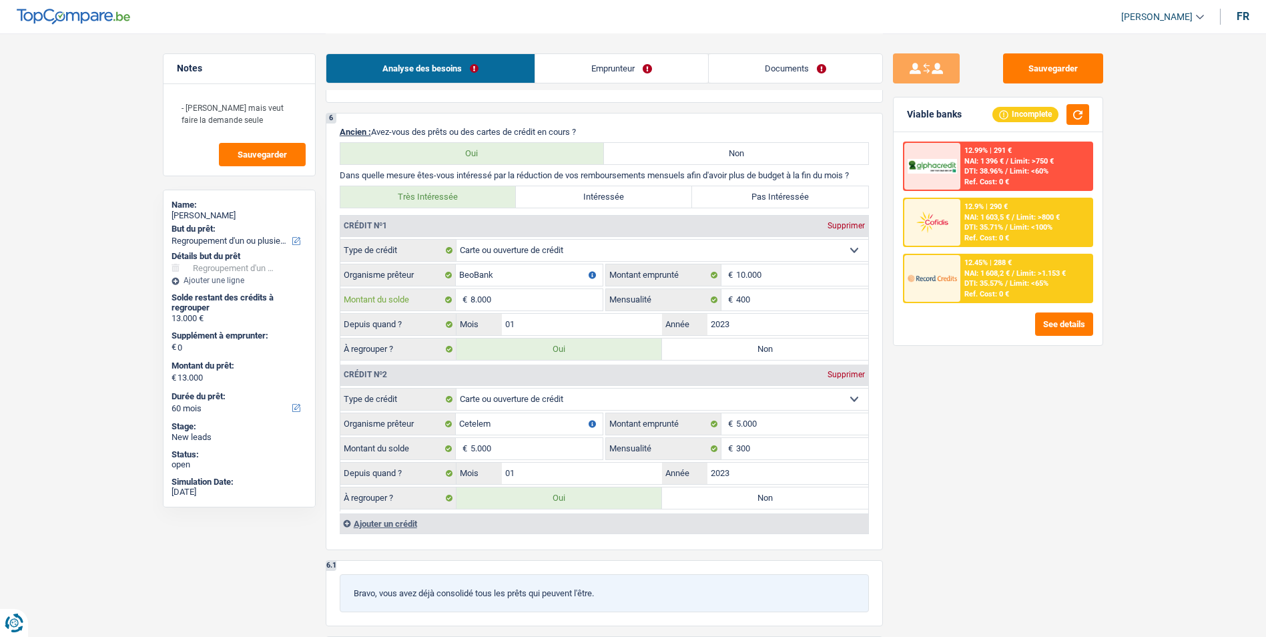
type input "800"
select select "42"
type input "5.800"
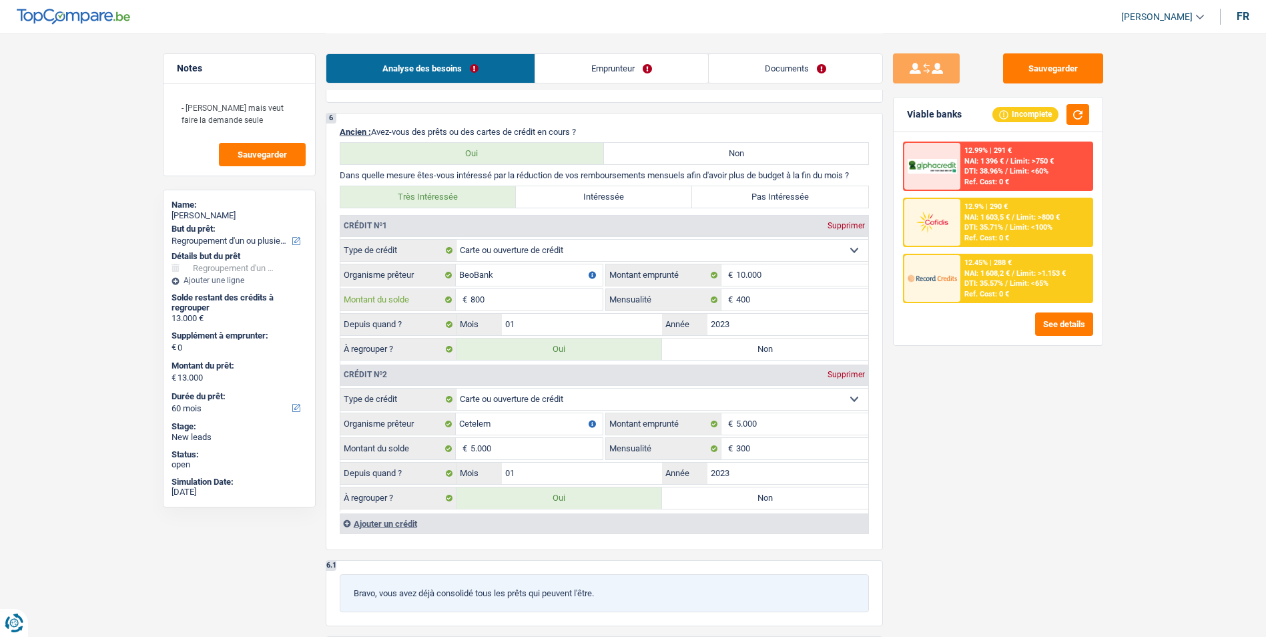
type input "5.800"
type input "80"
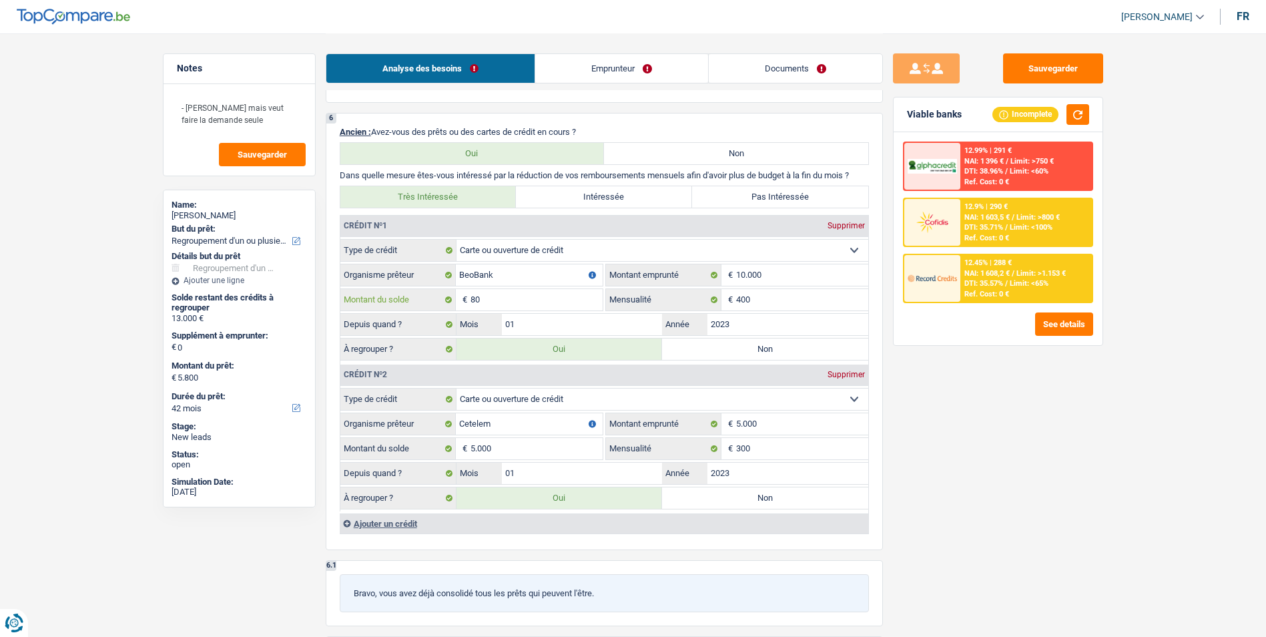
select select "36"
type input "5.080"
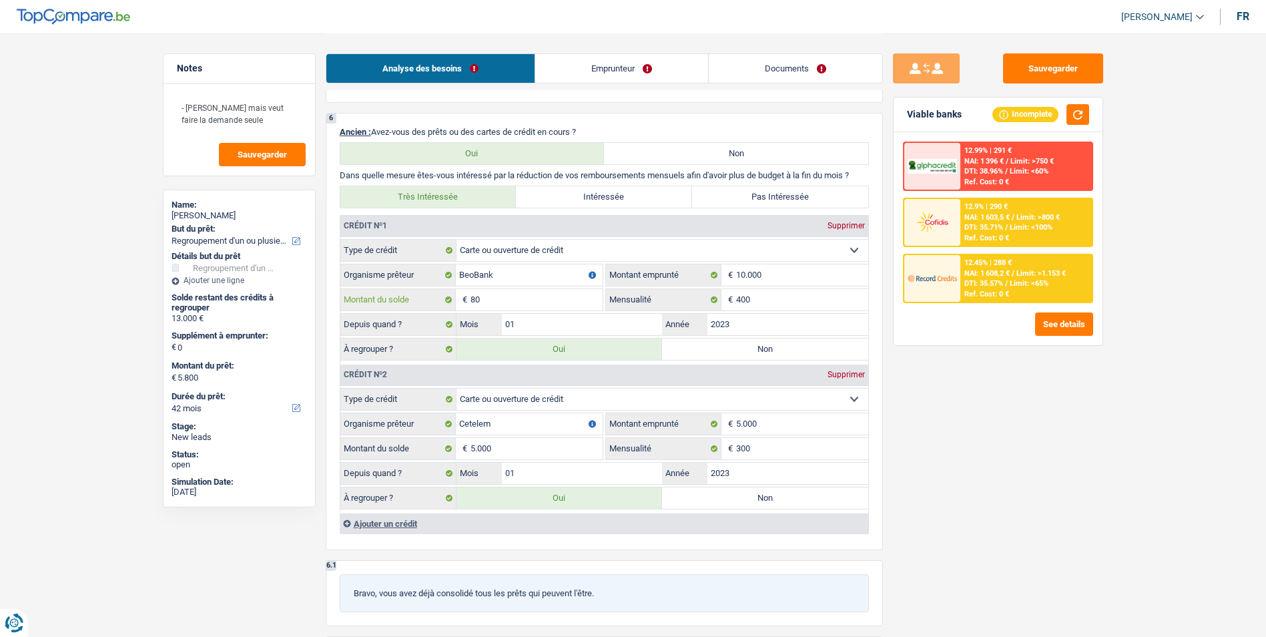
type input "5.080"
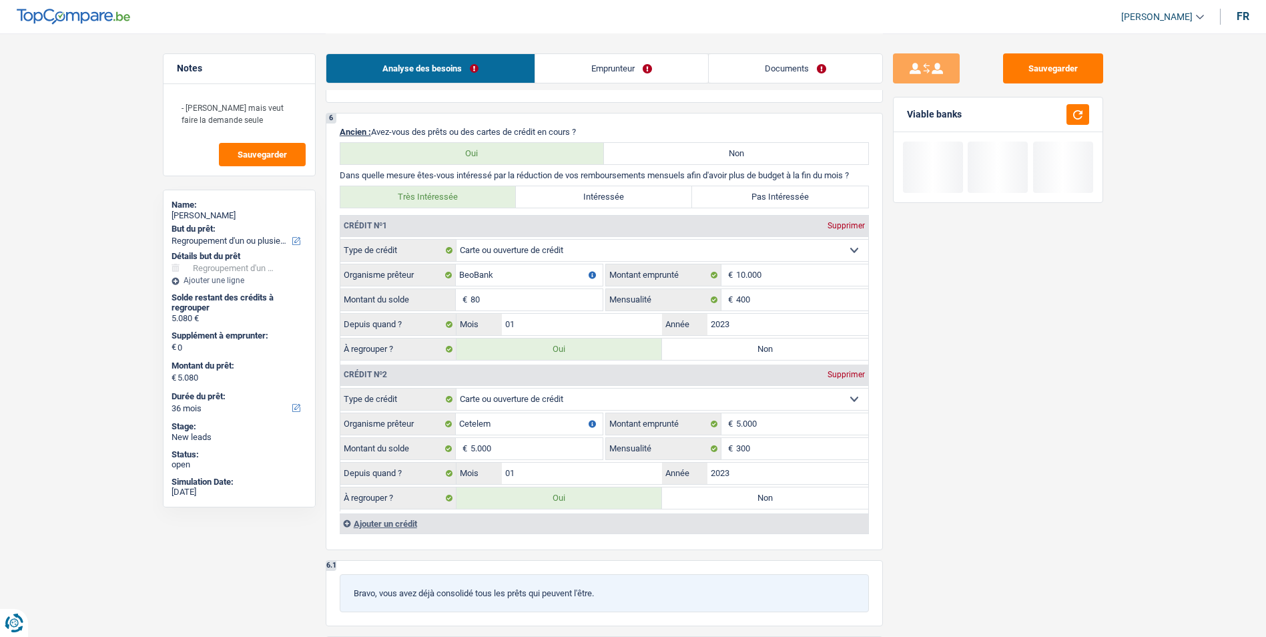
type input "8"
type input "5.008"
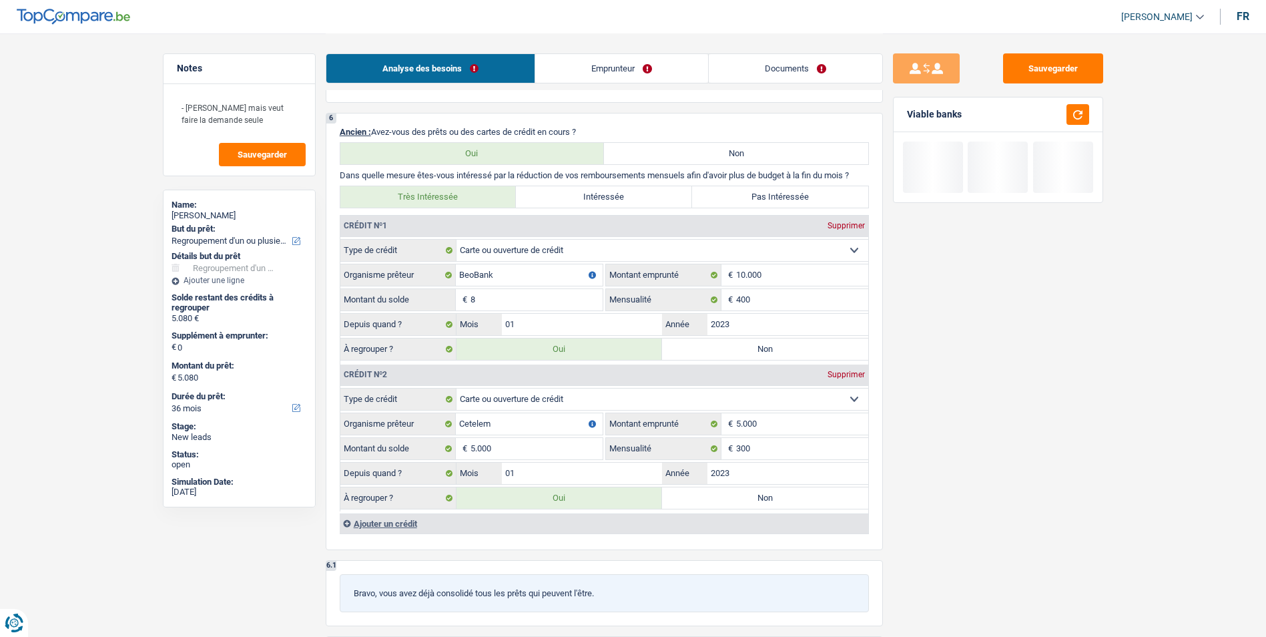
type input "5.008"
type input "1"
type input "5.001"
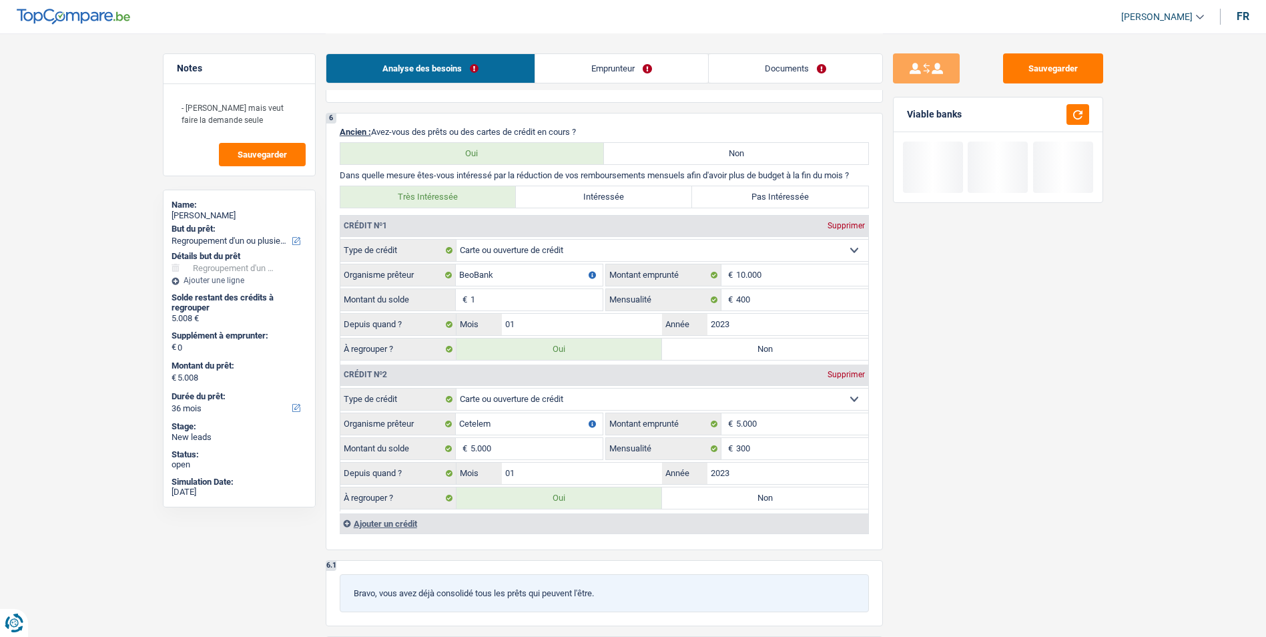
type input "5.001"
type input "10"
type input "5.010"
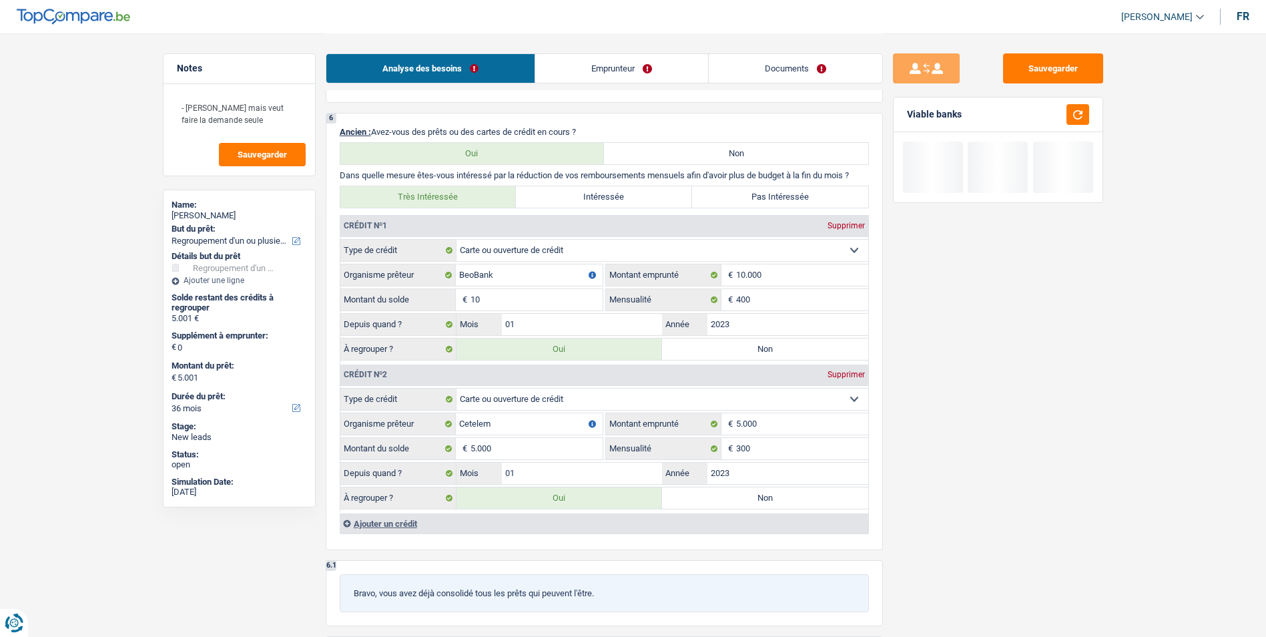
type input "5.010"
type input "100"
type input "5.100"
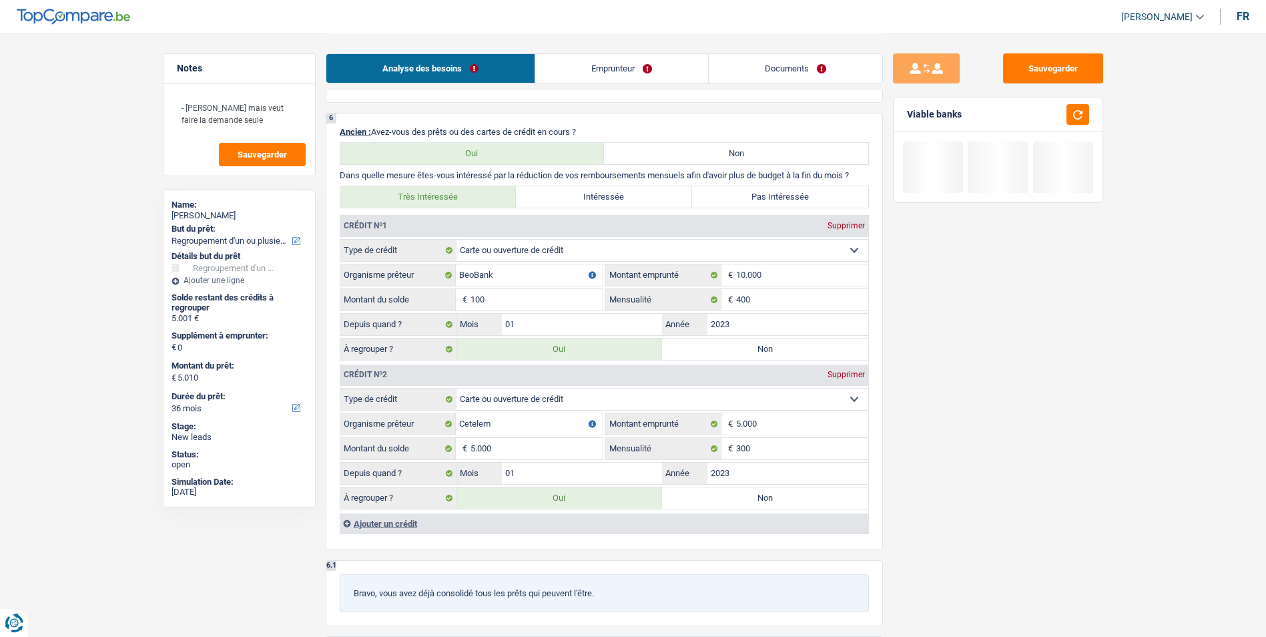
type input "5.100"
type input "1.000"
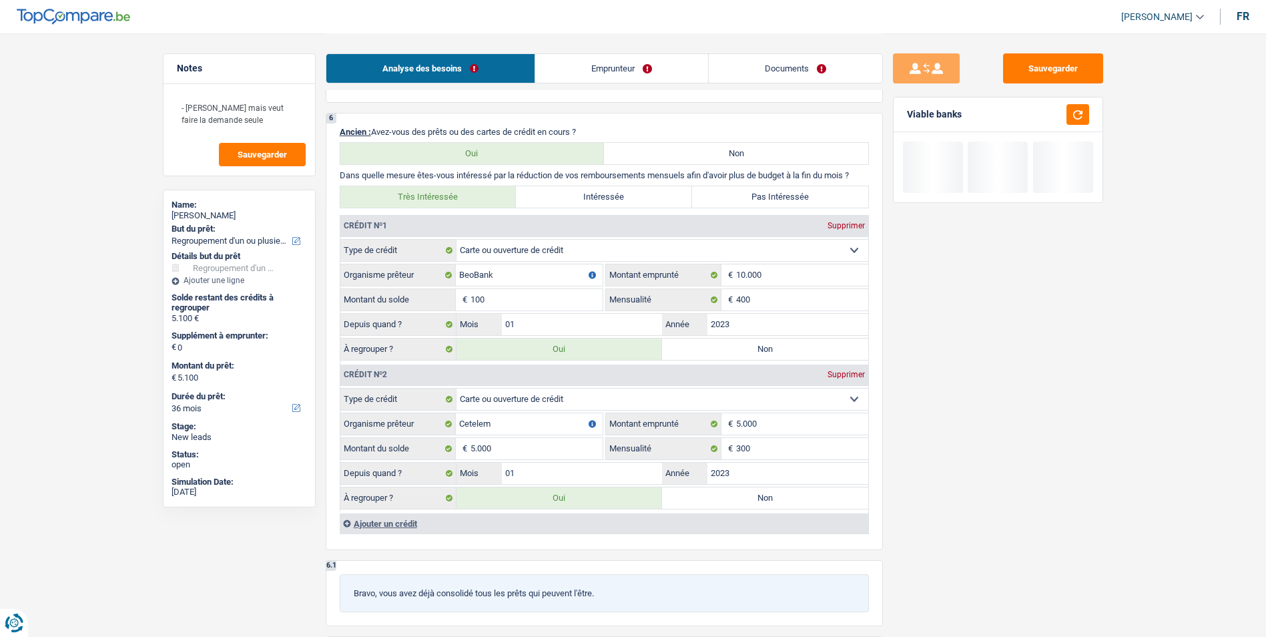
type input "6.000"
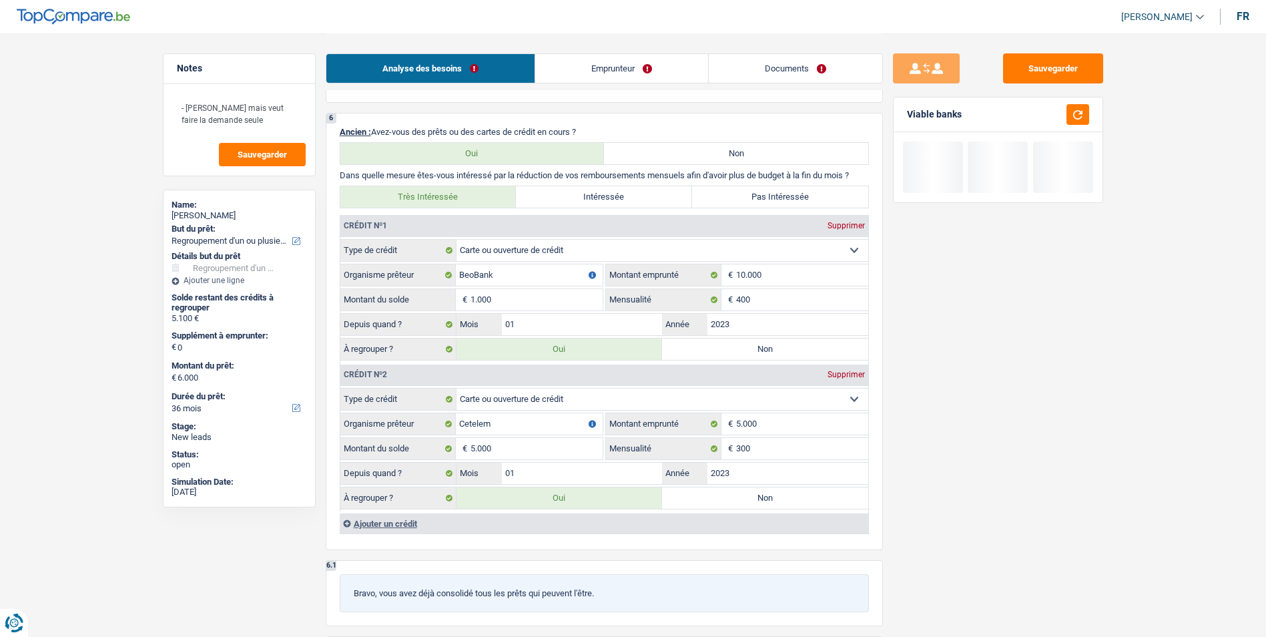
select select "42"
type input "10.000"
type input "15.000"
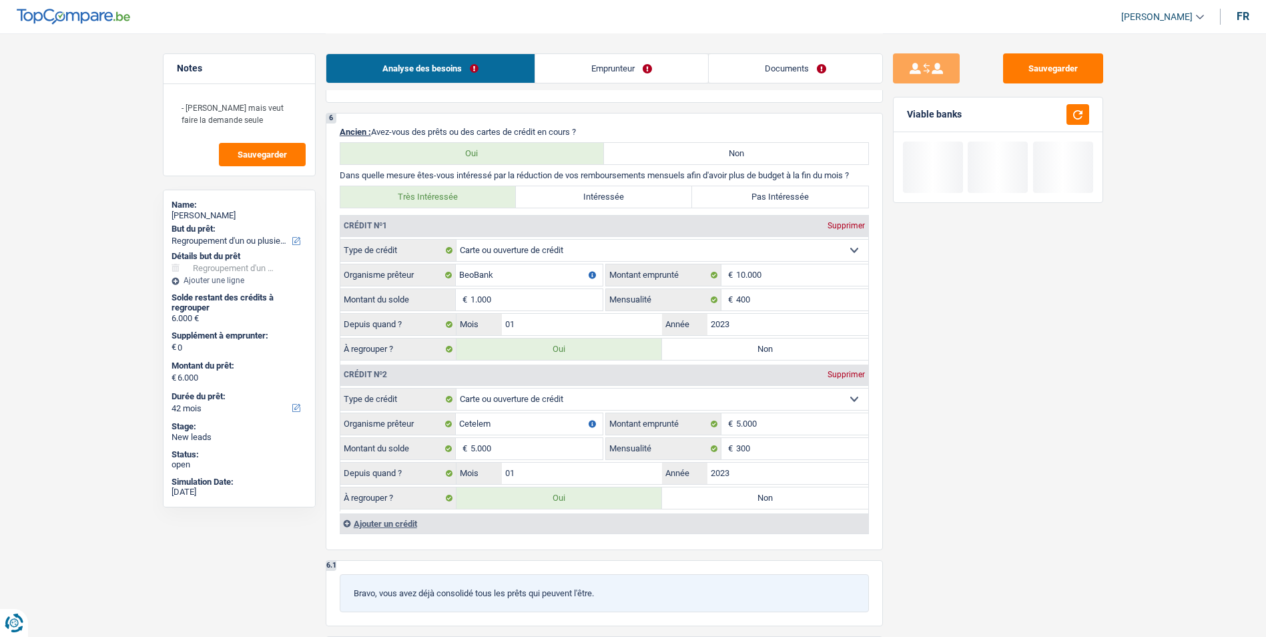
type input "15.000"
select select "60"
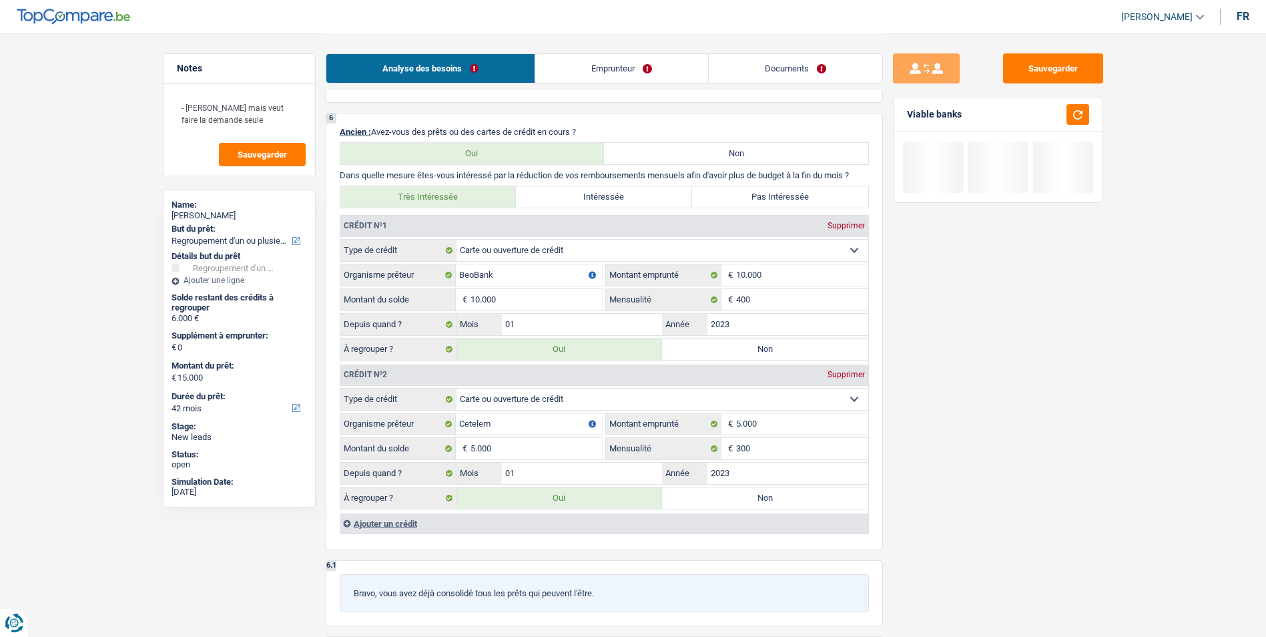
select select "60"
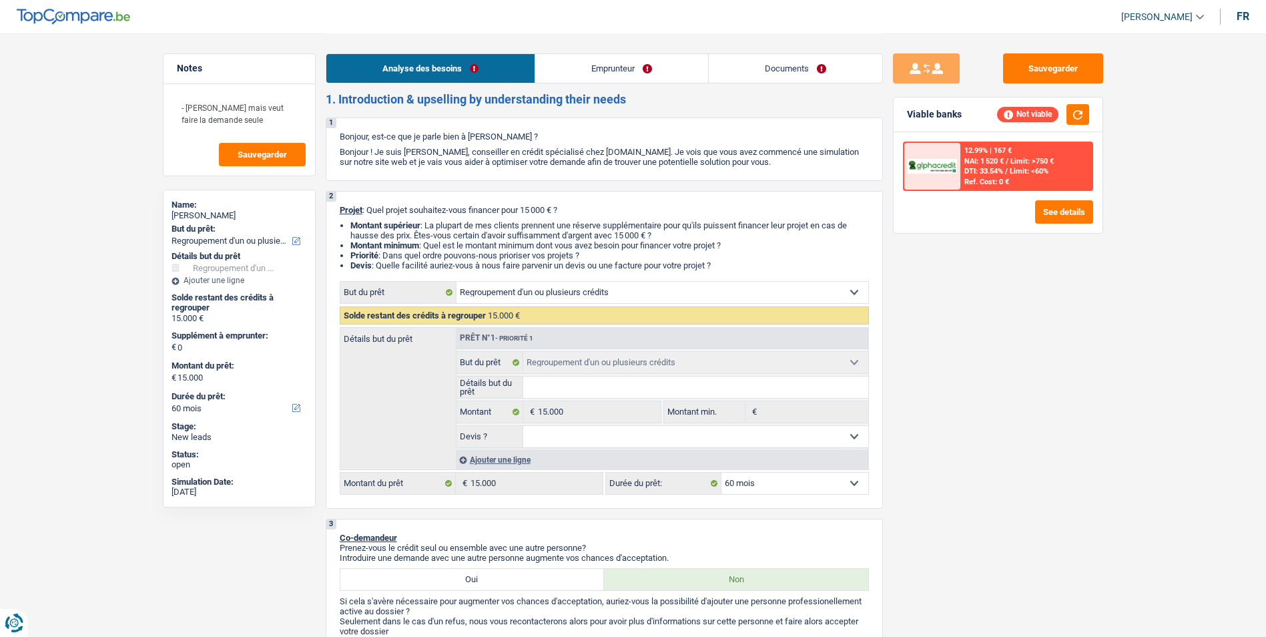
scroll to position [2, 0]
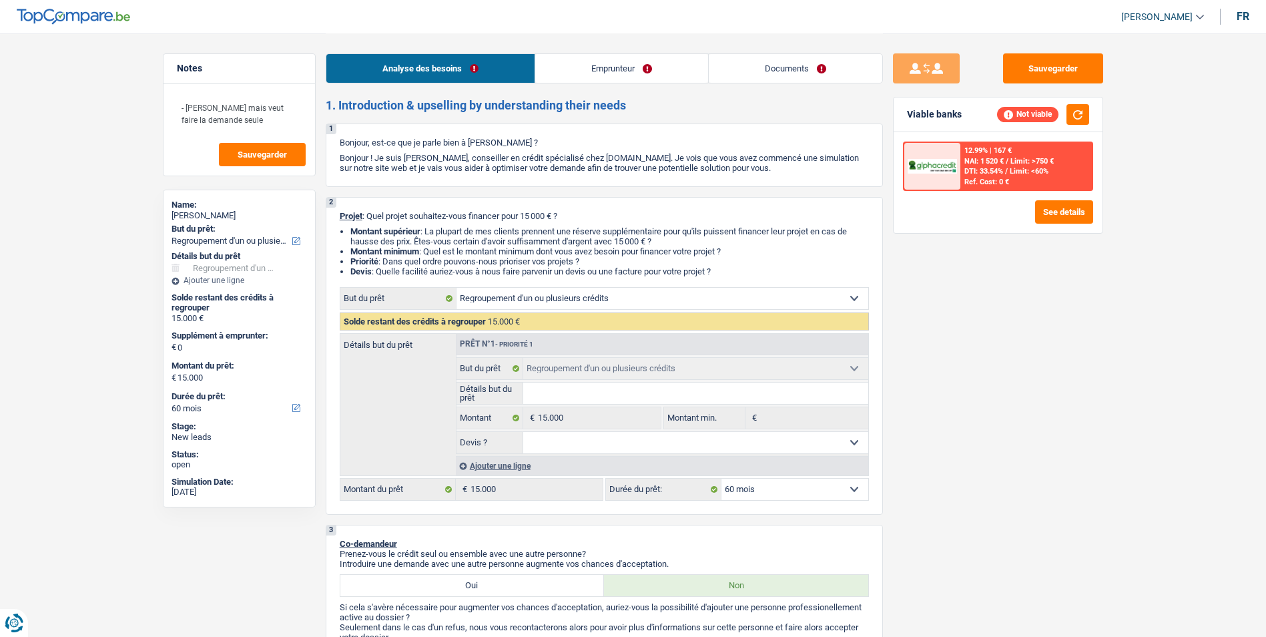
type input "10.000"
click at [1000, 419] on div "Sauvegarder Viable banks Not viable 12.99% | 167 € NAI: 1 520 € / Limit: >750 €…" at bounding box center [998, 334] width 230 height 562
click at [1082, 109] on button "button" at bounding box center [1077, 114] width 23 height 21
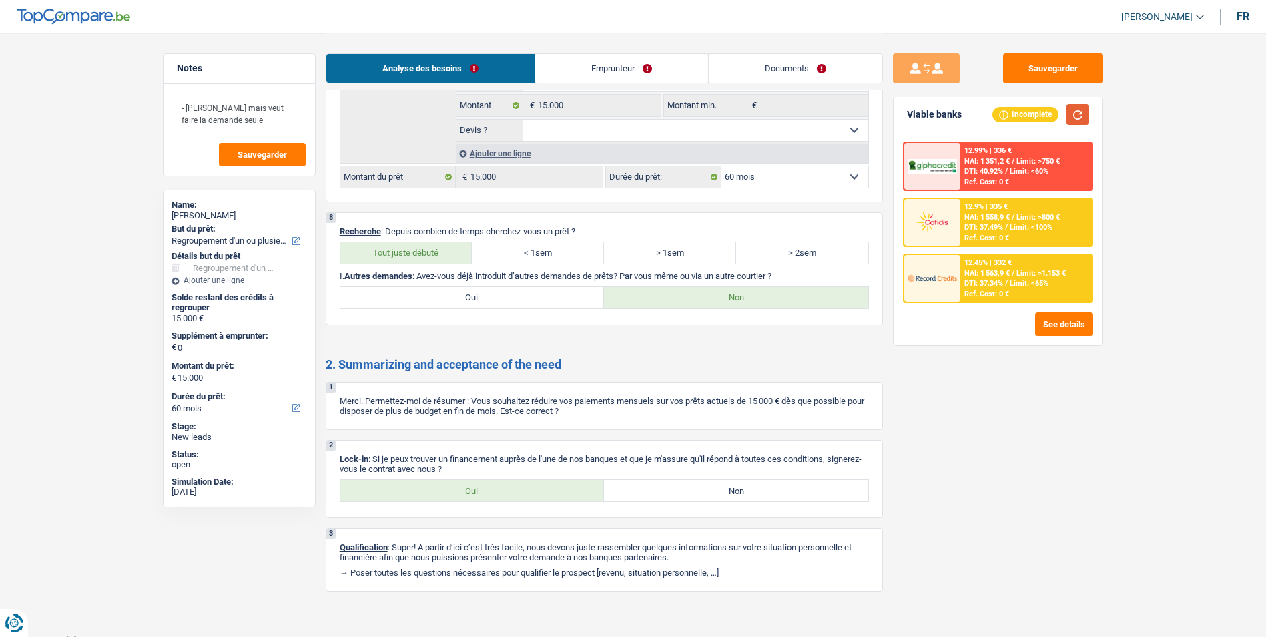
scroll to position [1870, 0]
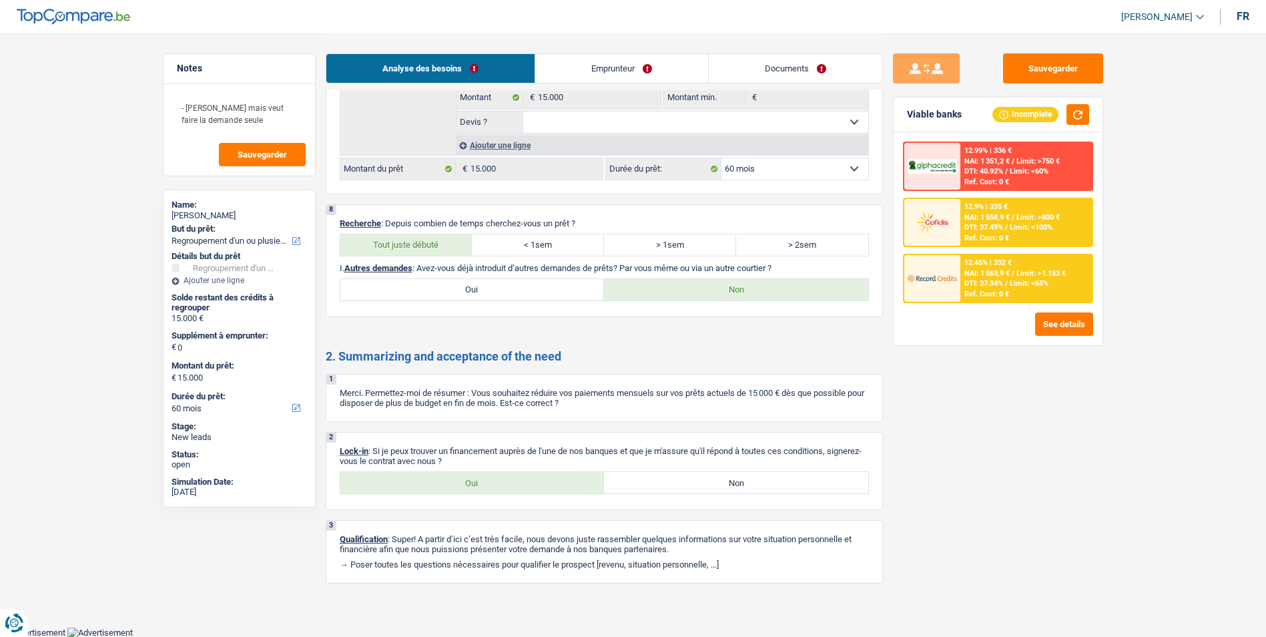
click at [542, 490] on label "Oui" at bounding box center [472, 482] width 264 height 21
click at [542, 490] on input "Oui" at bounding box center [472, 482] width 264 height 21
radio input "true"
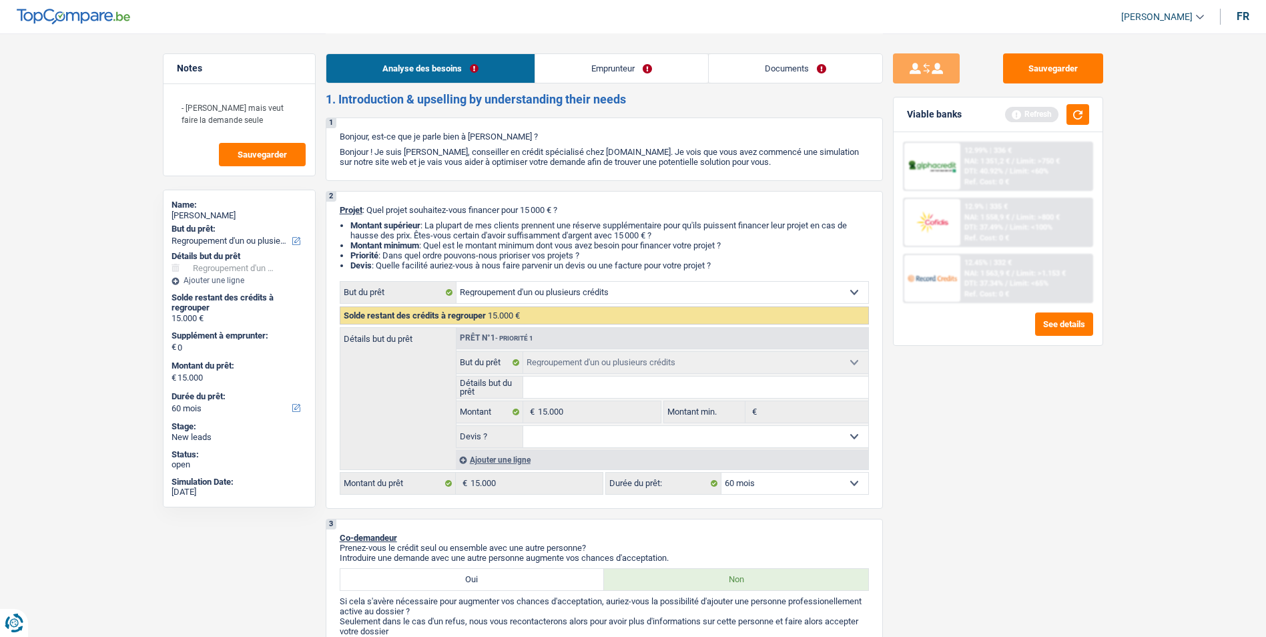
scroll to position [0, 0]
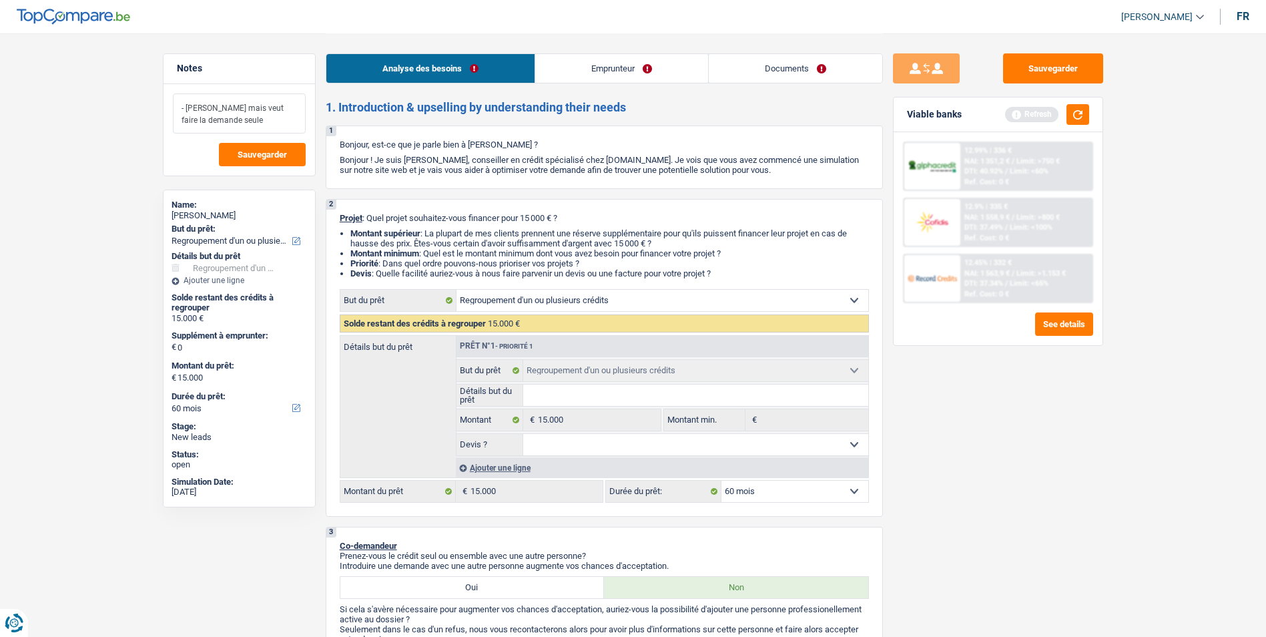
drag, startPoint x: 254, startPoint y: 123, endPoint x: 178, endPoint y: 93, distance: 81.2
click at [178, 93] on textarea "- Marié mais veut faire la demande seule" at bounding box center [239, 113] width 133 height 40
click at [284, 121] on textarea "- Marié mais veut faire la demande seule" at bounding box center [239, 113] width 133 height 40
click at [277, 155] on span "Sauvegarder" at bounding box center [262, 154] width 49 height 9
click at [1046, 65] on button "Sauvegarder" at bounding box center [1053, 68] width 100 height 30
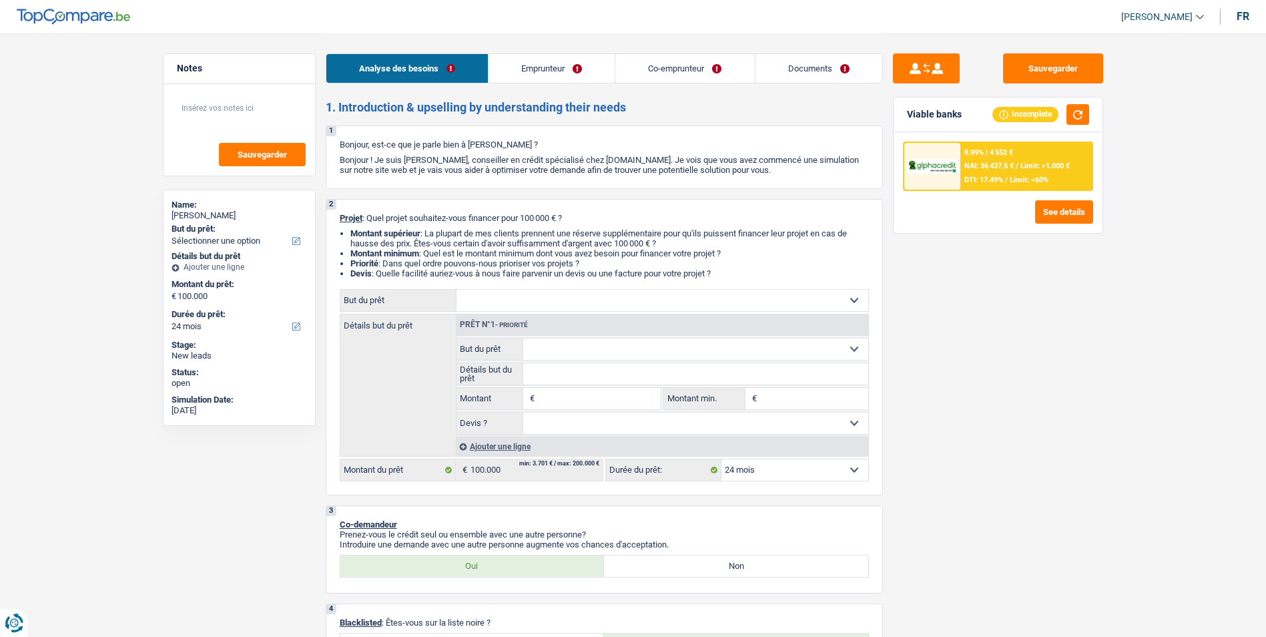
select select "24"
select select "independent"
select select "familyAllowances"
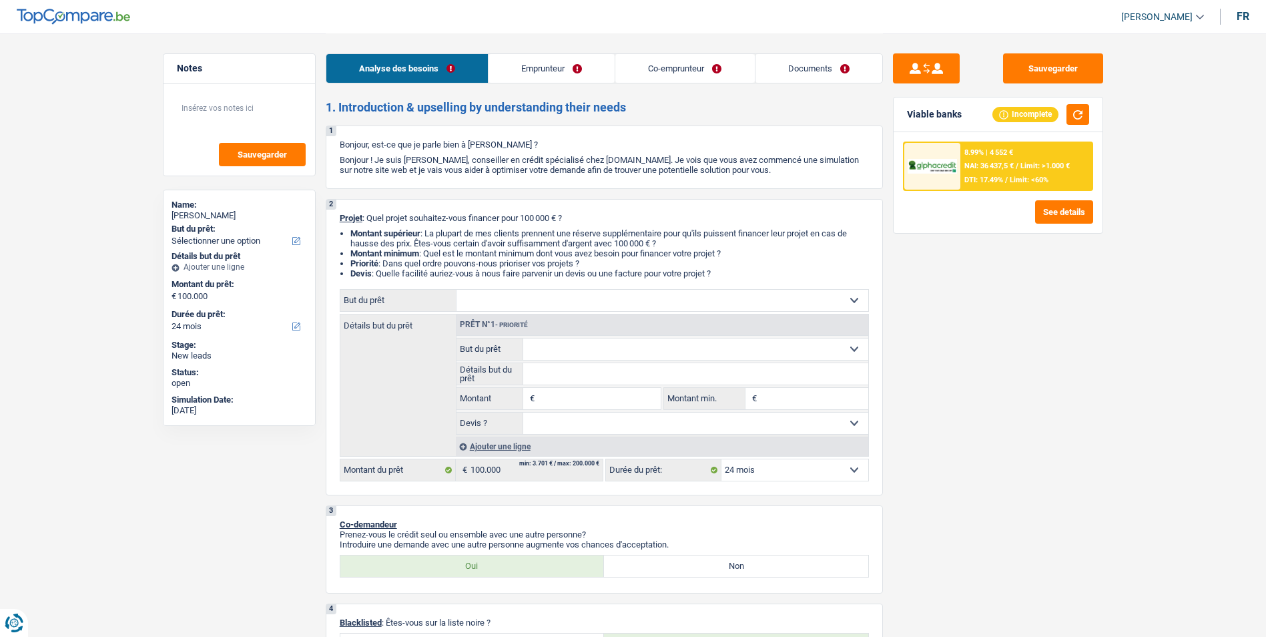
select select "netSalary"
select select "ownerWithMortgage"
select select "mortgage"
select select "180"
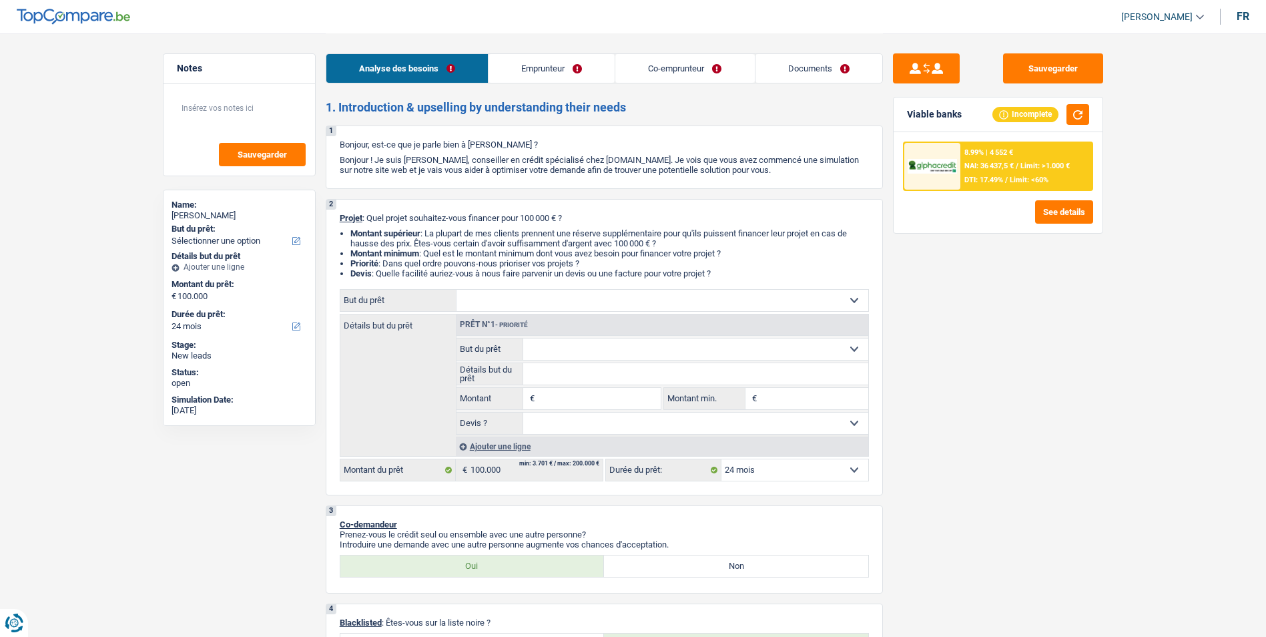
select select "24"
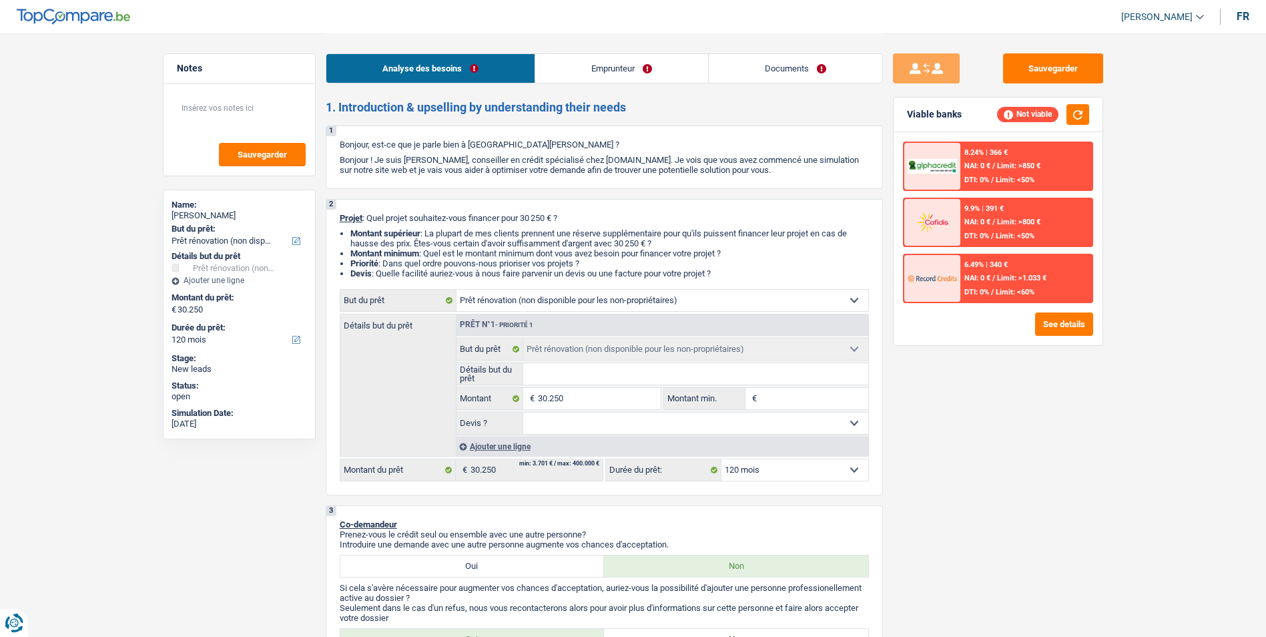
select select "renovation"
select select "120"
select select "renovation"
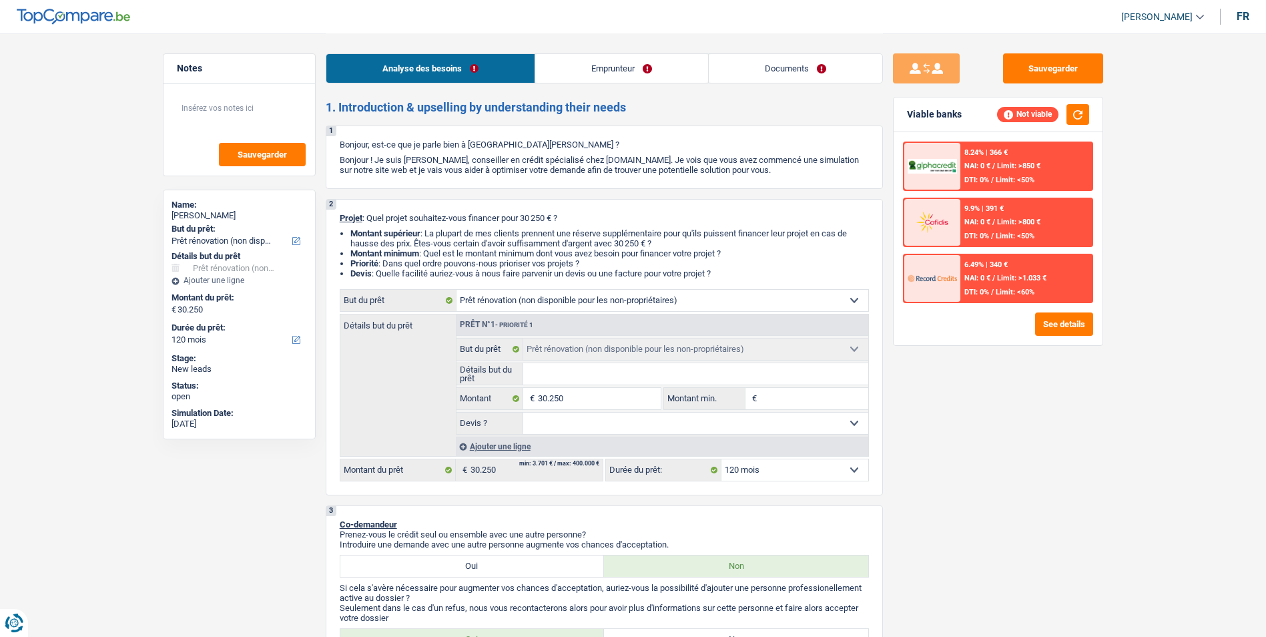
select select "120"
select select "retired"
select select "pension"
select select "renovation"
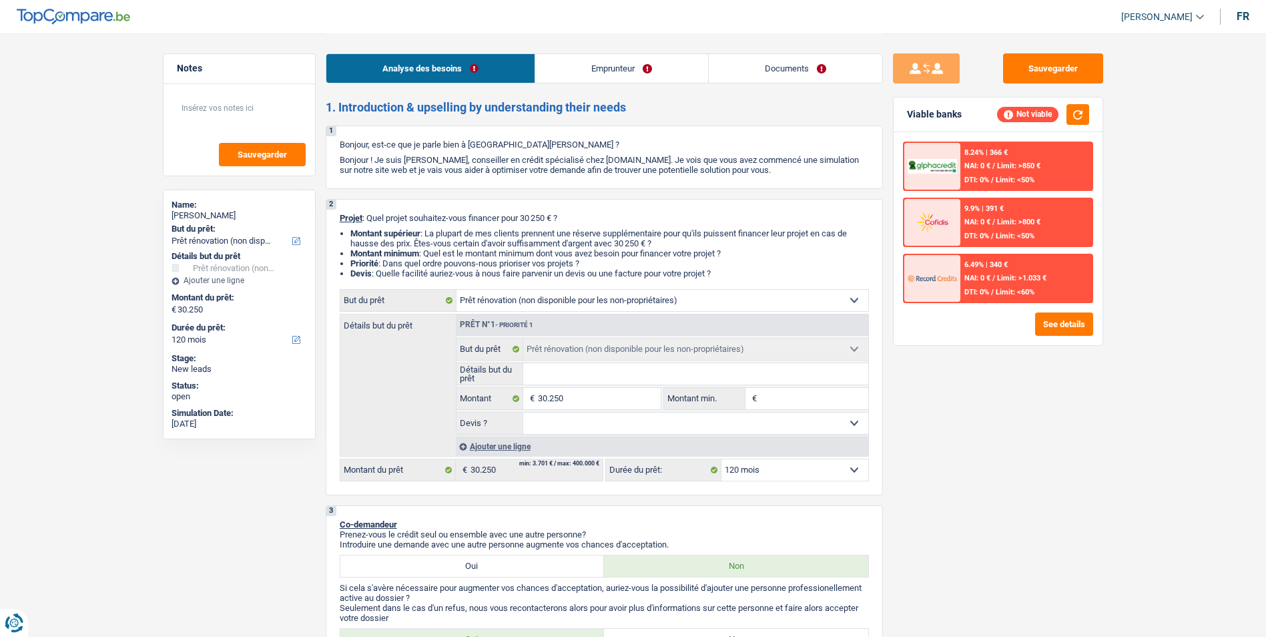
select select "120"
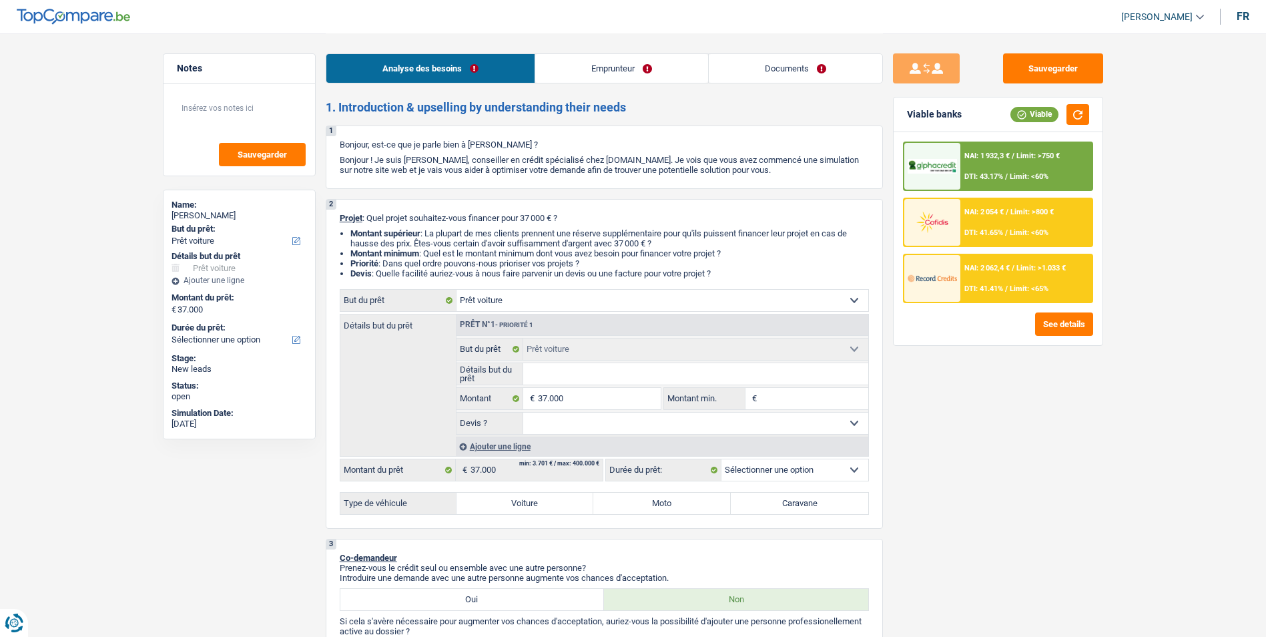
select select "car"
select select "privateEmployee"
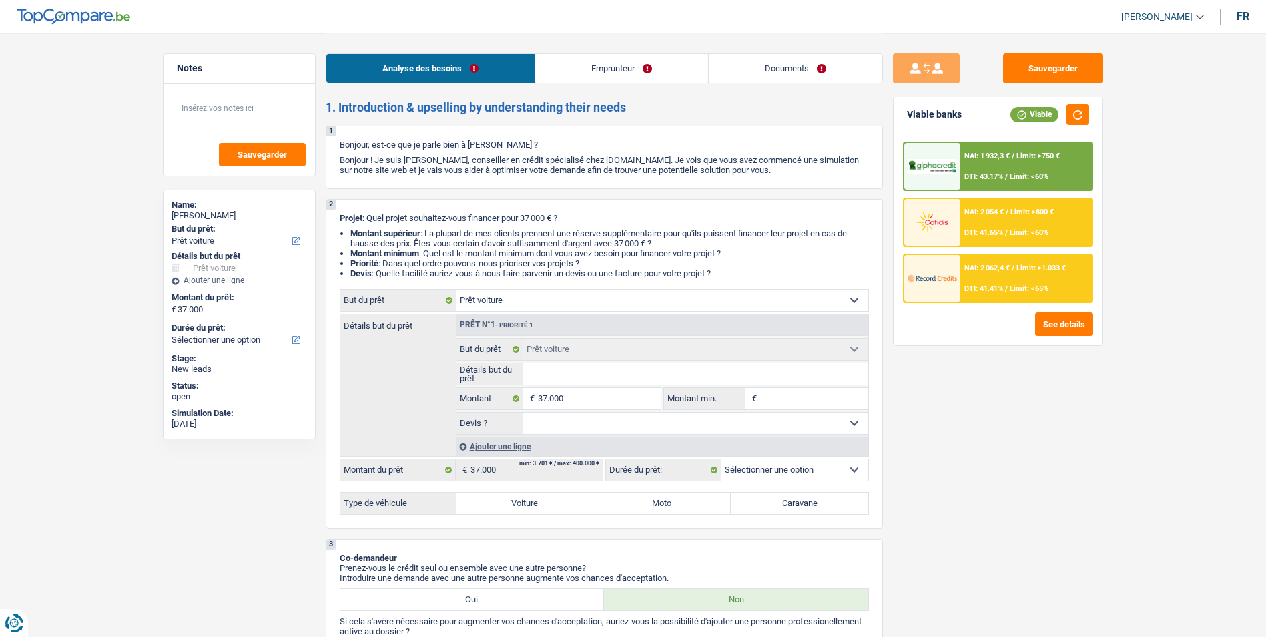
select select "netSalary"
select select "mealVouchers"
select select "ownerWithMortgage"
select select "mortgage"
select select "180"
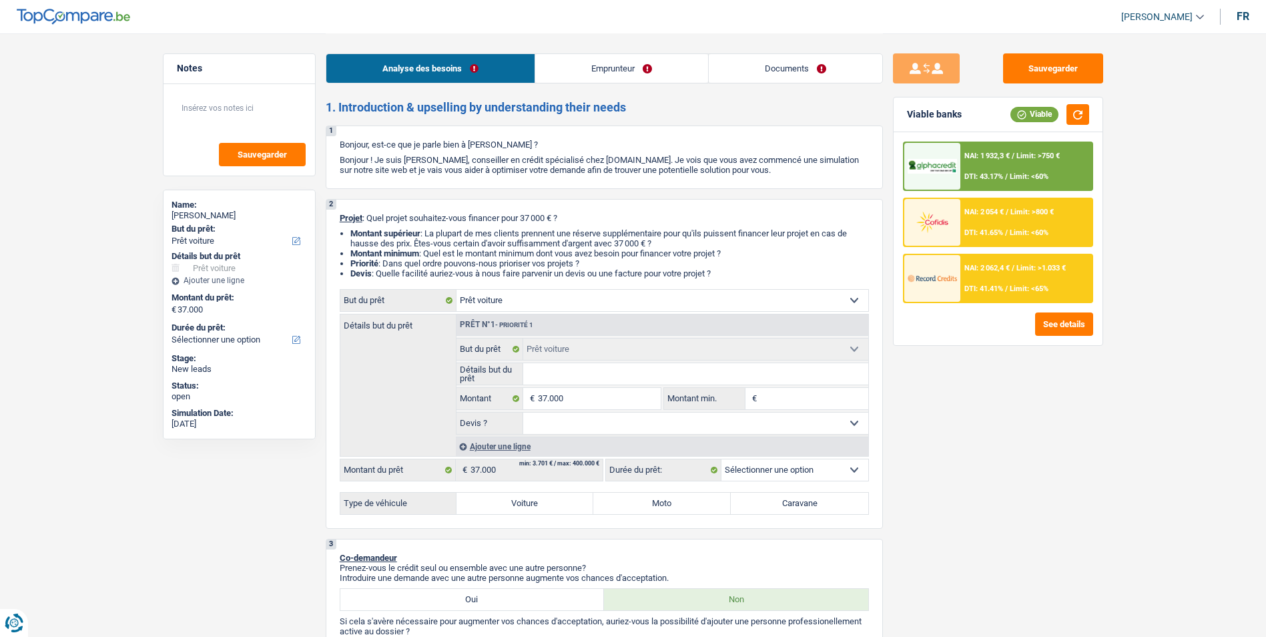
select select "personalLoan"
select select "other"
select select "36"
select select "car"
